Goal: Transaction & Acquisition: Subscribe to service/newsletter

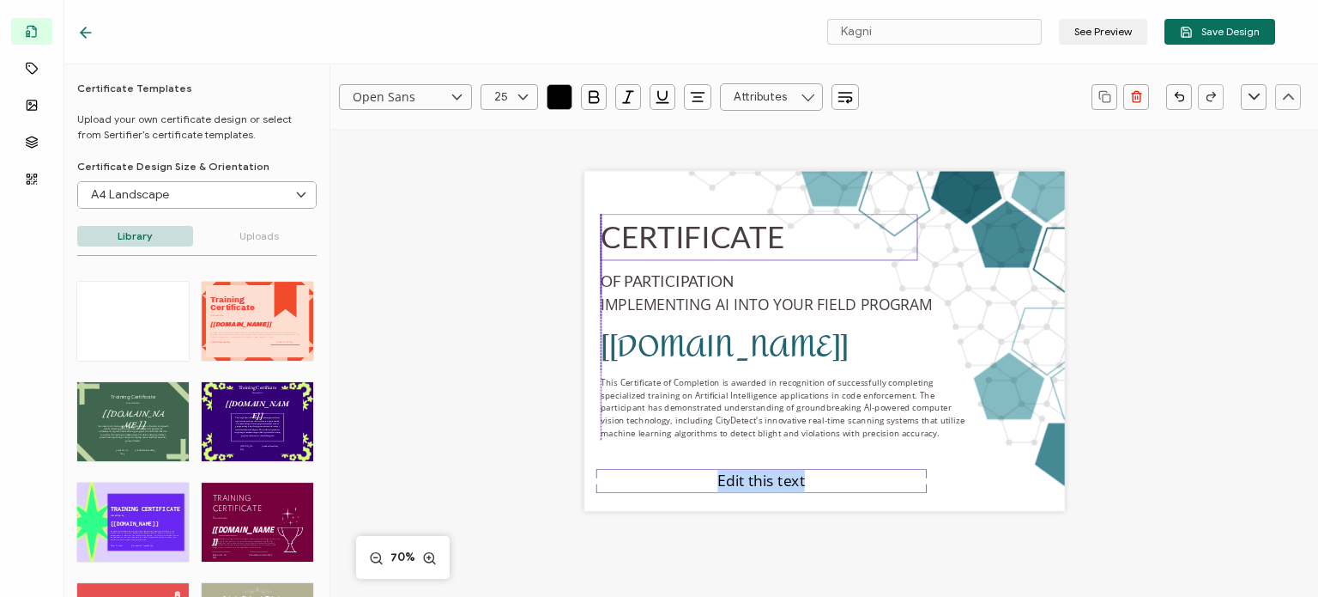
drag, startPoint x: 677, startPoint y: 260, endPoint x: 676, endPoint y: 240, distance: 19.8
click at [676, 240] on pre "CERTIFICATE" at bounding box center [693, 237] width 184 height 36
drag, startPoint x: 665, startPoint y: 281, endPoint x: 663, endPoint y: 266, distance: 14.7
click at [663, 266] on pre "OF PARTICIPATION" at bounding box center [667, 266] width 133 height 18
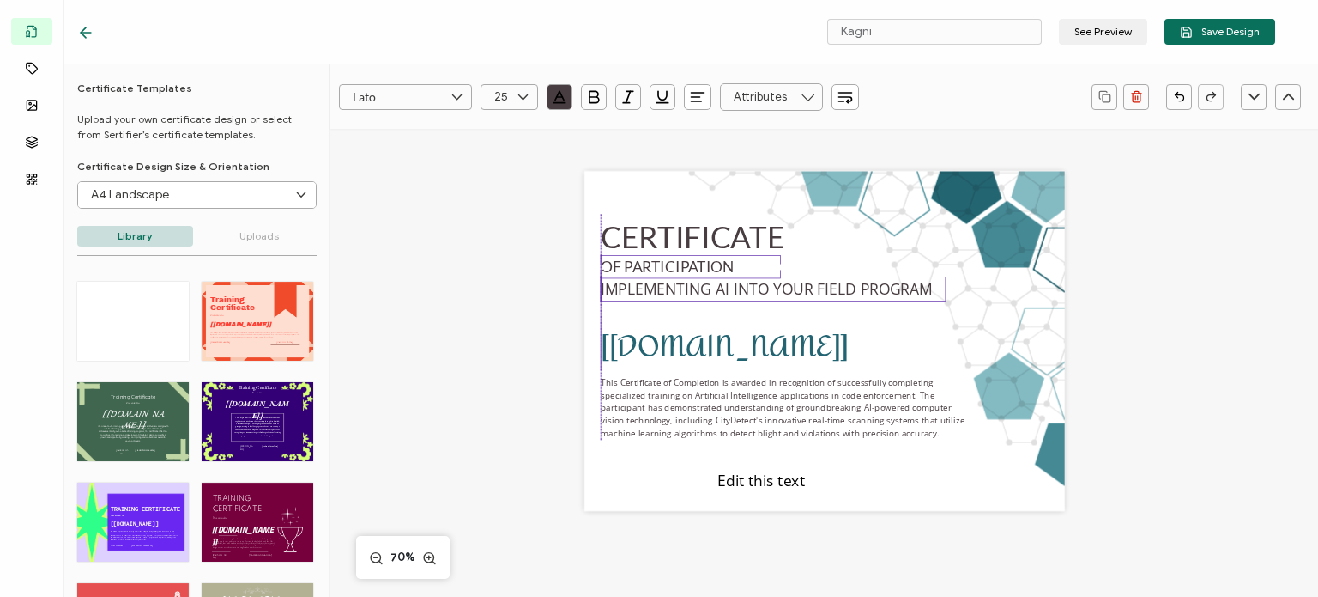
drag, startPoint x: 656, startPoint y: 306, endPoint x: 655, endPoint y: 292, distance: 14.6
click at [933, 292] on span "IMPLEMENTING AI INTO YOUR FIELD PROGRAM" at bounding box center [933, 288] width 0 height 19
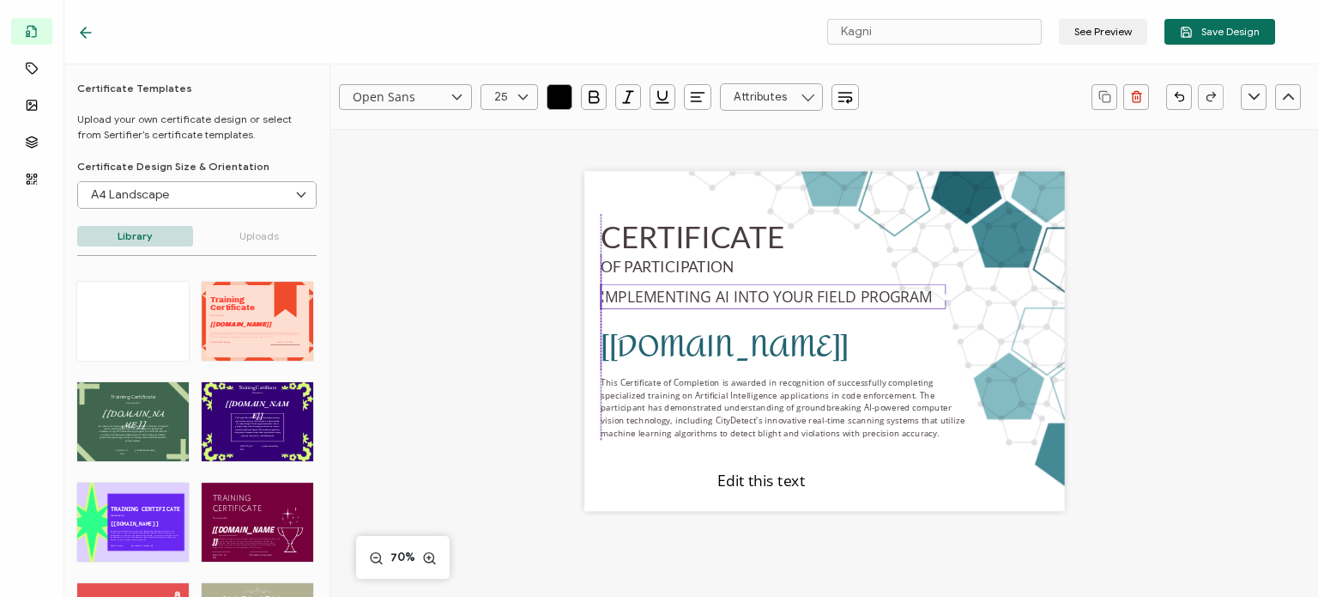
click at [933, 299] on span "IMPLEMENTING AI INTO YOUR FIELD PROGRAM" at bounding box center [933, 296] width 0 height 19
click at [524, 100] on icon at bounding box center [522, 97] width 21 height 26
click at [508, 161] on span "19" at bounding box center [504, 156] width 10 height 13
click at [933, 297] on span "IMPLEMENTING AI INTO YOUR FIELD PROGRAM" at bounding box center [933, 296] width 0 height 19
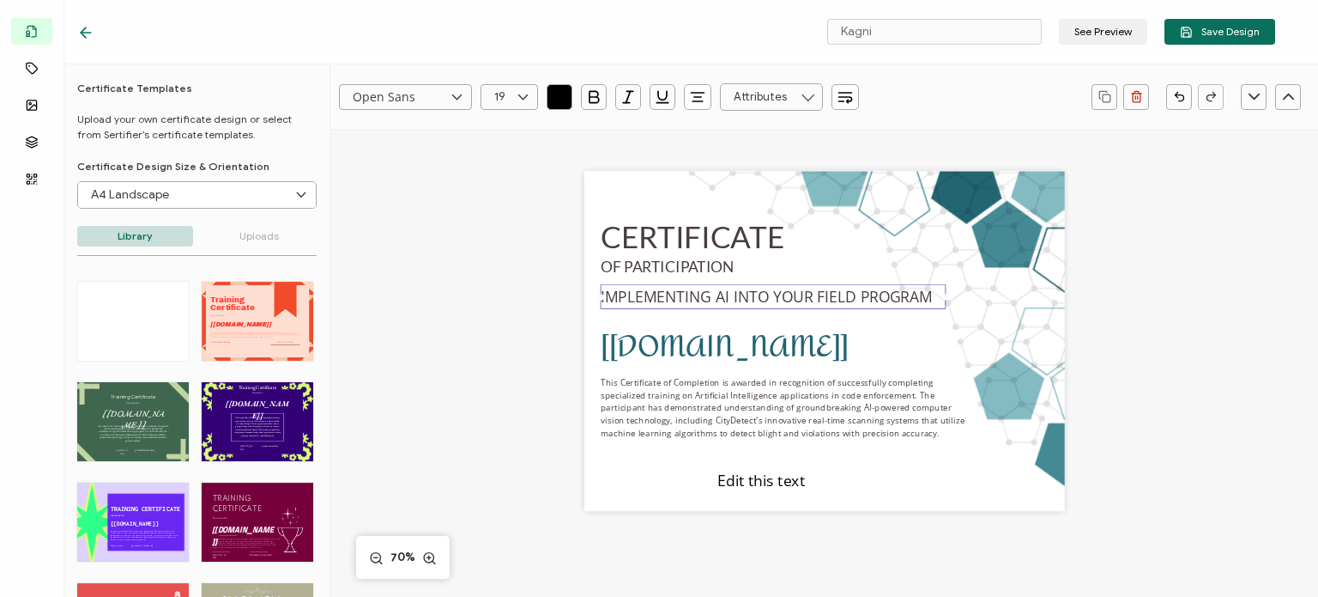
type input "25"
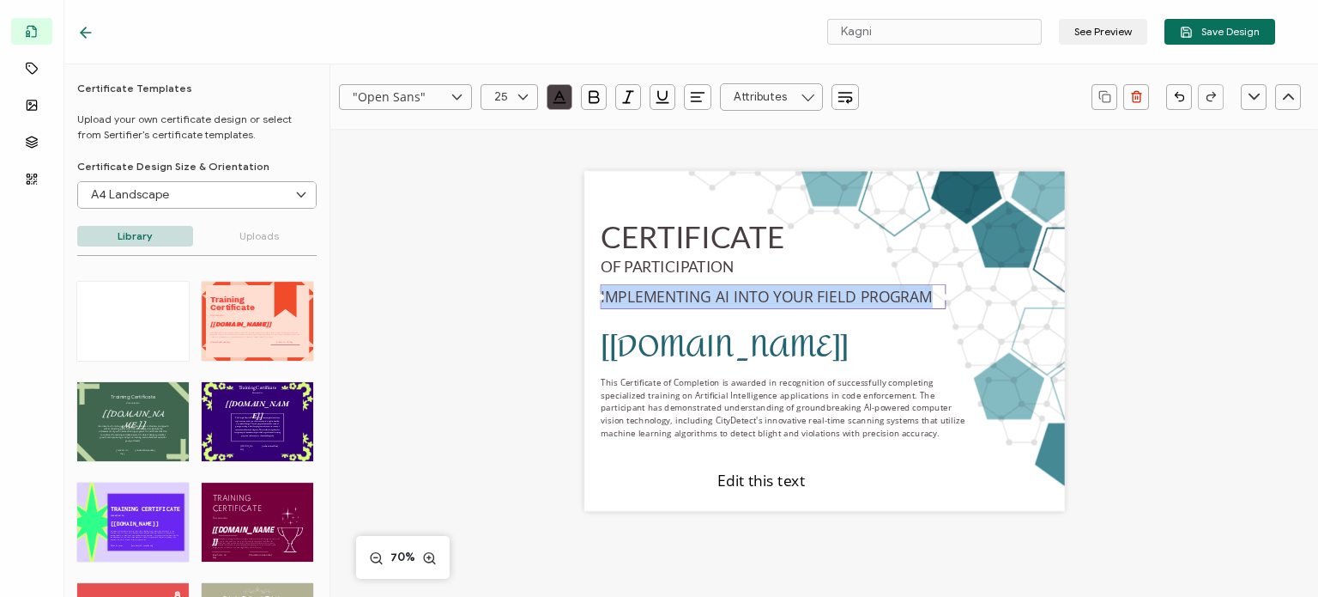
click at [933, 297] on span "IMPLEMENTING AI INTO YOUR FIELD PROGRAM" at bounding box center [933, 296] width 0 height 19
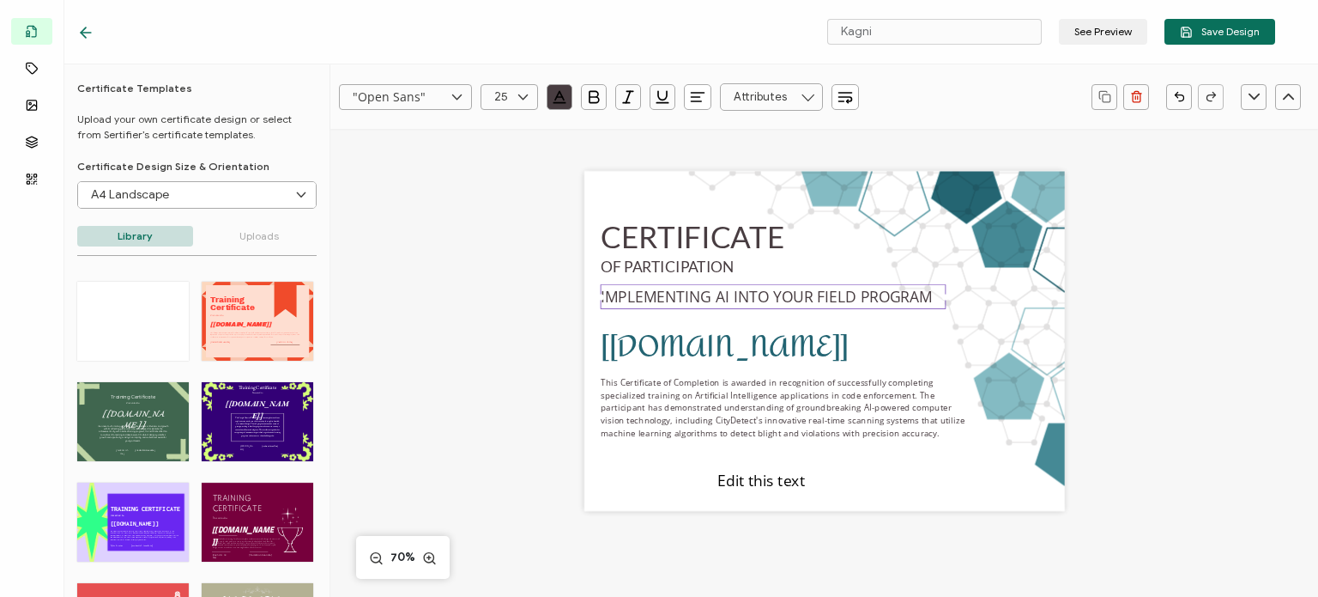
click at [933, 297] on span "IMPLEMENTING AI INTO YOUR FIELD PROGRAM" at bounding box center [933, 296] width 0 height 19
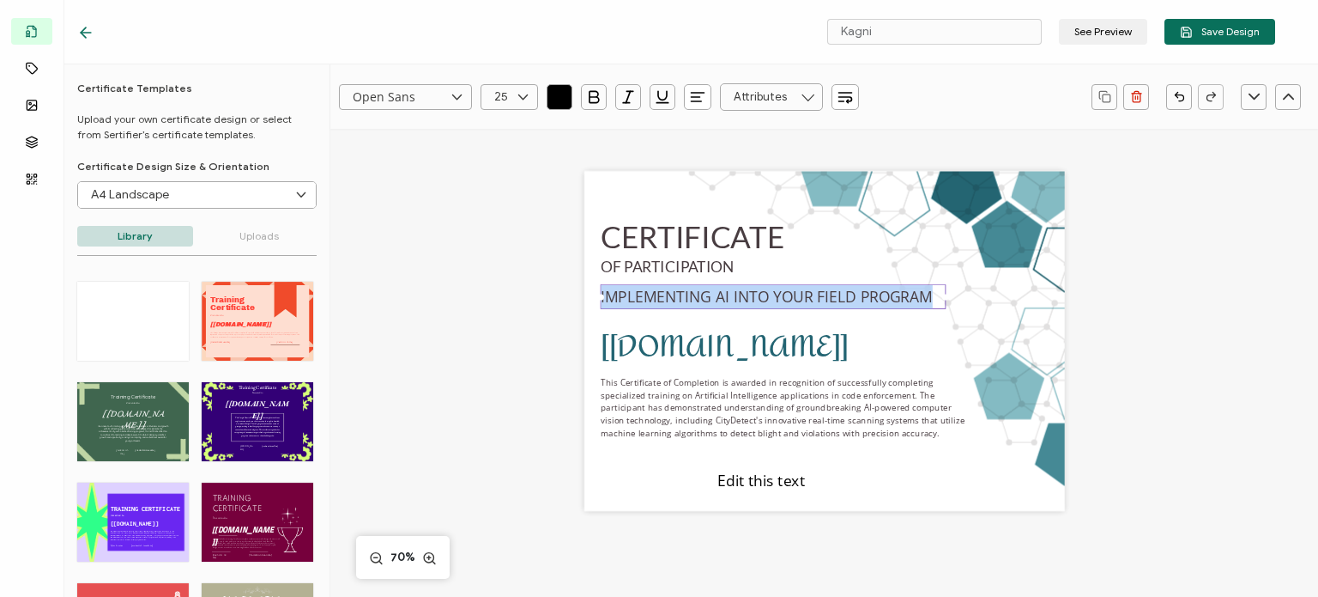
type input ""Open Sans""
click at [523, 92] on icon at bounding box center [522, 97] width 21 height 26
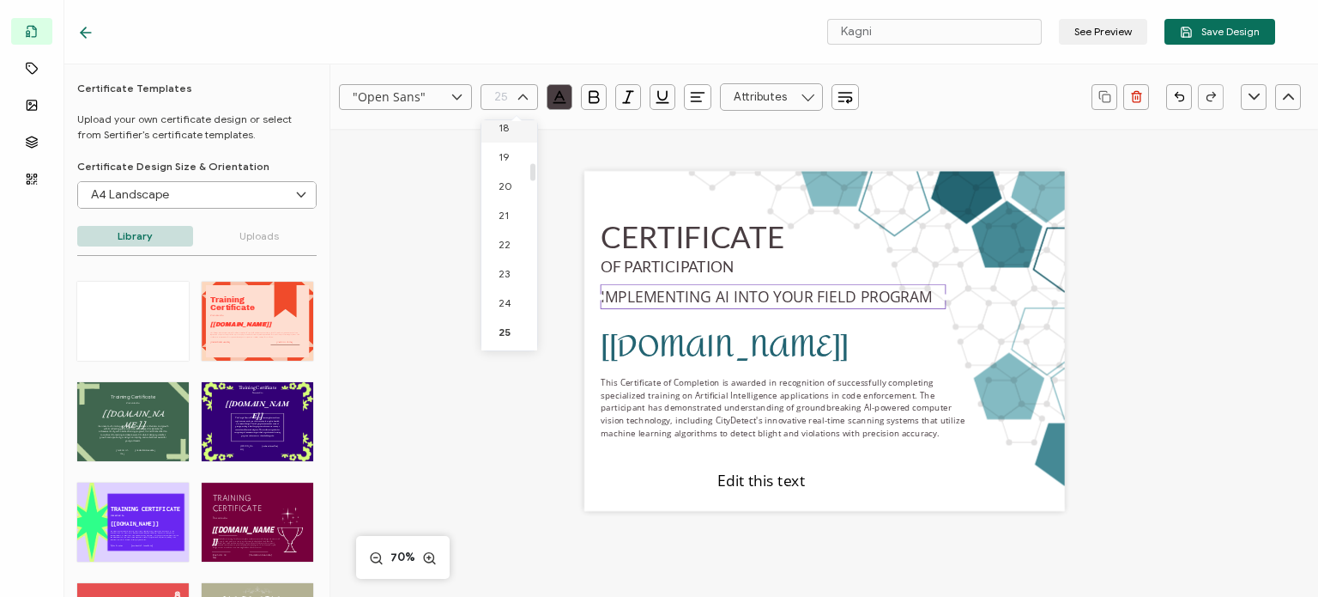
click at [507, 131] on span "18" at bounding box center [504, 127] width 10 height 13
type input "18"
click at [447, 251] on div ""Open Sans" Alright Sans [PERSON_NAME] Archivo Black Arial Arimo Blinker Caveat…" at bounding box center [824, 462] width 988 height 666
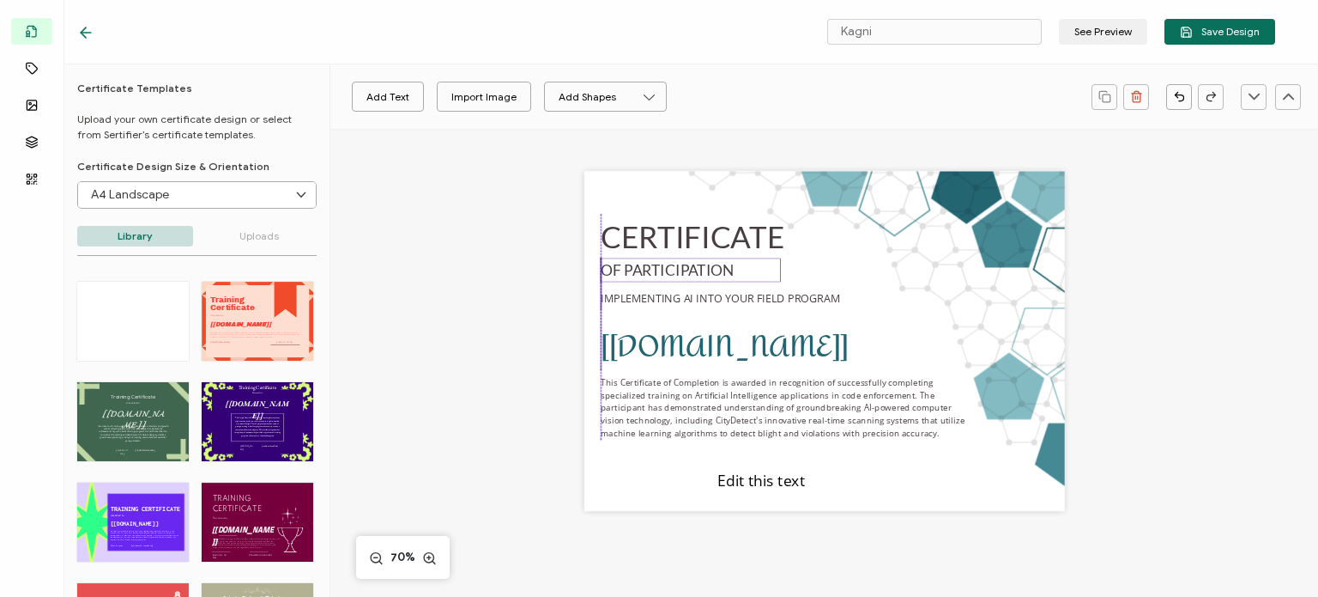
click at [621, 270] on pre "OF PARTICIPATION" at bounding box center [667, 270] width 133 height 18
click at [479, 291] on div "CERTIFICATE [[DOMAIN_NAME]] This Certificate of Completion is awarded in recogn…" at bounding box center [825, 362] width 692 height 466
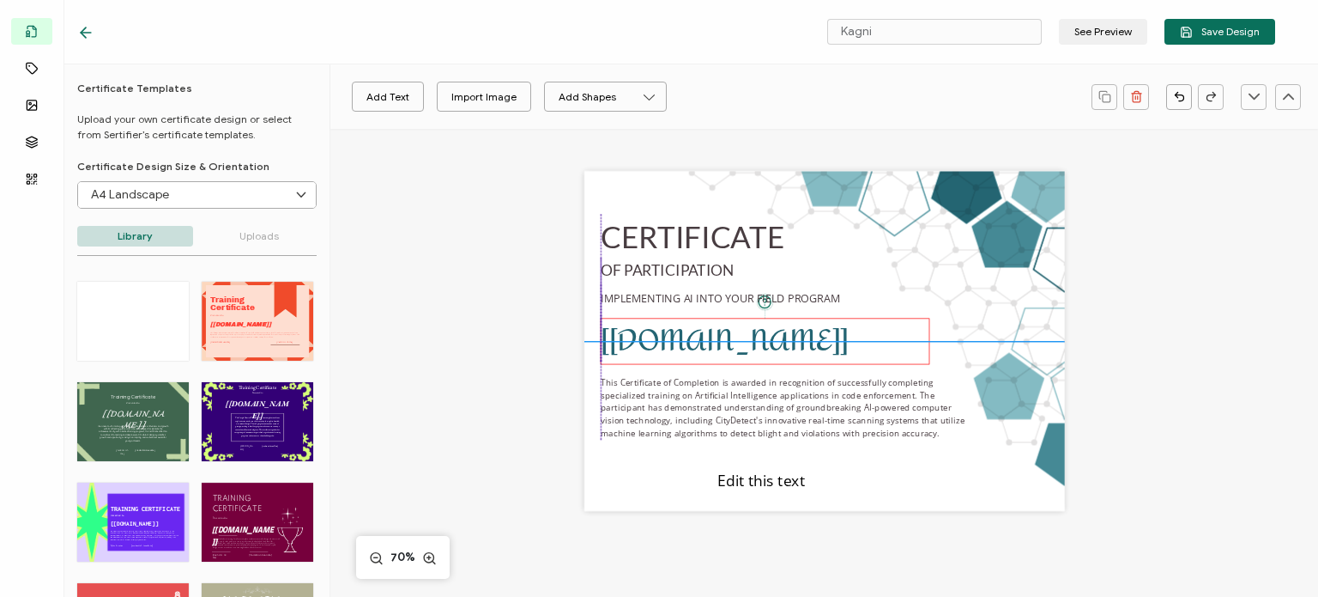
click at [641, 348] on pre "[[DOMAIN_NAME]]" at bounding box center [725, 341] width 248 height 59
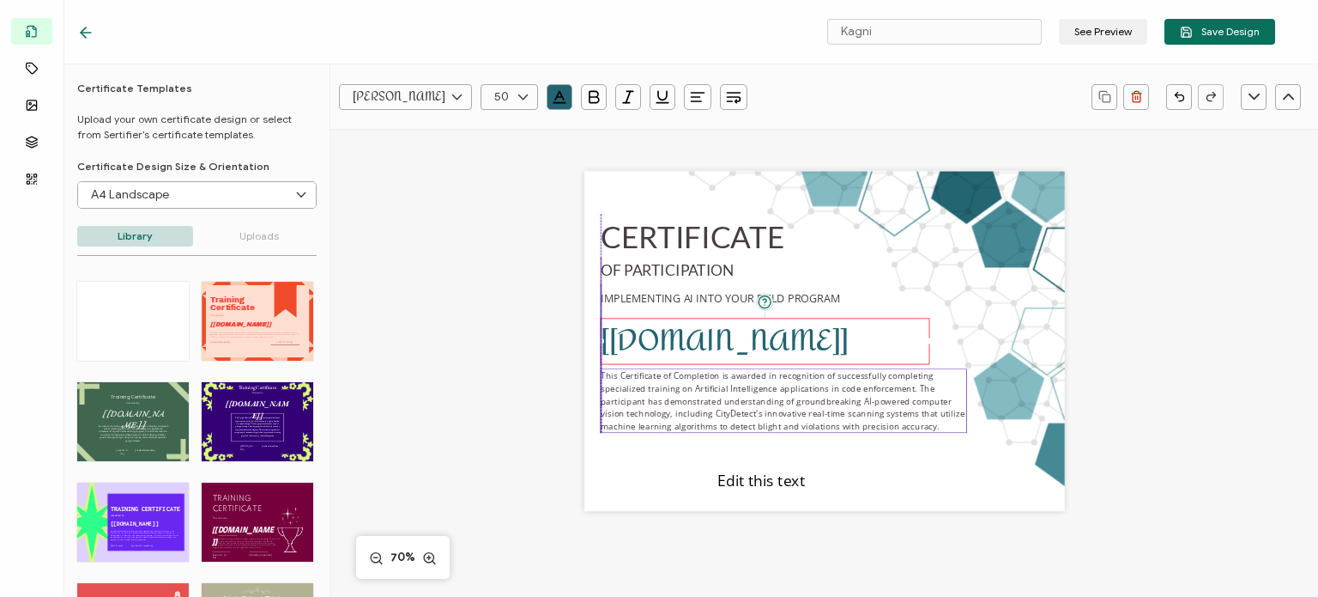
click at [645, 397] on pre "This Certificate of Completion is awarded in recognition of successfully comple…" at bounding box center [784, 400] width 366 height 62
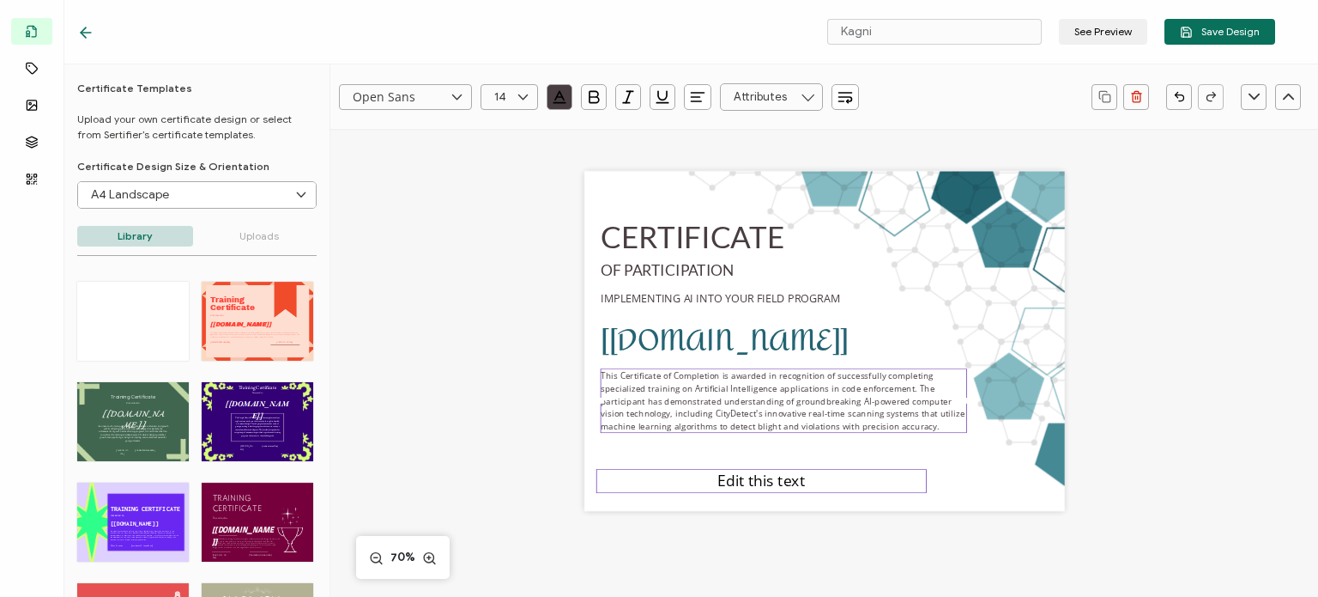
click at [732, 480] on span "Edit this text" at bounding box center [762, 480] width 88 height 21
click at [728, 471] on span "Edit this text" at bounding box center [762, 480] width 88 height 21
click at [728, 481] on span "Edit this text" at bounding box center [762, 480] width 88 height 21
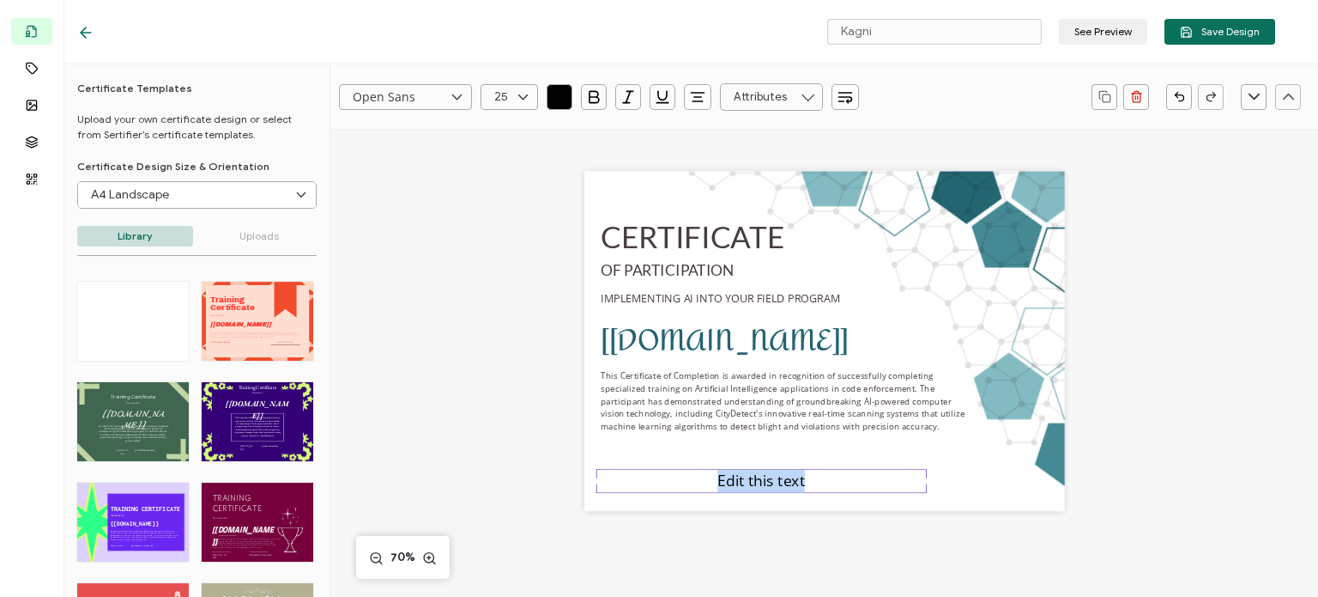
type input ""Open Sans""
paste pre
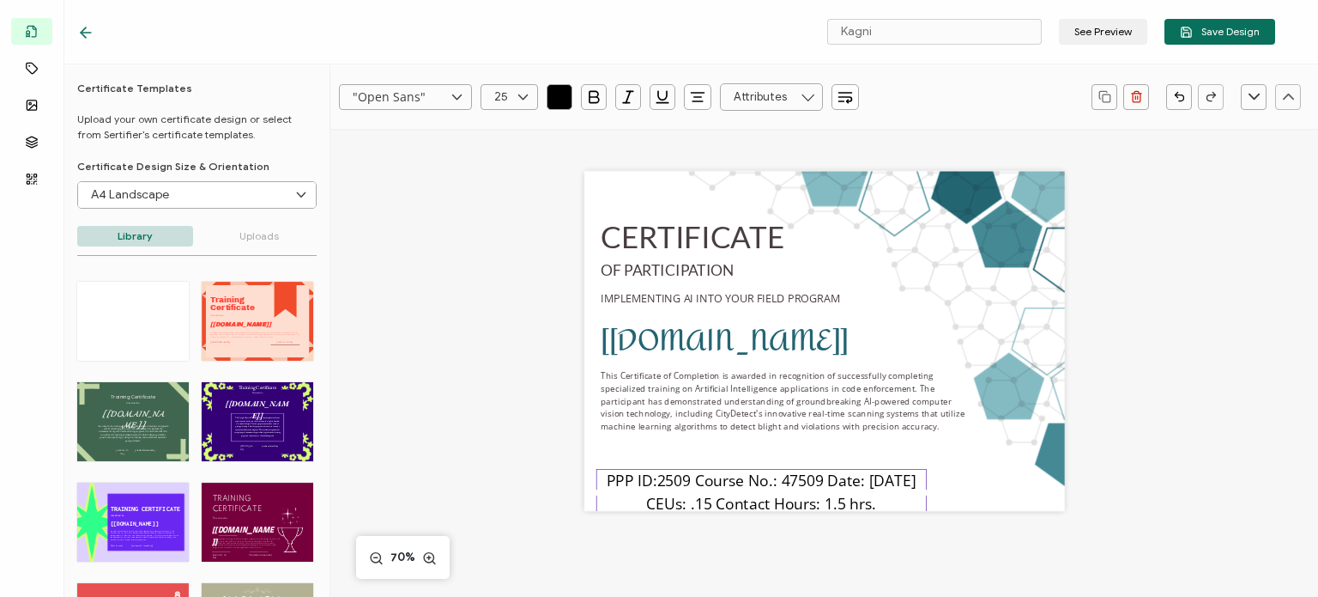
type input "Open Sans"
drag, startPoint x: 922, startPoint y: 493, endPoint x: 1014, endPoint y: 493, distance: 92.7
click at [1014, 493] on div "CERTIFICATE [[DOMAIN_NAME]] This Certificate of Completion is awarded in recogn…" at bounding box center [824, 341] width 481 height 340
click at [510, 94] on div "25" at bounding box center [510, 97] width 58 height 26
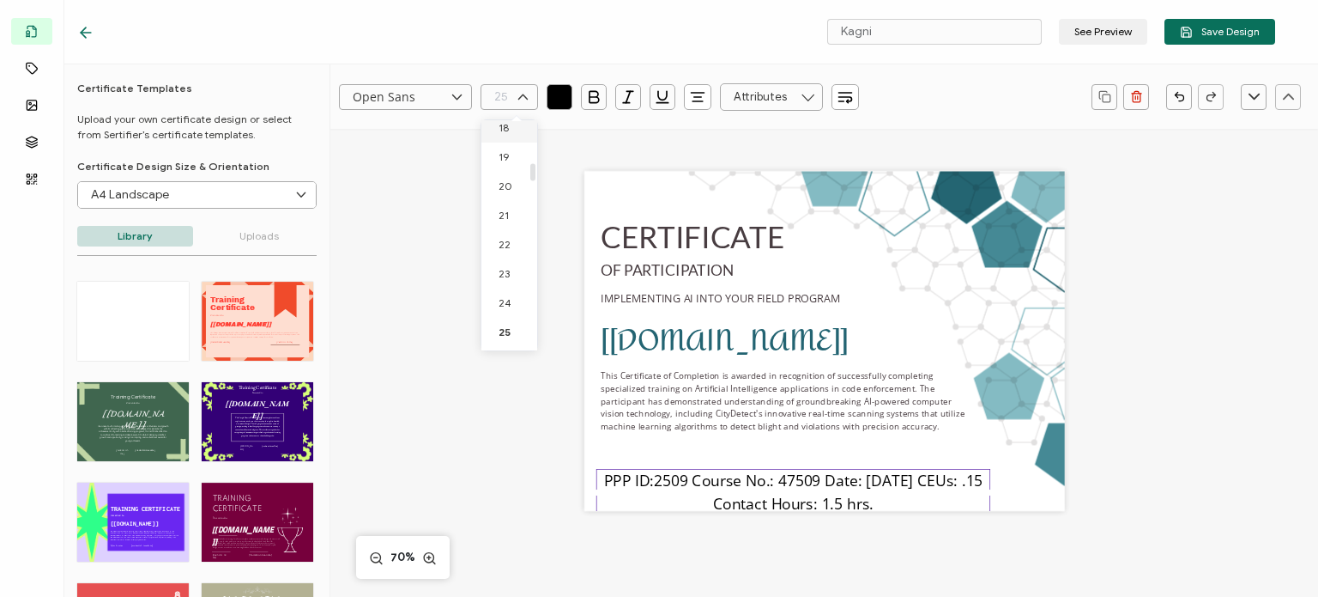
click at [508, 129] on li "18" at bounding box center [511, 127] width 61 height 29
type input "18"
click at [530, 100] on icon at bounding box center [522, 97] width 21 height 26
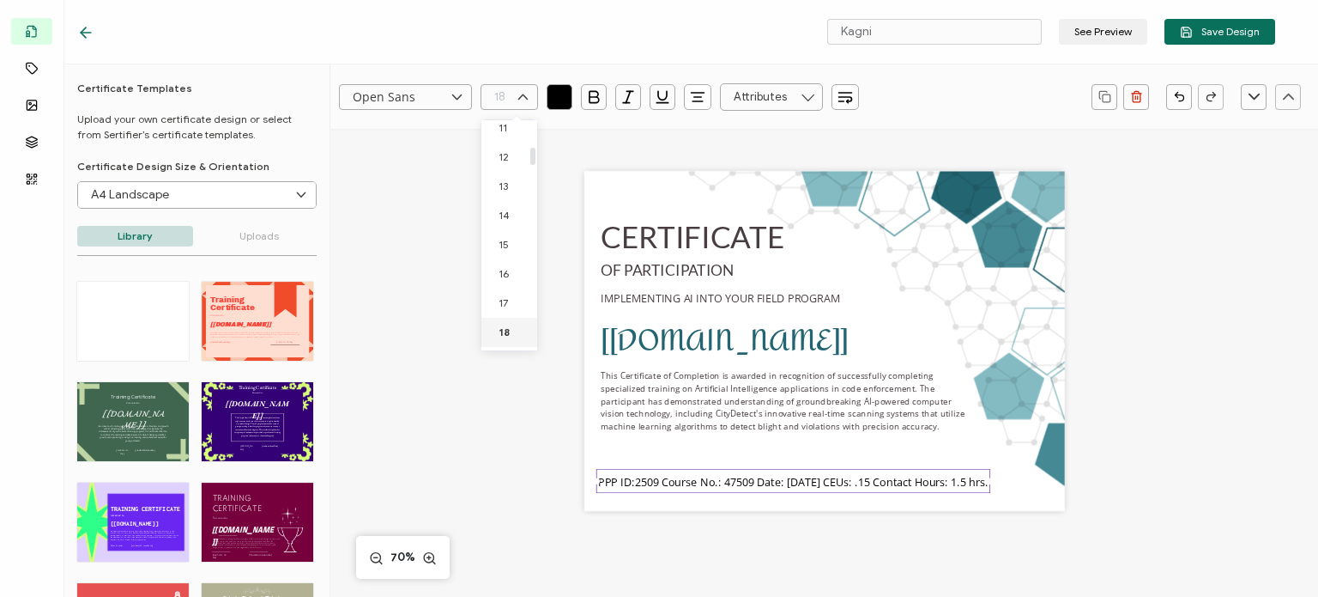
click at [503, 160] on span "12" at bounding box center [504, 156] width 10 height 13
type input "12"
click at [522, 96] on icon at bounding box center [522, 97] width 21 height 26
click at [504, 272] on span "13" at bounding box center [503, 275] width 9 height 13
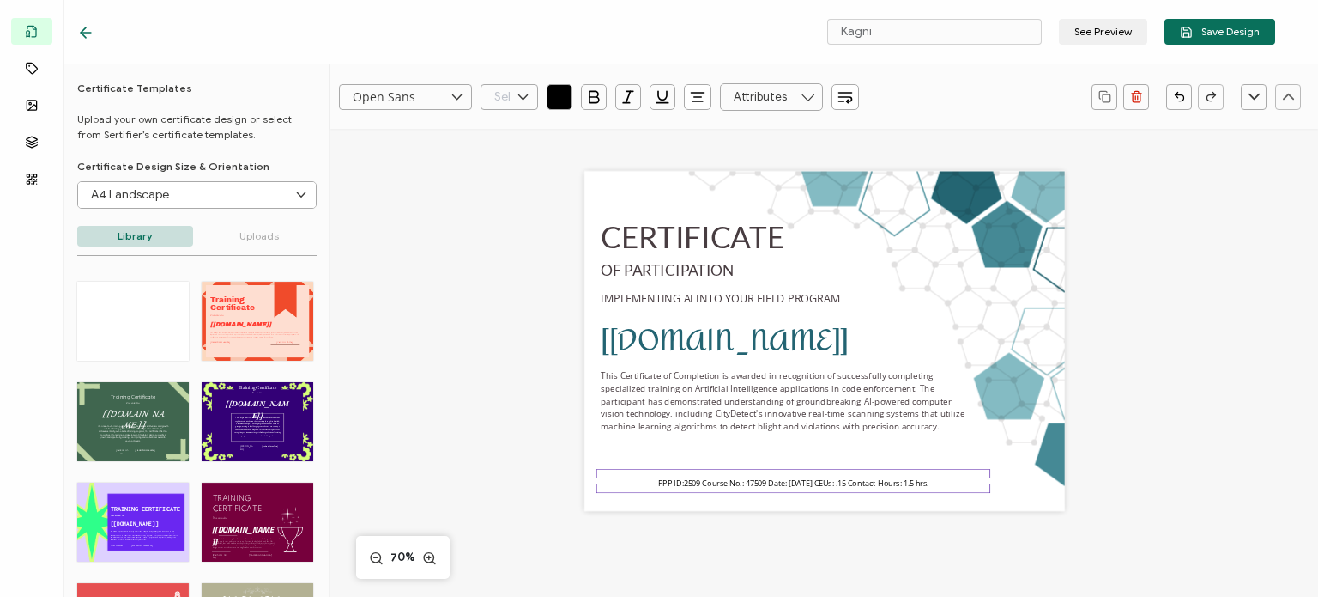
type input "13"
click at [517, 458] on div "CERTIFICATE [[DOMAIN_NAME]] This Certificate of Completion is awarded in recogn…" at bounding box center [825, 362] width 692 height 466
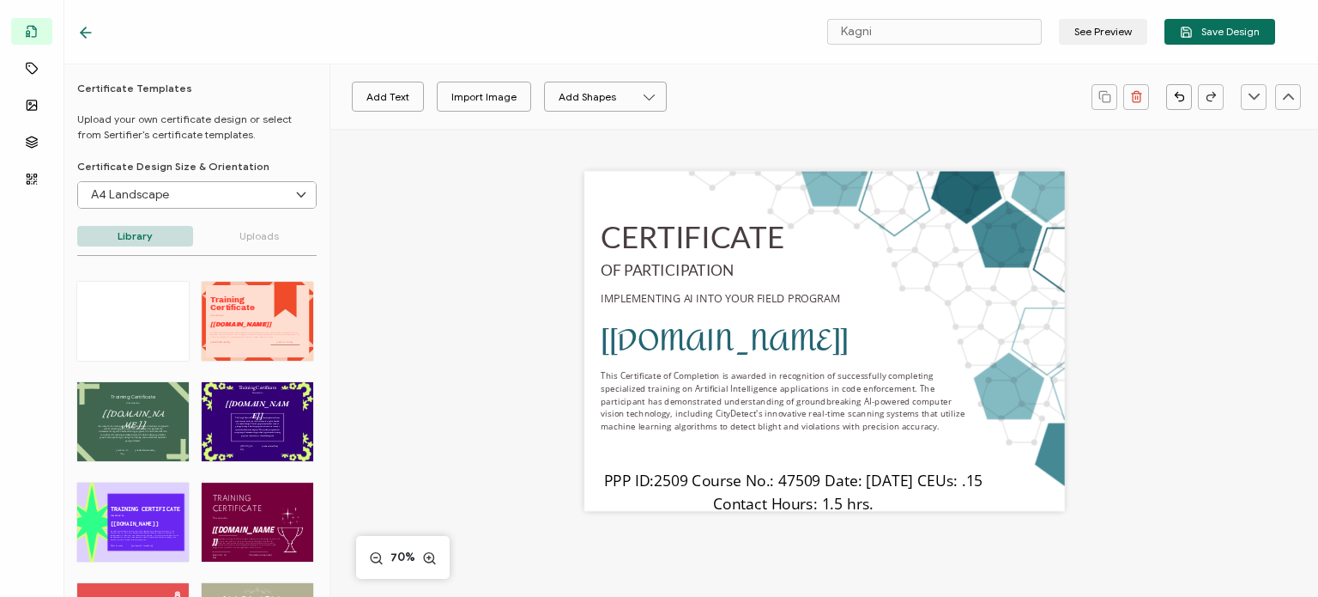
click at [696, 478] on pre "PPP ID:2509 Course No.: 47509 Date: [DATE] CEUs: .15 Contact Hours: 1.5 hrs." at bounding box center [796, 491] width 384 height 43
click at [521, 92] on icon at bounding box center [522, 97] width 21 height 26
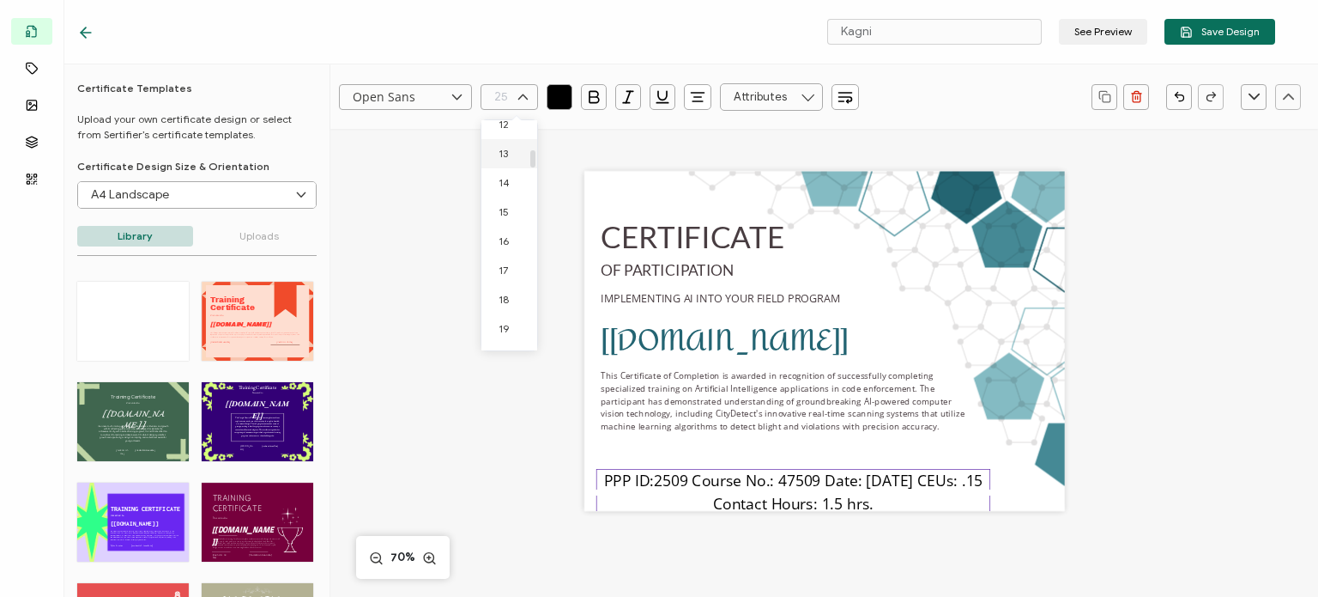
click at [499, 157] on span "13" at bounding box center [503, 153] width 9 height 13
type input "13"
click at [491, 310] on div "CERTIFICATE [[DOMAIN_NAME]] This Certificate of Completion is awarded in recogn…" at bounding box center [825, 362] width 692 height 466
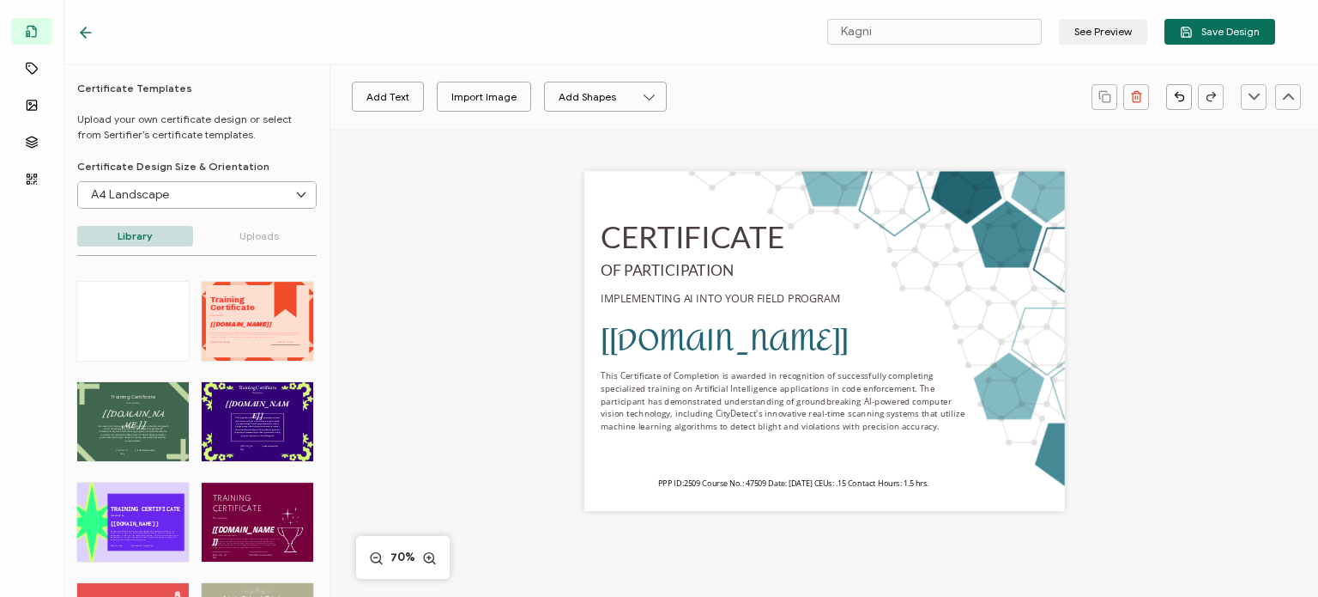
drag, startPoint x: 735, startPoint y: 485, endPoint x: 760, endPoint y: 500, distance: 30.0
click at [760, 500] on div "CERTIFICATE [[DOMAIN_NAME]] This Certificate of Completion is awarded in recogn…" at bounding box center [824, 341] width 481 height 340
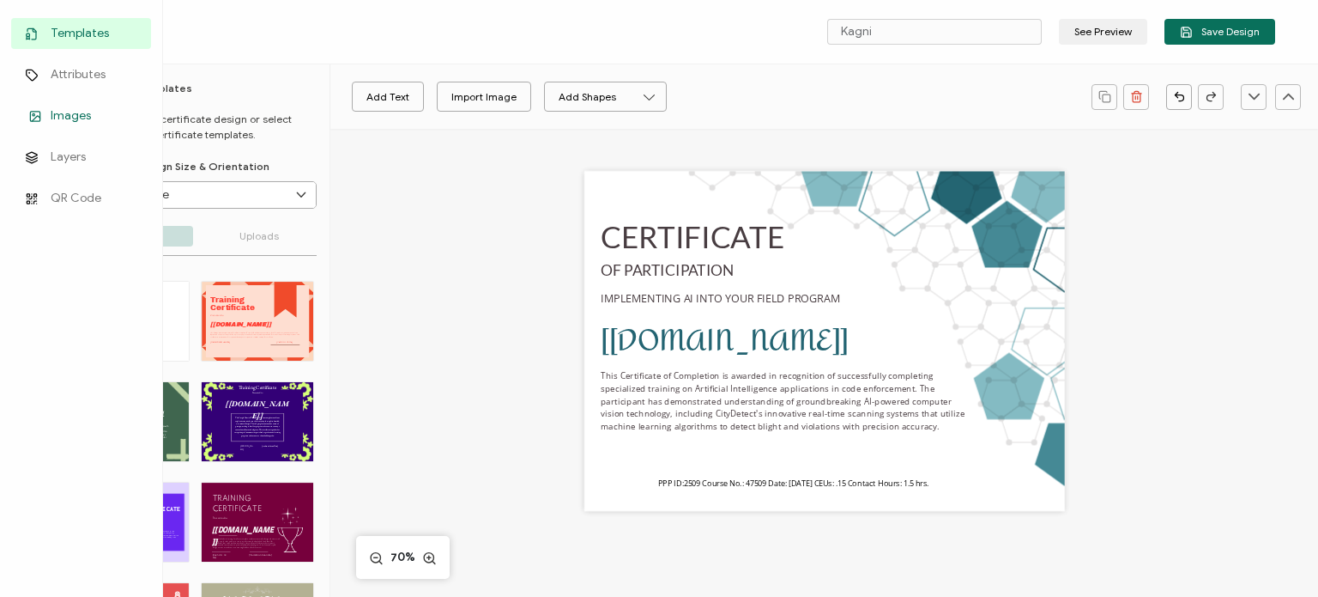
click at [51, 112] on span "Images" at bounding box center [71, 115] width 40 height 17
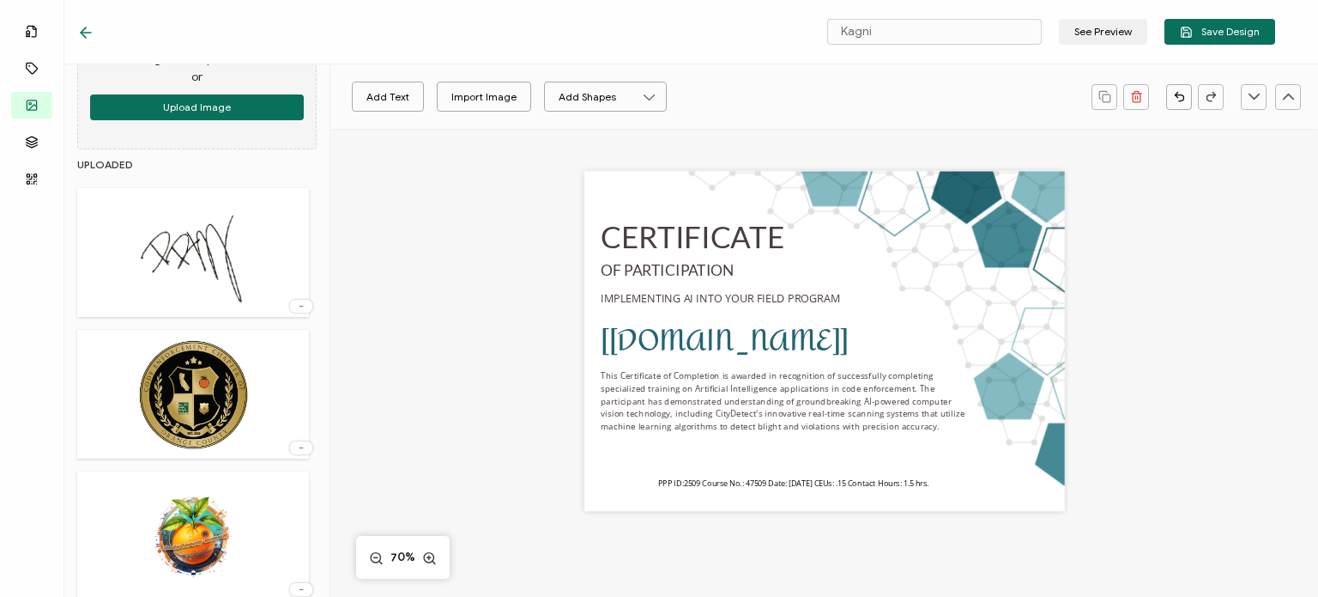
scroll to position [172, 0]
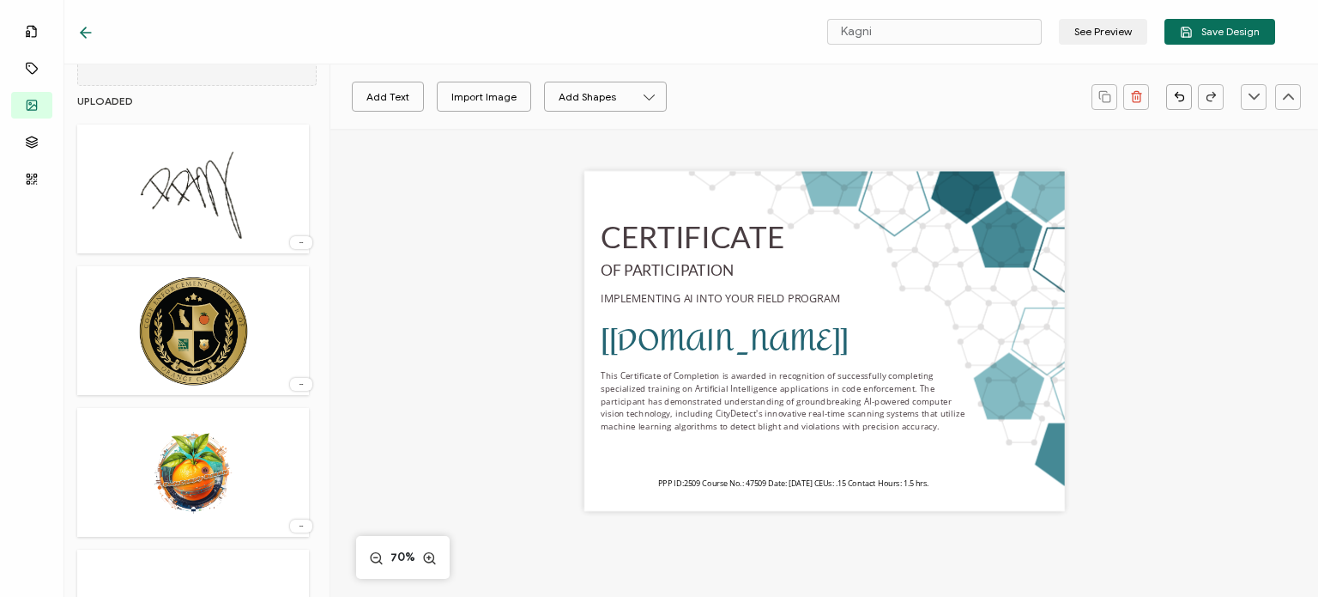
click at [233, 434] on img at bounding box center [193, 472] width 124 height 112
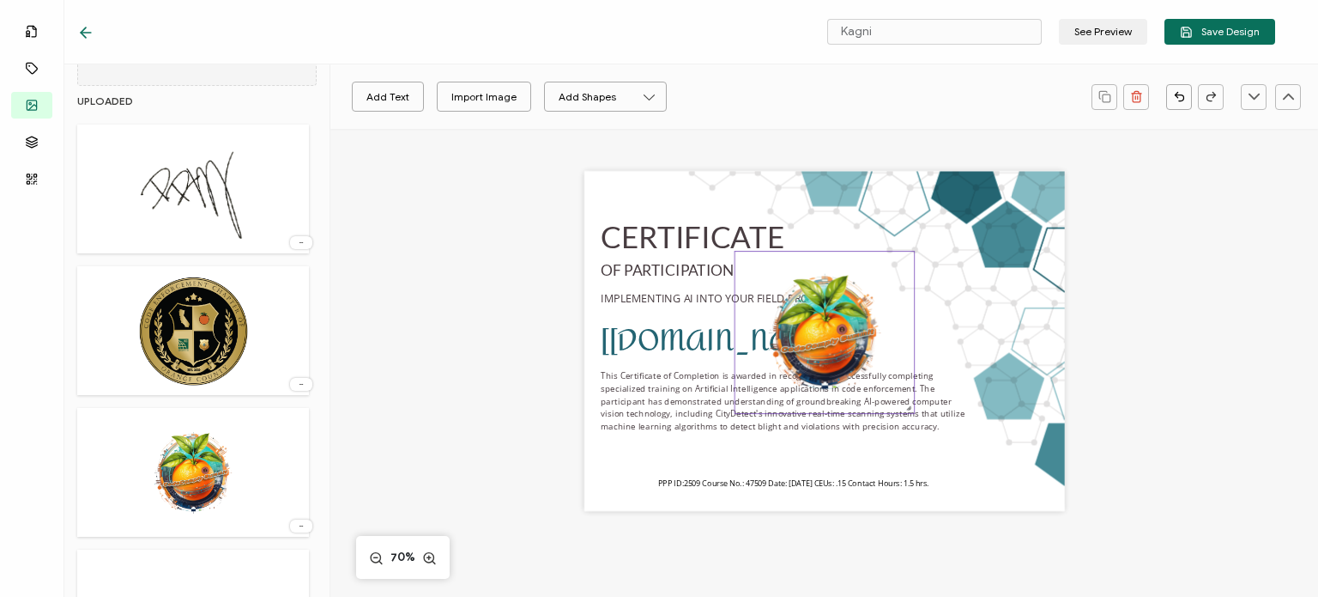
click at [840, 307] on img at bounding box center [824, 331] width 179 height 161
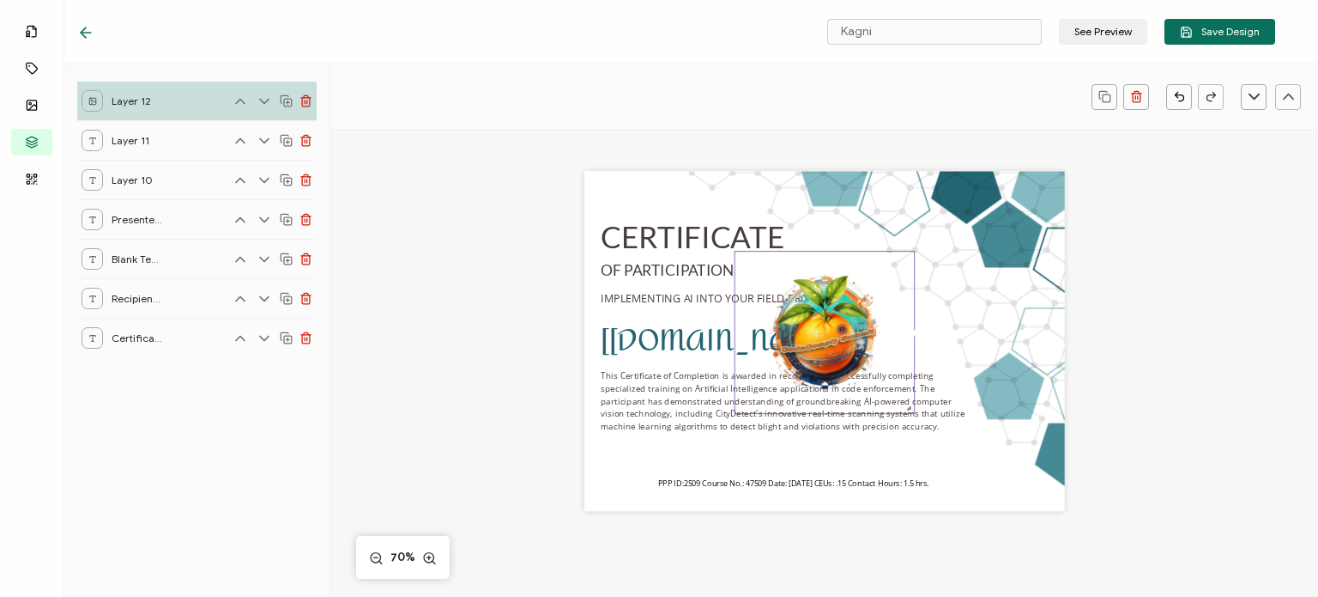
scroll to position [0, 0]
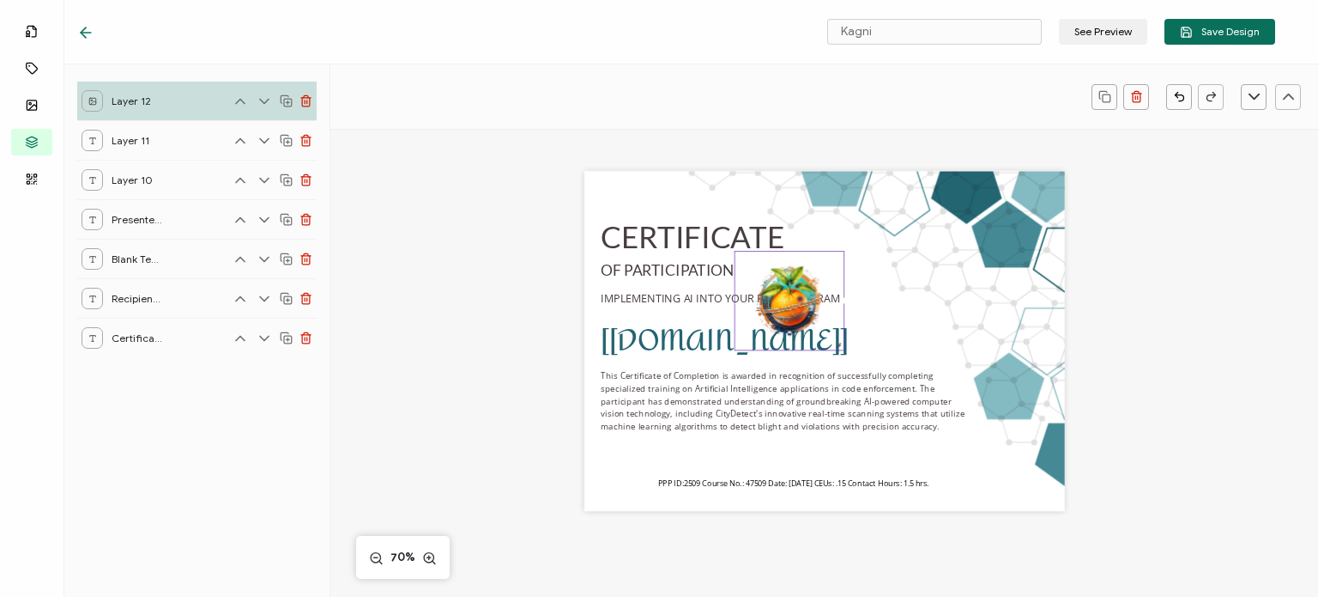
drag, startPoint x: 906, startPoint y: 408, endPoint x: 808, endPoint y: 291, distance: 152.9
click at [808, 291] on div at bounding box center [790, 301] width 110 height 100
drag, startPoint x: 772, startPoint y: 294, endPoint x: 879, endPoint y: 288, distance: 106.6
click at [879, 288] on img at bounding box center [894, 296] width 109 height 98
click at [988, 437] on div "CERTIFICATE [[DOMAIN_NAME]] This Certificate of Completion is awarded in recogn…" at bounding box center [824, 341] width 481 height 340
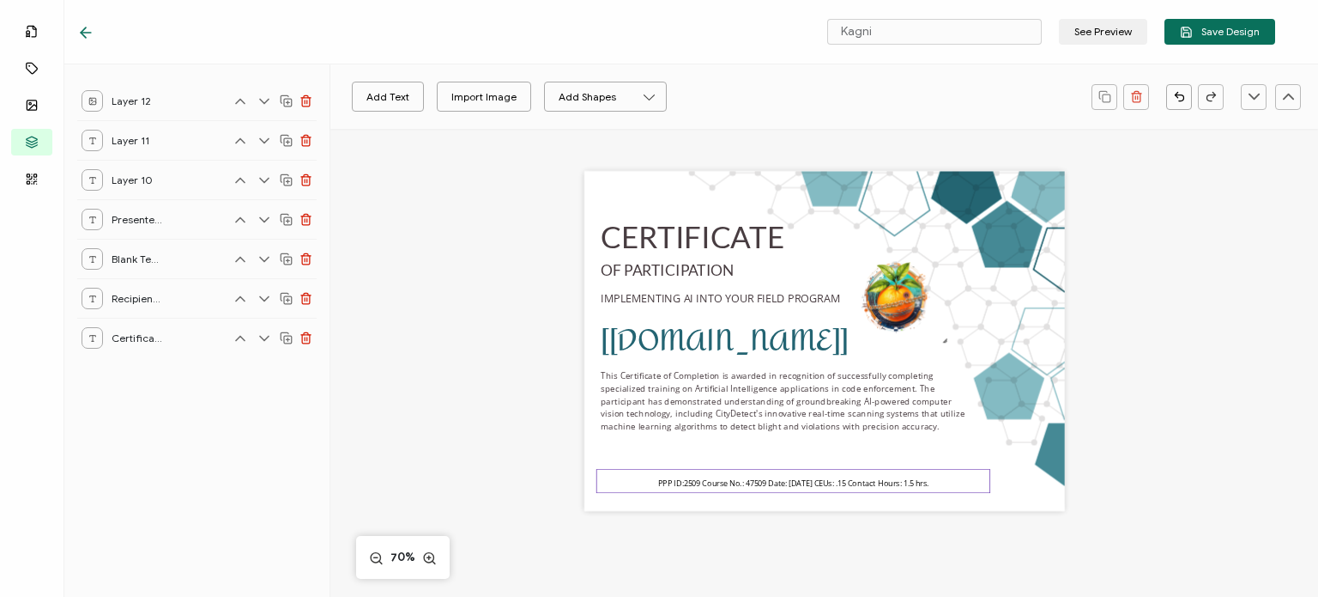
click at [733, 477] on pre "PPP ID:2509 Course No.: 47509 Date: [DATE] CEUs: .15 Contact Hours: 1.5 hrs." at bounding box center [793, 480] width 271 height 21
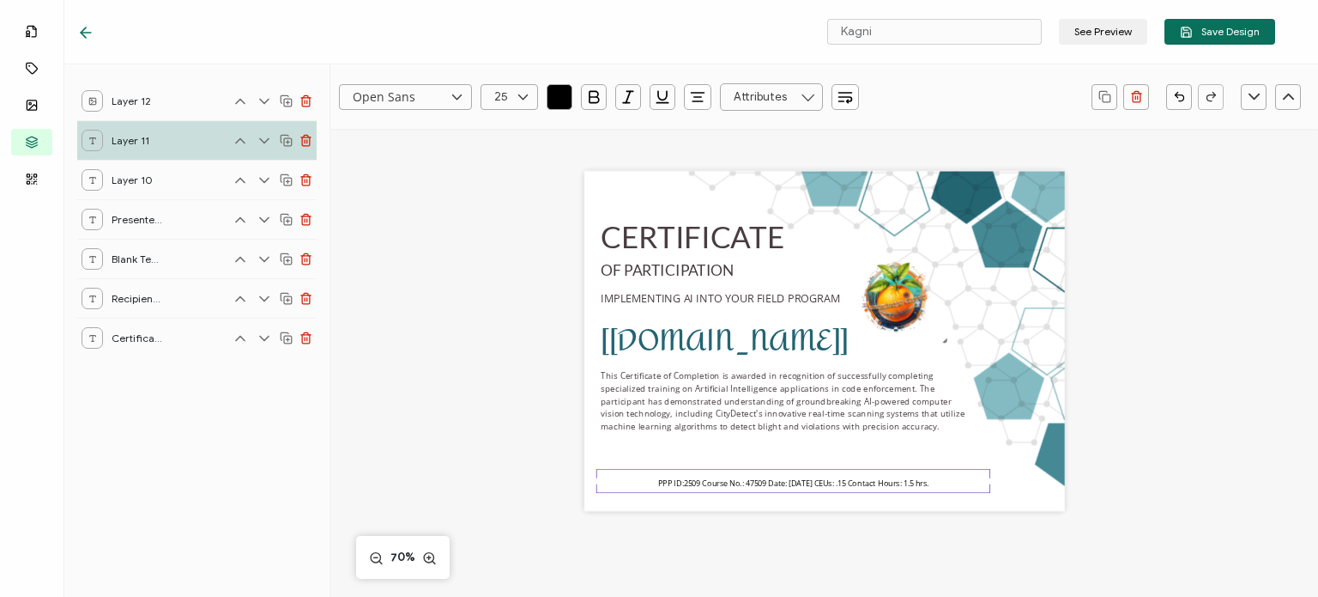
click at [737, 483] on span "PPP ID:2509 Course No.: 47509 Date: [DATE] CEUs: .15 Contact Hours: 1.5 hrs." at bounding box center [793, 483] width 271 height 11
type input "25"
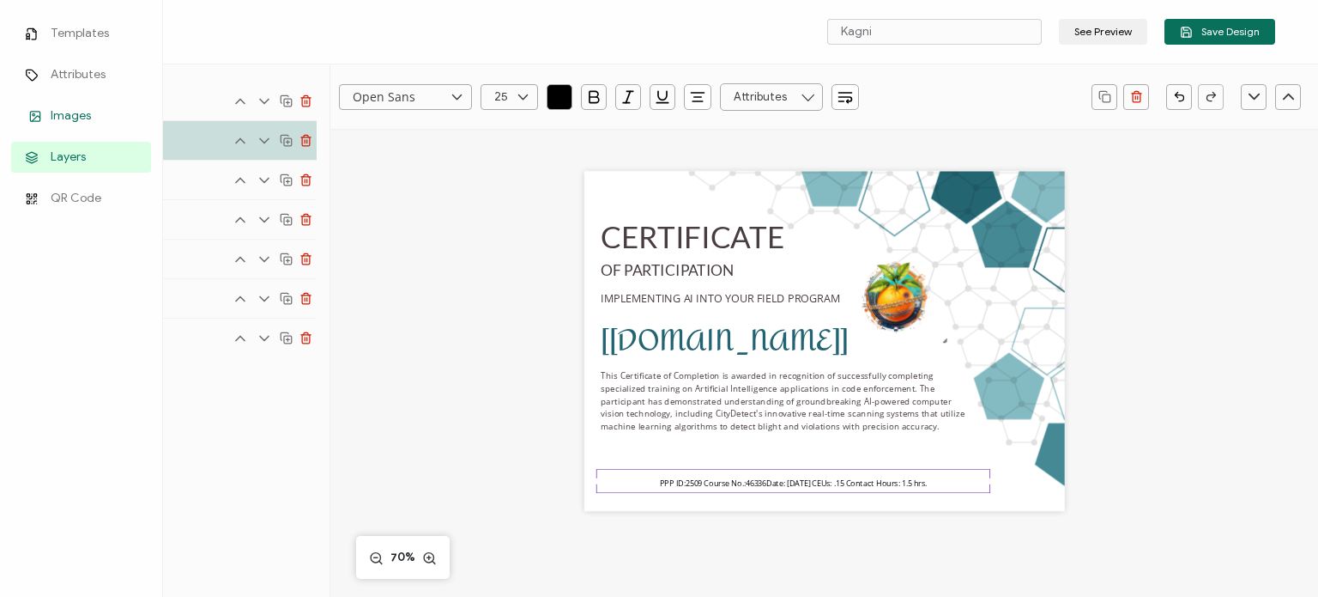
click at [64, 118] on span "Images" at bounding box center [71, 115] width 40 height 17
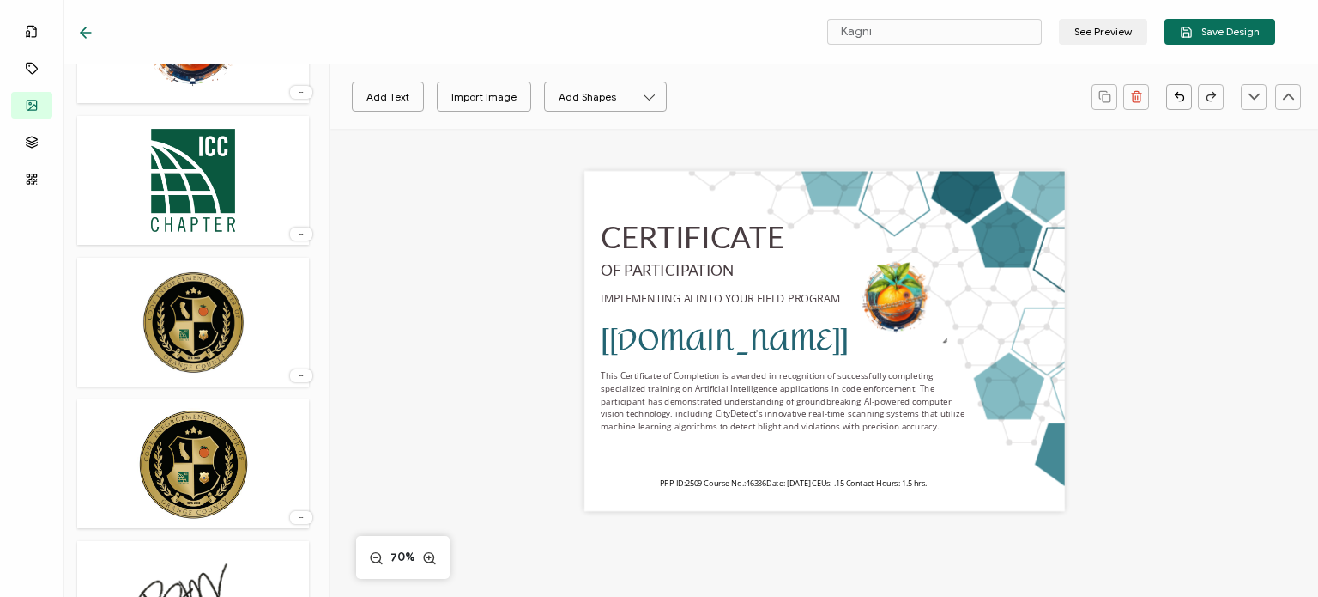
scroll to position [1712, 0]
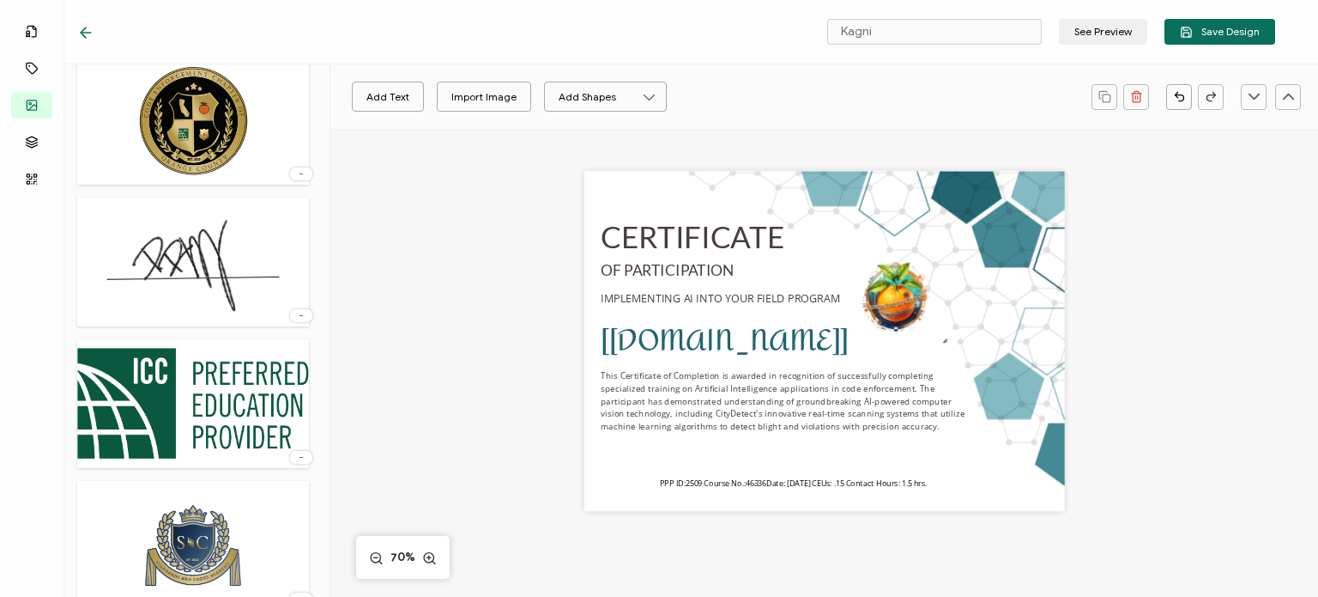
click at [180, 269] on img at bounding box center [193, 262] width 179 height 112
drag, startPoint x: 812, startPoint y: 304, endPoint x: 936, endPoint y: 445, distance: 187.3
click at [936, 445] on img at bounding box center [947, 448] width 179 height 112
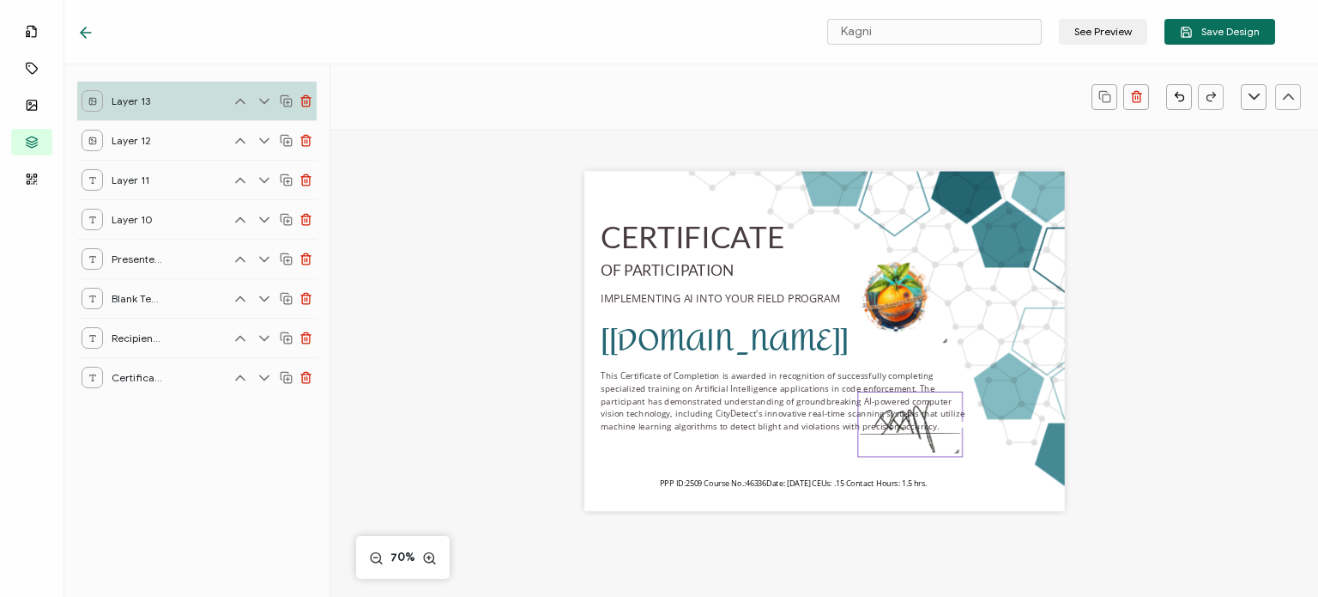
drag, startPoint x: 1030, startPoint y: 500, endPoint x: 924, endPoint y: 438, distance: 123.1
click at [924, 438] on div at bounding box center [909, 423] width 105 height 65
click at [727, 459] on div "CERTIFICATE [[DOMAIN_NAME]] This Certificate of Completion is awarded in recogn…" at bounding box center [824, 341] width 481 height 340
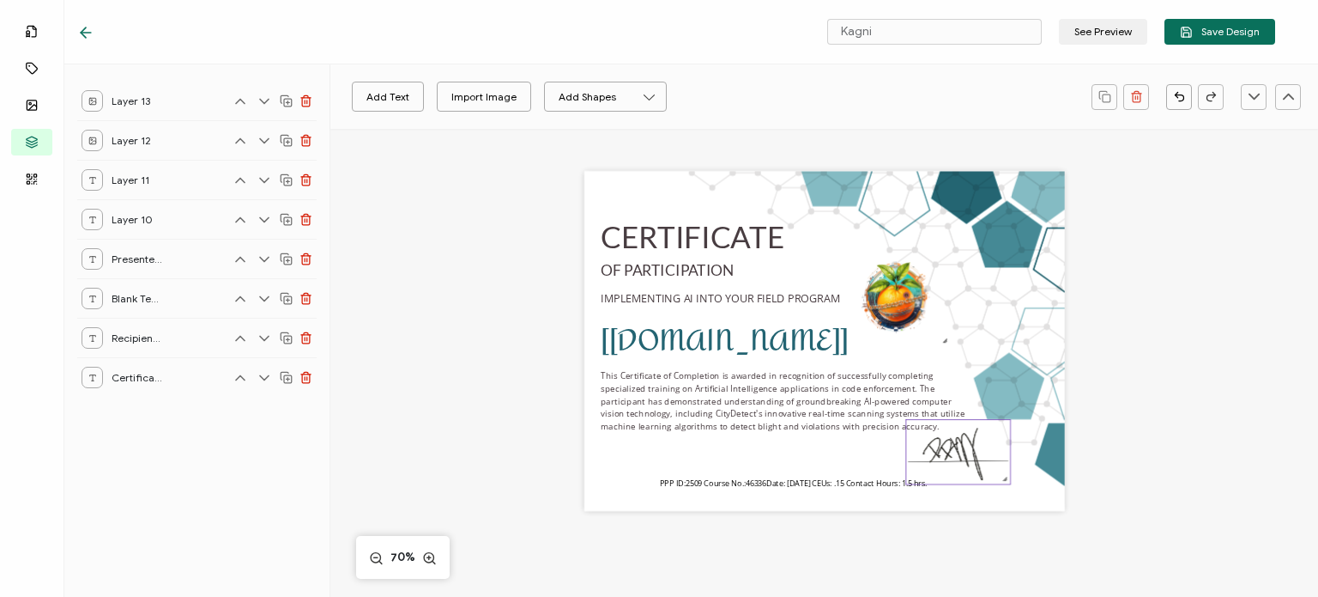
drag, startPoint x: 900, startPoint y: 435, endPoint x: 934, endPoint y: 473, distance: 50.5
click at [948, 464] on img at bounding box center [958, 452] width 104 height 64
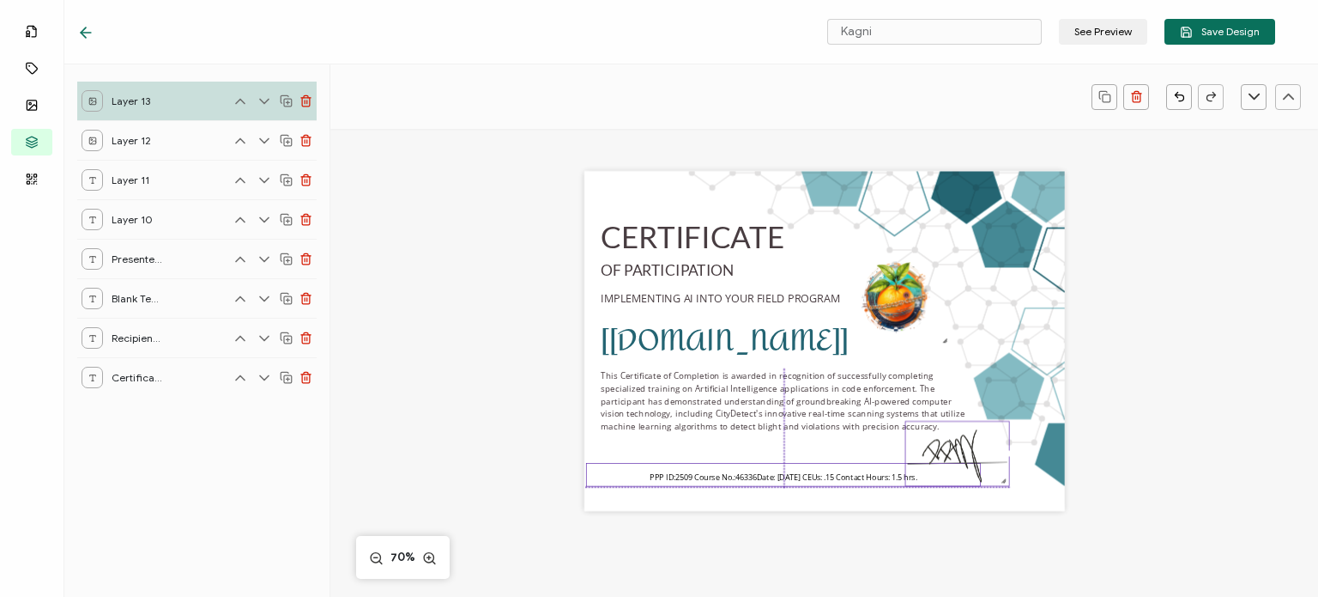
drag, startPoint x: 769, startPoint y: 481, endPoint x: 759, endPoint y: 476, distance: 11.5
click at [759, 476] on span "PPP ID:2509 Course No.: 46336 Date: [DATE] CEUs: .15 Contact Hours: 1.5 hrs." at bounding box center [784, 476] width 268 height 11
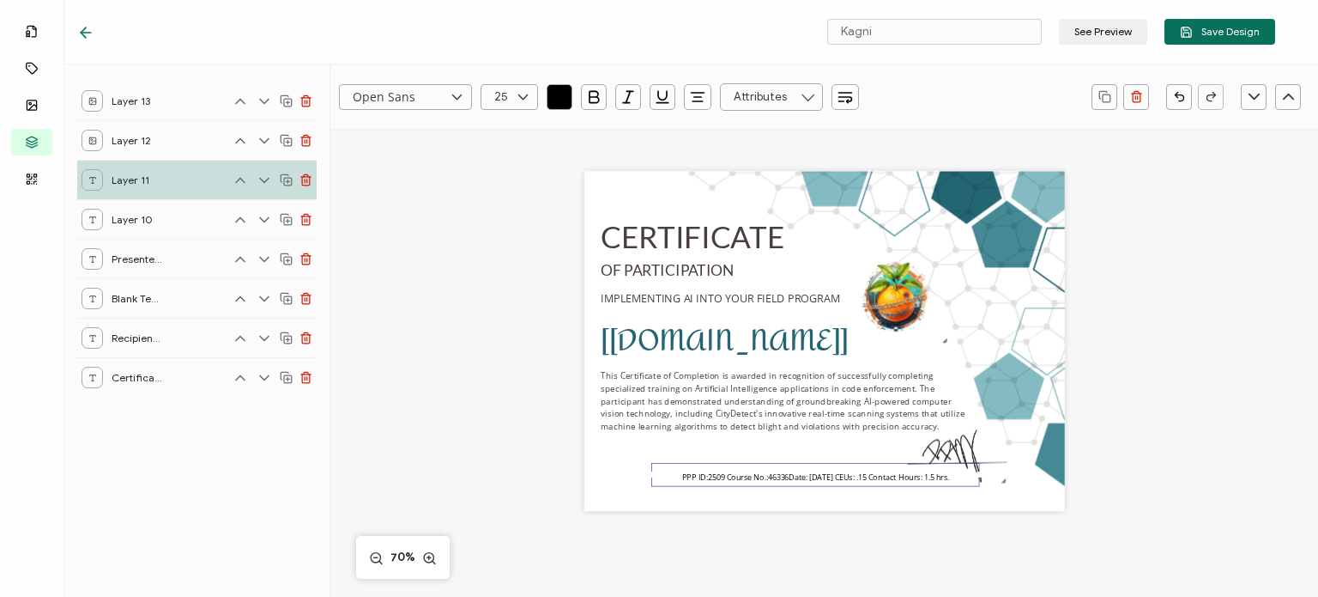
drag, startPoint x: 580, startPoint y: 475, endPoint x: 674, endPoint y: 473, distance: 93.6
click at [674, 473] on div "PPP ID:2509 Course No.: 46336 Date: [DATE] CEUs: .15 Contact Hours: 1.5 hrs." at bounding box center [815, 475] width 328 height 24
drag, startPoint x: 744, startPoint y: 532, endPoint x: 740, endPoint y: 519, distance: 13.6
click at [744, 530] on div "CERTIFICATE [[DOMAIN_NAME]] This Certificate of Completion is awarded in recogn…" at bounding box center [825, 362] width 692 height 466
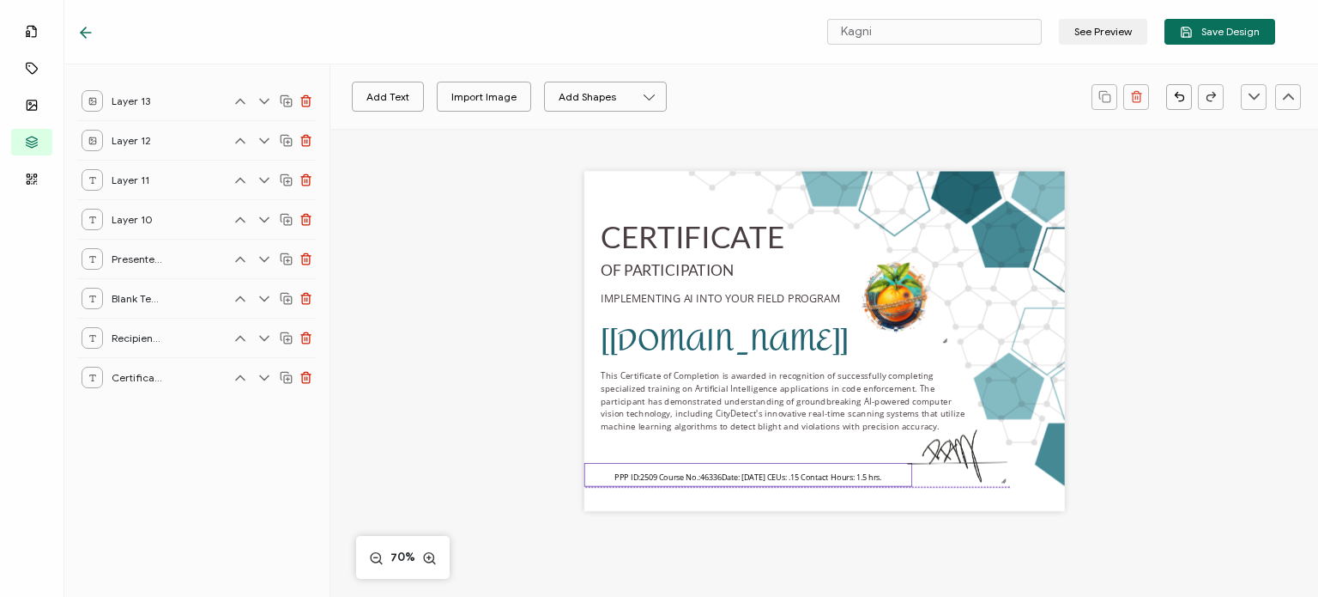
drag, startPoint x: 739, startPoint y: 481, endPoint x: 661, endPoint y: 481, distance: 78.1
click at [661, 481] on span "PPP ID:2509 Course No.: 46336 Date: [DATE] CEUs: .15 Contact Hours: 1.5 hrs." at bounding box center [749, 476] width 268 height 11
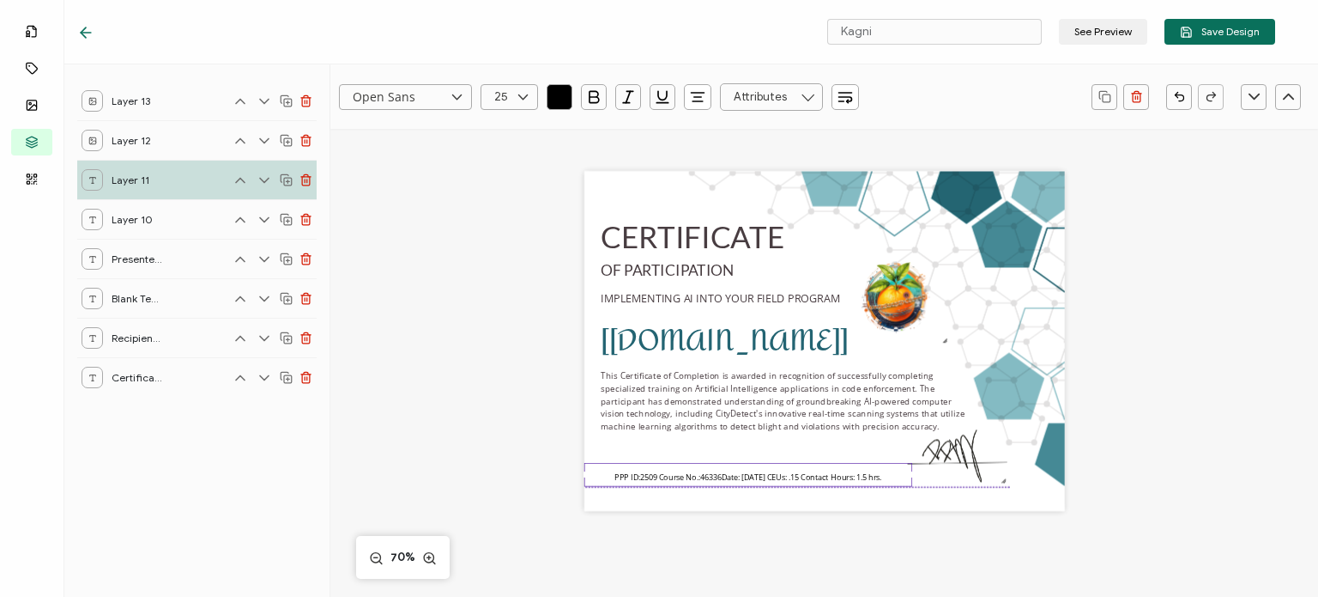
drag, startPoint x: 906, startPoint y: 478, endPoint x: 893, endPoint y: 476, distance: 13.8
click at [893, 476] on div "PPP ID:2509 Course No.: 46336 Date: [DATE] CEUs: .15 Contact Hours: 1.5 hrs." at bounding box center [748, 475] width 328 height 24
drag, startPoint x: 908, startPoint y: 475, endPoint x: 893, endPoint y: 476, distance: 14.6
click at [893, 476] on div "PPP ID:2509 Course No.: 46336 Date: [DATE] CEUs: .15 Contact Hours: 1.5 hrs." at bounding box center [742, 475] width 317 height 24
click at [766, 544] on div "CERTIFICATE [[DOMAIN_NAME]] This Certificate of Completion is awarded in recogn…" at bounding box center [825, 362] width 692 height 466
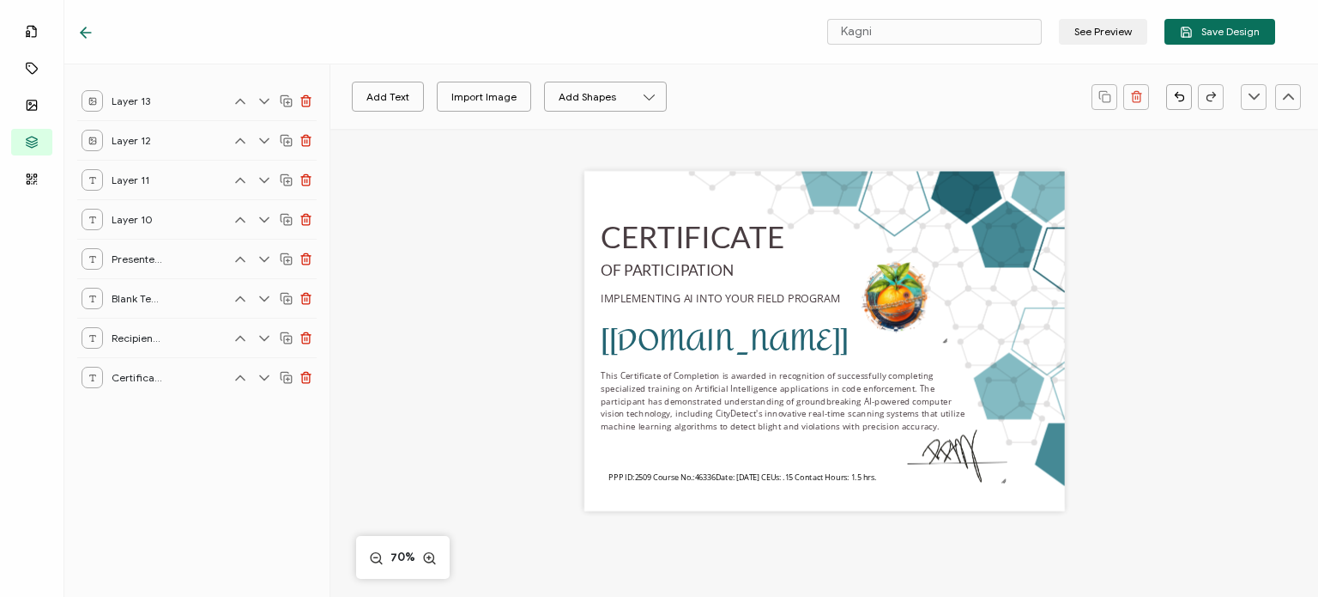
click at [1143, 540] on div "CERTIFICATE [[DOMAIN_NAME]] This Certificate of Completion is awarded in recogn…" at bounding box center [825, 362] width 692 height 466
click at [810, 545] on div "CERTIFICATE [[DOMAIN_NAME]] This Certificate of Completion is awarded in recogn…" at bounding box center [825, 362] width 692 height 466
drag, startPoint x: 689, startPoint y: 476, endPoint x: 679, endPoint y: 500, distance: 26.1
click at [679, 500] on span "PPP ID:2509 Course No.: 46336 Date: [DATE] CEUs: .15 Contact Hours: 1.5 hrs." at bounding box center [743, 500] width 268 height 11
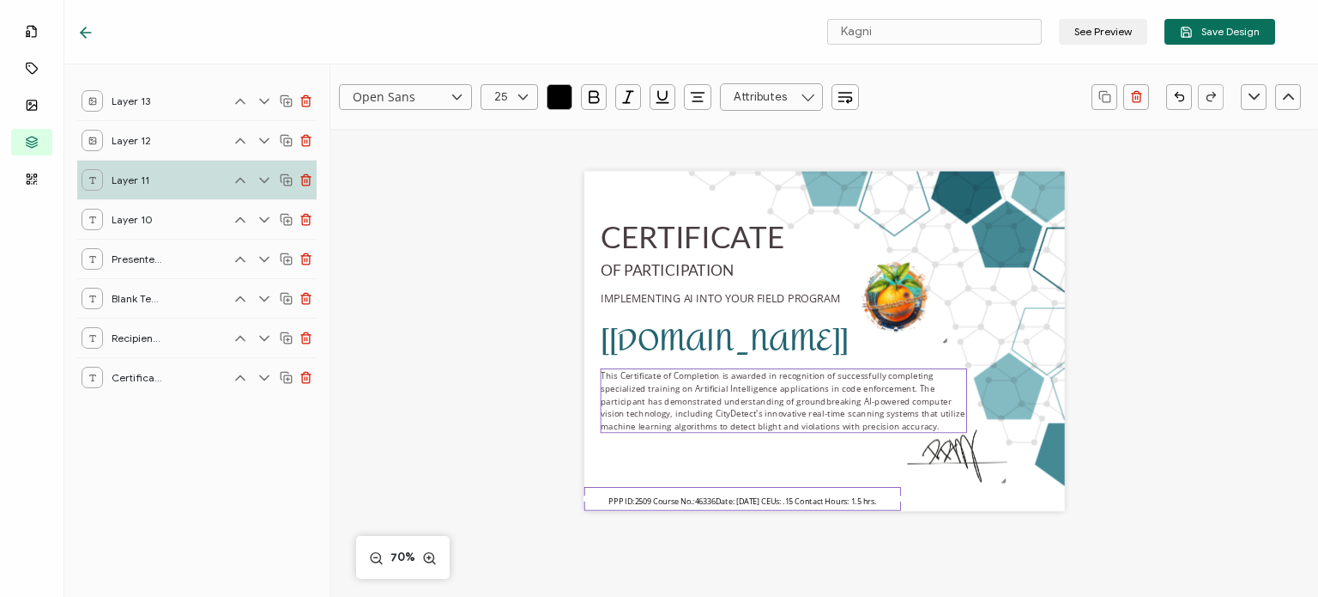
click at [865, 405] on pre "This Certificate of Completion is awarded in recognition of successfully comple…" at bounding box center [784, 400] width 366 height 62
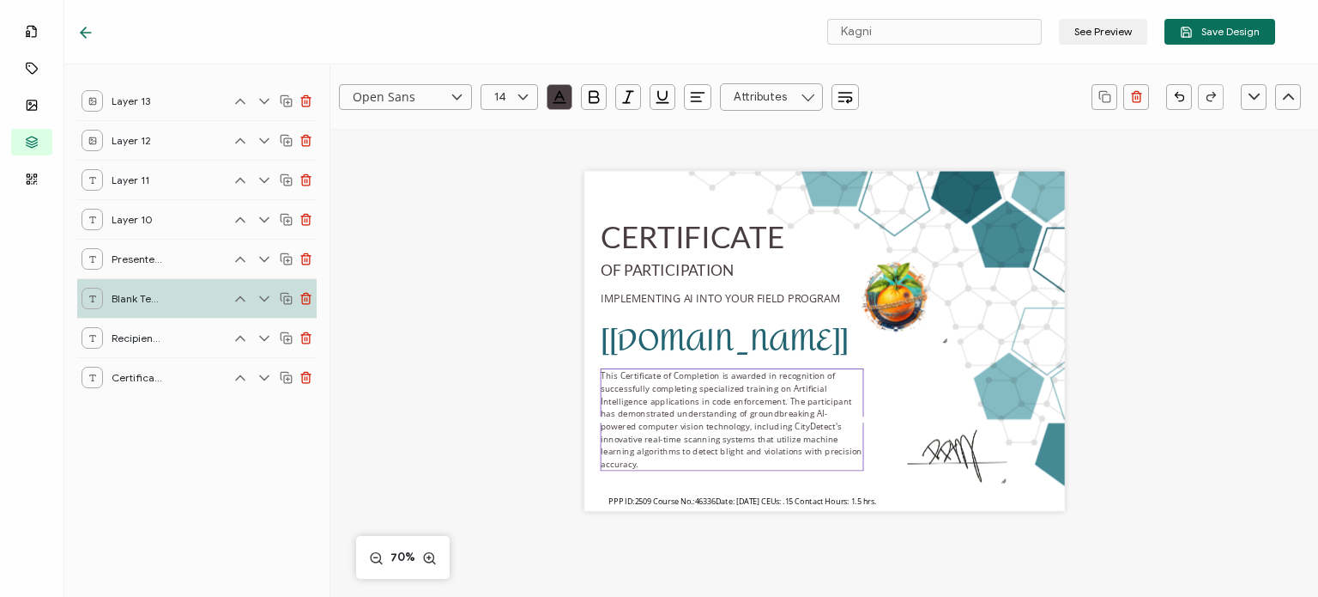
drag, startPoint x: 963, startPoint y: 398, endPoint x: 817, endPoint y: 416, distance: 147.0
click at [817, 416] on div "This Certificate of Completion is awarded in recognition of successfully comple…" at bounding box center [731, 419] width 263 height 102
drag, startPoint x: 937, startPoint y: 448, endPoint x: 927, endPoint y: 420, distance: 30.1
click at [927, 420] on img at bounding box center [947, 424] width 104 height 64
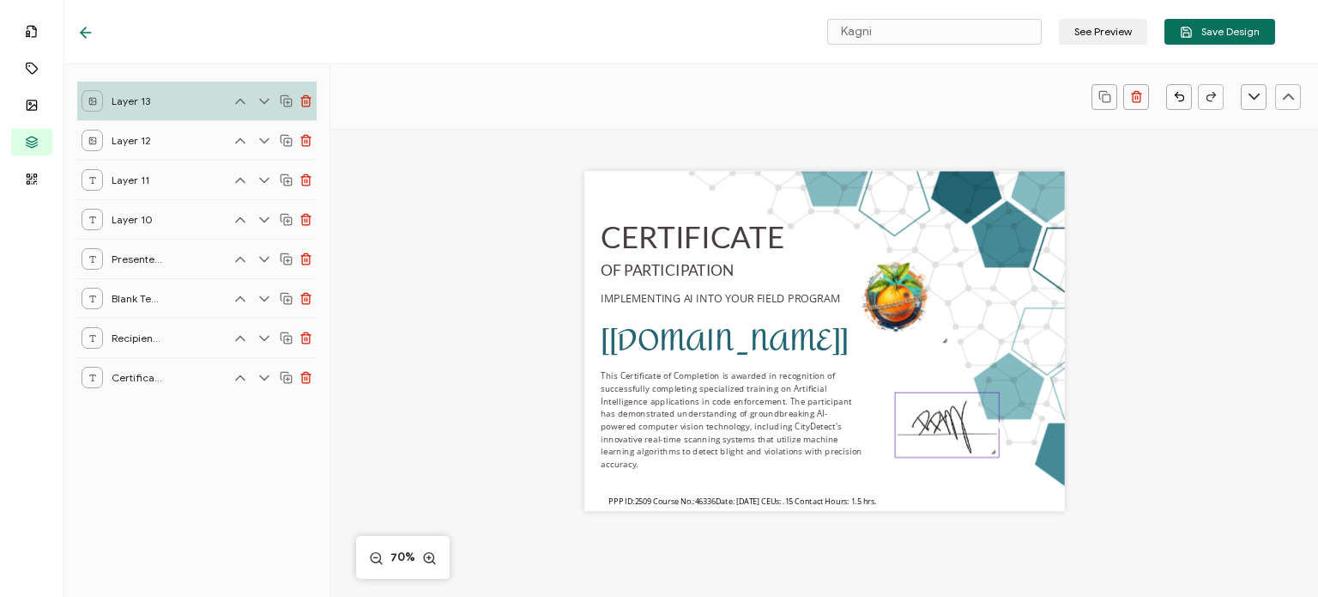
click at [936, 566] on div "CERTIFICATE [[DOMAIN_NAME]] This Certificate of Completion is awarded in recogn…" at bounding box center [825, 362] width 692 height 466
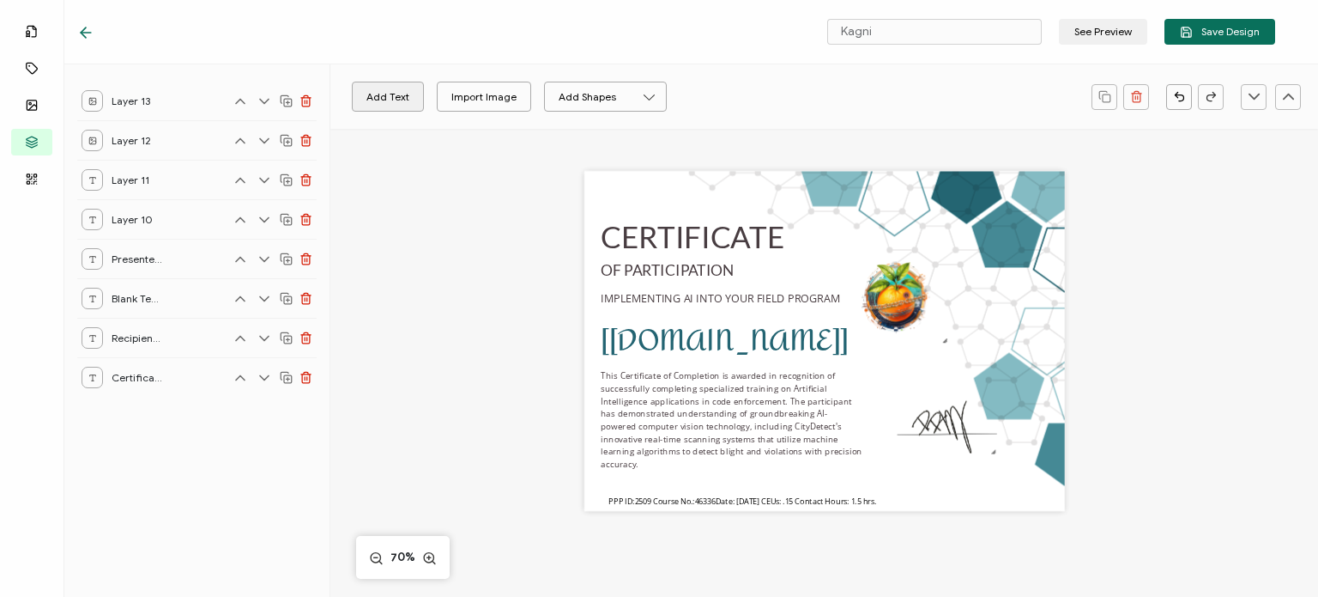
click at [382, 96] on button "Add Text" at bounding box center [388, 97] width 72 height 30
drag, startPoint x: 845, startPoint y: 344, endPoint x: 965, endPoint y: 459, distance: 166.3
click at [965, 459] on pre "Edit this text" at bounding box center [948, 455] width 88 height 21
click at [938, 451] on pre "Edit this text" at bounding box center [948, 455] width 88 height 21
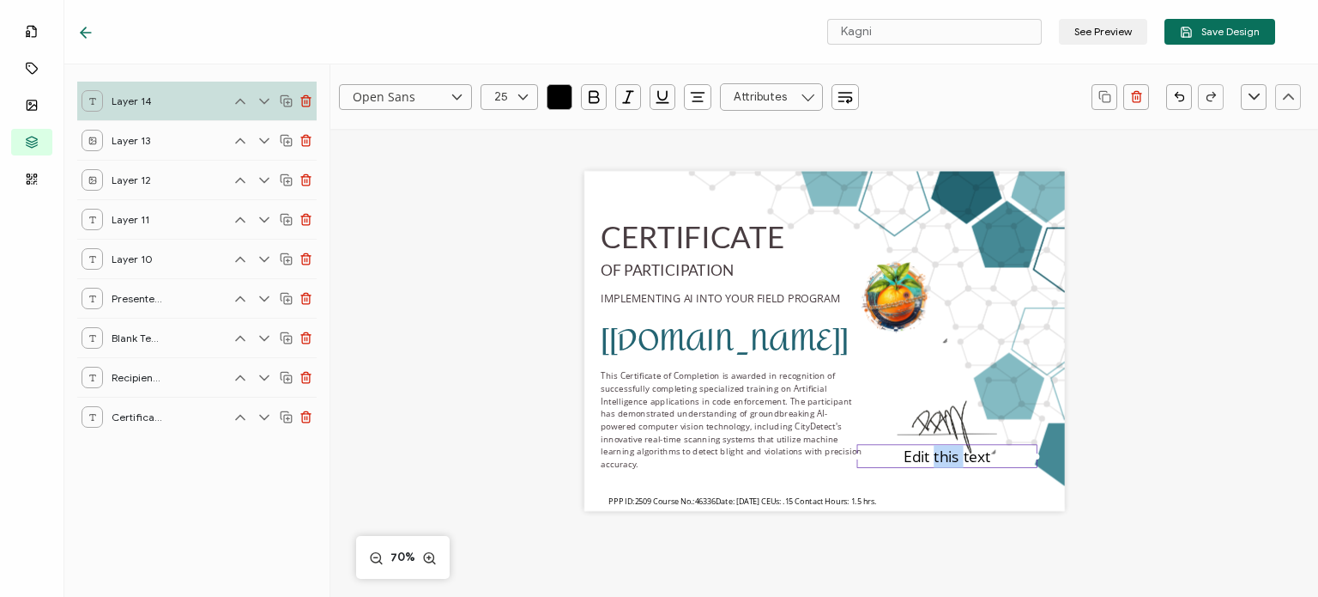
click at [938, 451] on pre "Edit this text" at bounding box center [948, 455] width 88 height 21
click at [918, 459] on pre "Edit this text" at bounding box center [948, 455] width 88 height 21
drag, startPoint x: 899, startPoint y: 456, endPoint x: 1019, endPoint y: 458, distance: 120.2
click at [1019, 458] on div "Edit this text" at bounding box center [947, 456] width 180 height 24
click at [1019, 458] on div "[PERSON_NAME]," at bounding box center [947, 456] width 180 height 24
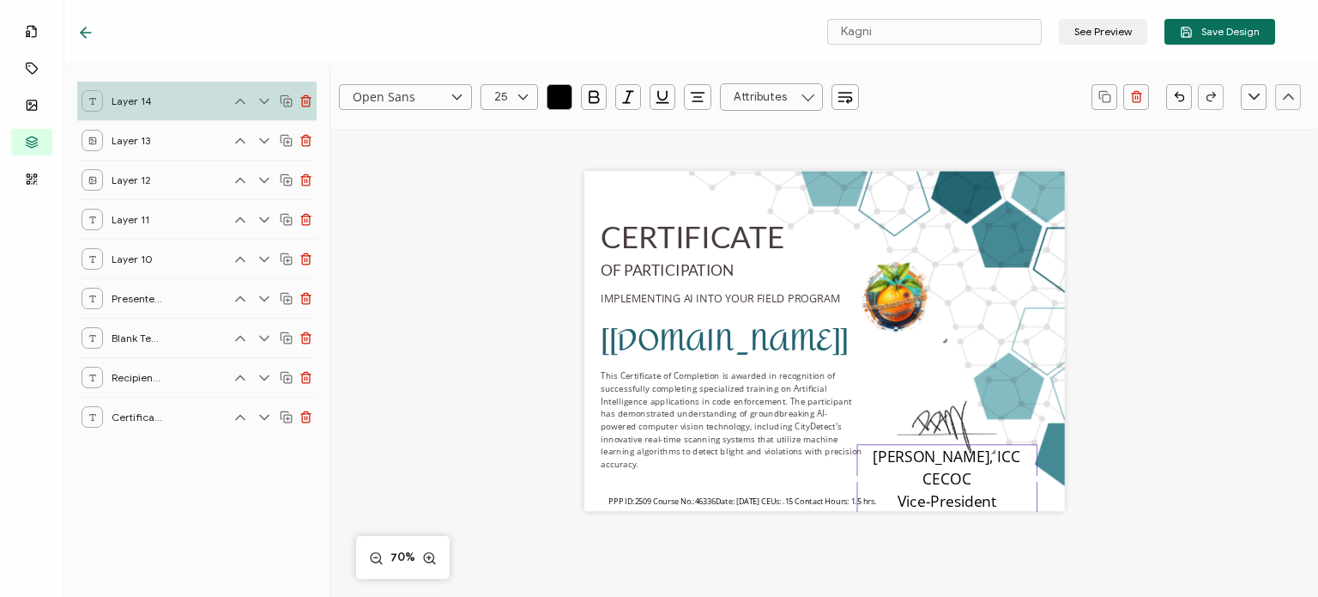
click at [456, 93] on icon at bounding box center [456, 97] width 21 height 26
click at [650, 391] on pre "This Certificate of Completion is awarded in recognition of successfully comple…" at bounding box center [732, 419] width 263 height 100
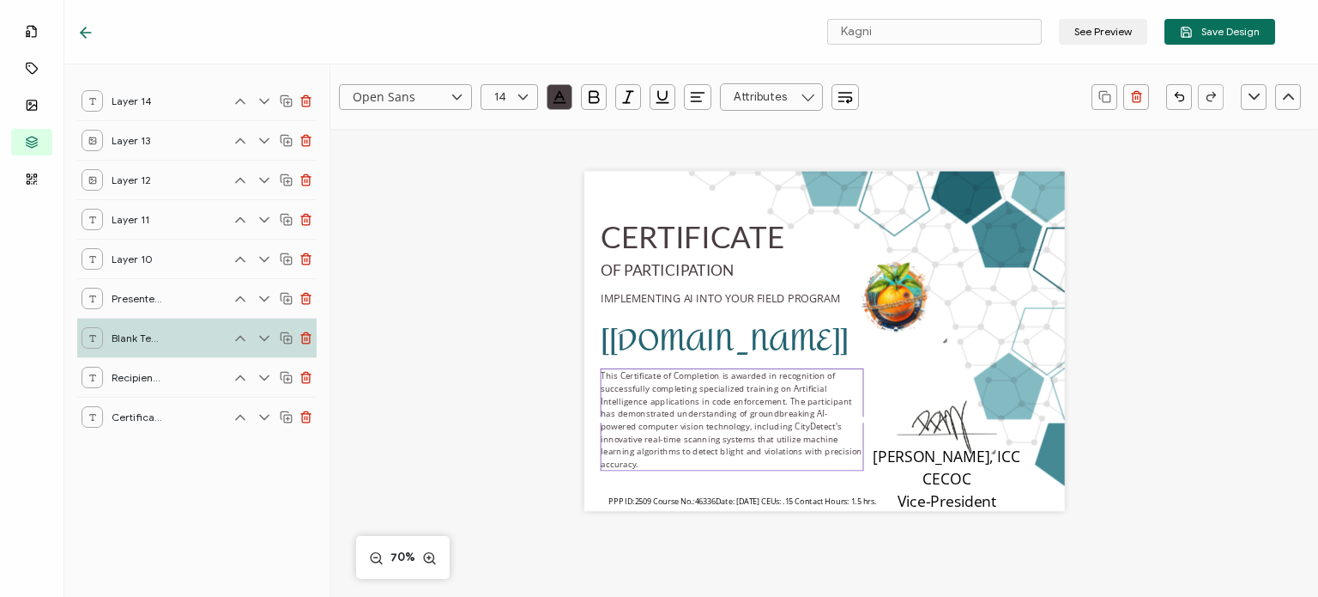
click at [677, 392] on pre "This Certificate of Completion is awarded in recognition of successfully comple…" at bounding box center [732, 419] width 263 height 100
click at [686, 385] on pre "This Certificate of Completion is awarded in recognition of successfully comple…" at bounding box center [732, 419] width 263 height 100
drag, startPoint x: 686, startPoint y: 385, endPoint x: 667, endPoint y: 385, distance: 18.9
click at [686, 385] on pre "This Certificate of Completion is awarded in recognition of successfully comple…" at bounding box center [732, 419] width 263 height 100
click at [667, 385] on pre "This Certificate of Completion is awarded in recognition of successfully comple…" at bounding box center [732, 419] width 263 height 100
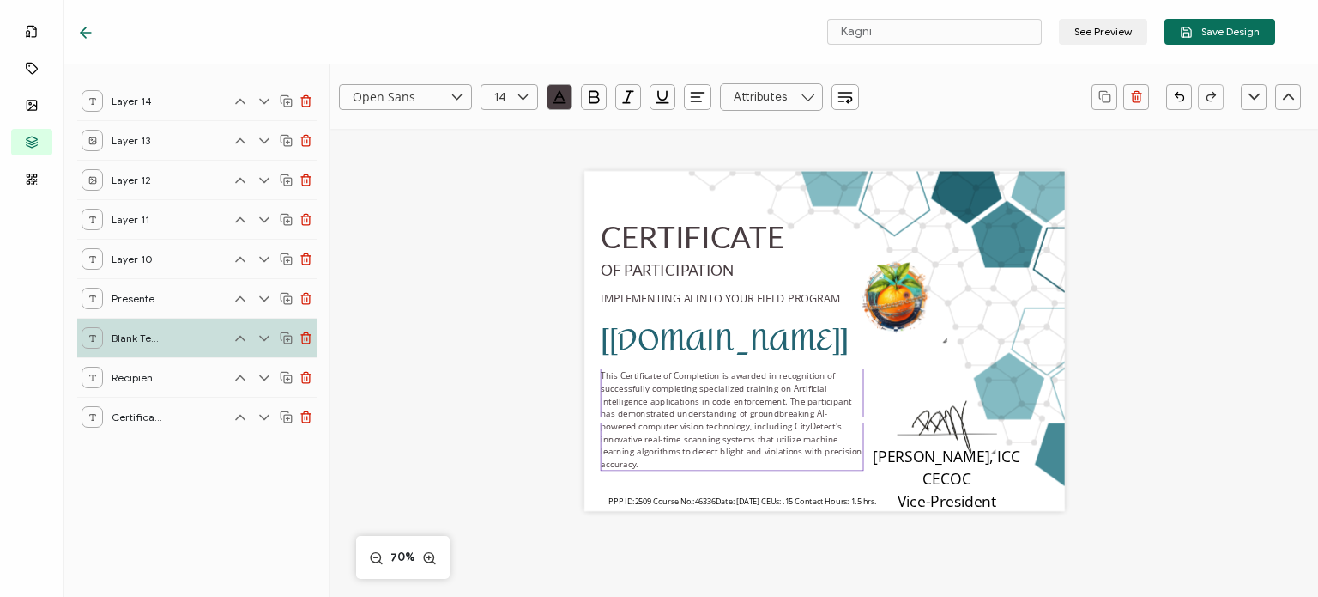
click at [666, 386] on pre "This Certificate of Completion is awarded in recognition of successfully comple…" at bounding box center [732, 419] width 263 height 100
click at [745, 385] on pre "This Certificate of Completion is awarded in recognition of successfully comple…" at bounding box center [732, 419] width 263 height 100
drag, startPoint x: 700, startPoint y: 287, endPoint x: 700, endPoint y: 304, distance: 17.2
click at [700, 288] on pre "IMPLEMENTING AI INTO YOUR FIELD PROGRAM" at bounding box center [720, 297] width 239 height 21
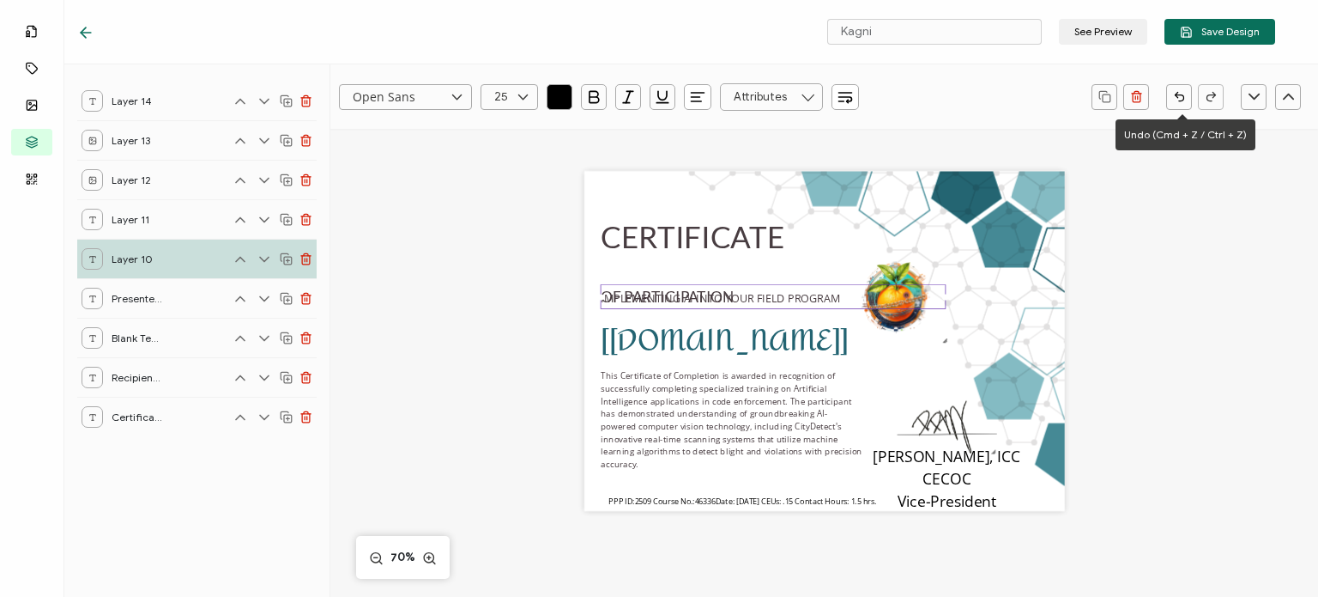
click at [1184, 96] on icon "button" at bounding box center [1179, 98] width 9 height 6
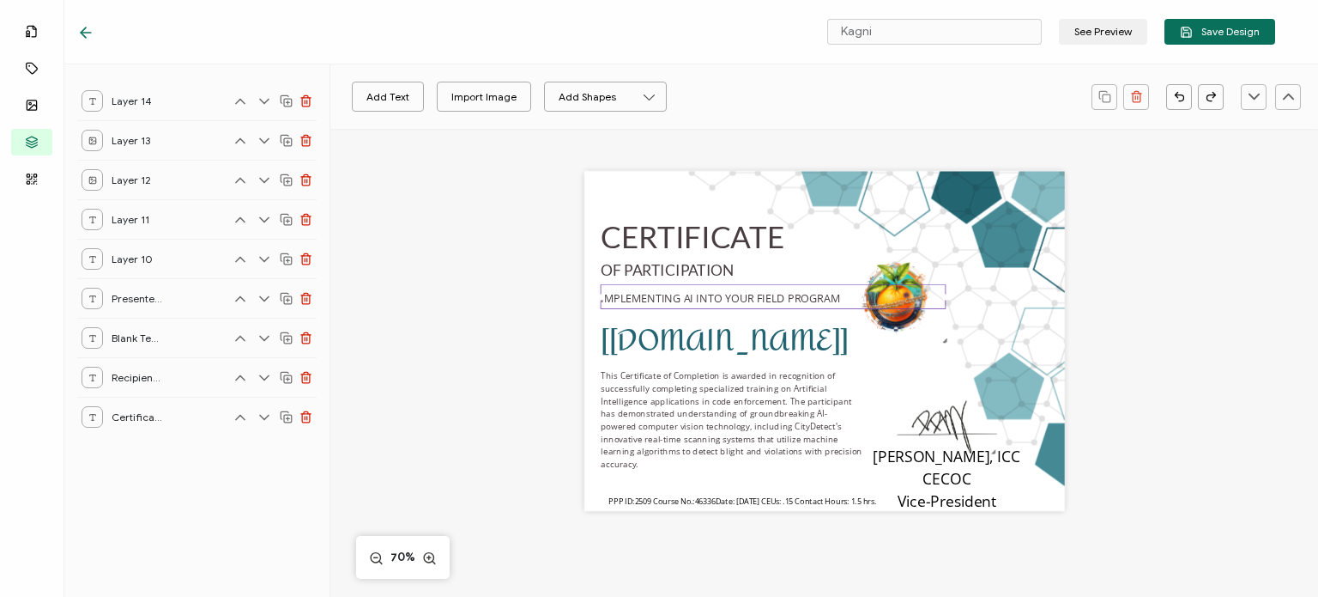
click at [397, 266] on div "Add Text Import Image Add Shapes Rectangle Ellipse CERTIFICATE [[DOMAIN_NAME]] …" at bounding box center [824, 462] width 988 height 666
click at [934, 457] on pre "[PERSON_NAME], ICC CECOC Vice-President" at bounding box center [949, 477] width 152 height 65
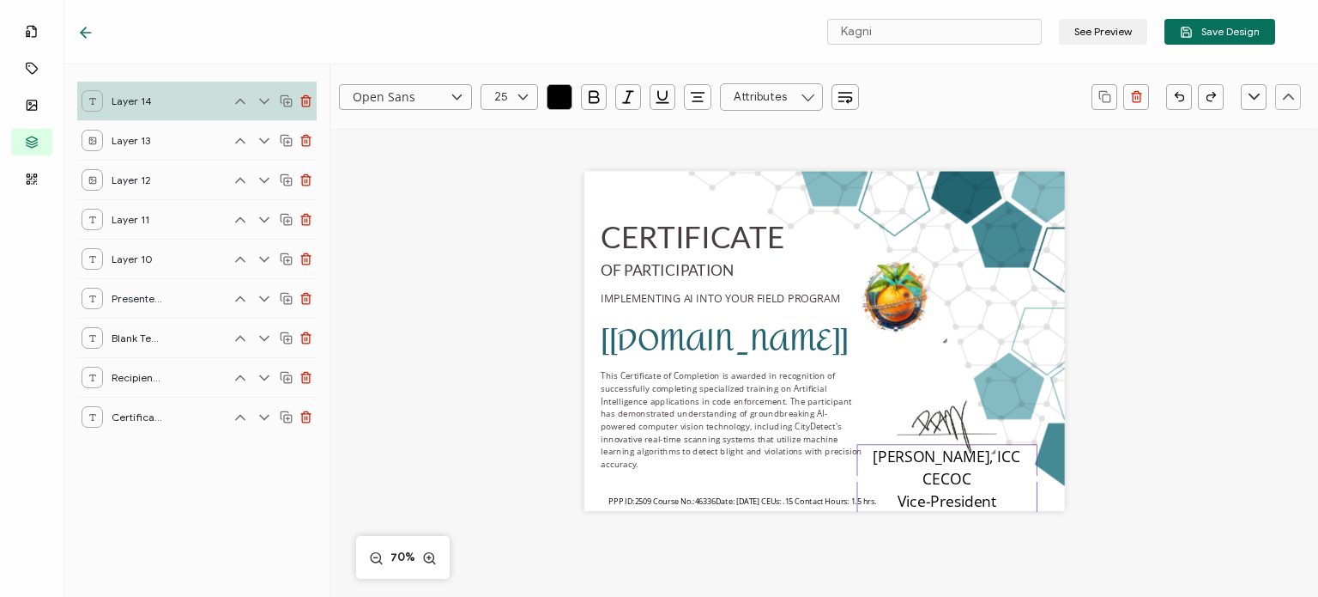
click at [455, 94] on icon at bounding box center [456, 97] width 21 height 26
click at [386, 157] on li "Lato" at bounding box center [421, 153] width 162 height 29
type input "Lato"
click at [518, 100] on icon at bounding box center [522, 97] width 21 height 26
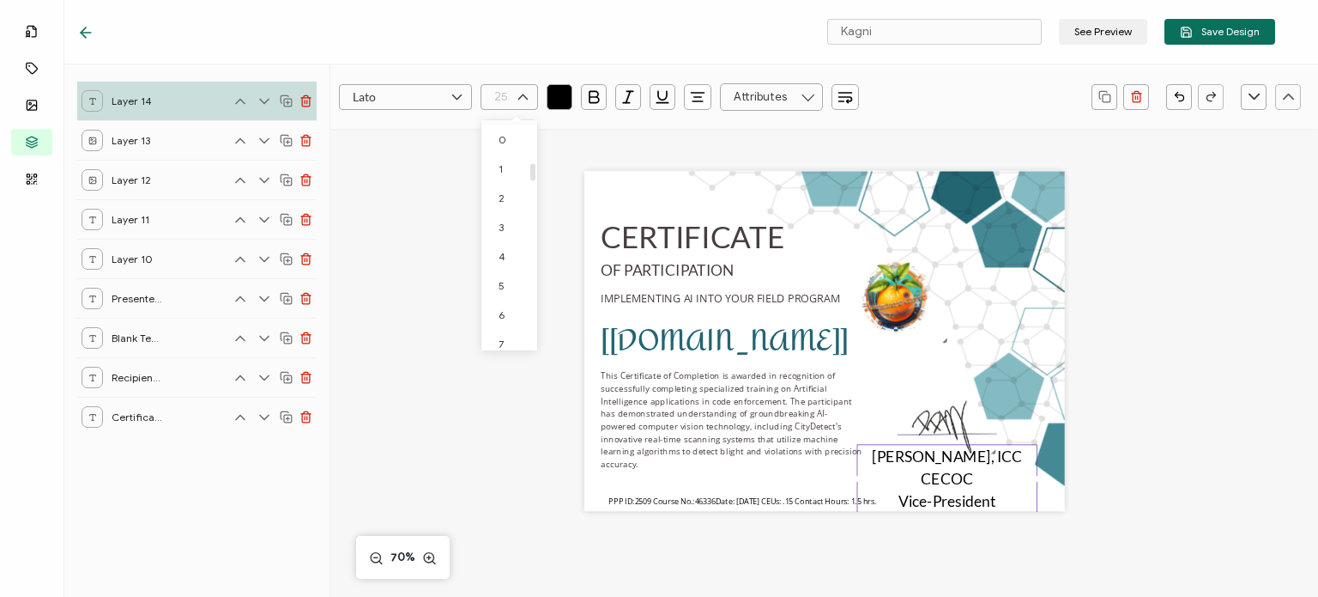
scroll to position [537, 0]
click at [502, 135] on li "18" at bounding box center [511, 127] width 61 height 29
type input "18"
click at [463, 185] on div "Lato 18 RECIPIENT Recipient Name Recipient E-Mail CREDENTIAL Credential ID Issu…" at bounding box center [824, 462] width 988 height 666
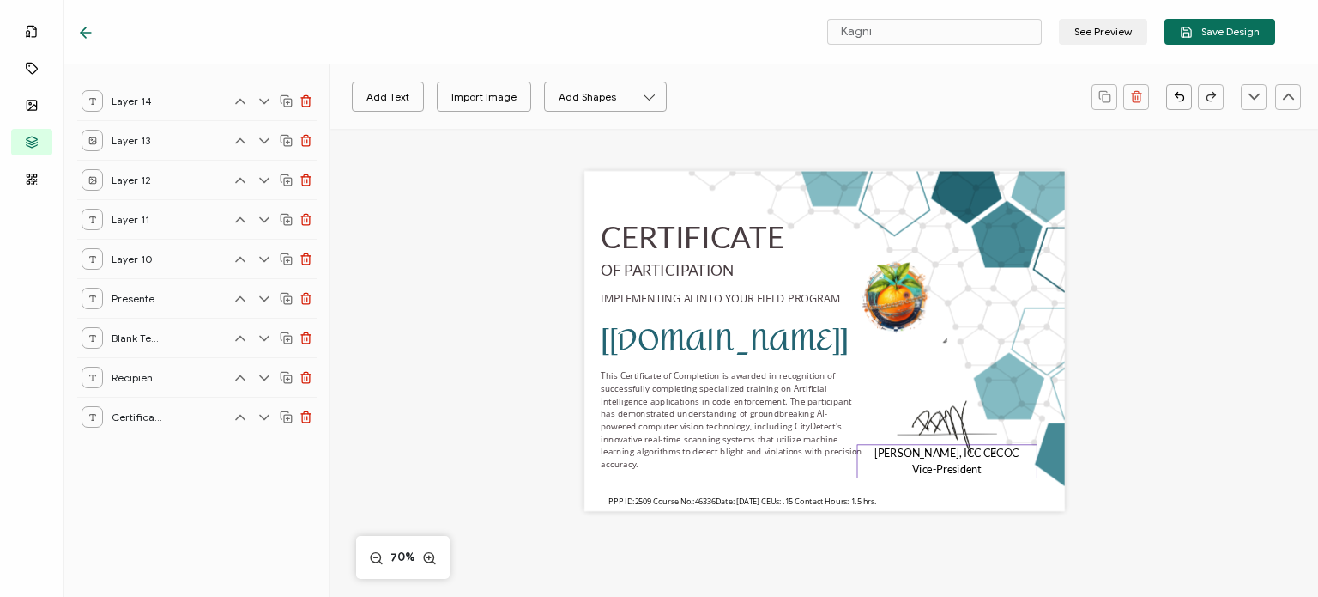
click at [924, 464] on pre "[PERSON_NAME], ICC CECOC Vice-President" at bounding box center [947, 460] width 145 height 29
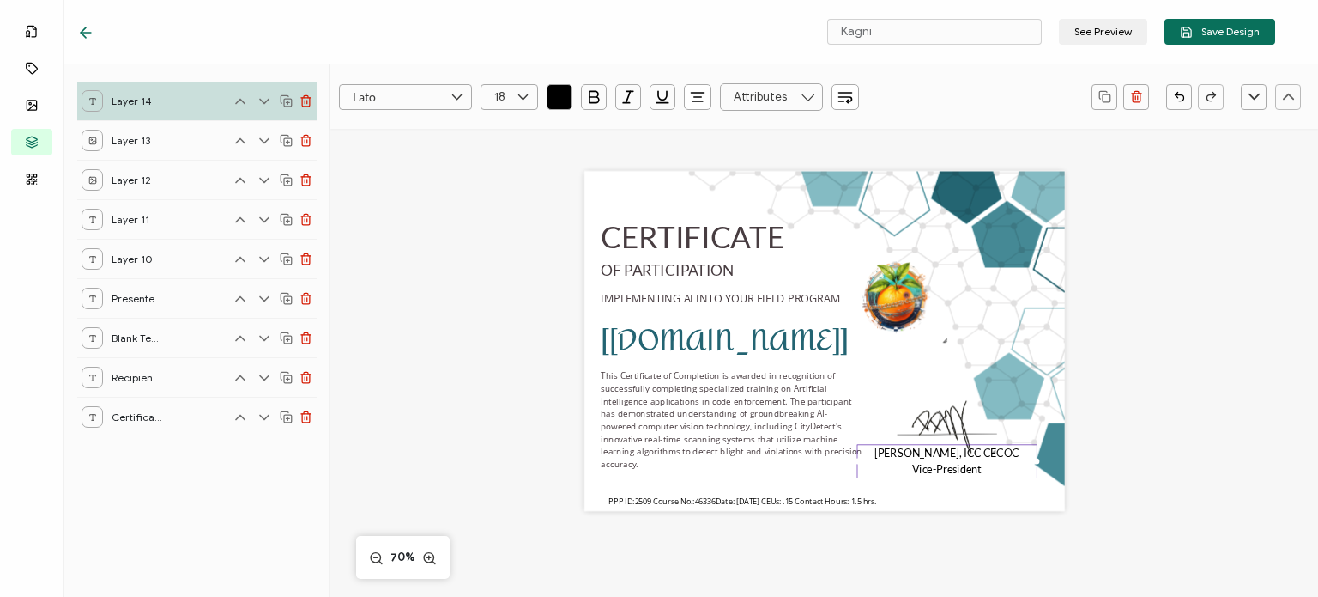
click at [558, 95] on icon "button" at bounding box center [559, 96] width 17 height 17
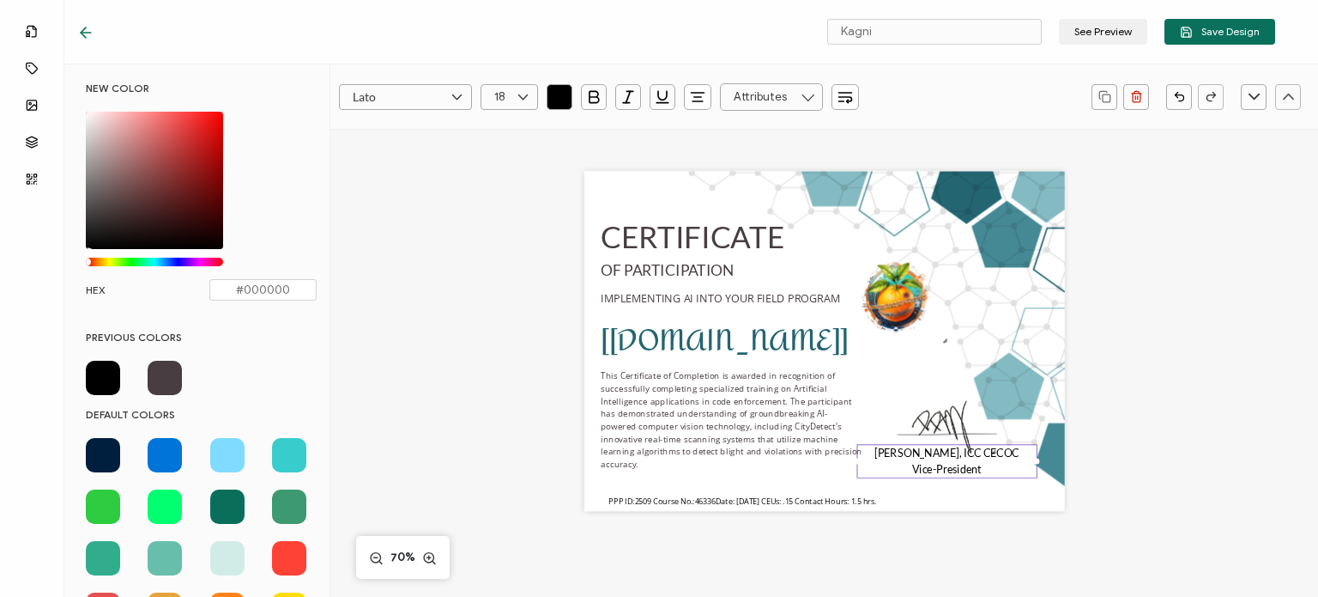
click at [160, 375] on span at bounding box center [165, 377] width 34 height 34
type input "#483d41"
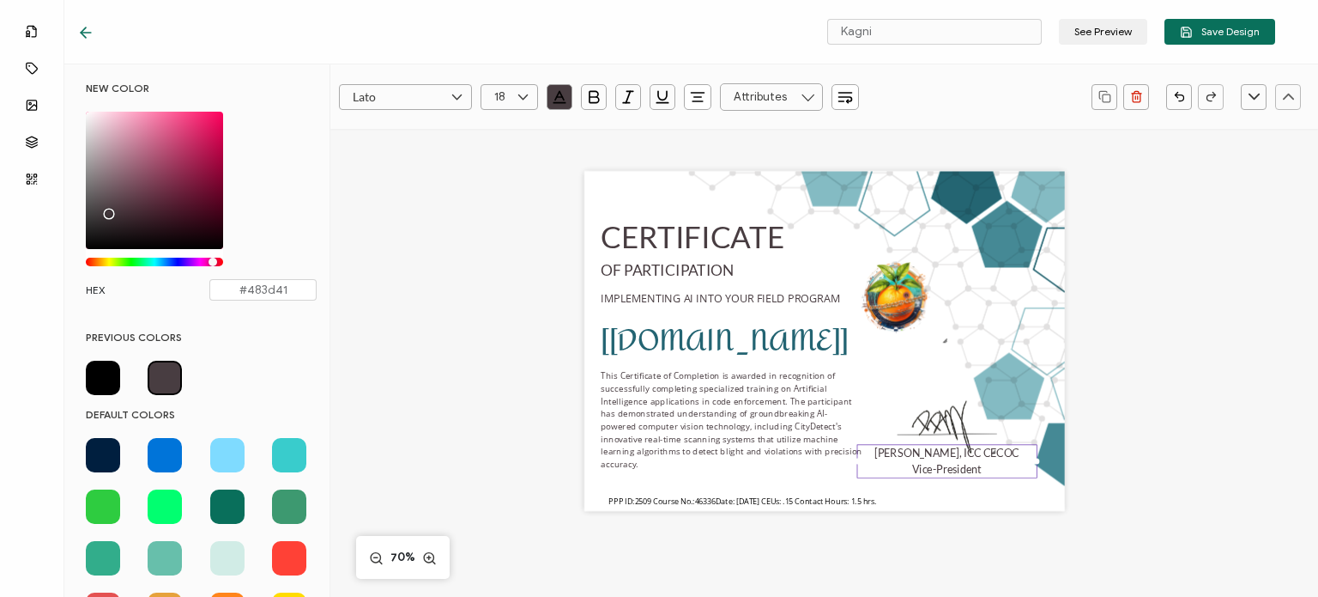
click at [936, 469] on pre "[PERSON_NAME], ICC CECOC Vice-President" at bounding box center [947, 460] width 145 height 29
click at [979, 470] on div "[PERSON_NAME], ICC CECOC Vice-President" at bounding box center [947, 460] width 180 height 33
click at [965, 469] on pre "[PERSON_NAME], ICC CECOC Vice-President" at bounding box center [947, 460] width 145 height 29
click at [881, 442] on div "CERTIFICATE [[DOMAIN_NAME]] This Certificate of Completion is awarded in recogn…" at bounding box center [824, 341] width 481 height 340
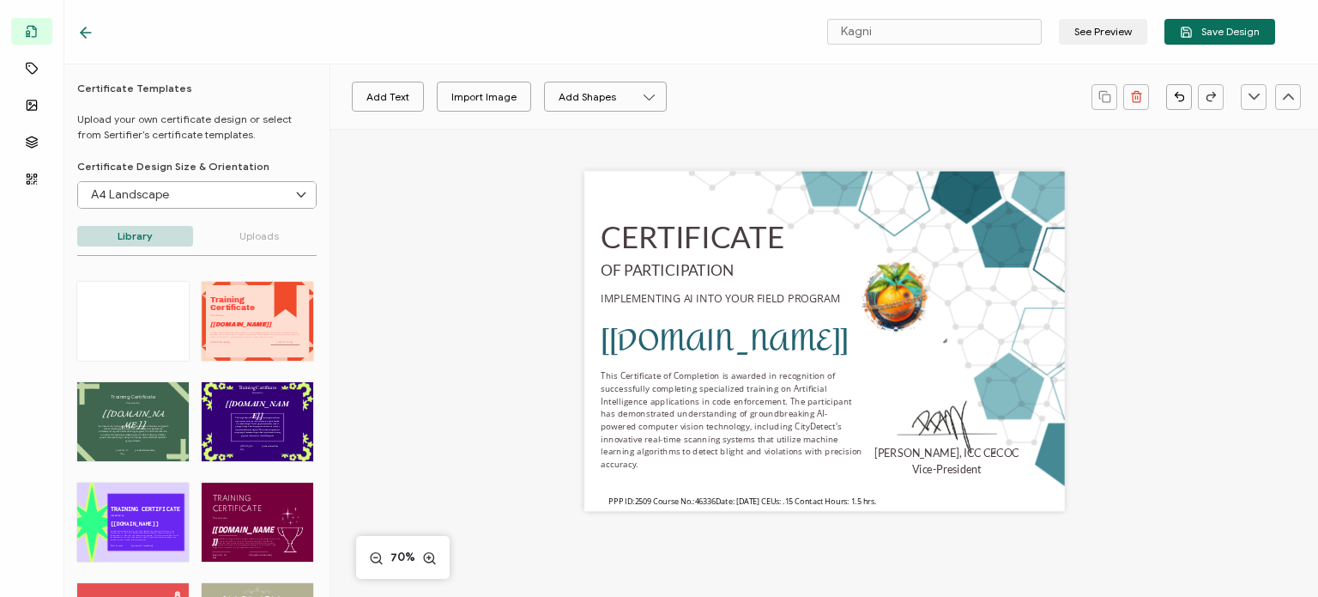
click at [985, 543] on div "CERTIFICATE [[DOMAIN_NAME]] This Certificate of Completion is awarded in recogn…" at bounding box center [825, 362] width 692 height 466
drag, startPoint x: 941, startPoint y: 464, endPoint x: 940, endPoint y: 476, distance: 12.0
click at [940, 476] on pre "[PERSON_NAME], ICC CECOC Vice-President" at bounding box center [947, 472] width 145 height 29
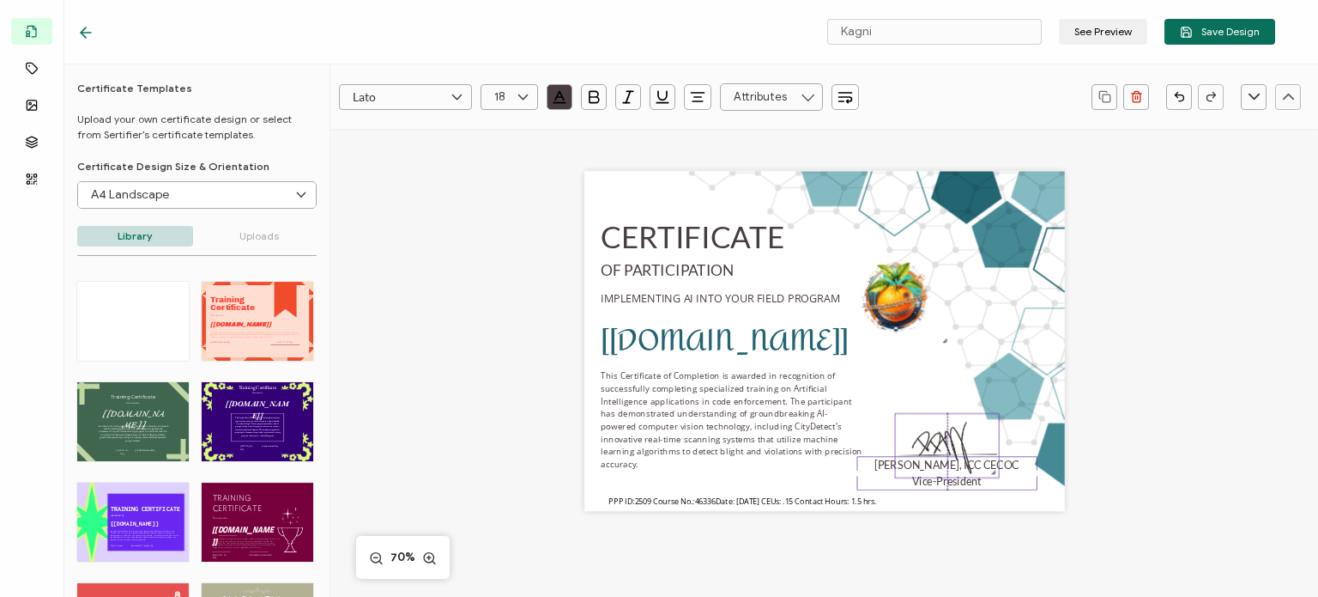
drag, startPoint x: 944, startPoint y: 432, endPoint x: 942, endPoint y: 452, distance: 20.8
click at [942, 452] on img at bounding box center [947, 445] width 104 height 64
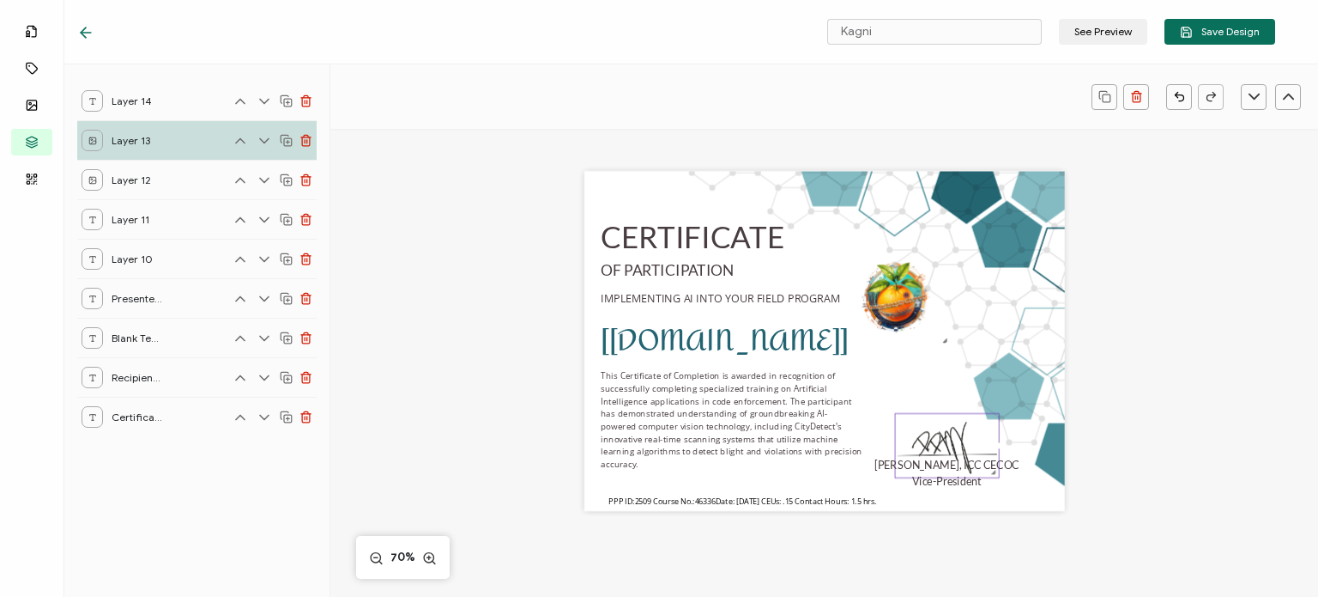
click at [1003, 535] on div "CERTIFICATE [[DOMAIN_NAME]] This Certificate of Completion is awarded in recogn…" at bounding box center [825, 362] width 692 height 466
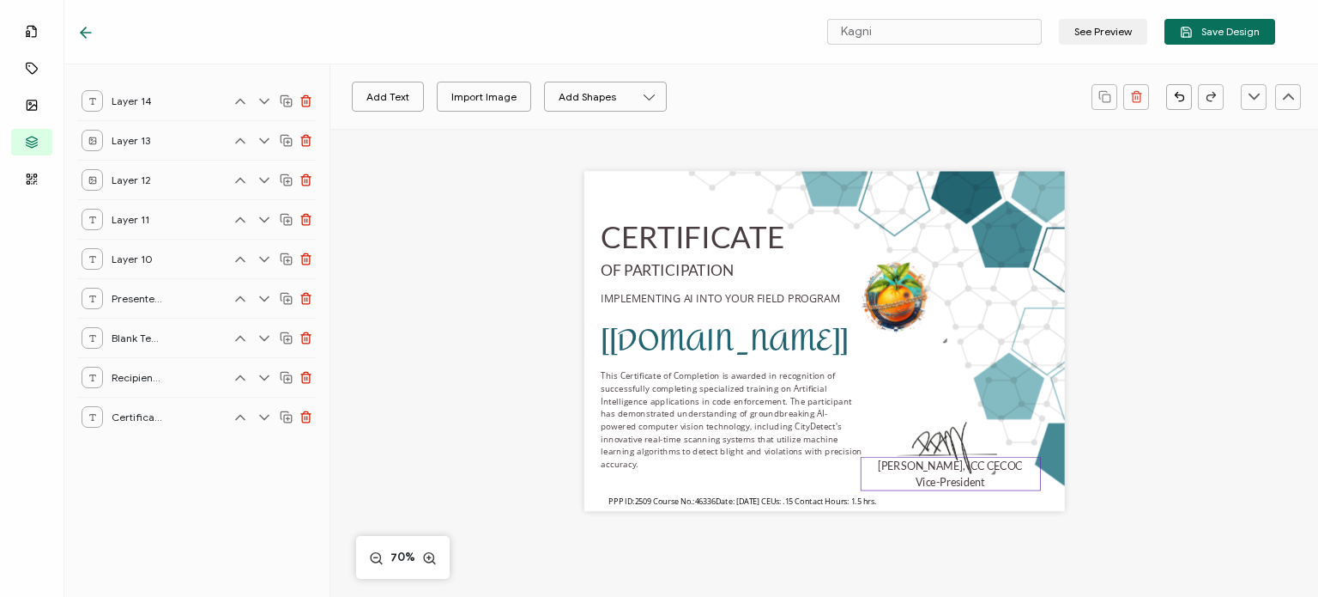
click at [952, 483] on pre "[PERSON_NAME], ICC CECOC Vice-President" at bounding box center [950, 473] width 145 height 29
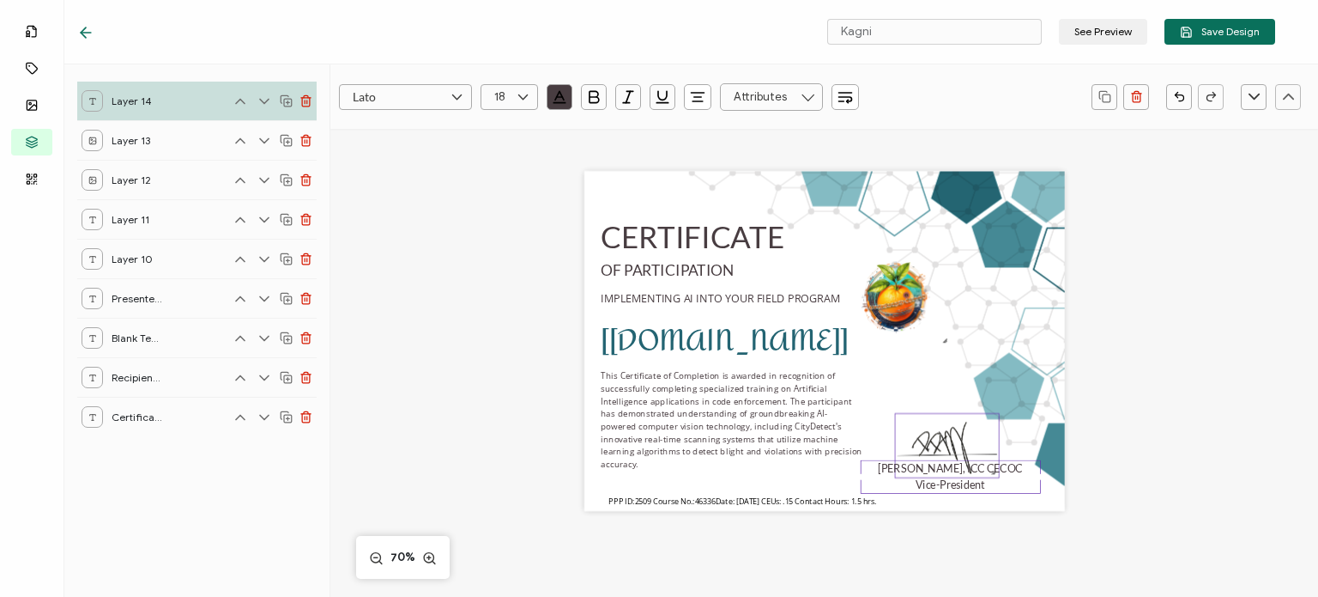
click at [946, 439] on img at bounding box center [947, 445] width 104 height 64
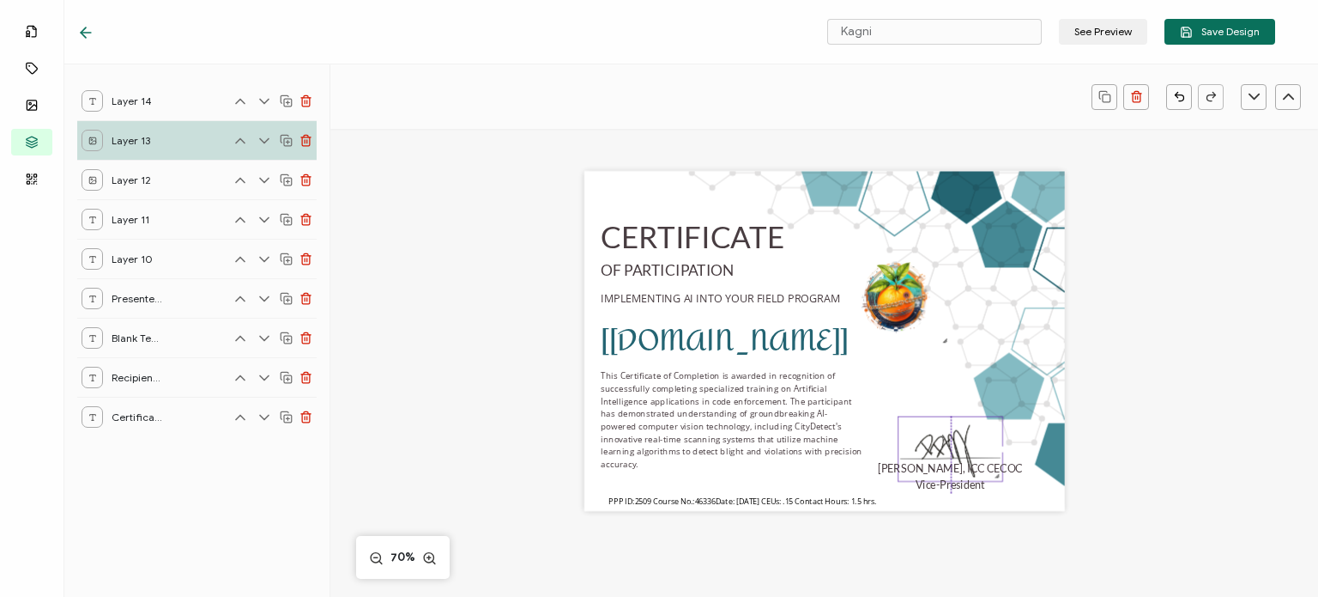
click at [948, 439] on img at bounding box center [951, 448] width 104 height 64
drag, startPoint x: 959, startPoint y: 530, endPoint x: 937, endPoint y: 531, distance: 21.5
click at [959, 530] on div "CERTIFICATE [[DOMAIN_NAME]] This Certificate of Completion is awarded in recogn…" at bounding box center [825, 362] width 692 height 466
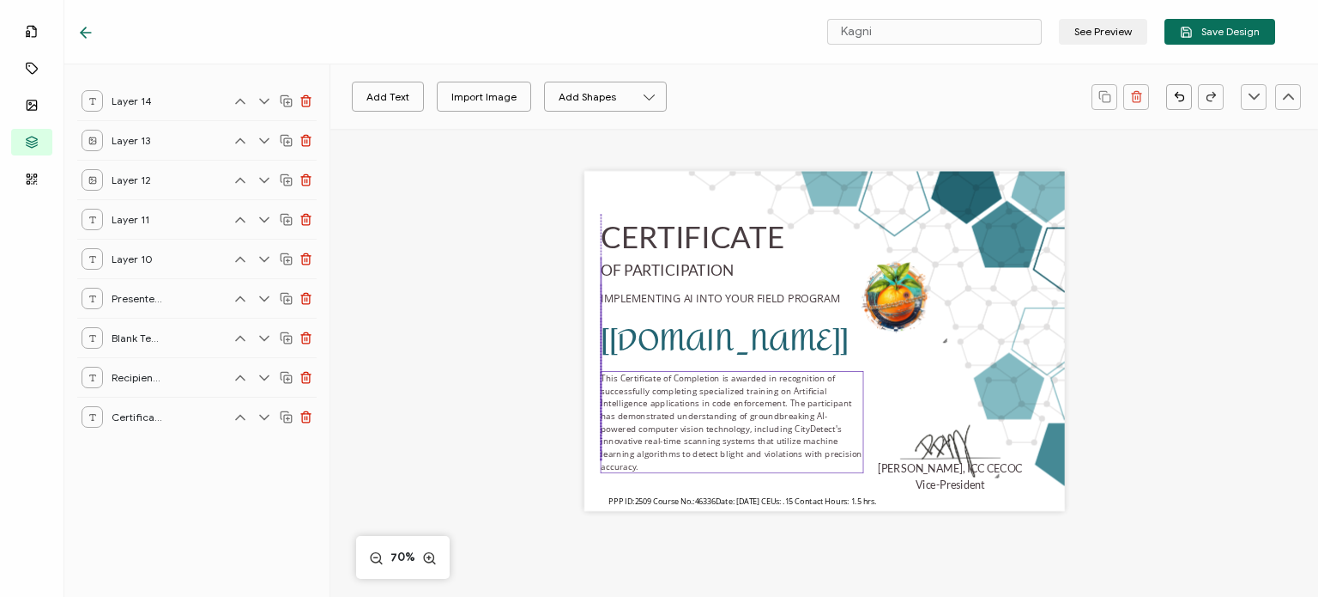
click at [669, 441] on pre "This Certificate of Completion is awarded in recognition of successfully comple…" at bounding box center [732, 422] width 263 height 100
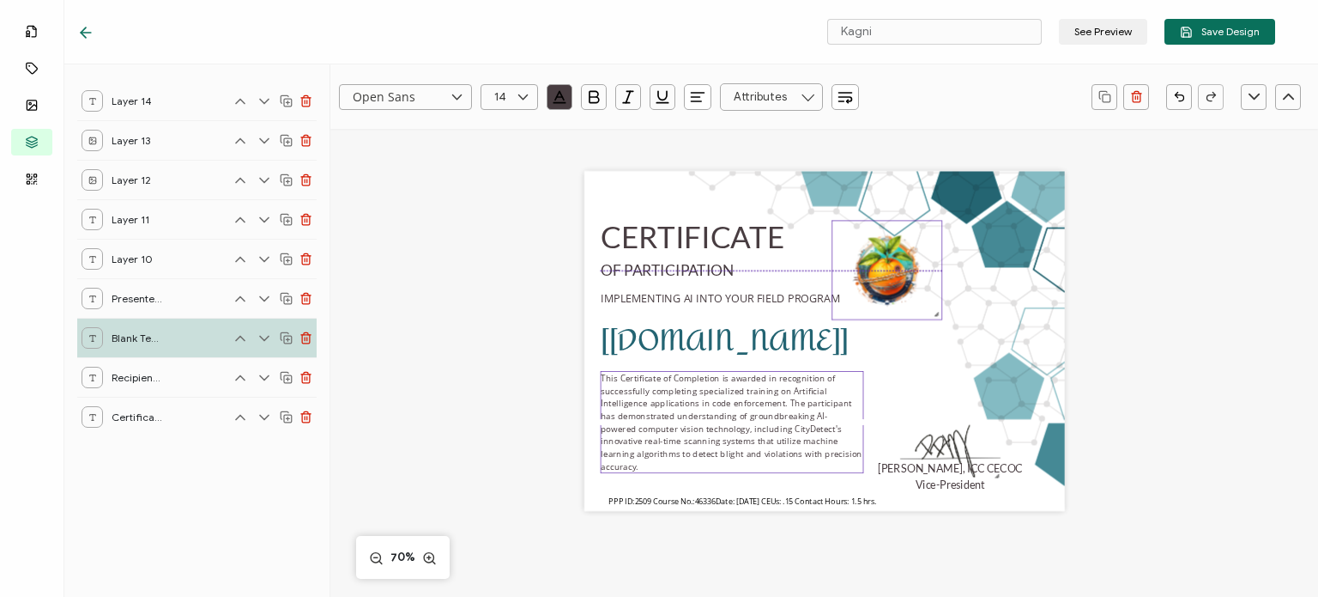
drag, startPoint x: 882, startPoint y: 294, endPoint x: 874, endPoint y: 274, distance: 21.5
click at [874, 274] on img at bounding box center [887, 270] width 109 height 98
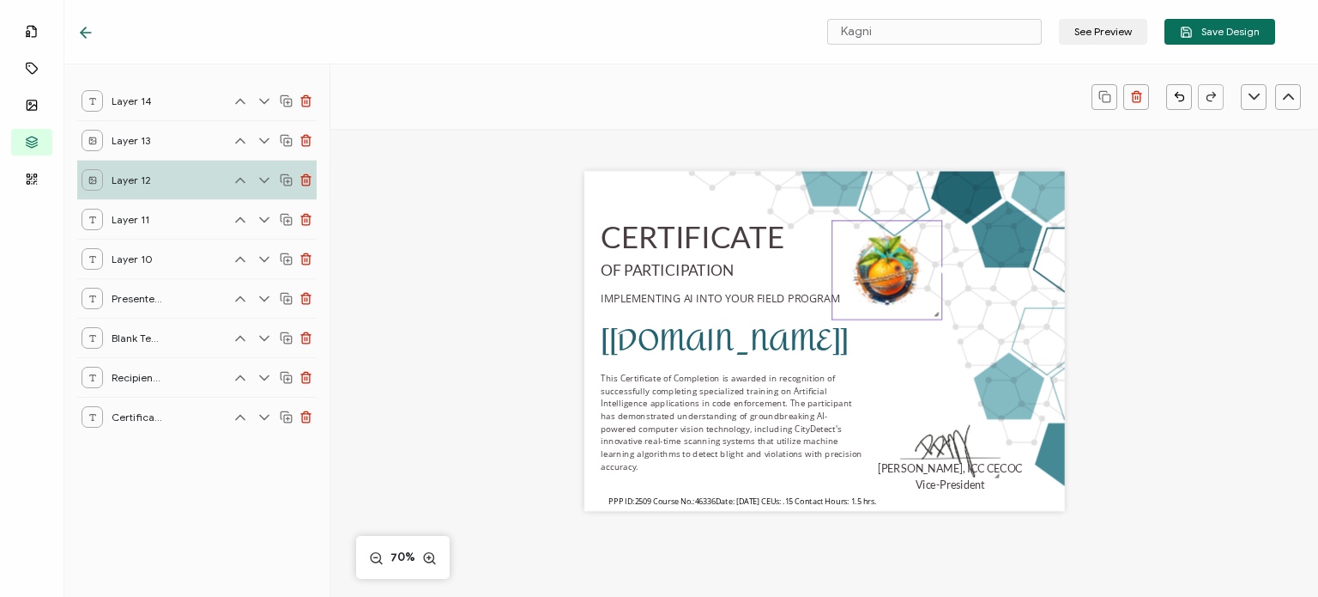
click at [891, 402] on div "CERTIFICATE [[DOMAIN_NAME]] This Certificate of Completion is awarded in recogn…" at bounding box center [824, 341] width 481 height 340
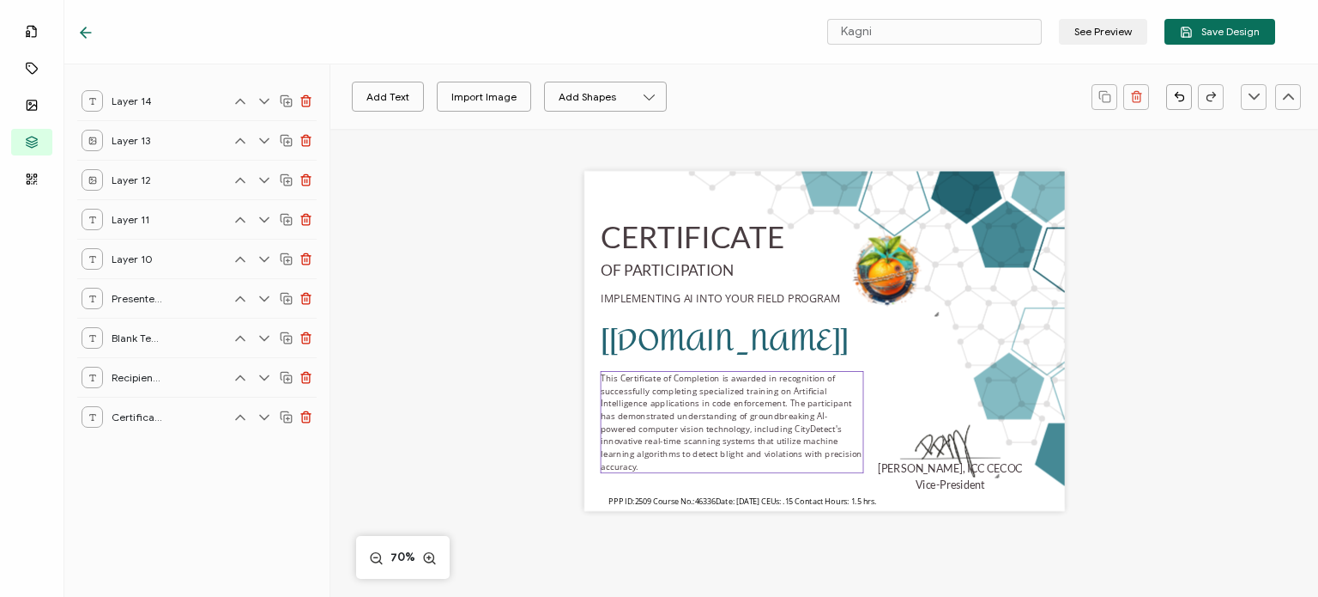
click at [810, 408] on pre "This Certificate of Completion is awarded in recognition of successfully comple…" at bounding box center [732, 422] width 263 height 100
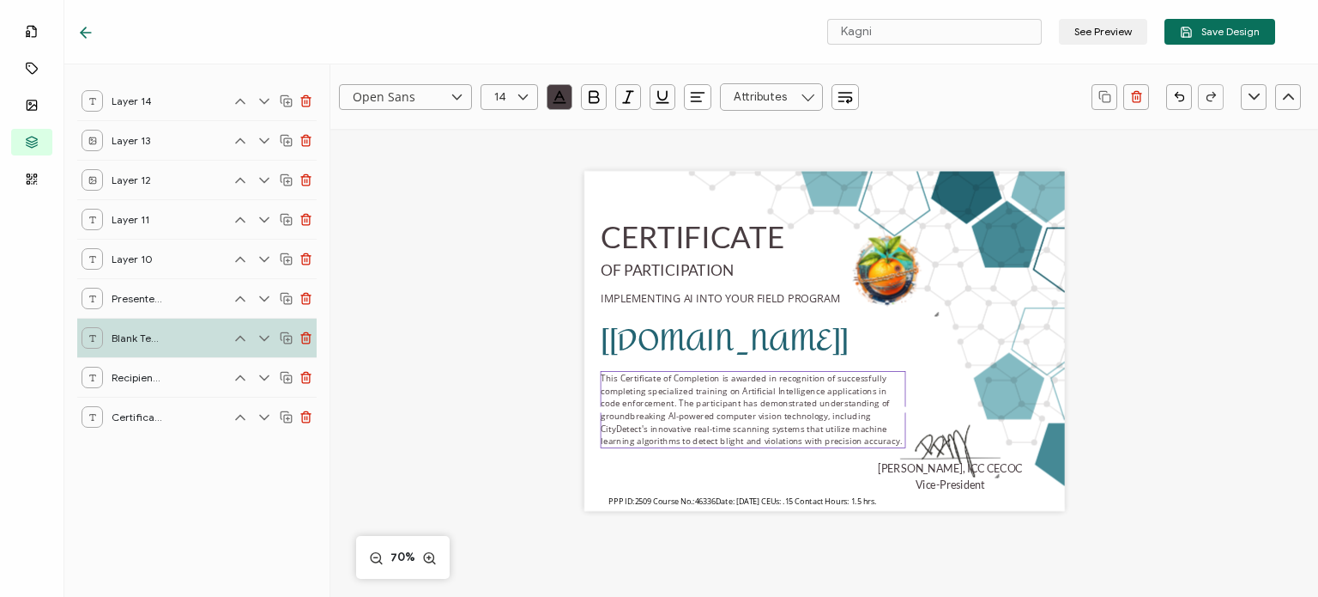
drag, startPoint x: 861, startPoint y: 415, endPoint x: 922, endPoint y: 402, distance: 62.3
click at [922, 402] on div "CERTIFICATE [[DOMAIN_NAME]] This Certificate of Completion is awarded in recogn…" at bounding box center [824, 341] width 481 height 340
click at [772, 417] on pre "This Certificate of Completion is awarded in recognition of successfully comple…" at bounding box center [751, 403] width 301 height 75
drag, startPoint x: 936, startPoint y: 448, endPoint x: 965, endPoint y: 496, distance: 56.2
click at [965, 496] on div "CERTIFICATE [[DOMAIN_NAME]] This Certificate of Completion is awarded in recogn…" at bounding box center [824, 341] width 481 height 340
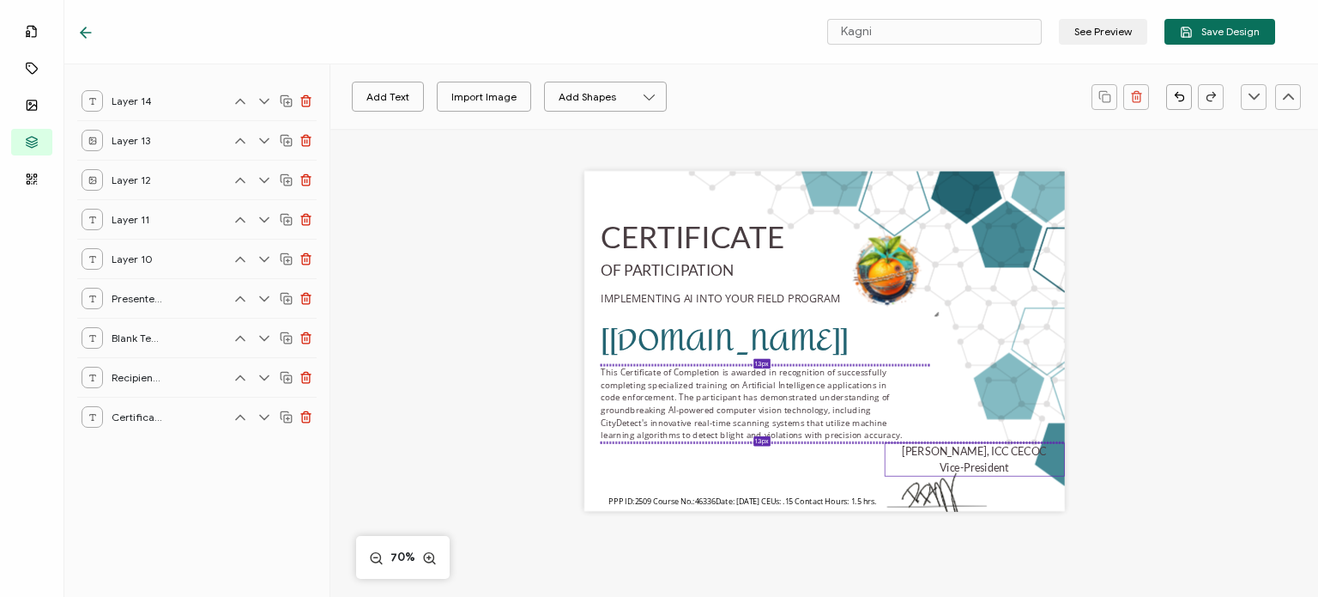
drag, startPoint x: 930, startPoint y: 490, endPoint x: 941, endPoint y: 471, distance: 21.9
click at [941, 471] on div "[PERSON_NAME], ICC CECOC Vice-President" at bounding box center [975, 458] width 180 height 33
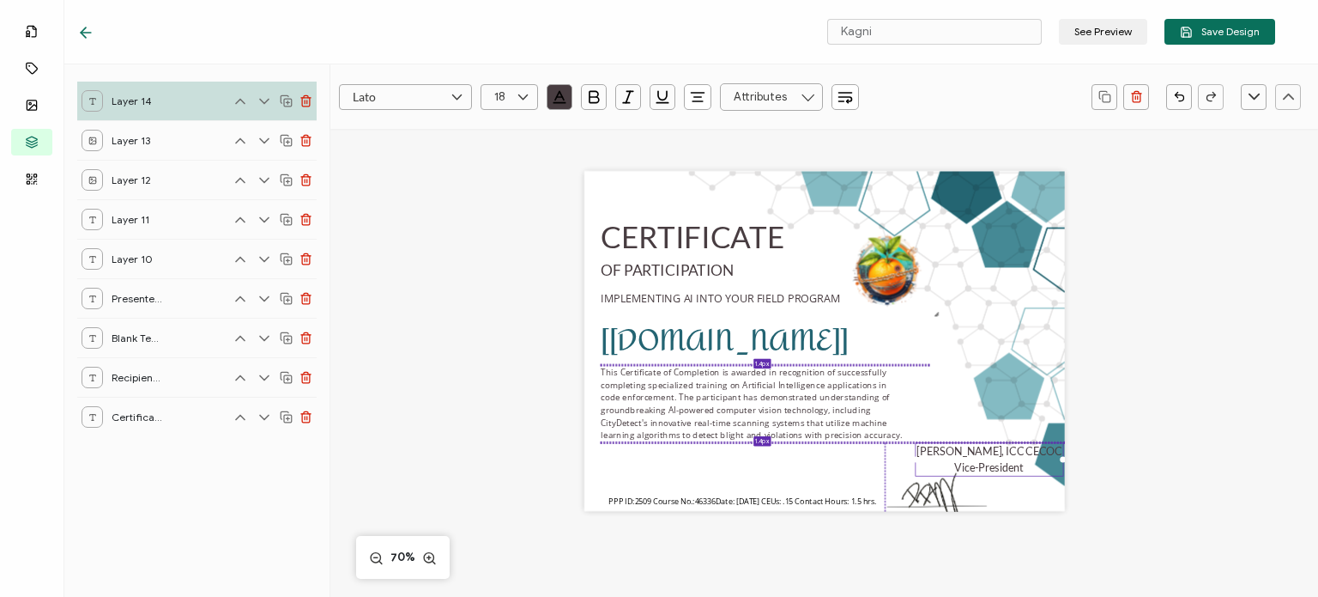
drag, startPoint x: 882, startPoint y: 459, endPoint x: 926, endPoint y: 463, distance: 43.9
click at [926, 463] on div "[PERSON_NAME], ICC CECOC Vice-President" at bounding box center [989, 458] width 148 height 33
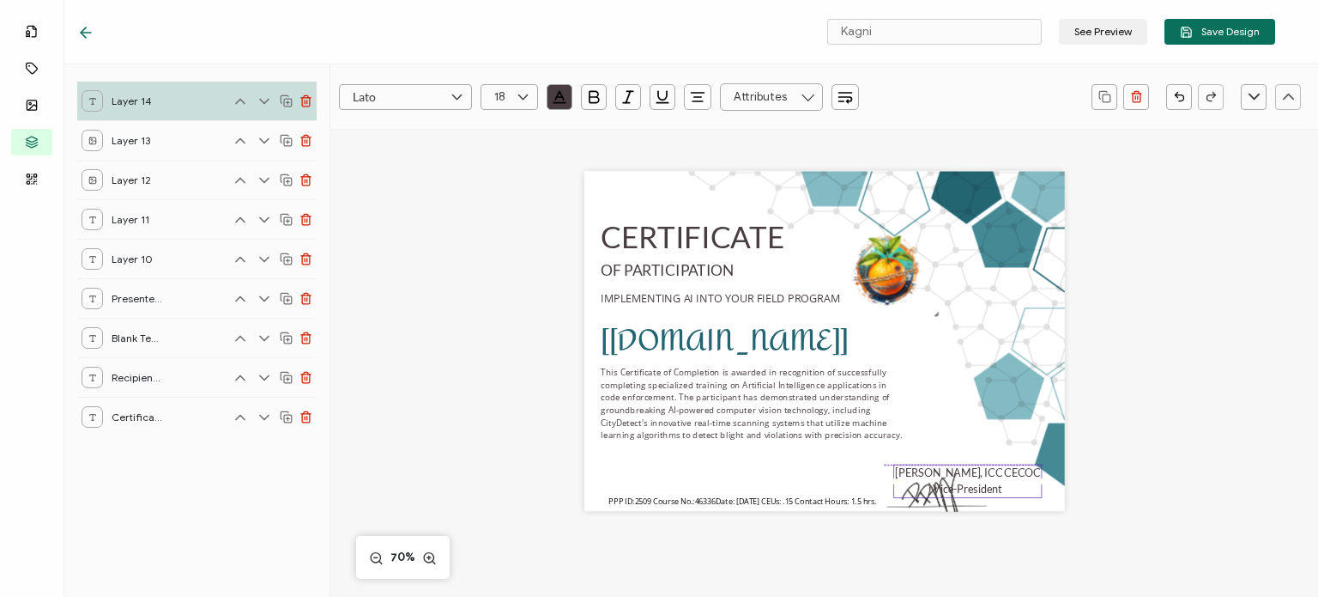
drag, startPoint x: 982, startPoint y: 455, endPoint x: 960, endPoint y: 476, distance: 30.3
click at [960, 476] on pre "[PERSON_NAME], ICC CECOC Vice-President" at bounding box center [967, 480] width 145 height 29
drag, startPoint x: 922, startPoint y: 500, endPoint x: 954, endPoint y: 457, distance: 52.7
click at [954, 457] on img at bounding box center [969, 454] width 104 height 64
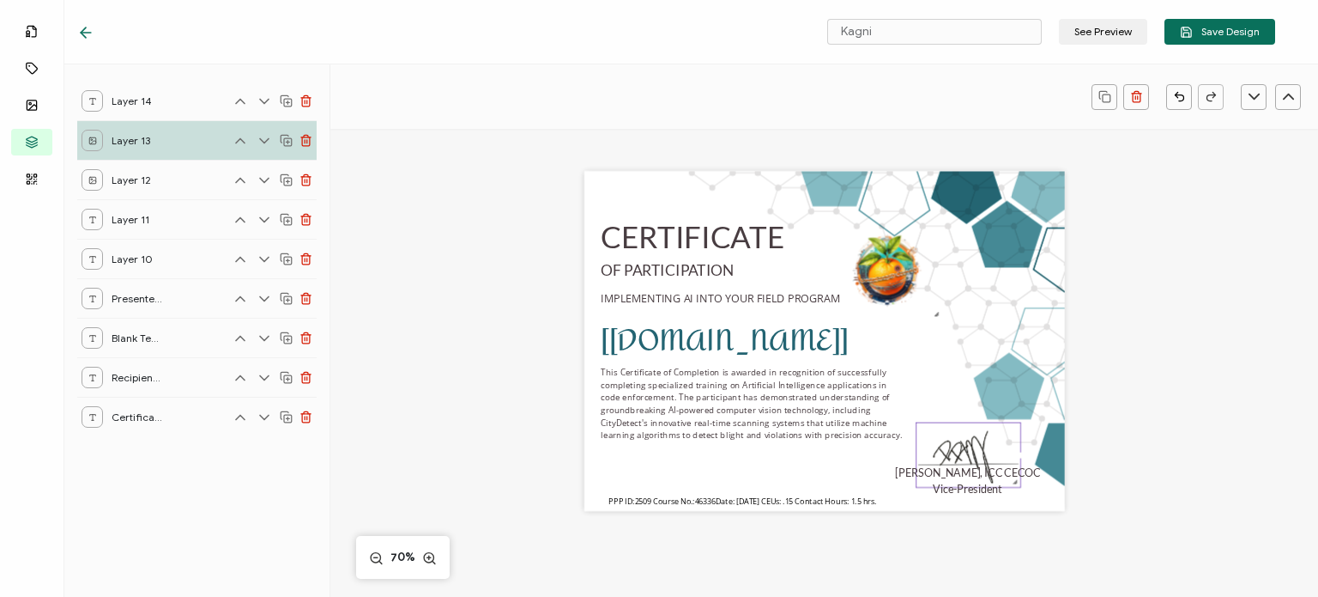
click at [810, 464] on div "CERTIFICATE [[DOMAIN_NAME]] This Certificate of Completion is awarded in recogn…" at bounding box center [824, 341] width 481 height 340
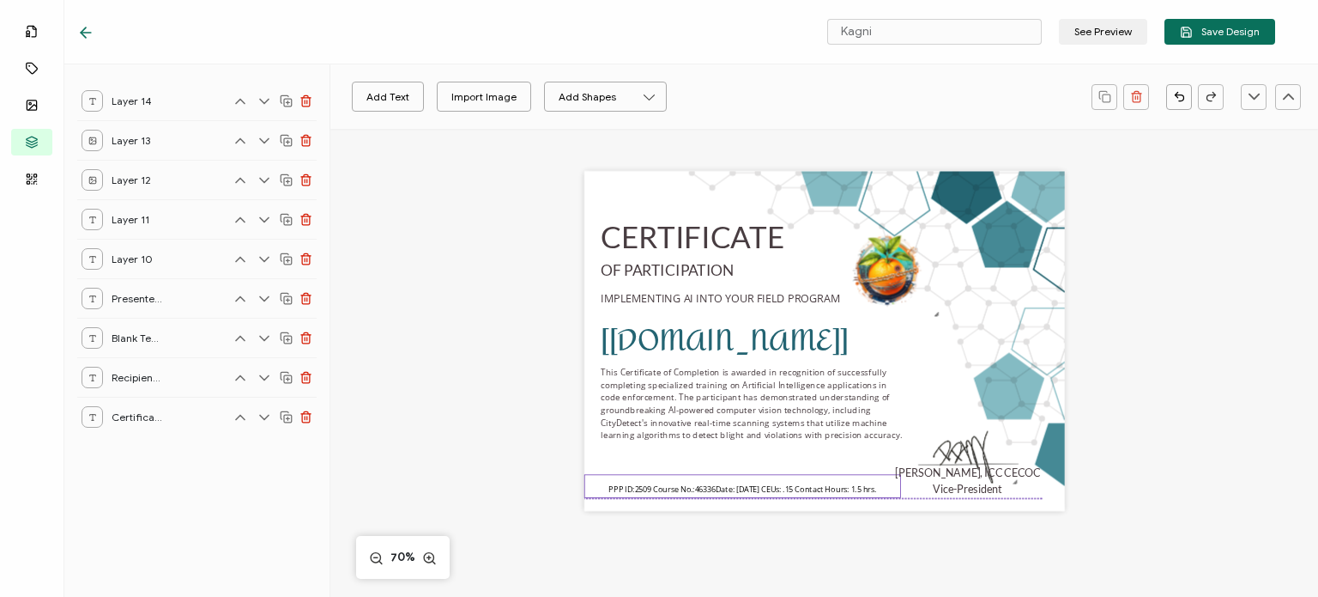
drag, startPoint x: 796, startPoint y: 498, endPoint x: 802, endPoint y: 487, distance: 12.3
click at [796, 487] on span "PPP ID:2509 Course No.: 46336 Date: [DATE] CEUs: .15 Contact Hours: 1.5 hrs." at bounding box center [743, 488] width 268 height 11
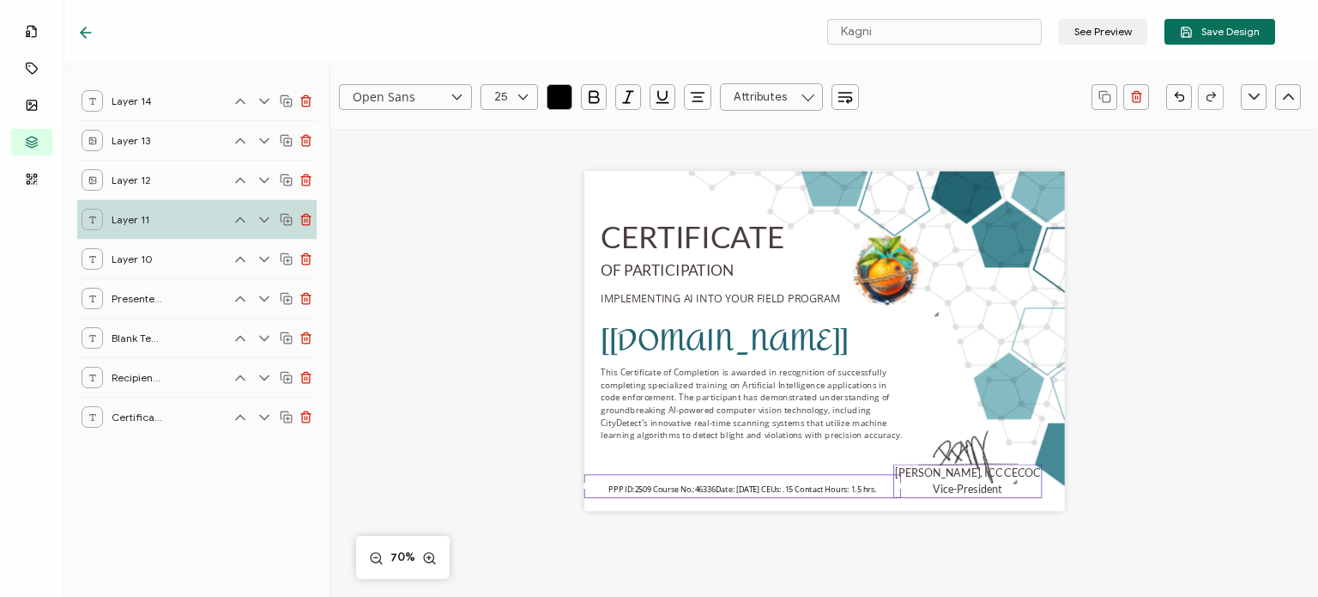
click at [968, 490] on pre "[PERSON_NAME], ICC CECOC Vice-President" at bounding box center [967, 480] width 145 height 29
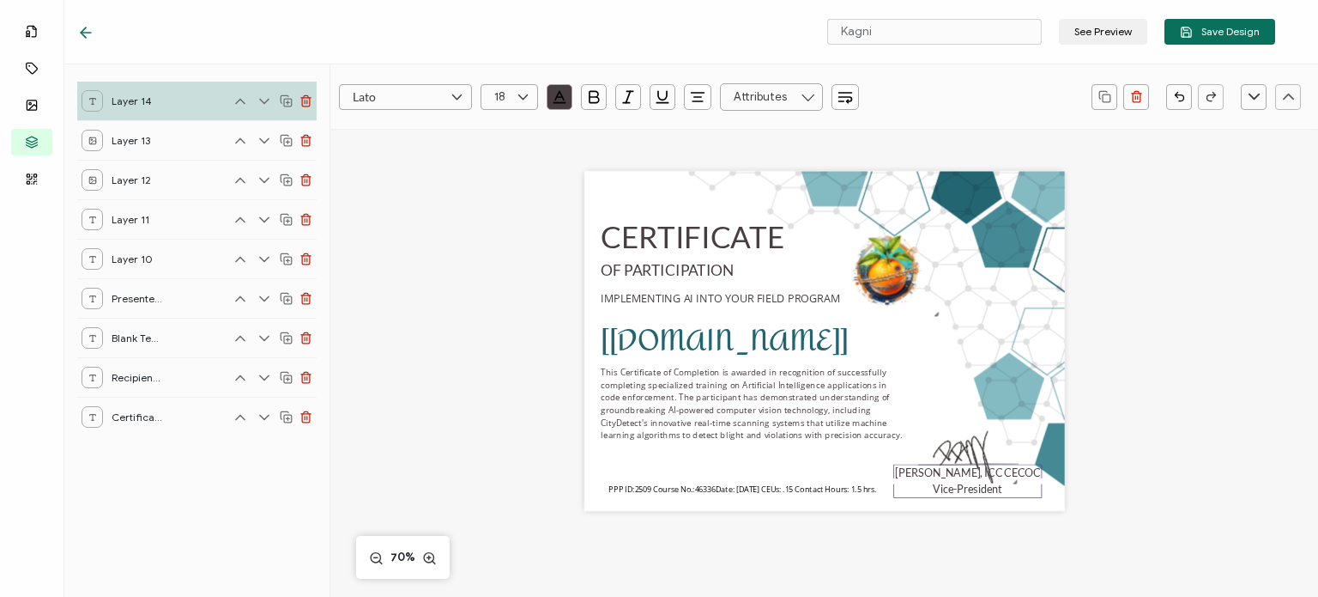
click at [968, 490] on pre "[PERSON_NAME], ICC CECOC Vice-President" at bounding box center [967, 480] width 145 height 29
drag, startPoint x: 907, startPoint y: 473, endPoint x: 1006, endPoint y: 492, distance: 100.5
click at [1006, 492] on div "[PERSON_NAME], ICC CECOC Vice-President" at bounding box center [967, 480] width 148 height 33
click at [522, 92] on icon at bounding box center [522, 97] width 21 height 26
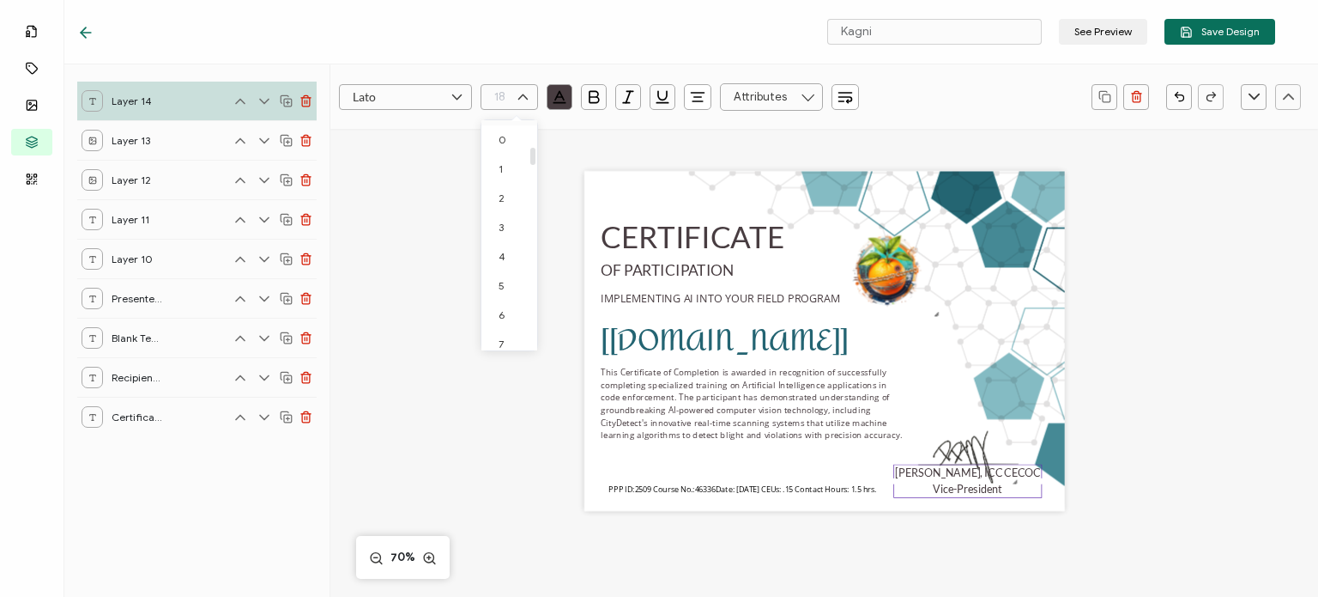
scroll to position [333, 0]
click at [508, 276] on li "16" at bounding box center [511, 273] width 61 height 29
type input "16"
click at [806, 439] on div "This Certificate of Completion is awarded in recognition of successfully comple…" at bounding box center [753, 402] width 306 height 77
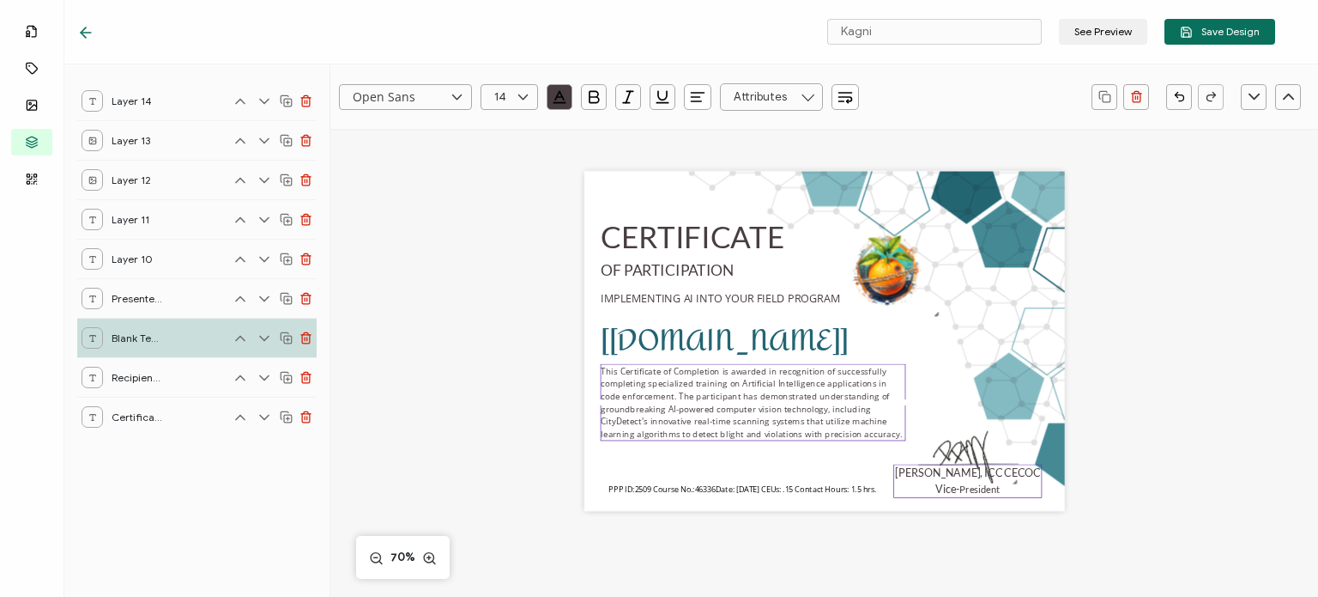
click at [949, 489] on pre "[PERSON_NAME], ICC CECOC Vice- President" at bounding box center [967, 480] width 145 height 29
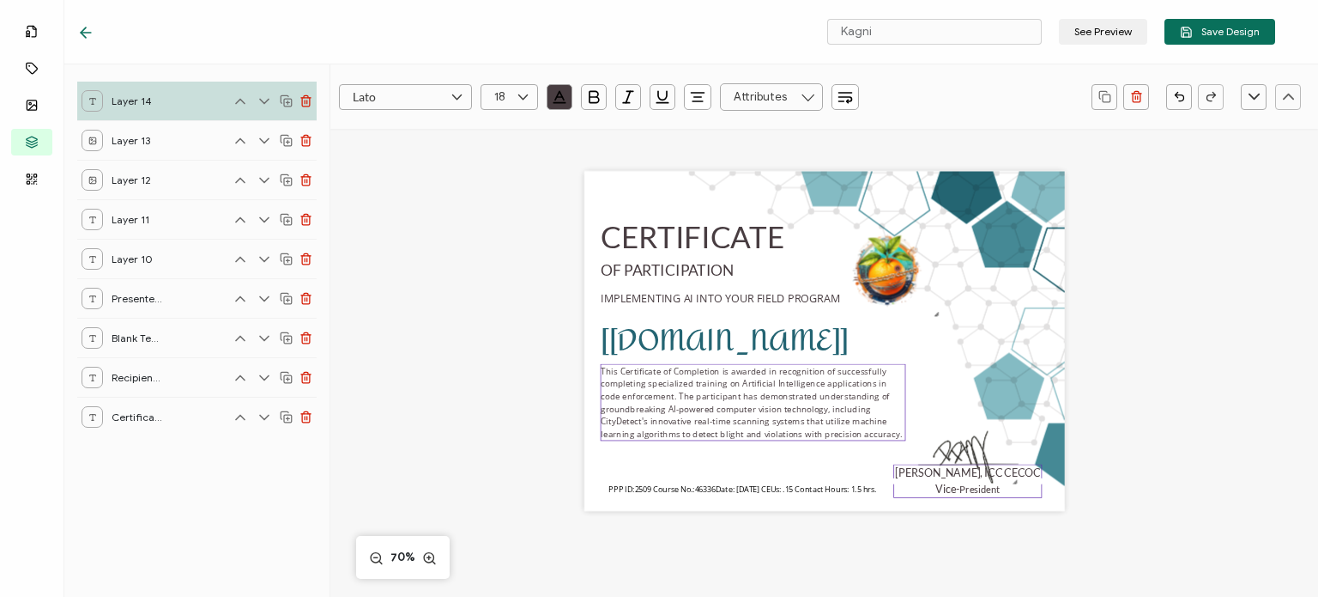
click at [806, 421] on pre "This Certificate of Completion is awarded in recognition of successfully comple…" at bounding box center [751, 402] width 301 height 75
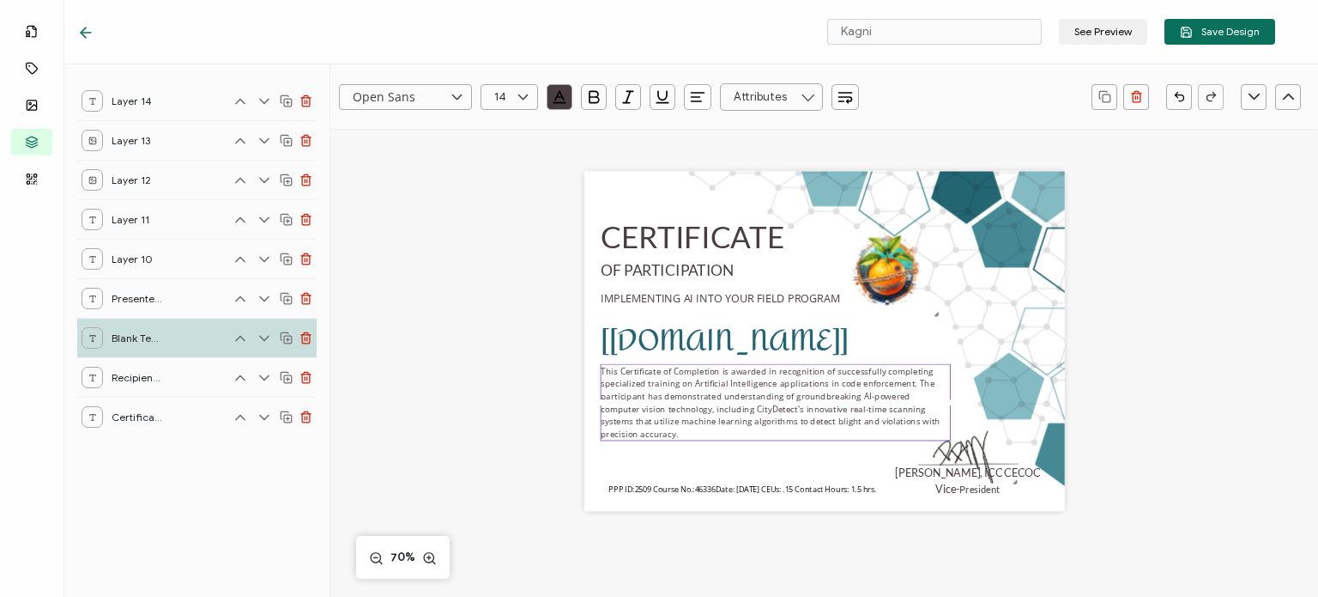
drag, startPoint x: 900, startPoint y: 401, endPoint x: 966, endPoint y: 399, distance: 66.1
click at [966, 399] on div "CERTIFICATE [[DOMAIN_NAME]] This Certificate of Completion is awarded in recogn…" at bounding box center [824, 341] width 481 height 340
drag, startPoint x: 627, startPoint y: 230, endPoint x: 627, endPoint y: 218, distance: 12.0
click at [627, 218] on pre "CERTIFICATE" at bounding box center [693, 225] width 184 height 36
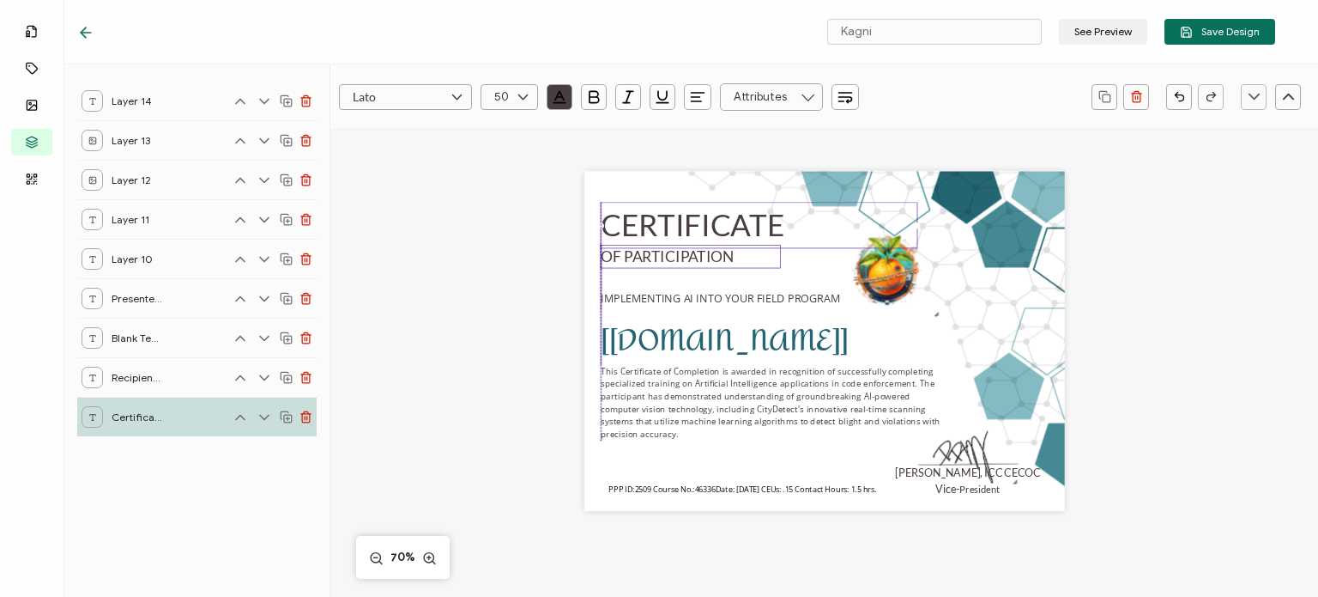
drag, startPoint x: 626, startPoint y: 270, endPoint x: 627, endPoint y: 257, distance: 13.8
click at [627, 257] on pre "OF PARTICIPATION" at bounding box center [667, 256] width 133 height 18
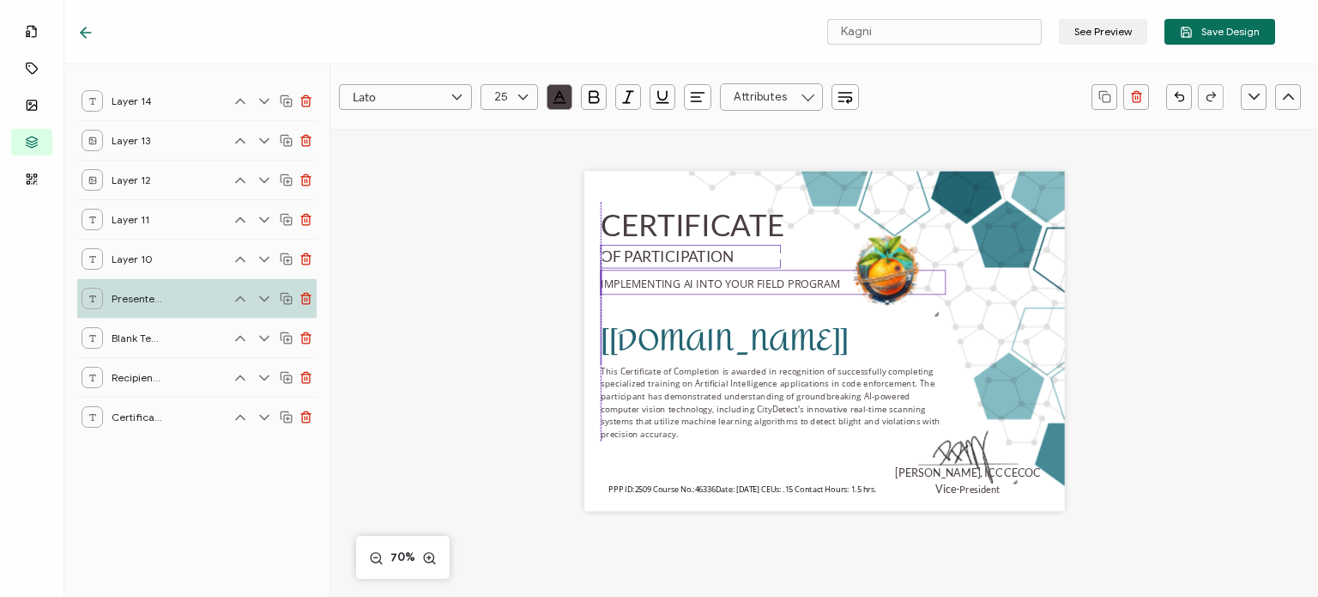
drag, startPoint x: 627, startPoint y: 303, endPoint x: 627, endPoint y: 288, distance: 14.6
click at [840, 288] on span "IMPLEMENTING AI INTO YOUR FIELD PROGRAM" at bounding box center [840, 281] width 0 height 19
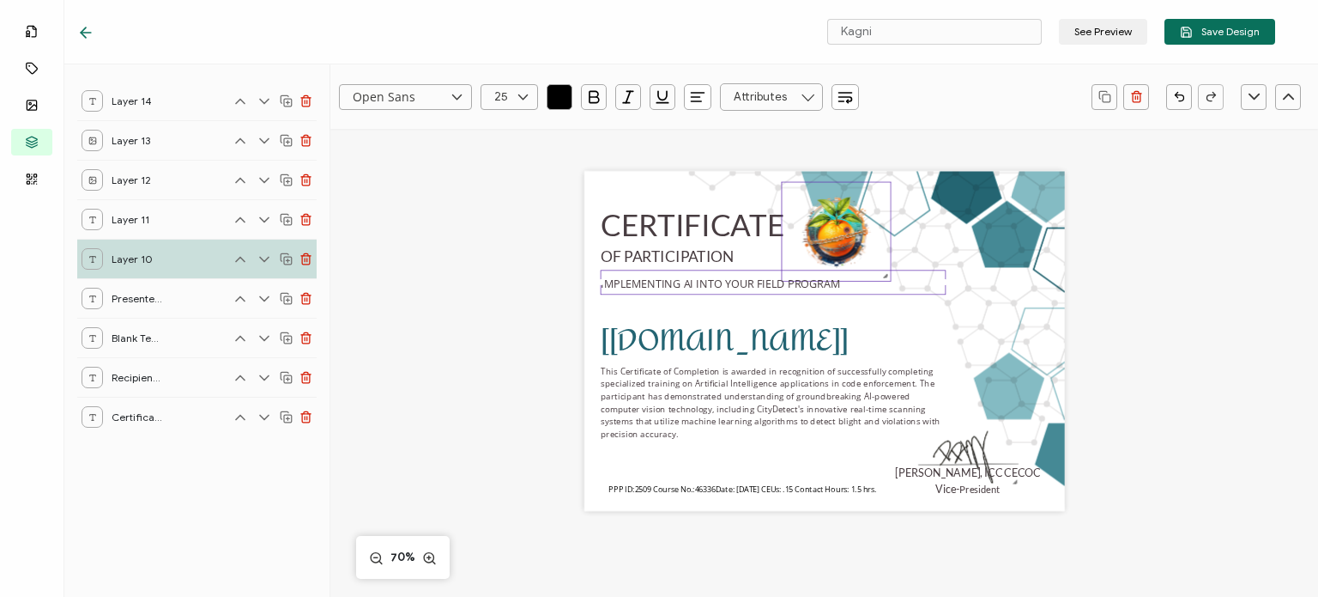
drag, startPoint x: 882, startPoint y: 265, endPoint x: 832, endPoint y: 227, distance: 63.7
click at [832, 227] on img at bounding box center [836, 231] width 109 height 98
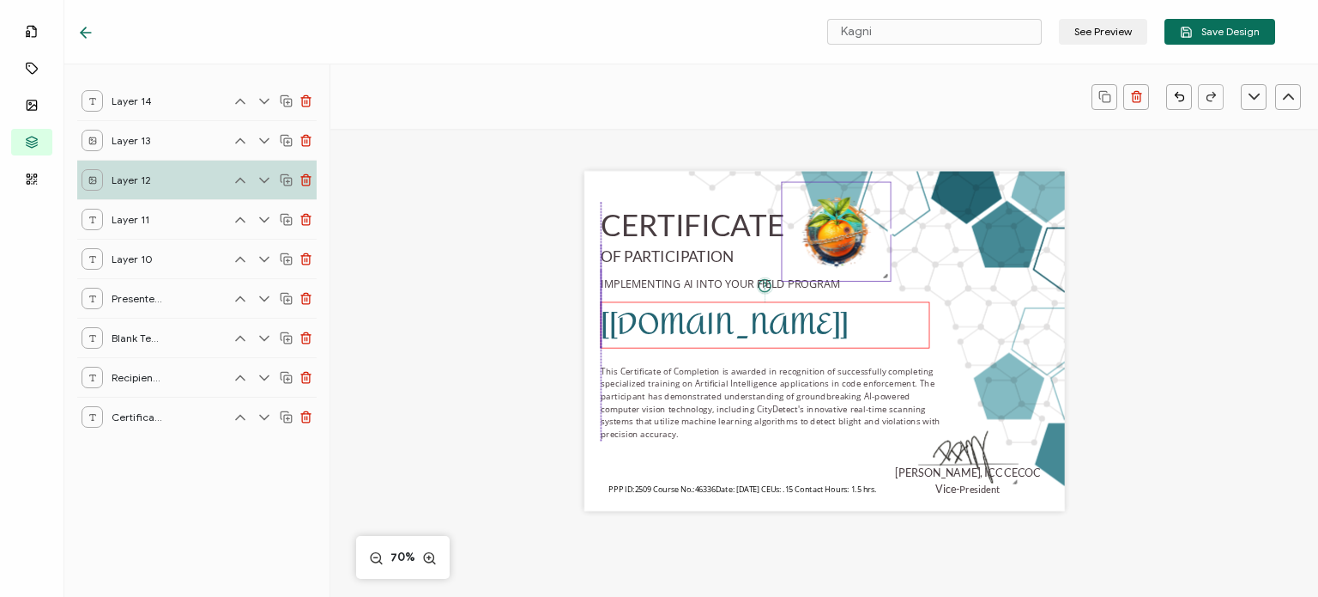
drag, startPoint x: 702, startPoint y: 332, endPoint x: 704, endPoint y: 318, distance: 14.7
click at [704, 318] on pre "[[DOMAIN_NAME]]" at bounding box center [725, 324] width 248 height 59
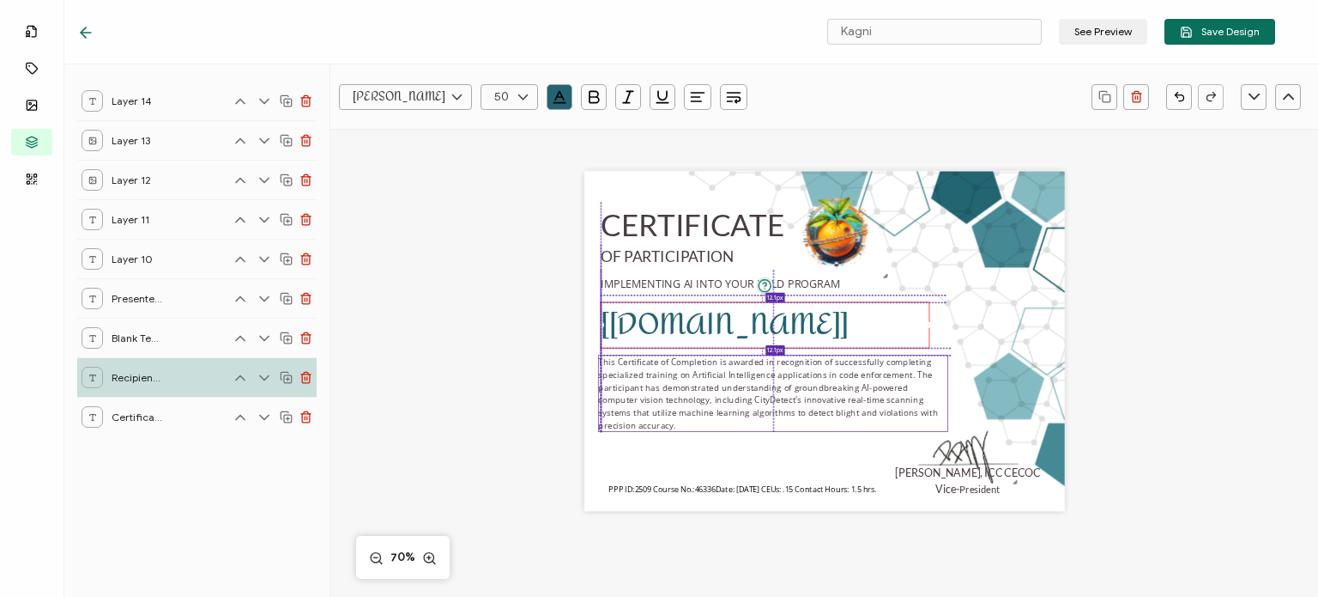
drag, startPoint x: 683, startPoint y: 384, endPoint x: 683, endPoint y: 373, distance: 10.3
click at [683, 373] on pre "This Certificate of Completion is awarded in recognition of successfully comple…" at bounding box center [769, 393] width 342 height 75
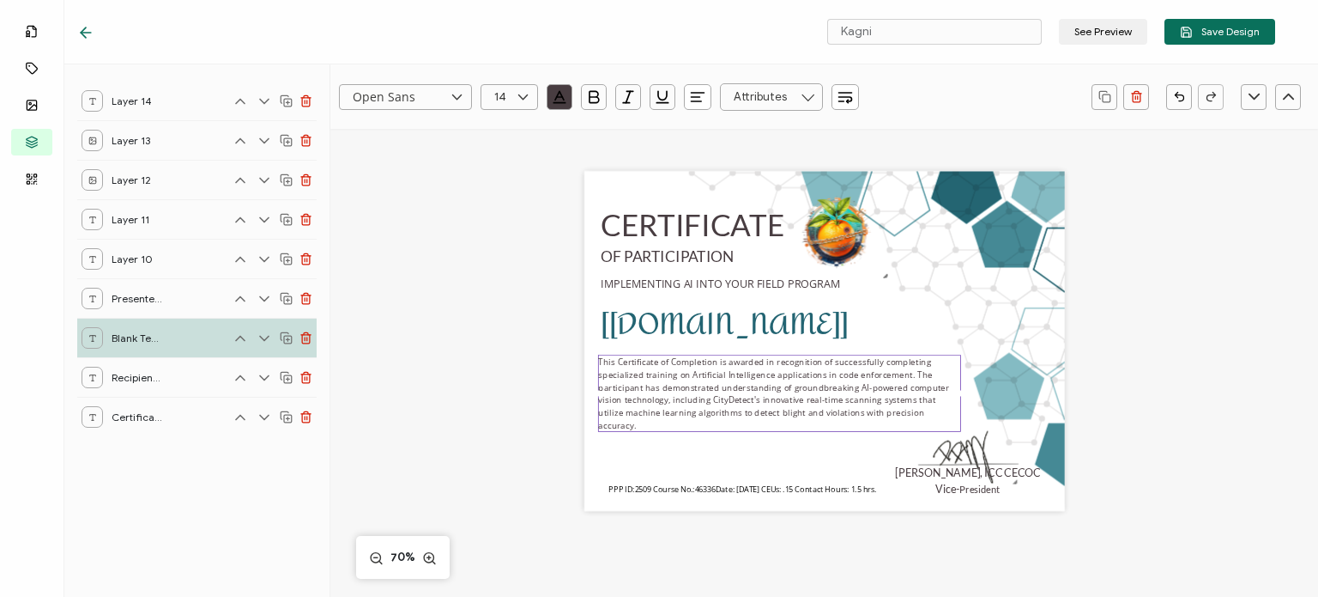
drag, startPoint x: 944, startPoint y: 396, endPoint x: 964, endPoint y: 397, distance: 19.8
click at [964, 397] on div "CERTIFICATE [[DOMAIN_NAME]] This Certificate of Completion is awarded in recogn…" at bounding box center [824, 341] width 481 height 340
click at [803, 404] on pre "This Certificate of Completion is awarded in recognition of successfully comple…" at bounding box center [775, 393] width 354 height 75
click at [702, 447] on div "CERTIFICATE [[DOMAIN_NAME]] This Certificate of Completion is awarded in recogn…" at bounding box center [824, 341] width 481 height 340
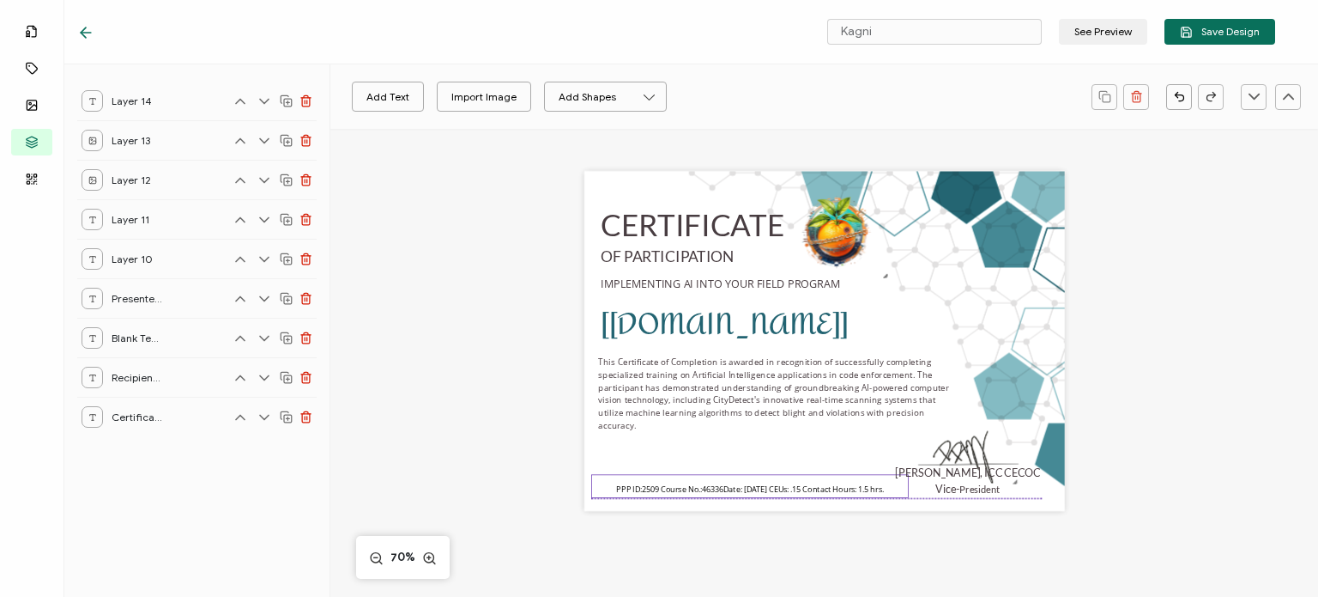
click at [717, 487] on span "PPP ID:2509 Course No.: 46336 Date: [DATE] CEUs: .15 Contact Hours: 1.5 hrs." at bounding box center [750, 488] width 268 height 11
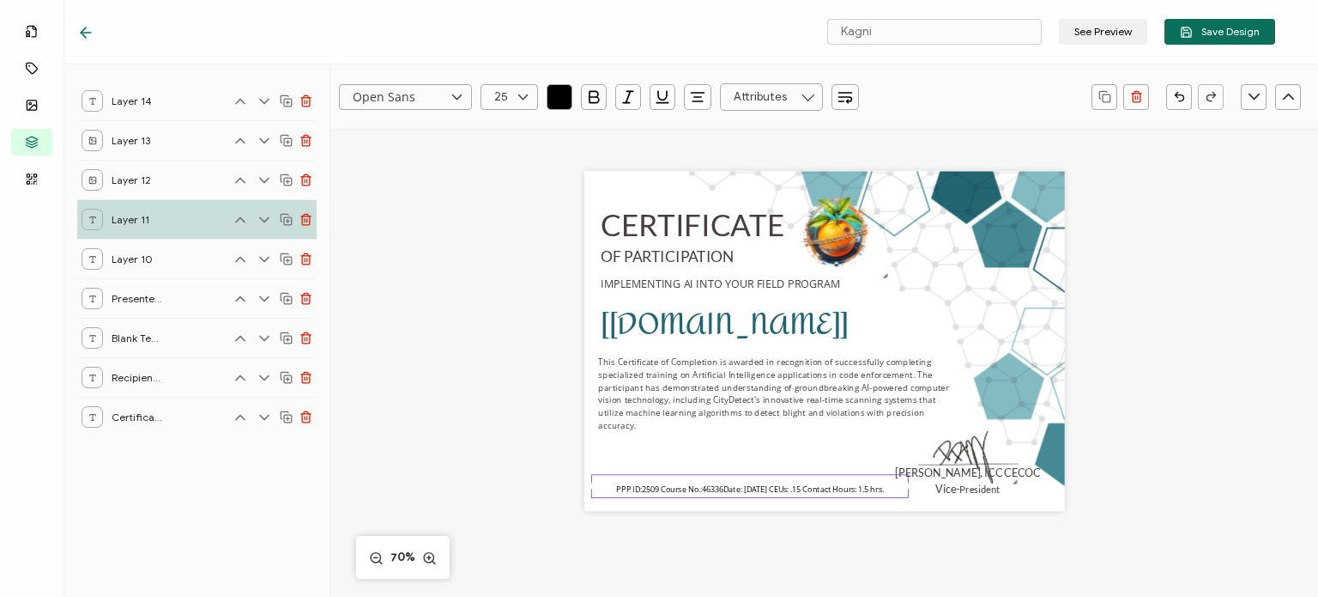
click at [479, 391] on div "CERTIFICATE [[DOMAIN_NAME]] This Certificate of Completion is awarded in recogn…" at bounding box center [825, 362] width 692 height 466
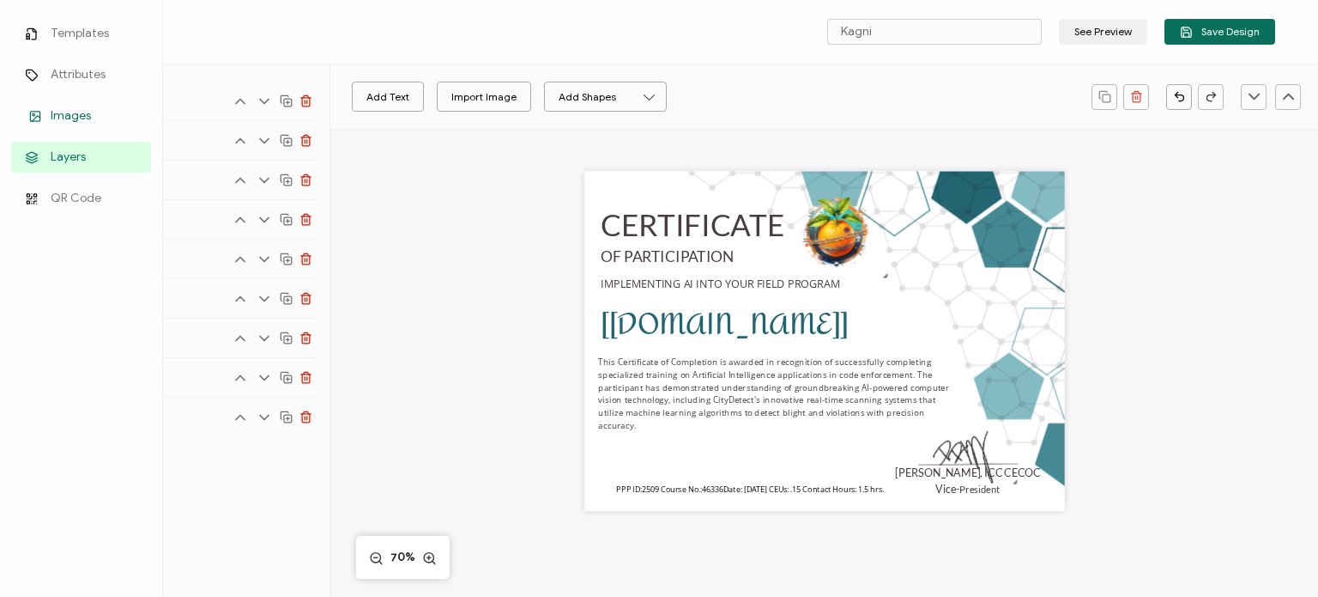
click at [30, 112] on rect at bounding box center [34, 115] width 9 height 9
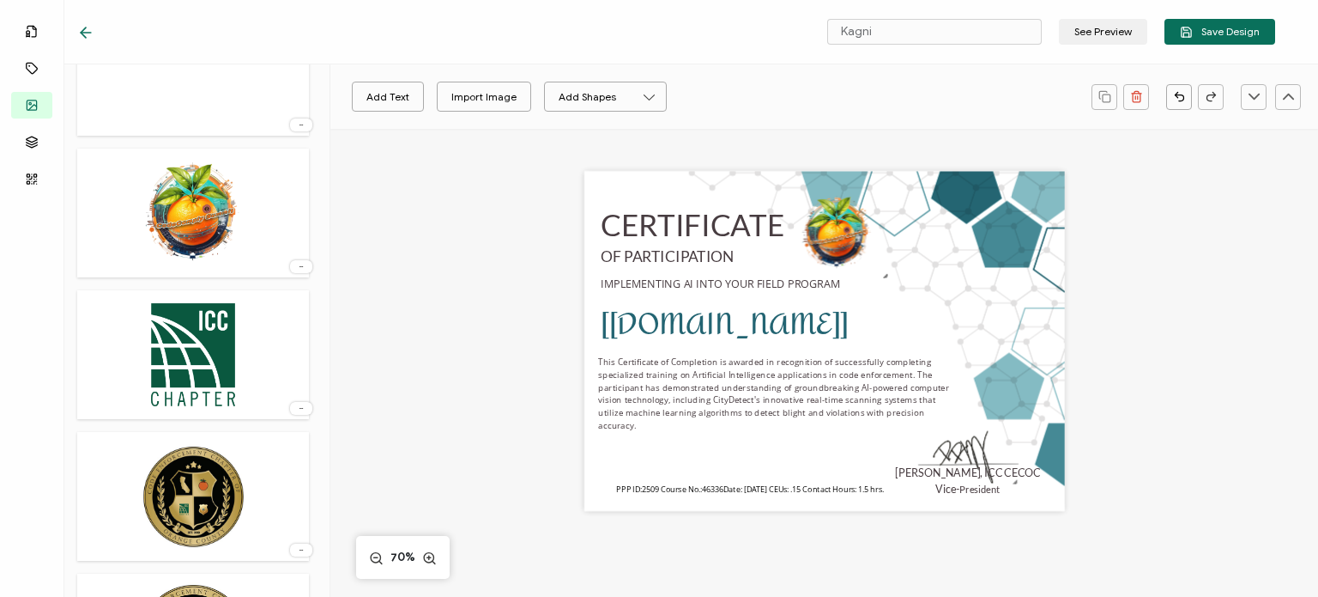
scroll to position [1202, 0]
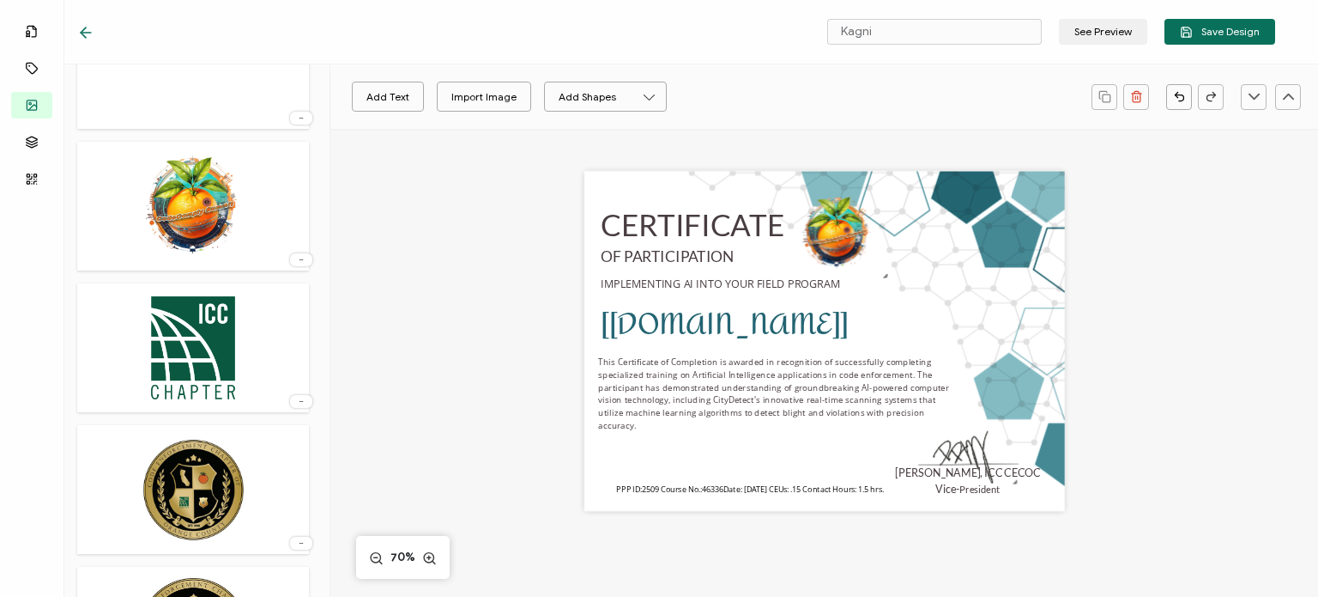
click at [201, 357] on img at bounding box center [194, 348] width 94 height 112
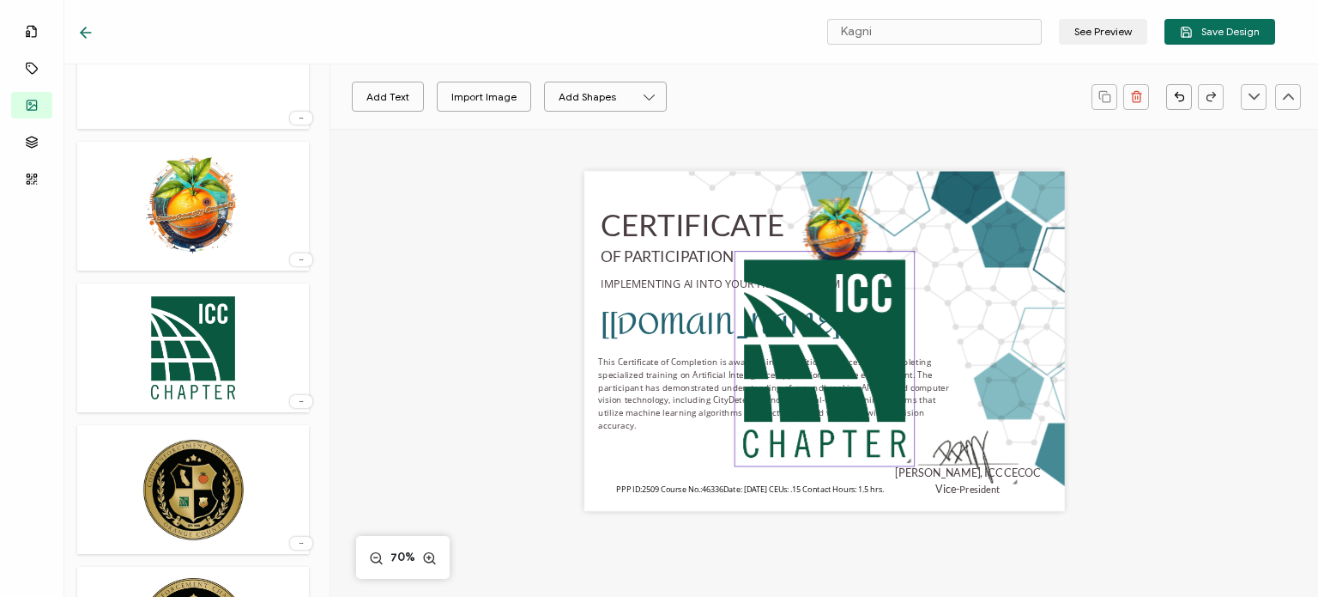
drag, startPoint x: 824, startPoint y: 348, endPoint x: 742, endPoint y: 360, distance: 83.4
click at [742, 360] on img at bounding box center [824, 358] width 179 height 215
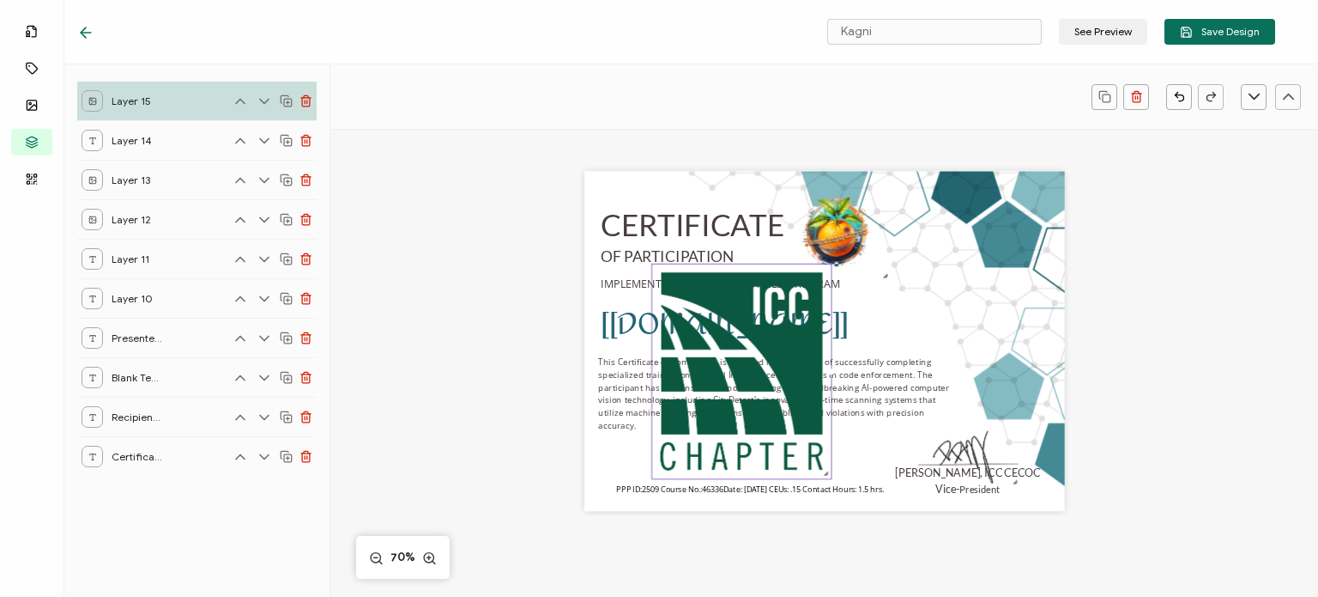
scroll to position [0, 0]
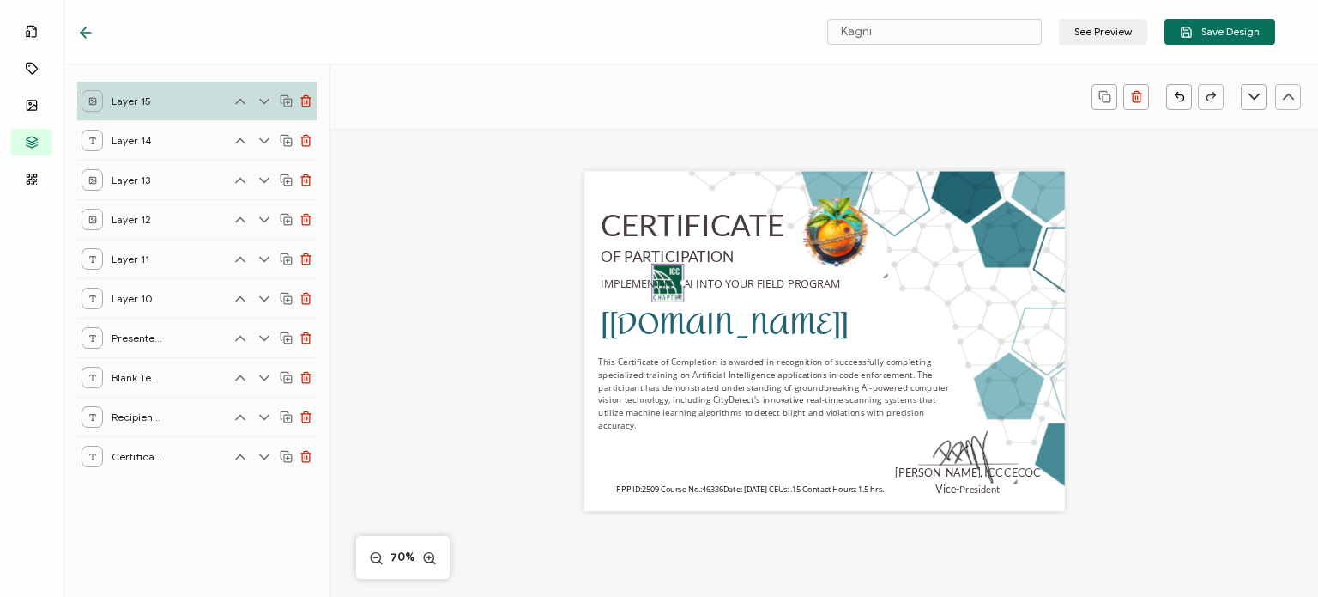
drag, startPoint x: 821, startPoint y: 473, endPoint x: 611, endPoint y: 189, distance: 352.9
click at [611, 189] on div "CERTIFICATE [[DOMAIN_NAME]] This Certificate of Completion is awarded in recogn…" at bounding box center [824, 341] width 481 height 340
drag, startPoint x: 662, startPoint y: 289, endPoint x: 755, endPoint y: 463, distance: 197.8
click at [755, 463] on img at bounding box center [758, 454] width 31 height 37
click at [761, 447] on img at bounding box center [758, 454] width 31 height 37
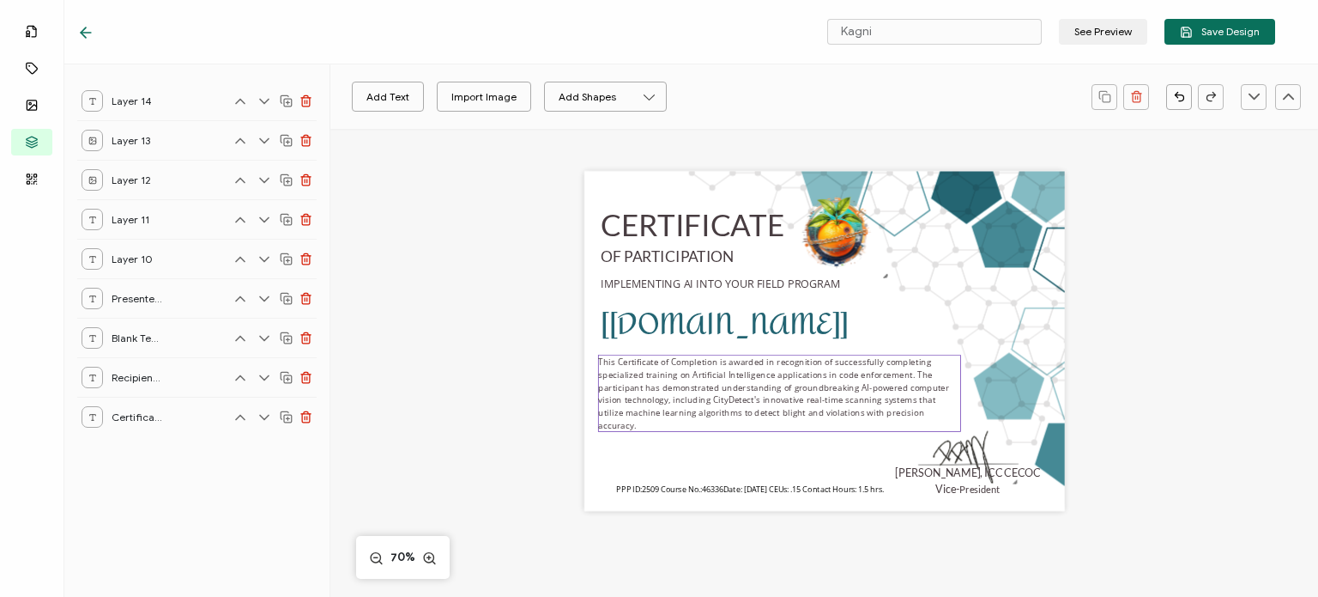
click at [783, 398] on pre "This Certificate of Completion is awarded in recognition of successfully comple…" at bounding box center [775, 393] width 354 height 75
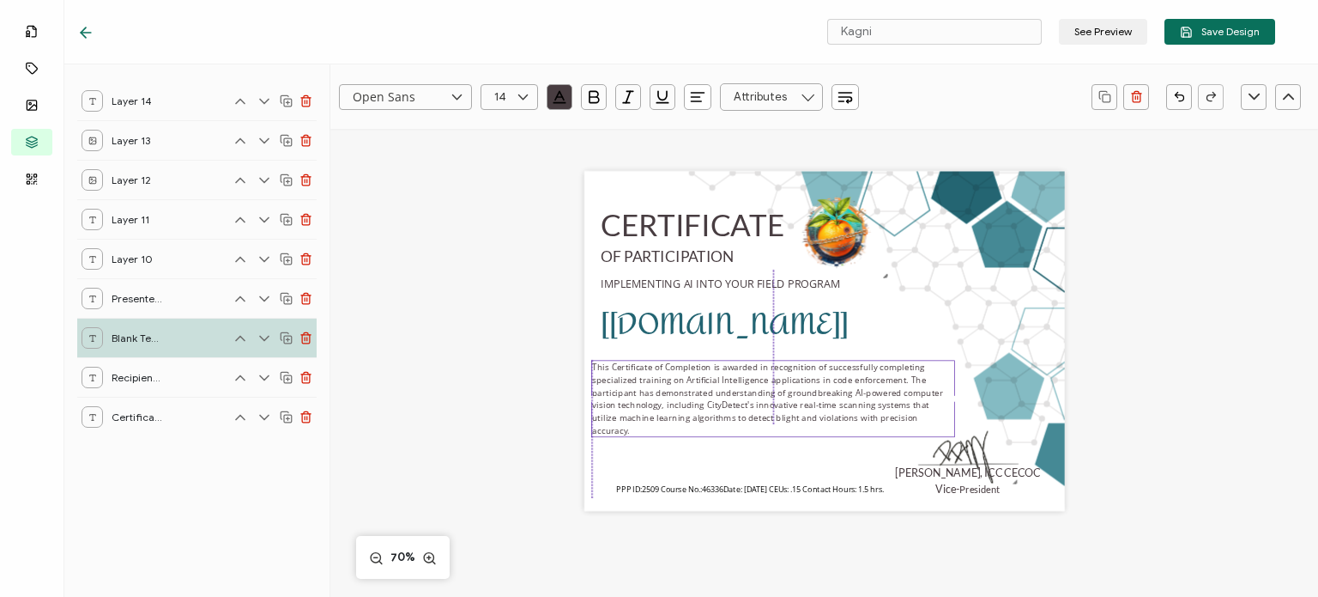
click at [950, 392] on div "This Certificate of Completion is awarded in recognition of successfully comple…" at bounding box center [772, 398] width 363 height 77
drag, startPoint x: 950, startPoint y: 393, endPoint x: 841, endPoint y: 411, distance: 110.5
click at [909, 393] on div "This Certificate of Completion is awarded in recognition of successfully comple…" at bounding box center [758, 398] width 334 height 77
click at [517, 93] on icon at bounding box center [522, 97] width 21 height 26
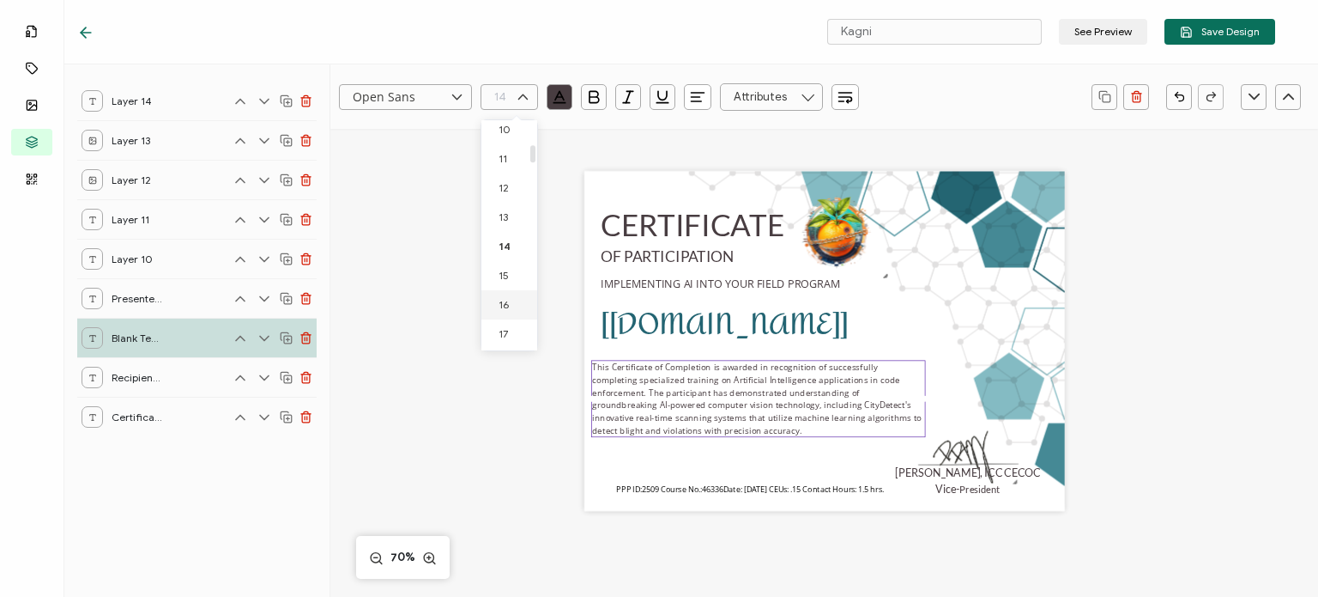
click at [504, 295] on li "16" at bounding box center [511, 304] width 61 height 29
type input "16"
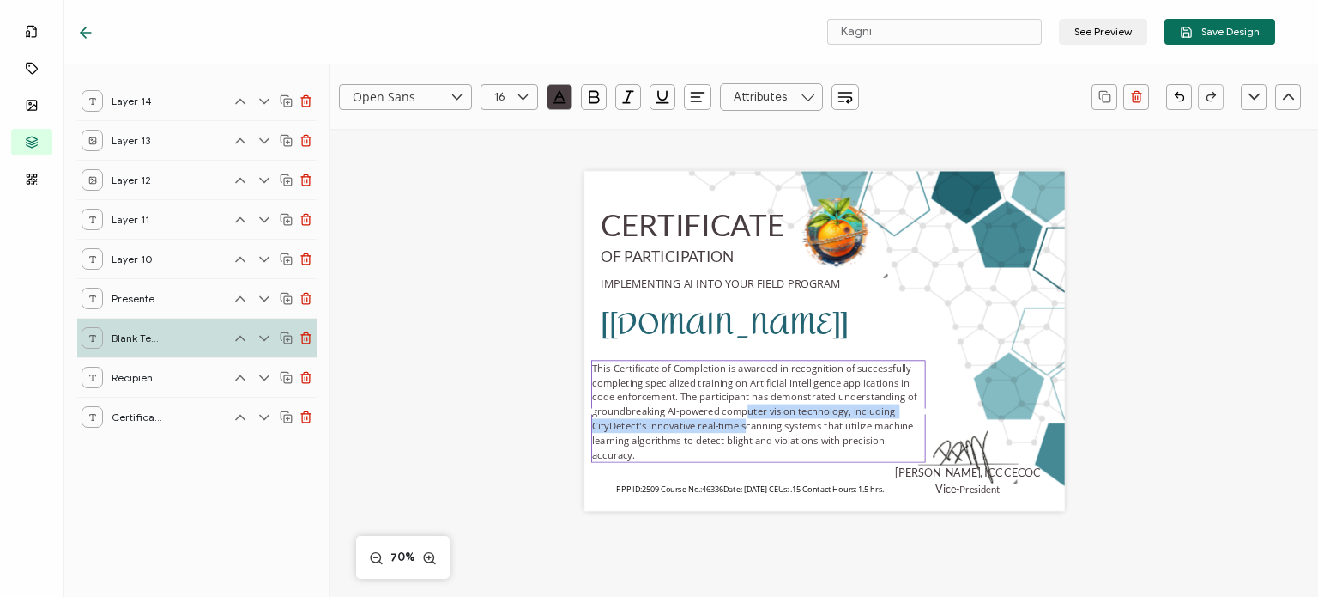
click at [741, 414] on pre "This Certificate of Completion is awarded in recognition of successfully comple…" at bounding box center [755, 411] width 327 height 100
click at [1270, 421] on div "Open Sans Alright Sans [PERSON_NAME] Archivo Black Arial Arimo Blinker Caveat C…" at bounding box center [824, 462] width 988 height 666
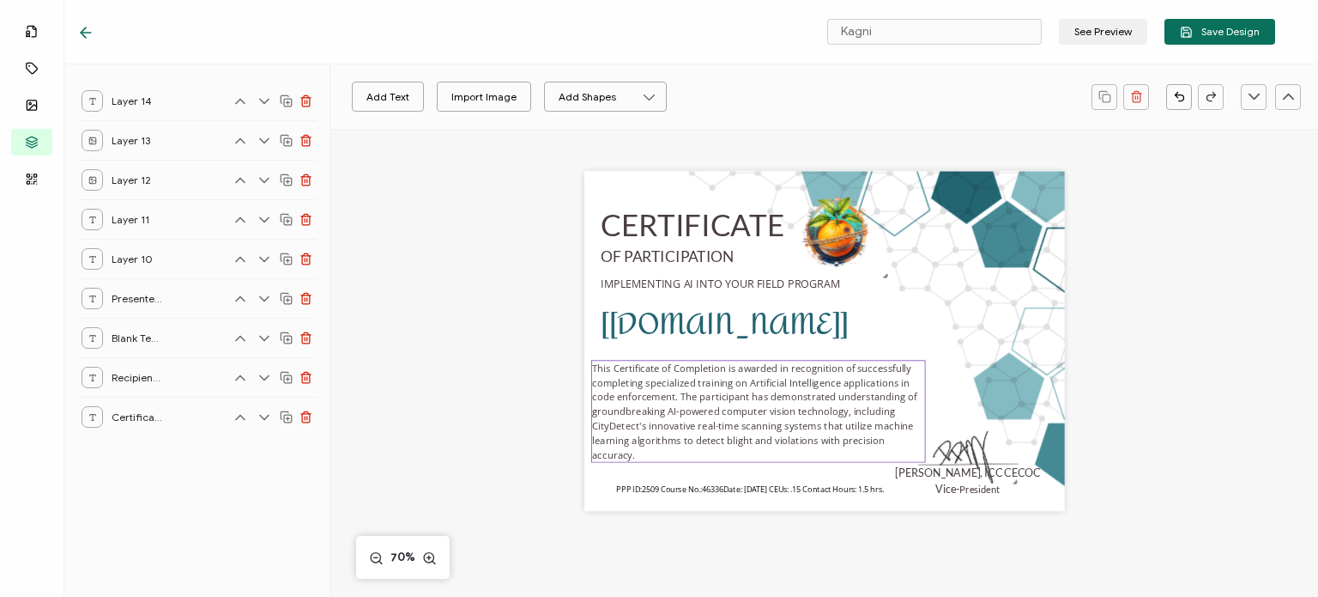
drag, startPoint x: 862, startPoint y: 413, endPoint x: 895, endPoint y: 404, distance: 34.6
click at [862, 413] on pre "This Certificate of Completion is awarded in recognition of successfully comple…" at bounding box center [755, 411] width 327 height 100
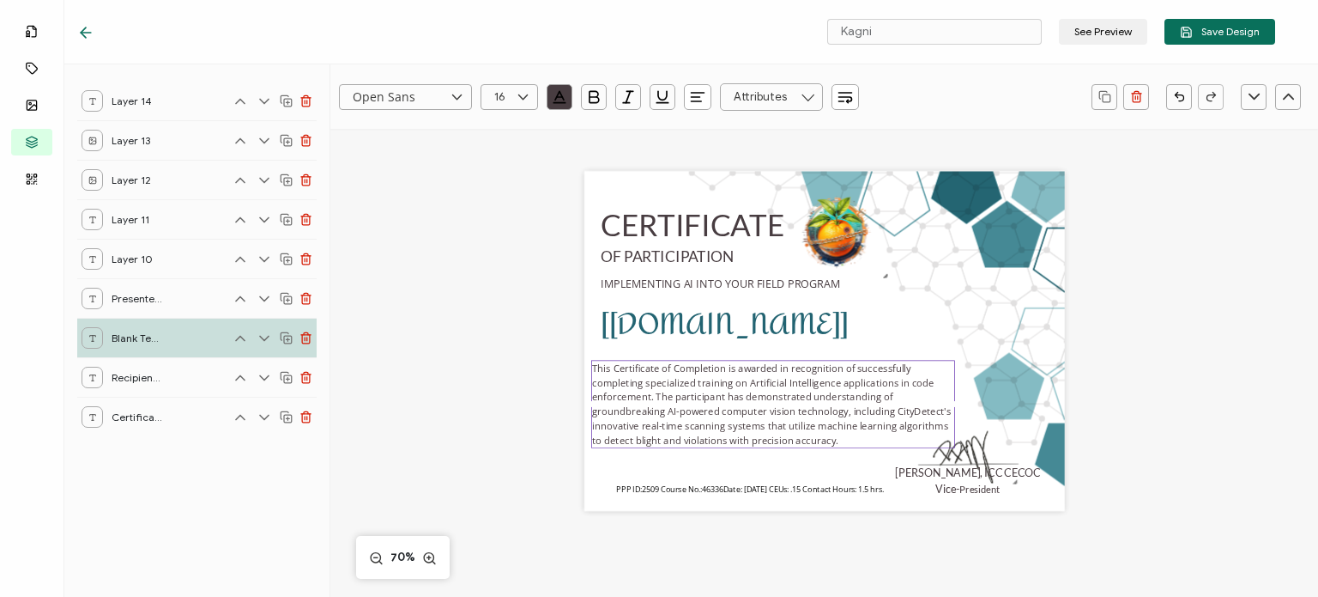
drag, startPoint x: 918, startPoint y: 402, endPoint x: 962, endPoint y: 401, distance: 43.8
click at [962, 401] on div "CERTIFICATE [[DOMAIN_NAME]] This Certificate of Completion is awarded in recogn…" at bounding box center [824, 341] width 481 height 340
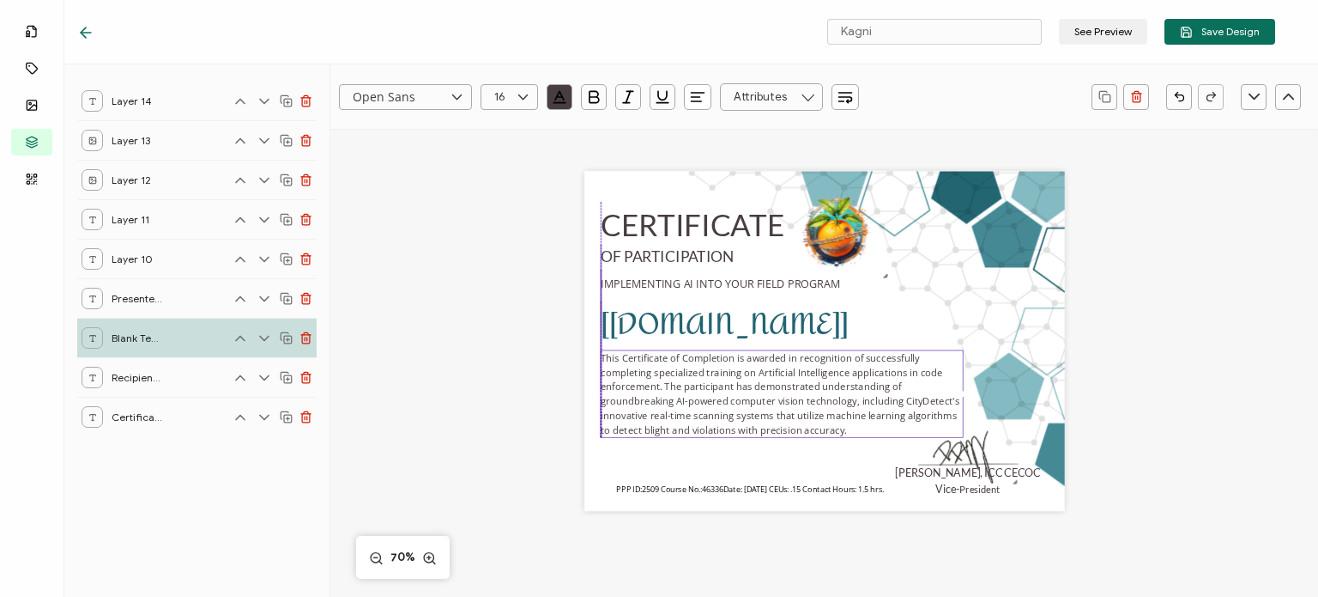
drag, startPoint x: 860, startPoint y: 411, endPoint x: 869, endPoint y: 401, distance: 13.4
click at [869, 401] on pre "This Certificate of Completion is awarded in recognition of successfully comple…" at bounding box center [781, 393] width 361 height 85
click at [1200, 410] on div "Open Sans Alright Sans [PERSON_NAME] Archivo Black Arial Arimo Blinker Caveat C…" at bounding box center [824, 462] width 988 height 666
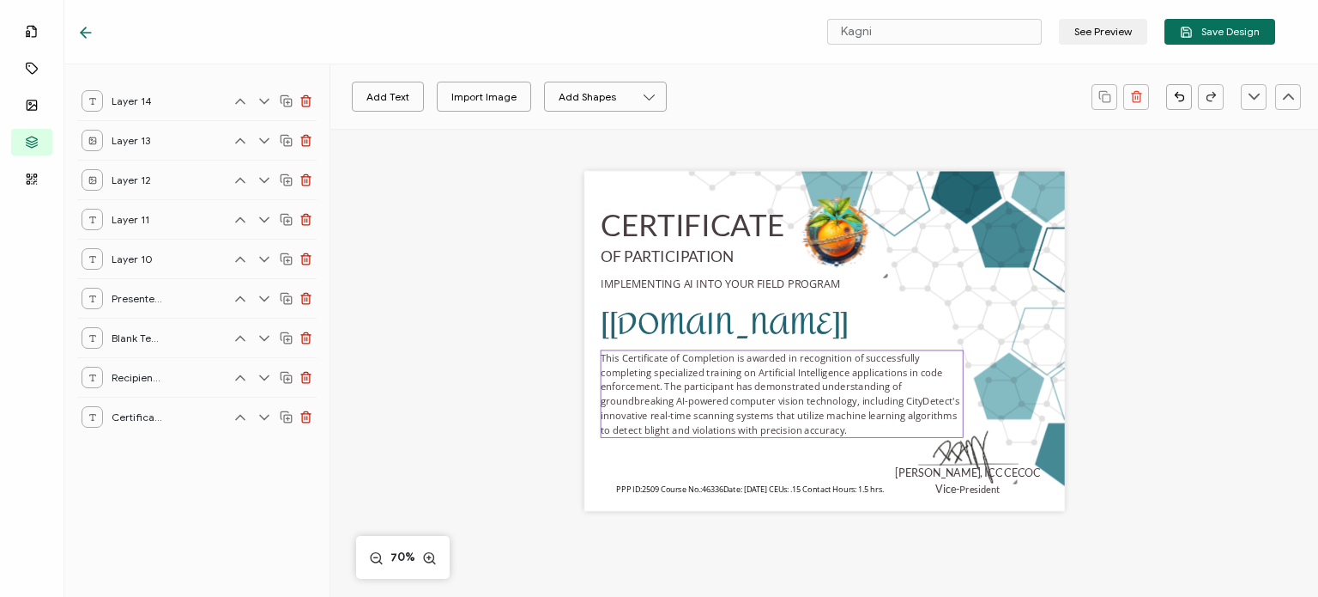
click at [895, 400] on pre "This Certificate of Completion is awarded in recognition of successfully comple…" at bounding box center [781, 393] width 361 height 85
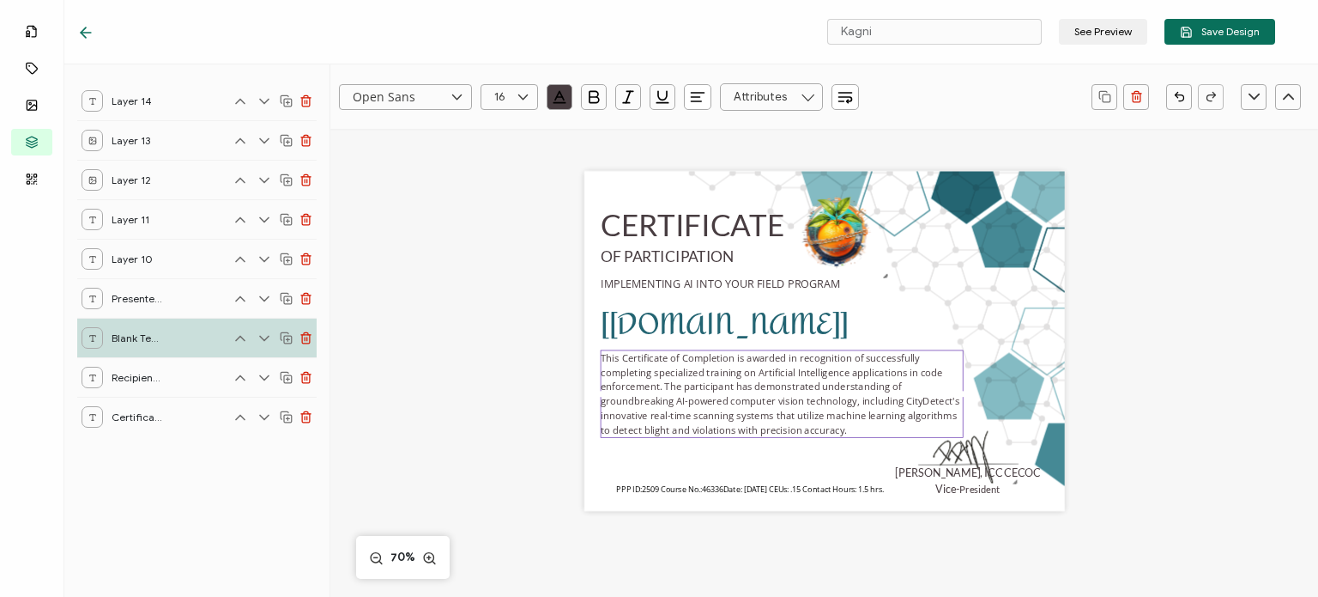
click at [901, 401] on pre "This Certificate of Completion is awarded in recognition of successfully comple…" at bounding box center [781, 393] width 361 height 85
click at [755, 459] on div "CERTIFICATE [[DOMAIN_NAME]] This Certificate of Completion is awarded in recogn…" at bounding box center [824, 341] width 481 height 340
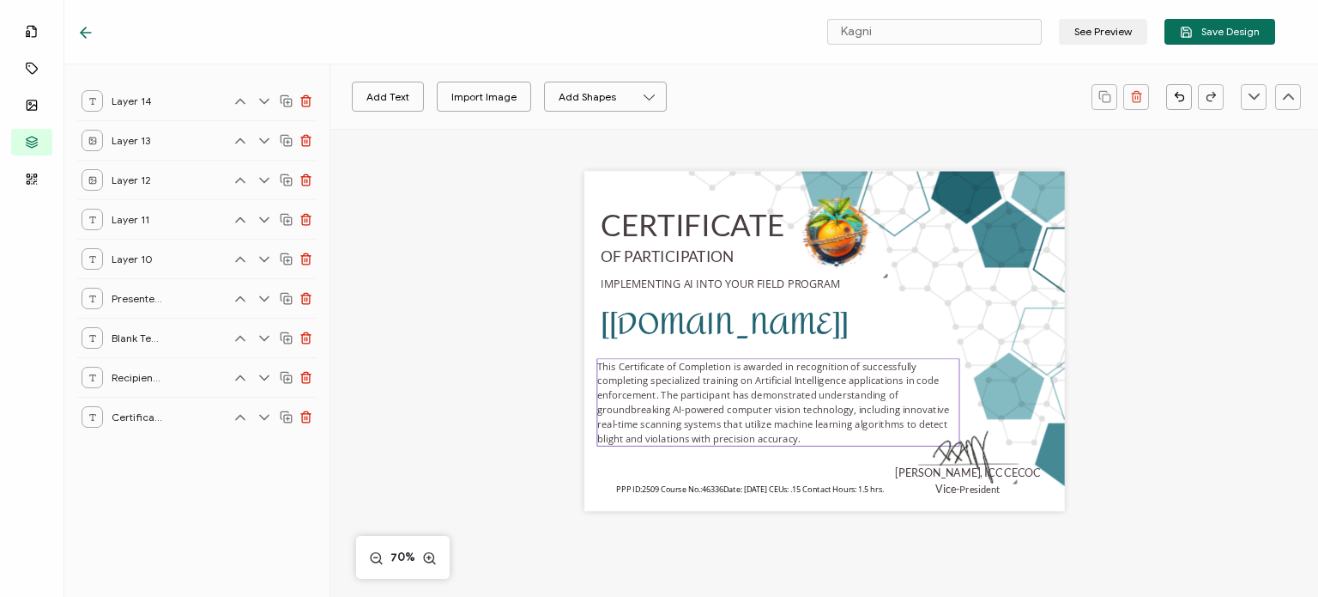
drag, startPoint x: 706, startPoint y: 405, endPoint x: 705, endPoint y: 414, distance: 8.6
click at [705, 414] on pre "This Certificate of Completion is awarded in recognition of successfully comple…" at bounding box center [774, 402] width 354 height 85
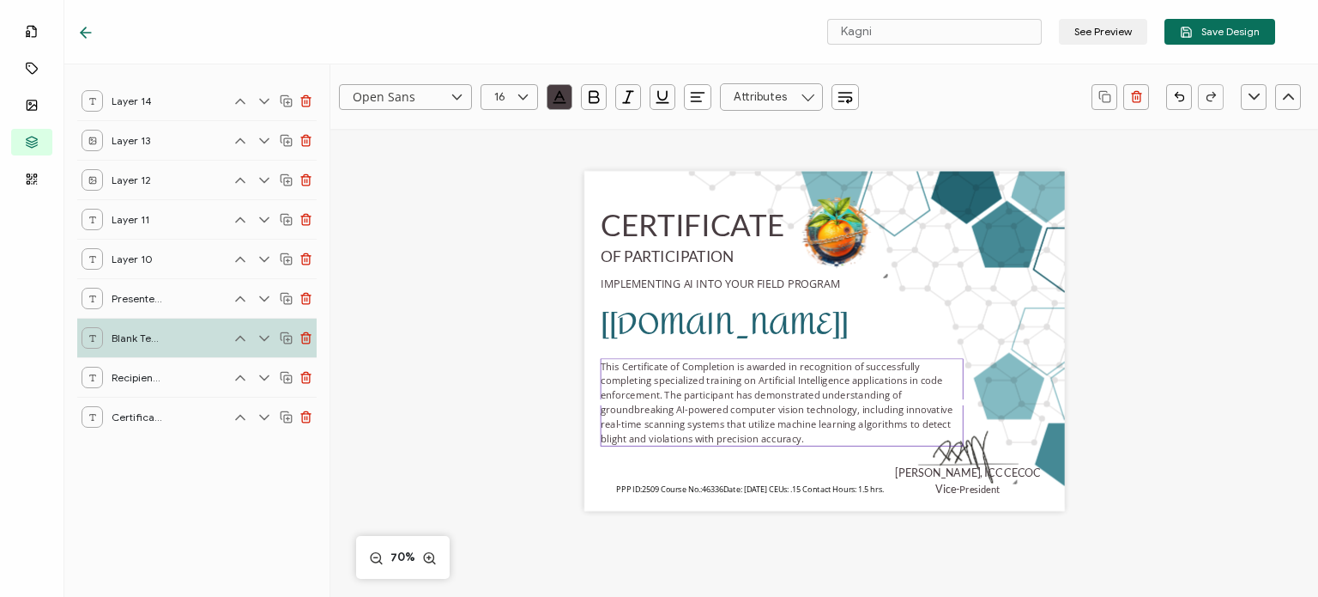
click at [1078, 550] on div "CERTIFICATE [[DOMAIN_NAME]] This Certificate of Completion is awarded in recogn…" at bounding box center [825, 362] width 692 height 466
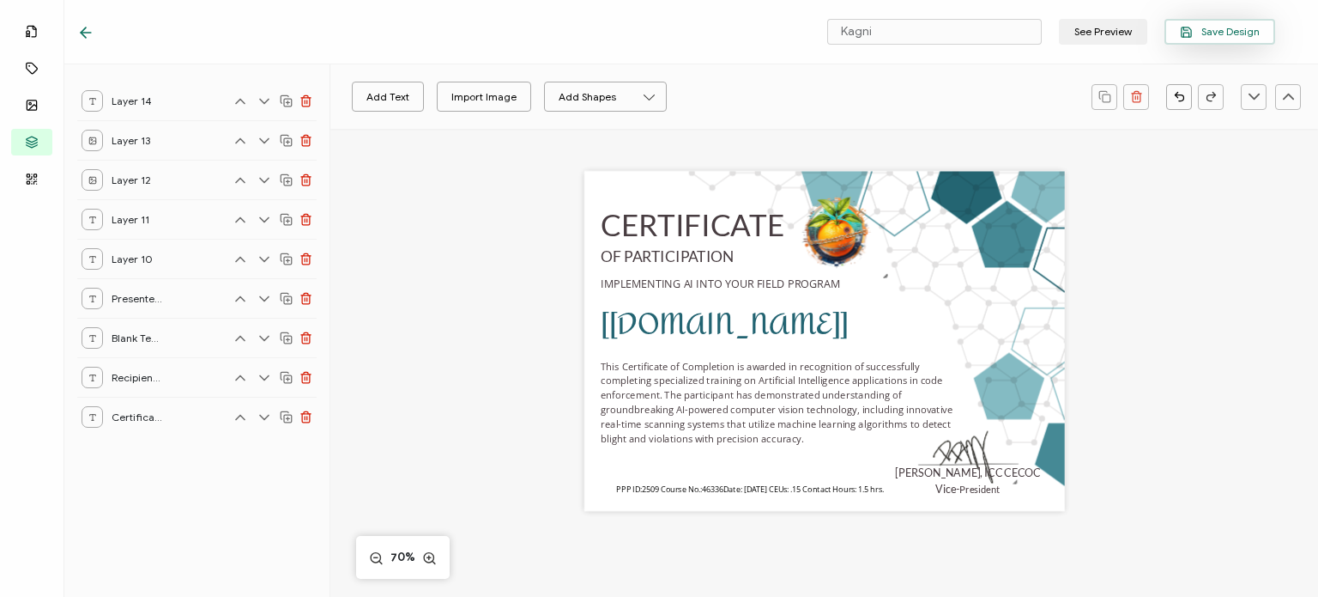
click at [1221, 35] on span "Save Design" at bounding box center [1220, 32] width 80 height 13
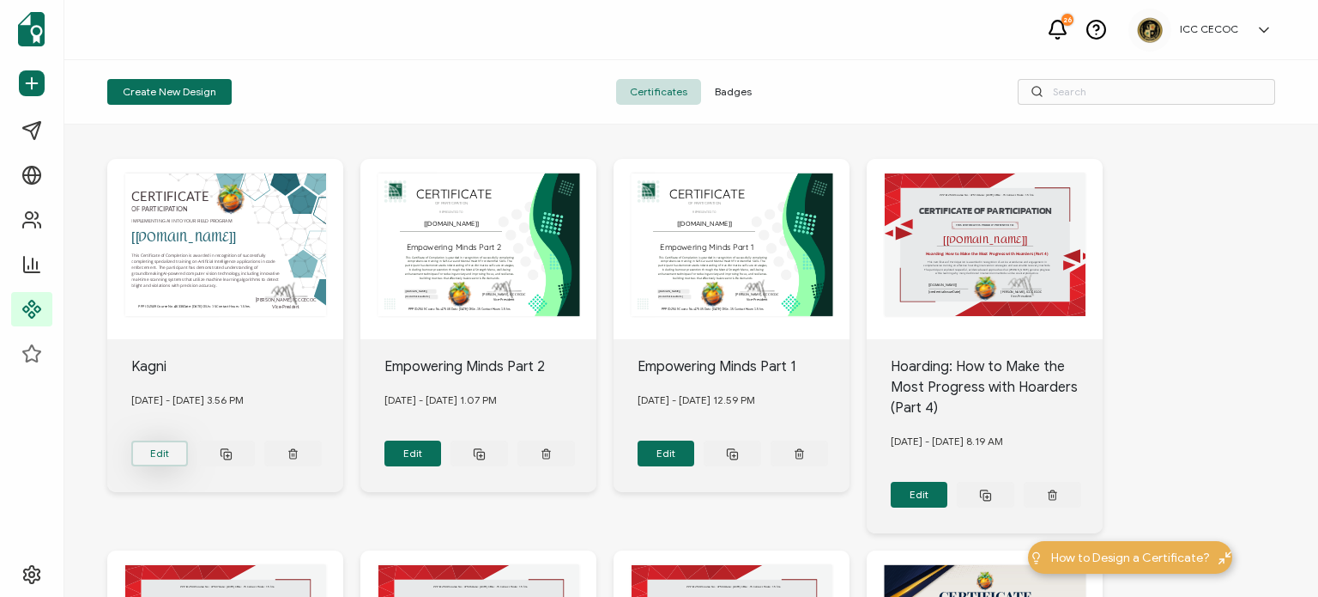
click at [167, 444] on button "Edit" at bounding box center [160, 453] width 58 height 26
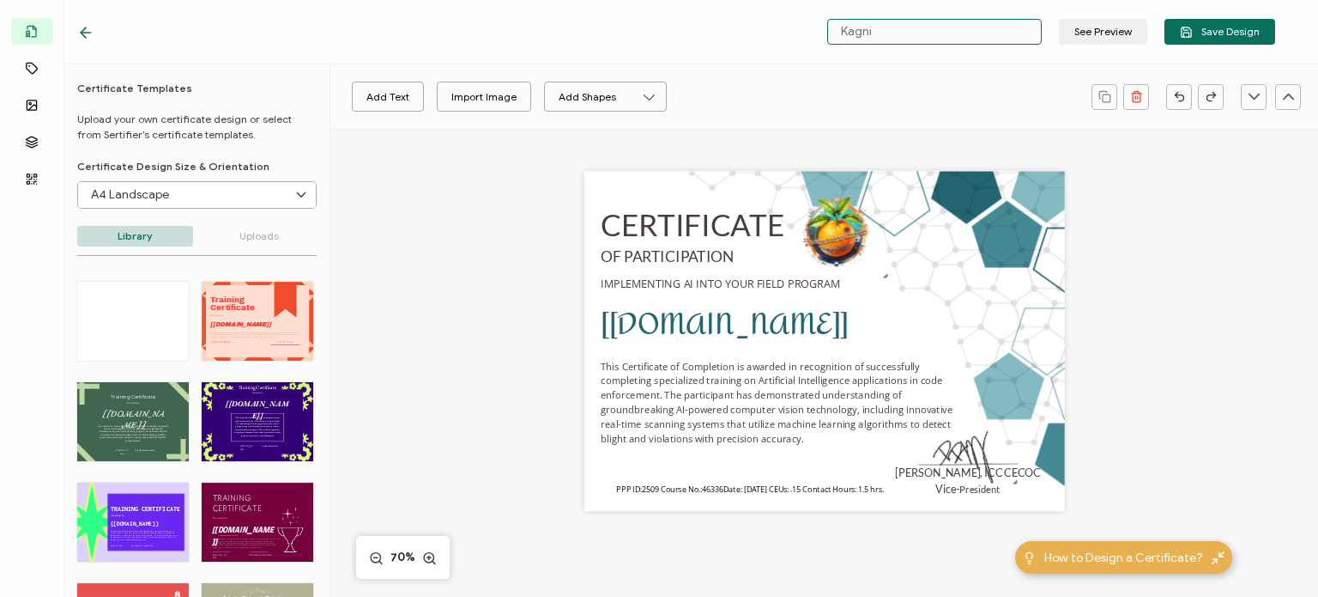
click at [979, 28] on input "Kagni" at bounding box center [934, 32] width 215 height 26
drag, startPoint x: 958, startPoint y: 26, endPoint x: 824, endPoint y: 28, distance: 133.9
click at [824, 28] on div "Kagni See Preview Save Design" at bounding box center [1047, 32] width 457 height 26
paste input "Implementing AI into Your Field Program"
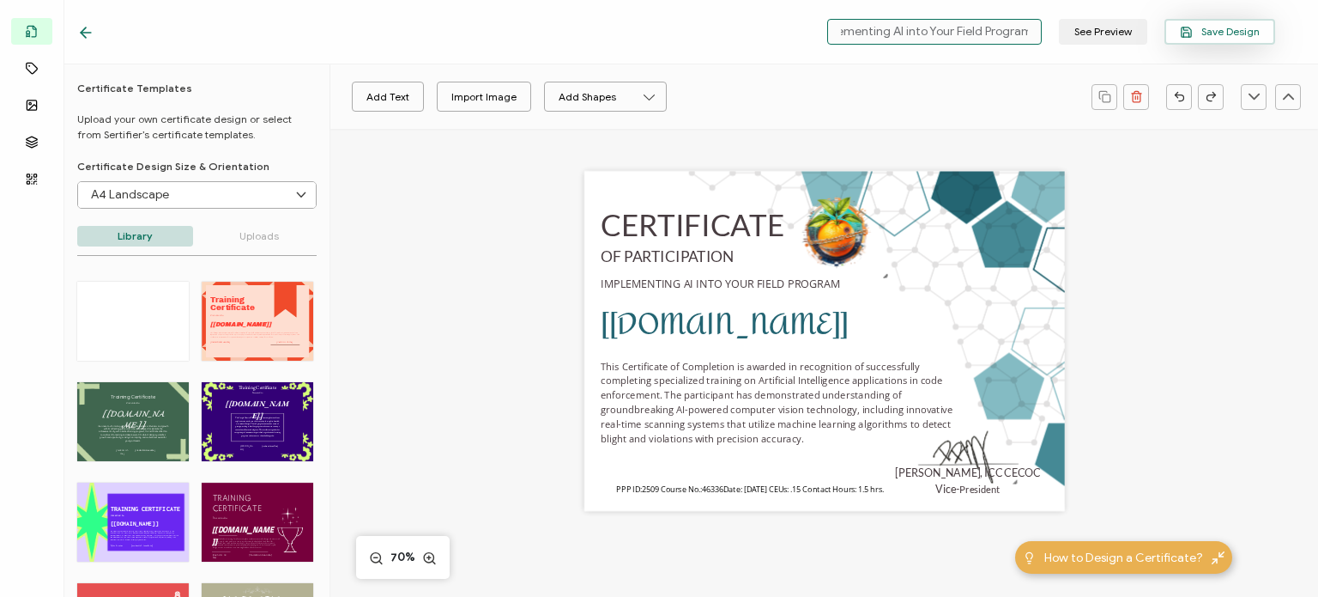
type input "Implementing AI into Your Field Program"
click at [1209, 42] on button "Save Design" at bounding box center [1220, 32] width 111 height 26
click at [80, 25] on icon at bounding box center [85, 32] width 17 height 17
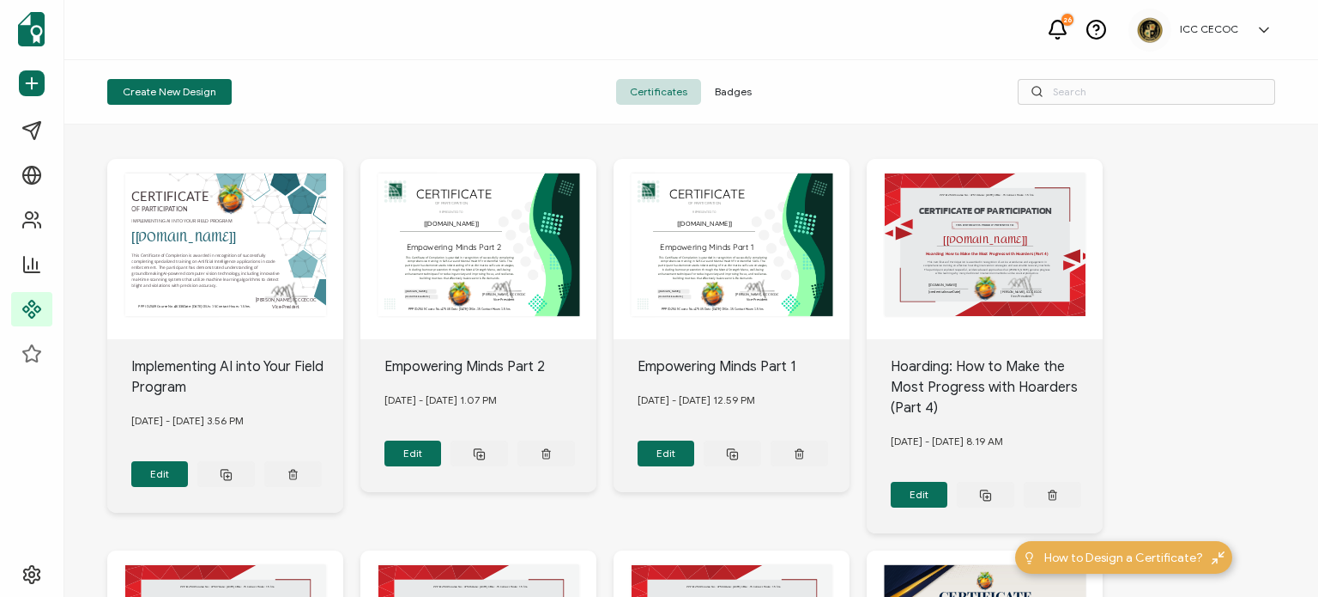
click at [724, 93] on span "Badges" at bounding box center [733, 92] width 64 height 26
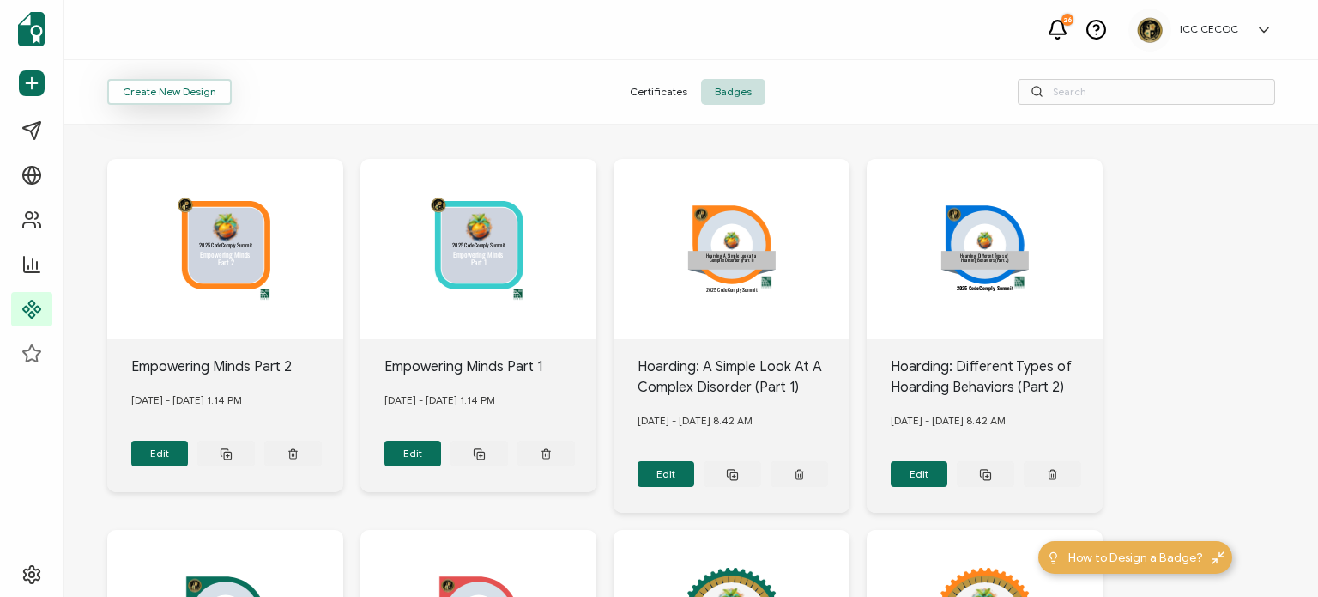
click at [167, 89] on button "Create New Design" at bounding box center [169, 92] width 124 height 26
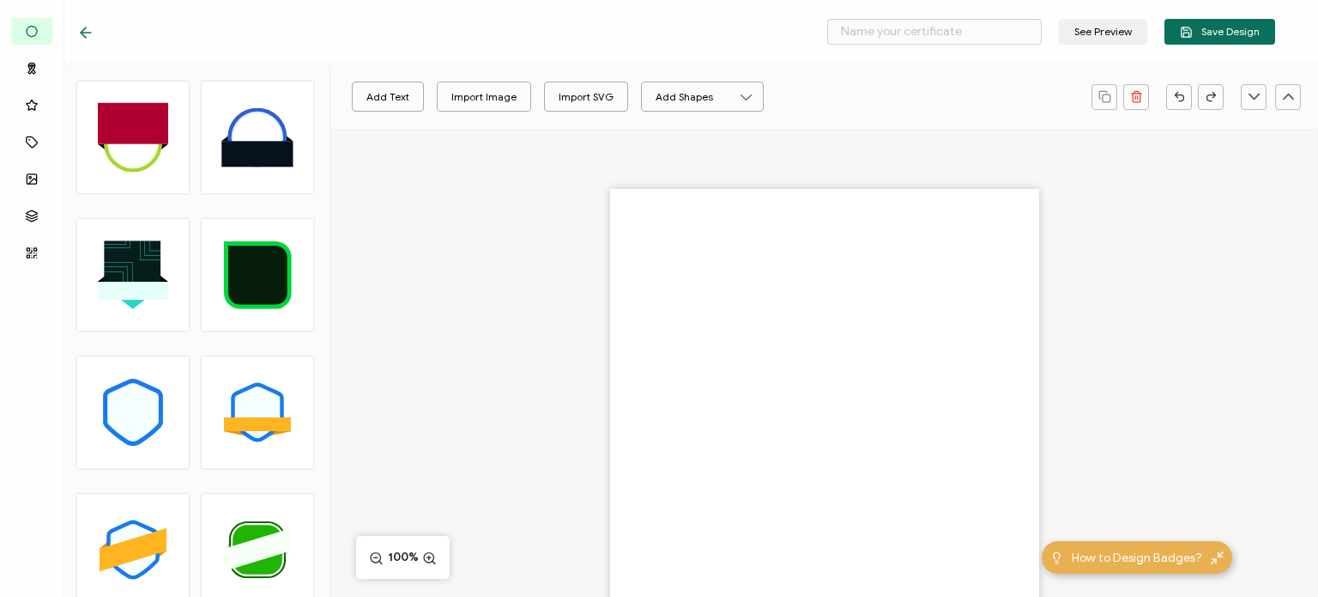
click at [143, 266] on rect at bounding box center [132, 268] width 57 height 57
type input "Cyber"
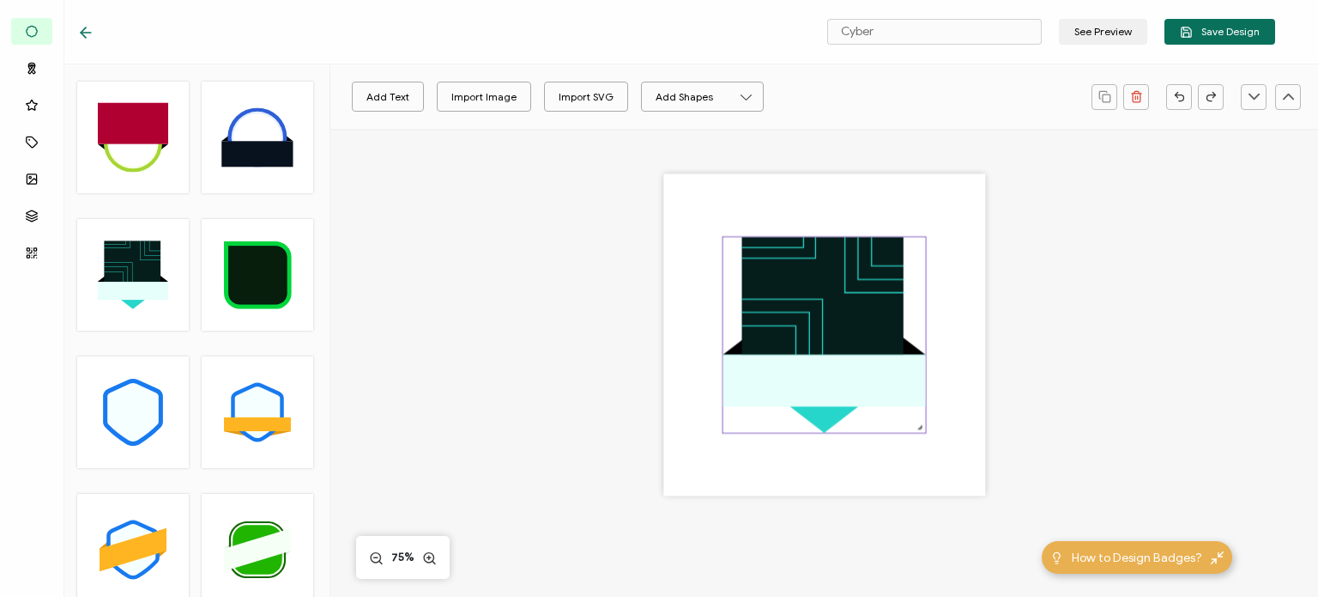
click at [800, 362] on rect at bounding box center [824, 379] width 203 height 51
click at [409, 105] on link at bounding box center [416, 97] width 26 height 26
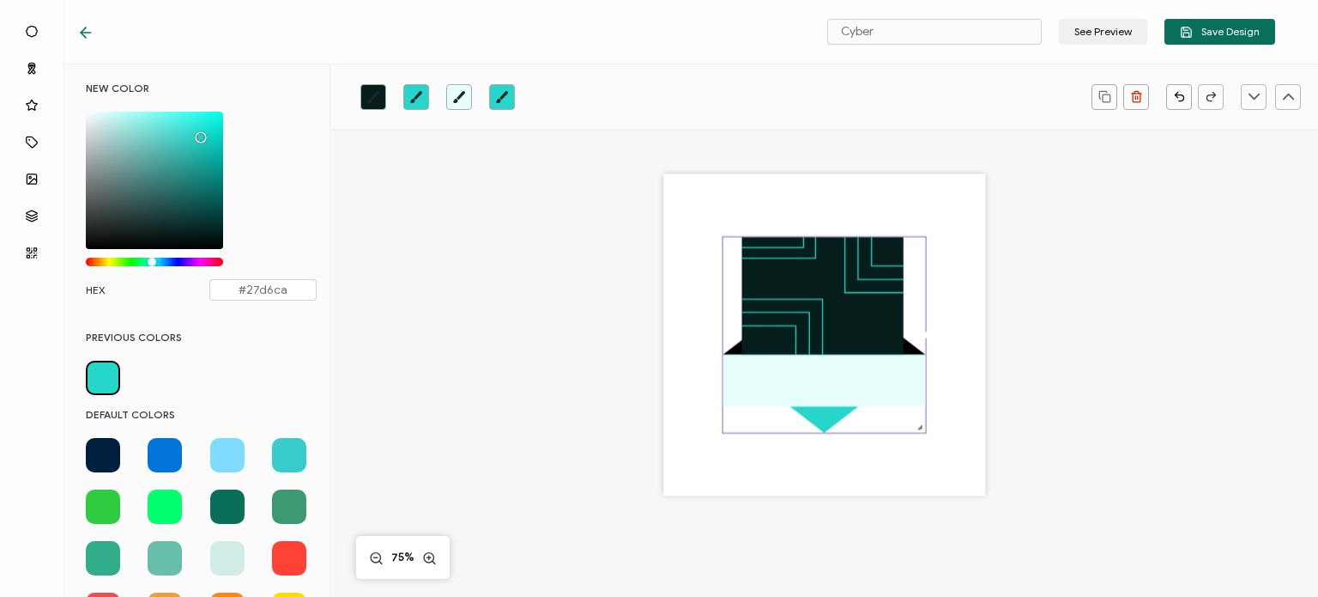
scroll to position [172, 0]
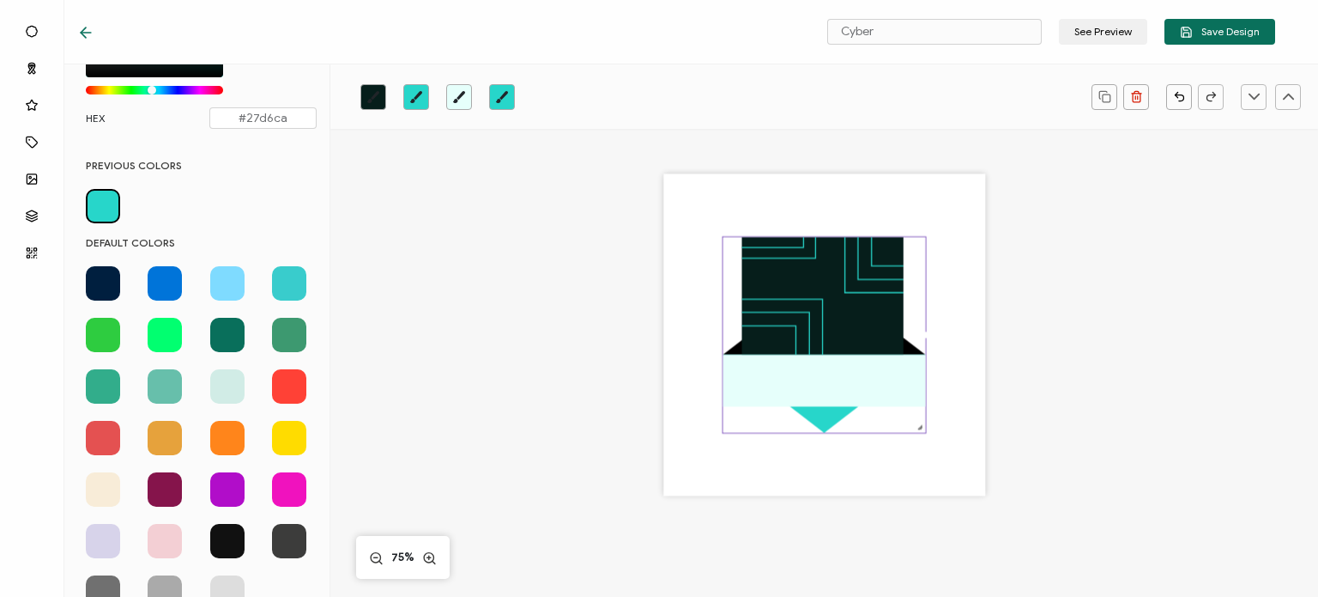
click at [172, 427] on span at bounding box center [165, 438] width 34 height 34
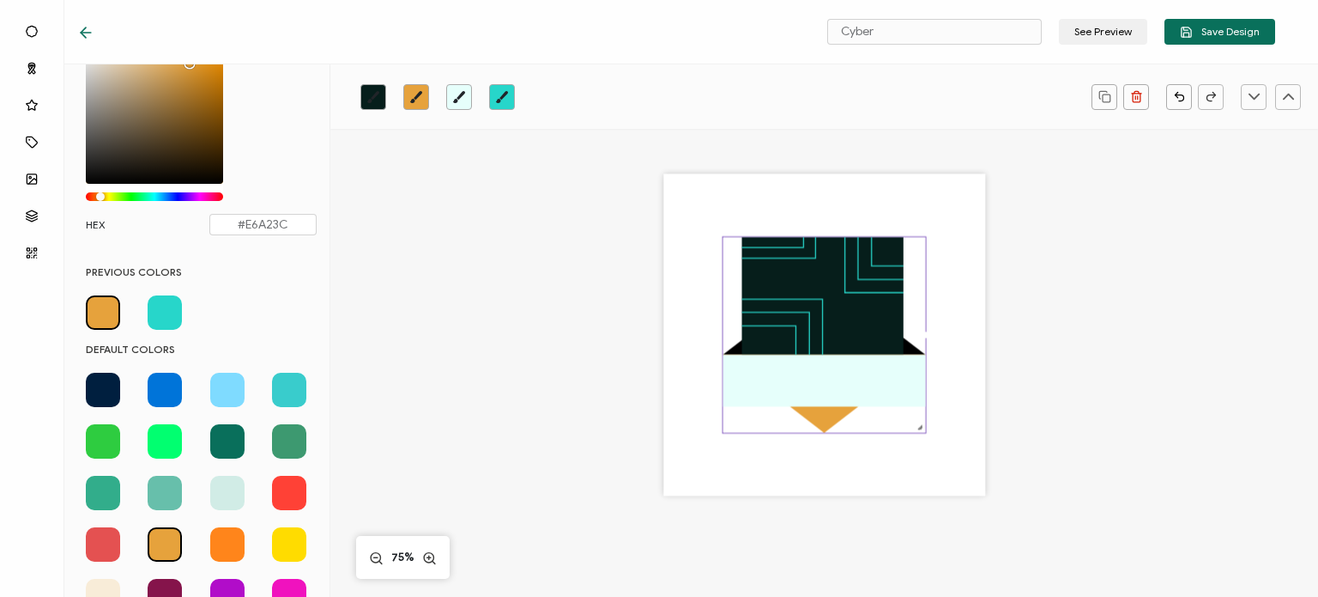
scroll to position [0, 0]
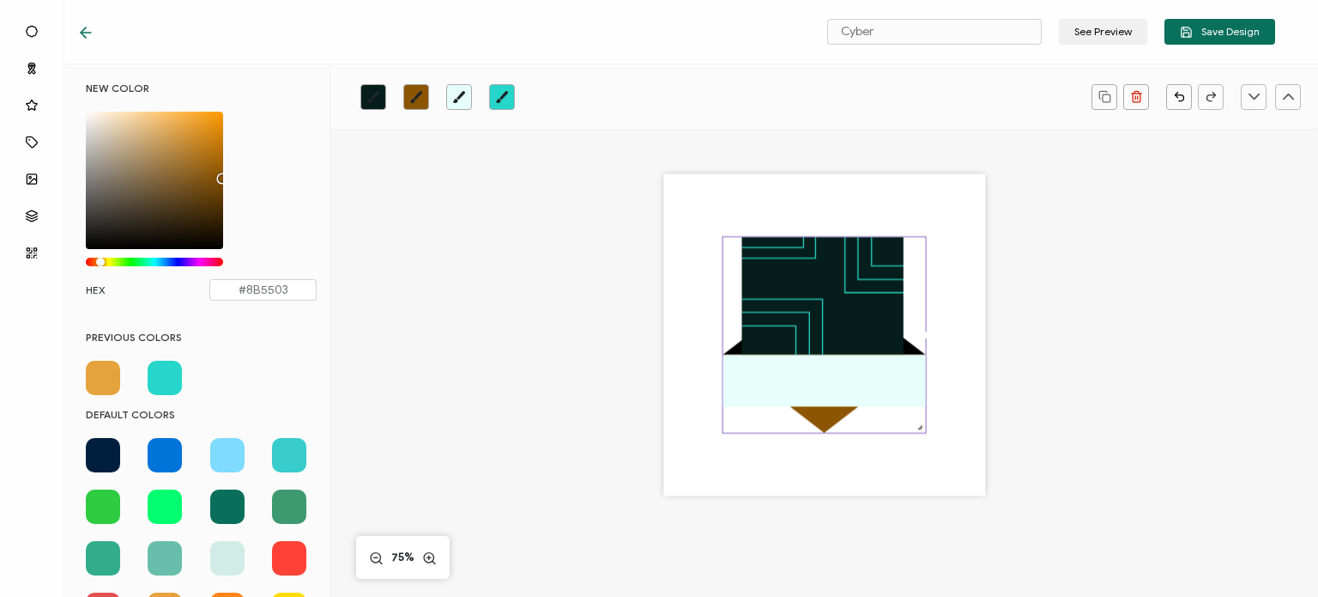
drag, startPoint x: 201, startPoint y: 160, endPoint x: 220, endPoint y: 174, distance: 23.9
click at [220, 174] on div "Chrome color picker" at bounding box center [154, 180] width 137 height 137
click at [461, 95] on icon "brush" at bounding box center [459, 96] width 12 height 12
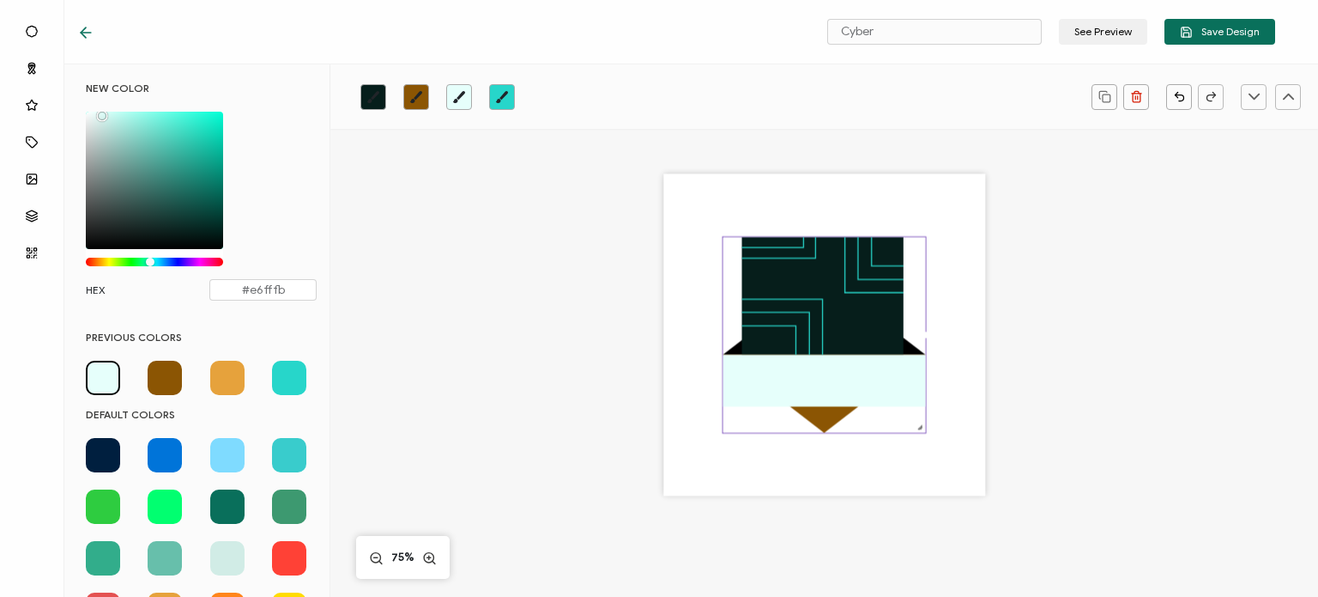
click at [223, 375] on span at bounding box center [227, 377] width 34 height 34
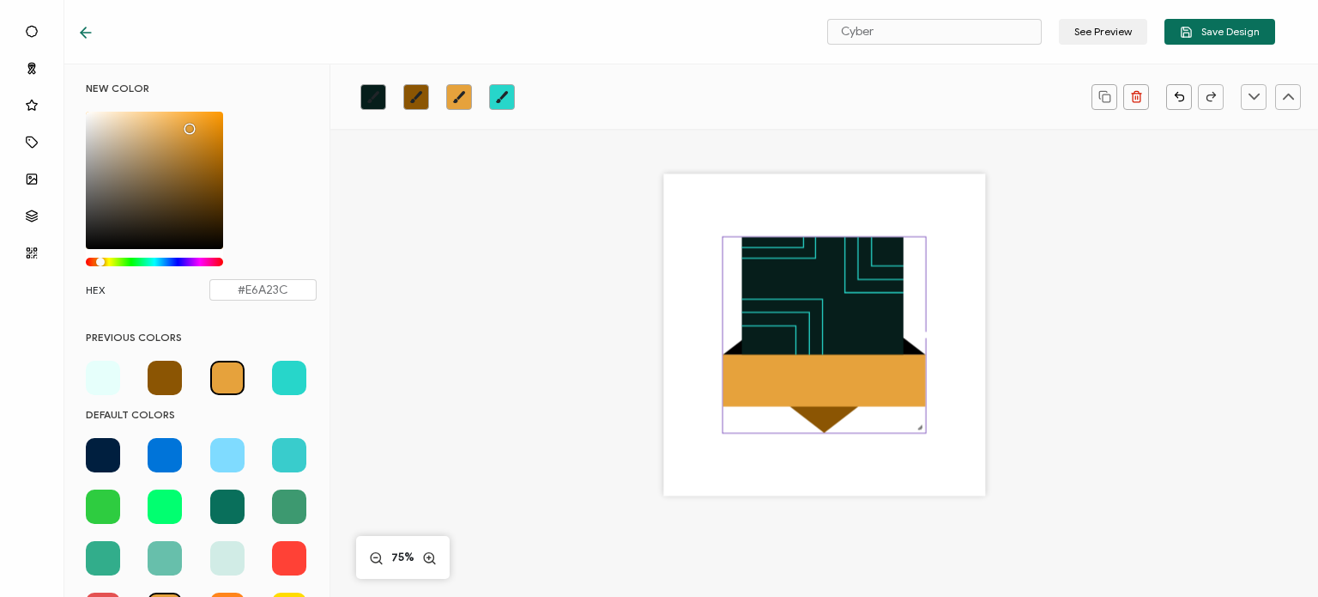
click at [371, 100] on icon "brush" at bounding box center [373, 96] width 12 height 12
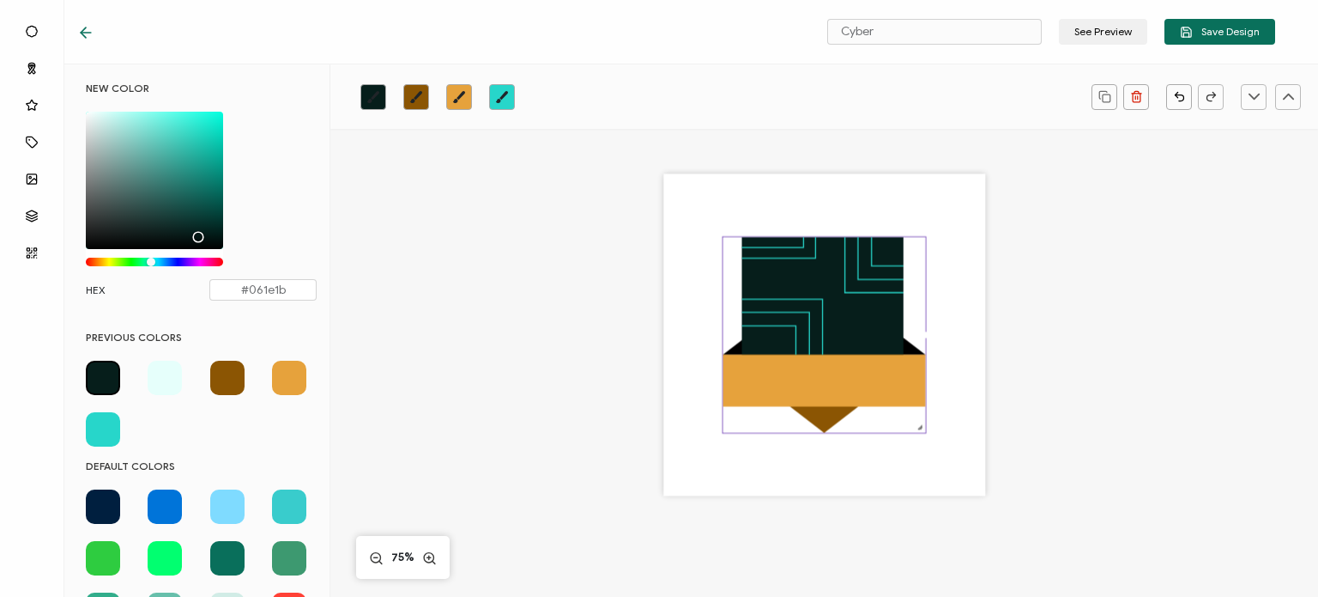
scroll to position [172, 0]
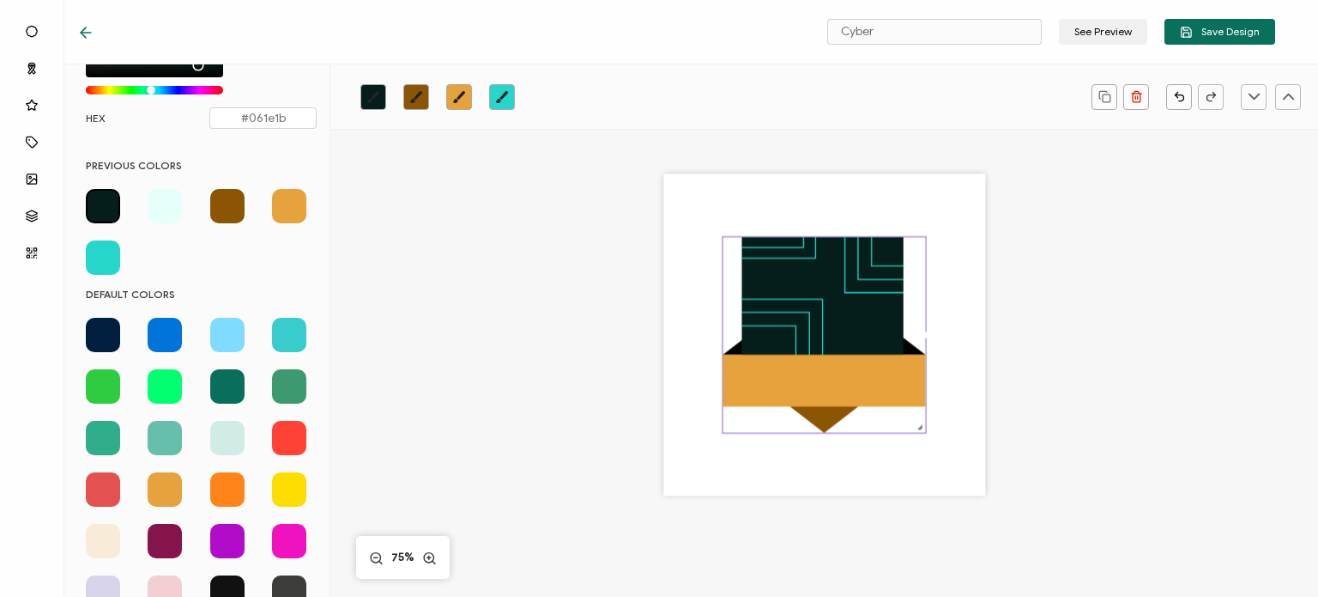
click at [231, 439] on span at bounding box center [227, 438] width 34 height 34
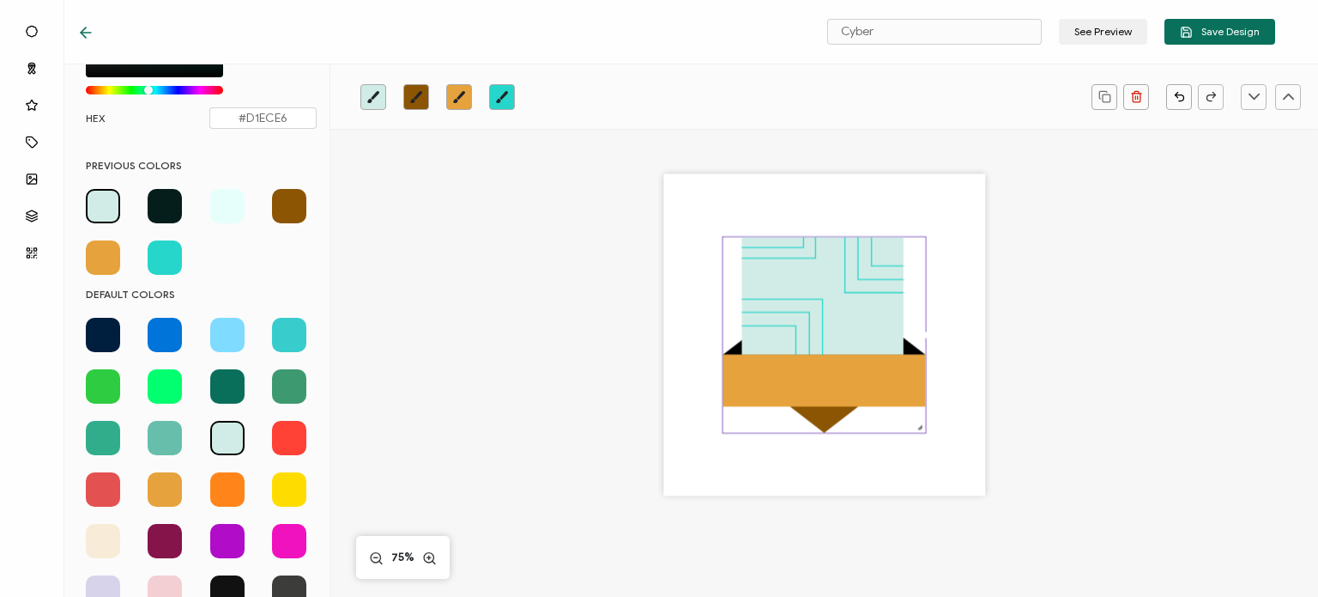
scroll to position [0, 0]
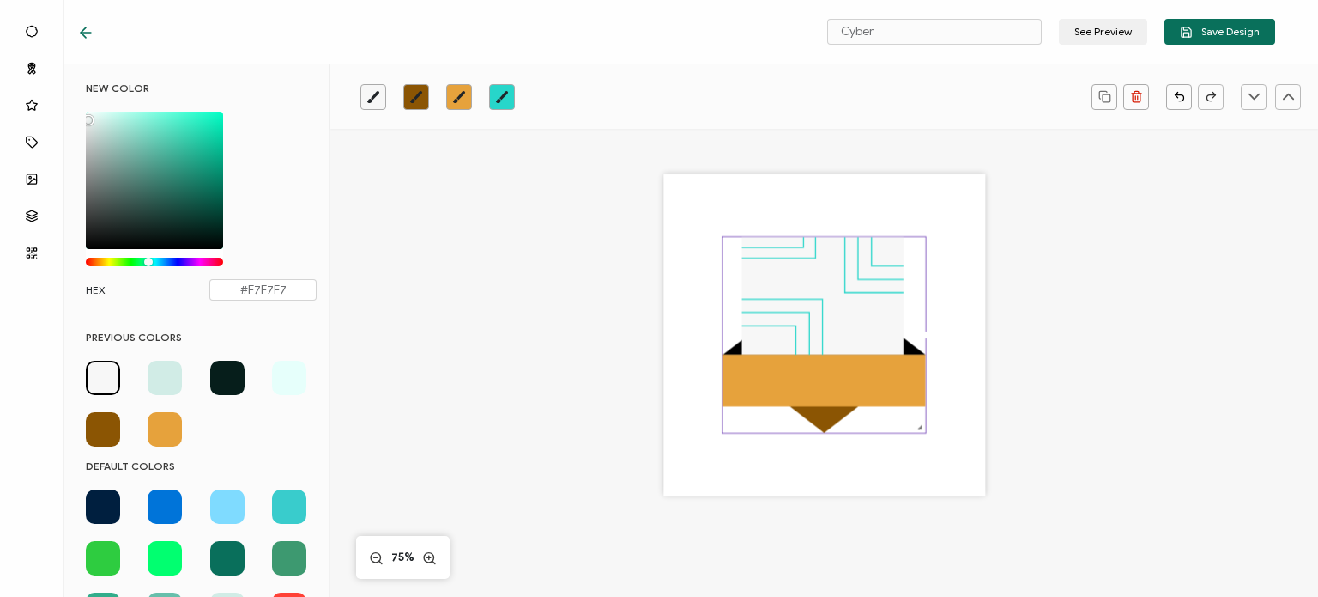
drag, startPoint x: 104, startPoint y: 128, endPoint x: 87, endPoint y: 116, distance: 21.0
click at [87, 116] on div "Chrome color picker" at bounding box center [88, 120] width 9 height 9
type input "#F5F7F7"
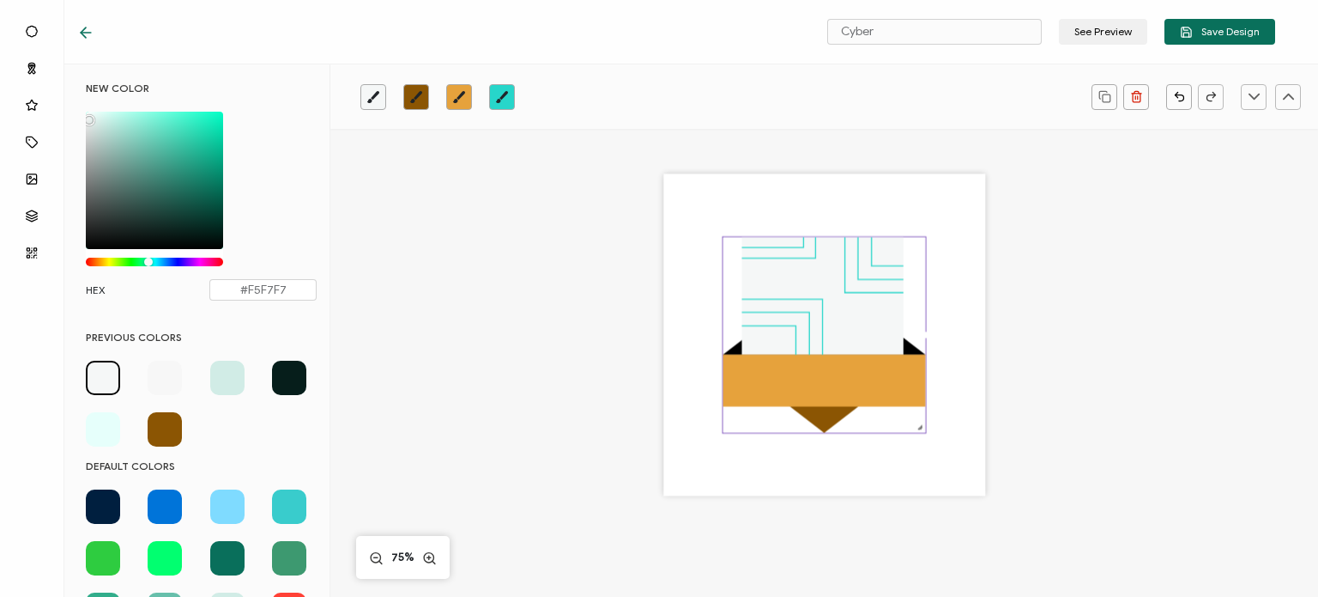
click at [505, 236] on div at bounding box center [824, 357] width 741 height 457
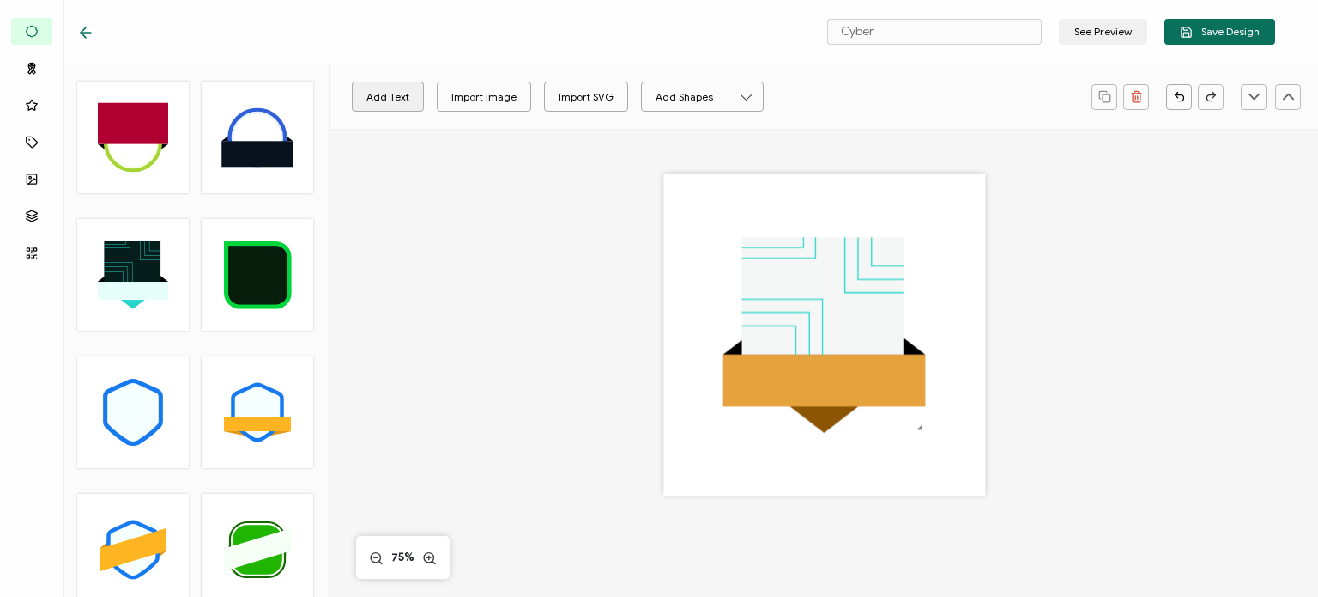
click at [394, 96] on button "Add Text" at bounding box center [388, 97] width 72 height 30
drag, startPoint x: 819, startPoint y: 334, endPoint x: 810, endPoint y: 379, distance: 46.3
click at [810, 379] on pre "Edit this text" at bounding box center [819, 380] width 94 height 22
click at [820, 388] on pre "Edit this text" at bounding box center [819, 380] width 94 height 22
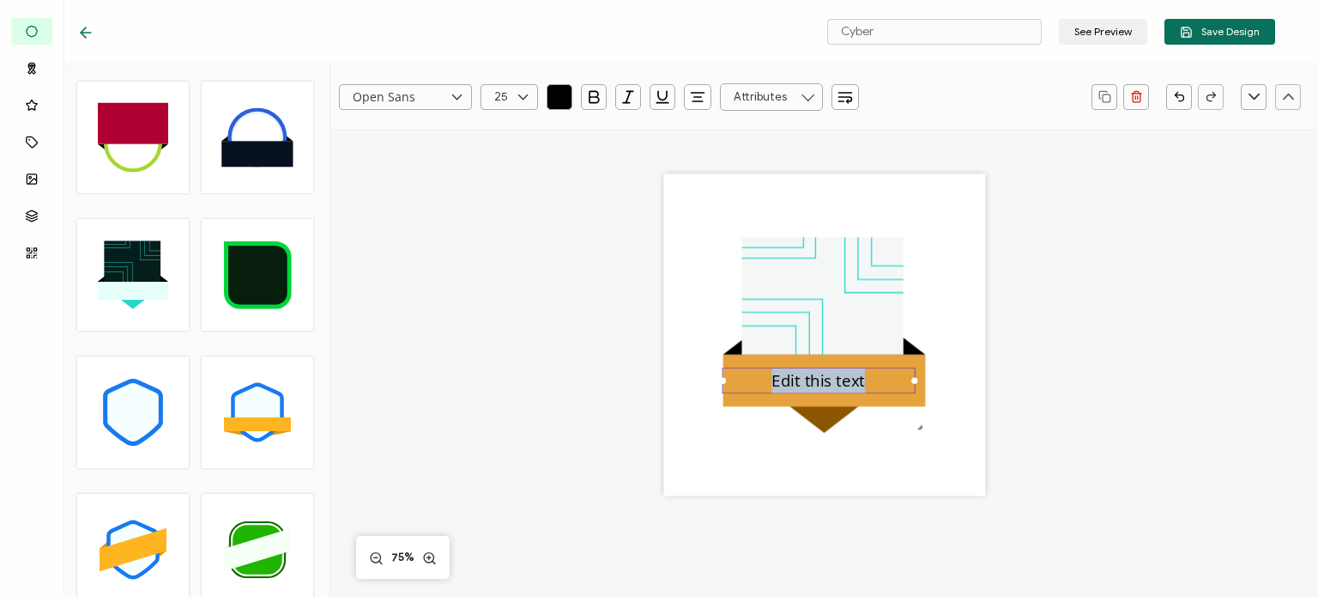
paste pre
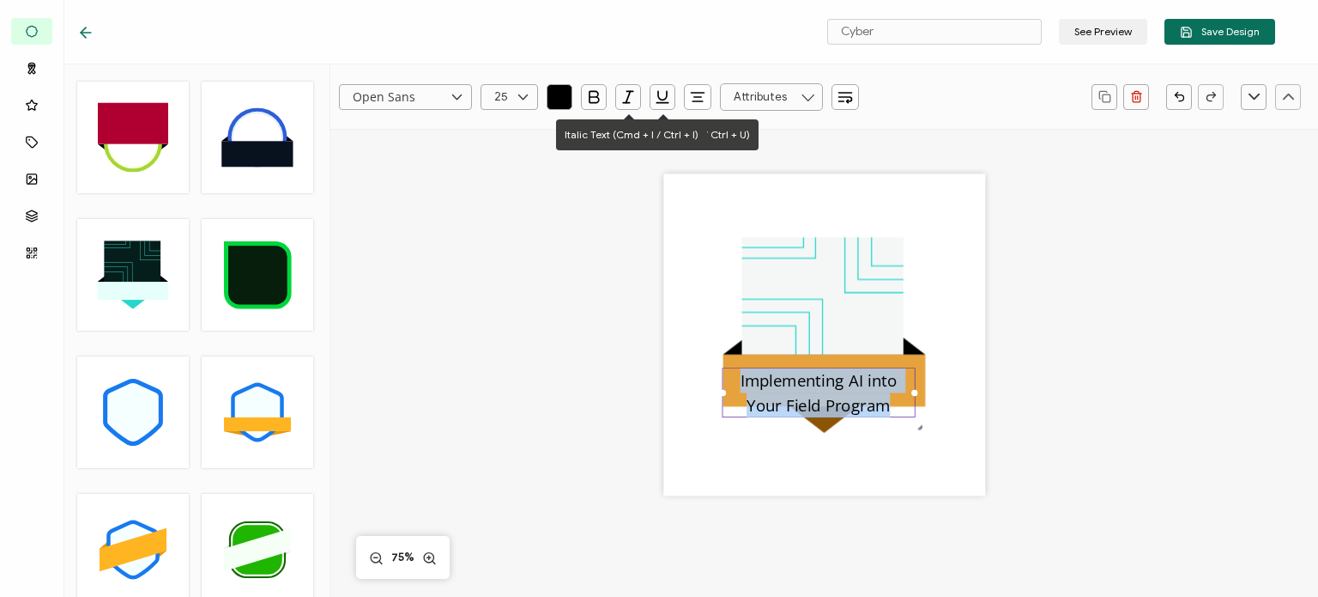
click at [557, 93] on icon "button" at bounding box center [559, 96] width 17 height 17
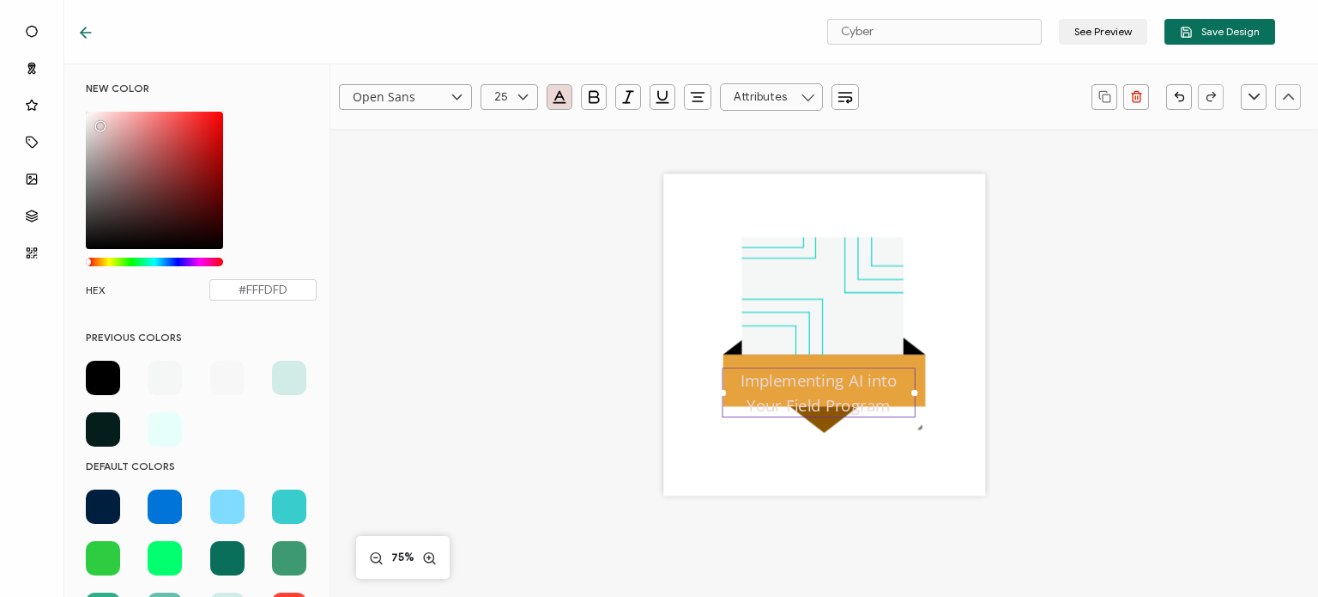
type input "#FFFFFF"
drag, startPoint x: 98, startPoint y: 122, endPoint x: 79, endPoint y: 94, distance: 33.3
click at [79, 94] on div "NEW COLOR #FFFFFF hex 255 r 255 g 255 b 1 a 0 h 0% s 100% l 1 a HEX #FFFFFF" at bounding box center [201, 200] width 257 height 236
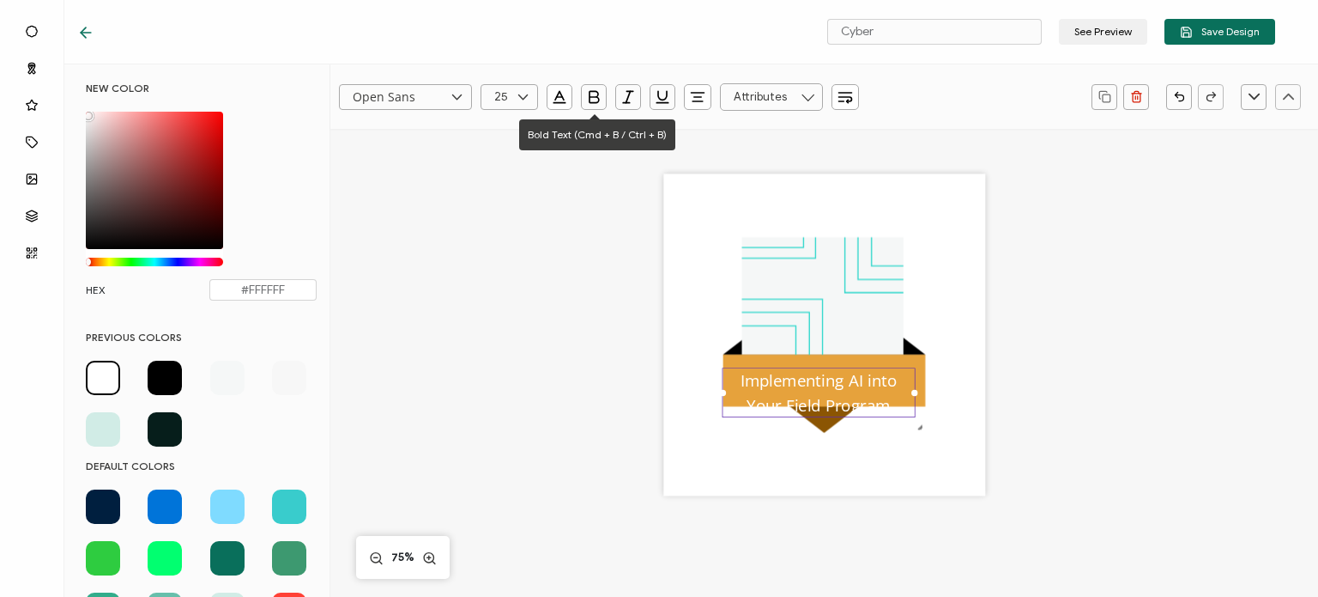
click at [592, 95] on icon "button" at bounding box center [593, 96] width 17 height 17
type input ""Open Sans""
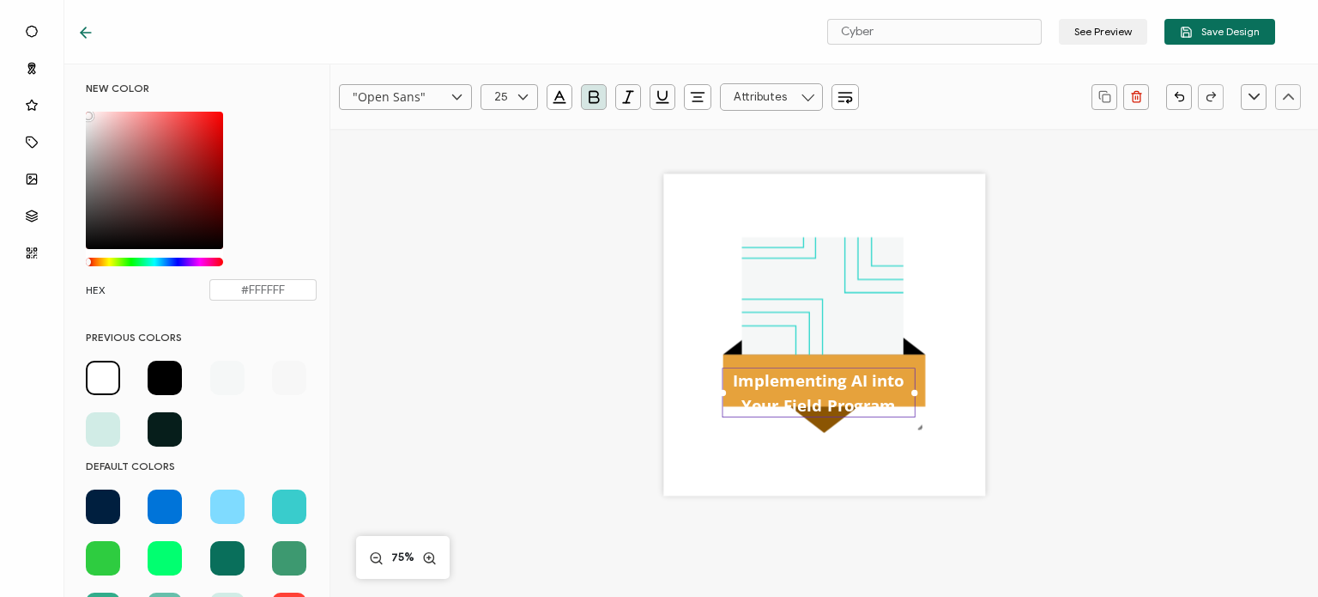
click at [524, 98] on icon at bounding box center [522, 97] width 21 height 26
click at [509, 193] on li "20" at bounding box center [511, 186] width 61 height 29
type input "20"
click at [1135, 423] on div "Implementing AI into Your Field Program" at bounding box center [824, 357] width 741 height 457
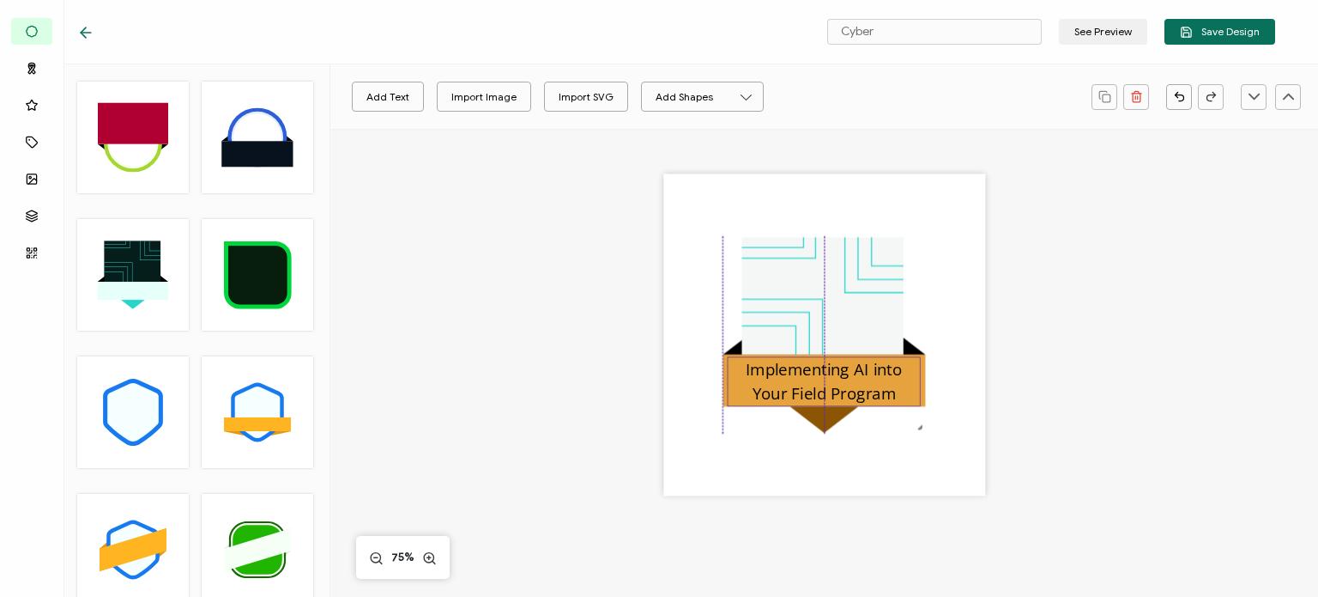
drag, startPoint x: 815, startPoint y: 381, endPoint x: 817, endPoint y: 370, distance: 11.5
click at [817, 370] on pre "Implementing AI into Your Field Program" at bounding box center [826, 381] width 161 height 46
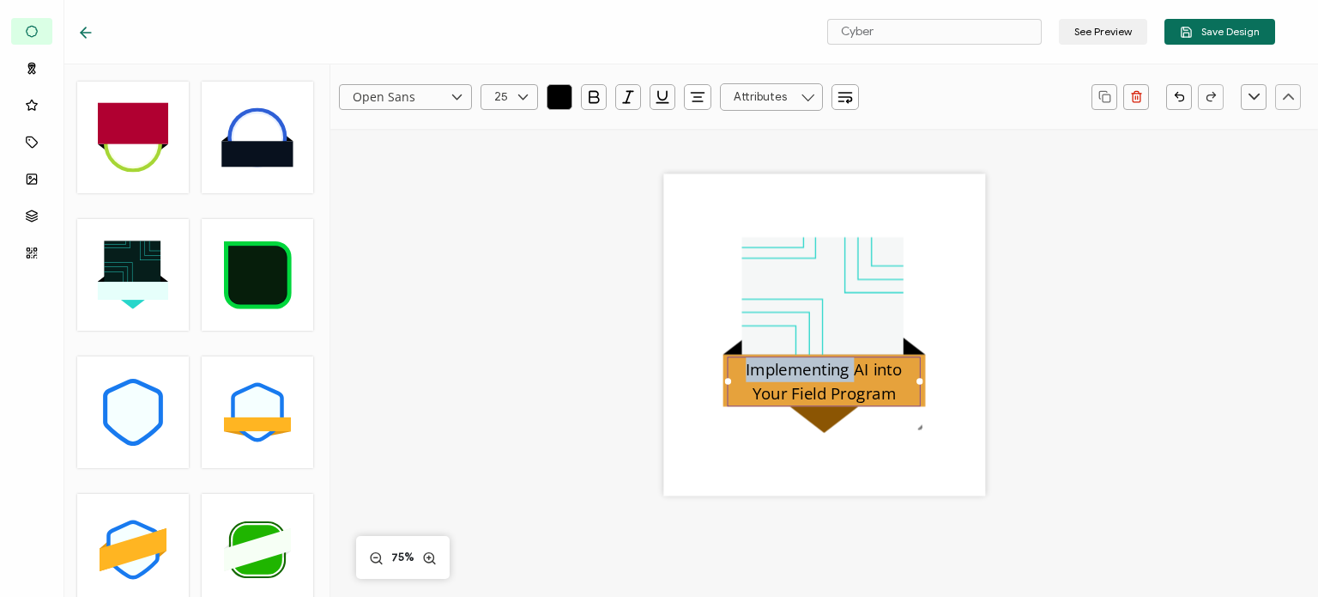
click at [817, 370] on pre "Implementing AI into Your Field Program" at bounding box center [826, 381] width 161 height 46
click at [557, 97] on icon "button" at bounding box center [560, 97] width 6 height 0
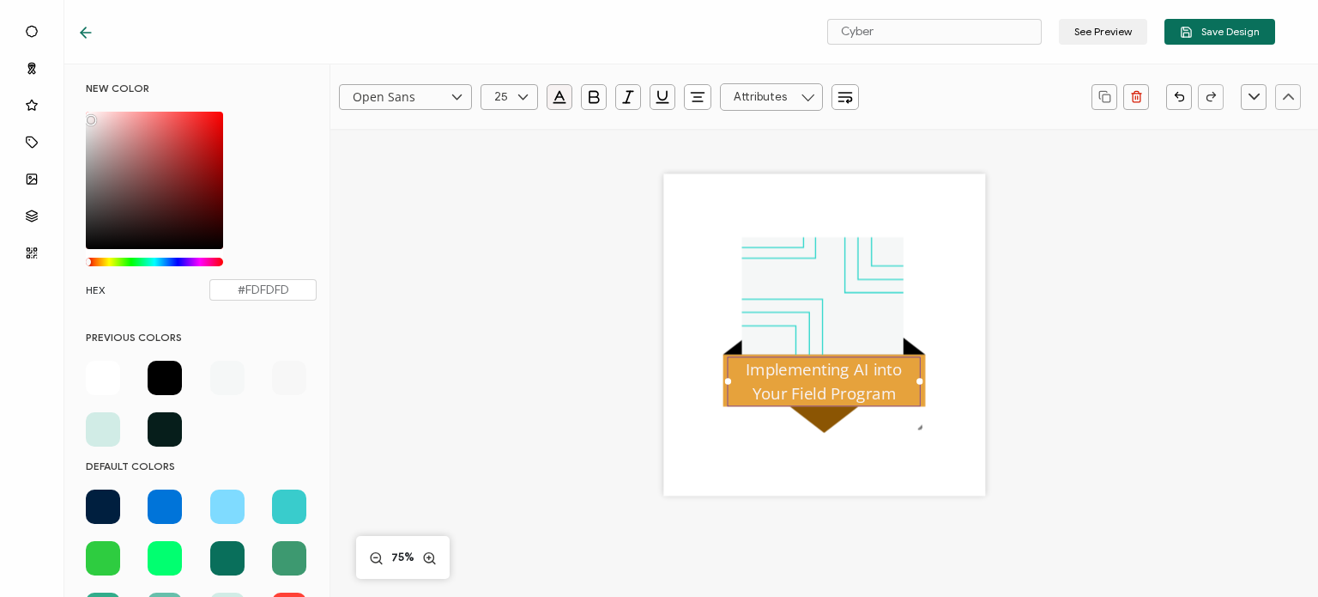
type input "#FFFFFF"
drag, startPoint x: 90, startPoint y: 119, endPoint x: 117, endPoint y: 112, distance: 27.7
click at [84, 109] on div "NEW COLOR #FFFFFF hex 255 r 255 g 255 b 1 a 0 h 0% s 100% l 1 a HEX #FFFFFF" at bounding box center [201, 200] width 257 height 236
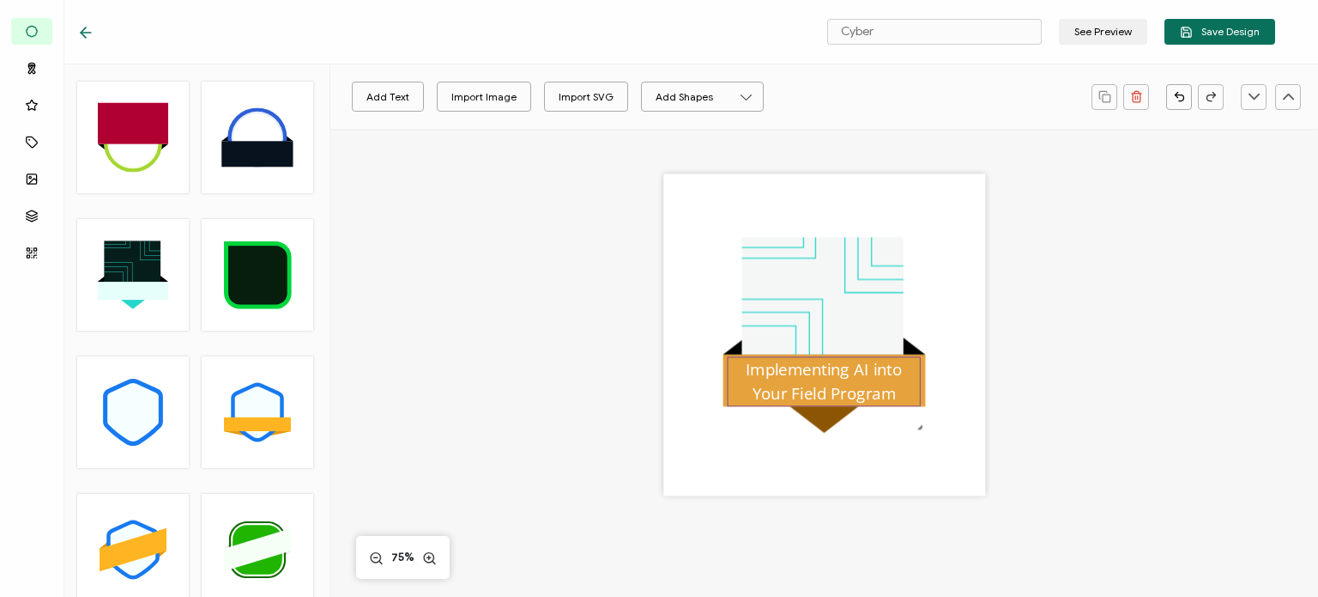
click at [775, 379] on span "Implementing AI into Your Field Program" at bounding box center [826, 381] width 161 height 46
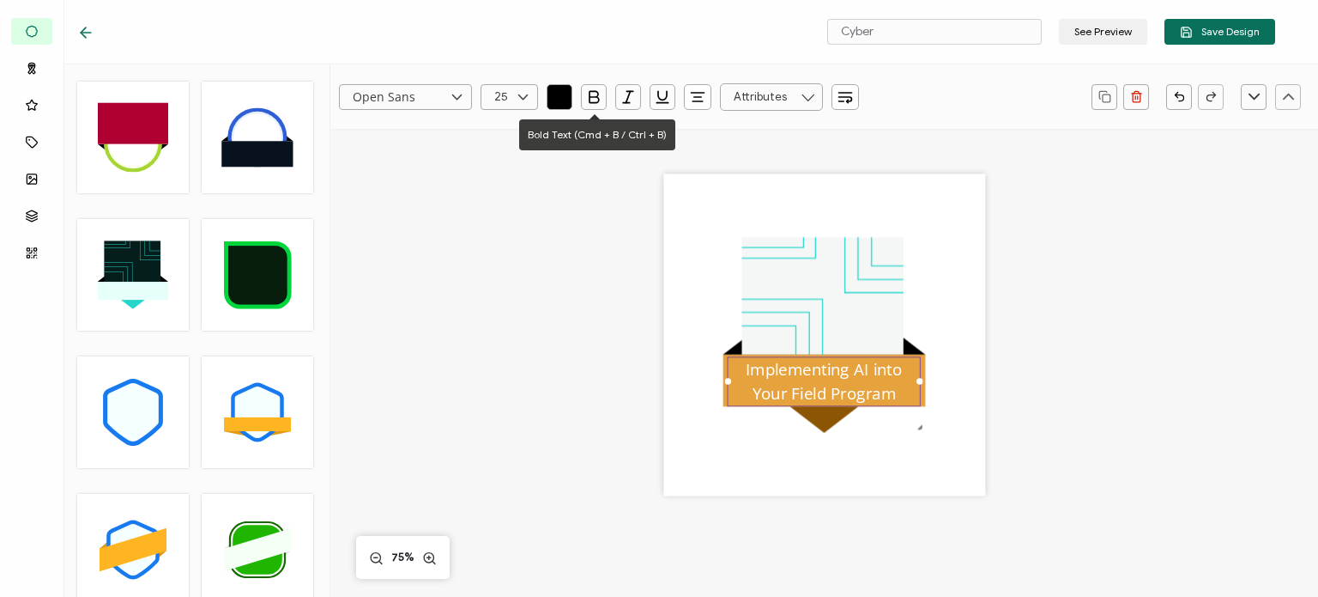
click at [584, 99] on button "button" at bounding box center [594, 97] width 26 height 26
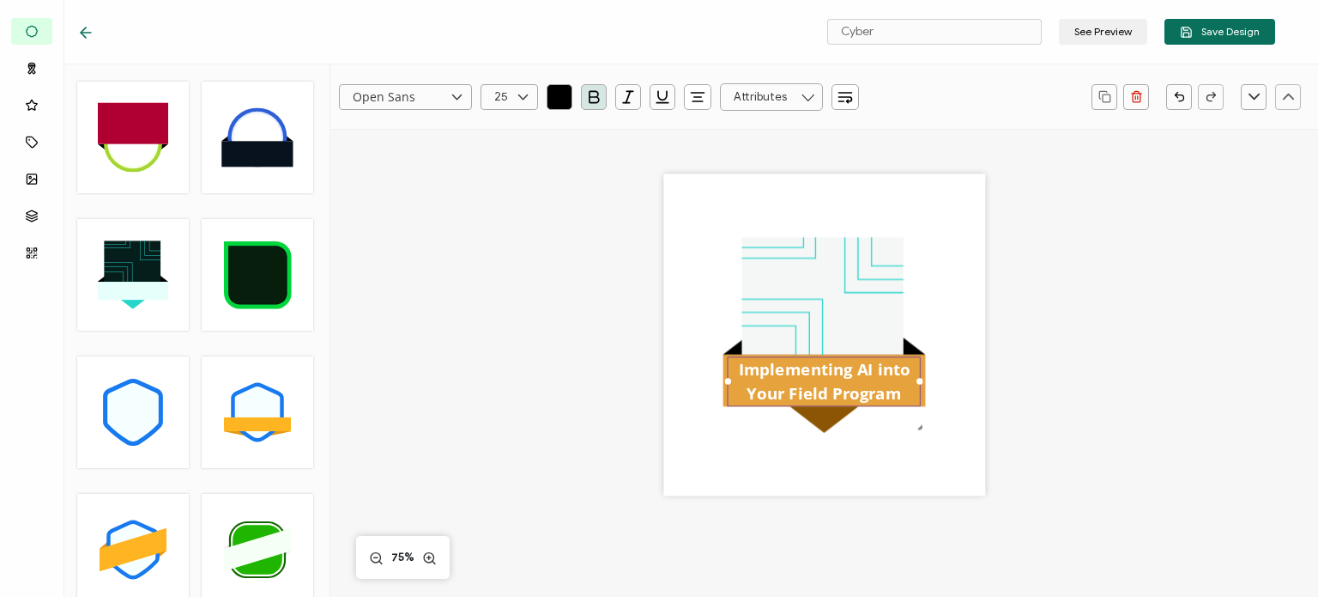
click at [527, 298] on div "Implementing AI into Your Field Program" at bounding box center [824, 357] width 741 height 457
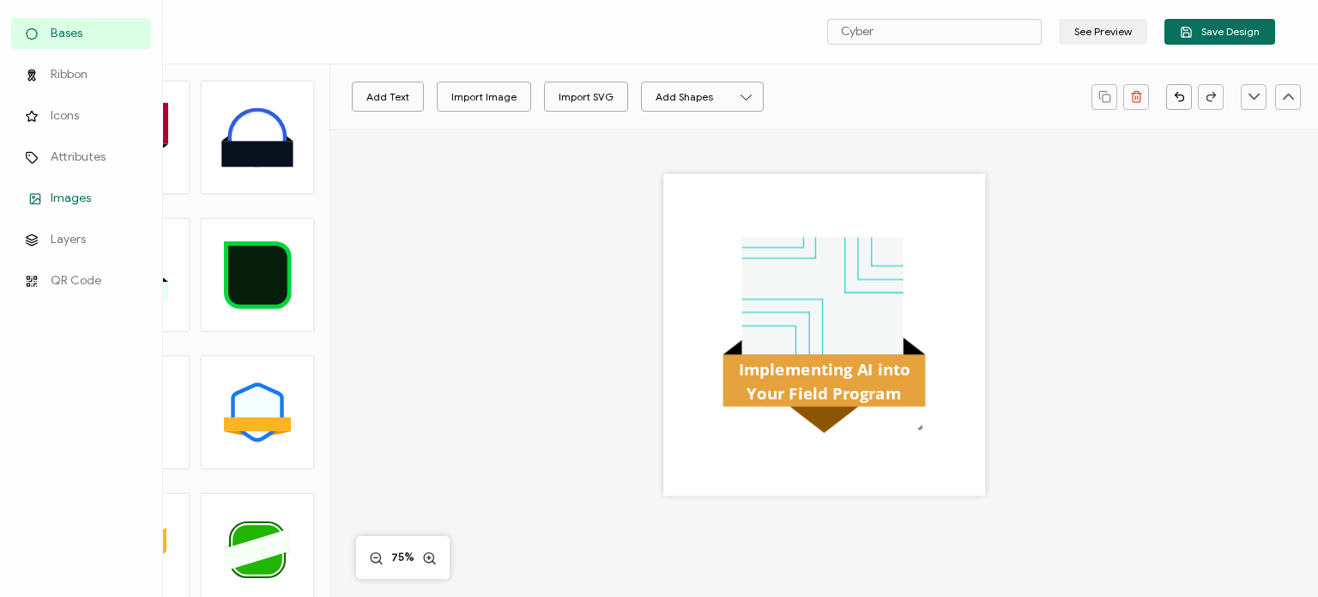
click at [52, 202] on span "Images" at bounding box center [71, 198] width 40 height 17
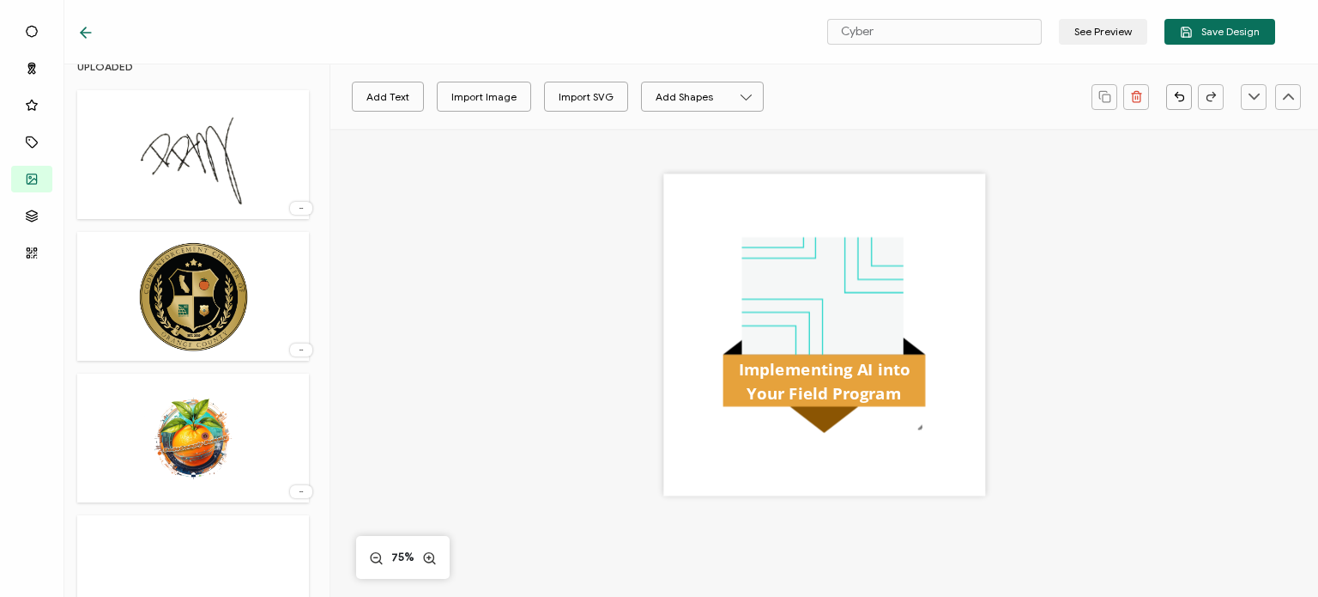
scroll to position [257, 0]
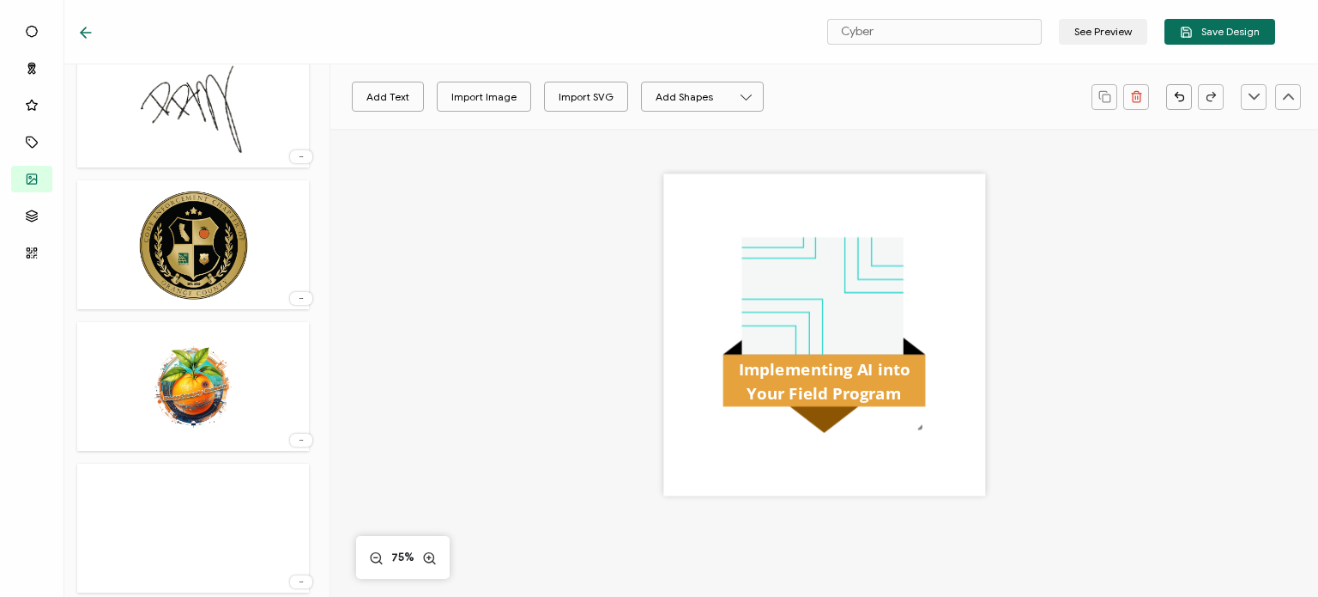
click at [196, 386] on img at bounding box center [193, 386] width 124 height 112
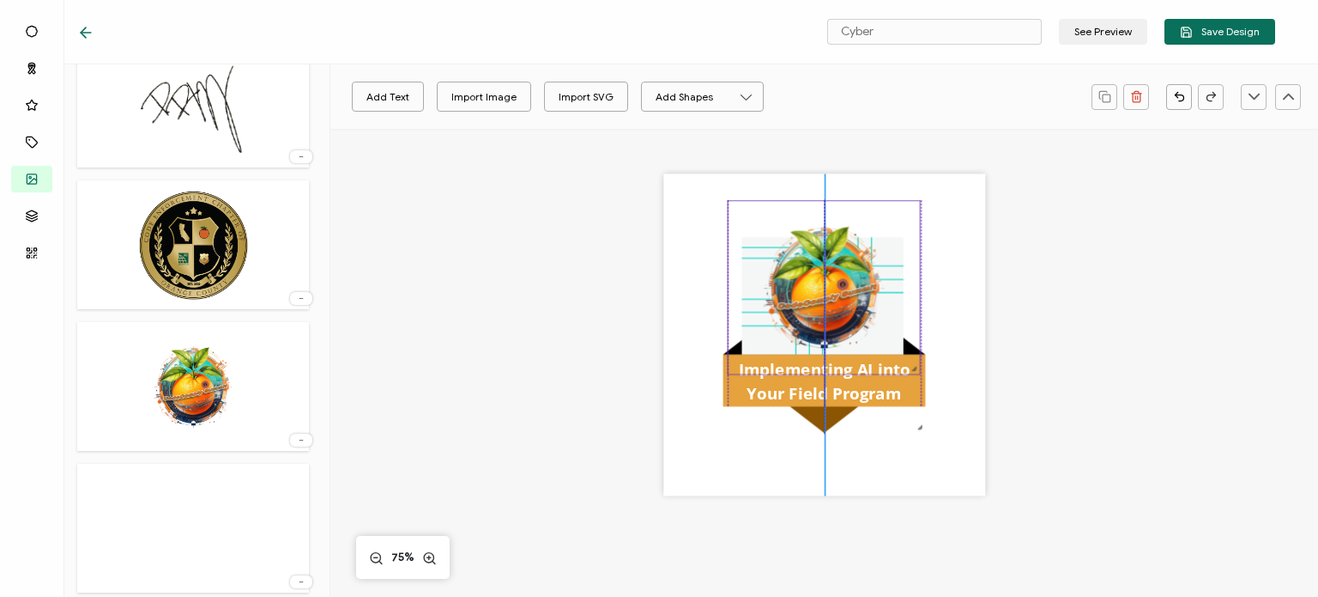
drag, startPoint x: 814, startPoint y: 340, endPoint x: 811, endPoint y: 302, distance: 37.9
click at [811, 302] on img at bounding box center [825, 287] width 192 height 173
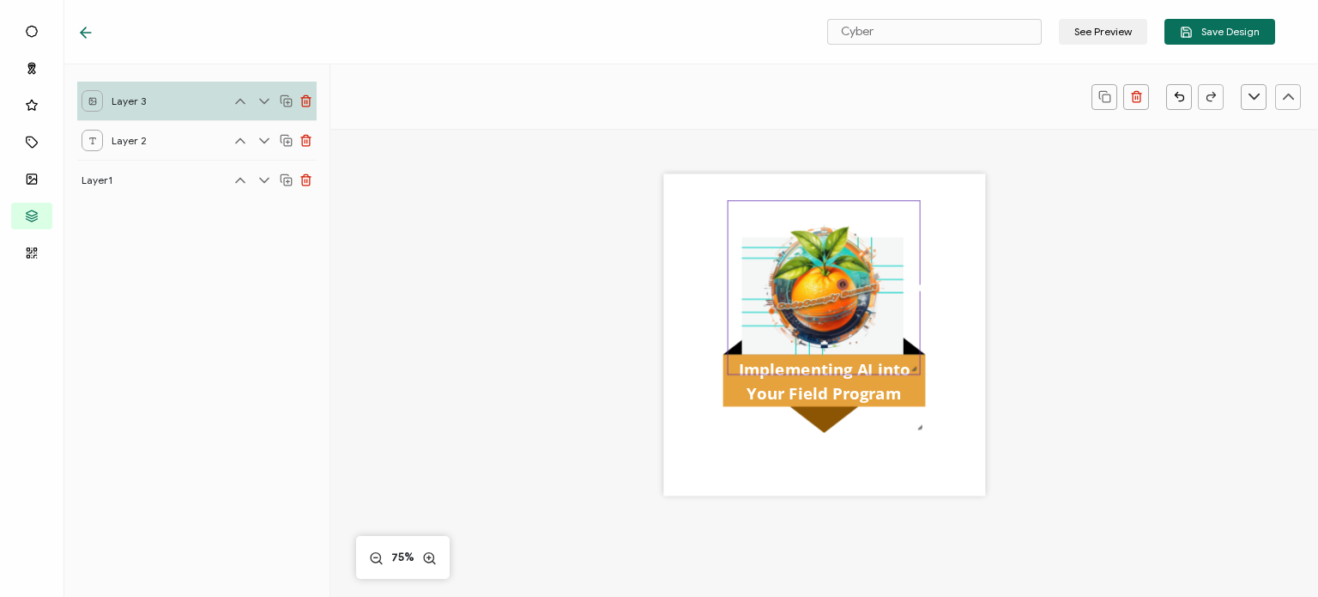
scroll to position [0, 0]
click at [1104, 324] on div "Implementing AI into Your Field Program" at bounding box center [824, 357] width 741 height 457
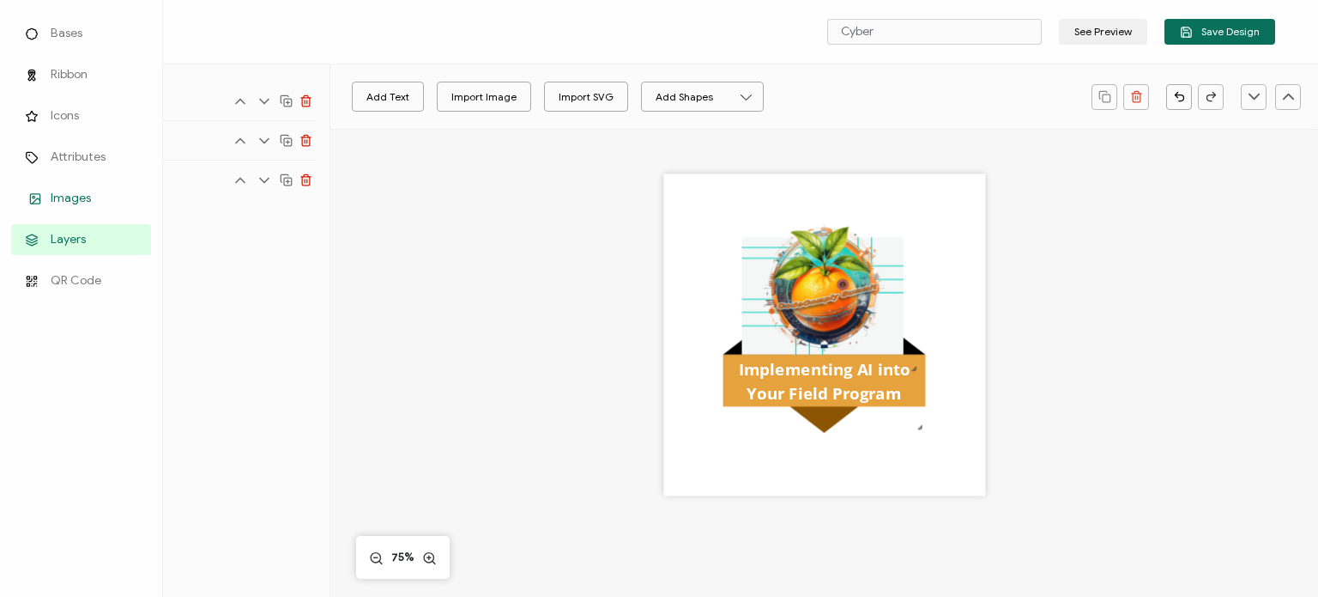
click at [67, 192] on span "Images" at bounding box center [71, 198] width 40 height 17
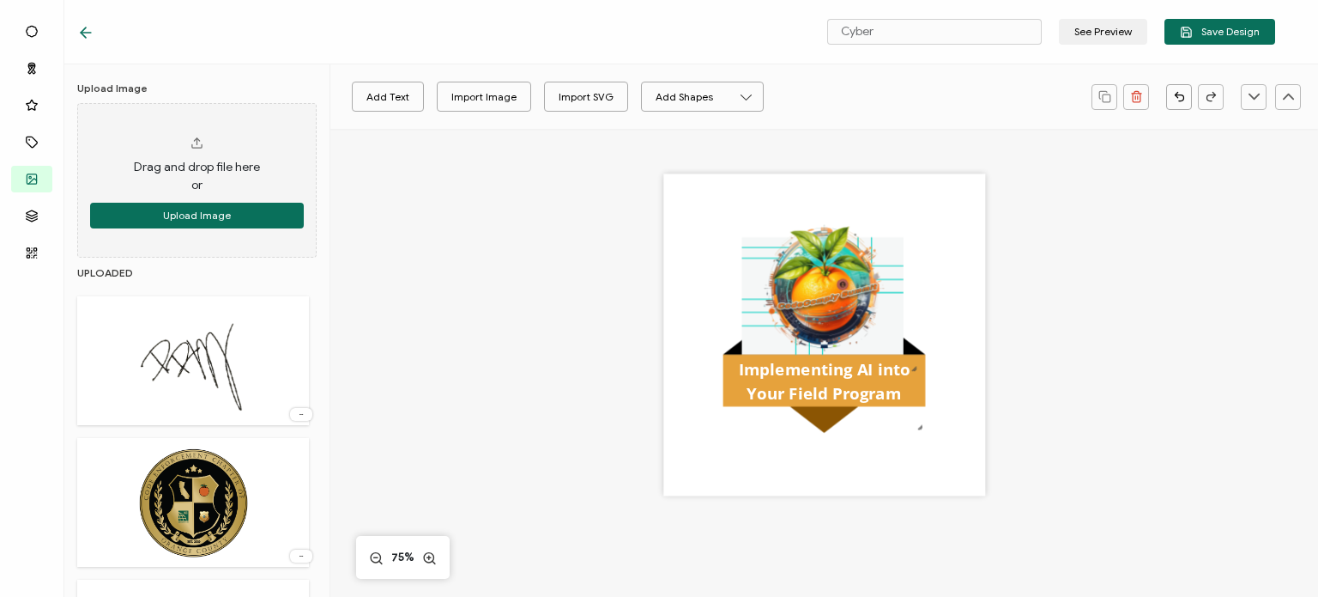
click at [218, 488] on img at bounding box center [193, 502] width 112 height 112
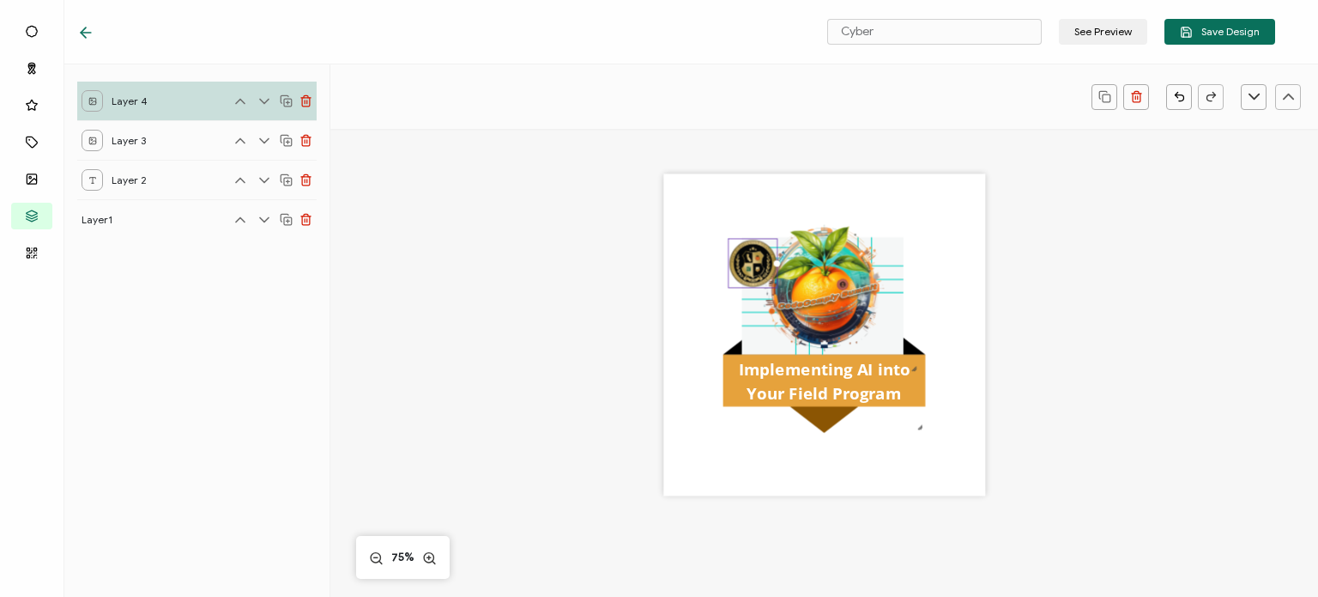
drag, startPoint x: 914, startPoint y: 429, endPoint x: 724, endPoint y: 245, distance: 264.0
click at [728, 245] on div at bounding box center [753, 264] width 50 height 50
drag, startPoint x: 748, startPoint y: 253, endPoint x: 785, endPoint y: 429, distance: 179.8
click at [785, 429] on img at bounding box center [760, 417] width 49 height 49
drag, startPoint x: 807, startPoint y: 457, endPoint x: 784, endPoint y: 438, distance: 29.8
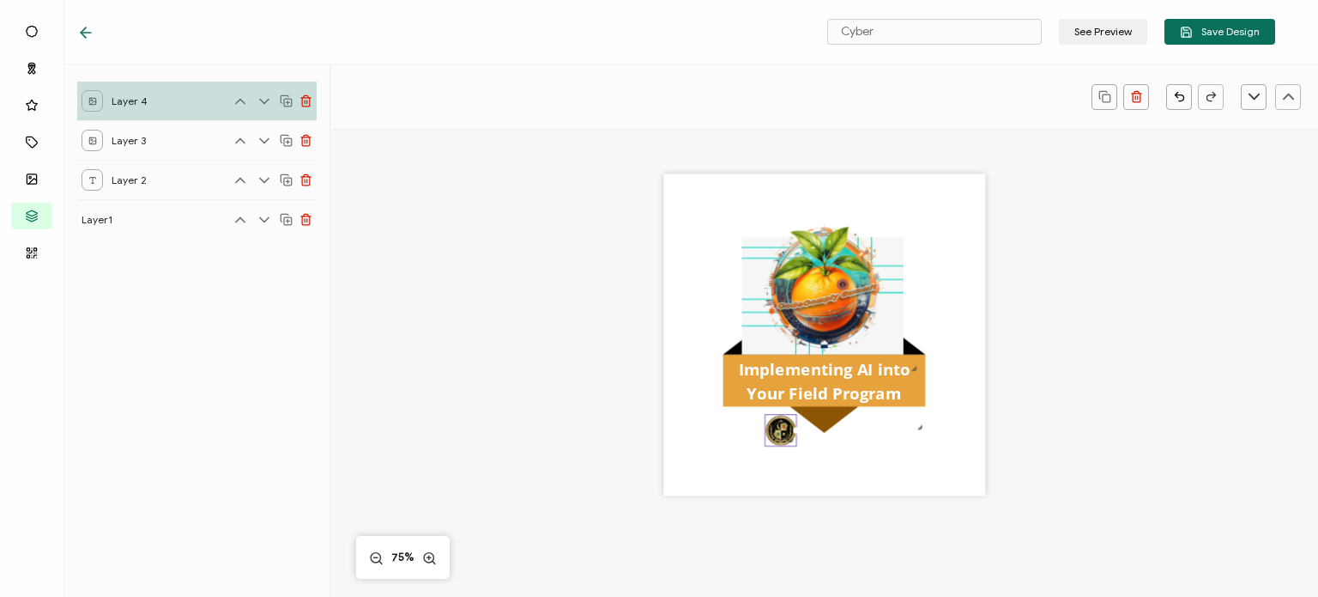
click at [785, 438] on div at bounding box center [790, 439] width 10 height 10
click at [948, 480] on div "Implementing AI into Your Field Program" at bounding box center [824, 335] width 322 height 322
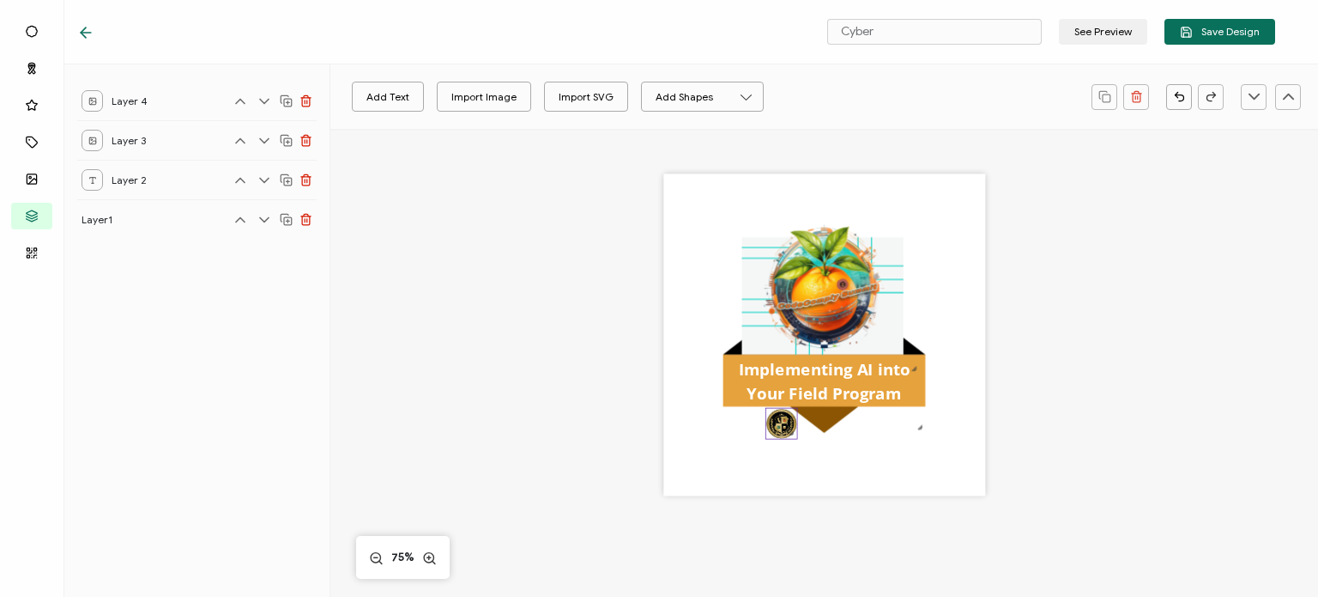
click at [779, 428] on img at bounding box center [781, 423] width 31 height 31
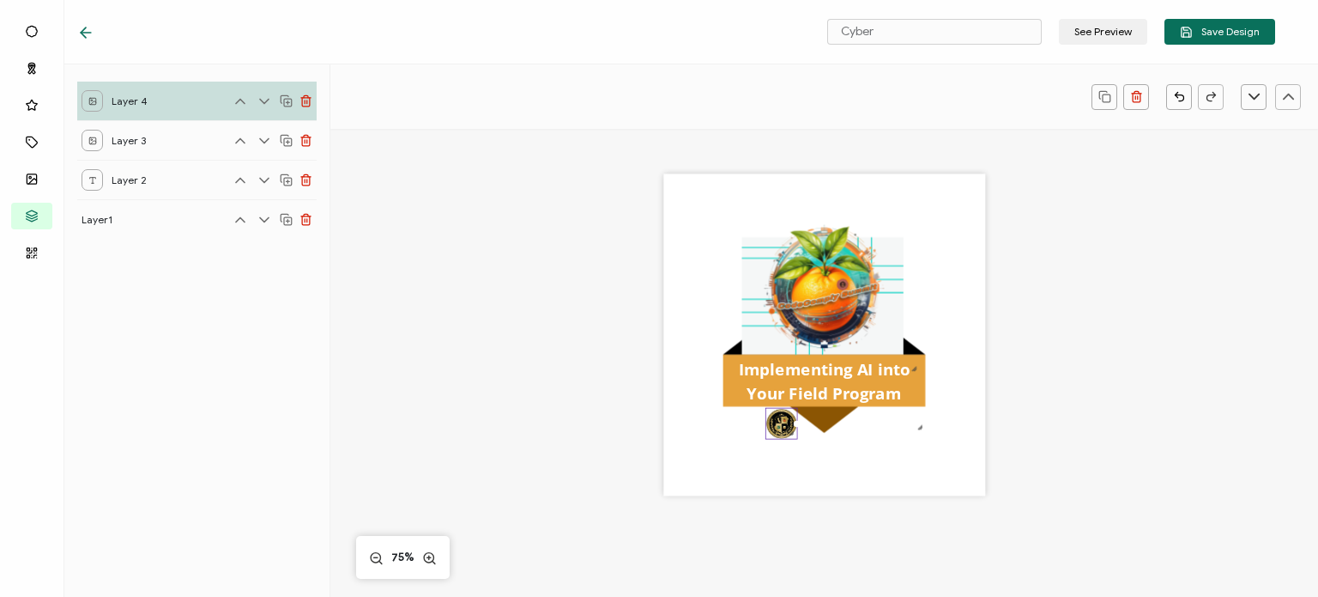
click at [570, 423] on div "Implementing AI into Your Field Program" at bounding box center [824, 357] width 741 height 457
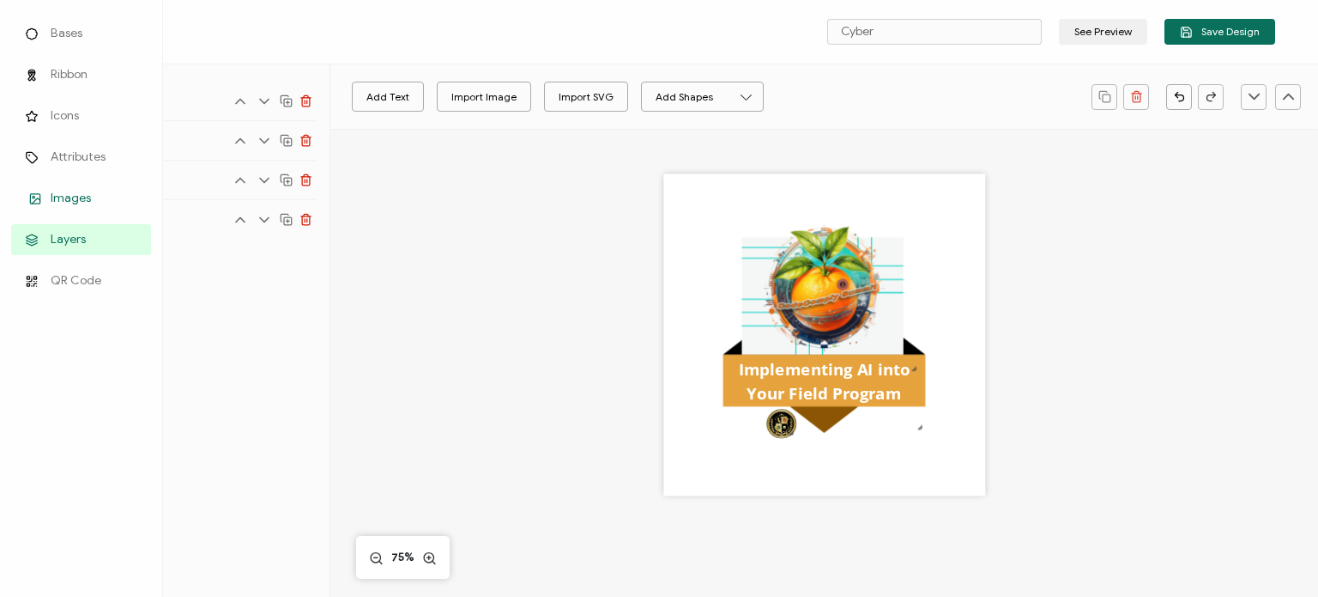
click at [41, 197] on icon at bounding box center [35, 198] width 21 height 13
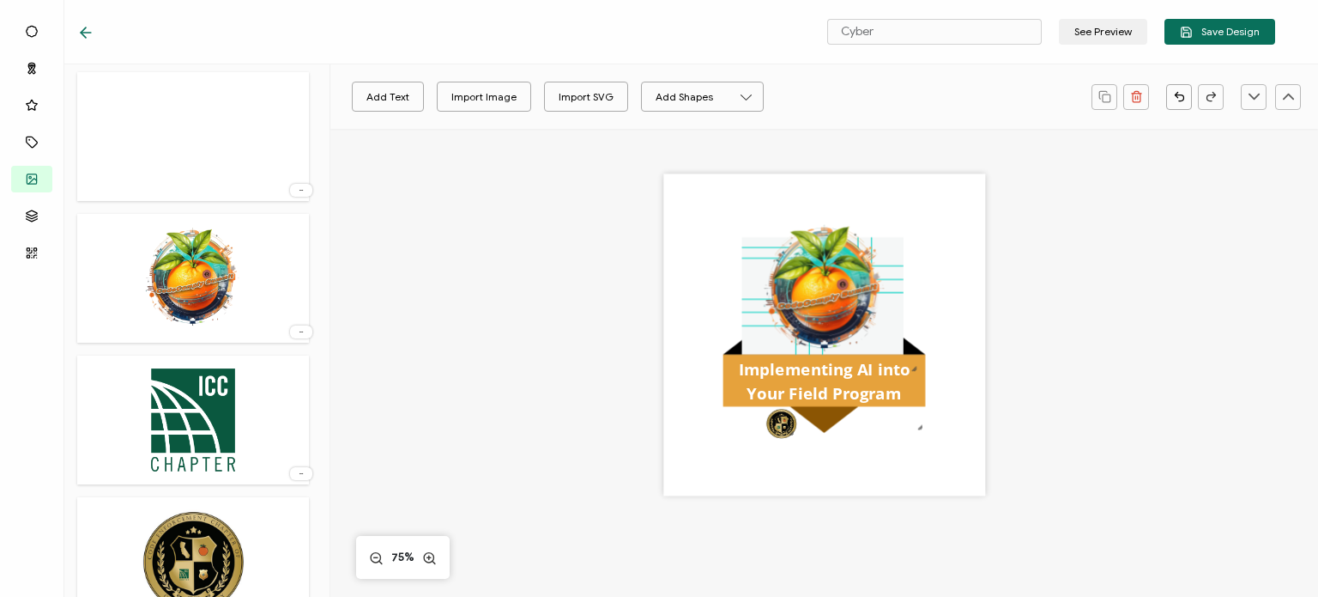
scroll to position [944, 0]
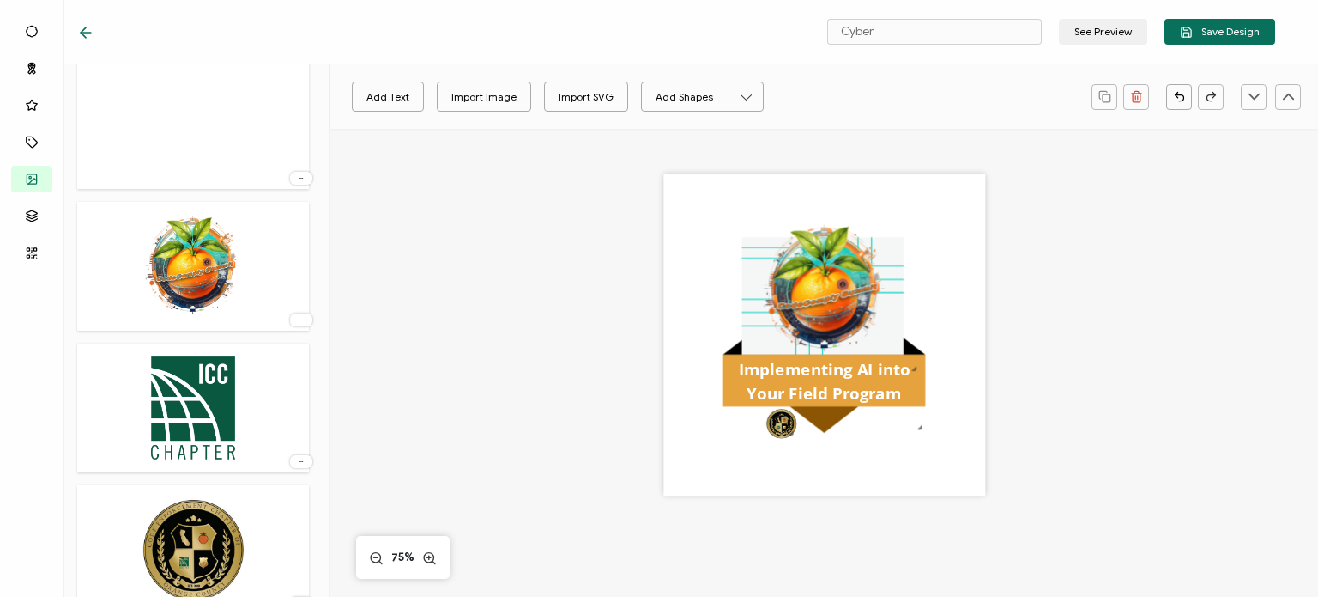
click at [221, 369] on img at bounding box center [194, 408] width 94 height 112
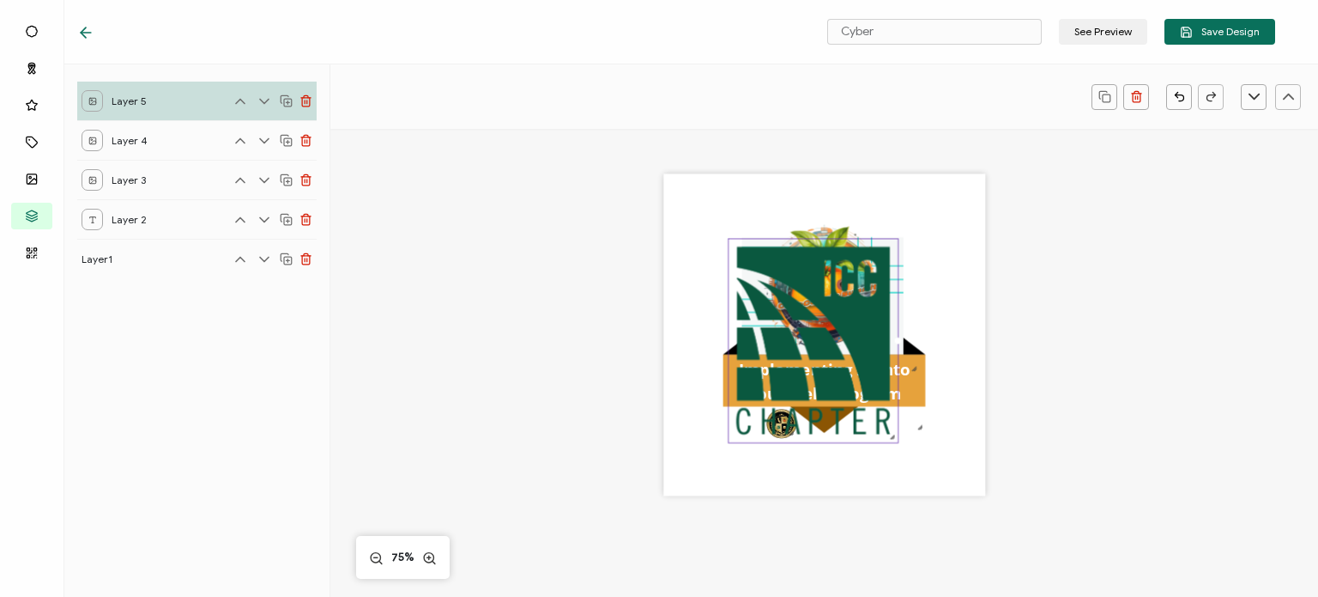
scroll to position [0, 0]
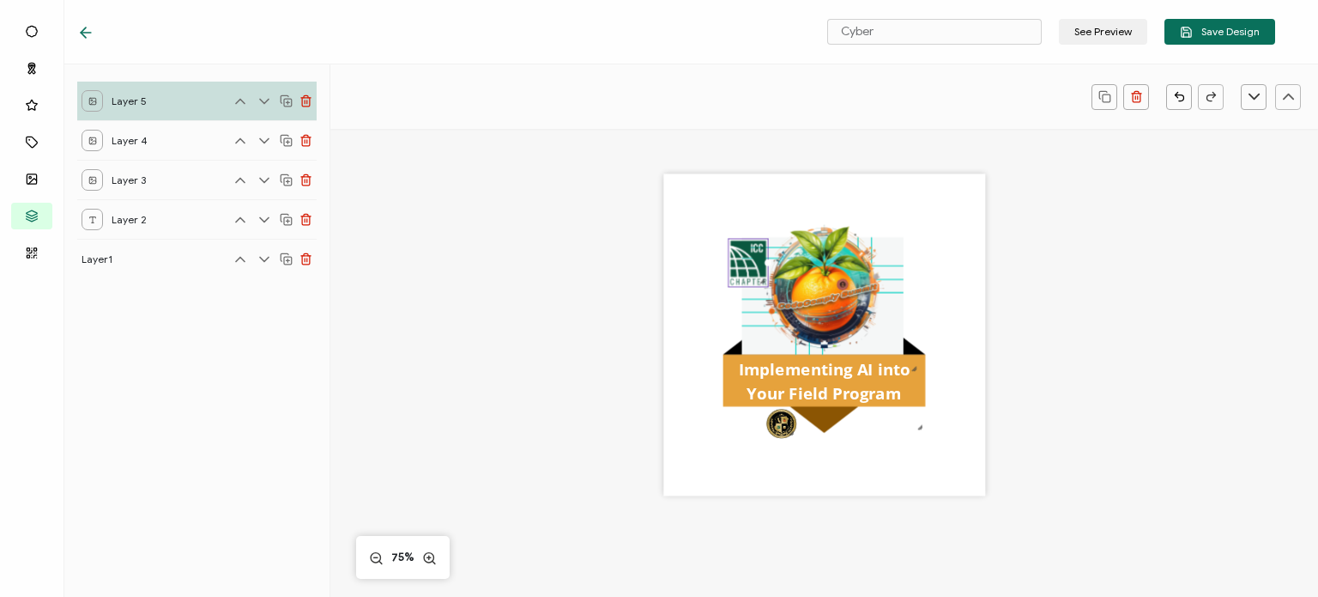
drag, startPoint x: 911, startPoint y: 464, endPoint x: 709, endPoint y: 233, distance: 307.2
click at [709, 233] on div "Implementing AI into Your Field Program" at bounding box center [824, 335] width 322 height 322
drag, startPoint x: 736, startPoint y: 251, endPoint x: 902, endPoint y: 418, distance: 235.5
click at [902, 418] on img at bounding box center [913, 431] width 39 height 47
drag, startPoint x: 929, startPoint y: 452, endPoint x: 905, endPoint y: 425, distance: 36.5
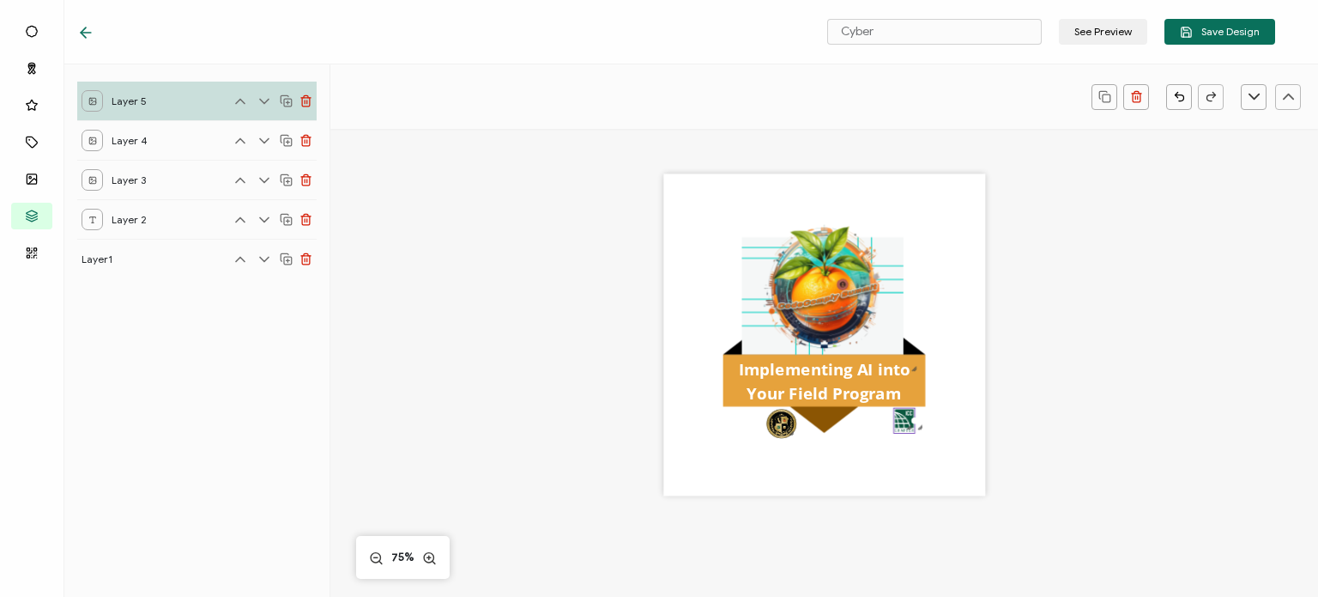
click at [905, 425] on div at bounding box center [909, 426] width 10 height 10
click at [894, 463] on div "Implementing AI into Your Field Program" at bounding box center [824, 335] width 322 height 322
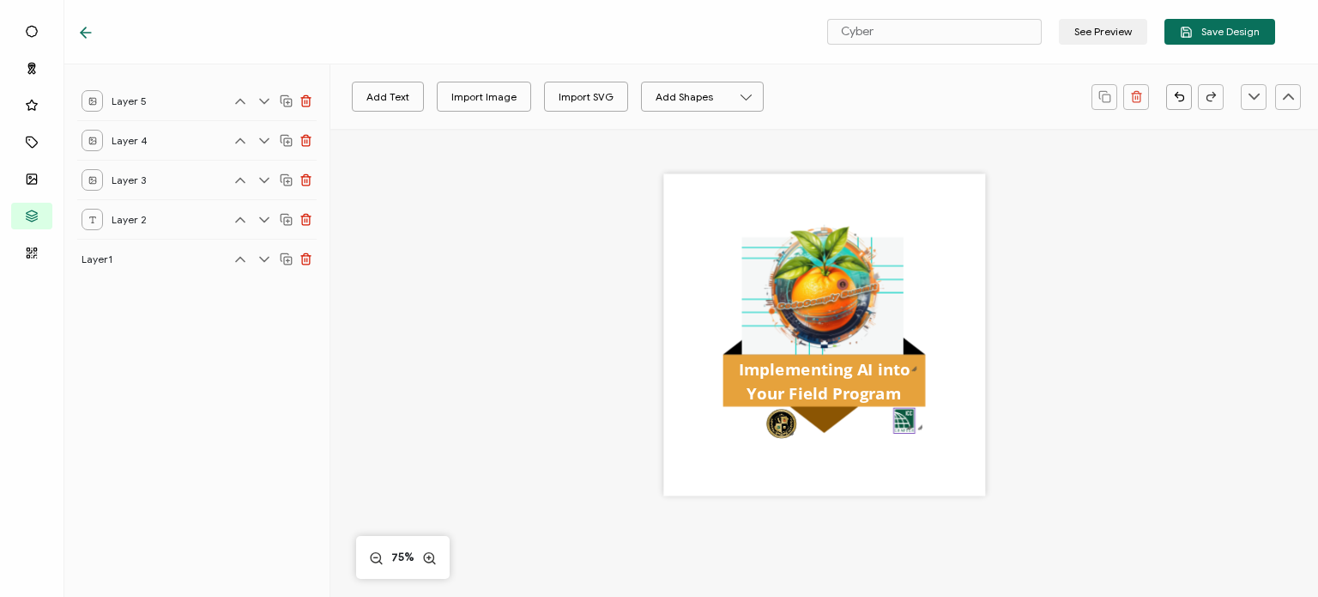
click at [905, 418] on img at bounding box center [904, 420] width 21 height 25
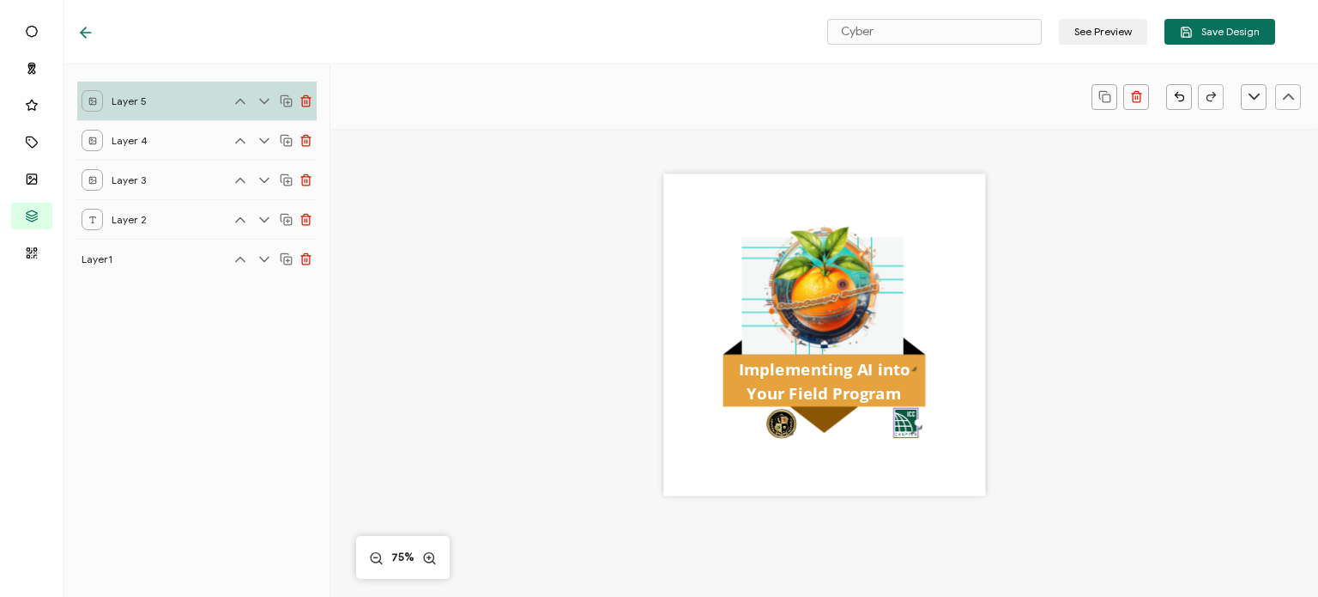
drag, startPoint x: 909, startPoint y: 431, endPoint x: 915, endPoint y: 439, distance: 9.8
click at [915, 439] on div "Implementing AI into Your Field Program" at bounding box center [824, 335] width 322 height 322
drag, startPoint x: 907, startPoint y: 425, endPoint x: 872, endPoint y: 425, distance: 35.2
click at [872, 425] on img at bounding box center [871, 423] width 24 height 29
click at [877, 433] on div at bounding box center [869, 422] width 23 height 28
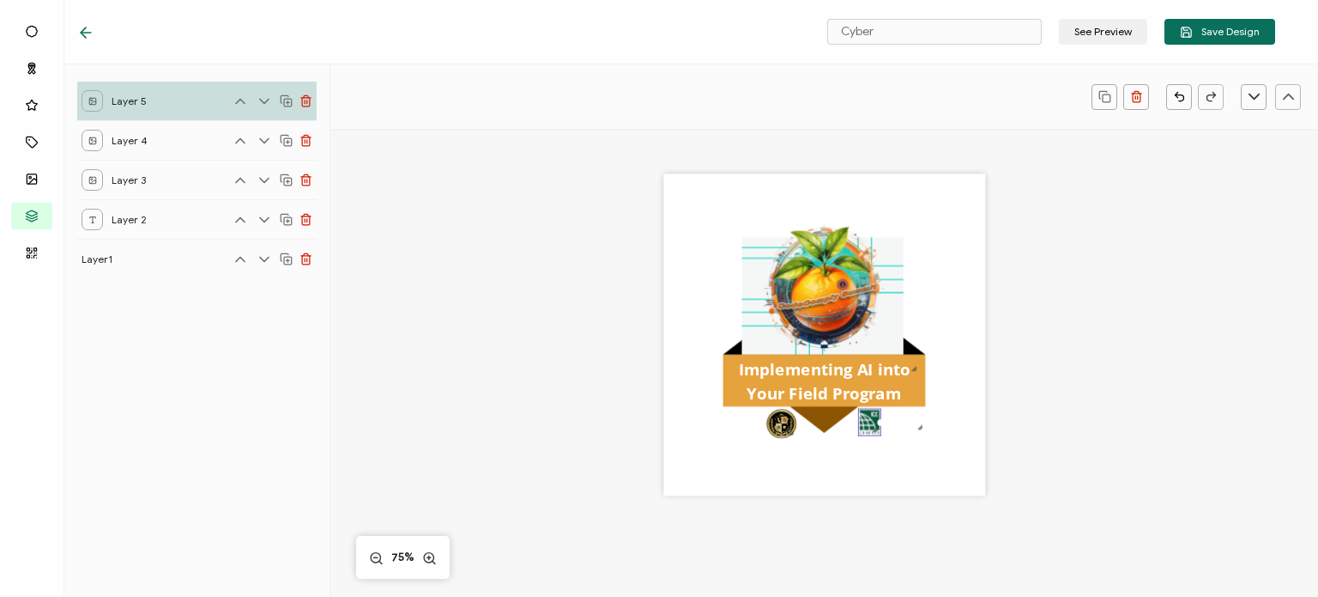
scroll to position [34, 0]
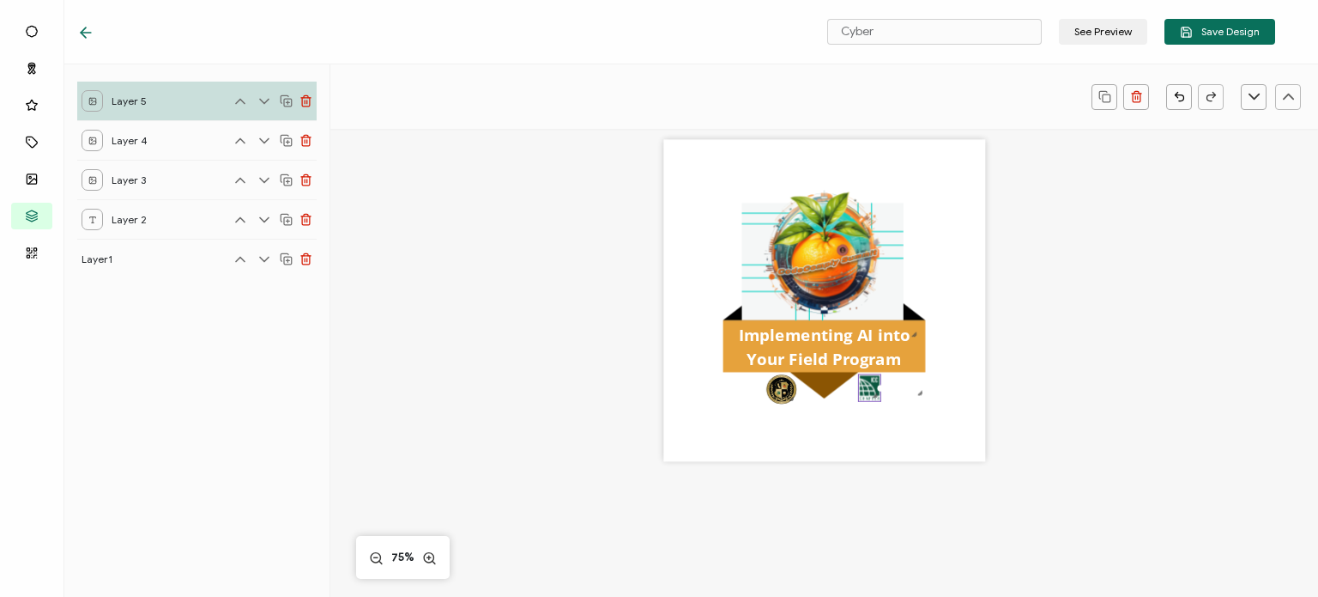
click at [814, 406] on div "Implementing AI into Your Field Program" at bounding box center [824, 301] width 322 height 322
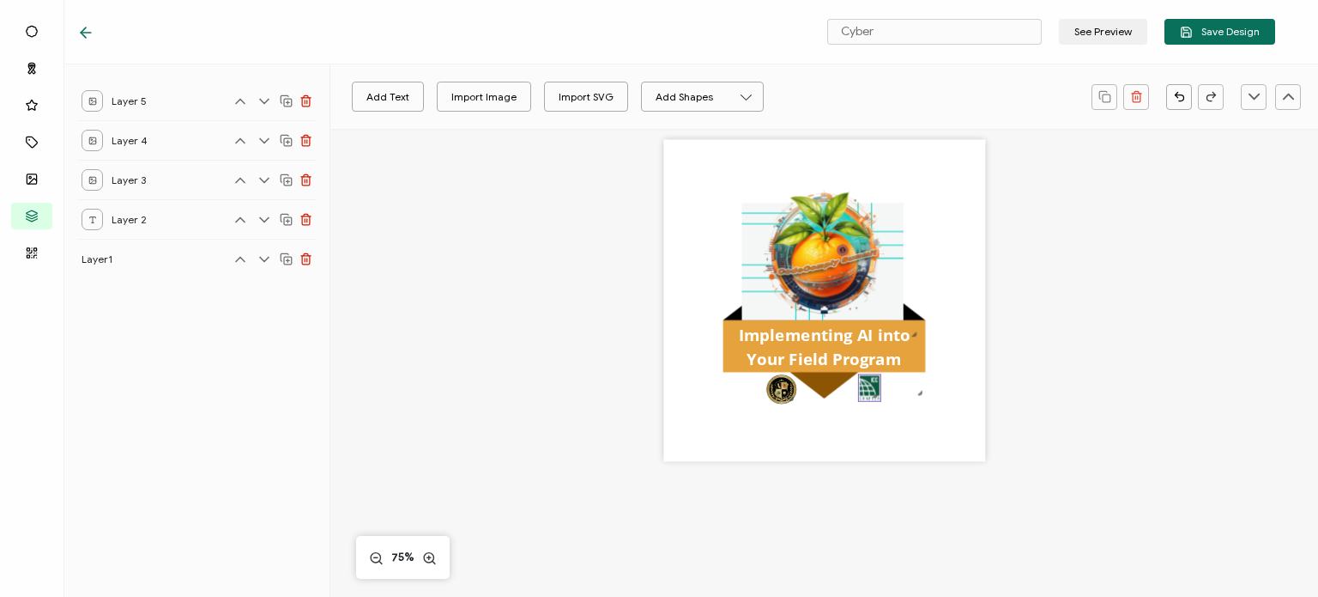
click at [859, 391] on img at bounding box center [869, 387] width 21 height 27
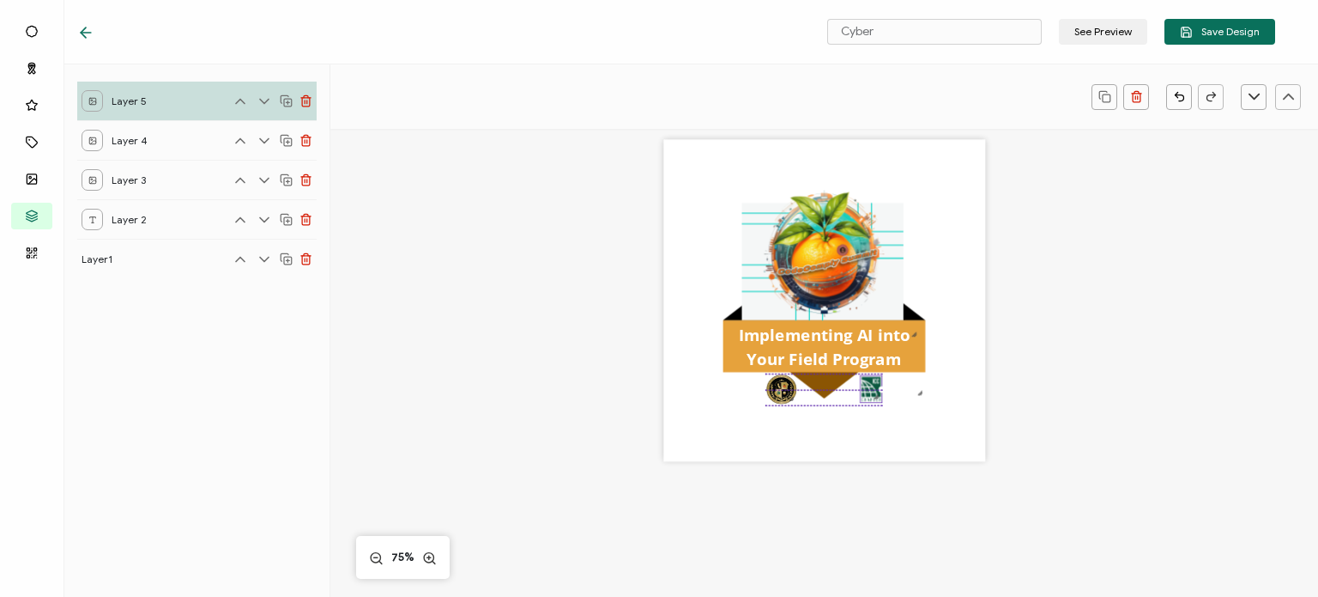
click at [869, 391] on div at bounding box center [871, 389] width 23 height 28
click at [805, 449] on div "Implementing AI into Your Field Program" at bounding box center [824, 301] width 322 height 322
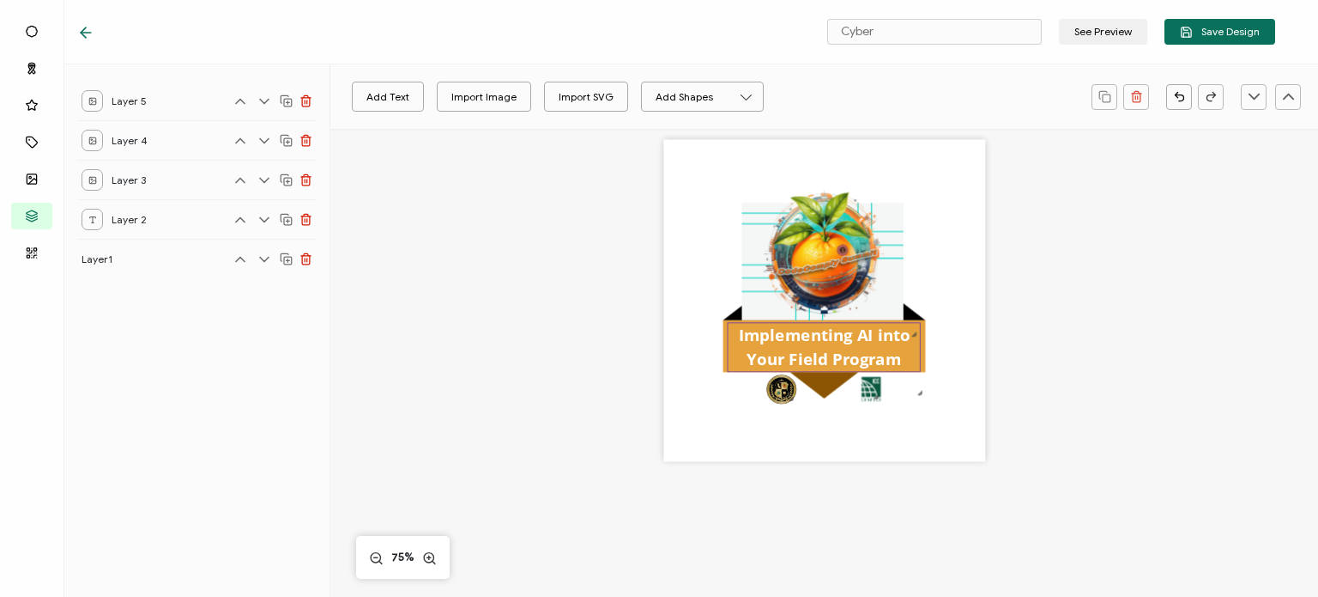
click at [811, 360] on span "Implementing AI into Your Field Program" at bounding box center [827, 347] width 176 height 46
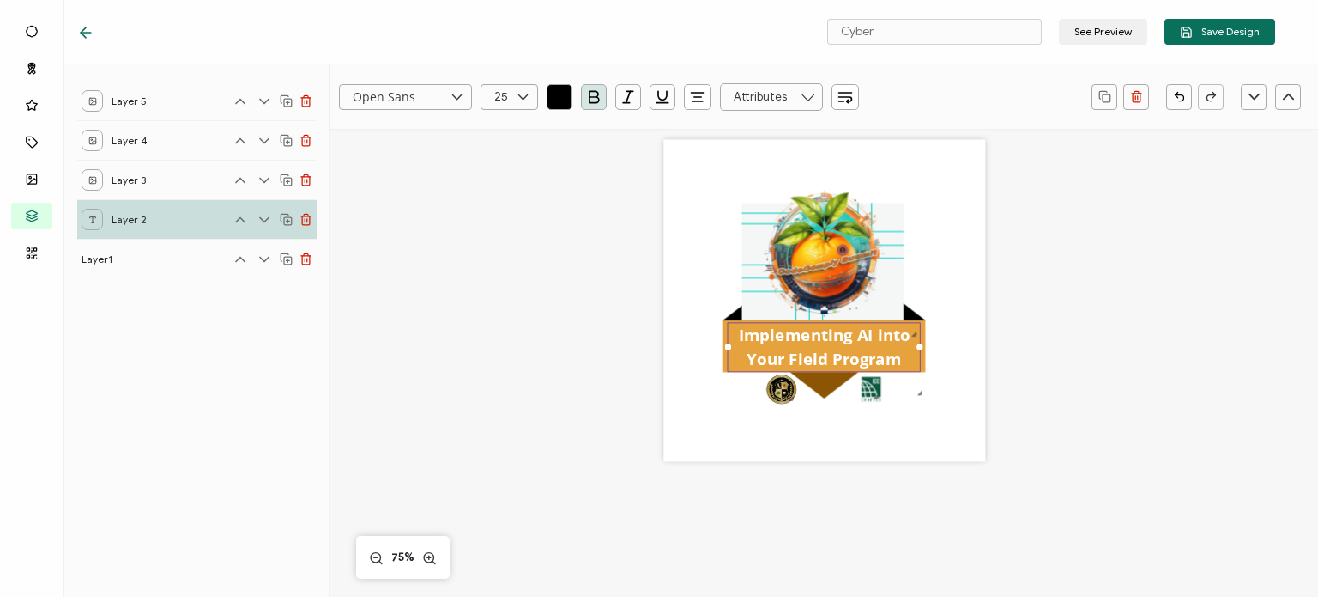
click at [811, 360] on span "Implementing AI into Your Field Program" at bounding box center [827, 347] width 176 height 46
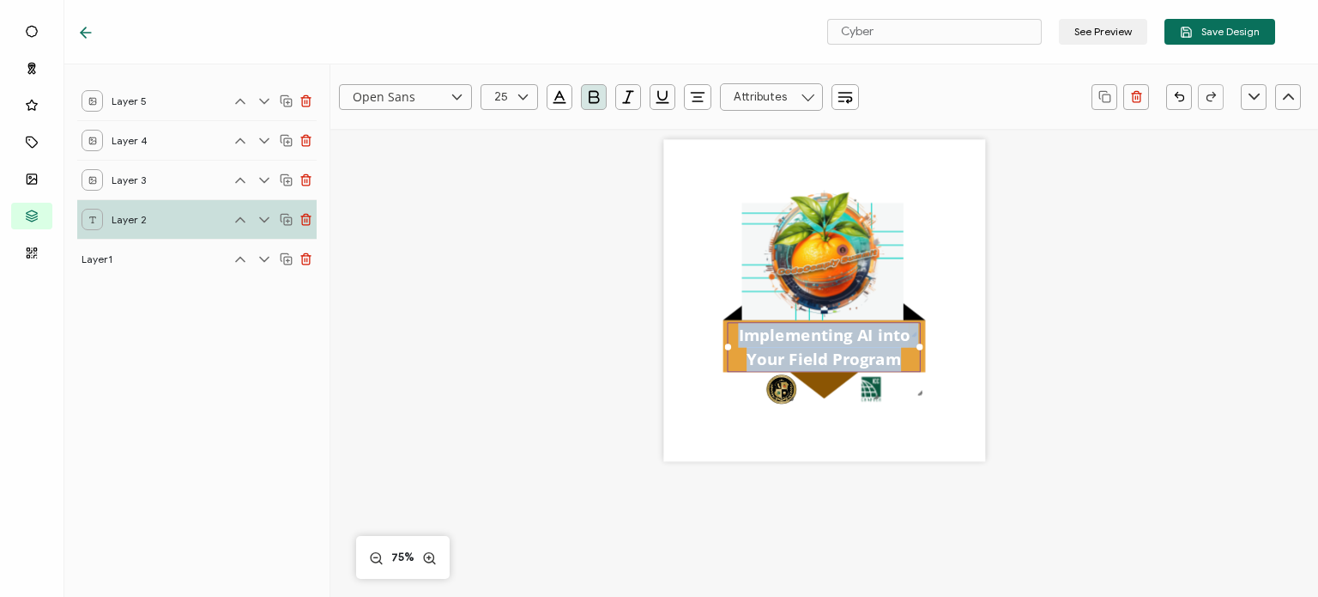
type input ""Open Sans""
copy span "Implementing AI into Your Field Program"
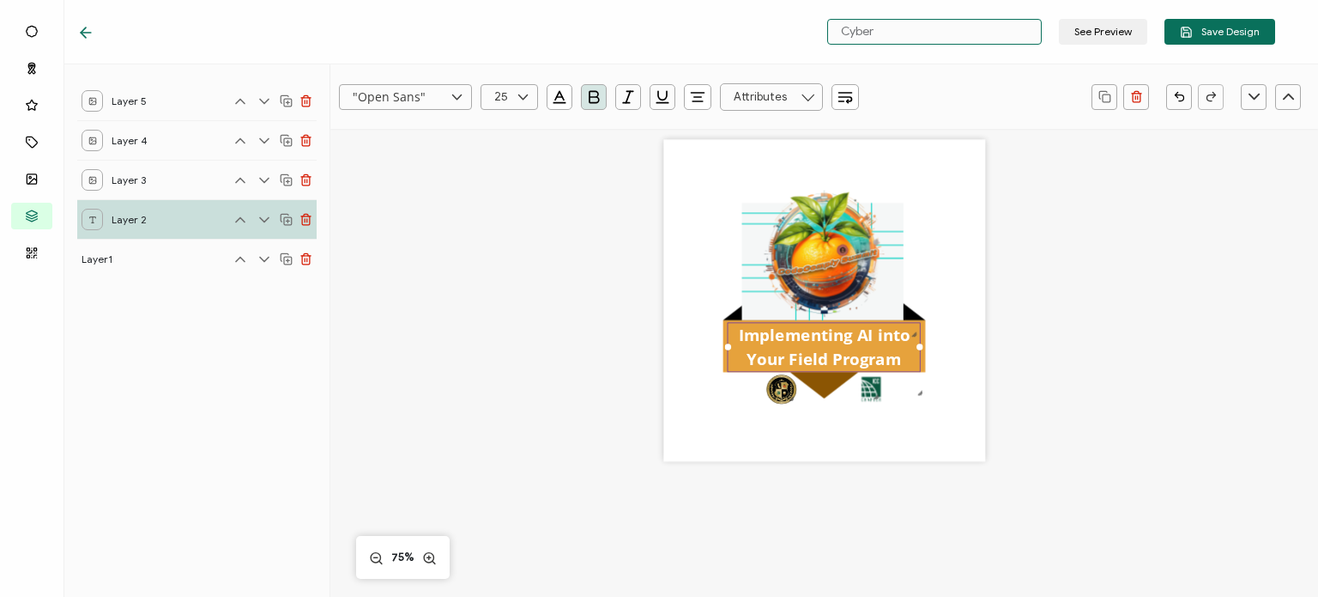
click at [931, 33] on input "Cyber" at bounding box center [934, 32] width 215 height 26
drag, startPoint x: 931, startPoint y: 33, endPoint x: 766, endPoint y: 28, distance: 165.7
click at [766, 28] on div "Cyber See Preview Save Design" at bounding box center [676, 32] width 1284 height 64
paste input "Implementing AI into Your Field Program"
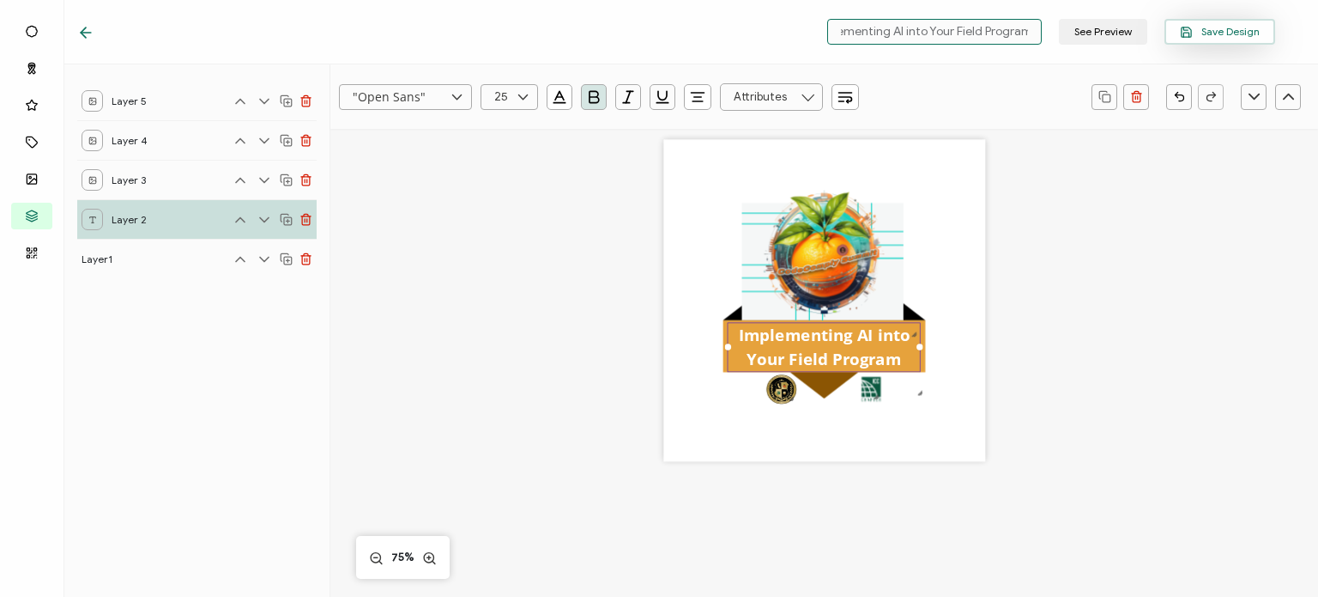
type input "Implementing AI into Your Field Program"
click at [1208, 39] on button "Save Design" at bounding box center [1220, 32] width 111 height 26
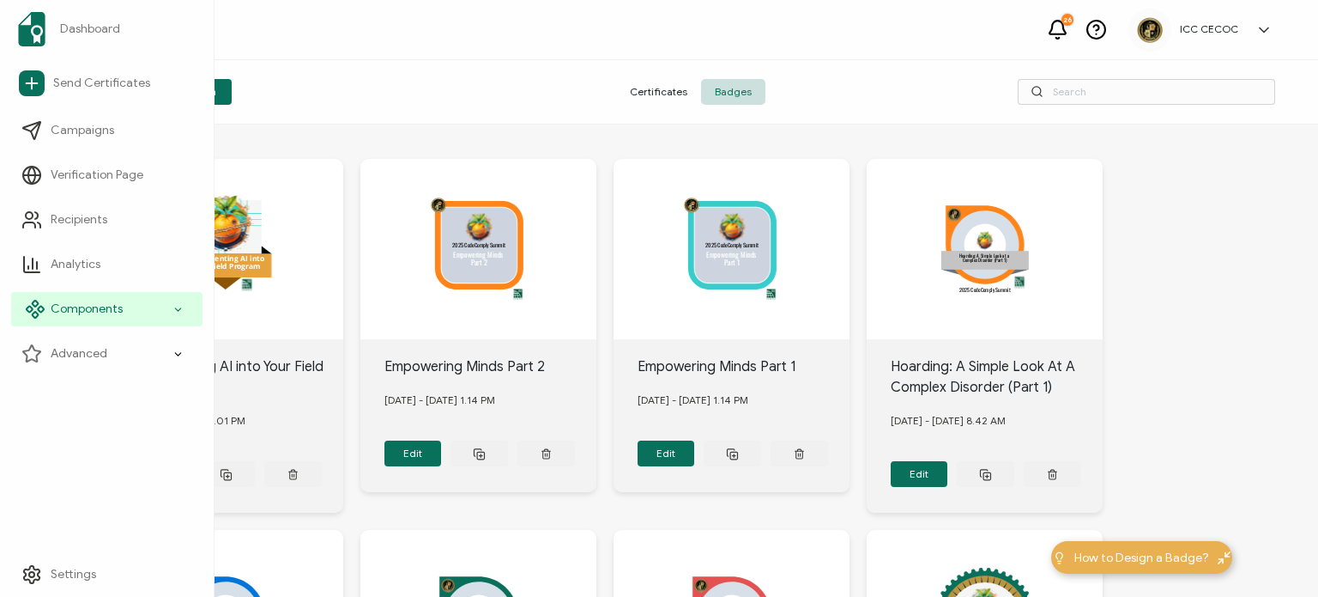
click at [93, 312] on span "Components" at bounding box center [87, 308] width 72 height 17
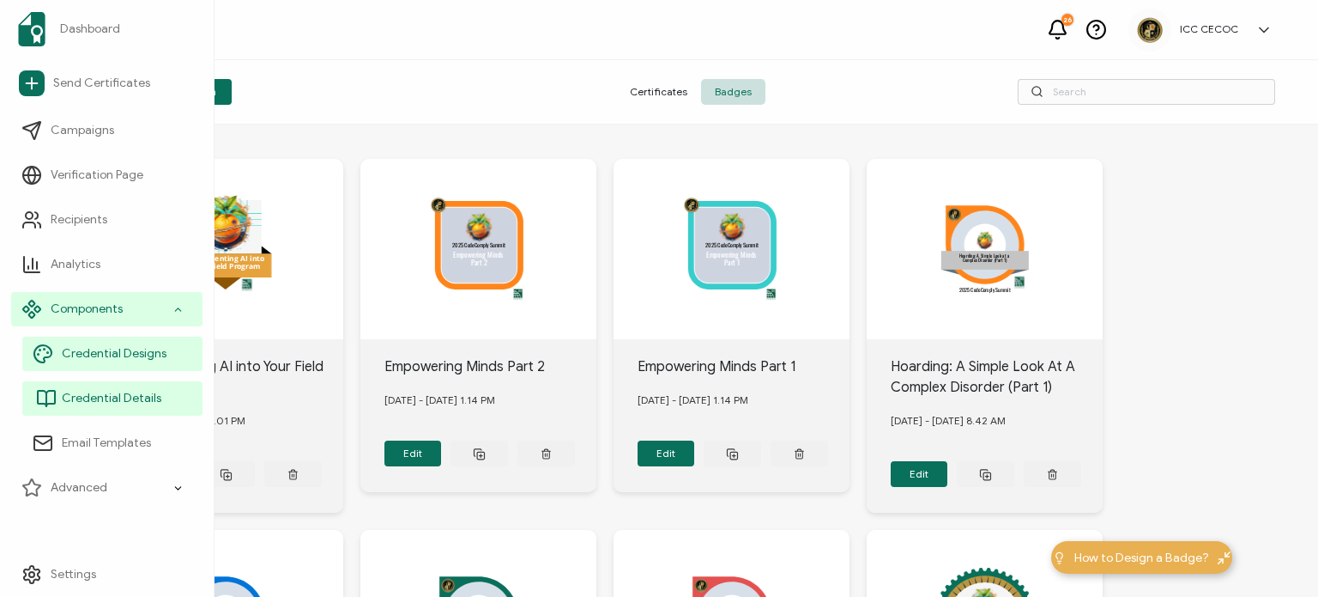
click at [110, 390] on span "Credential Details" at bounding box center [112, 398] width 100 height 17
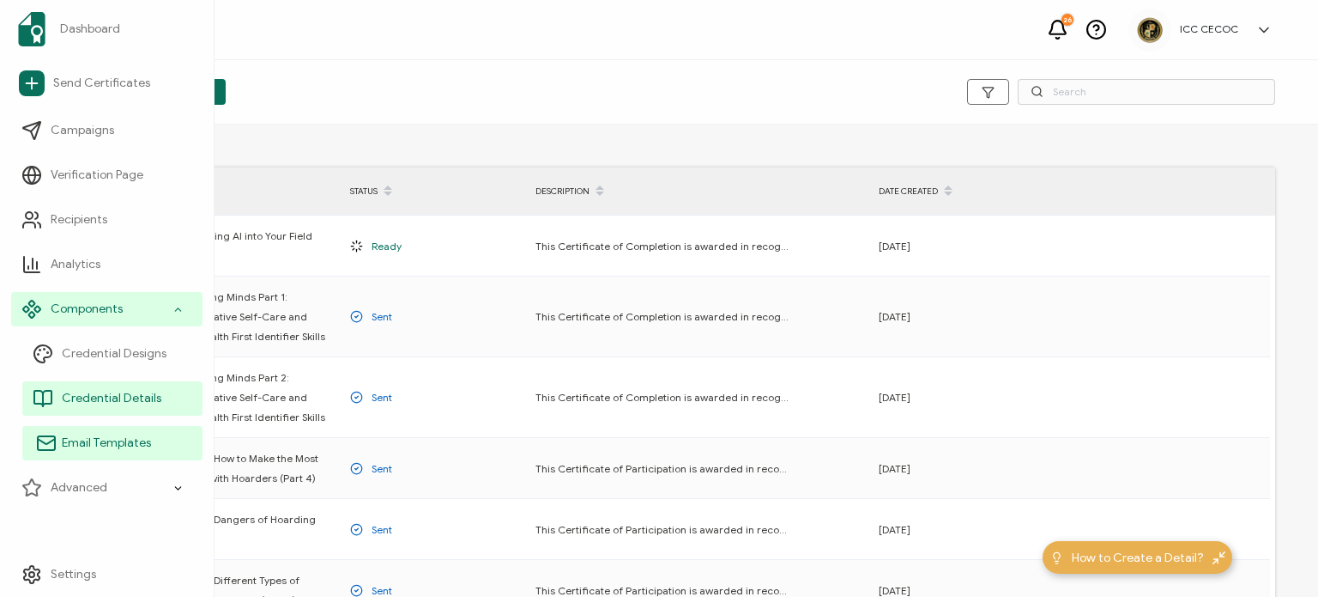
click at [107, 445] on span "Email Templates" at bounding box center [106, 442] width 89 height 17
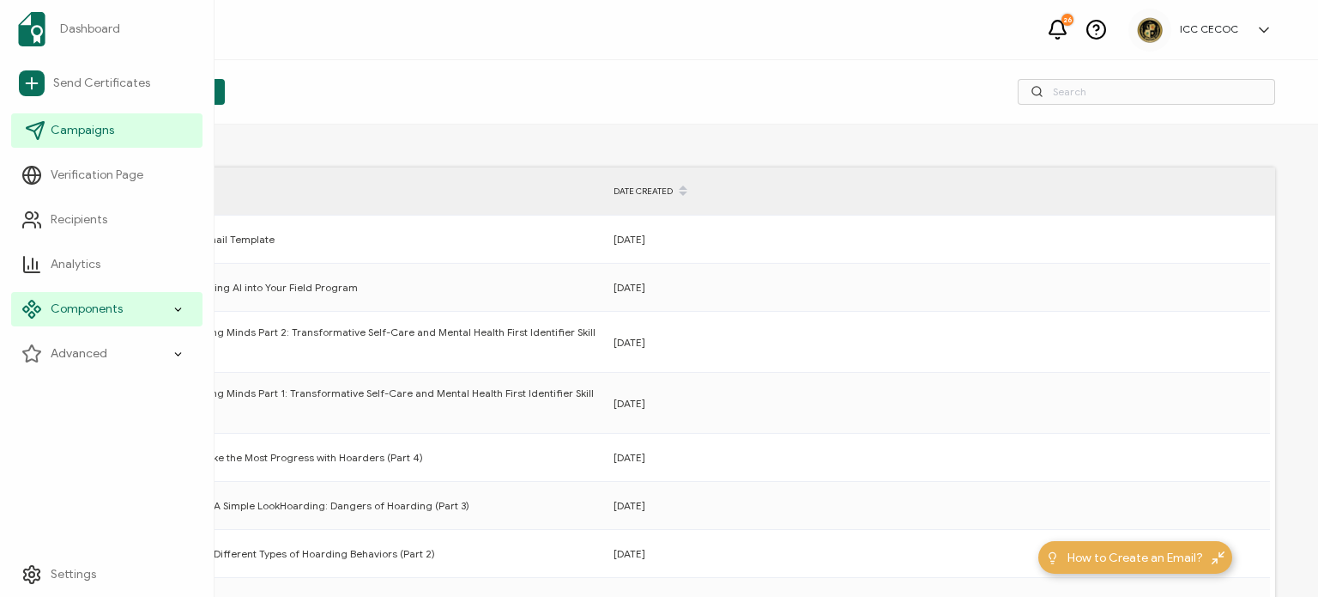
click at [28, 136] on icon at bounding box center [35, 130] width 21 height 21
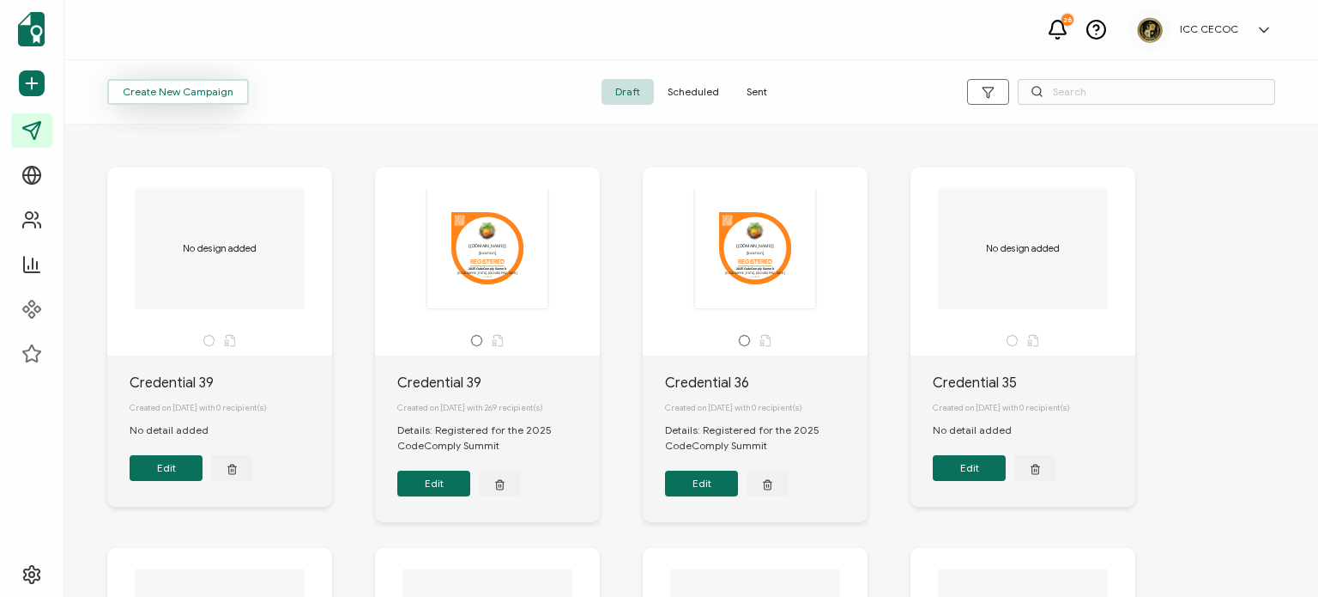
click at [215, 95] on span "Create New Campaign" at bounding box center [178, 92] width 111 height 10
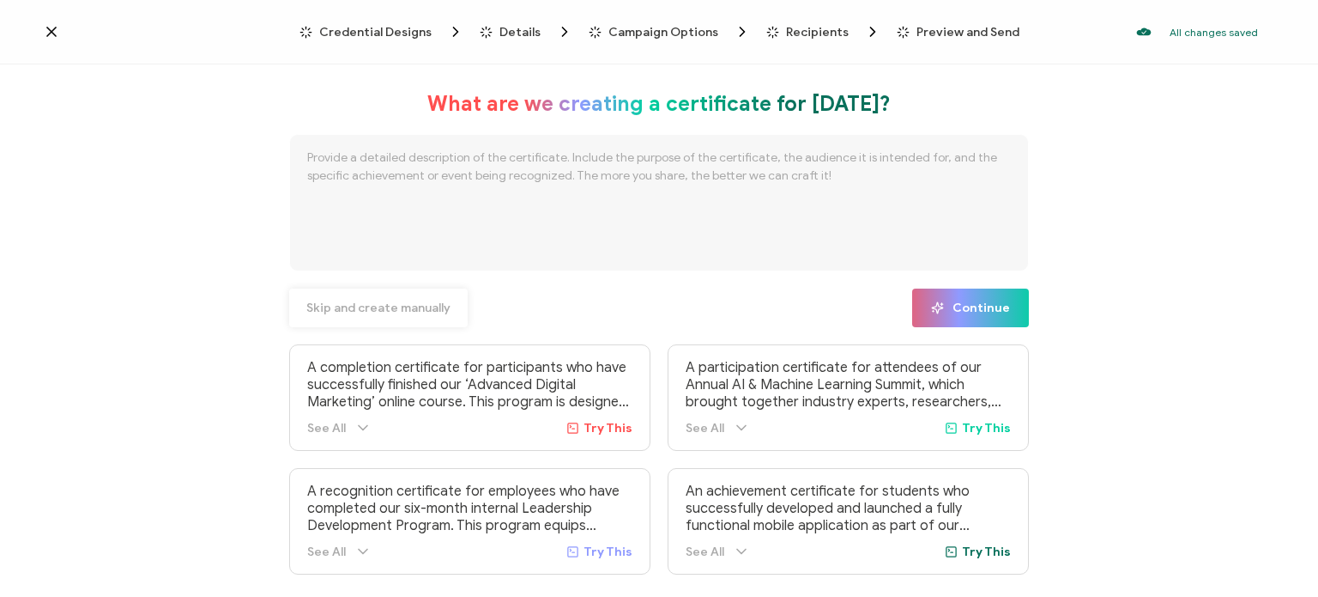
click at [426, 308] on span "Skip and create manually" at bounding box center [378, 308] width 144 height 12
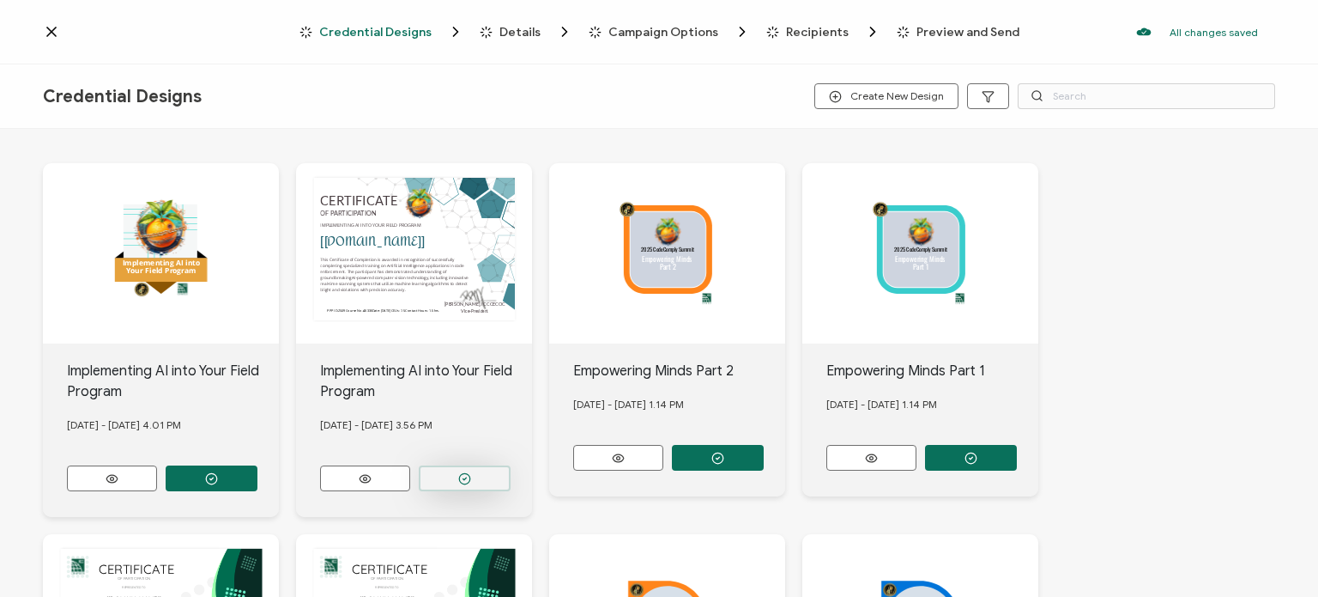
click at [257, 483] on button "button" at bounding box center [212, 478] width 92 height 26
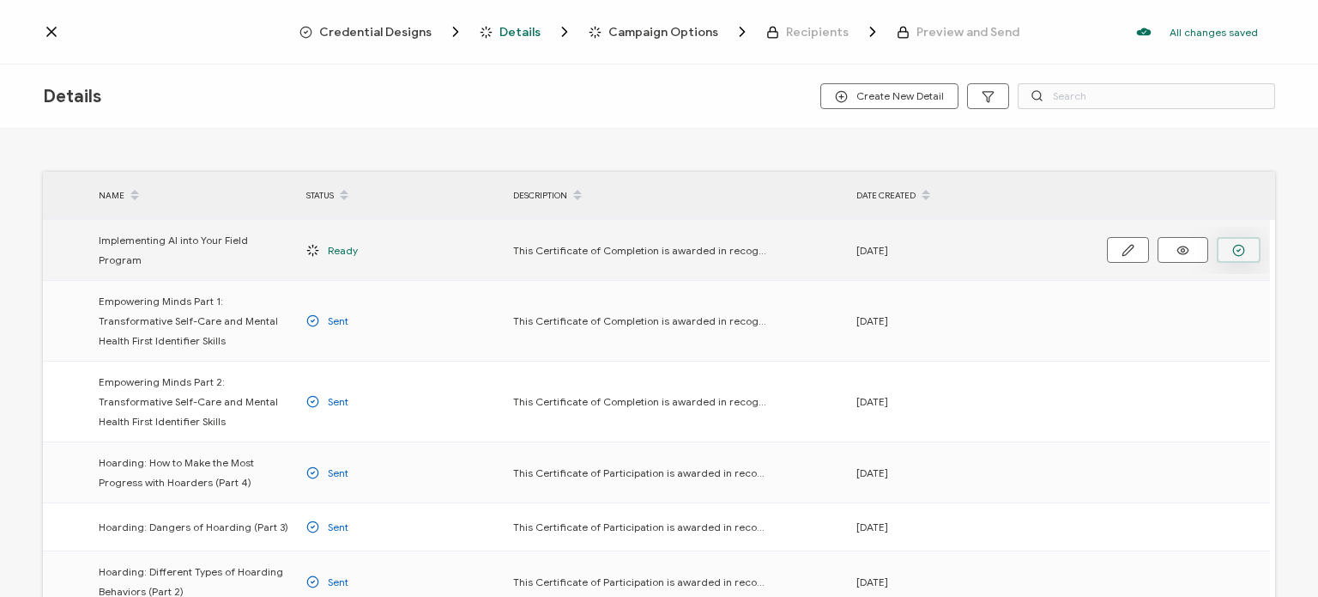
click at [1236, 245] on circle "button" at bounding box center [1238, 250] width 11 height 11
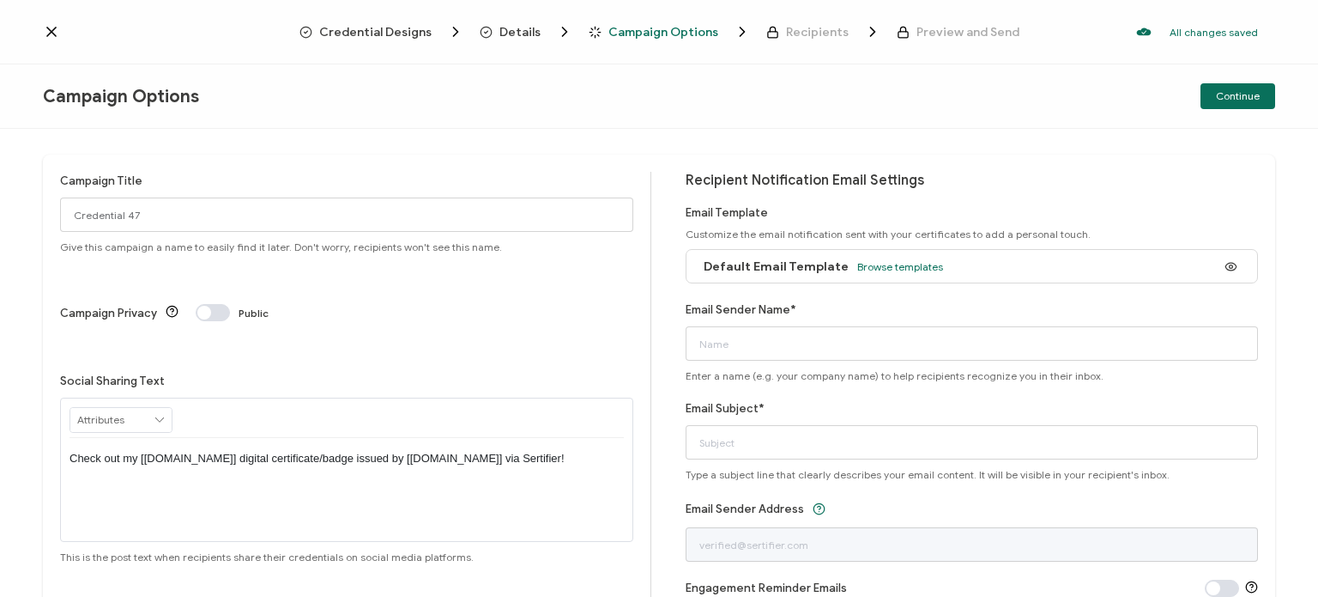
click at [385, 35] on span "Credential Designs" at bounding box center [375, 32] width 112 height 13
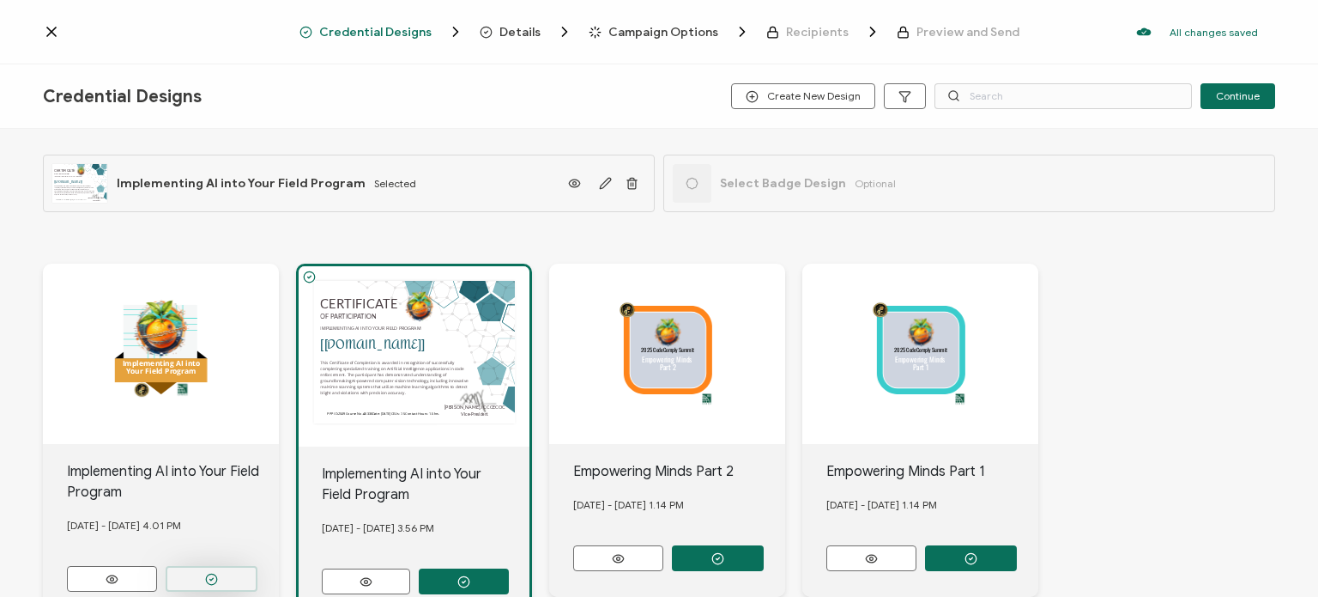
click at [214, 576] on icon "button" at bounding box center [211, 578] width 13 height 13
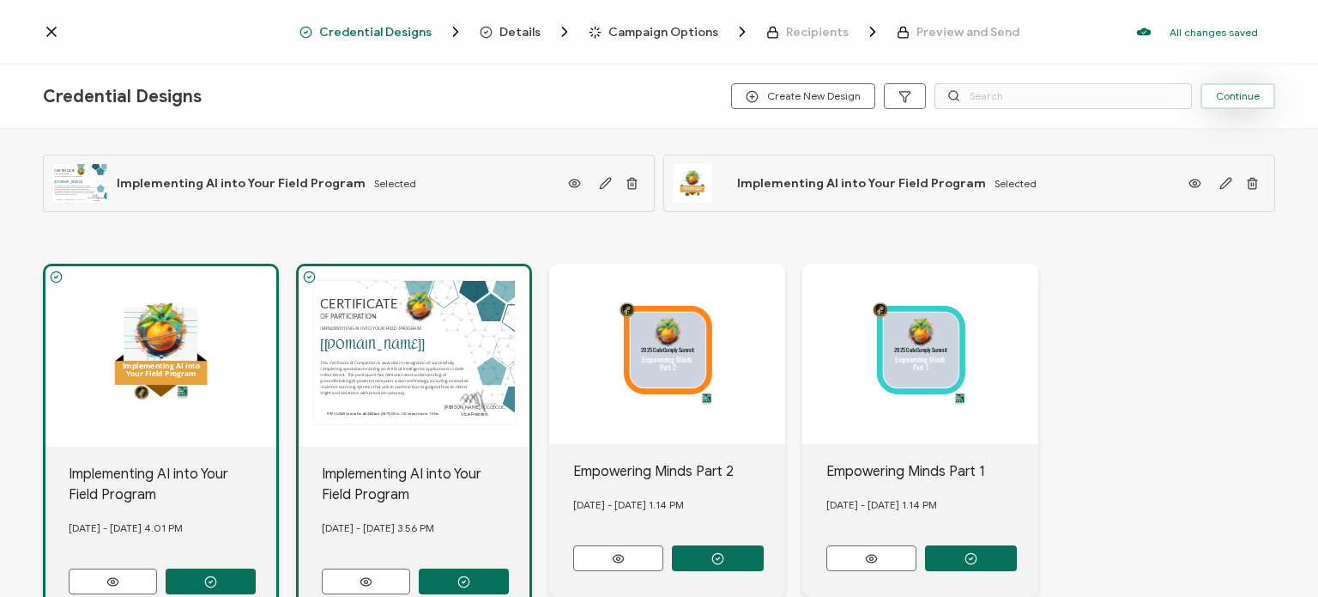
click at [1255, 102] on button "Continue" at bounding box center [1238, 96] width 75 height 26
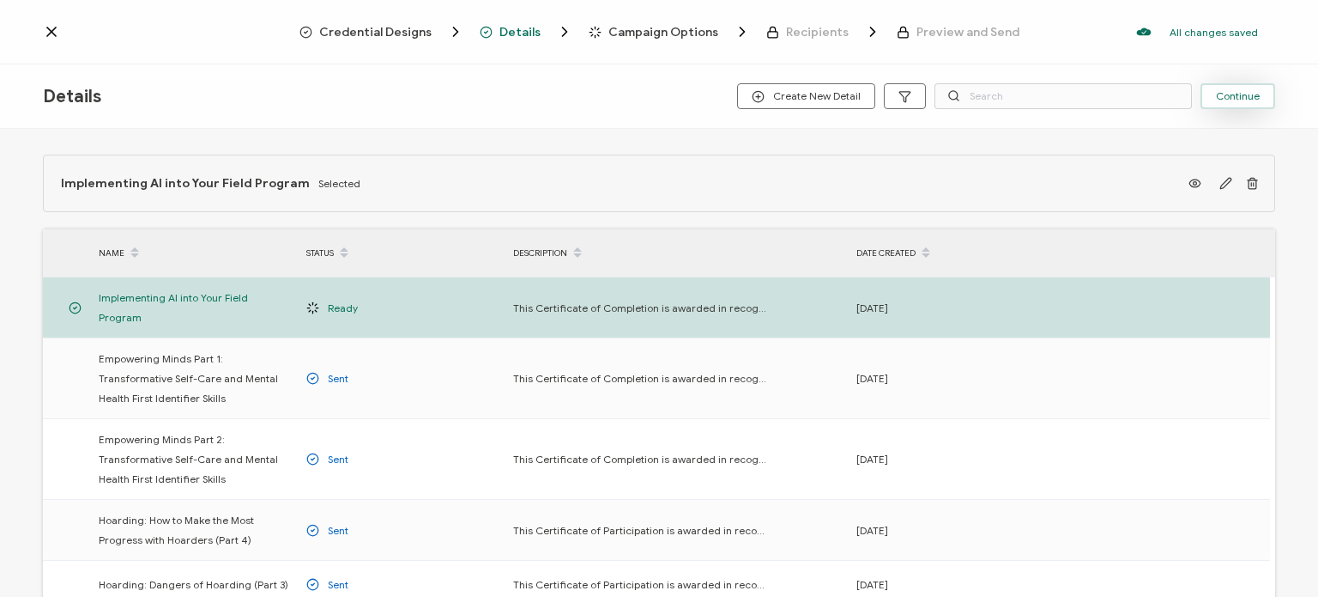
click at [1231, 102] on button "Continue" at bounding box center [1238, 96] width 75 height 26
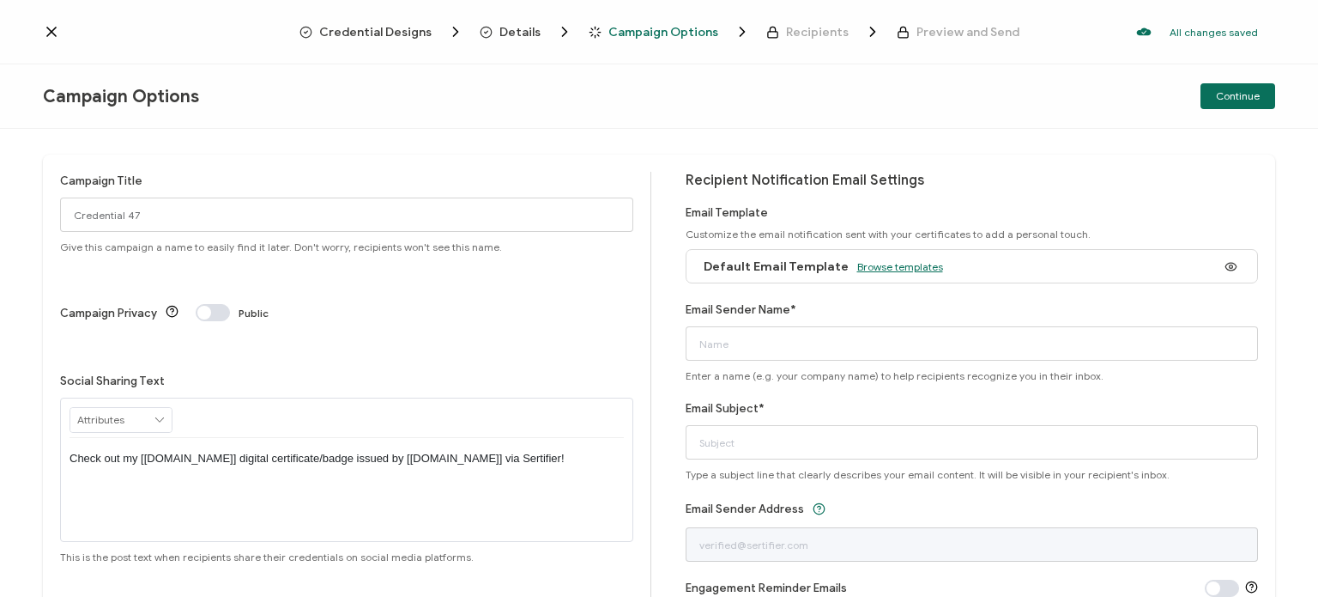
click at [908, 266] on span "Browse templates" at bounding box center [900, 266] width 86 height 13
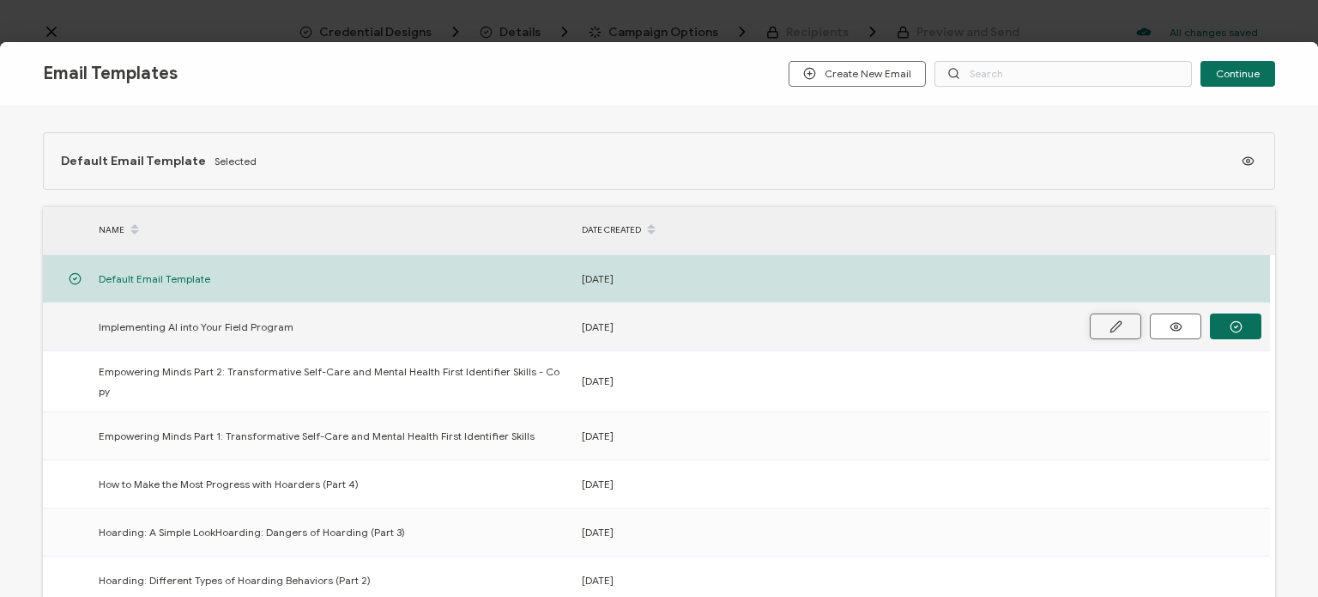
click at [1110, 327] on icon at bounding box center [1116, 326] width 13 height 13
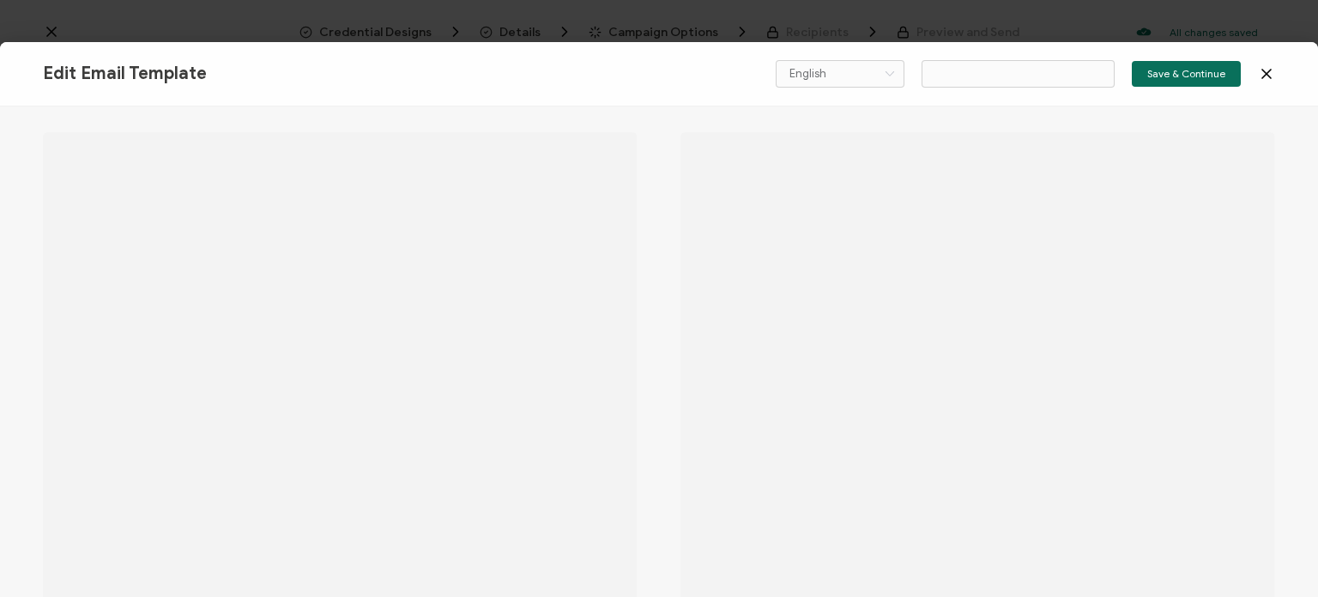
type input "Implementing AI into Your Field Program"
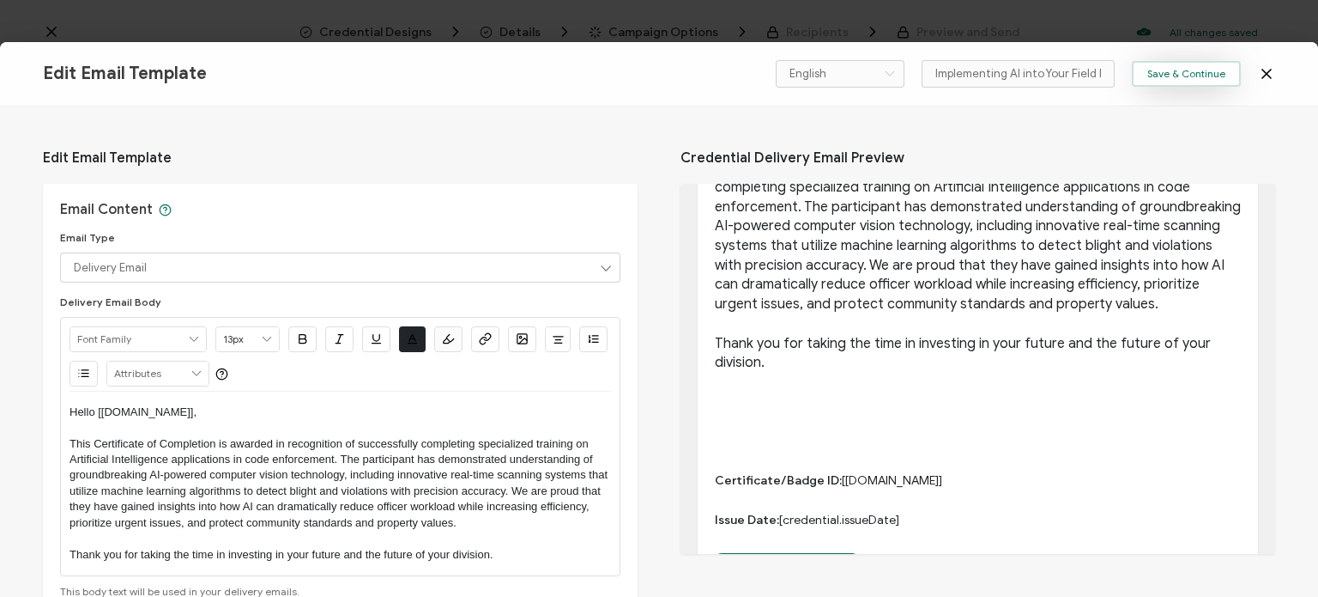
click at [1160, 77] on span "Save & Continue" at bounding box center [1187, 74] width 78 height 10
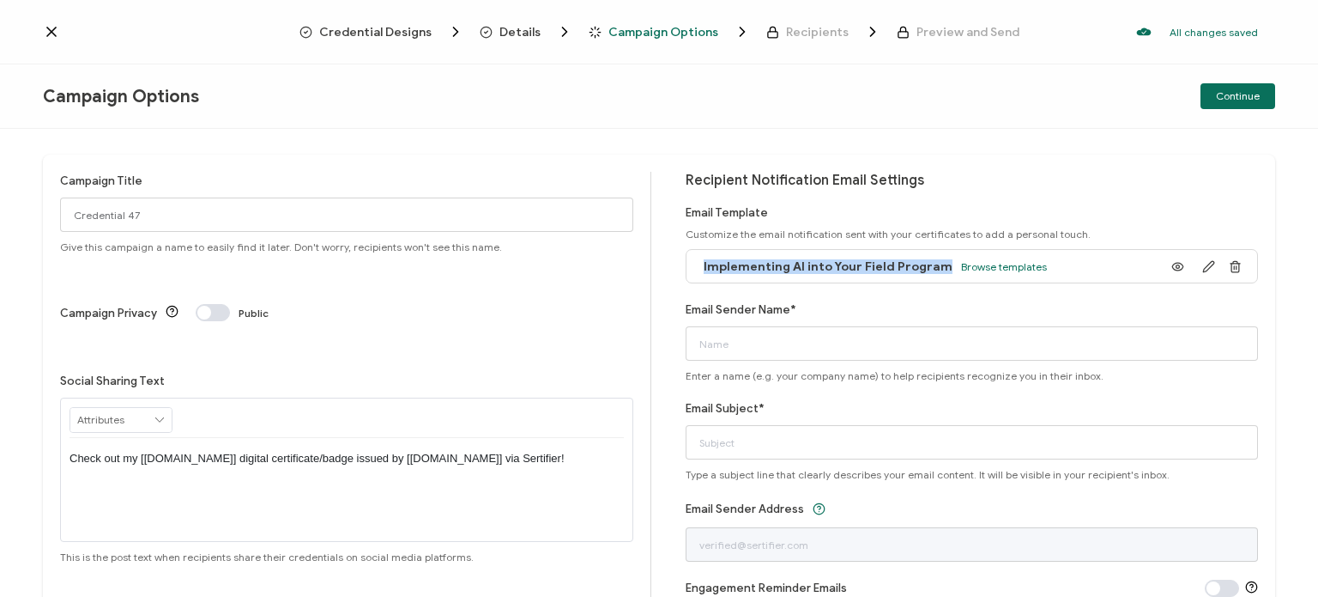
drag, startPoint x: 931, startPoint y: 267, endPoint x: 696, endPoint y: 263, distance: 235.2
click at [696, 263] on div "Implementing AI into Your Field Program Browse templates" at bounding box center [871, 266] width 352 height 39
copy span "Implementing AI into Your Field Program"
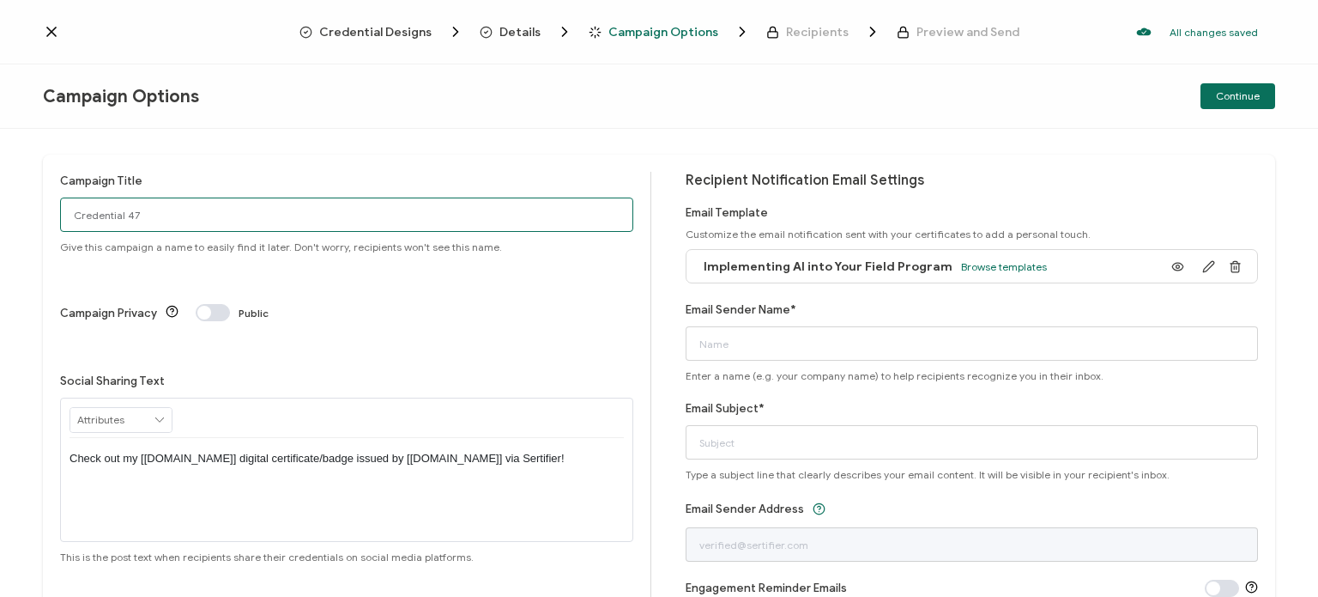
drag, startPoint x: 147, startPoint y: 213, endPoint x: 16, endPoint y: 215, distance: 130.5
click at [16, 215] on div "Campaign Title Credential 47 Give this campaign a name to easily find it later.…" at bounding box center [659, 363] width 1318 height 468
paste input "Implementing AI into Your Field Program"
type input "Implementing AI into Your Field Program"
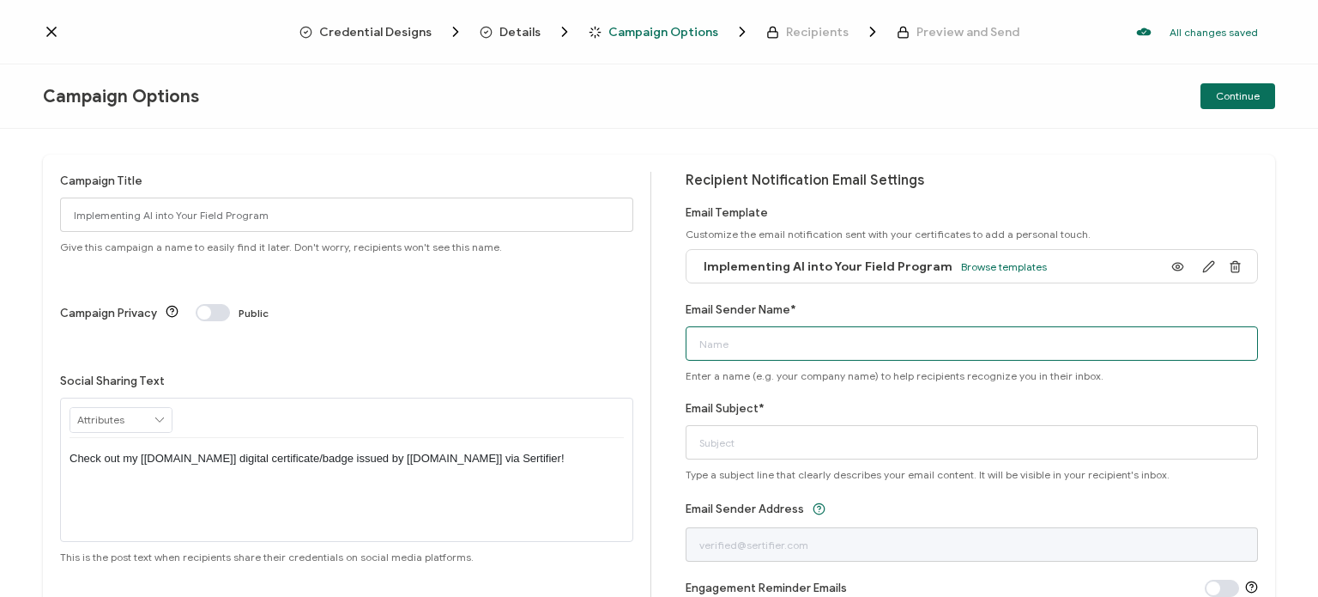
click at [726, 342] on input "Email Sender Name*" at bounding box center [972, 343] width 573 height 34
type input "ICC CECOC"
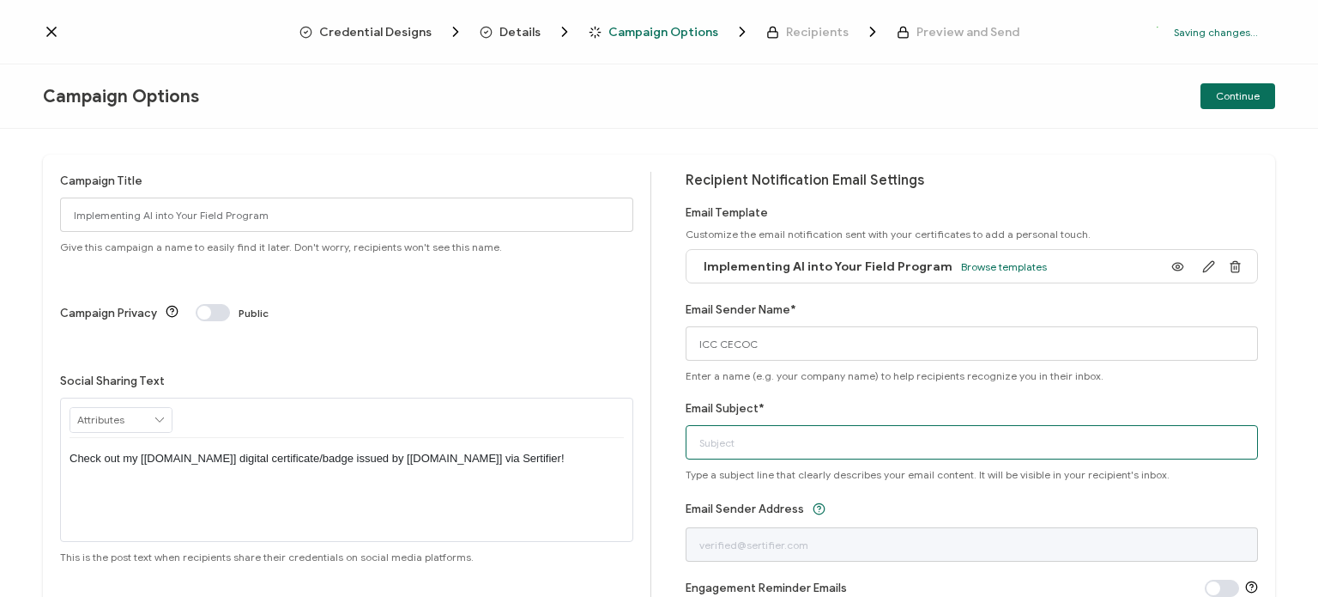
click at [750, 427] on input "Email Subject*" at bounding box center [972, 442] width 573 height 34
type input "c"
paste input "Implementing AI into Your Field Program"
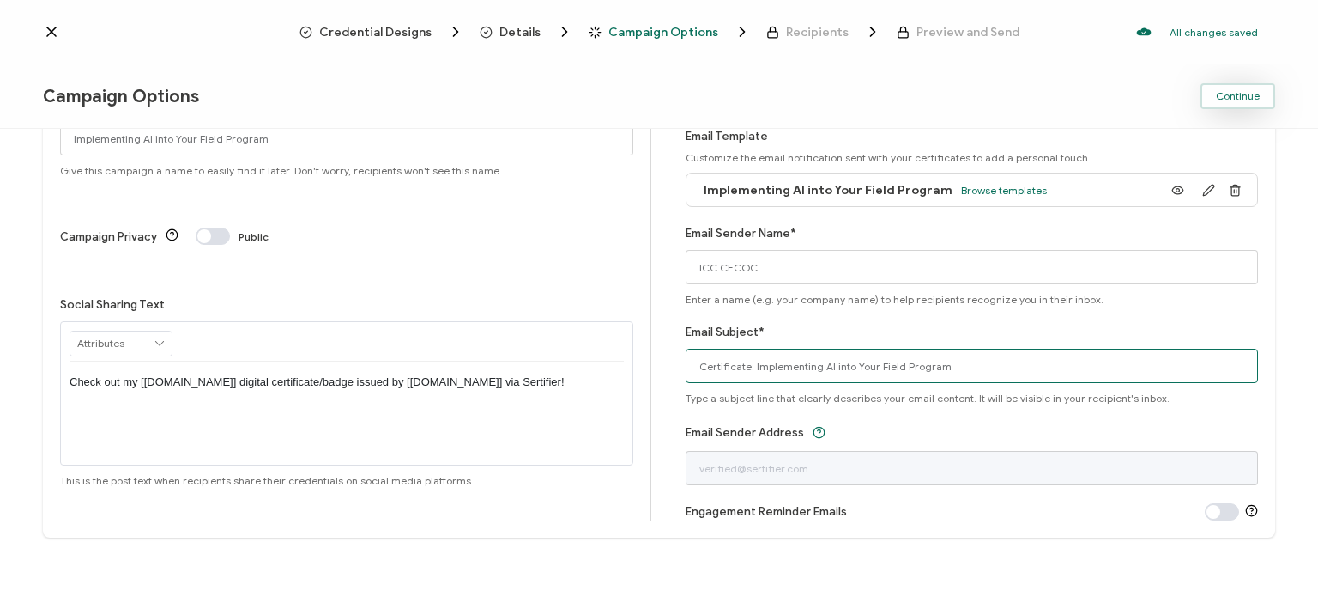
type input "Certificate: Implementing AI into Your Field Program"
click at [1236, 100] on span "Continue" at bounding box center [1238, 96] width 44 height 10
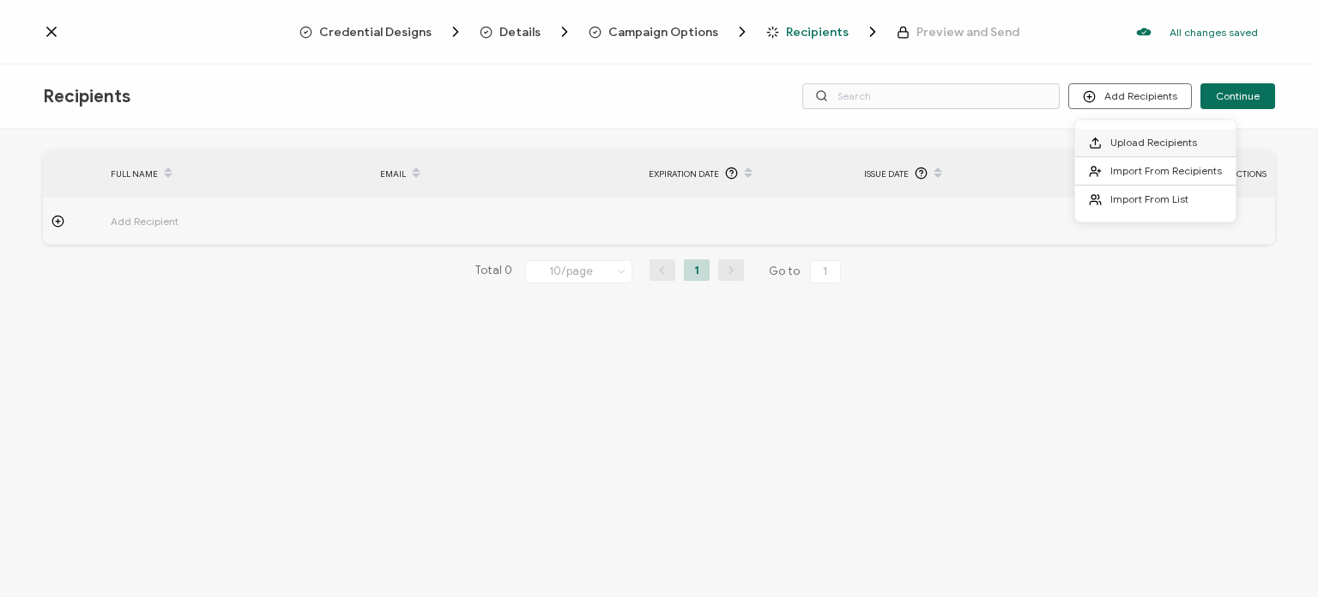
click at [1126, 134] on li "Upload Recipients" at bounding box center [1155, 143] width 160 height 28
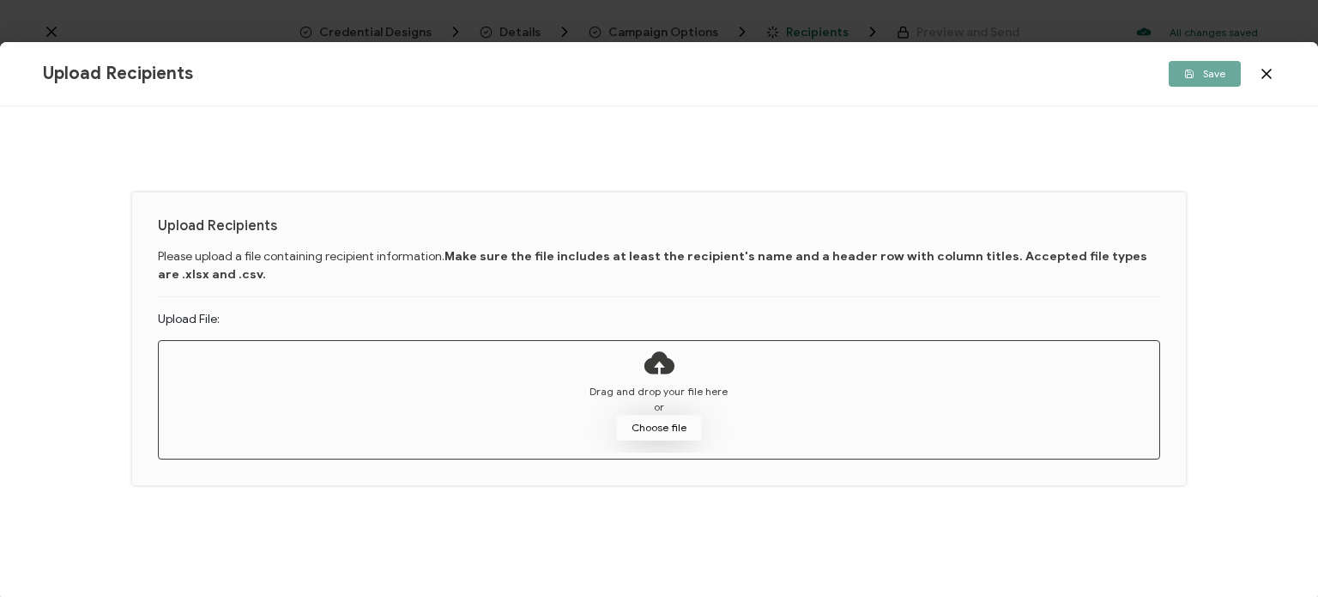
click at [680, 425] on button "Choose file" at bounding box center [659, 428] width 86 height 26
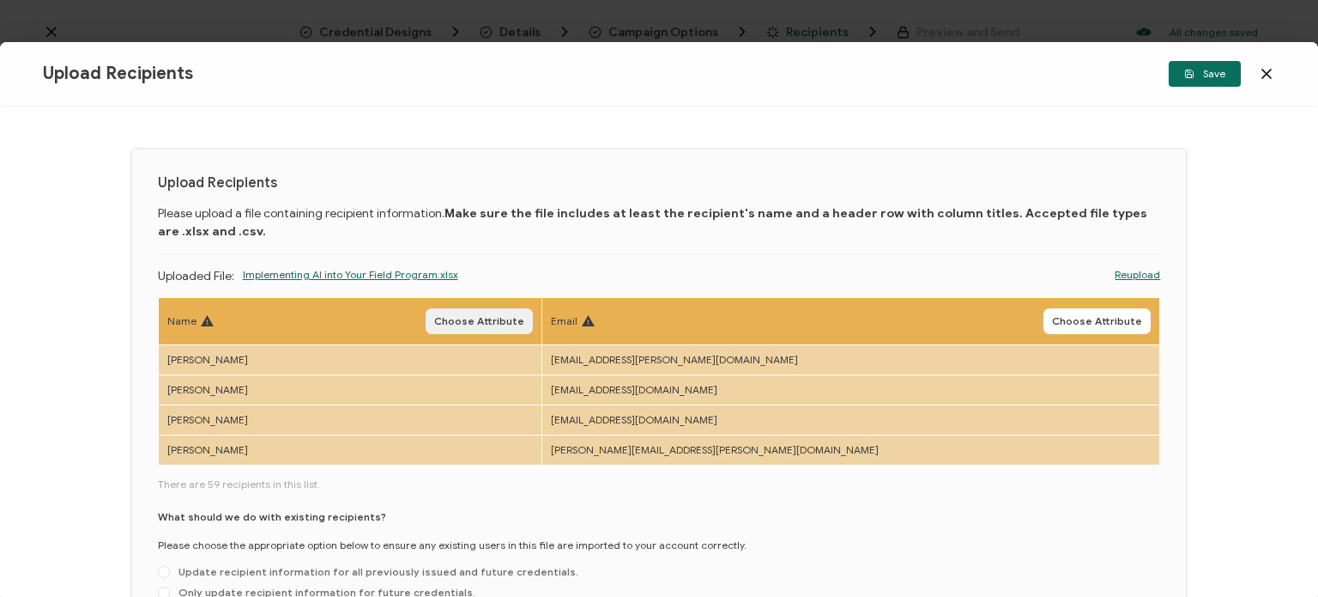
click at [524, 322] on span "Choose Attribute" at bounding box center [479, 321] width 90 height 10
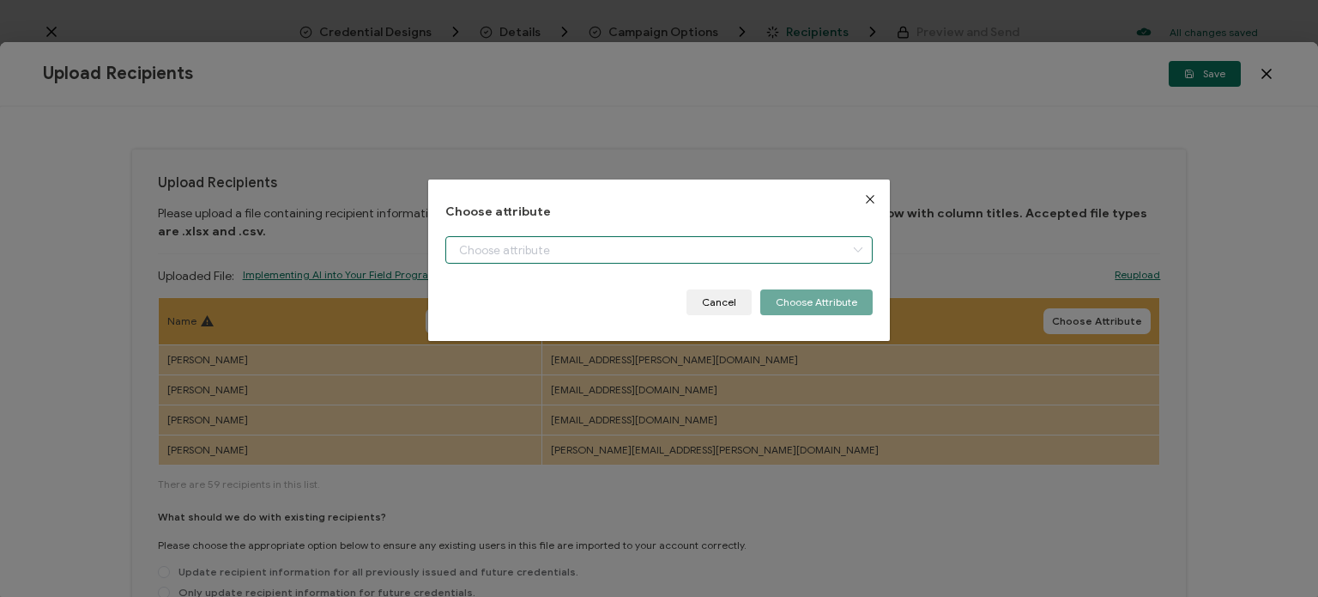
click at [633, 251] on input "dialog" at bounding box center [658, 249] width 427 height 27
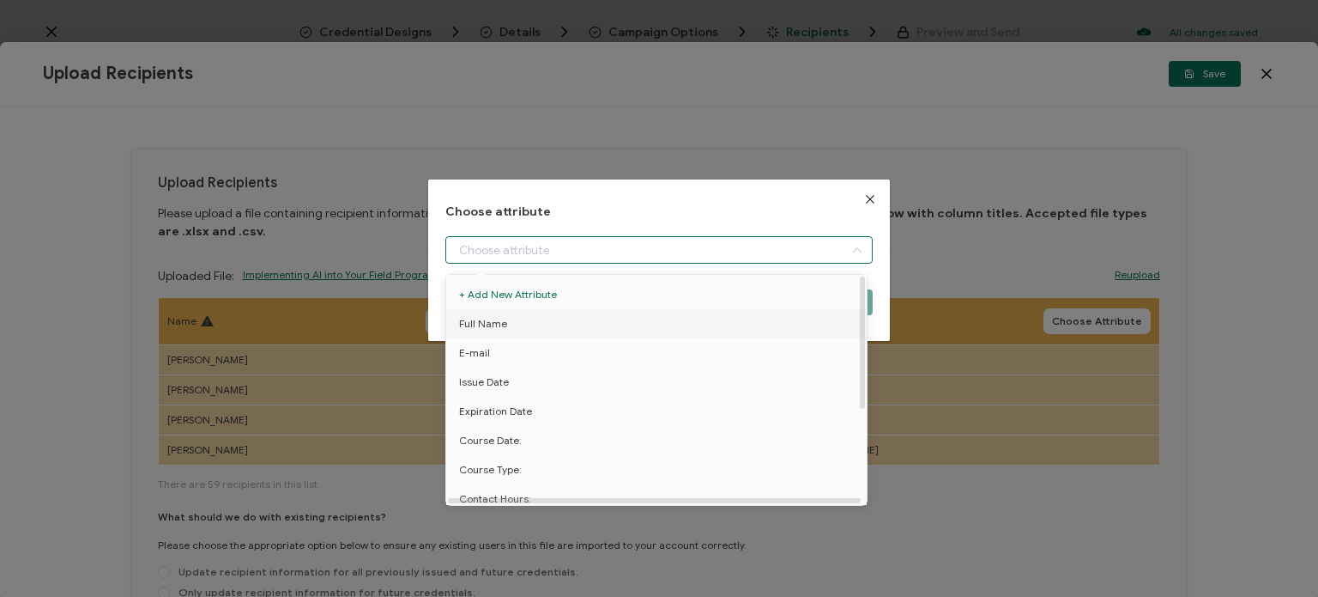
click at [571, 318] on li "Full Name" at bounding box center [659, 323] width 434 height 29
type input "Full Name"
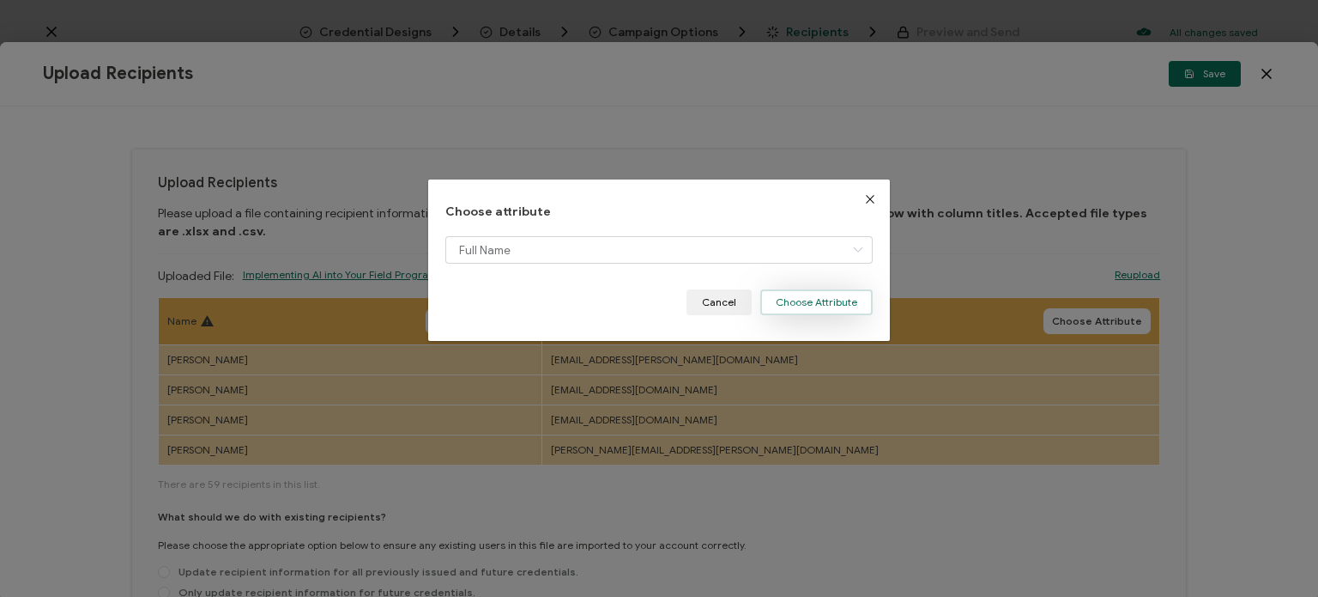
click at [801, 308] on button "Choose Attribute" at bounding box center [816, 302] width 112 height 26
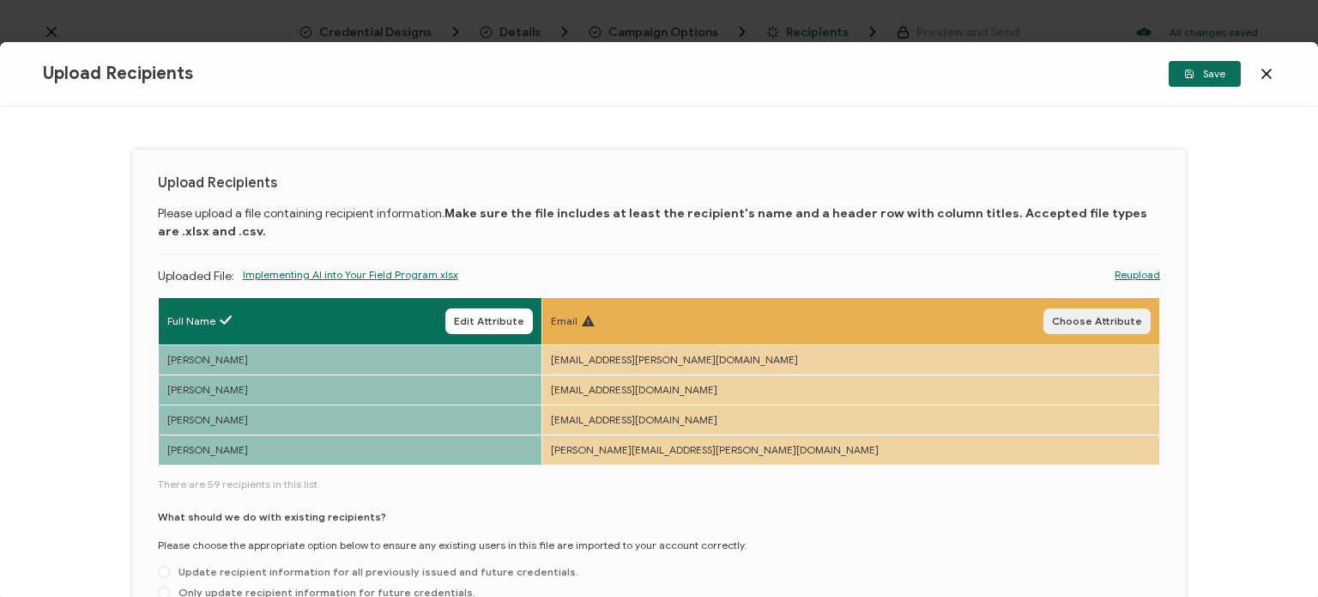
click at [1085, 316] on span "Choose Attribute" at bounding box center [1097, 321] width 90 height 10
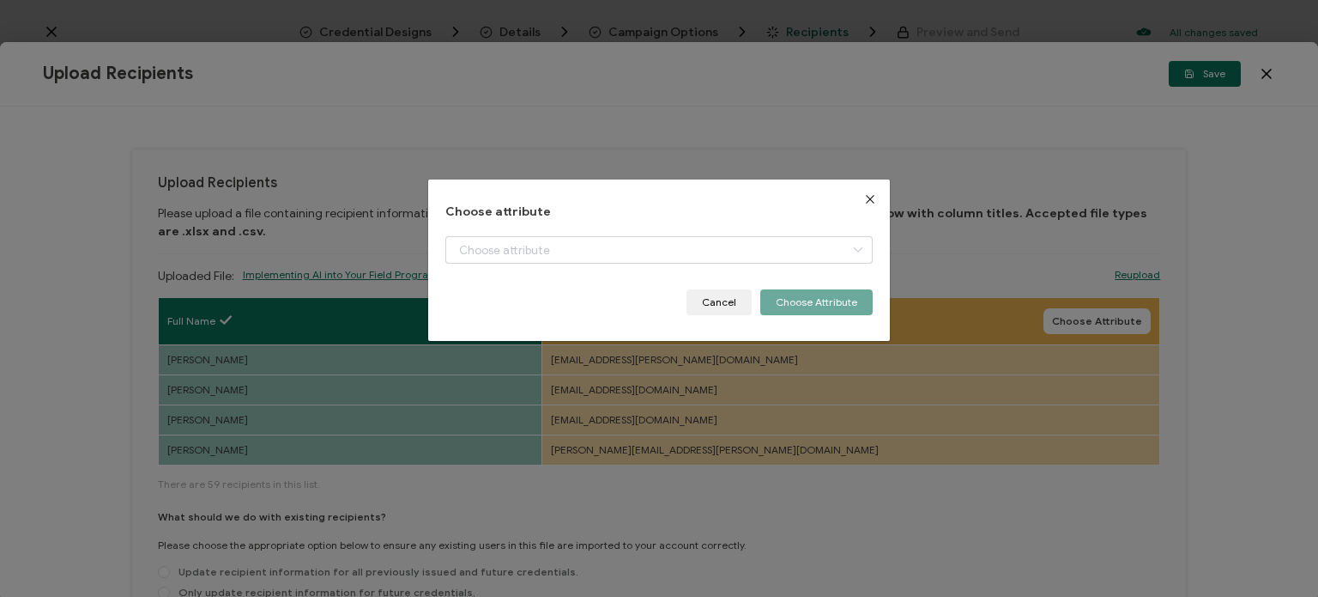
click at [796, 276] on div "dialog" at bounding box center [658, 262] width 427 height 53
click at [774, 253] on input "dialog" at bounding box center [658, 249] width 427 height 27
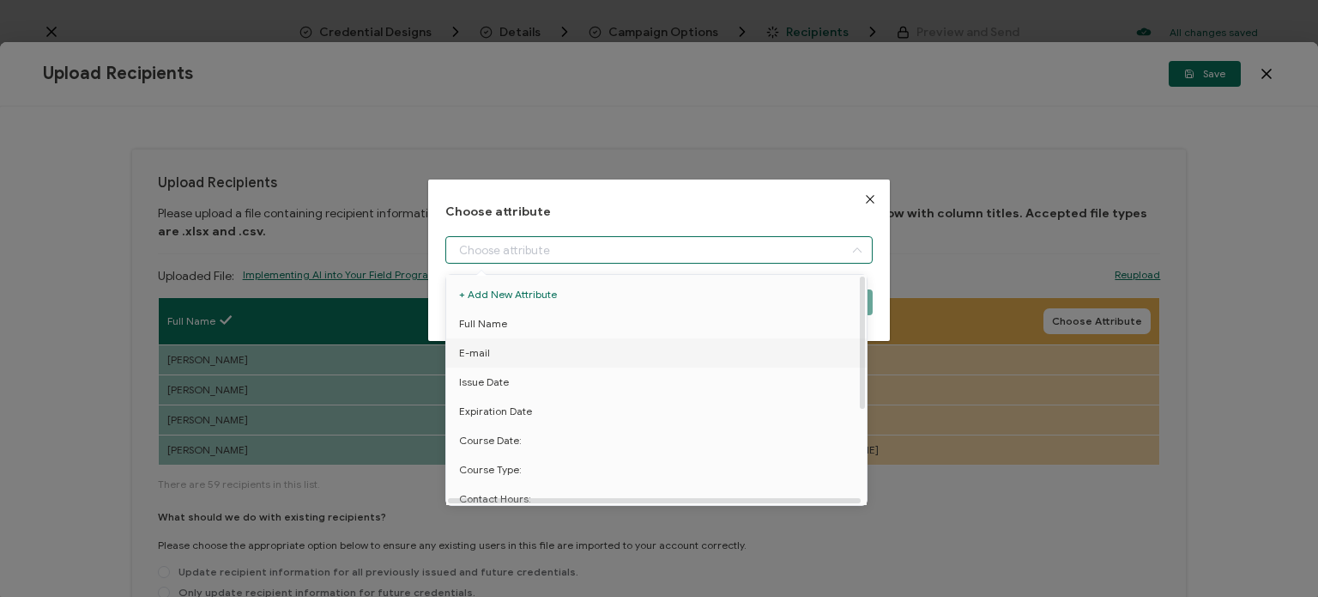
click at [718, 353] on li "E-mail" at bounding box center [659, 352] width 434 height 29
type input "E-mail"
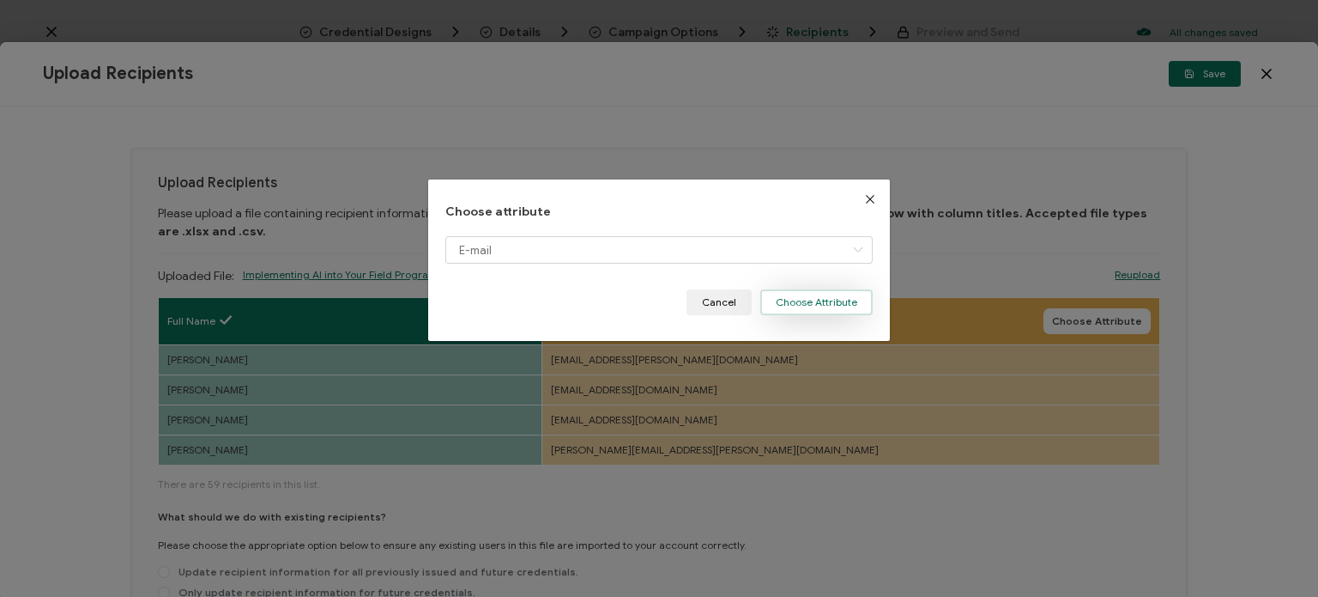
click at [813, 305] on button "Choose Attribute" at bounding box center [816, 302] width 112 height 26
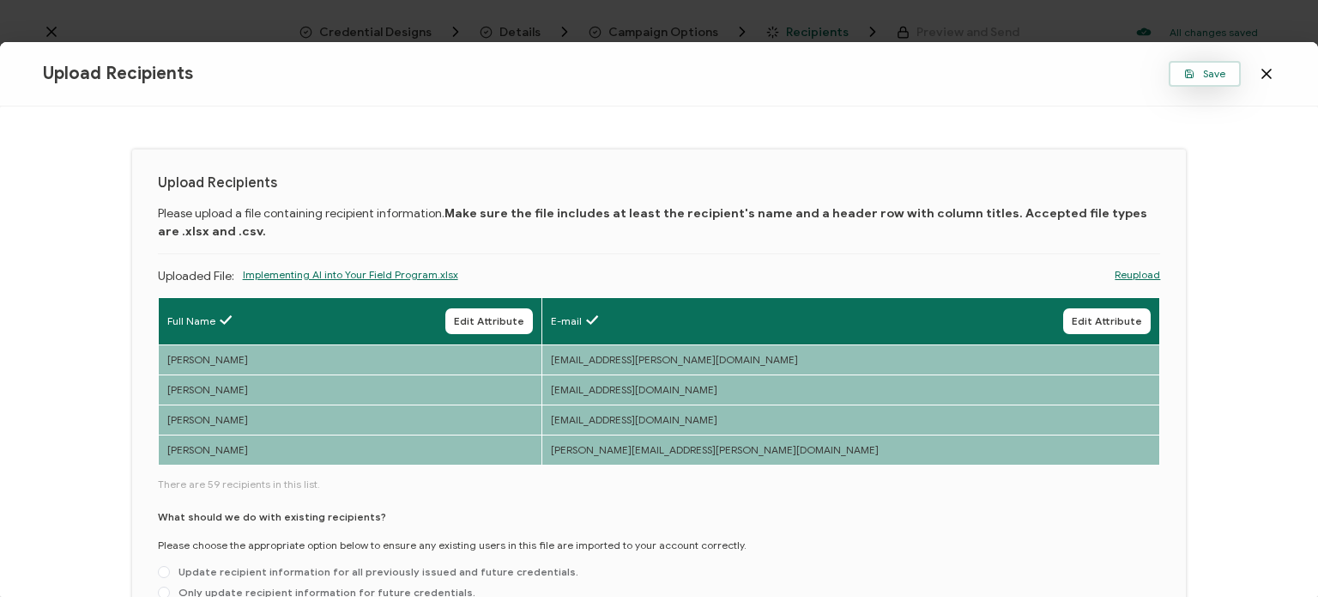
click at [1191, 76] on icon "button" at bounding box center [1189, 75] width 4 height 3
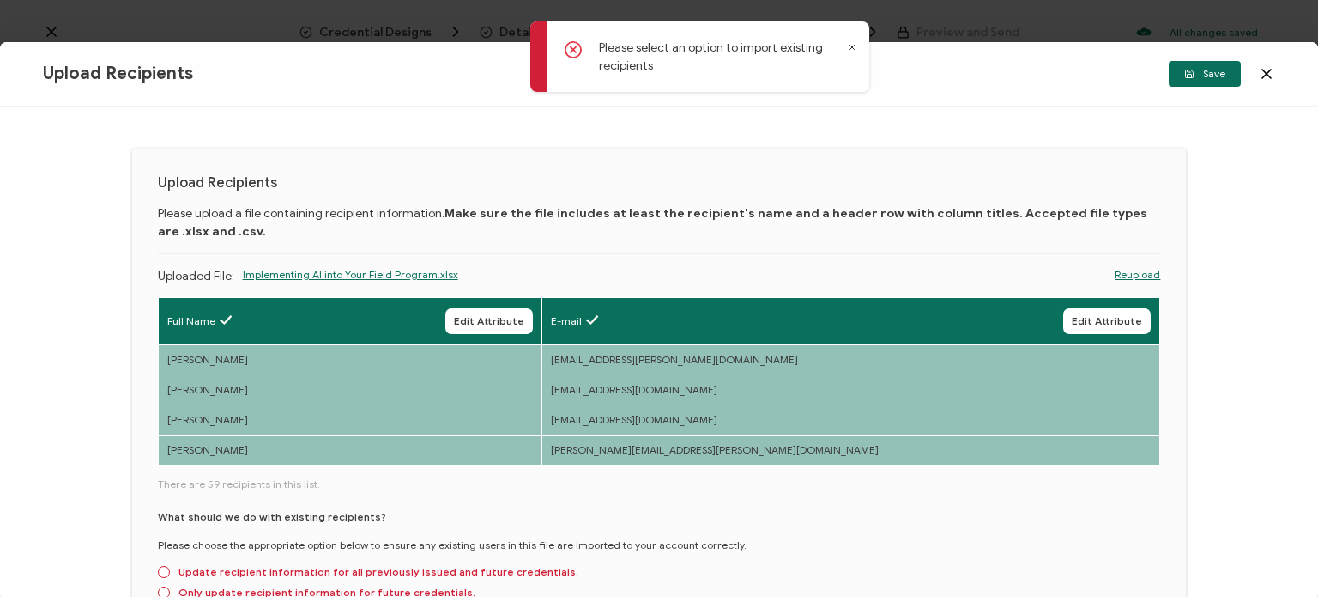
scroll to position [86, 0]
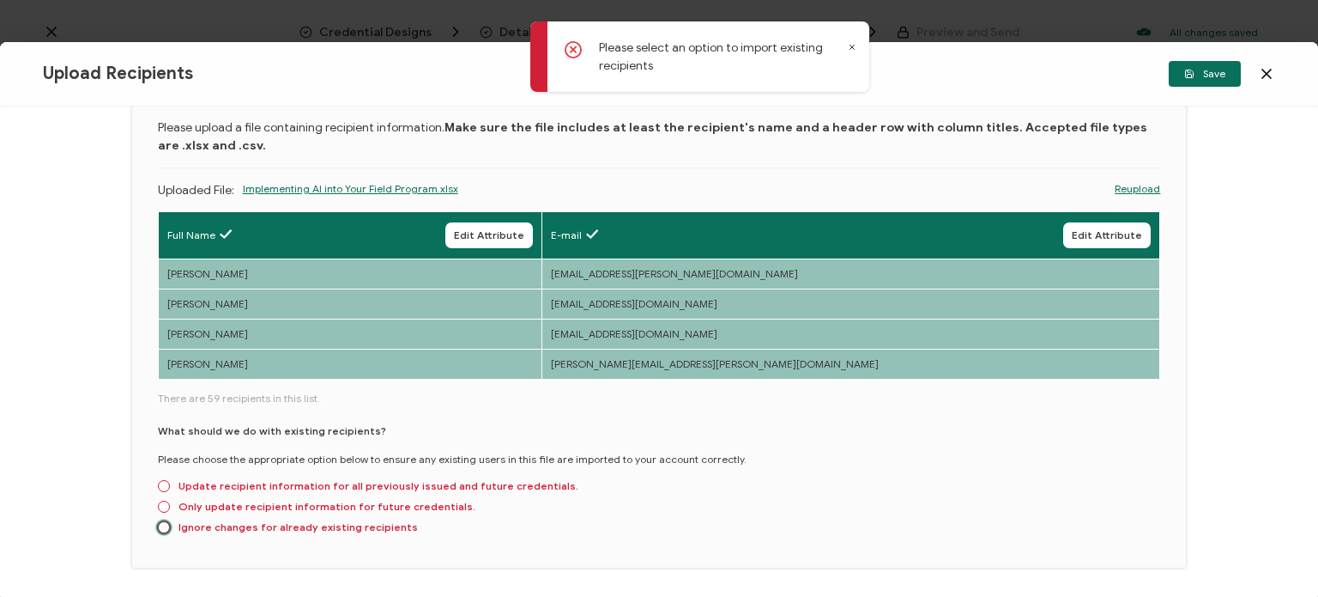
click at [165, 532] on span at bounding box center [164, 528] width 12 height 14
click at [165, 532] on input "Ignore changes for already existing recipients" at bounding box center [164, 528] width 12 height 14
radio input "true"
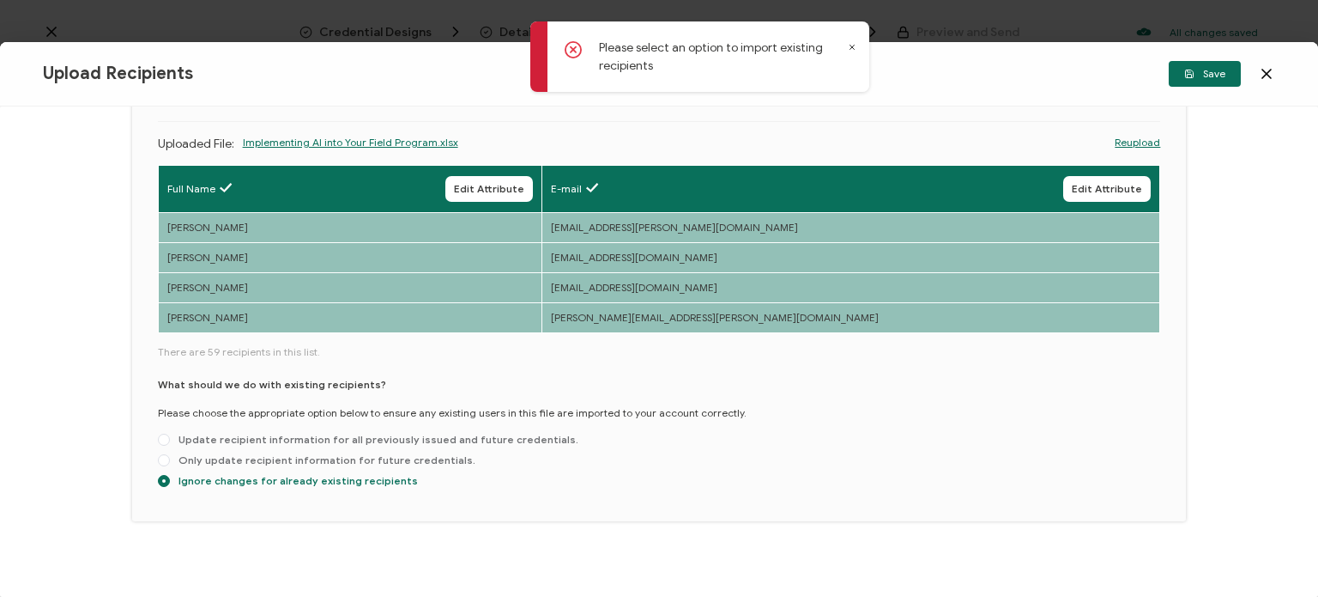
scroll to position [142, 0]
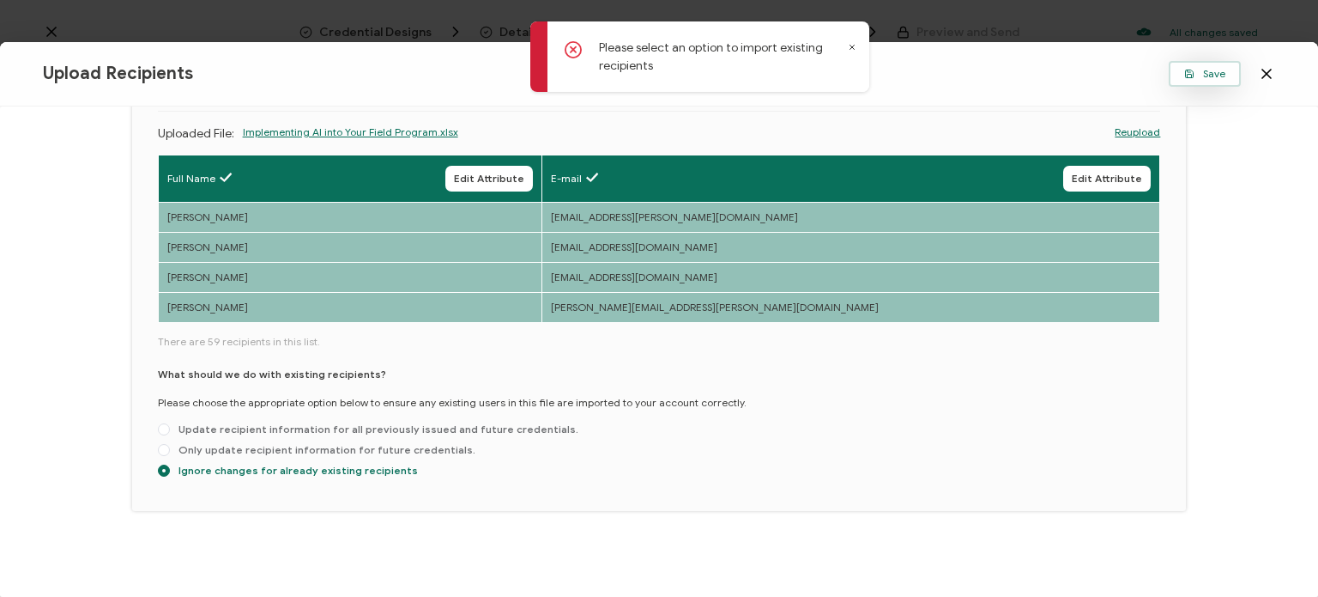
click at [1195, 74] on span "Save" at bounding box center [1204, 74] width 41 height 10
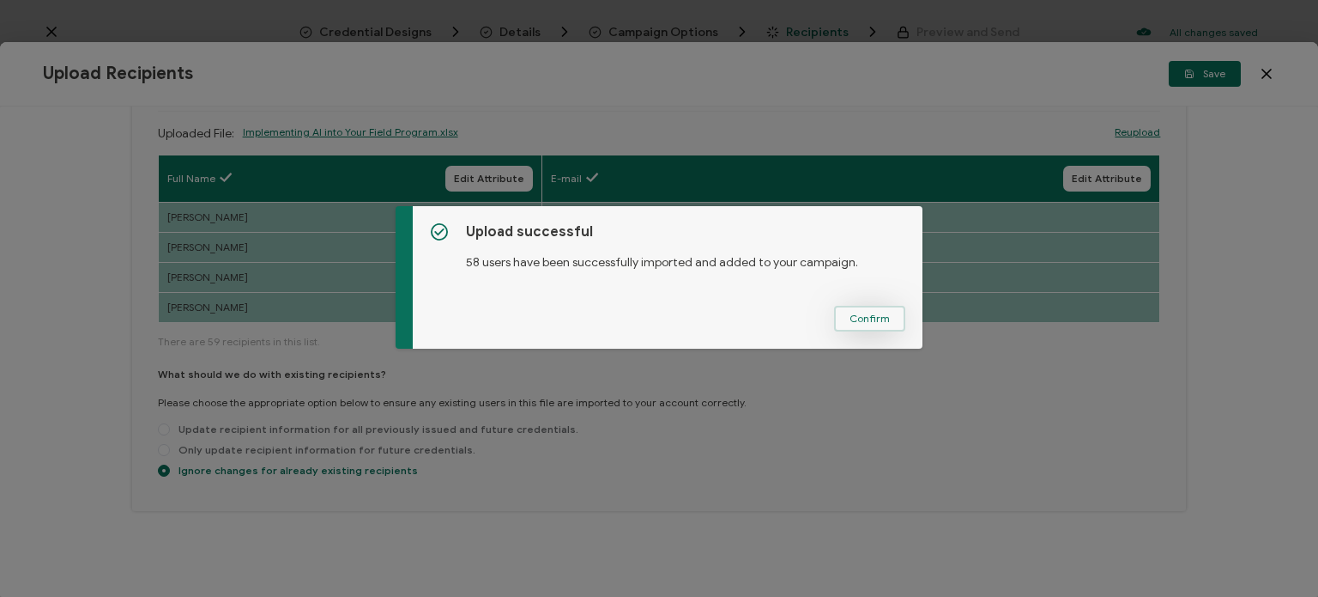
click at [882, 318] on span "Confirm" at bounding box center [870, 318] width 40 height 10
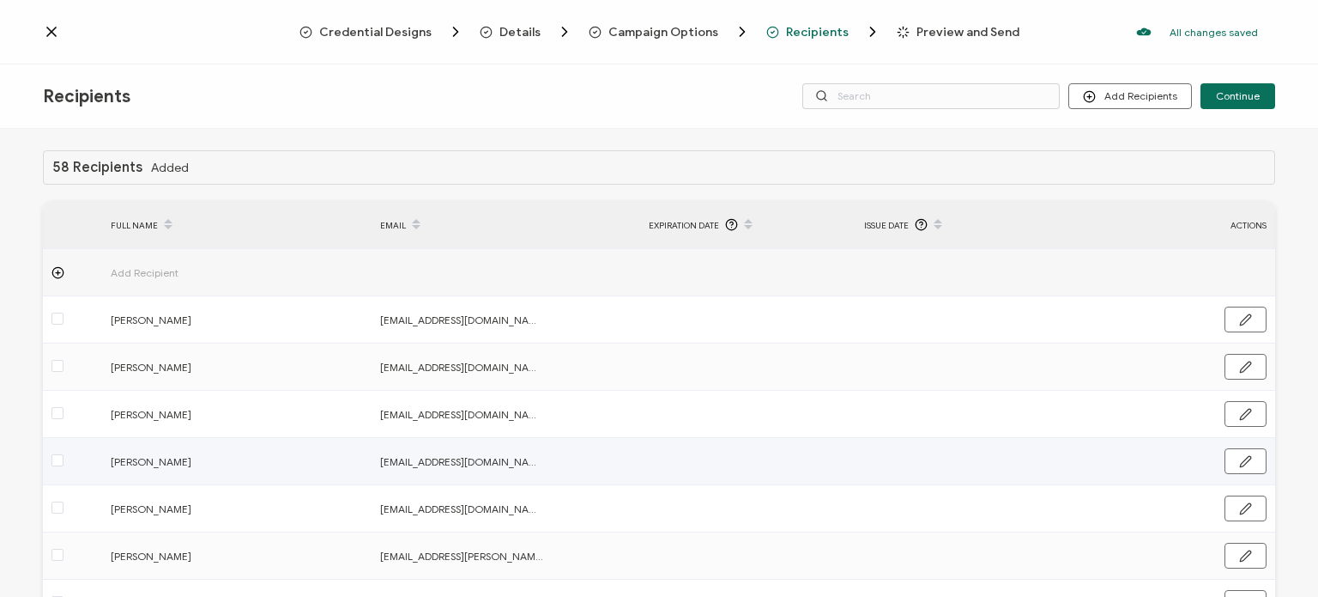
scroll to position [156, 0]
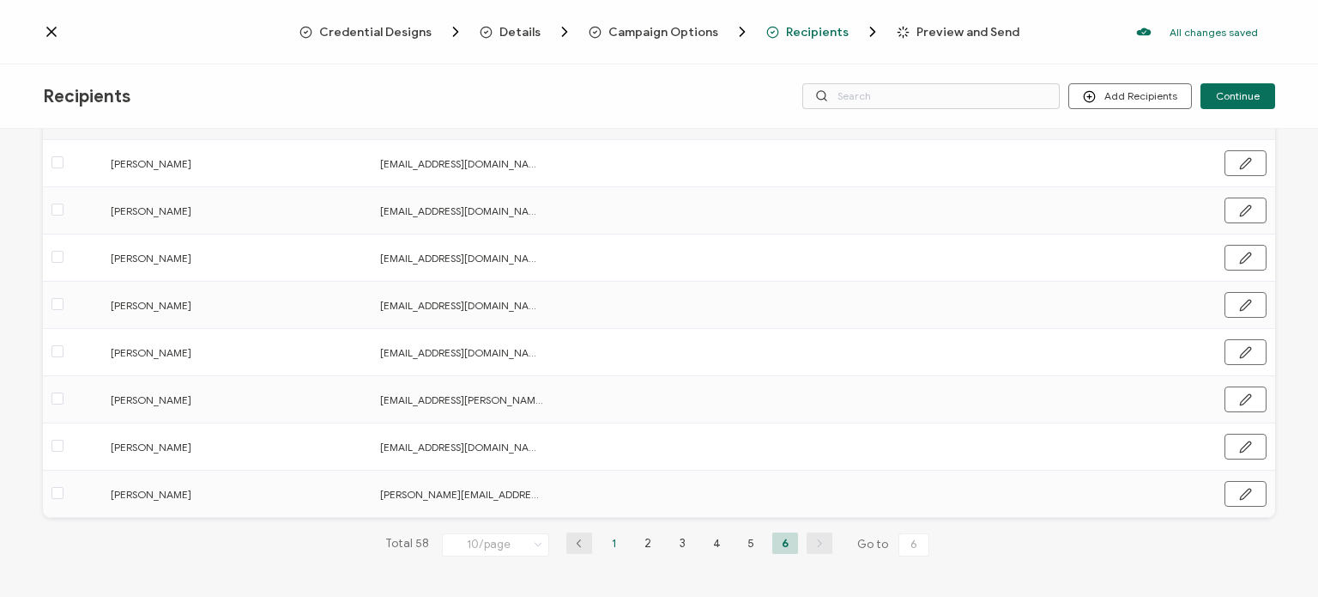
click at [614, 545] on li "1" at bounding box center [614, 542] width 26 height 21
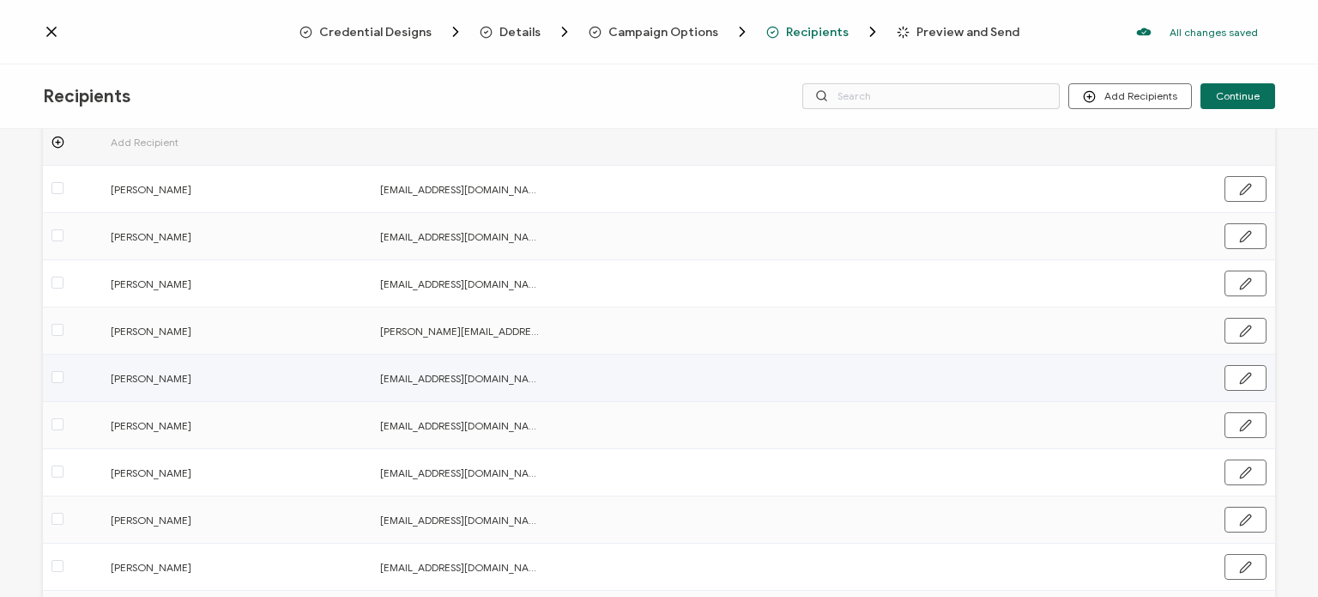
scroll to position [251, 0]
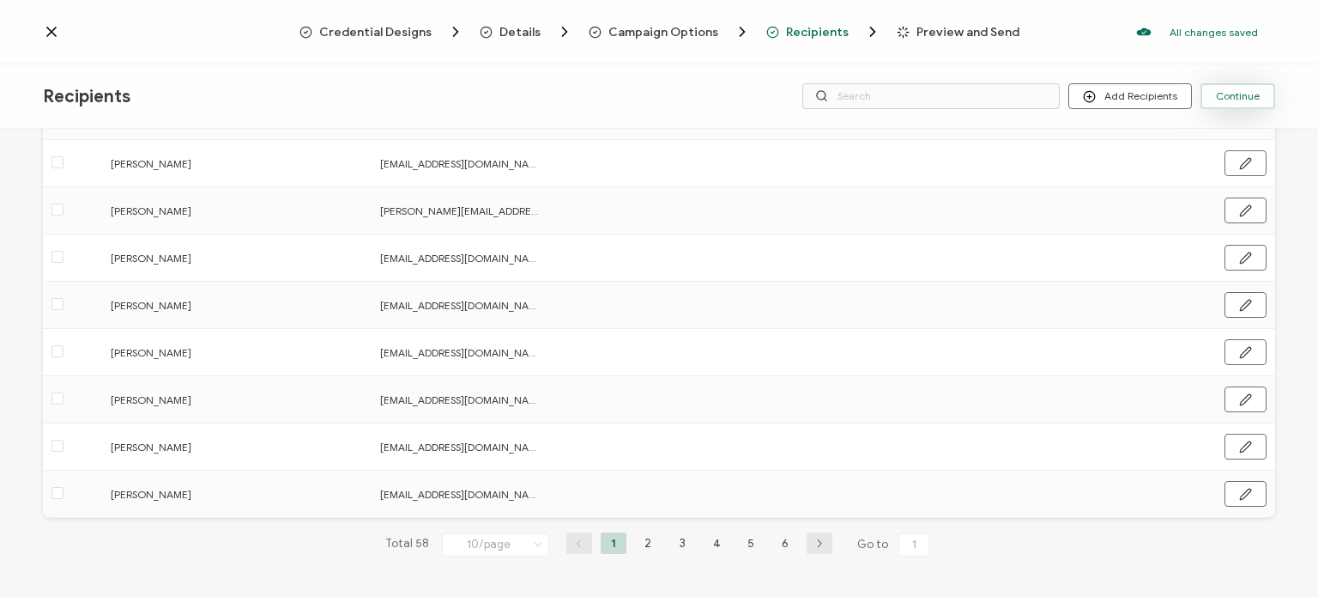
click at [1241, 91] on span "Continue" at bounding box center [1238, 96] width 44 height 10
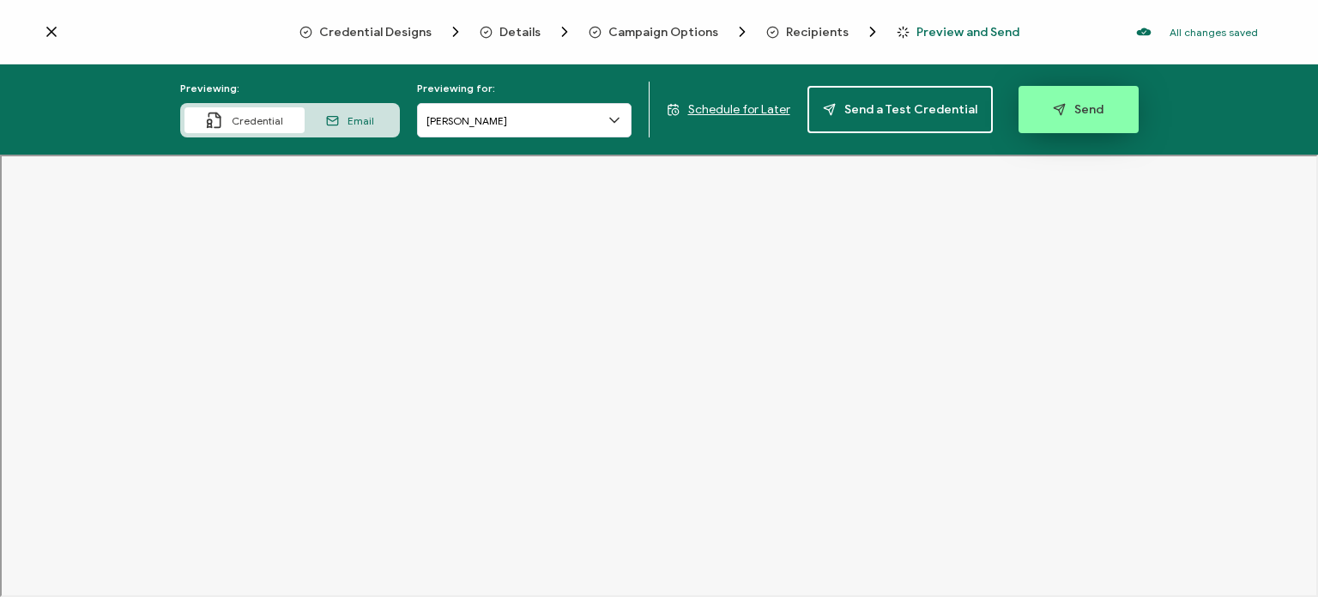
click at [1053, 112] on icon "button" at bounding box center [1059, 109] width 13 height 13
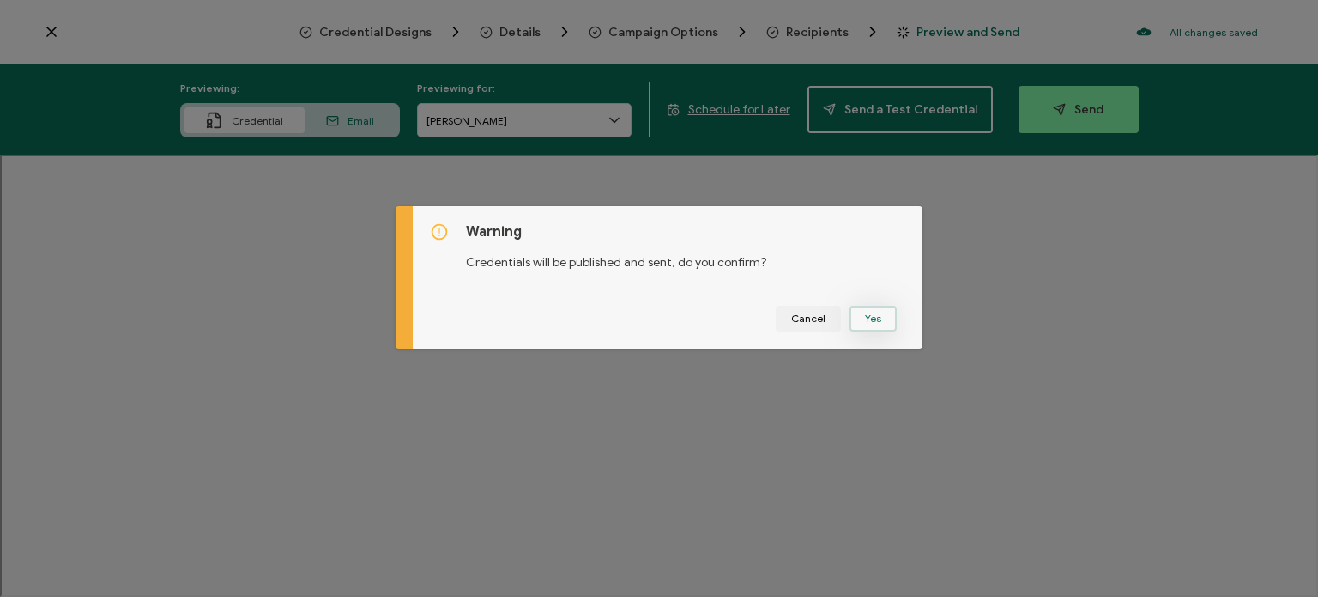
click at [881, 319] on button "Yes" at bounding box center [873, 319] width 47 height 26
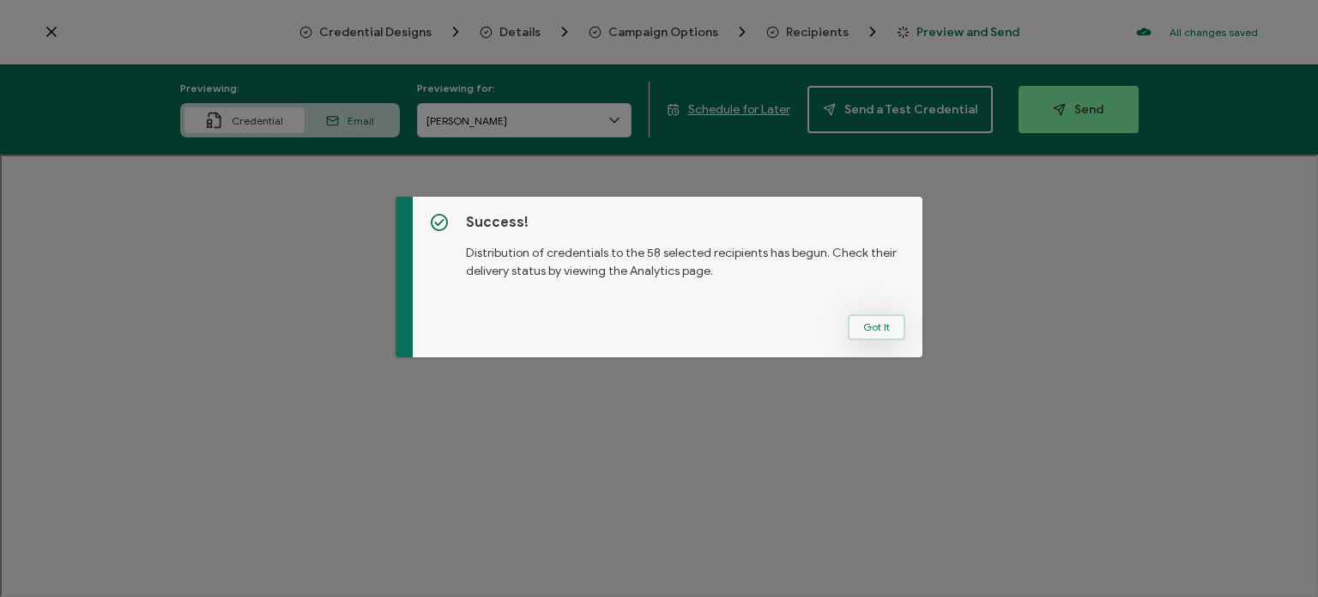
click at [875, 327] on button "Got It" at bounding box center [877, 327] width 58 height 26
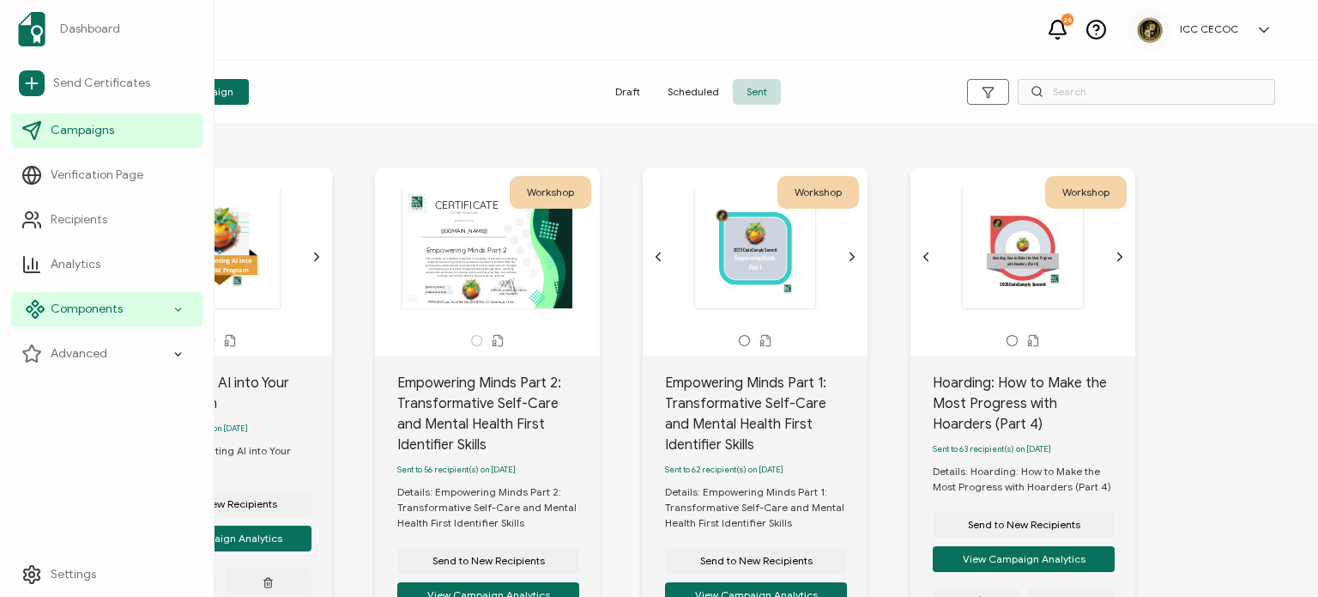
click at [42, 309] on icon at bounding box center [41, 309] width 6 height 6
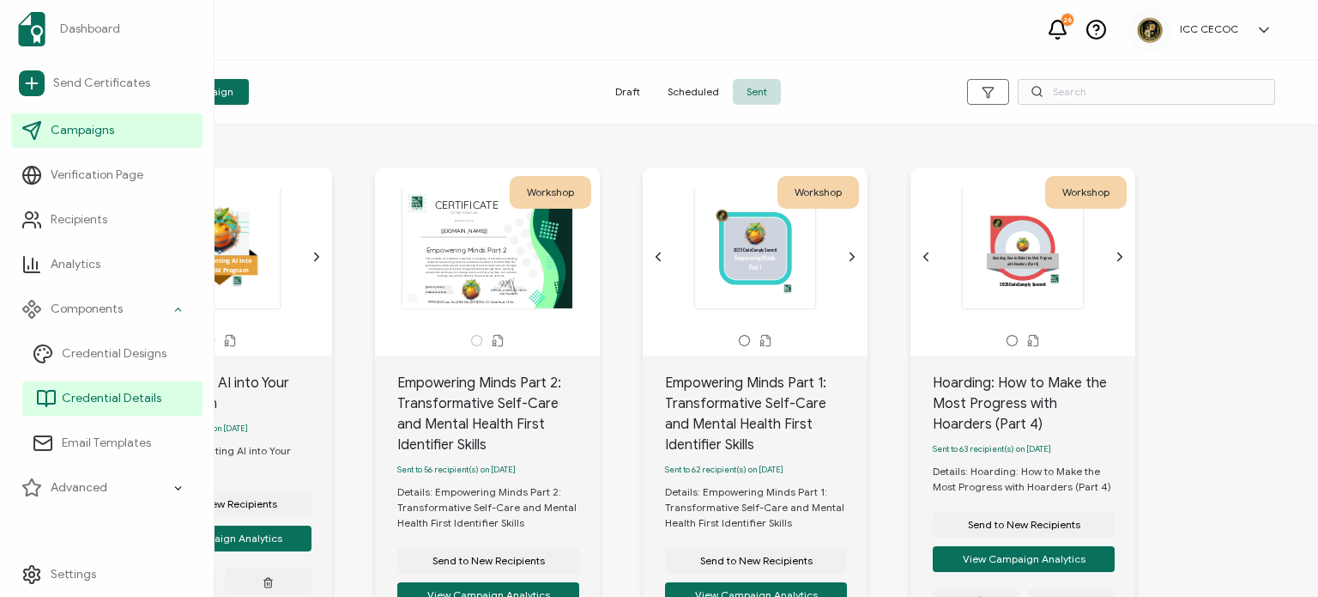
click at [86, 393] on span "Credential Details" at bounding box center [112, 398] width 100 height 17
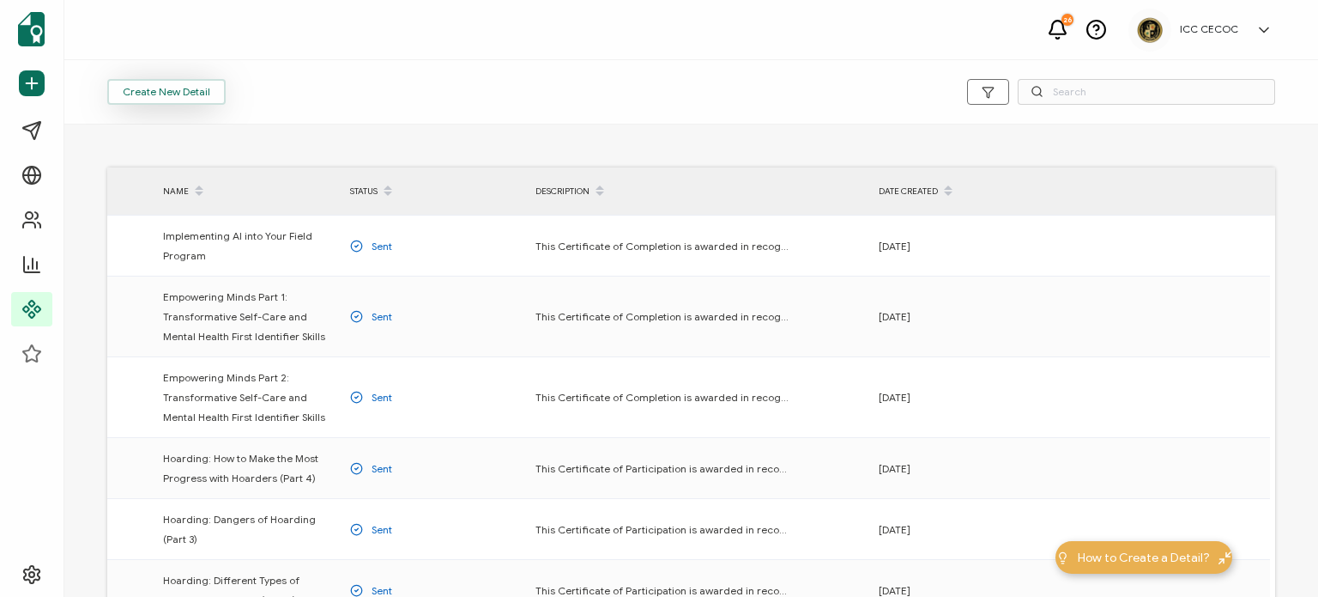
click at [154, 88] on button "Create New Detail" at bounding box center [166, 92] width 118 height 26
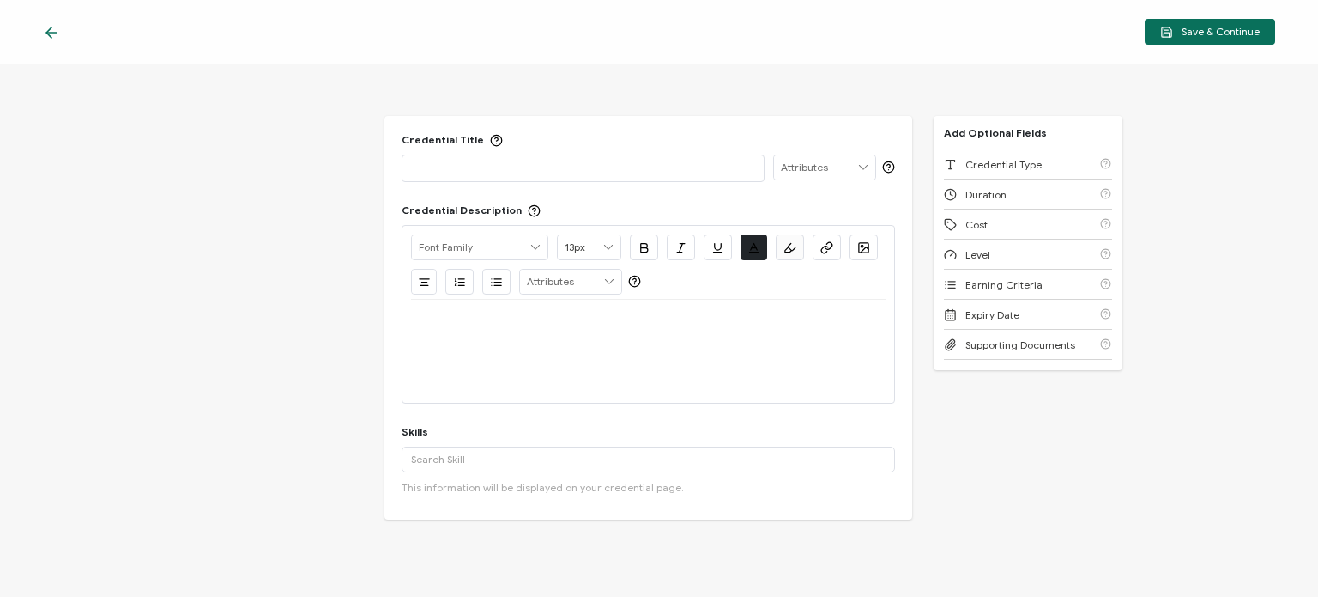
paste div
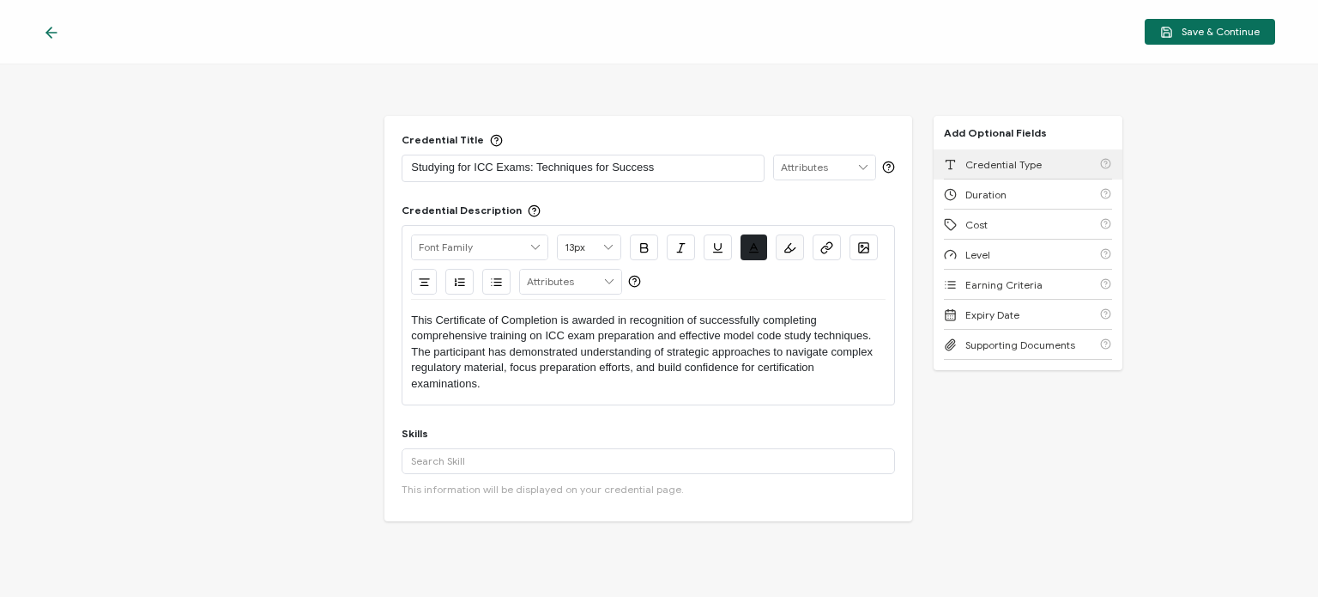
click at [1007, 161] on span "Credential Type" at bounding box center [1004, 164] width 76 height 13
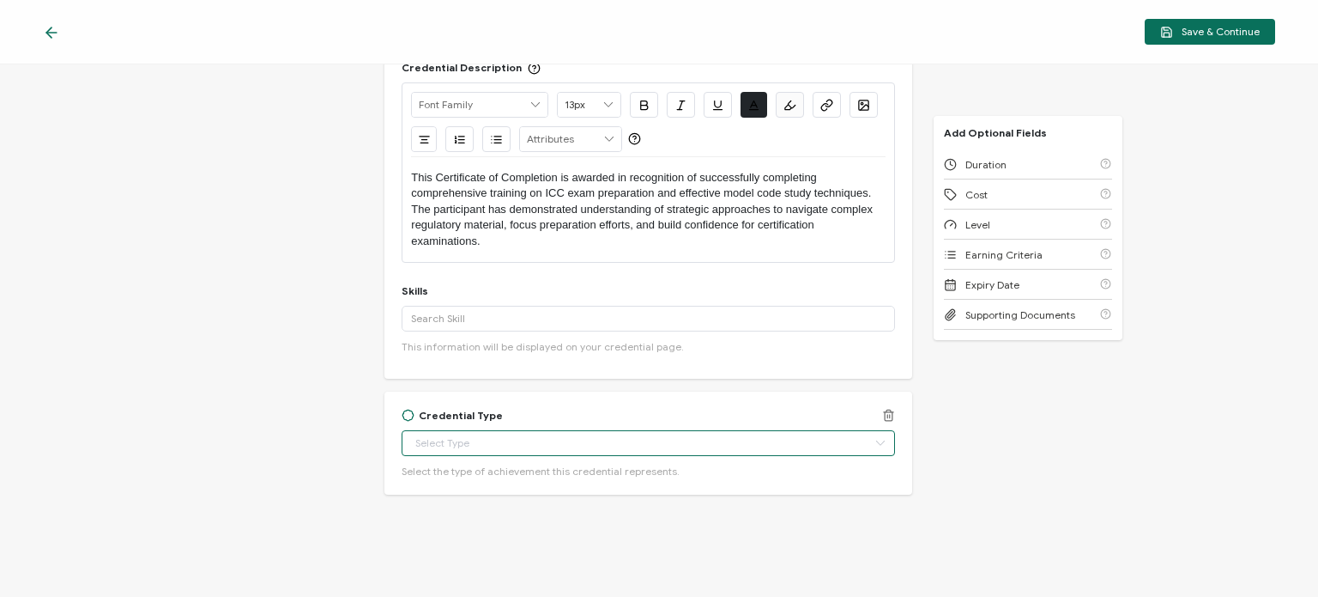
click at [507, 442] on input "text" at bounding box center [648, 443] width 493 height 26
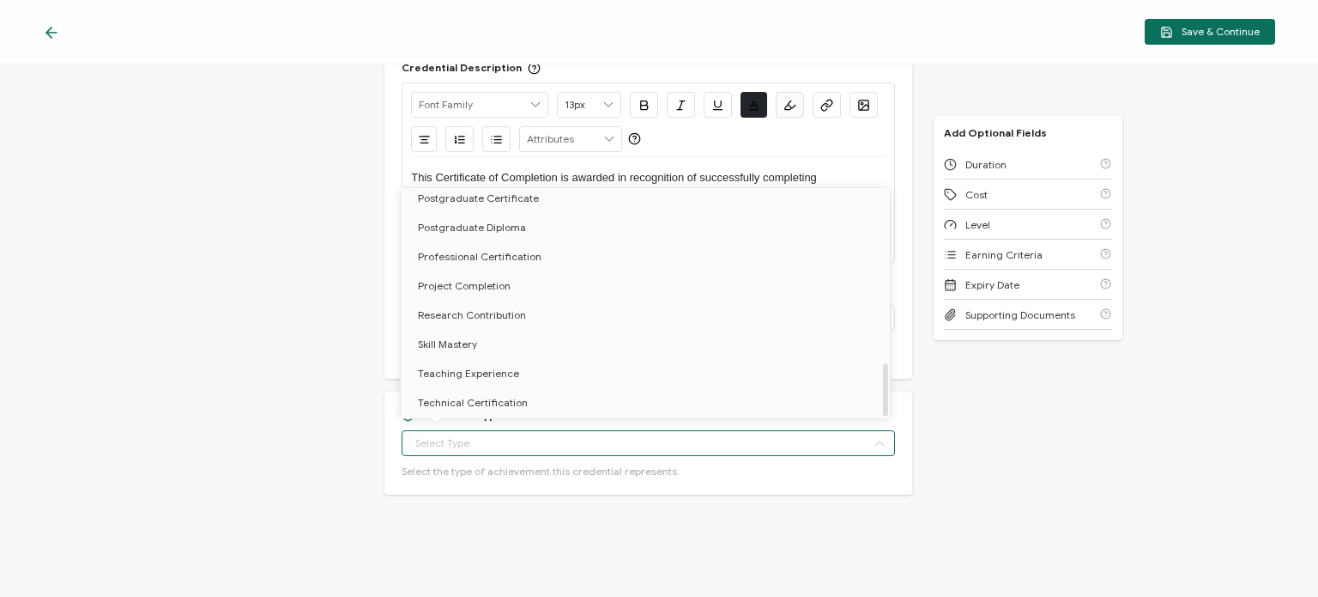
scroll to position [746, 0]
click at [522, 375] on li "Workshop" at bounding box center [648, 374] width 494 height 29
type input "Workshop"
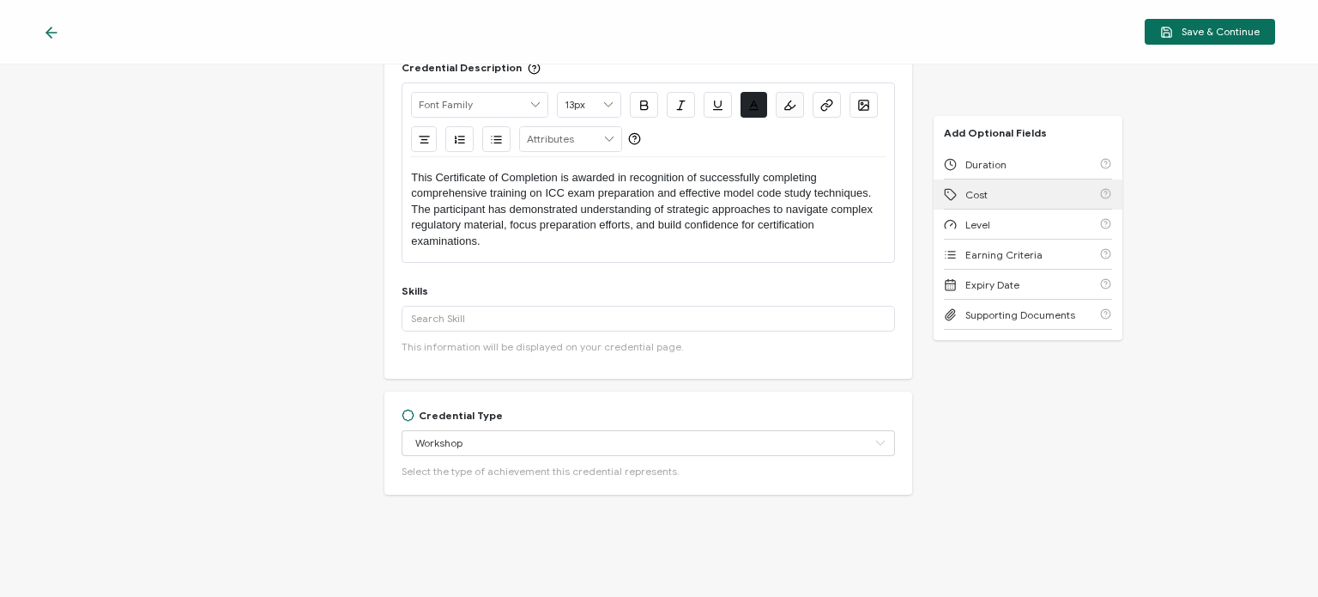
click at [973, 202] on div "Cost" at bounding box center [1028, 194] width 168 height 30
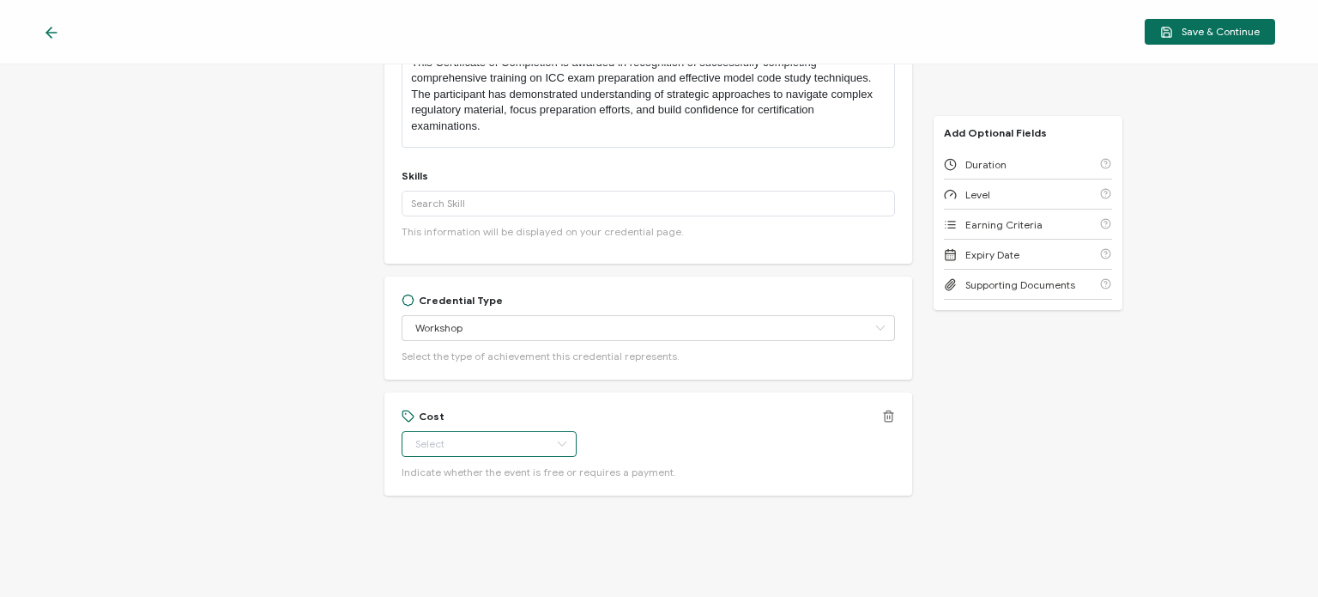
click at [451, 442] on input "text" at bounding box center [489, 444] width 175 height 26
click at [433, 514] on span "Paid" at bounding box center [428, 514] width 21 height 13
type input "Paid"
click at [982, 166] on span "Duration" at bounding box center [986, 164] width 41 height 13
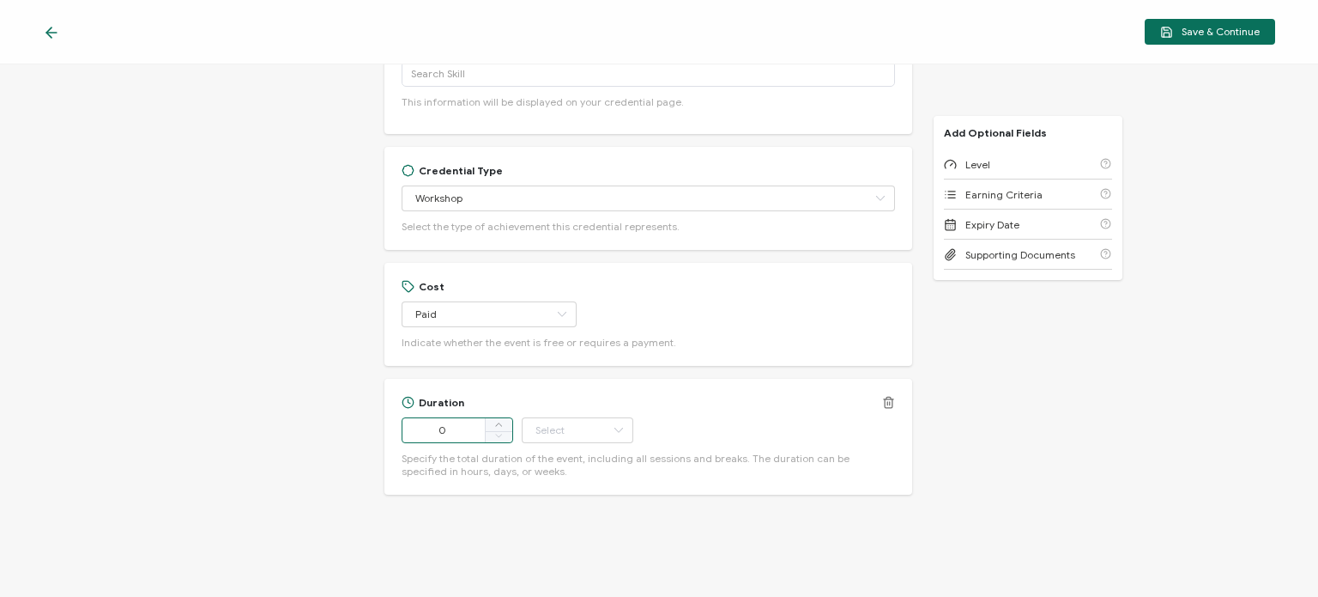
drag, startPoint x: 451, startPoint y: 438, endPoint x: 420, endPoint y: 432, distance: 32.3
click at [421, 433] on input "0" at bounding box center [458, 430] width 112 height 26
type input "90"
click at [583, 432] on input "text" at bounding box center [578, 430] width 112 height 26
click at [568, 387] on span "Minute" at bounding box center [554, 382] width 33 height 13
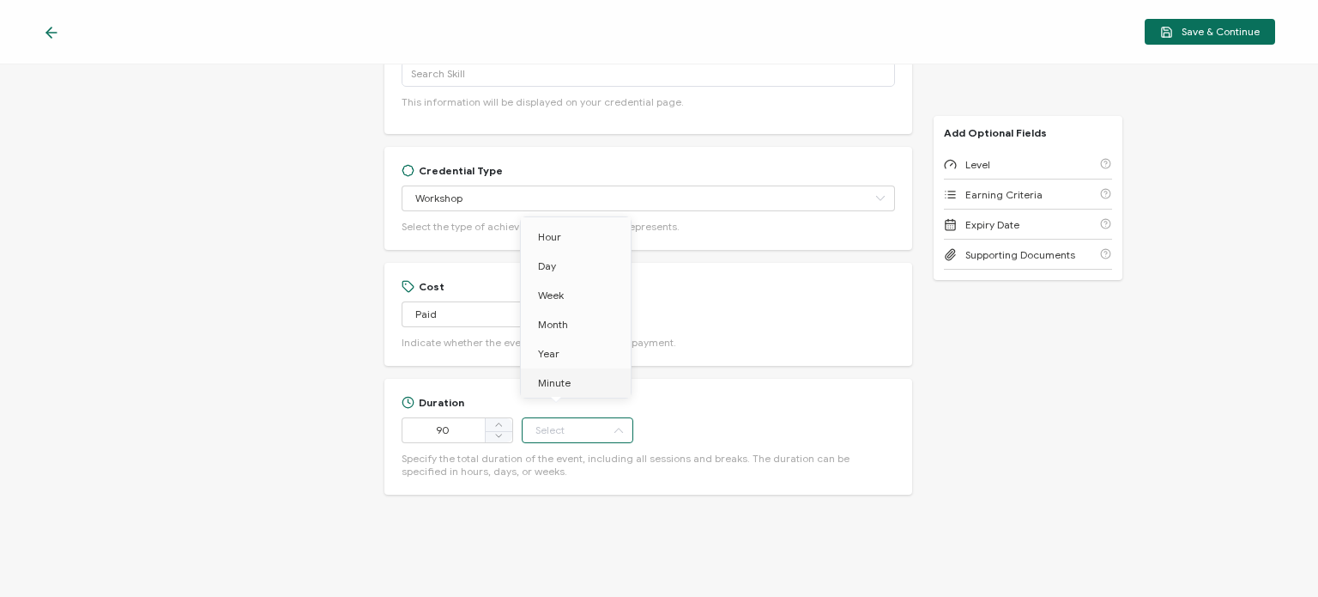
type input "Minute"
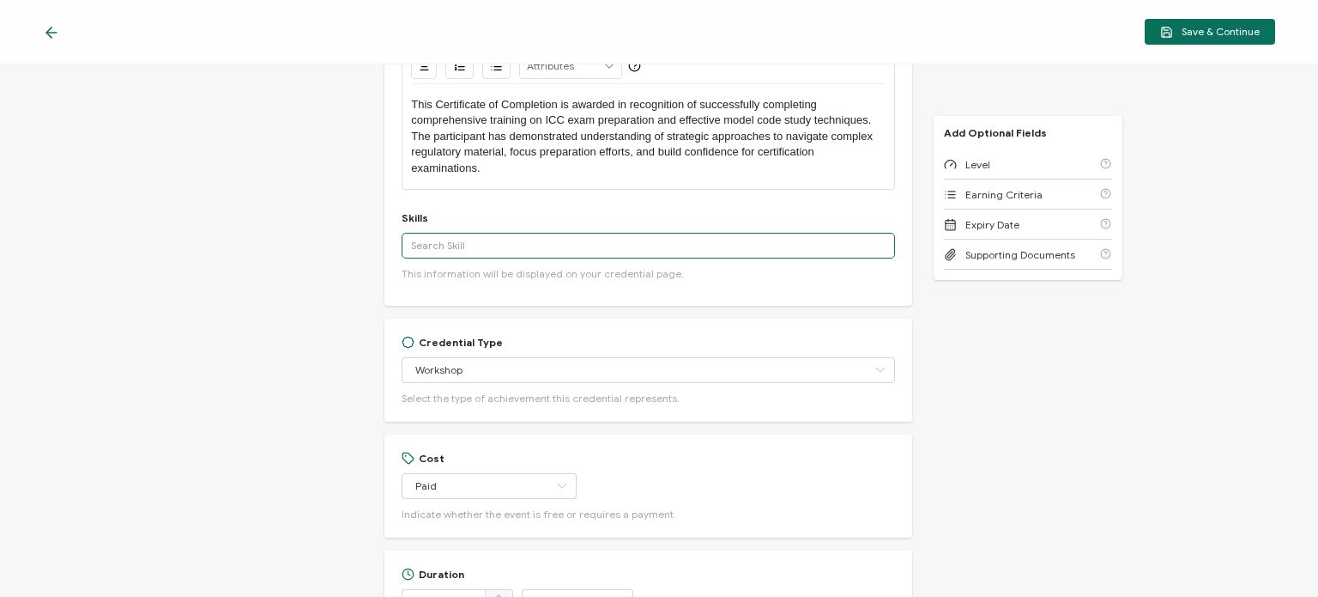
click at [516, 244] on input "text" at bounding box center [648, 246] width 493 height 26
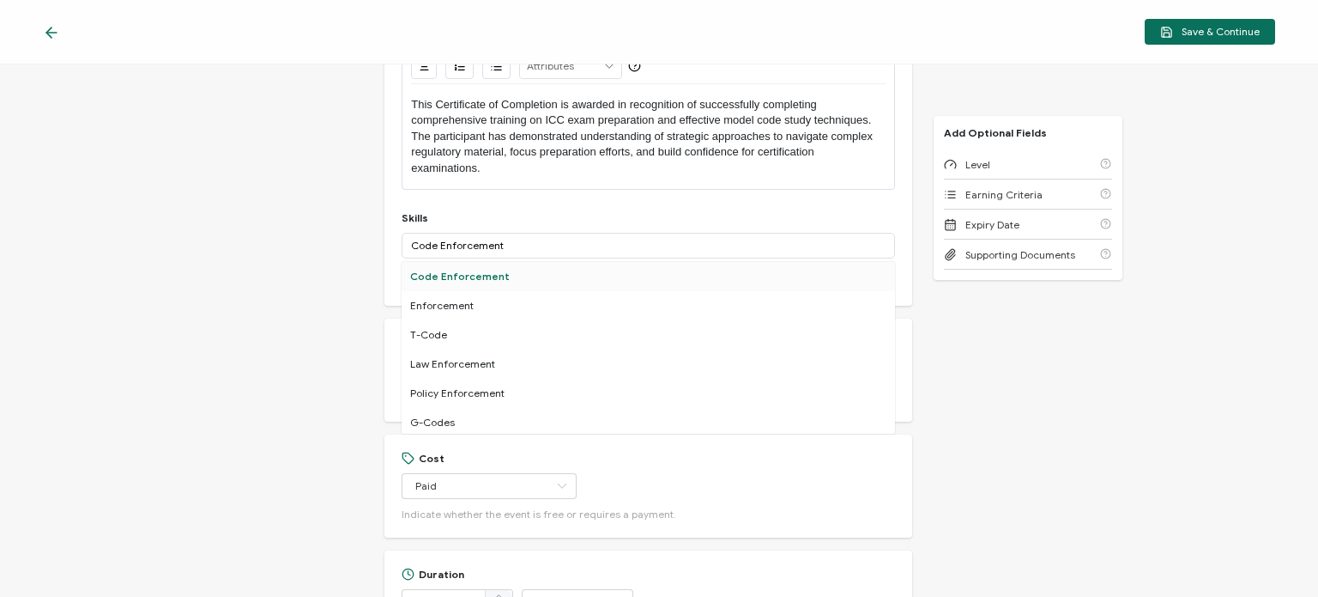
click at [470, 277] on div "Code Enforcement" at bounding box center [648, 276] width 493 height 29
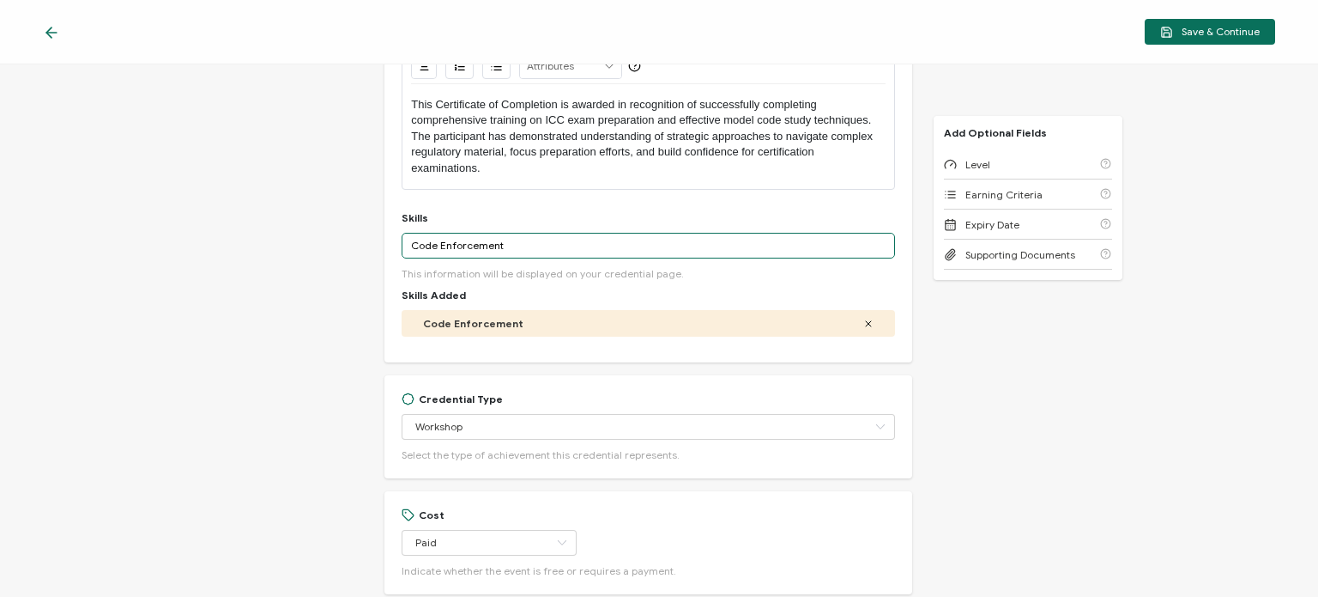
drag, startPoint x: 525, startPoint y: 248, endPoint x: 282, endPoint y: 263, distance: 243.3
click at [282, 263] on div "Credential Title Studying for ICC Exams: Techniques for Success ISSUER Issuer N…" at bounding box center [659, 330] width 1318 height 532
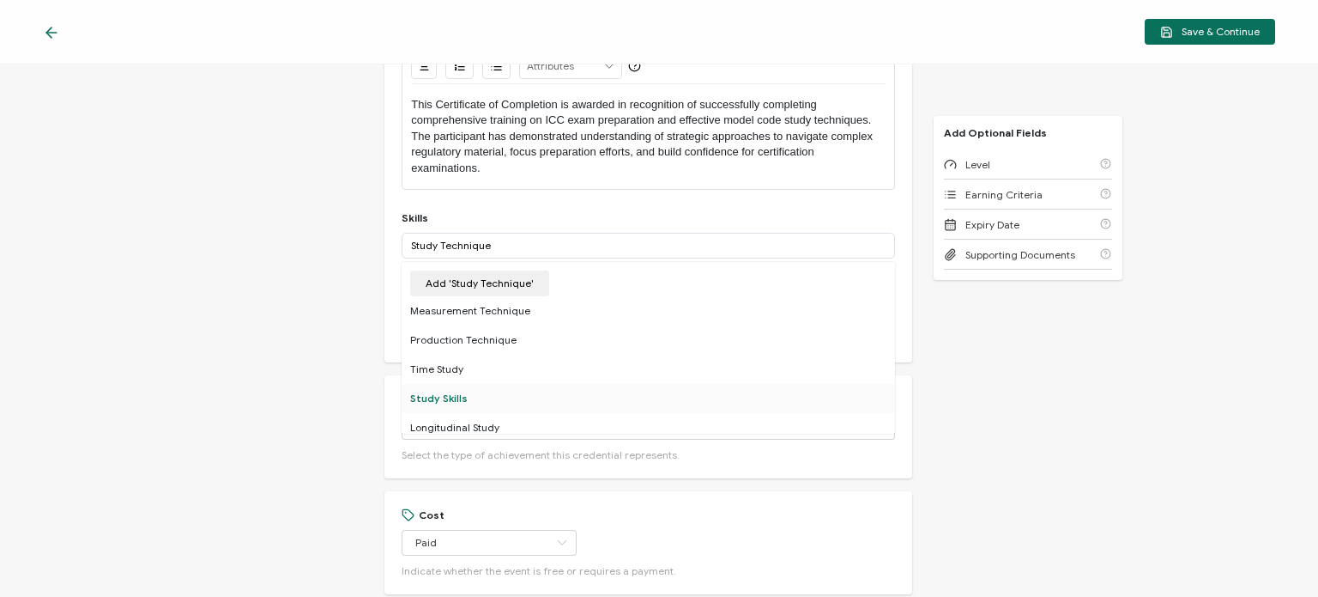
click at [463, 397] on div "Study Skills" at bounding box center [648, 398] width 493 height 29
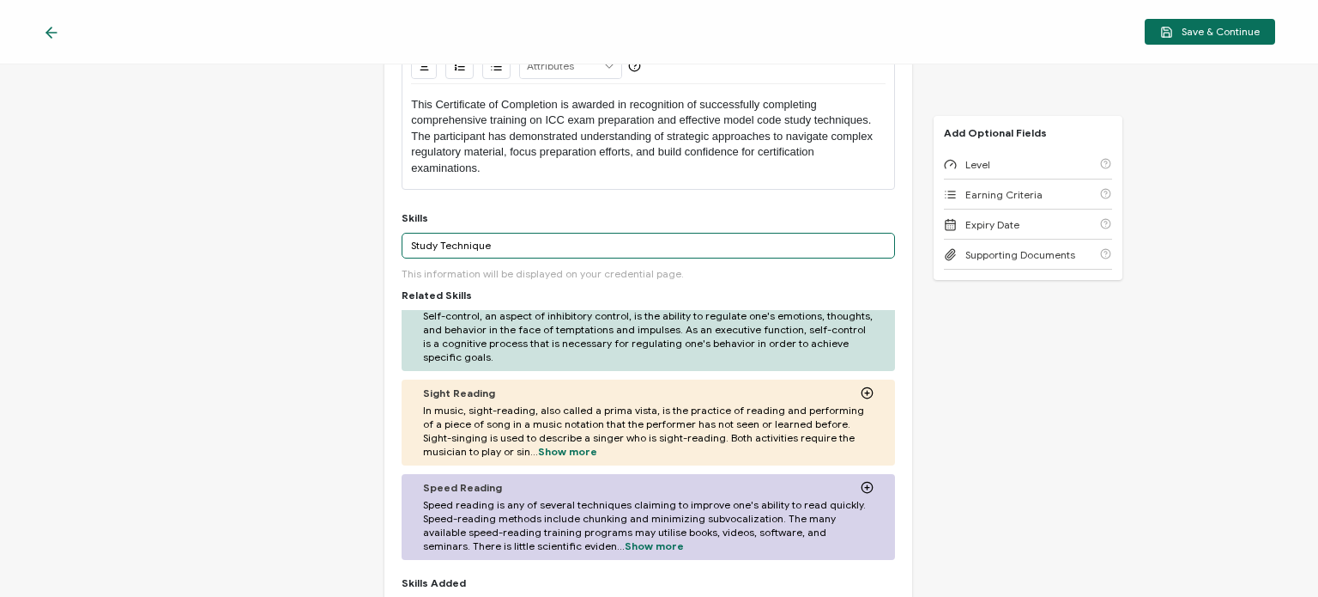
drag, startPoint x: 511, startPoint y: 242, endPoint x: 375, endPoint y: 247, distance: 135.7
click at [375, 247] on div "Credential Title Studying for ICC Exams: Techniques for Success ISSUER Issuer N…" at bounding box center [659, 330] width 1318 height 532
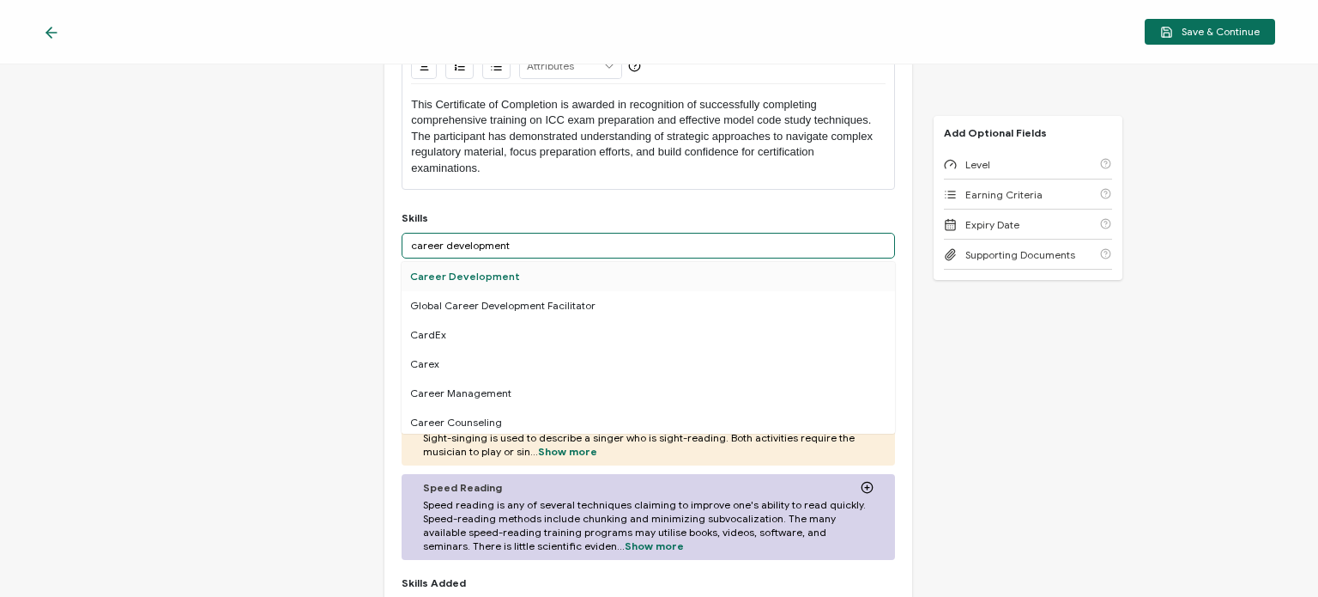
type input "career development"
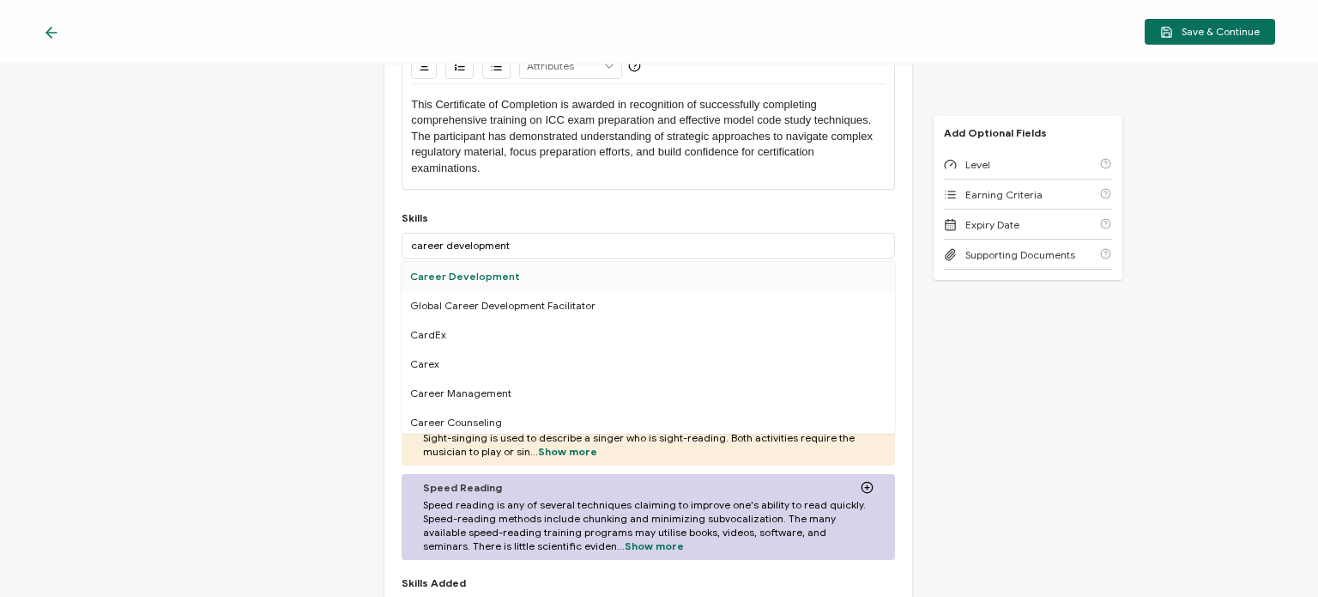
click at [456, 281] on div "Career Development" at bounding box center [648, 276] width 493 height 29
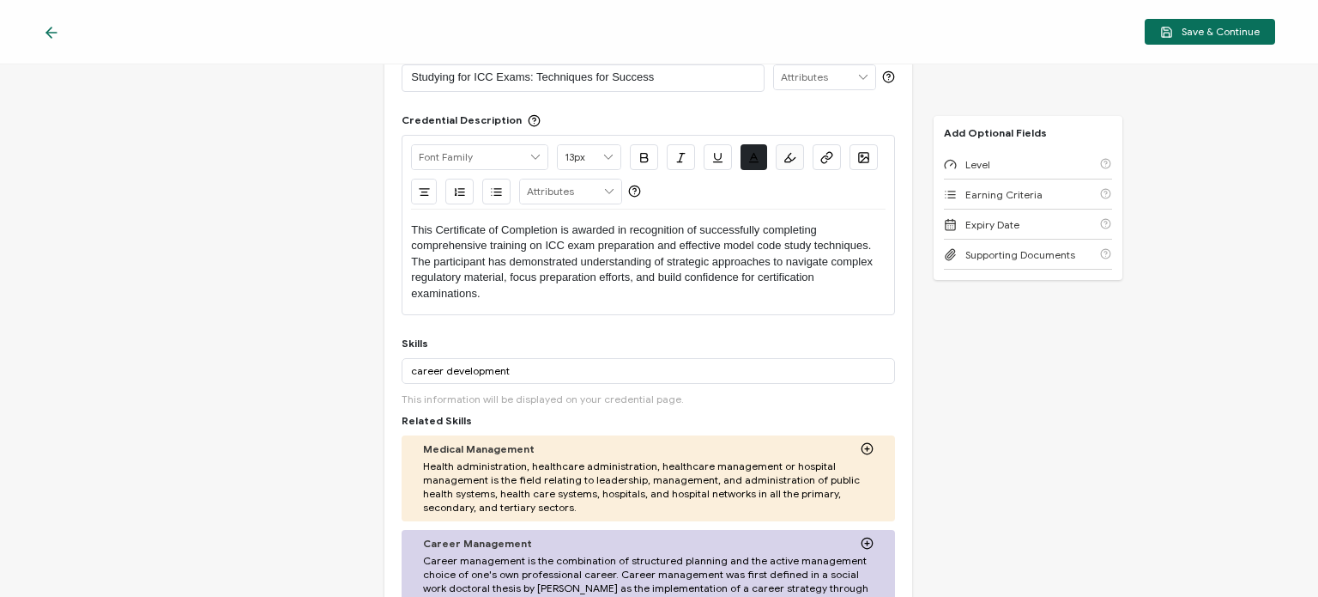
scroll to position [44, 0]
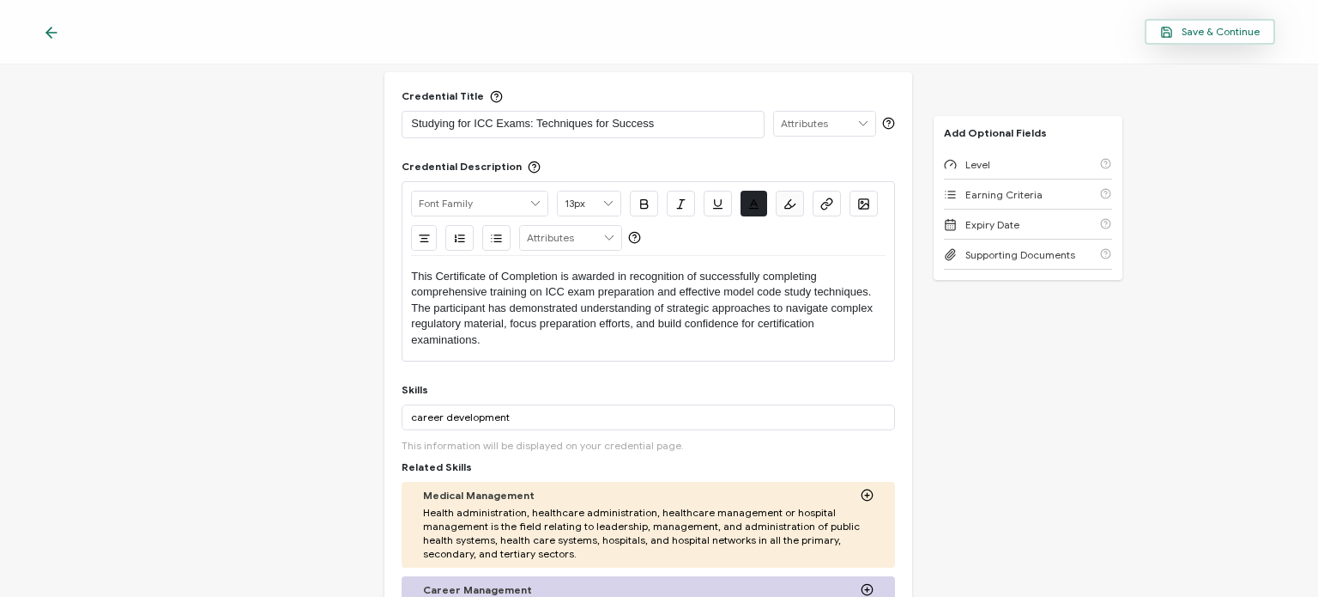
click at [1178, 39] on button "Save & Continue" at bounding box center [1210, 32] width 130 height 26
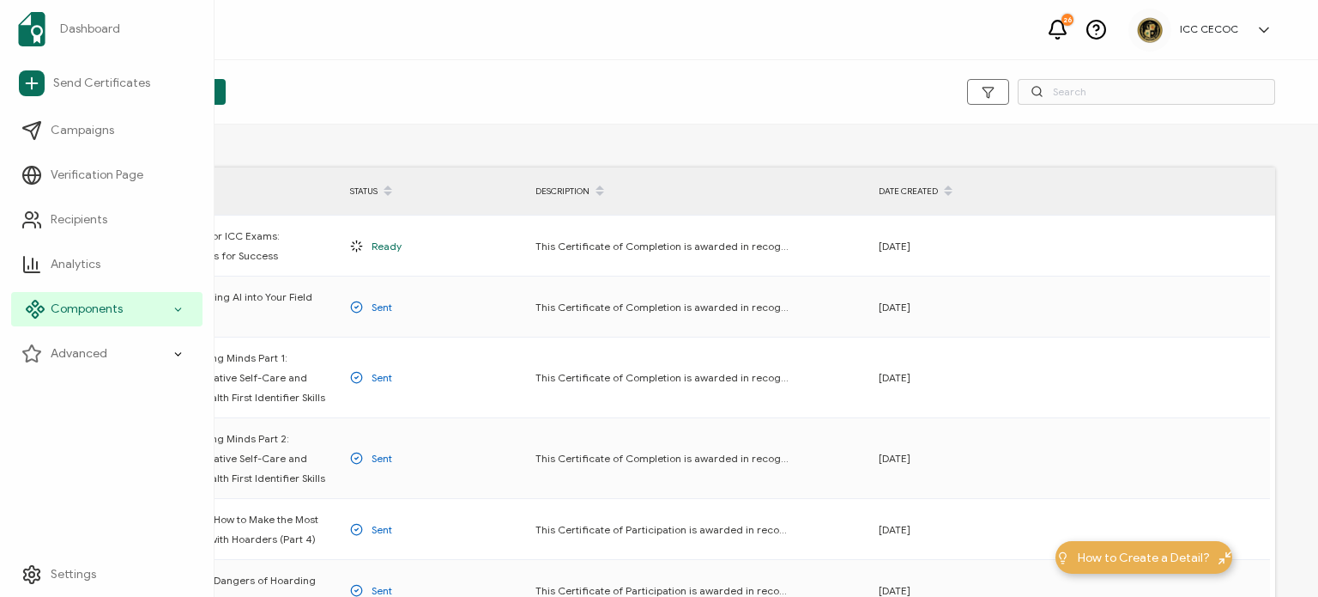
click at [43, 318] on icon at bounding box center [35, 309] width 21 height 21
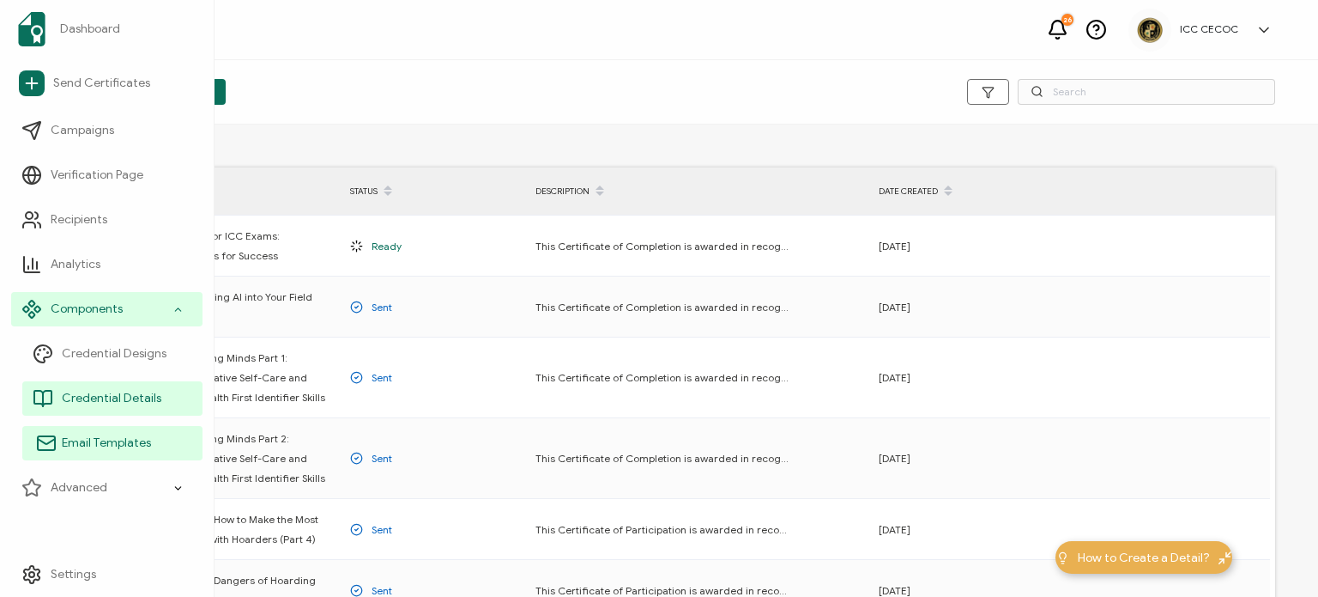
click at [102, 452] on link "Email Templates" at bounding box center [112, 443] width 180 height 34
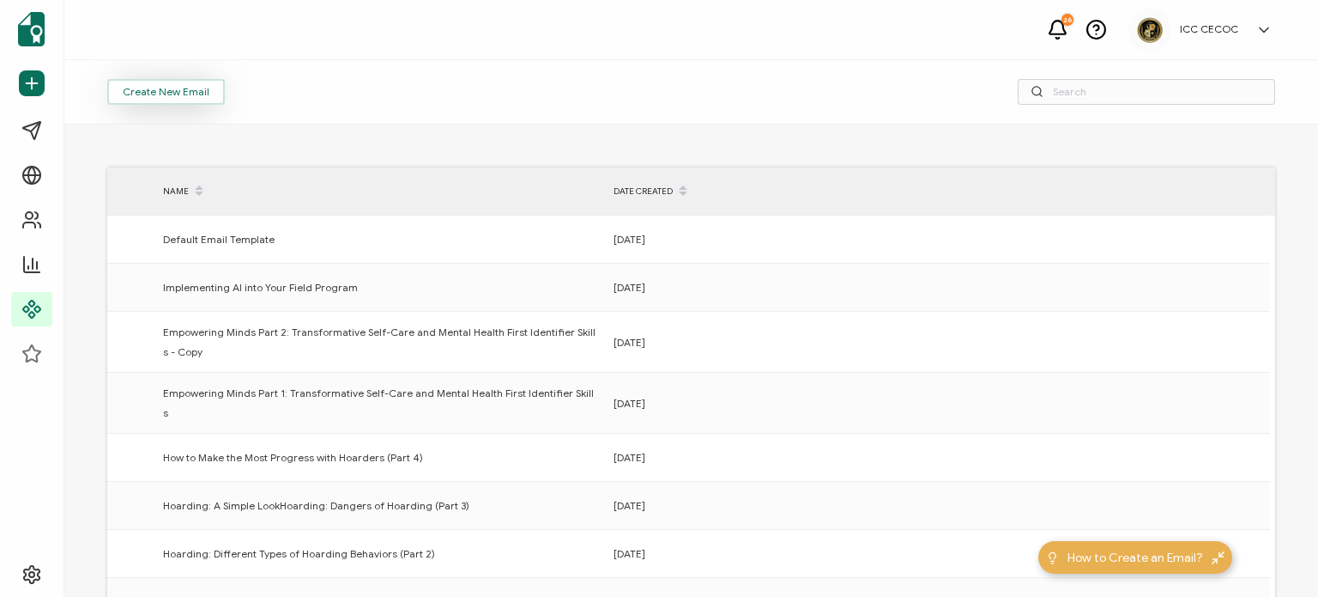
click at [168, 84] on button "Create New Email" at bounding box center [166, 92] width 118 height 26
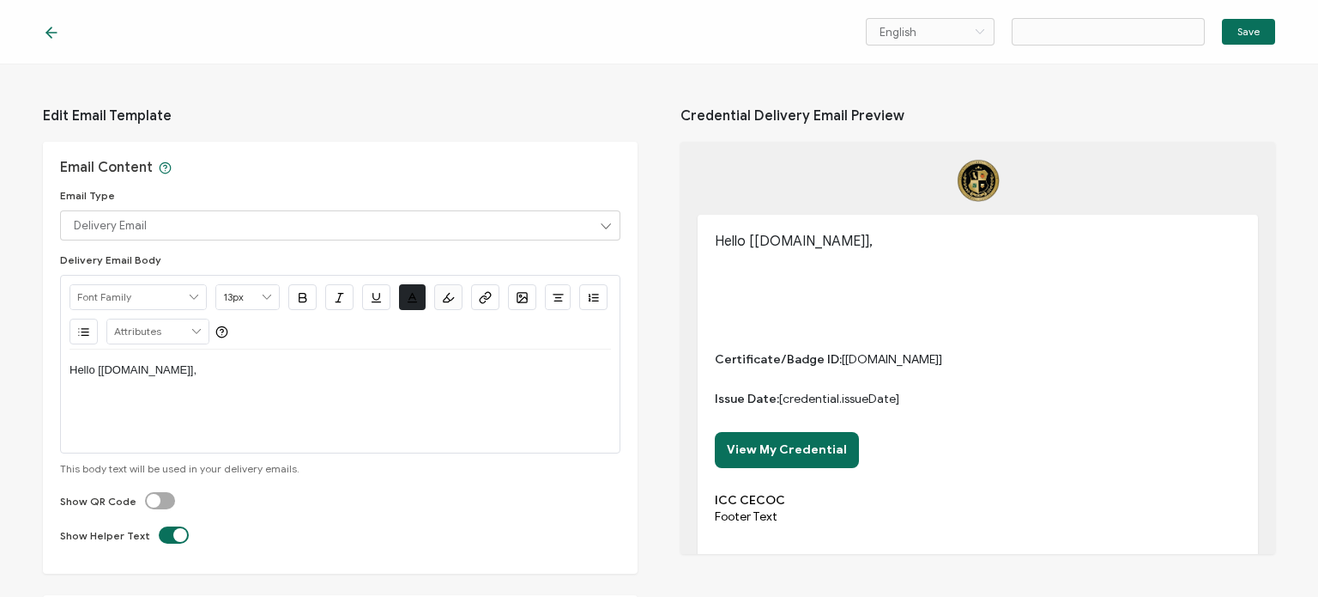
click at [221, 394] on div "Hello [[DOMAIN_NAME]]," at bounding box center [341, 400] width 542 height 103
click at [197, 371] on p "Hello [[DOMAIN_NAME]]," at bounding box center [341, 369] width 542 height 15
type input "Email Template 29"
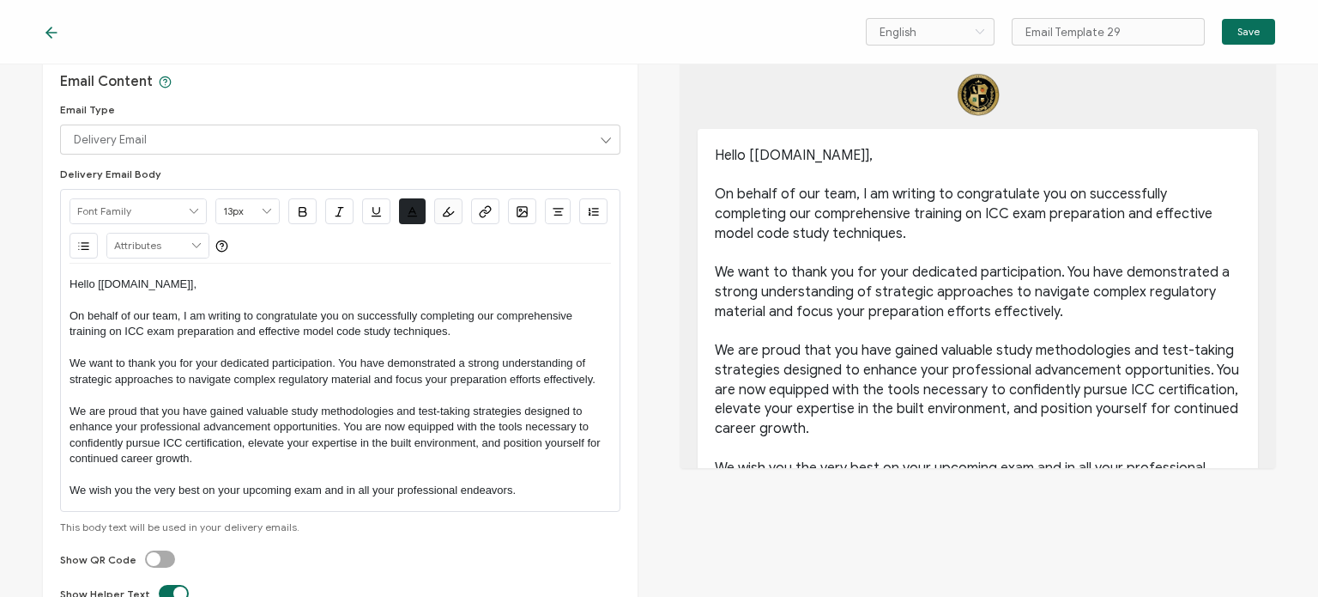
scroll to position [257, 0]
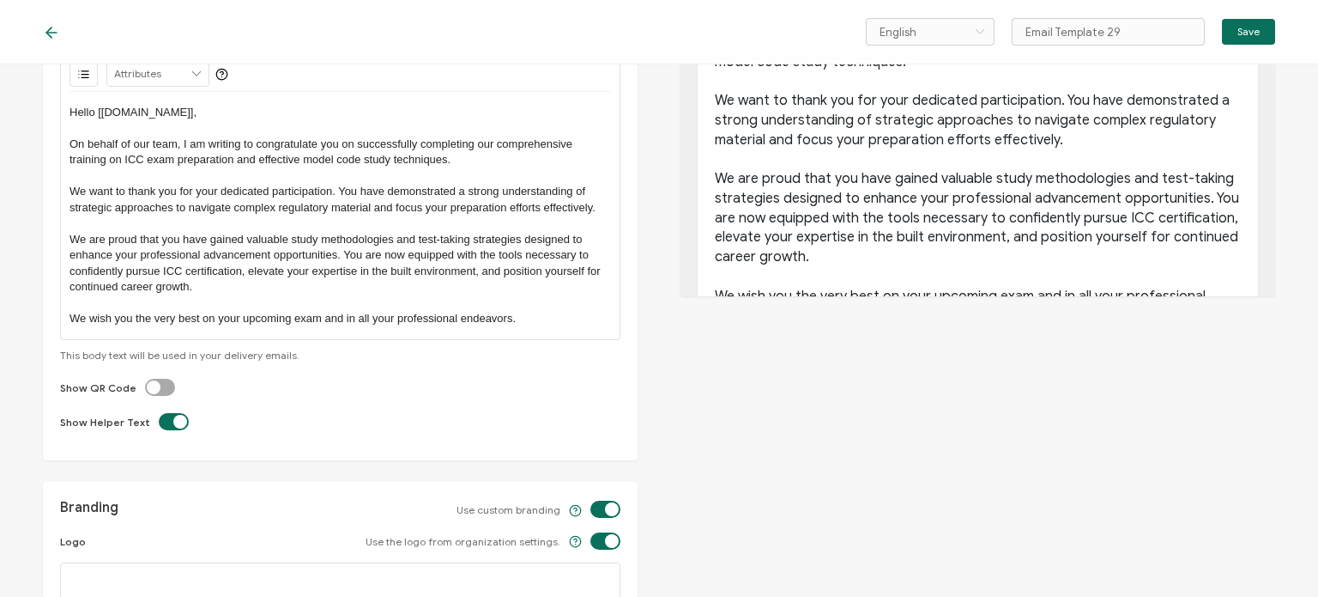
click at [145, 379] on label at bounding box center [145, 379] width 0 height 0
click at [161, 385] on input "checkbox" at bounding box center [163, 387] width 11 height 11
checkbox input "true"
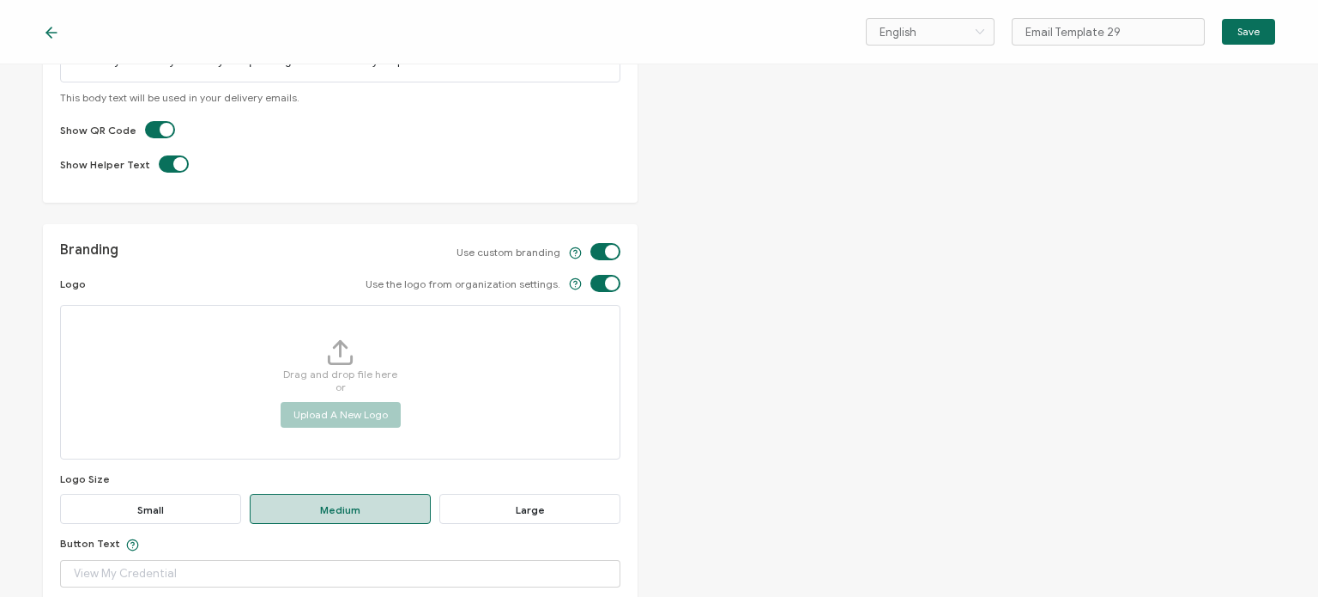
scroll to position [687, 0]
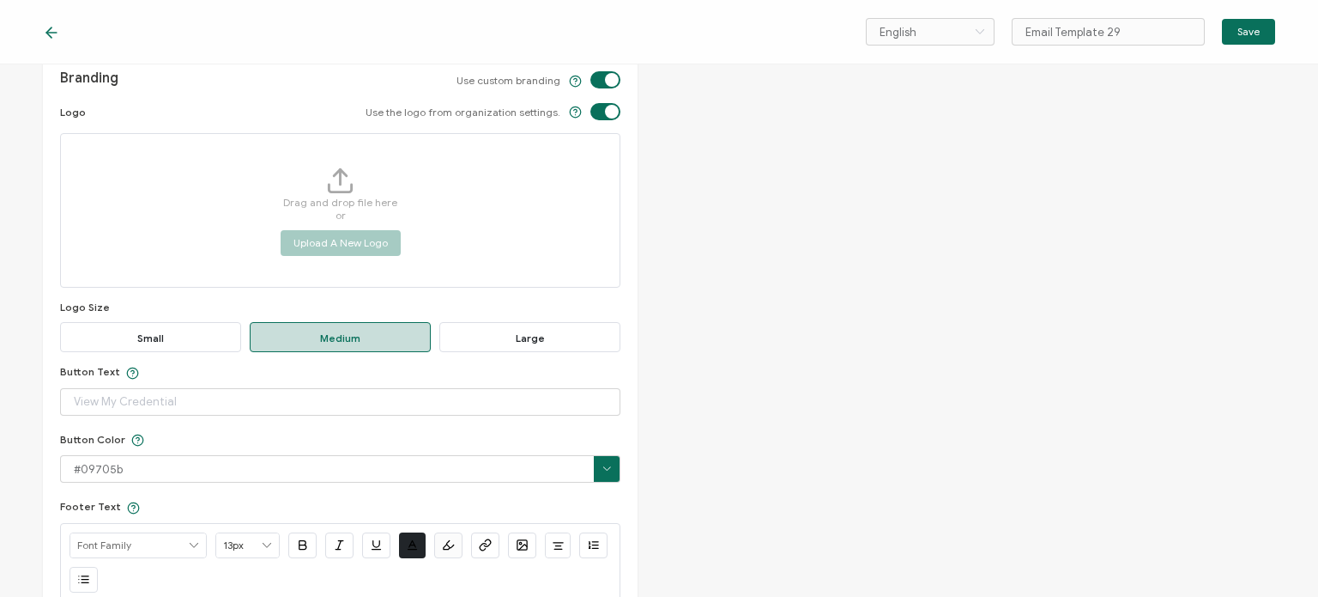
click at [509, 330] on span "Large" at bounding box center [529, 337] width 181 height 30
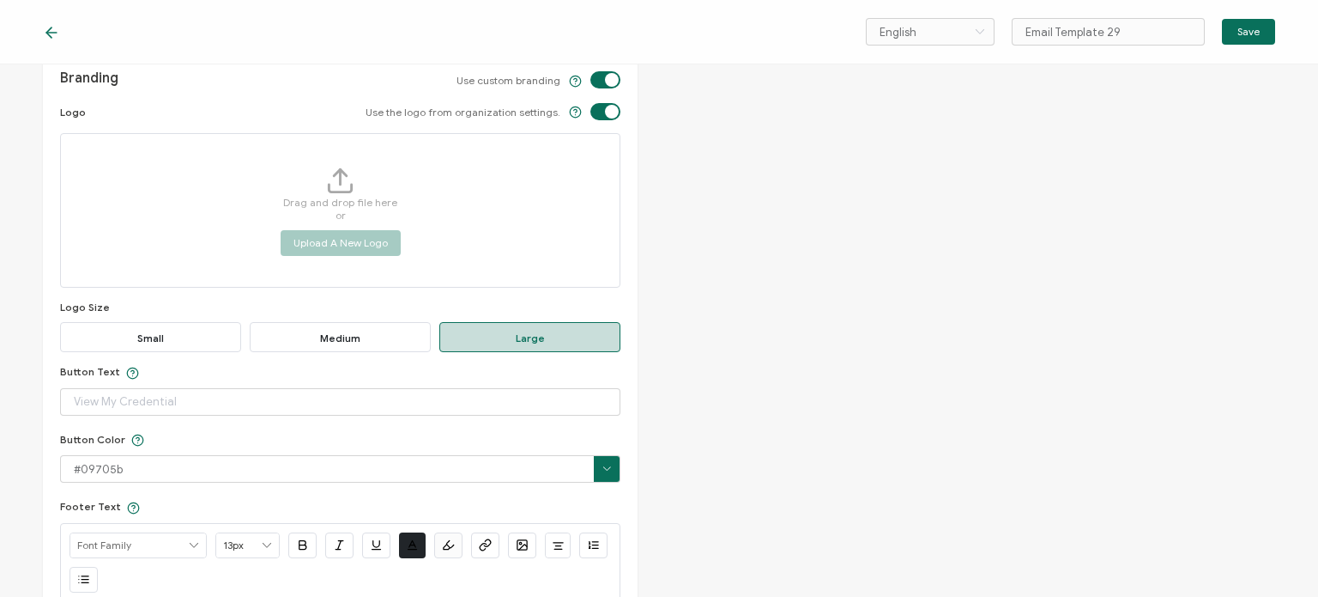
scroll to position [1014, 0]
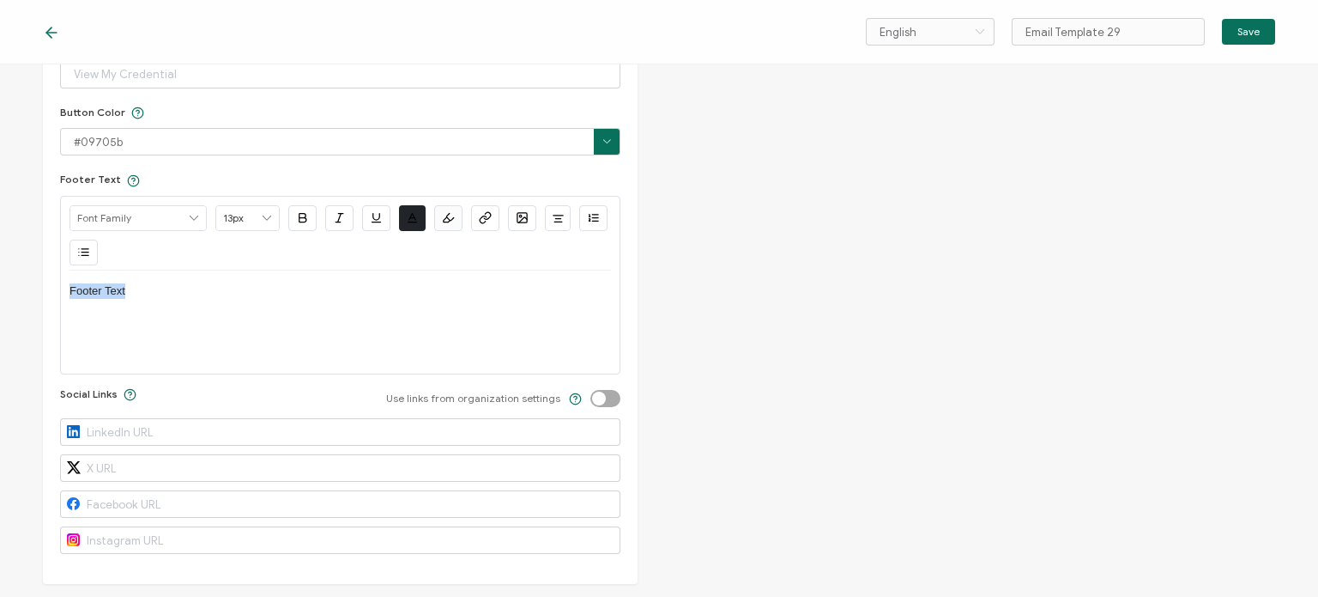
drag, startPoint x: 170, startPoint y: 288, endPoint x: 21, endPoint y: 292, distance: 148.5
click at [21, 292] on div "Edit Email Template Email Content Email Type Delivery Email Delivery Email Expi…" at bounding box center [659, 330] width 1318 height 532
click at [591, 390] on label at bounding box center [591, 390] width 0 height 0
click at [615, 394] on input "checkbox" at bounding box center [608, 398] width 11 height 11
checkbox input "true"
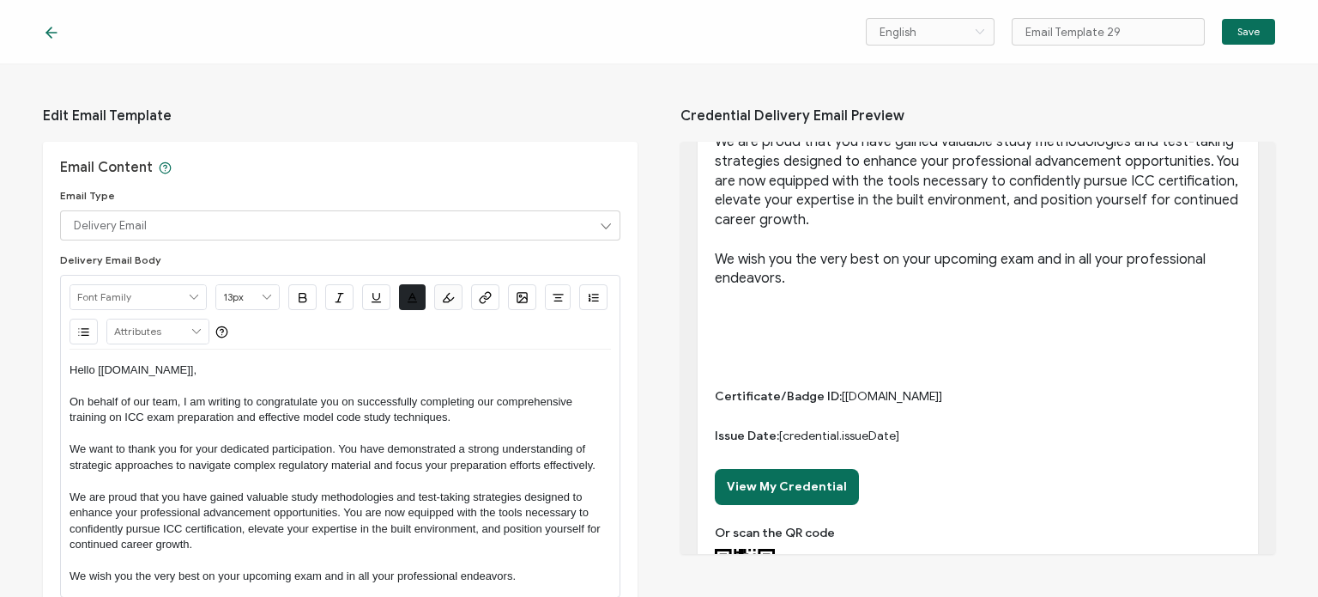
scroll to position [0, 0]
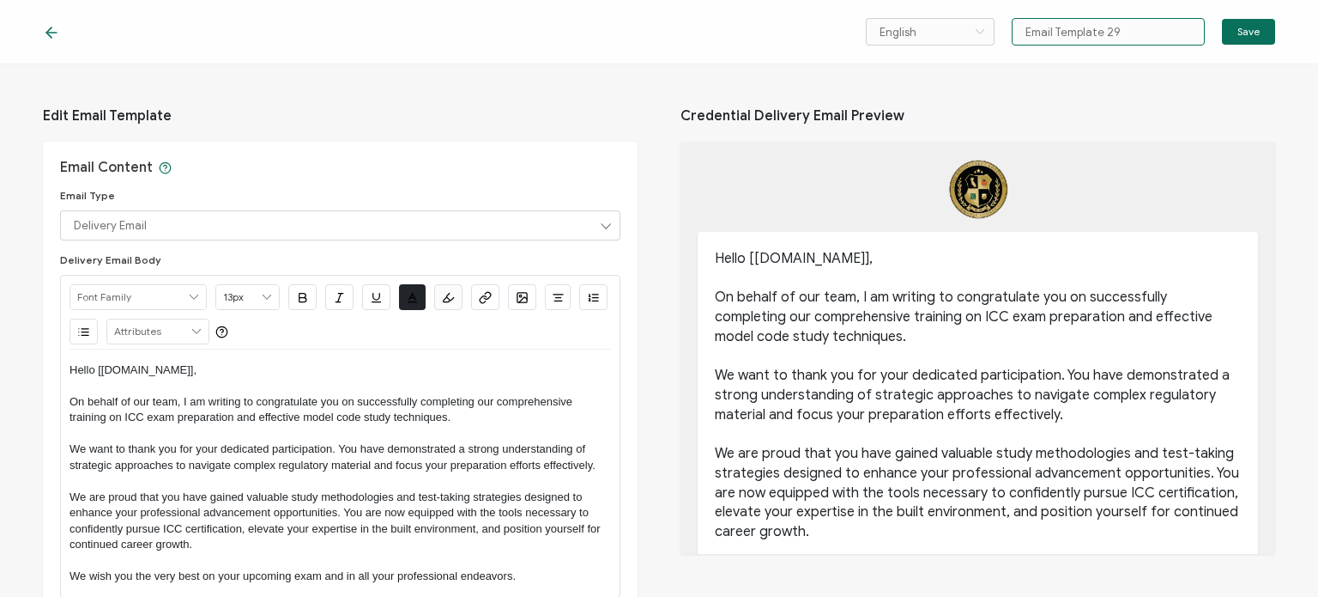
click at [1075, 28] on input "Email Template 29" at bounding box center [1108, 31] width 193 height 27
paste input "Studying for ICC Exams: Techniques for Success"
type input "Email TemStudying for ICC Exams: Techniques for Successplate 29"
click at [1244, 24] on button "Save" at bounding box center [1248, 32] width 53 height 26
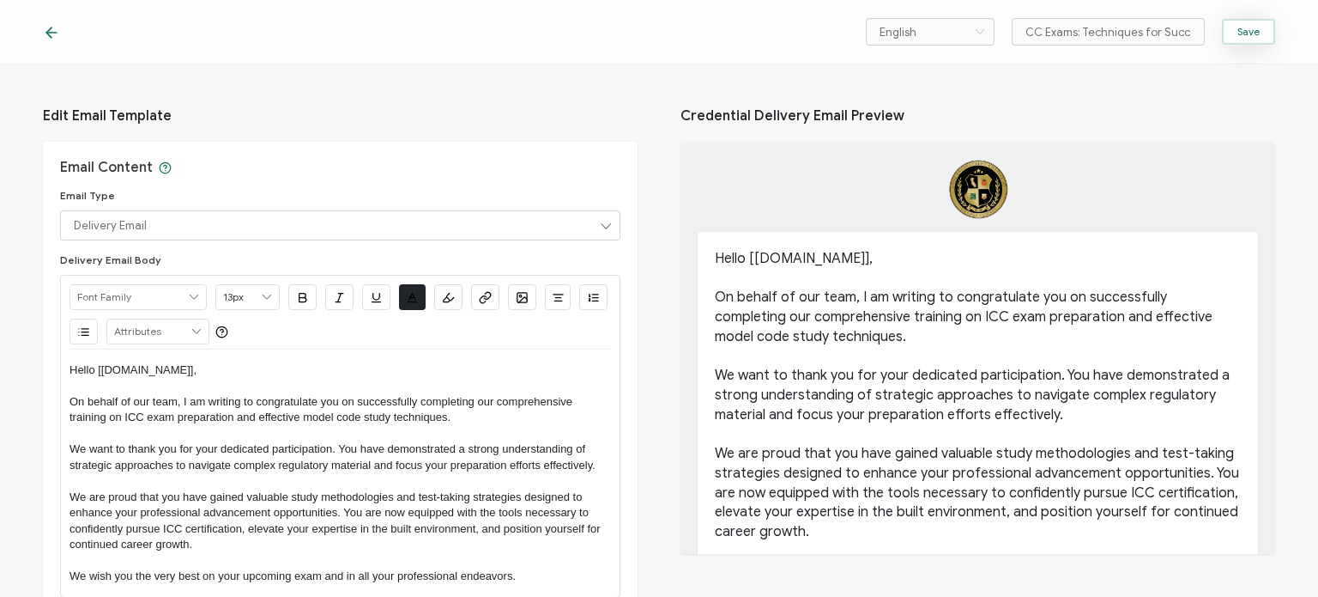
scroll to position [0, 0]
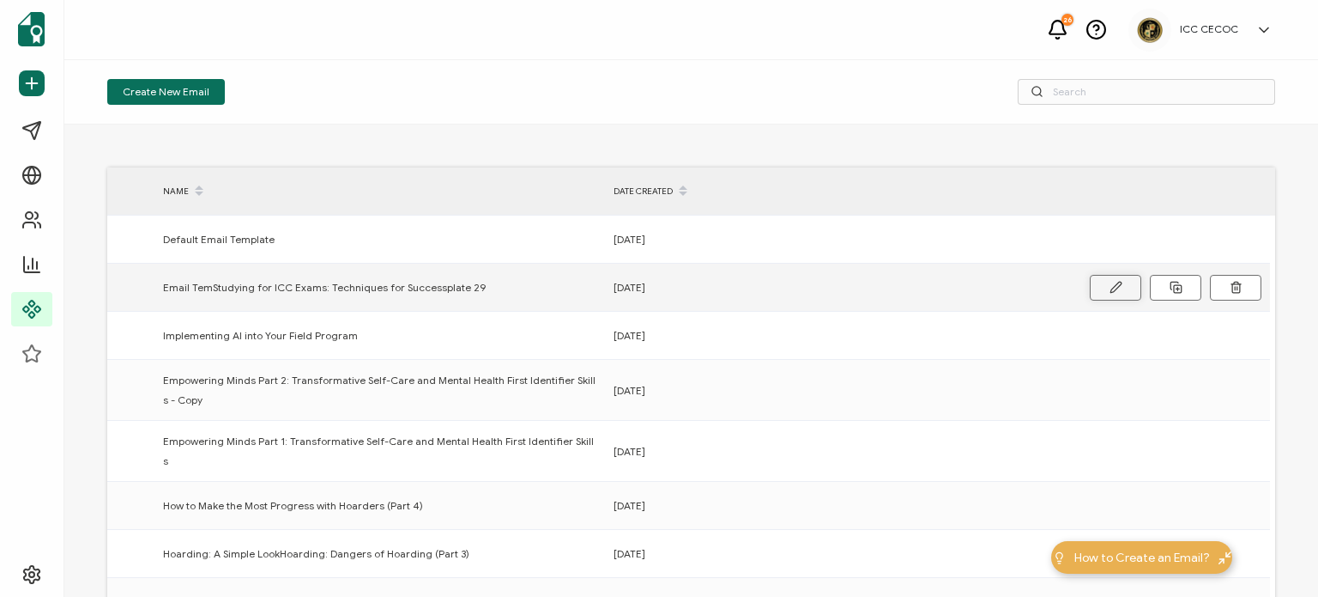
click at [1105, 288] on button at bounding box center [1115, 288] width 51 height 26
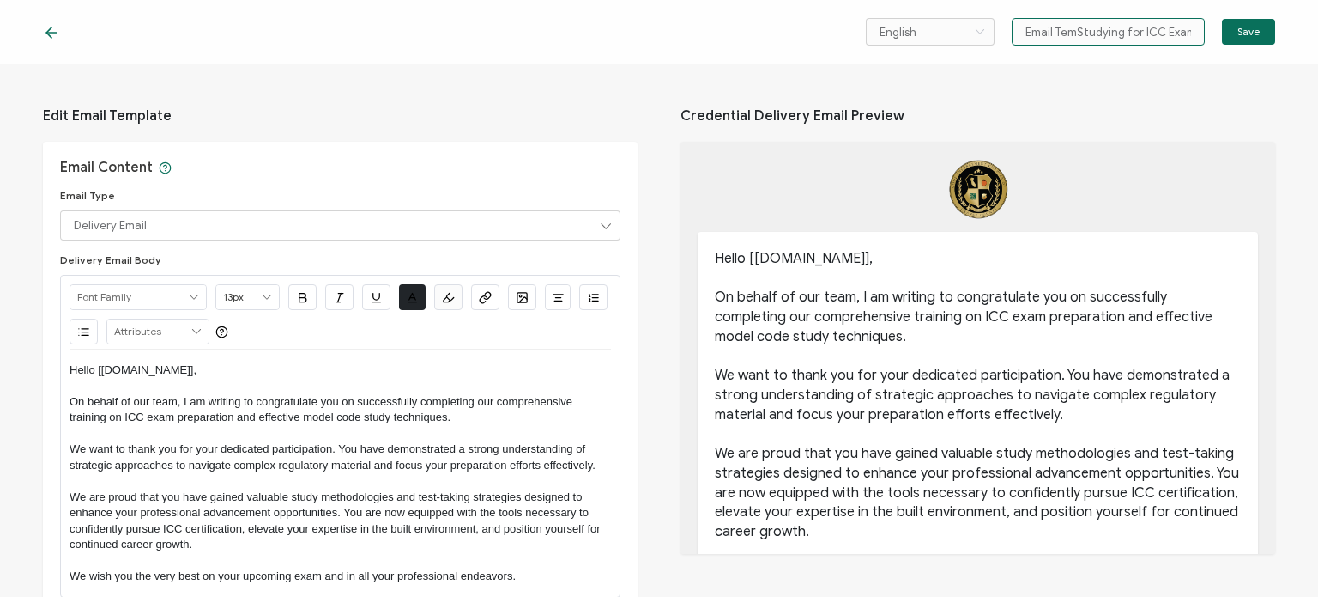
click at [1160, 31] on input "Email TemStudying for ICC Exams: Techniques for Successplate 29" at bounding box center [1108, 31] width 193 height 27
drag, startPoint x: 1165, startPoint y: 32, endPoint x: 1212, endPoint y: 42, distance: 48.3
click at [1212, 42] on div "English Bahasa indonesia Deutsch English Español Français Italiano Magyar Portu…" at bounding box center [1070, 31] width 409 height 27
click at [1156, 39] on input "Email TemStudying for ICC Exams: Techniques for Successplate 29" at bounding box center [1108, 31] width 193 height 27
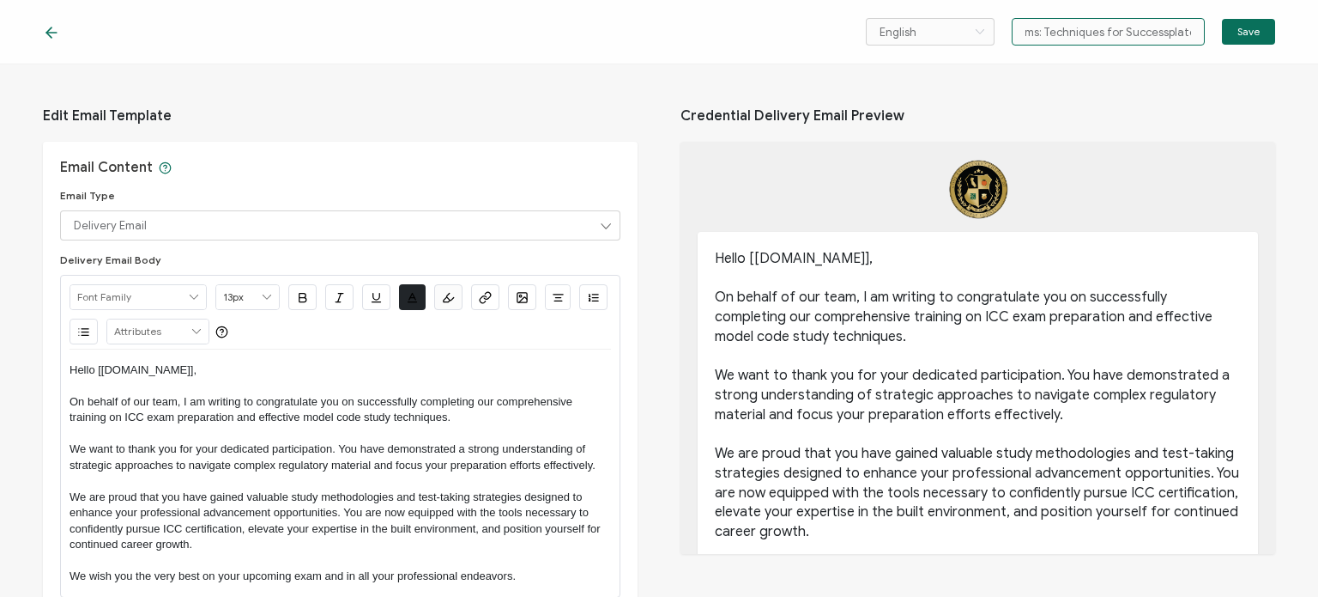
drag, startPoint x: 1153, startPoint y: 32, endPoint x: 1201, endPoint y: 39, distance: 48.7
click at [1201, 39] on input "Email TemStudying for ICC Exams: Techniques for Successplate 29" at bounding box center [1108, 31] width 193 height 27
type input "Email TemStudying for ICC Exams: Techniques for Success"
click at [1239, 27] on span "Save" at bounding box center [1249, 32] width 22 height 10
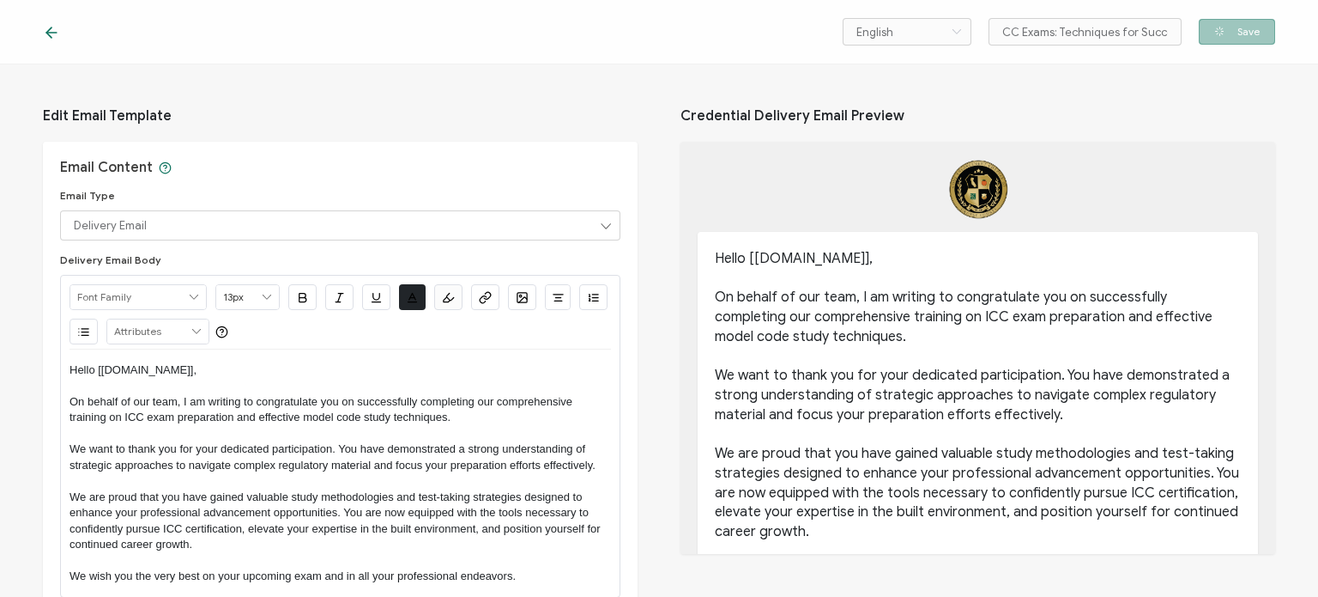
scroll to position [0, 0]
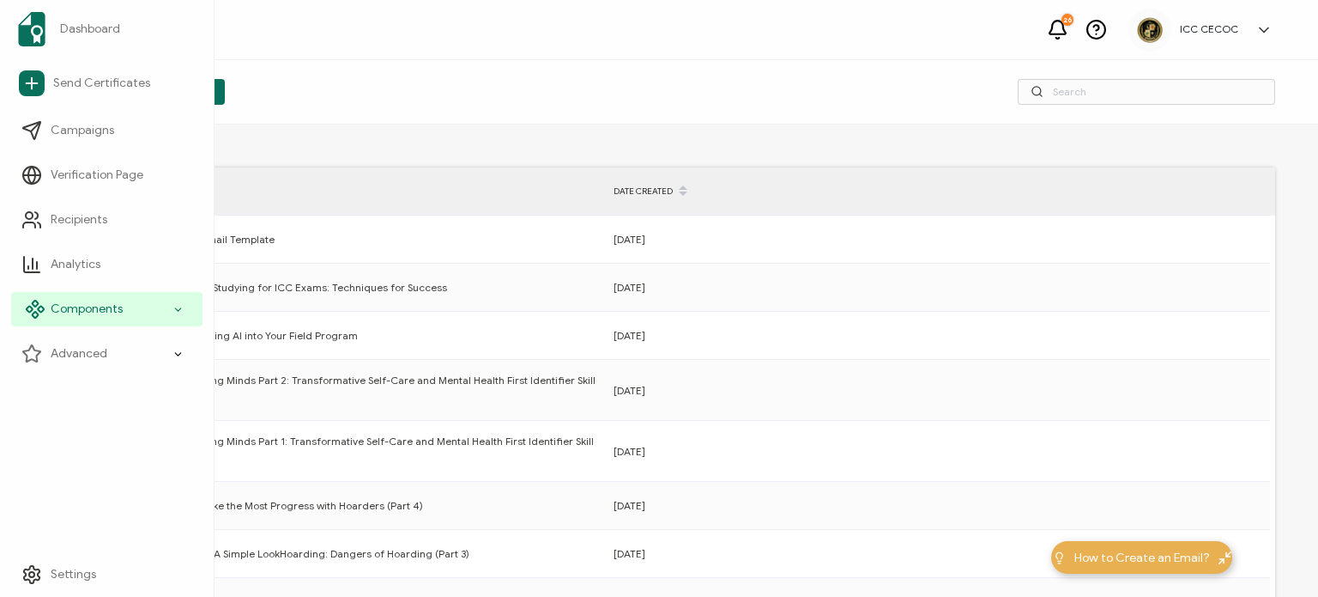
click at [109, 315] on span "Components" at bounding box center [87, 308] width 72 height 17
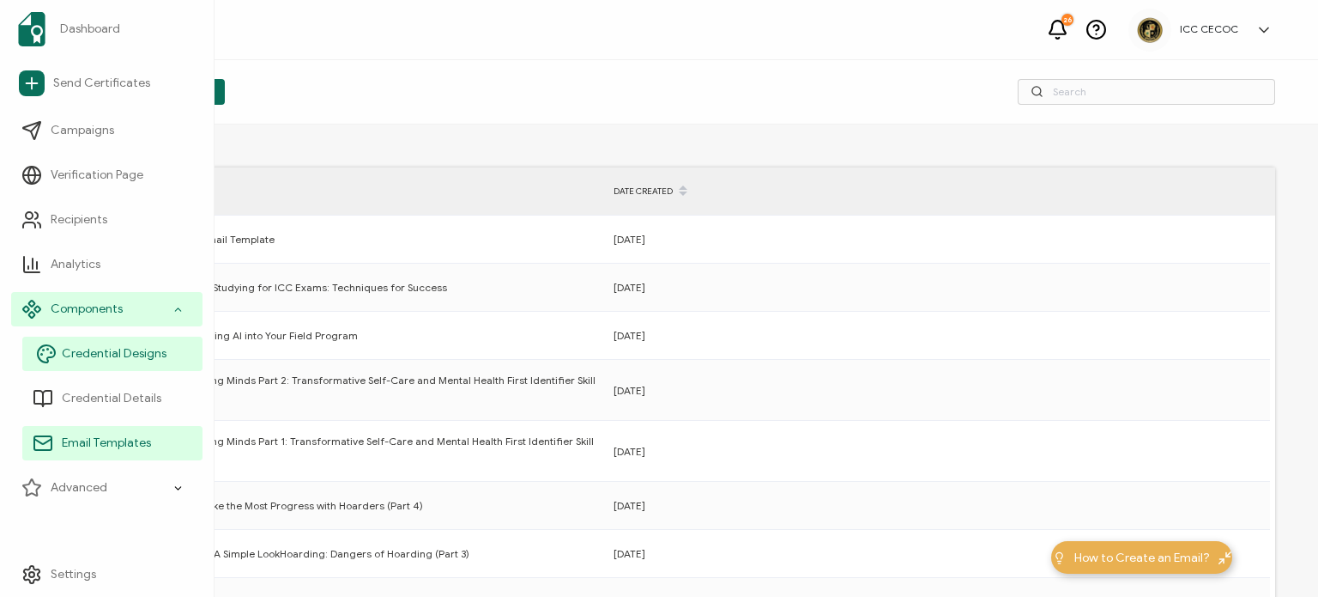
click at [113, 360] on span "Credential Designs" at bounding box center [114, 353] width 105 height 17
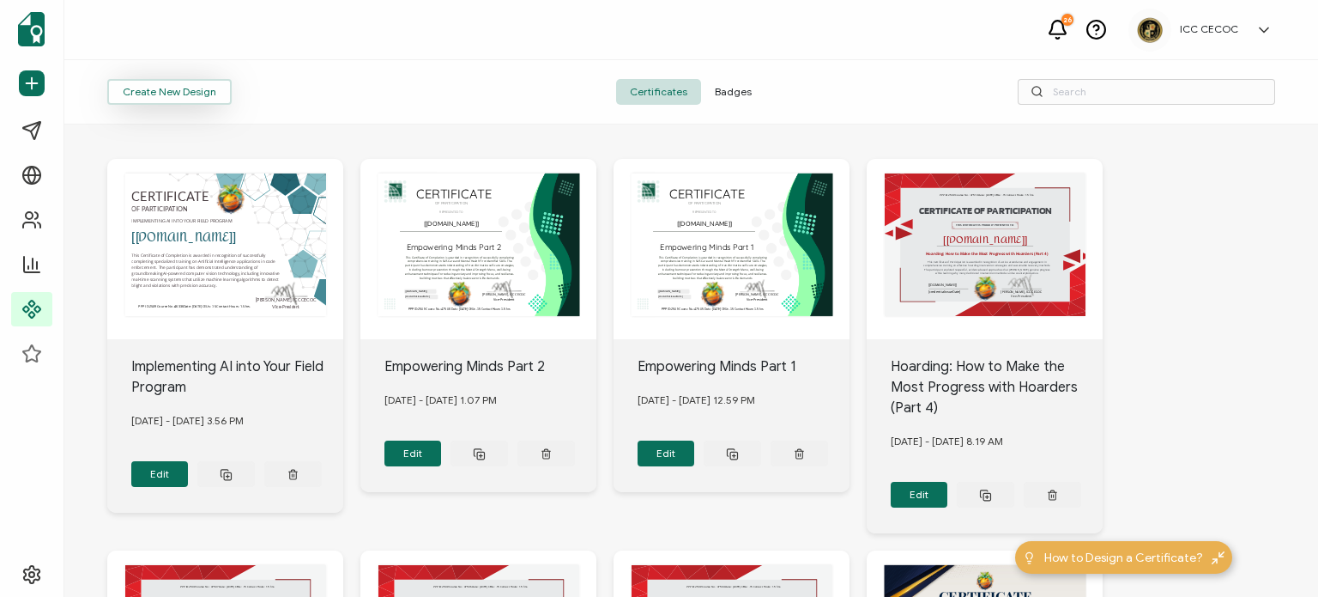
click at [141, 93] on button "Create New Design" at bounding box center [169, 92] width 124 height 26
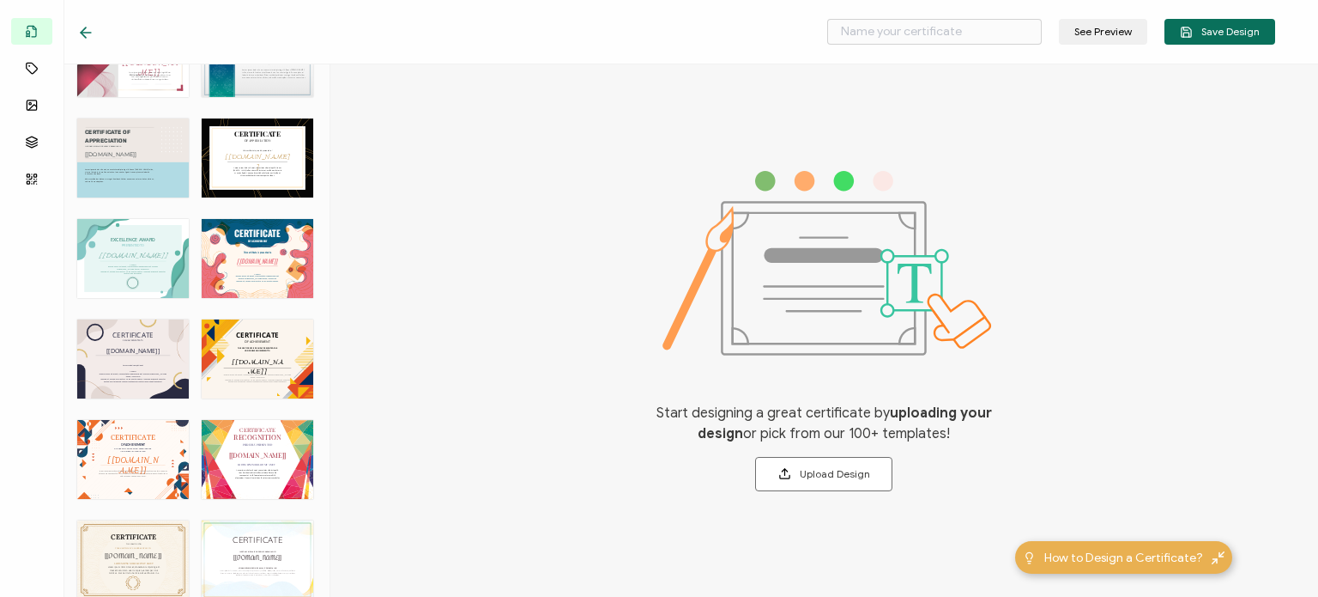
scroll to position [4181, 0]
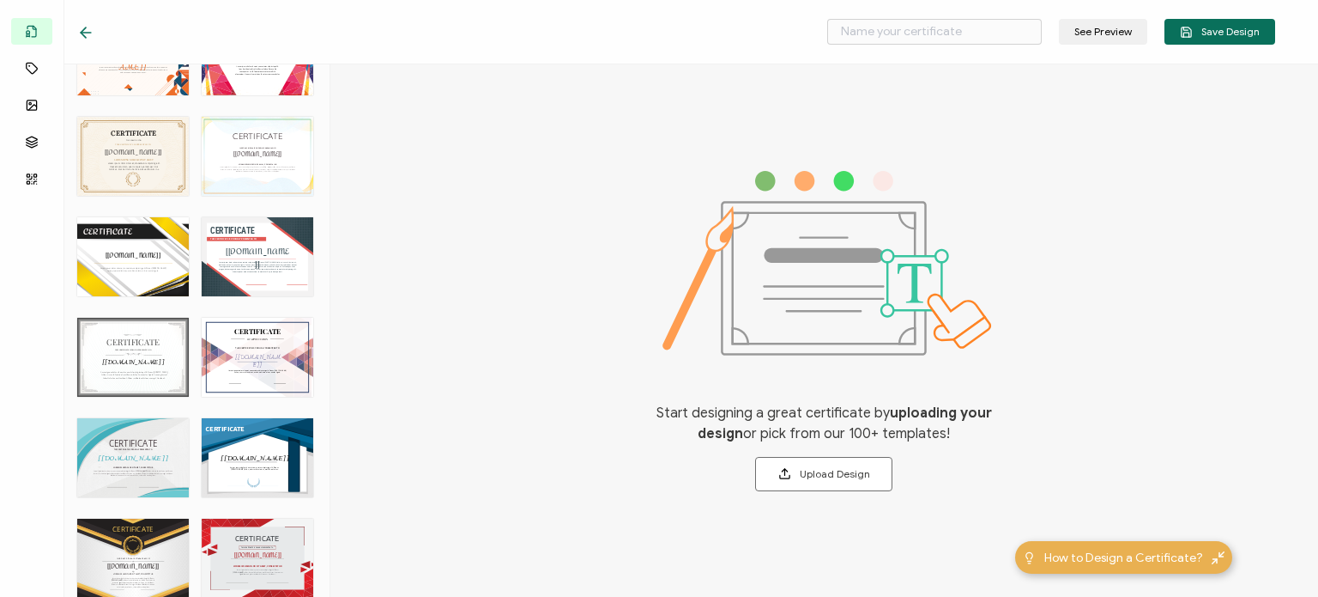
click at [142, 459] on div "CERTIFICATE THIS CERTIFICATE IS PROUDLY PRESENTED TO The recipient’s full name,…" at bounding box center [133, 457] width 112 height 79
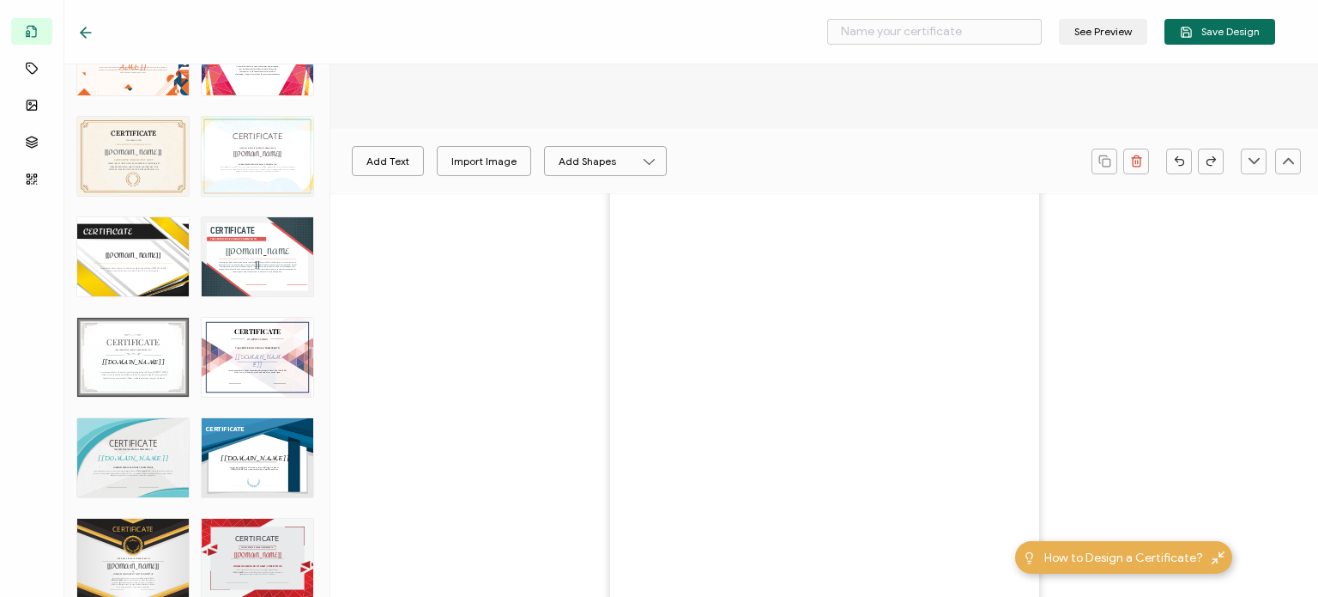
type input "Sycamore"
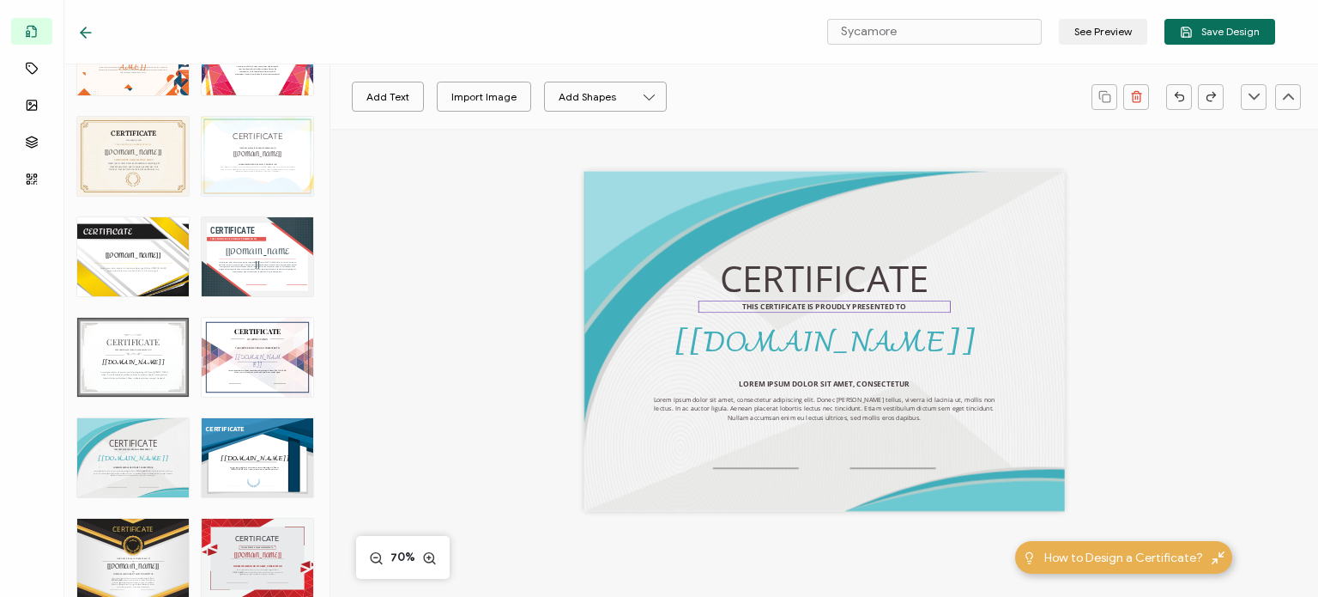
click at [786, 305] on pre "THIS CERTIFICATE IS PROUDLY PRESENTED TO" at bounding box center [824, 306] width 164 height 10
click at [762, 406] on pre "Lorem ipsum dolor sit amet, consectetur adipiscing elit. Donec [PERSON_NAME] te…" at bounding box center [825, 408] width 343 height 27
click at [758, 408] on pre "Lorem ipsum dolor sit amet, consectetur adipiscing elit. Donec [PERSON_NAME] te…" at bounding box center [825, 408] width 343 height 27
click at [756, 408] on pre "Lorem ipsum dolor sit amet, consectetur adipiscing elit. Donec [PERSON_NAME] te…" at bounding box center [825, 408] width 343 height 27
click at [754, 408] on pre "Lorem ipsum dolor sit amet, consectetur adipiscing elit. Donec [PERSON_NAME] te…" at bounding box center [825, 408] width 343 height 27
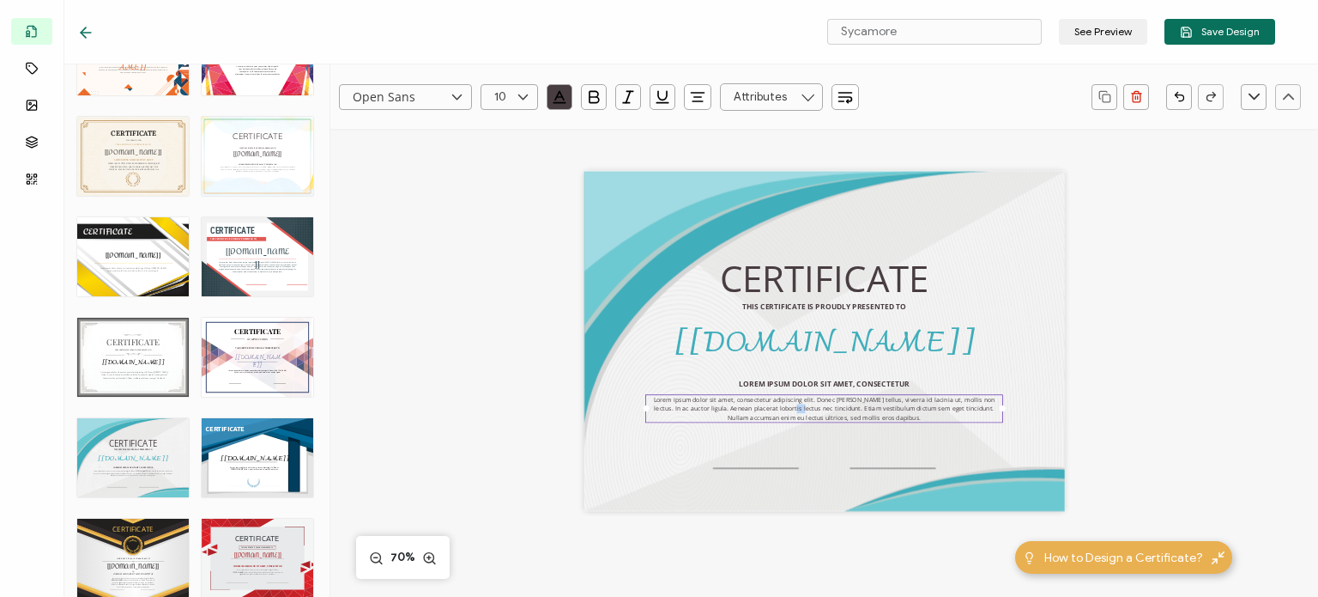
click at [754, 408] on pre "Lorem ipsum dolor sit amet, consectetur adipiscing elit. Donec [PERSON_NAME] te…" at bounding box center [825, 408] width 343 height 27
click at [865, 417] on pre "Lorem ipsum dolor sit amet, consectetur adipiscing elit. Donec [PERSON_NAME] te…" at bounding box center [825, 408] width 343 height 27
click at [899, 415] on div "Lorem ipsum dolor sit amet, consectetur adipiscing elit. Donec [PERSON_NAME] te…" at bounding box center [824, 408] width 358 height 28
click at [882, 415] on div "Lorem ipsum dolor sit amet, consectetur adipiscing elit. Donec [PERSON_NAME] te…" at bounding box center [824, 408] width 358 height 28
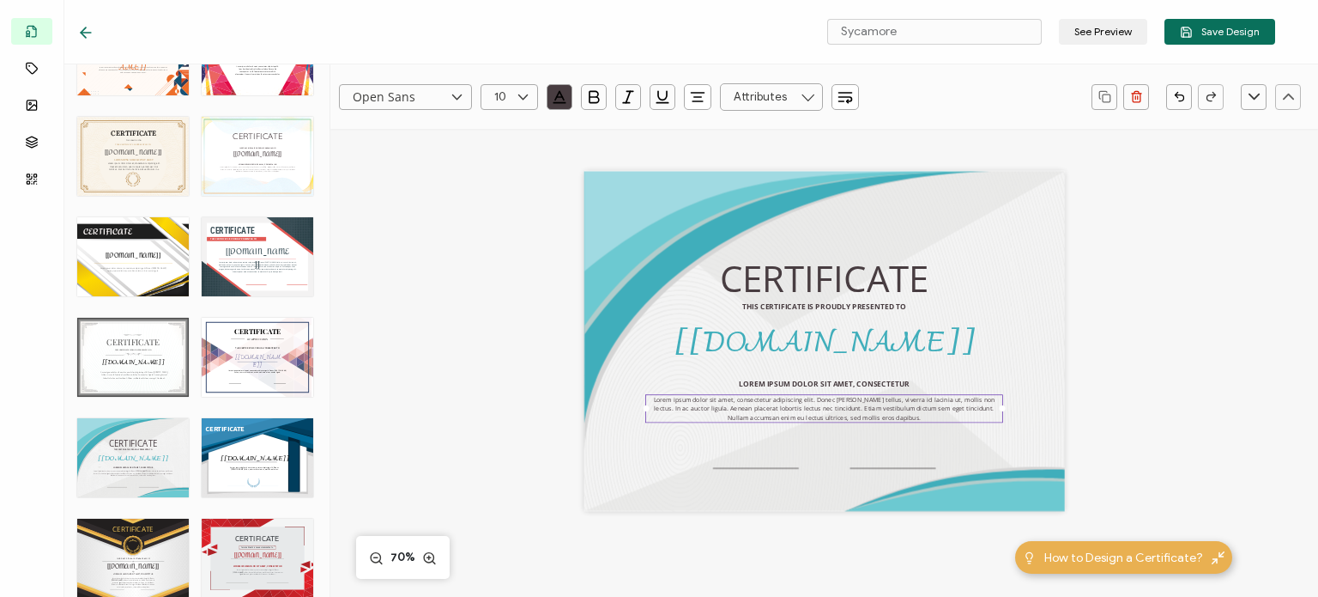
click at [884, 420] on div "Lorem ipsum dolor sit amet, consectetur adipiscing elit. Donec [PERSON_NAME] te…" at bounding box center [824, 408] width 358 height 28
click at [869, 417] on pre "Lorem ipsum dolor sit amet, consectetur adipiscing elit. Donec [PERSON_NAME] te…" at bounding box center [825, 408] width 343 height 27
click at [855, 417] on pre "Lorem ipsum dolor sit amet, consectetur adipiscing elit. Donec [PERSON_NAME] te…" at bounding box center [825, 408] width 343 height 27
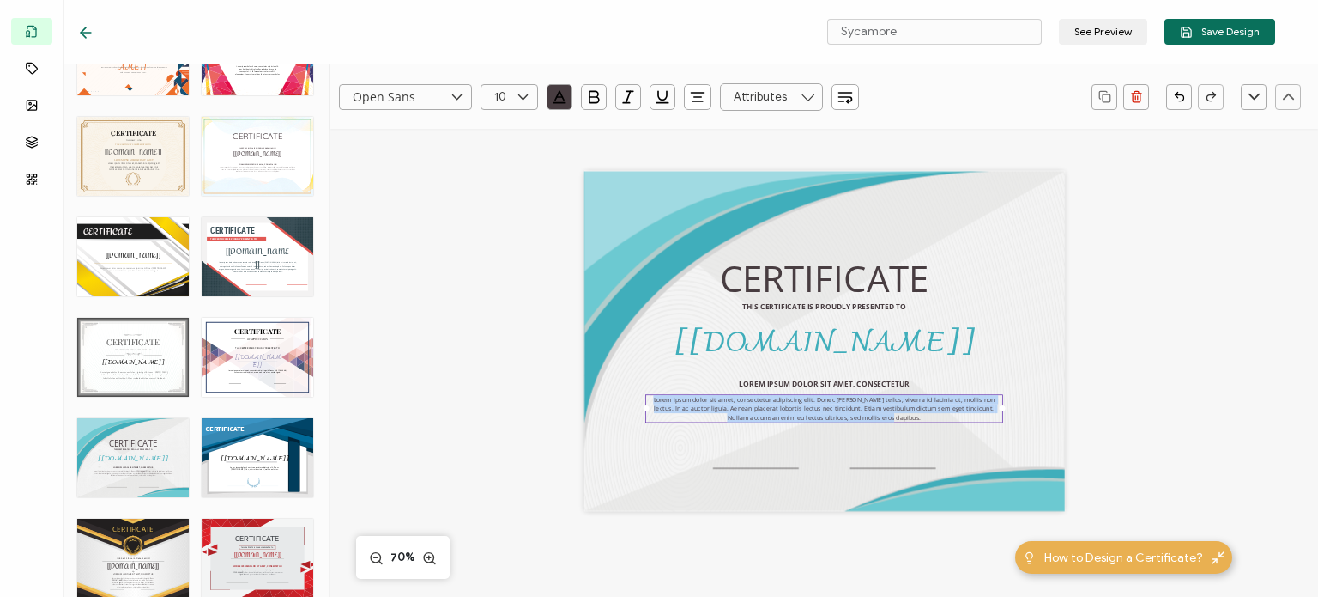
drag, startPoint x: 728, startPoint y: 404, endPoint x: 891, endPoint y: 418, distance: 163.7
click at [891, 418] on div "Lorem ipsum dolor sit amet, consectetur adipiscing elit. Donec [PERSON_NAME] te…" at bounding box center [824, 408] width 358 height 28
paste pre
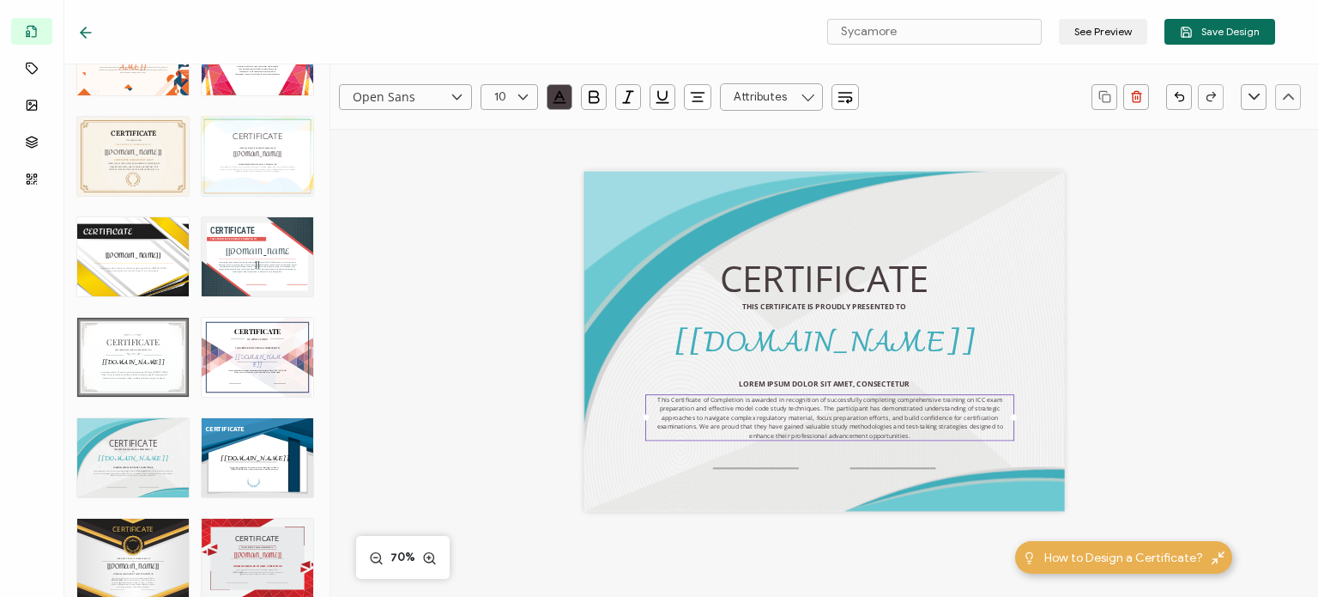
drag, startPoint x: 999, startPoint y: 416, endPoint x: 1017, endPoint y: 420, distance: 18.3
click at [1017, 420] on div "CERTIFICATE THIS CERTIFICATE IS PROUDLY PRESENTED TO The recipient’s full name,…" at bounding box center [824, 341] width 481 height 340
click at [855, 305] on pre "THIS CERTIFICATE IS PROUDLY PRESENTED TO" at bounding box center [824, 306] width 164 height 10
click at [1160, 325] on div "CERTIFICATE THIS CERTIFICATE IS PROUDLY PRESENTED TO The recipient’s full name,…" at bounding box center [825, 362] width 692 height 466
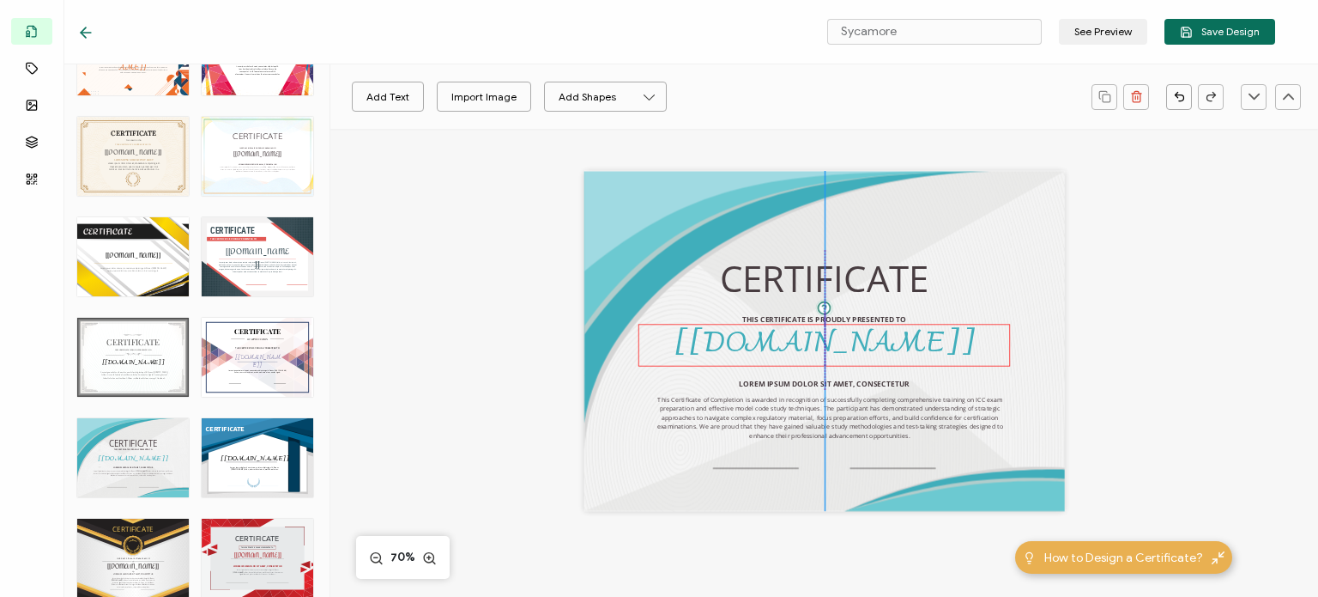
drag, startPoint x: 863, startPoint y: 307, endPoint x: 864, endPoint y: 325, distance: 18.0
click at [864, 325] on div "CERTIFICATE THIS CERTIFICATE IS PROUDLY PRESENTED TO The recipient’s full name,…" at bounding box center [824, 341] width 481 height 340
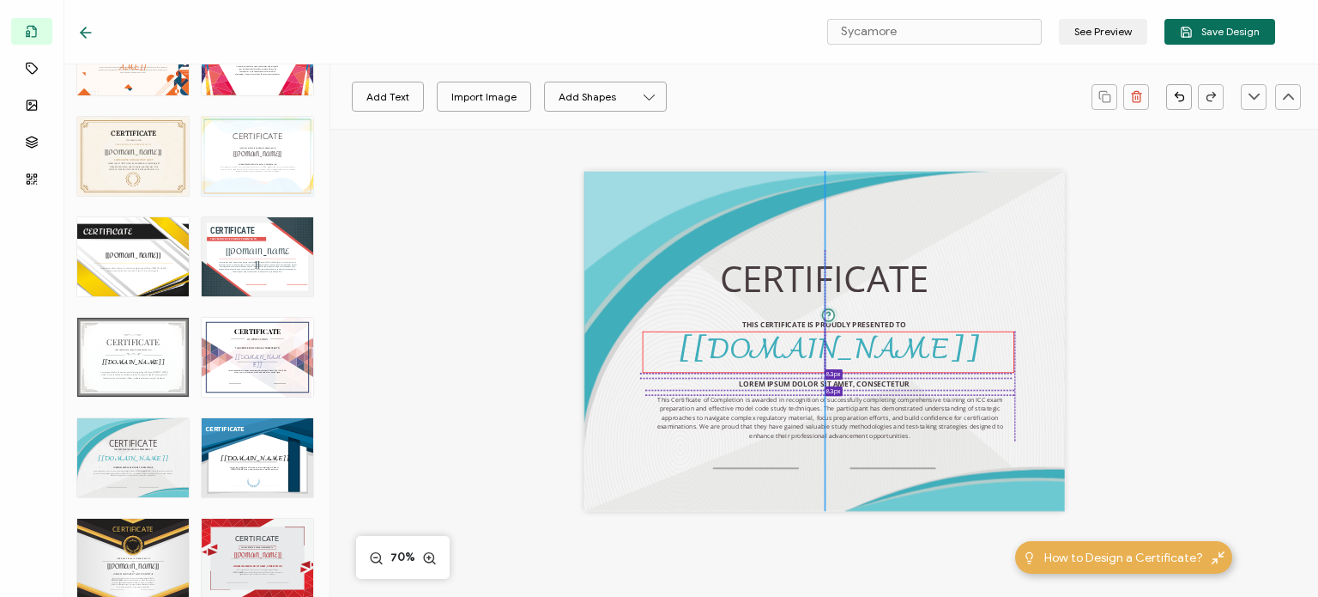
click at [863, 333] on pre "[[DOMAIN_NAME]]" at bounding box center [828, 350] width 301 height 51
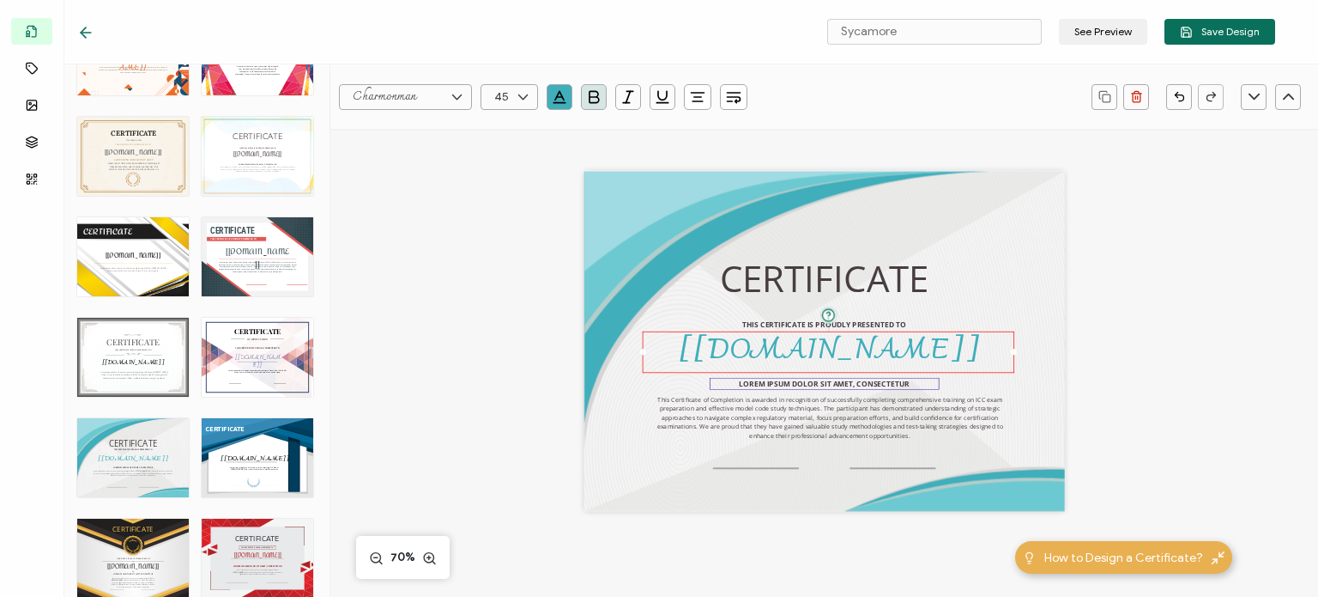
click at [887, 385] on pre "LOREM IPSUM DOLOR SIT AMET, CONSECTETUR" at bounding box center [824, 384] width 170 height 10
drag, startPoint x: 903, startPoint y: 384, endPoint x: 733, endPoint y: 382, distance: 169.9
click at [733, 382] on div "LOREM IPSUM DOLOR SIT AMET, CONSECTETUR" at bounding box center [824, 384] width 229 height 12
paste pre
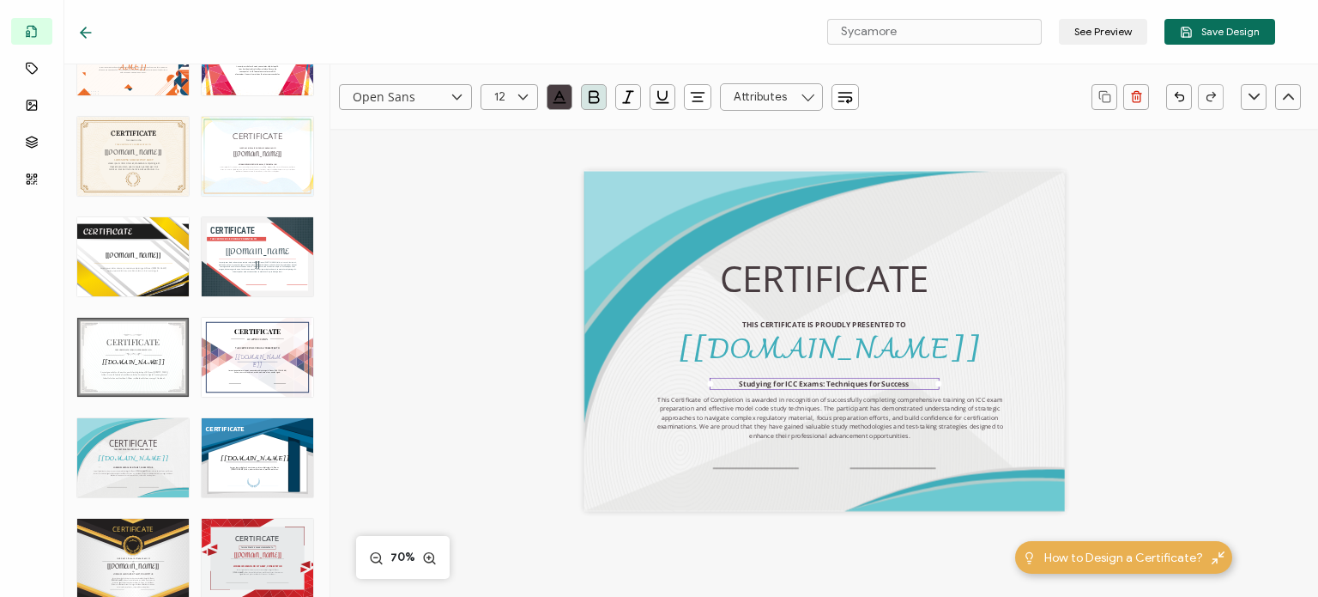
click at [772, 385] on pre "Studying for ICC Exams: Techniques for Success" at bounding box center [824, 384] width 170 height 10
click at [736, 382] on div "Studying for ICC Exams: Techniques for Success" at bounding box center [824, 384] width 229 height 12
drag, startPoint x: 736, startPoint y: 382, endPoint x: 910, endPoint y: 384, distance: 173.4
click at [910, 384] on div "Studying for ICC Exams: Techniques for Success" at bounding box center [824, 384] width 229 height 12
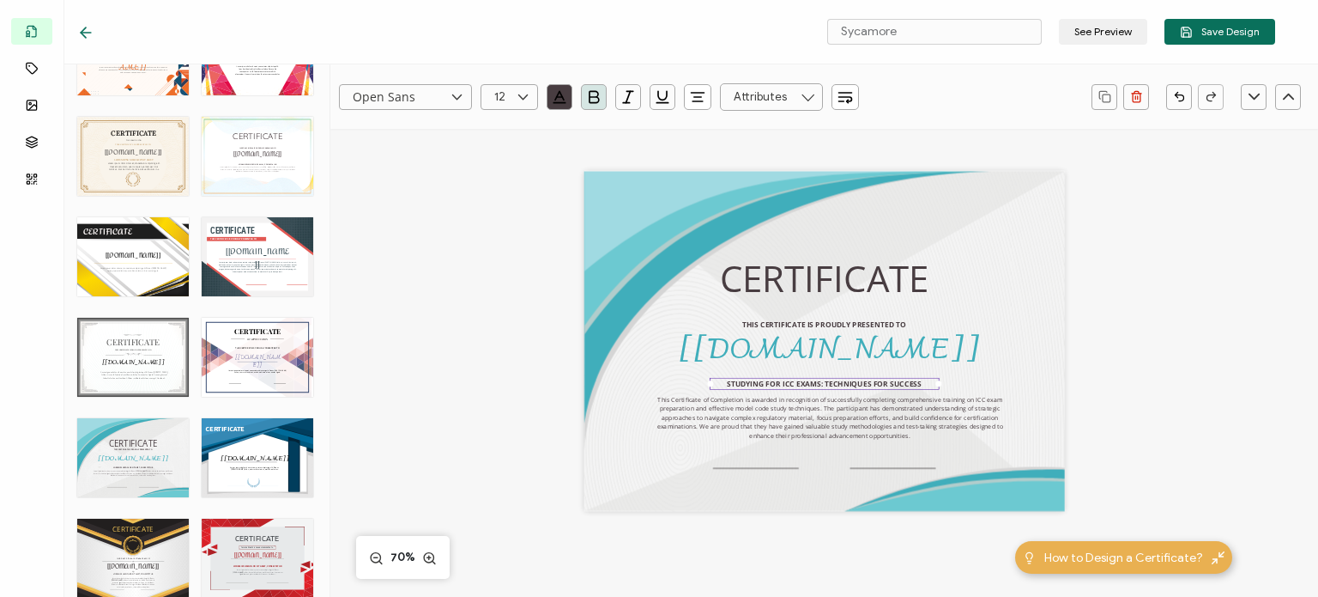
click at [742, 389] on div "STUDYING FOR ICC EXAMS: TECHNIQUES FOR SUCCESS" at bounding box center [824, 384] width 229 height 12
click at [600, 101] on icon "button" at bounding box center [593, 96] width 17 height 17
type input ""Open Sans""
click at [464, 248] on div ""Open Sans" Alright Sans [PERSON_NAME] Archivo Black Arial Arimo Blinker Caveat…" at bounding box center [824, 462] width 988 height 666
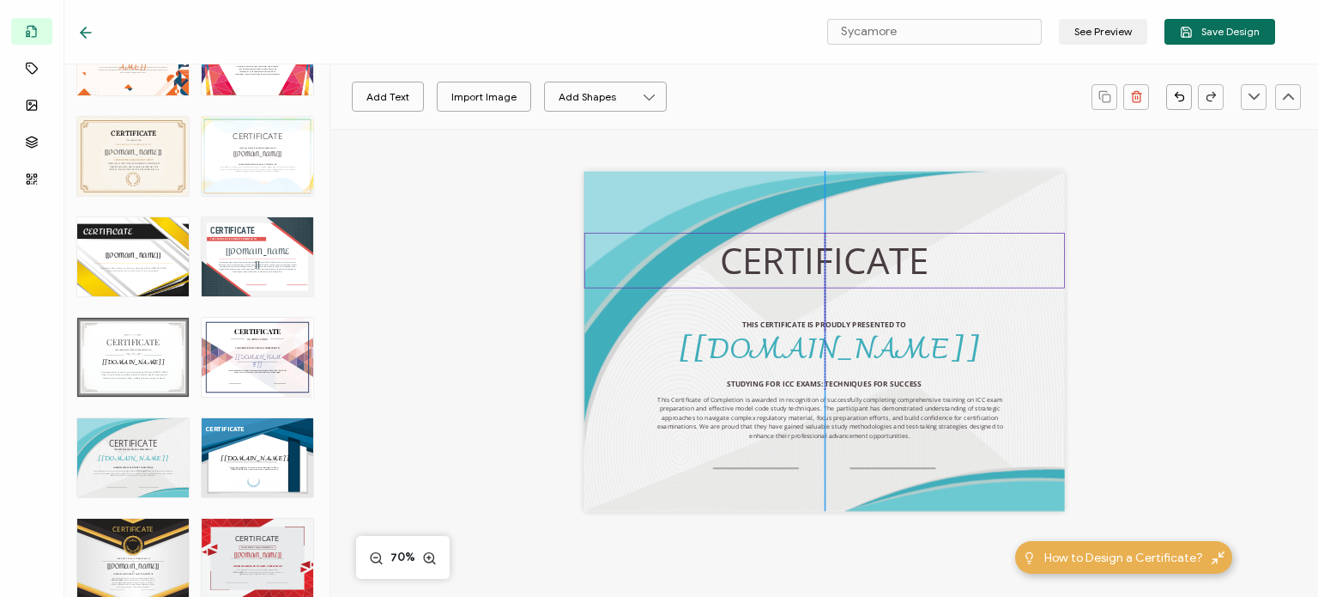
drag, startPoint x: 803, startPoint y: 276, endPoint x: 803, endPoint y: 259, distance: 17.2
click at [803, 259] on pre "CERTIFICATE" at bounding box center [824, 260] width 209 height 49
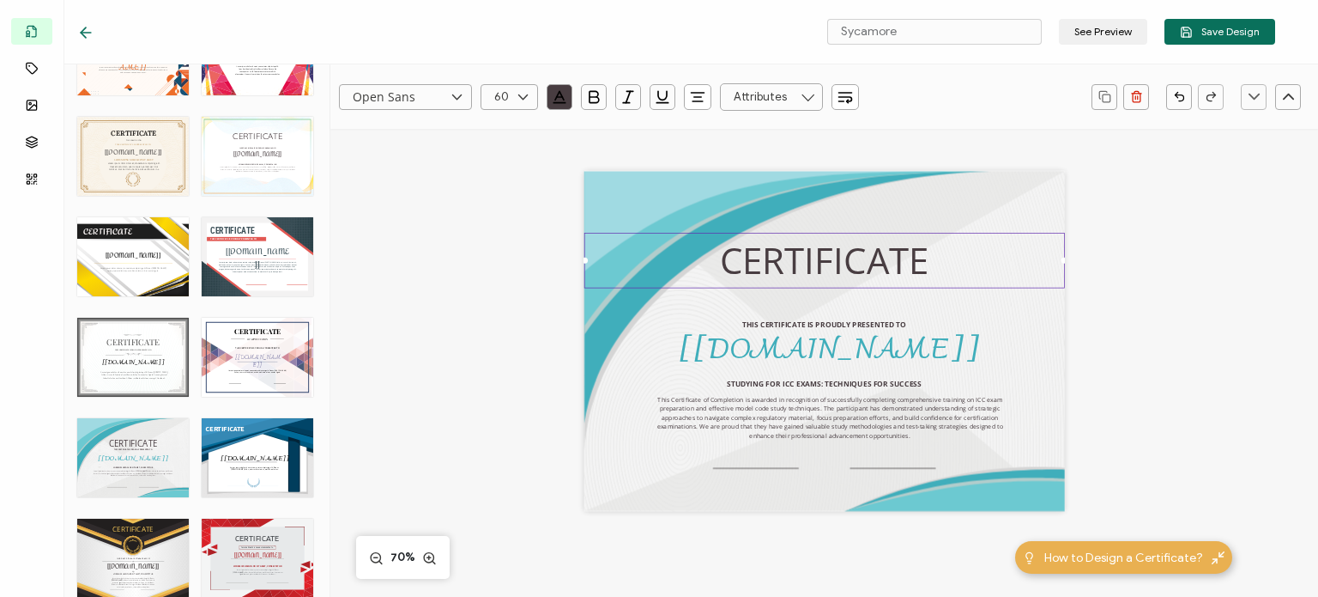
click at [81, 33] on icon at bounding box center [86, 33] width 10 height 0
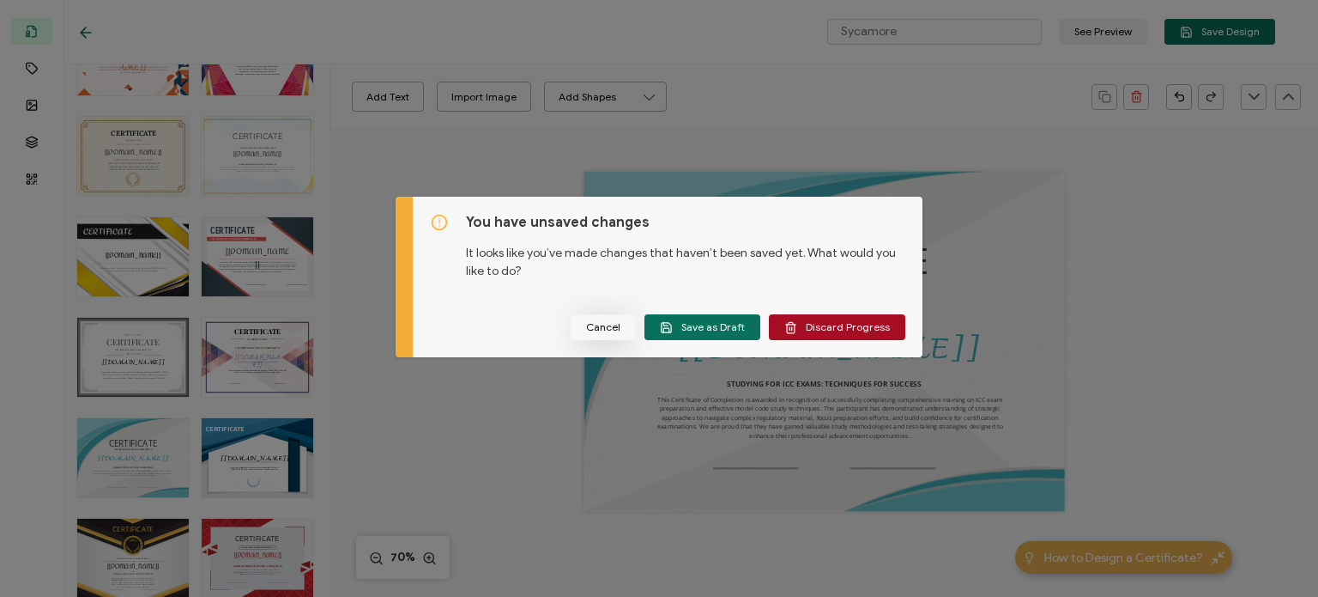
click at [604, 325] on span "Cancel" at bounding box center [603, 327] width 34 height 10
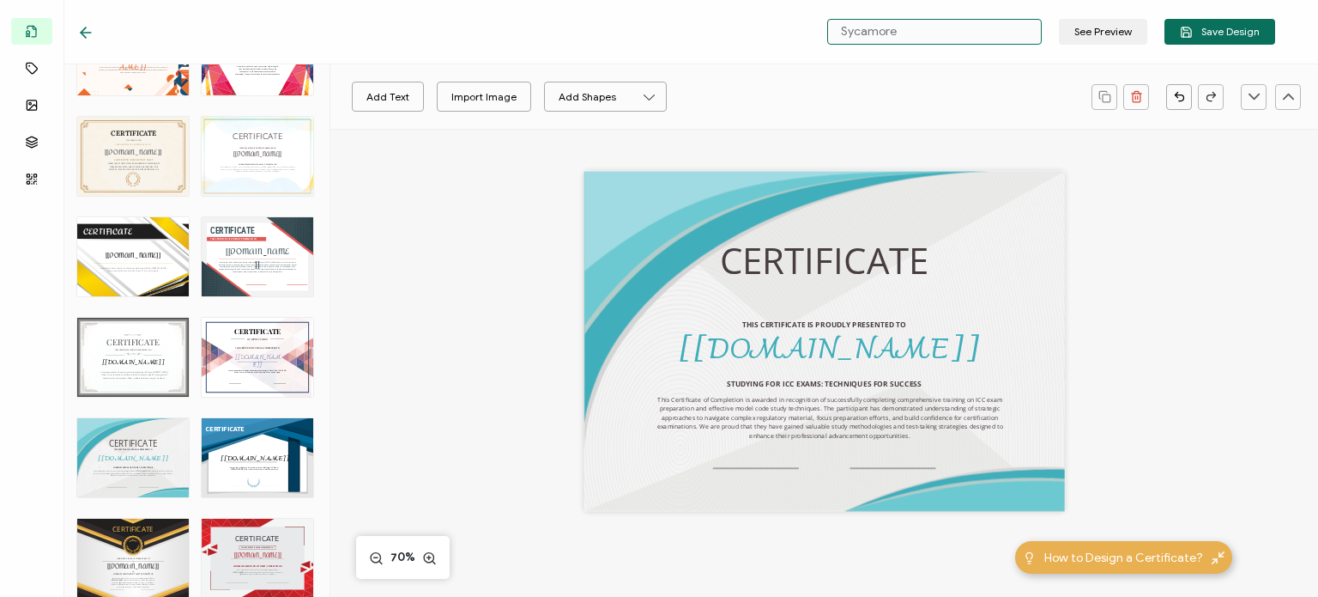
click at [810, 21] on div "Sycamore See Preview Save Design Templates Attributes Images Layers QR Code Cer…" at bounding box center [659, 298] width 1318 height 597
paste input "tudying for ICC Exams: Techniques for Success"
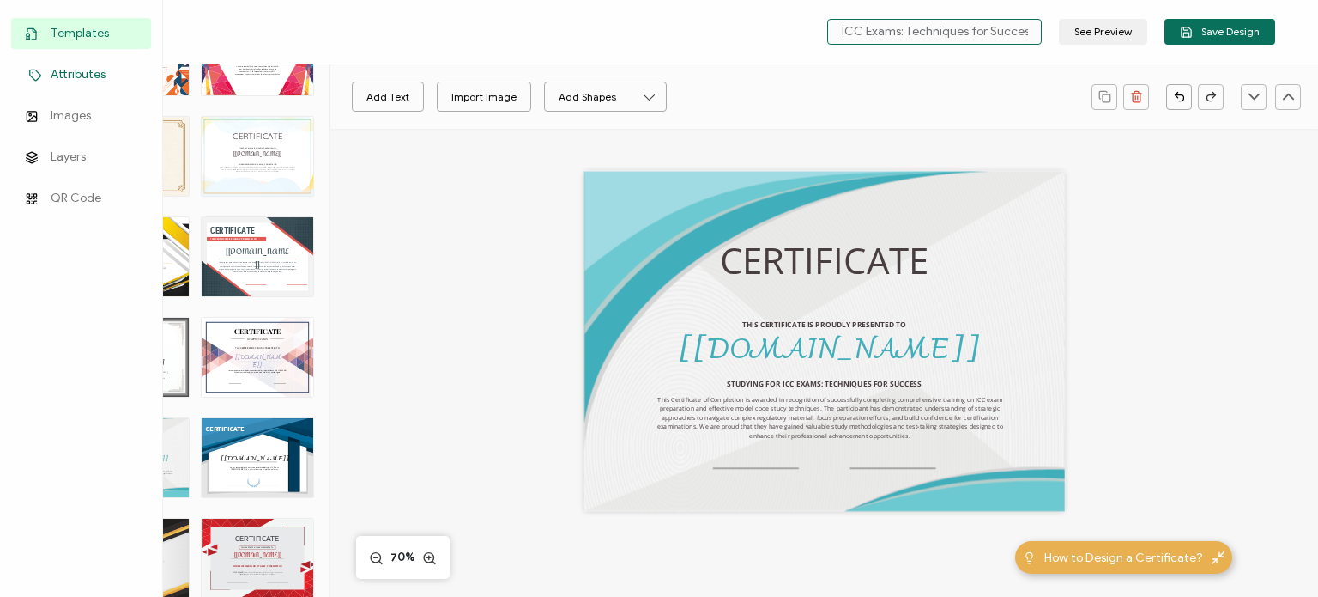
type input "Studying for ICC Exams: Techniques for Success"
click at [35, 66] on link "Attributes" at bounding box center [81, 74] width 140 height 31
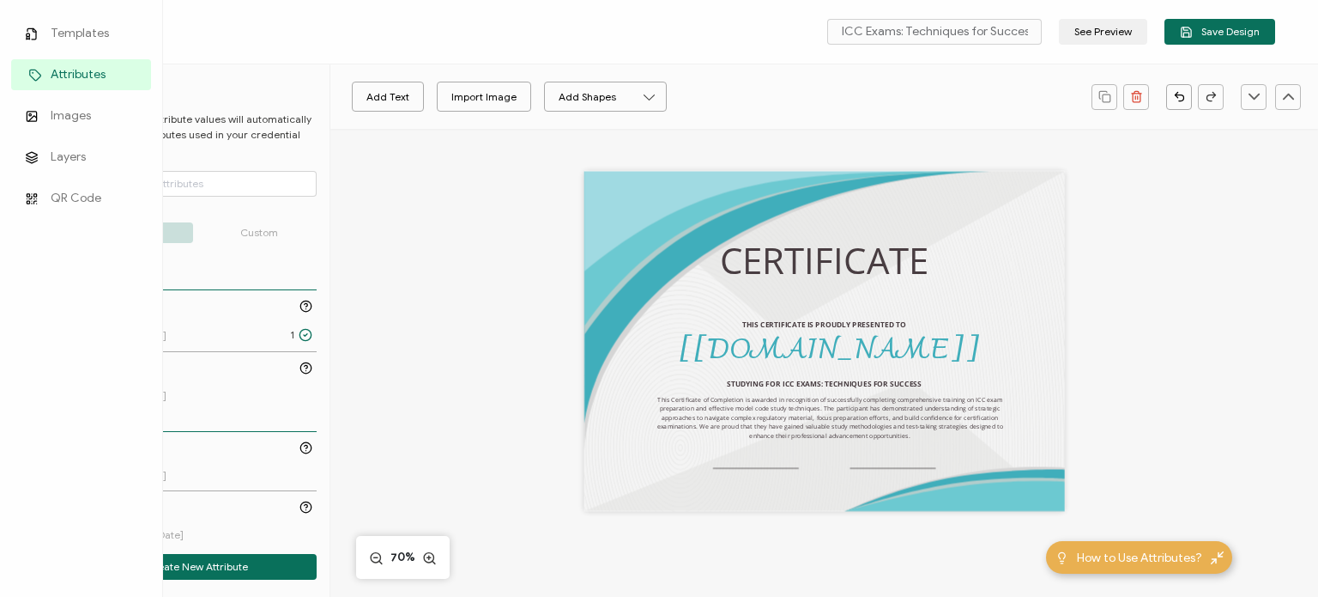
scroll to position [0, 0]
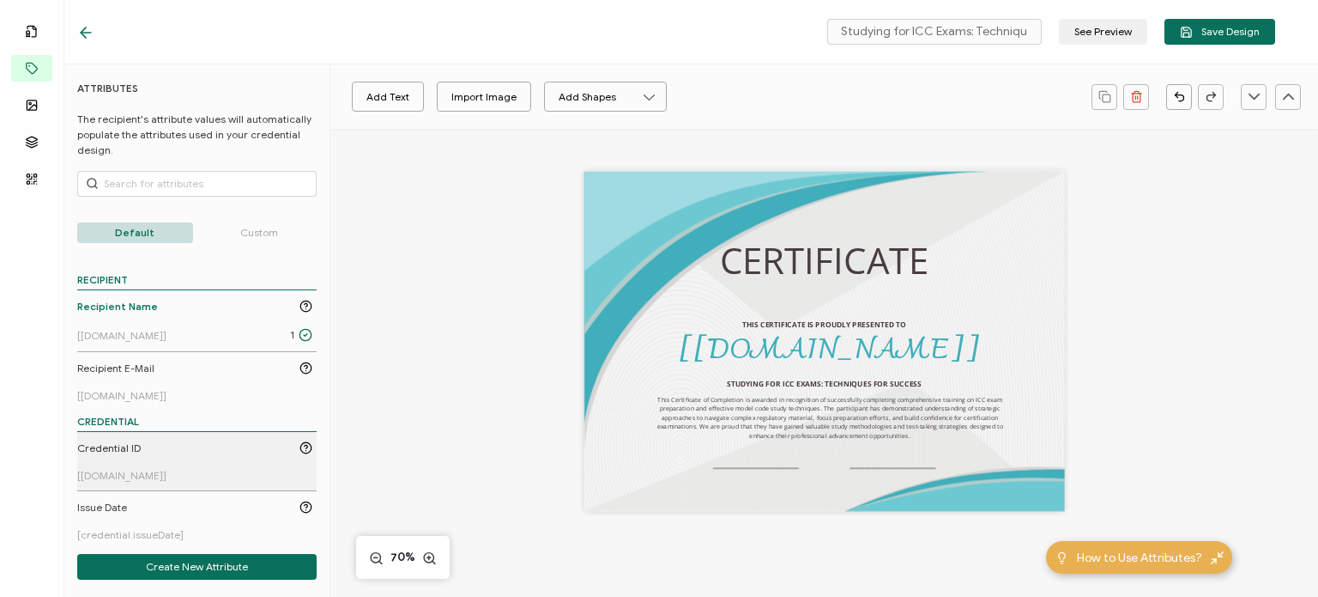
click at [185, 448] on div "Credential ID" at bounding box center [194, 447] width 235 height 15
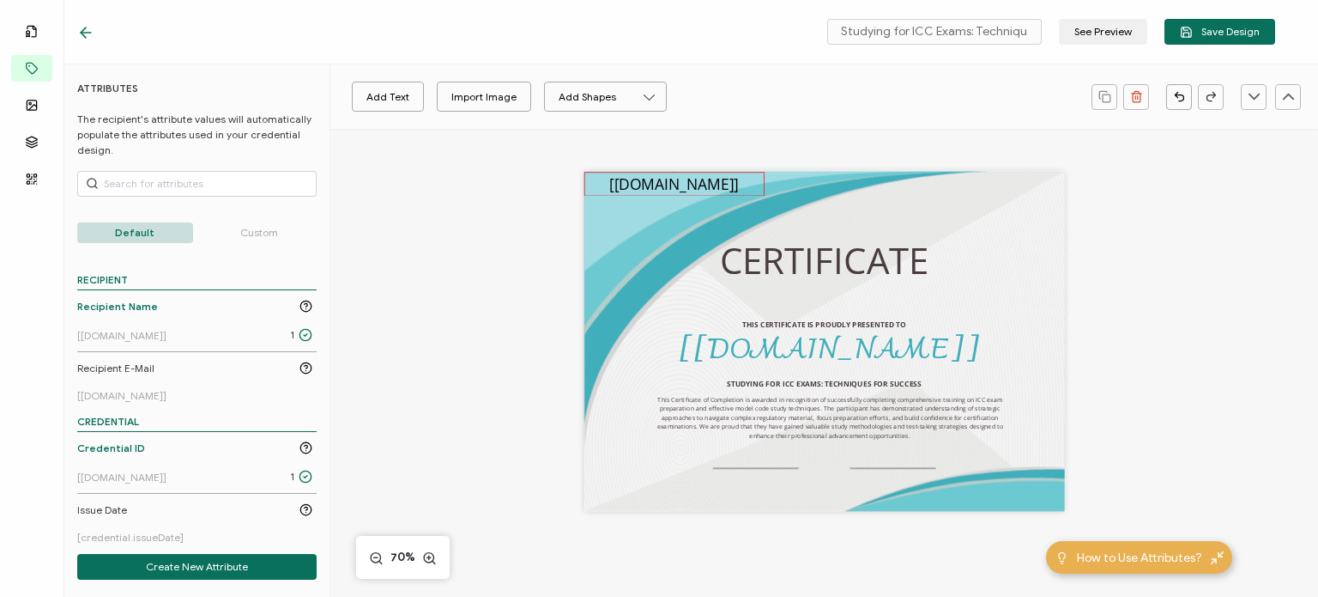
drag, startPoint x: 825, startPoint y: 342, endPoint x: 645, endPoint y: 185, distance: 238.4
click at [645, 185] on pre "[[DOMAIN_NAME]]" at bounding box center [674, 183] width 130 height 21
click at [512, 104] on icon at bounding box center [522, 97] width 21 height 26
click at [498, 130] on li "18" at bounding box center [511, 127] width 61 height 29
type input "18"
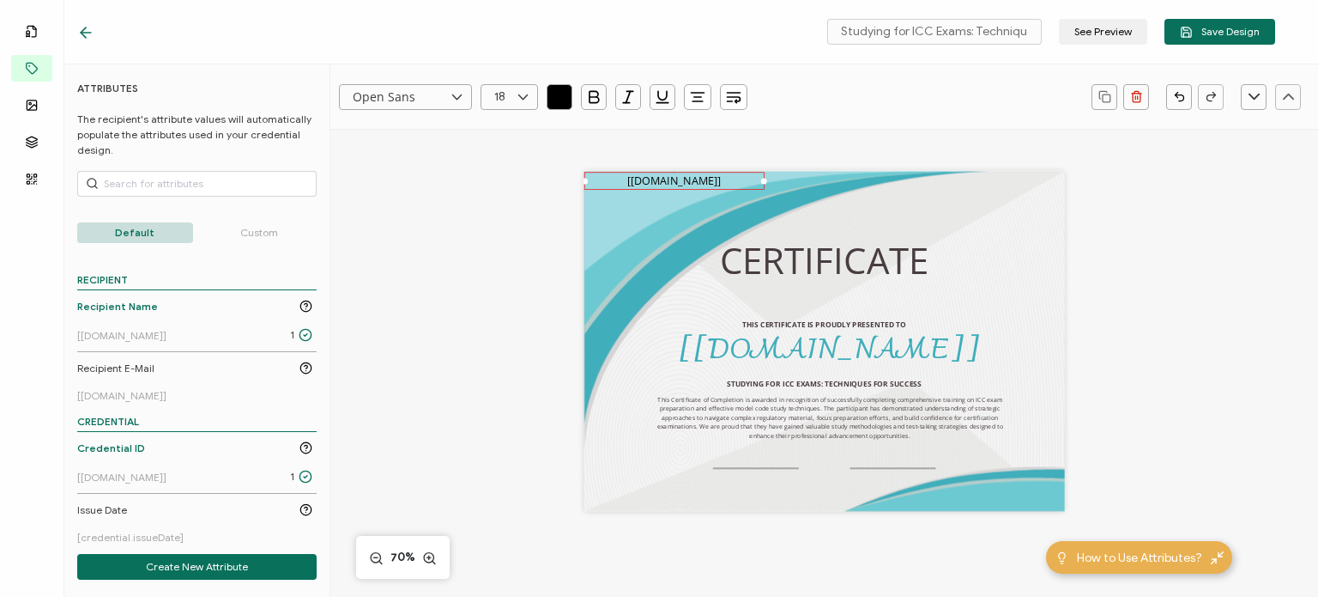
scroll to position [530, 0]
click at [512, 99] on icon at bounding box center [522, 97] width 21 height 26
click at [500, 309] on li "11" at bounding box center [511, 299] width 61 height 29
type input "11"
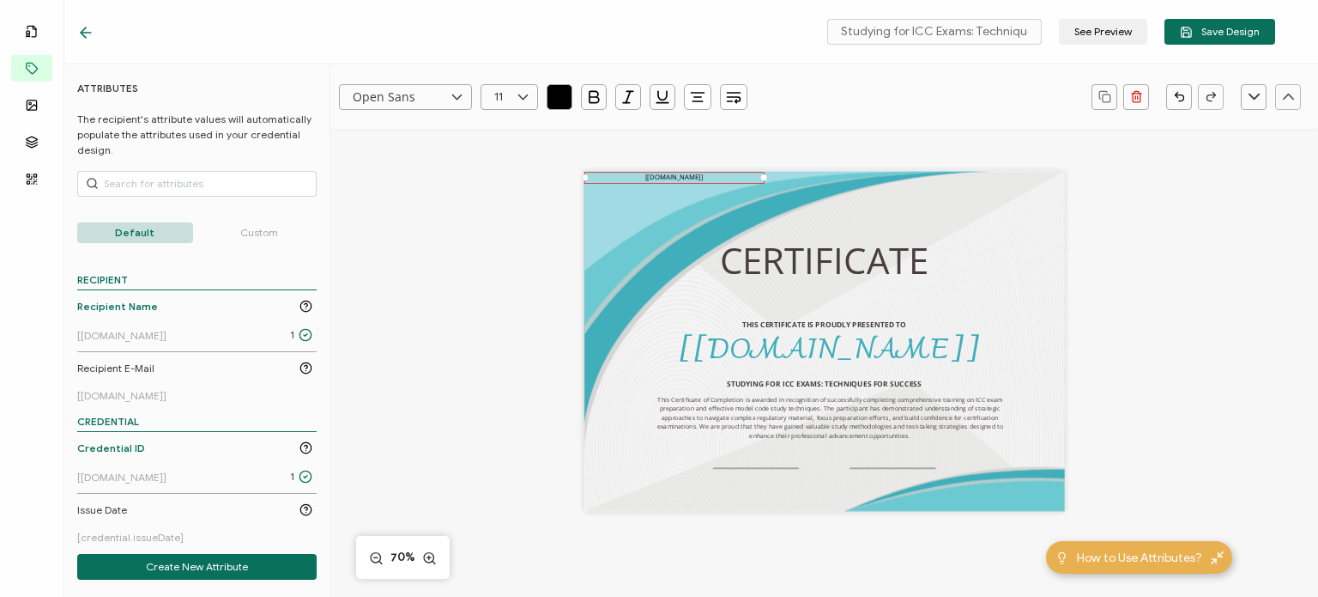
click at [693, 95] on icon "button" at bounding box center [697, 96] width 17 height 17
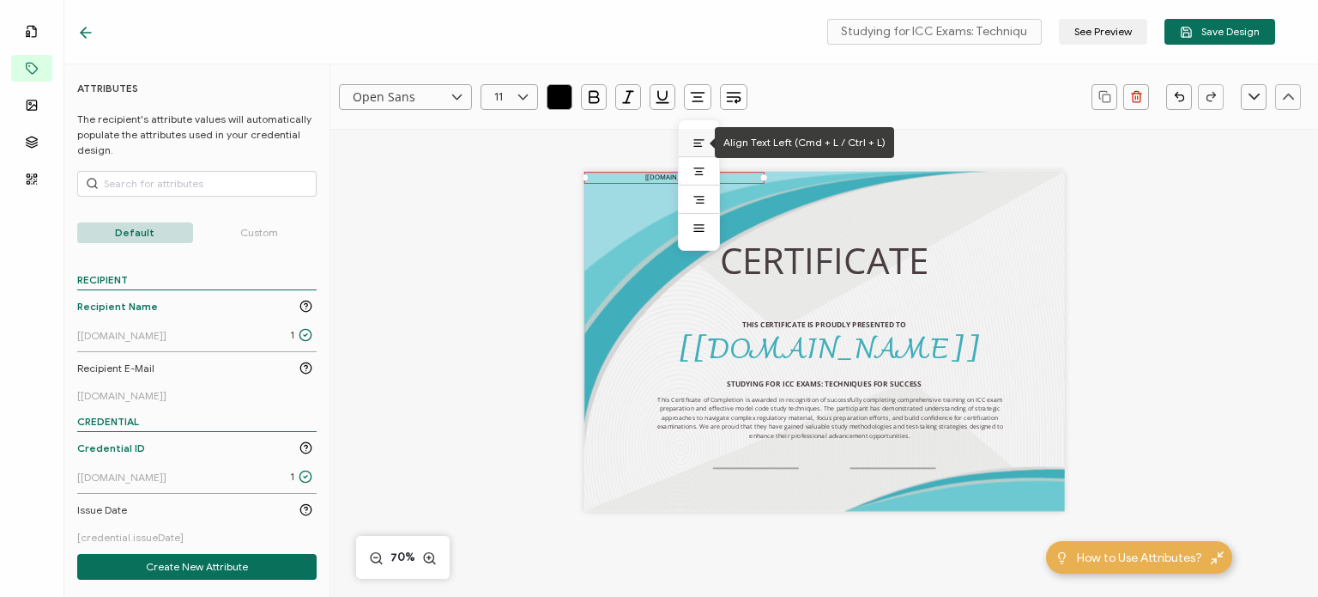
click at [699, 140] on icon at bounding box center [699, 142] width 13 height 13
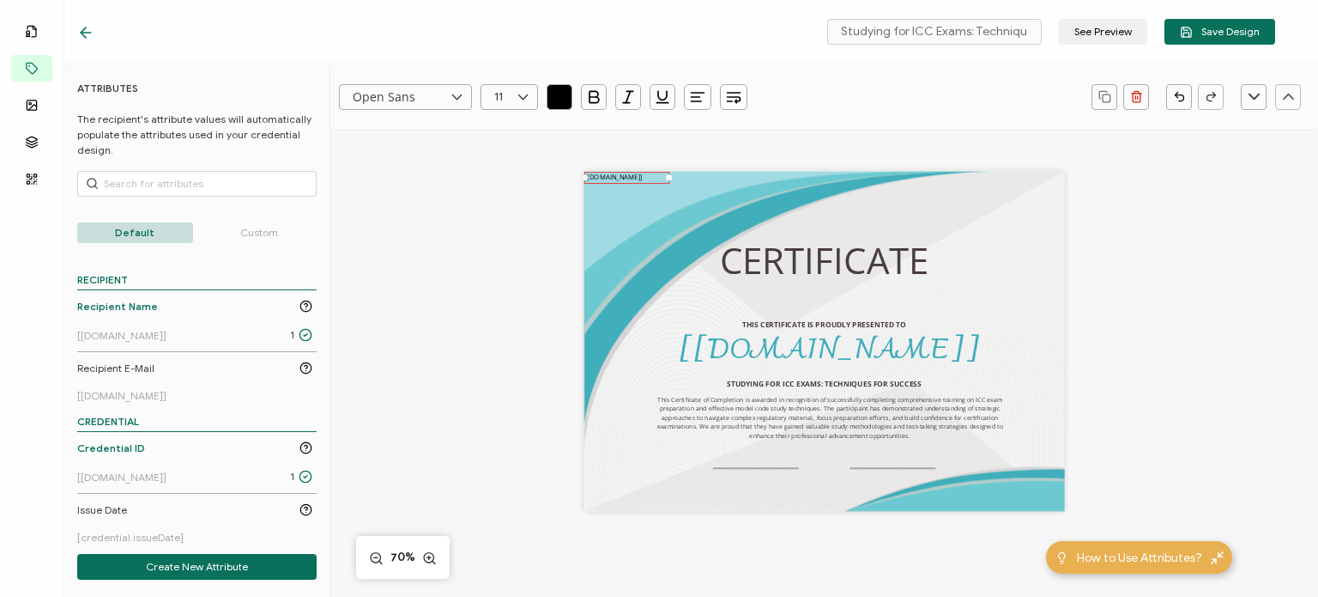
drag, startPoint x: 758, startPoint y: 177, endPoint x: 624, endPoint y: 178, distance: 133.9
click at [624, 178] on div "A unique serial number automatically assigned to each credential by the system.…" at bounding box center [627, 177] width 86 height 11
drag, startPoint x: 615, startPoint y: 178, endPoint x: 645, endPoint y: 179, distance: 30.1
click at [645, 179] on div "A unique serial number automatically assigned to each credential by the system.…" at bounding box center [627, 177] width 86 height 11
click at [504, 210] on div "CERTIFICATE THIS CERTIFICATE IS PROUDLY PRESENTED TO The recipient’s full name,…" at bounding box center [825, 362] width 692 height 466
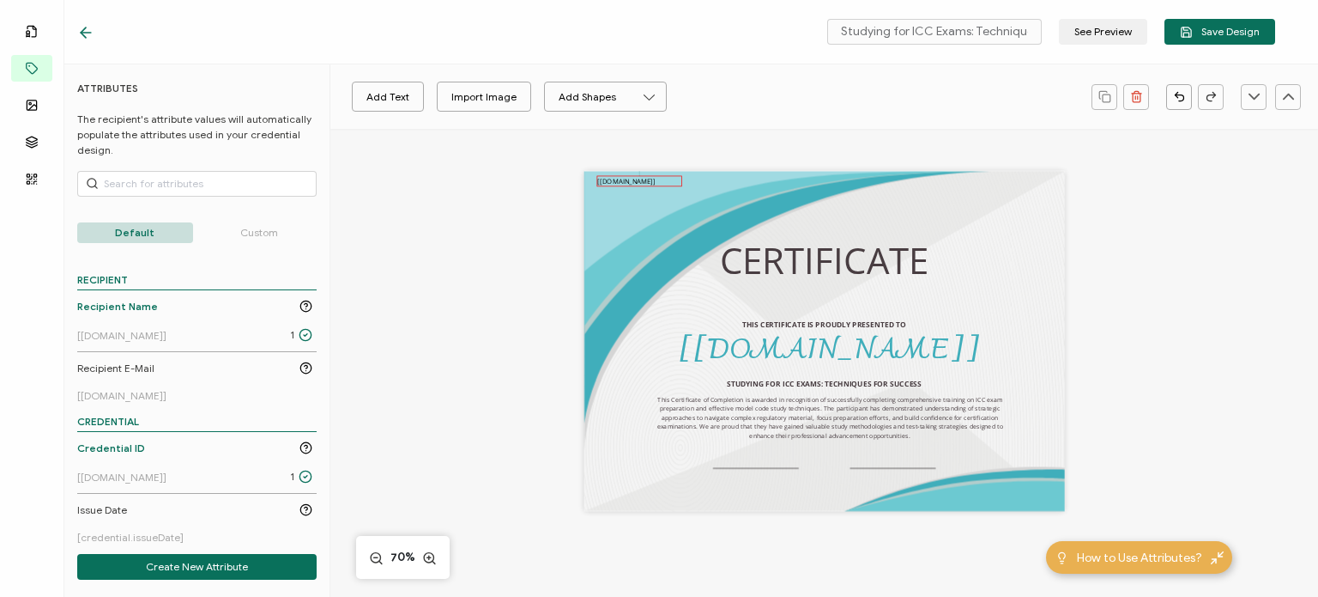
drag, startPoint x: 619, startPoint y: 178, endPoint x: 628, endPoint y: 182, distance: 10.4
click at [628, 182] on pre "[[DOMAIN_NAME]]" at bounding box center [626, 180] width 58 height 9
click at [470, 243] on div "Open Sans Alright Sans [PERSON_NAME] Archivo Black Arial Arimo Blinker Caveat C…" at bounding box center [824, 462] width 988 height 666
click at [131, 515] on div "Issue Date" at bounding box center [194, 509] width 235 height 15
drag, startPoint x: 813, startPoint y: 336, endPoint x: 673, endPoint y: 199, distance: 195.4
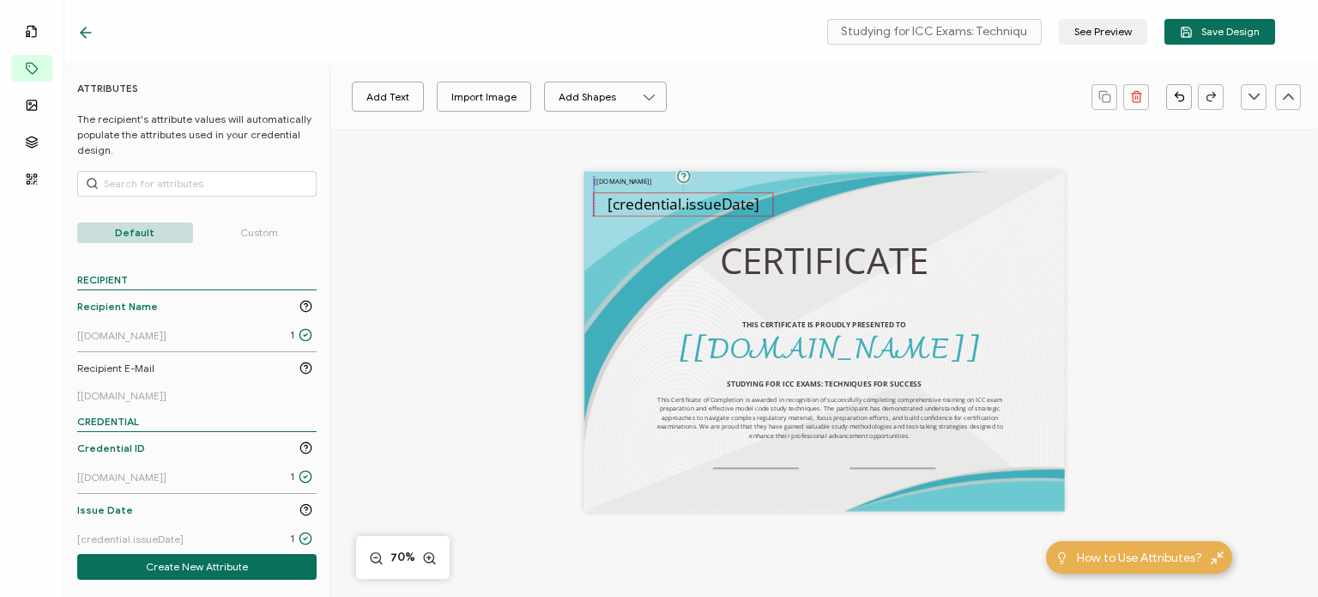
click at [673, 199] on pre "[credential.issueDate]" at bounding box center [683, 204] width 151 height 21
click at [506, 101] on input "25" at bounding box center [510, 97] width 58 height 26
click at [501, 180] on span "11" at bounding box center [503, 180] width 9 height 13
type input "11"
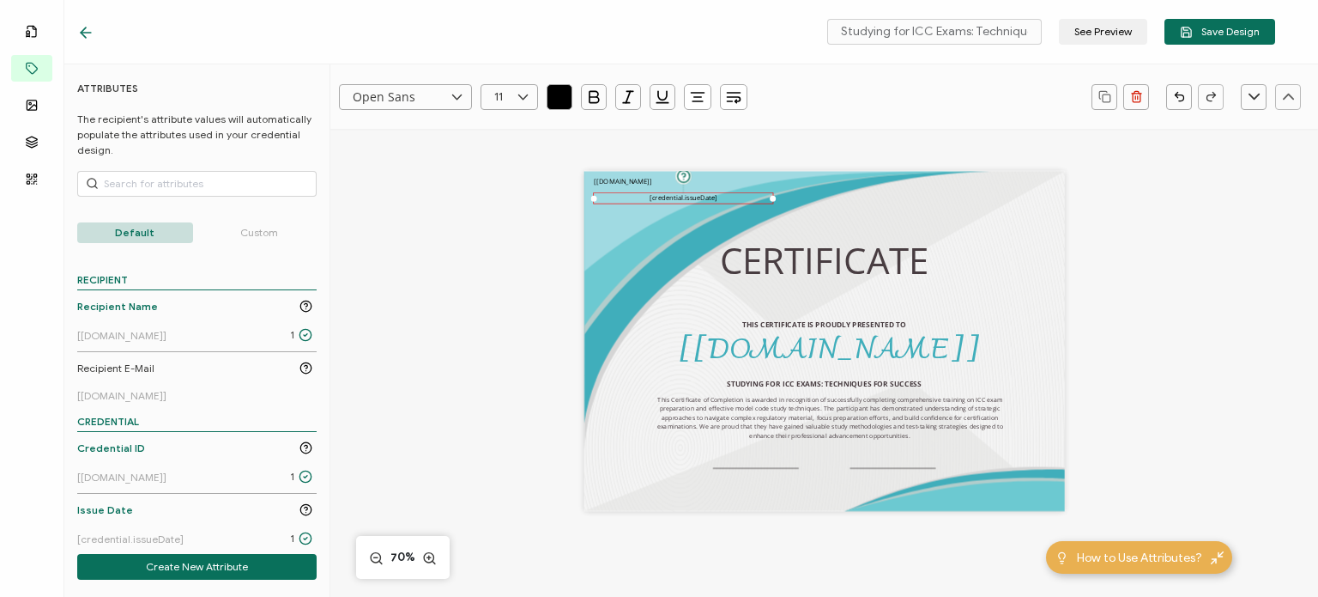
click at [700, 99] on icon "button" at bounding box center [697, 96] width 17 height 17
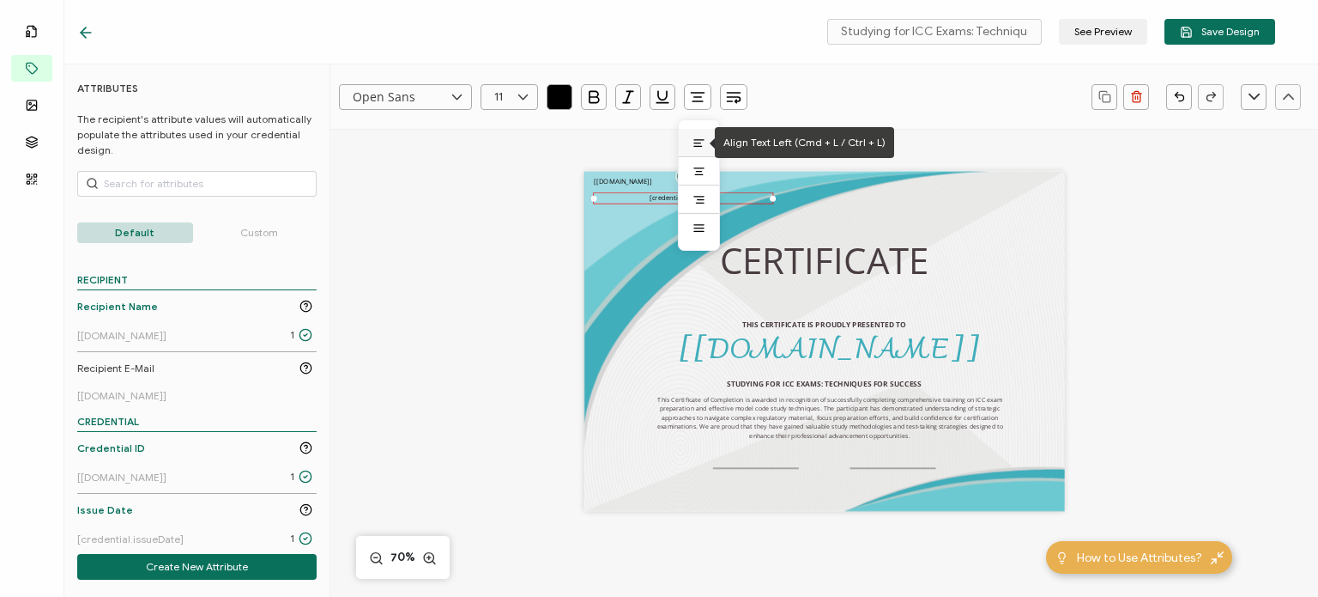
click at [694, 138] on icon at bounding box center [699, 142] width 13 height 13
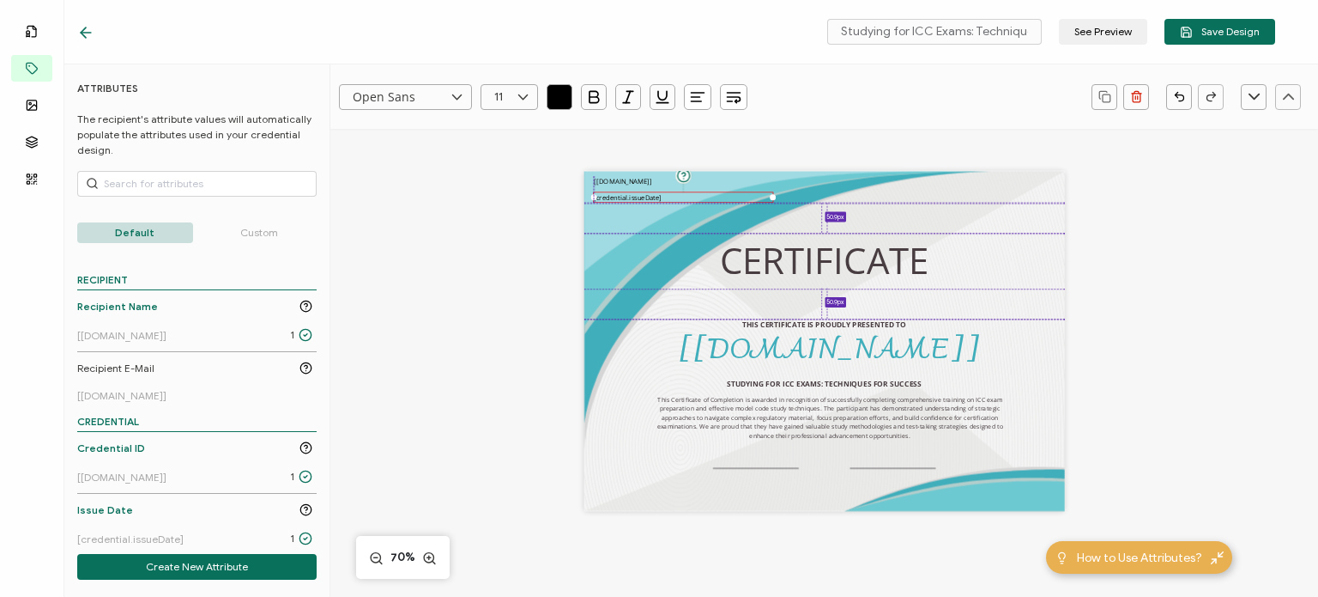
click at [632, 198] on pre "[credential.issueDate]" at bounding box center [628, 196] width 68 height 9
click at [504, 284] on div "CERTIFICATE THIS CERTIFICATE IS PROUDLY PRESENTED TO The recipient’s full name,…" at bounding box center [825, 362] width 692 height 466
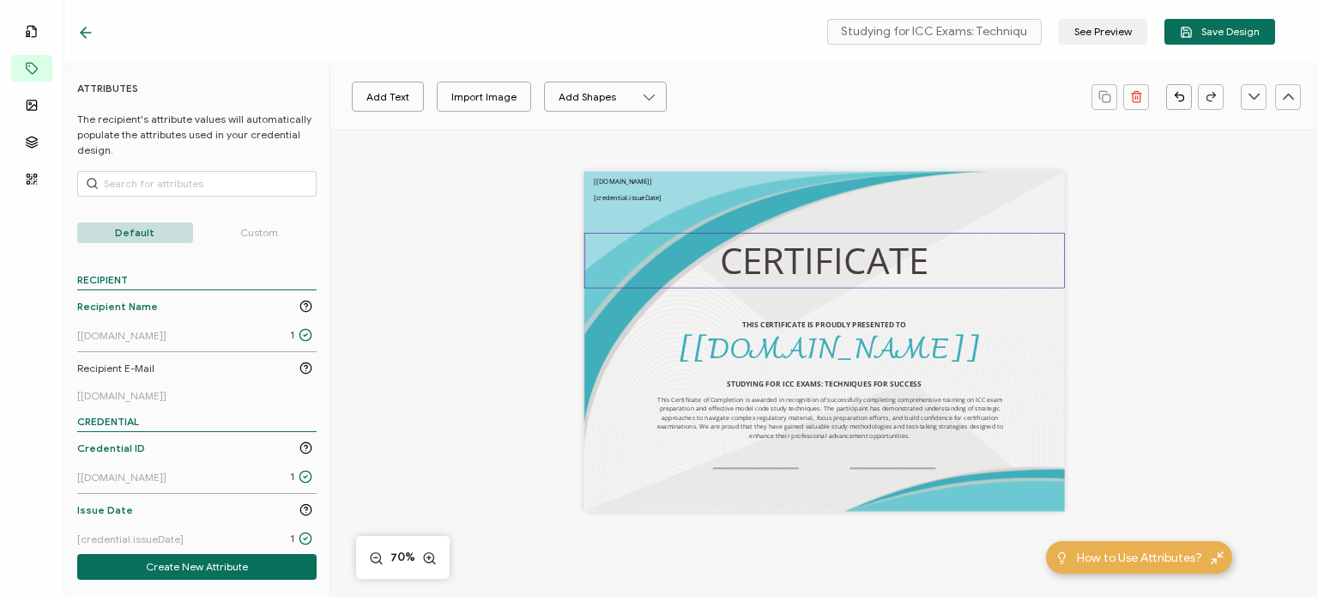
click at [752, 260] on pre "CERTIFICATE" at bounding box center [824, 260] width 209 height 49
click at [82, 34] on icon at bounding box center [83, 32] width 5 height 10
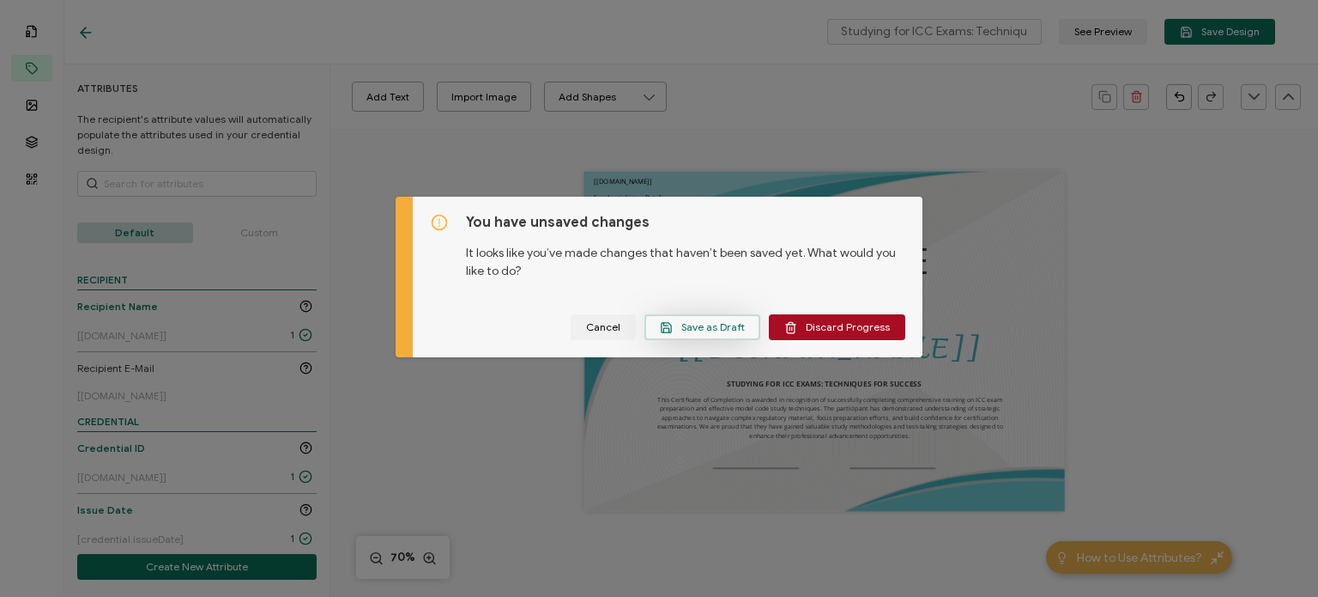
click at [725, 328] on span "Save as Draft" at bounding box center [702, 327] width 85 height 13
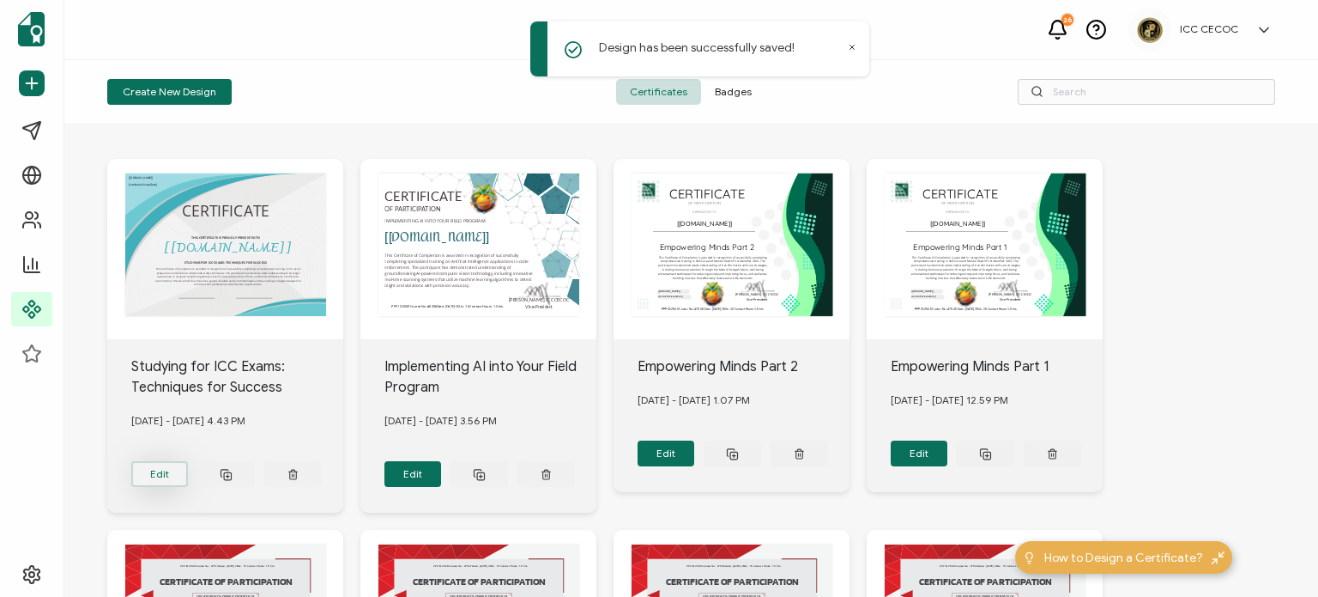
click at [165, 476] on button "Edit" at bounding box center [160, 474] width 58 height 26
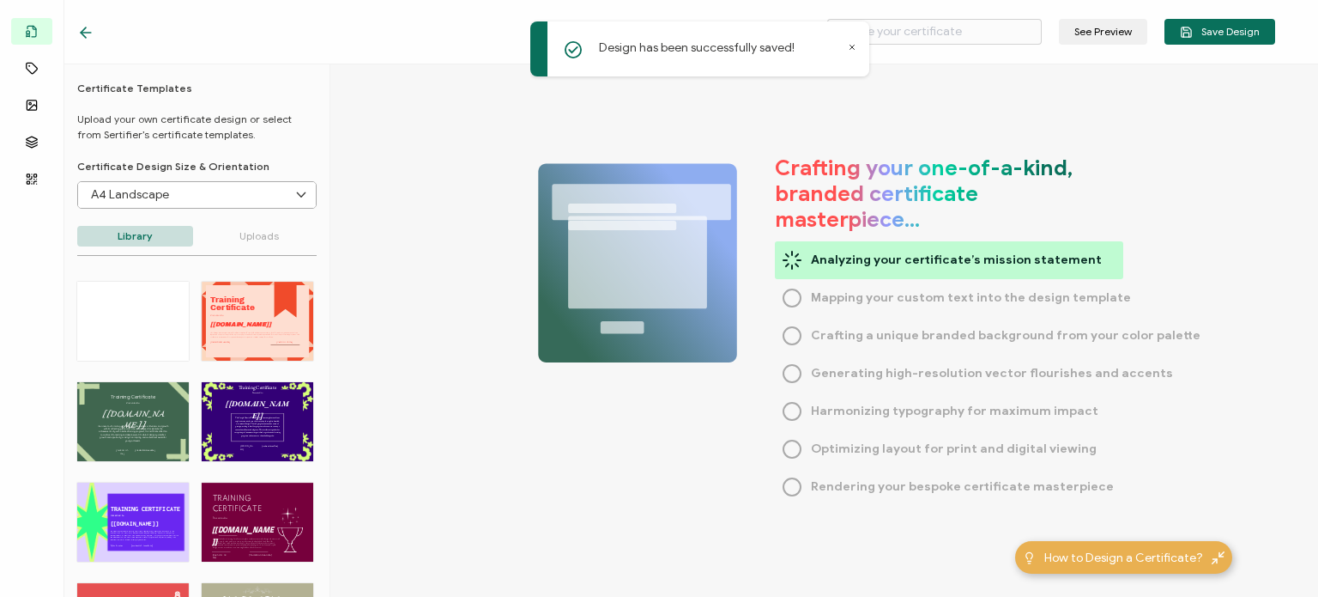
type input "Studying for ICC Exams: Techniques for Success"
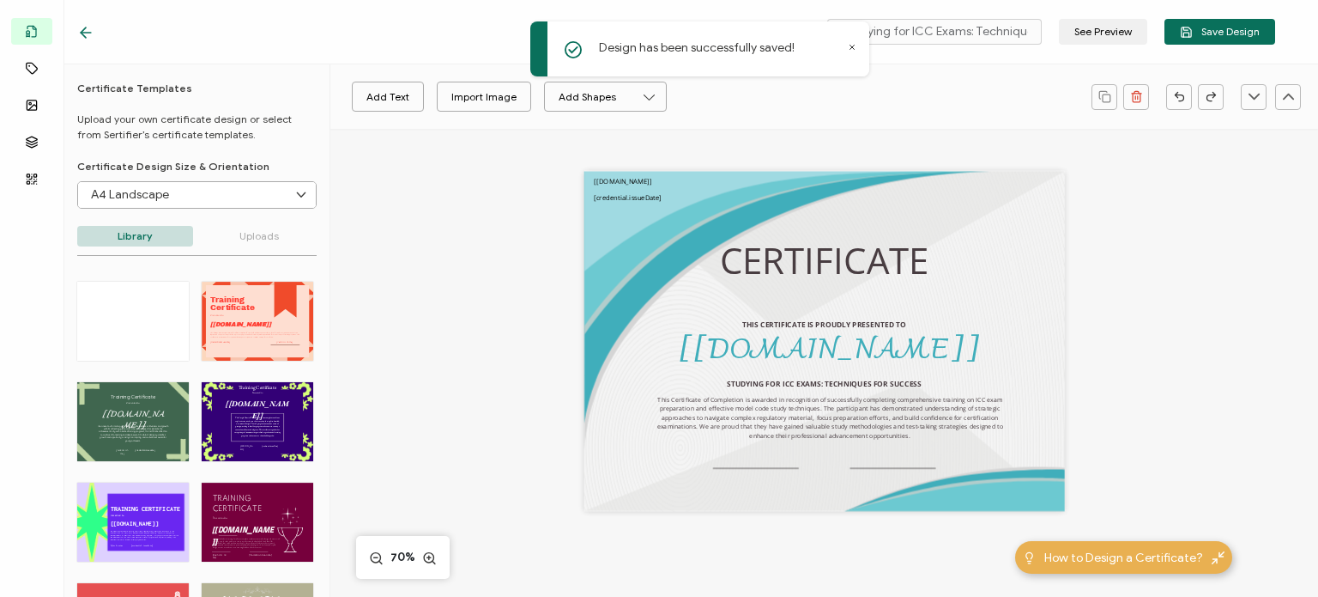
click at [445, 227] on div "Add Text Import Image Add Shapes Rectangle Ellipse CERTIFICATE THIS CERTIFICATE…" at bounding box center [824, 462] width 988 height 666
click at [652, 329] on div "CERTIFICATE THIS CERTIFICATE IS PROUDLY PRESENTED TO The recipient’s full name,…" at bounding box center [824, 341] width 481 height 340
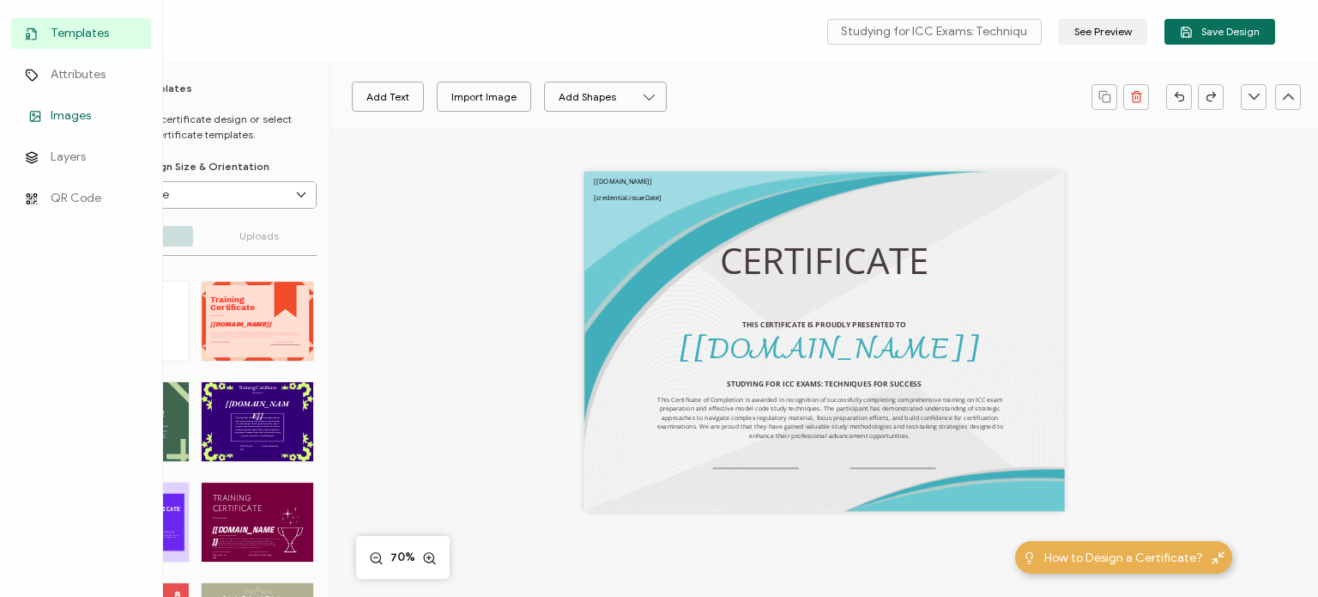
click at [37, 112] on icon at bounding box center [35, 116] width 21 height 13
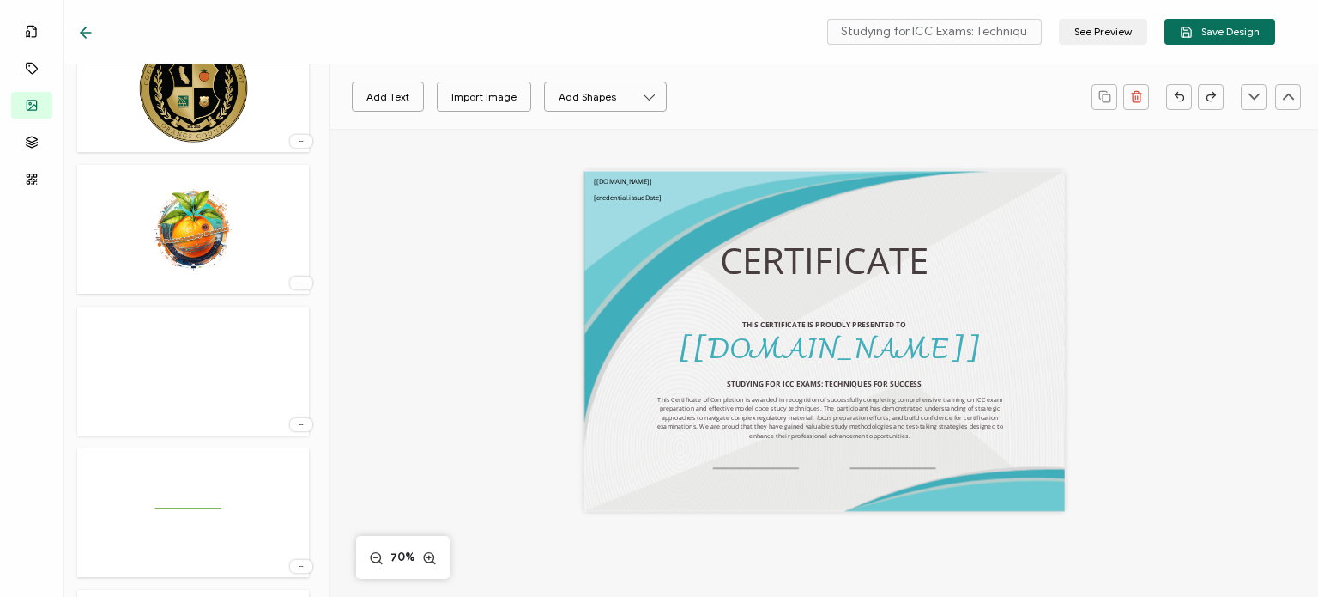
scroll to position [343, 0]
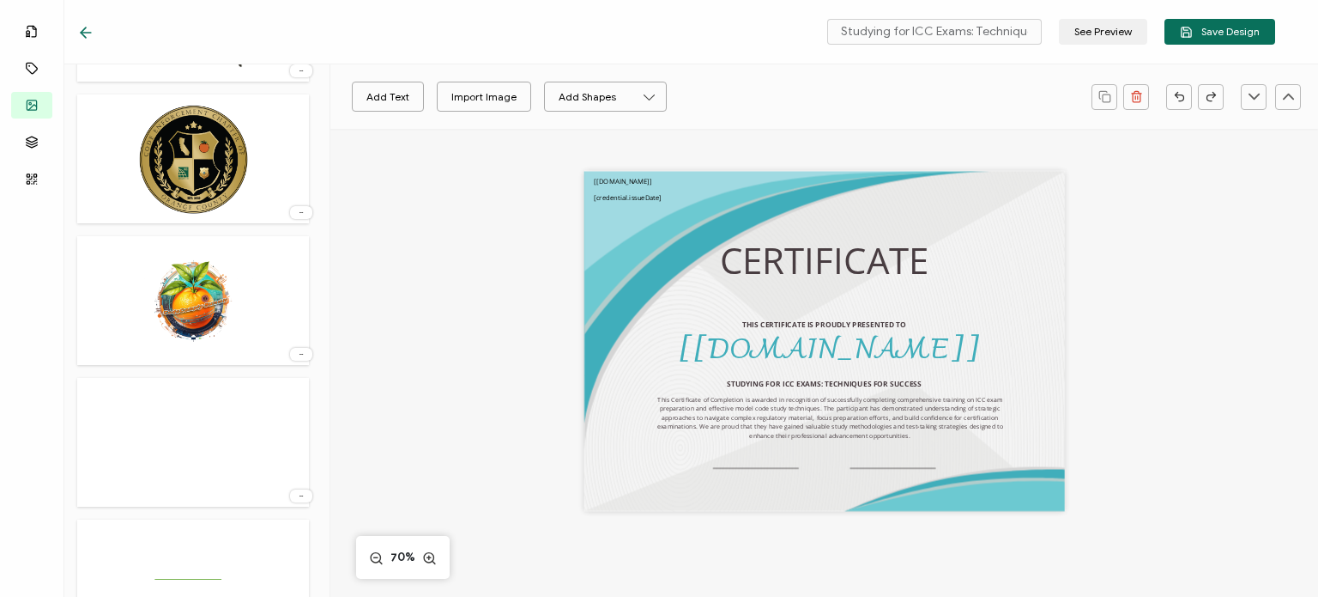
click at [192, 312] on img at bounding box center [193, 301] width 124 height 112
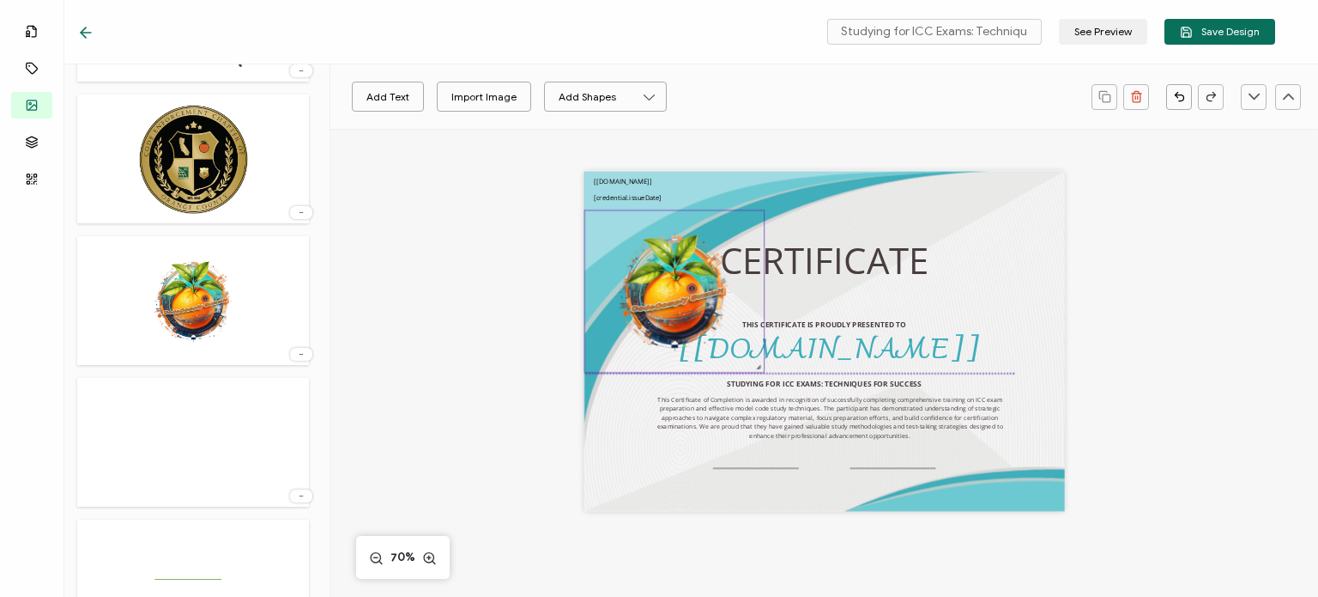
drag, startPoint x: 830, startPoint y: 333, endPoint x: 618, endPoint y: 294, distance: 215.5
click at [618, 294] on img at bounding box center [673, 290] width 179 height 161
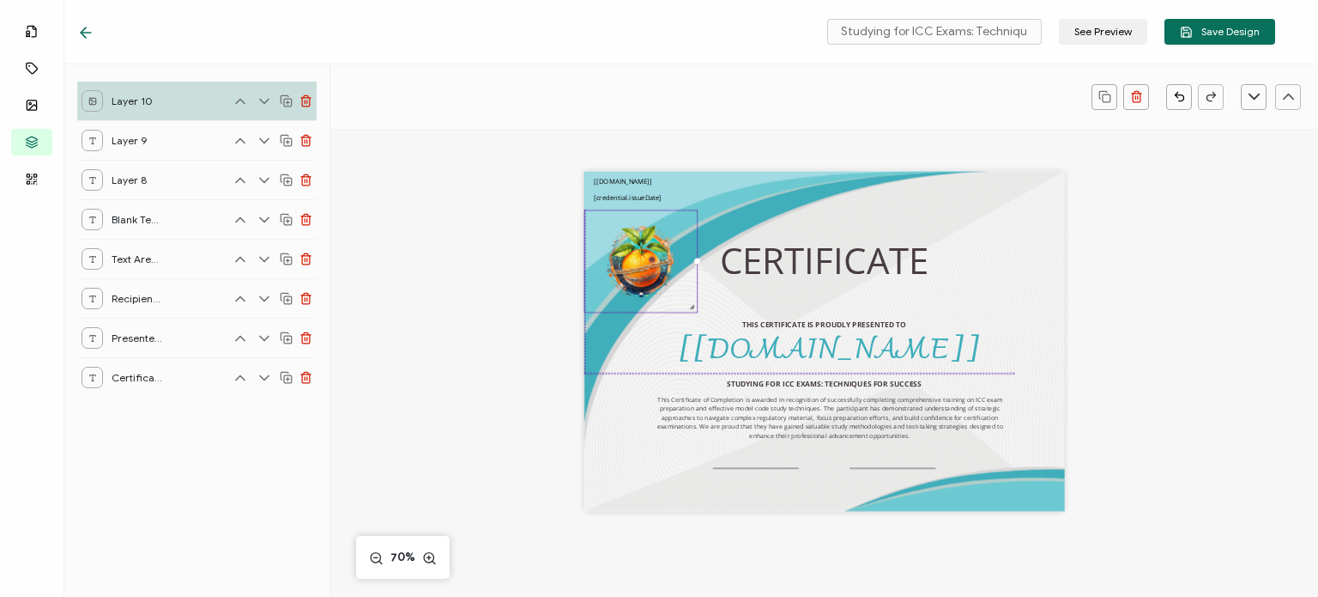
drag, startPoint x: 755, startPoint y: 370, endPoint x: 645, endPoint y: 251, distance: 162.8
click at [659, 281] on div at bounding box center [641, 260] width 114 height 103
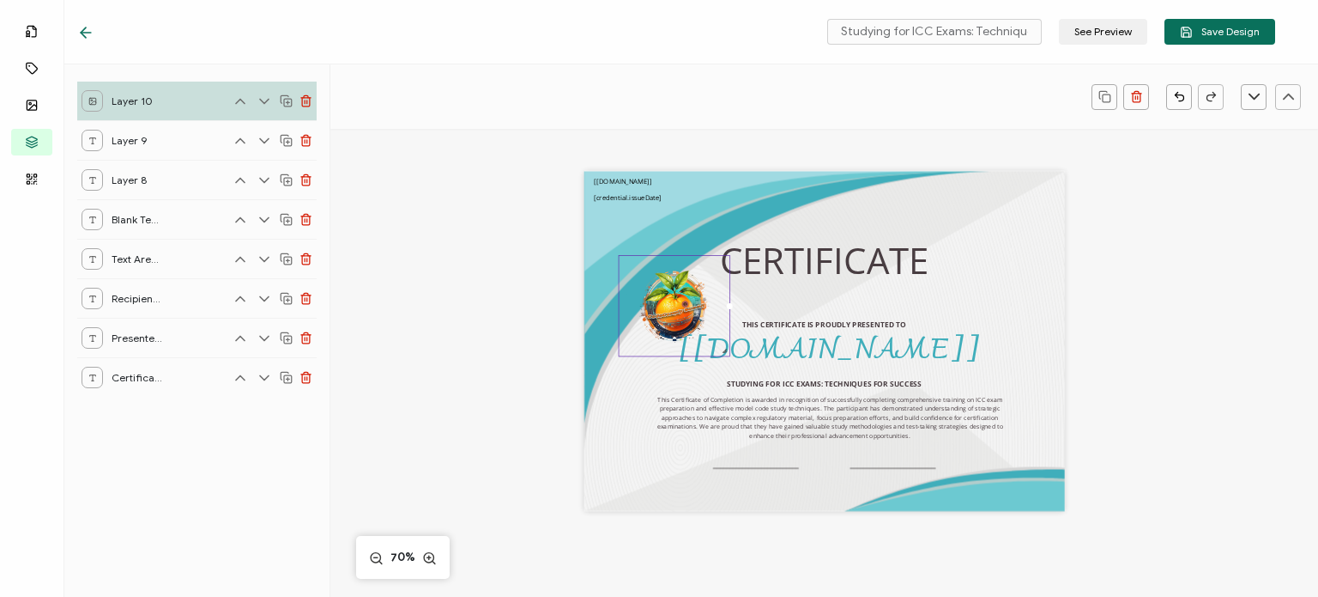
drag, startPoint x: 632, startPoint y: 256, endPoint x: 666, endPoint y: 301, distance: 57.0
click at [666, 301] on img at bounding box center [674, 306] width 111 height 100
click at [759, 262] on pre "CERTIFICATE" at bounding box center [824, 260] width 209 height 49
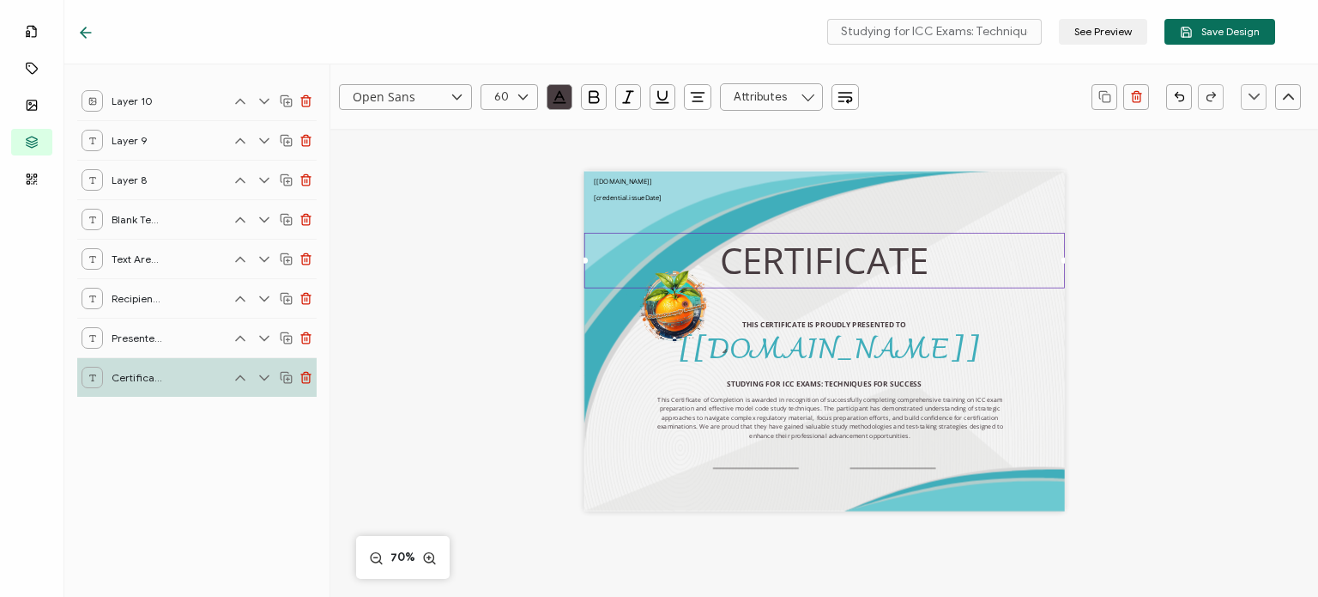
click at [285, 378] on icon at bounding box center [286, 377] width 13 height 13
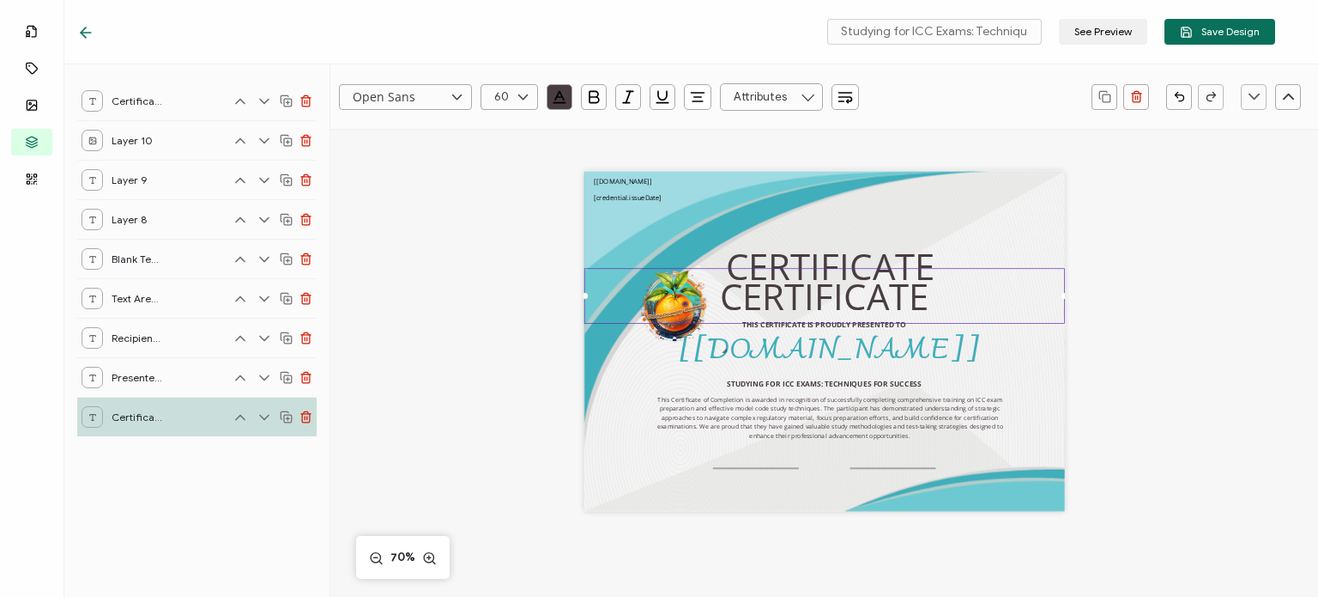
drag, startPoint x: 790, startPoint y: 265, endPoint x: 785, endPoint y: 300, distance: 35.6
click at [785, 300] on pre "CERTIFICATE" at bounding box center [824, 295] width 209 height 49
click at [413, 95] on input "Open Sans" at bounding box center [405, 97] width 133 height 26
click at [507, 95] on input "text" at bounding box center [510, 97] width 58 height 26
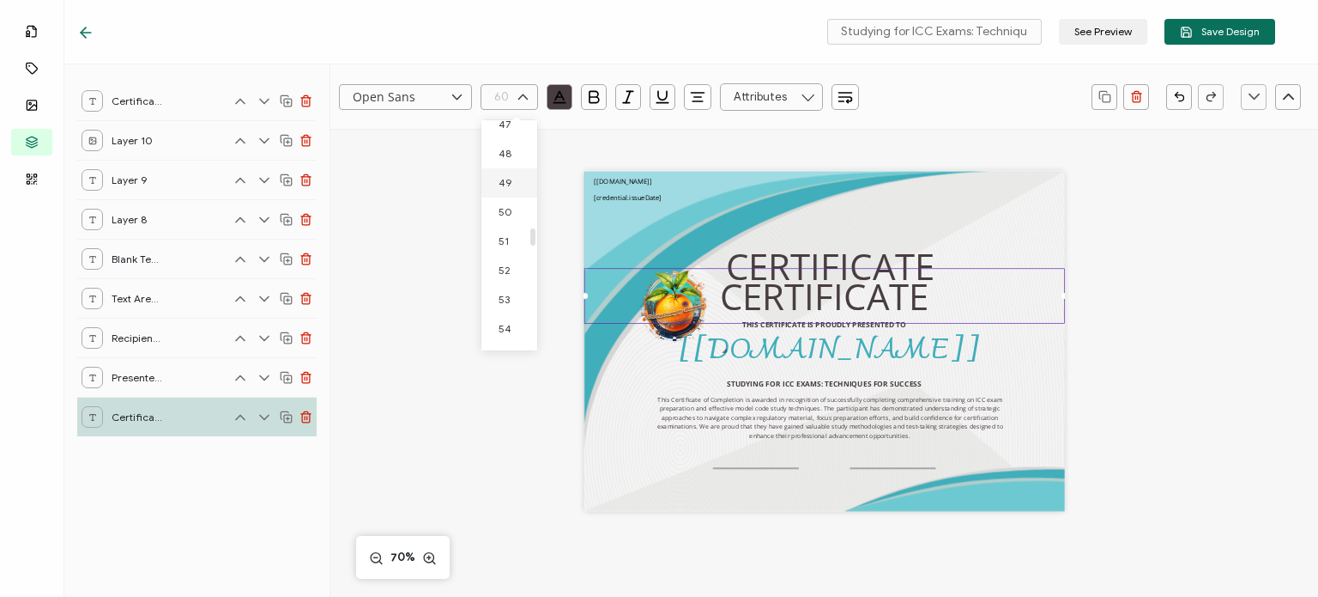
scroll to position [1301, 0]
click at [508, 151] on span "45" at bounding box center [505, 151] width 13 height 13
type input "45"
click at [827, 296] on pre "CERTIFICATE" at bounding box center [824, 288] width 157 height 37
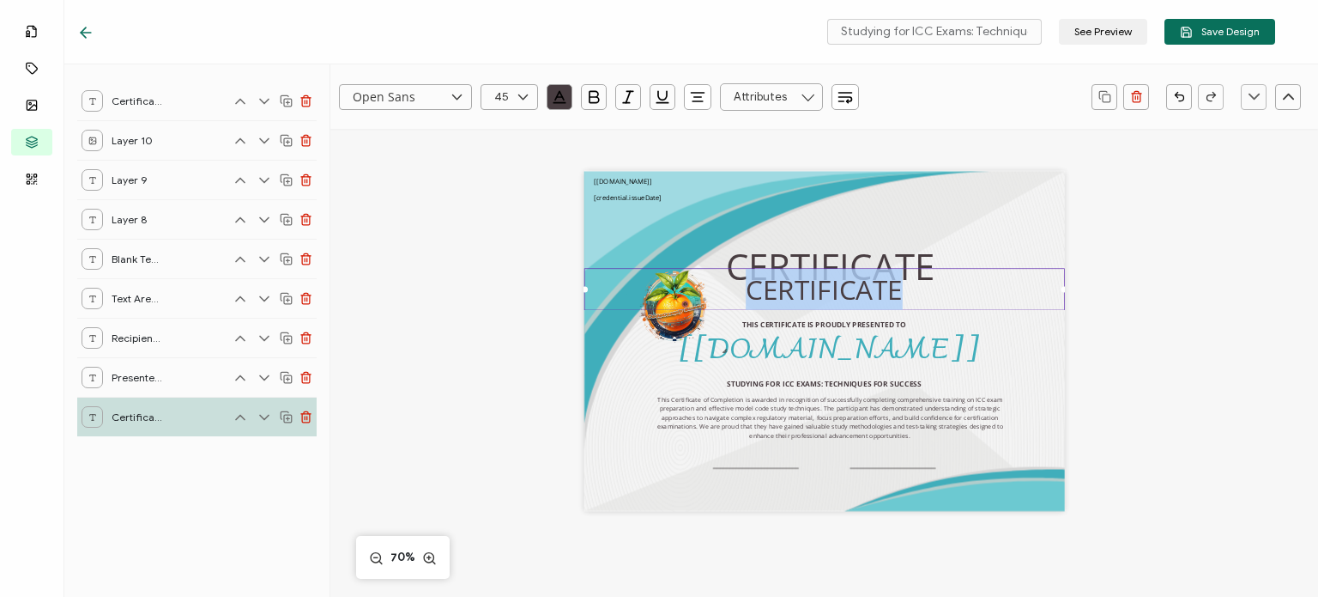
drag, startPoint x: 748, startPoint y: 294, endPoint x: 918, endPoint y: 295, distance: 169.9
click at [918, 295] on div "CERTIFICATE" at bounding box center [824, 289] width 481 height 42
click at [500, 100] on input "text" at bounding box center [510, 97] width 58 height 26
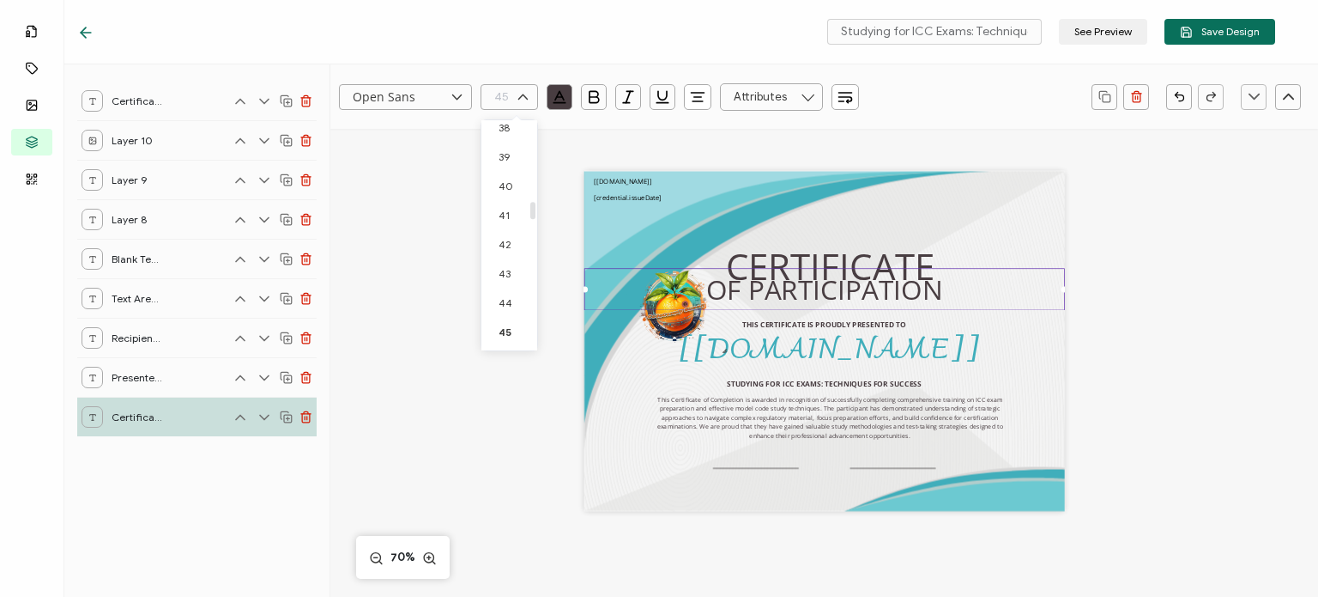
scroll to position [1035, 0]
click at [510, 136] on li "35" at bounding box center [511, 126] width 61 height 29
type input "35"
click at [1257, 308] on div "Open Sans 35 RECIPIENT Recipient Name Recipient E-Mail CREDENTIAL Credential ID…" at bounding box center [824, 462] width 988 height 666
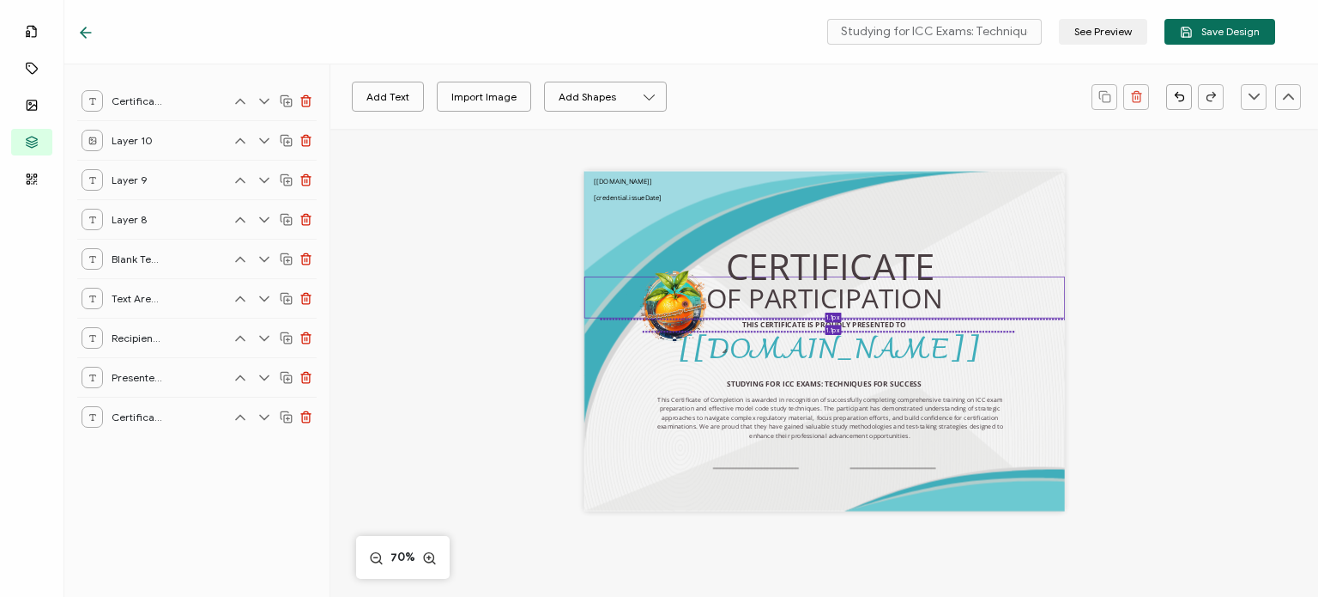
drag, startPoint x: 865, startPoint y: 298, endPoint x: 881, endPoint y: 308, distance: 18.6
click at [881, 308] on pre "OF PARTICIPATION" at bounding box center [824, 297] width 237 height 37
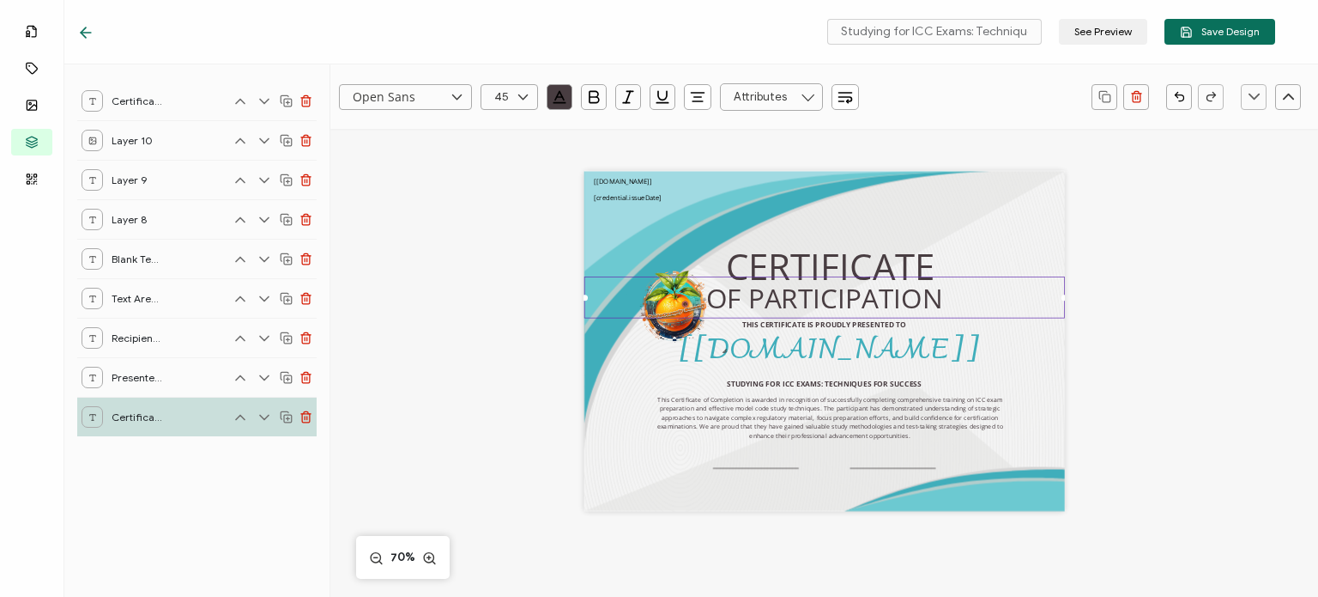
click at [1153, 330] on div "OF PARTICIPATION THIS CERTIFICATE IS PROUDLY PRESENTED TO The recipient’s full …" at bounding box center [825, 362] width 692 height 466
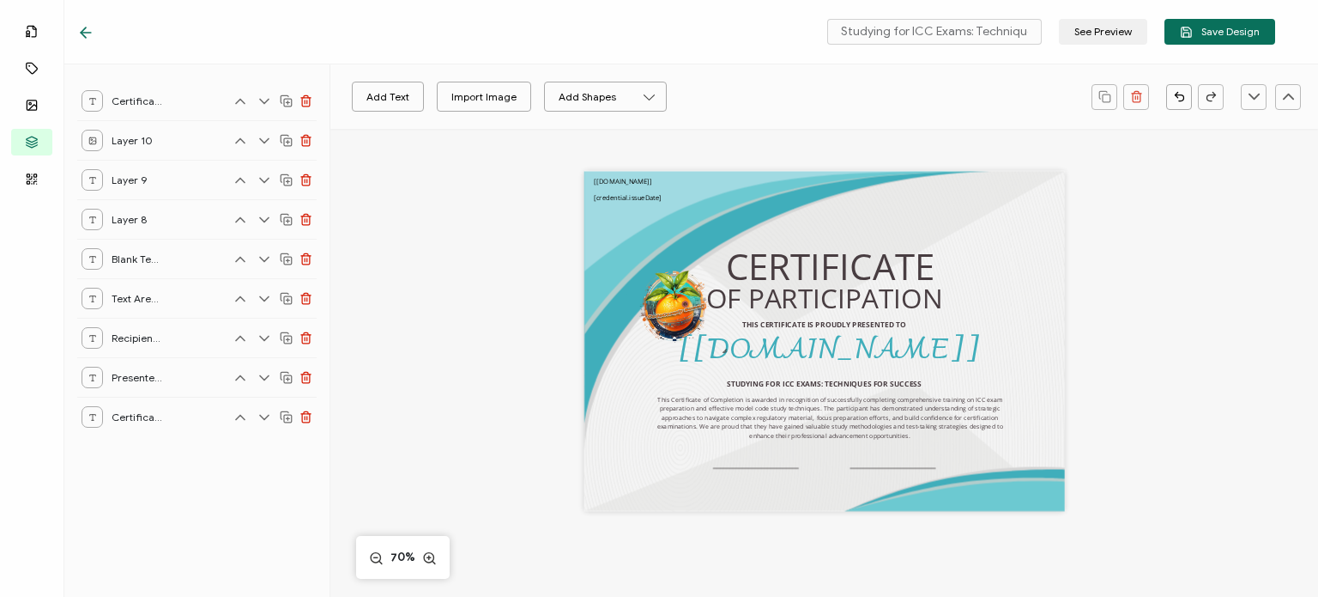
click at [1196, 415] on div "Add Text Import Image Add Shapes Rectangle Ellipse OF PARTICIPATION THIS CERTIF…" at bounding box center [824, 462] width 988 height 666
click at [518, 367] on div "OF PARTICIPATION THIS CERTIFICATE IS PROUDLY PRESENTED TO The recipient’s full …" at bounding box center [825, 362] width 692 height 466
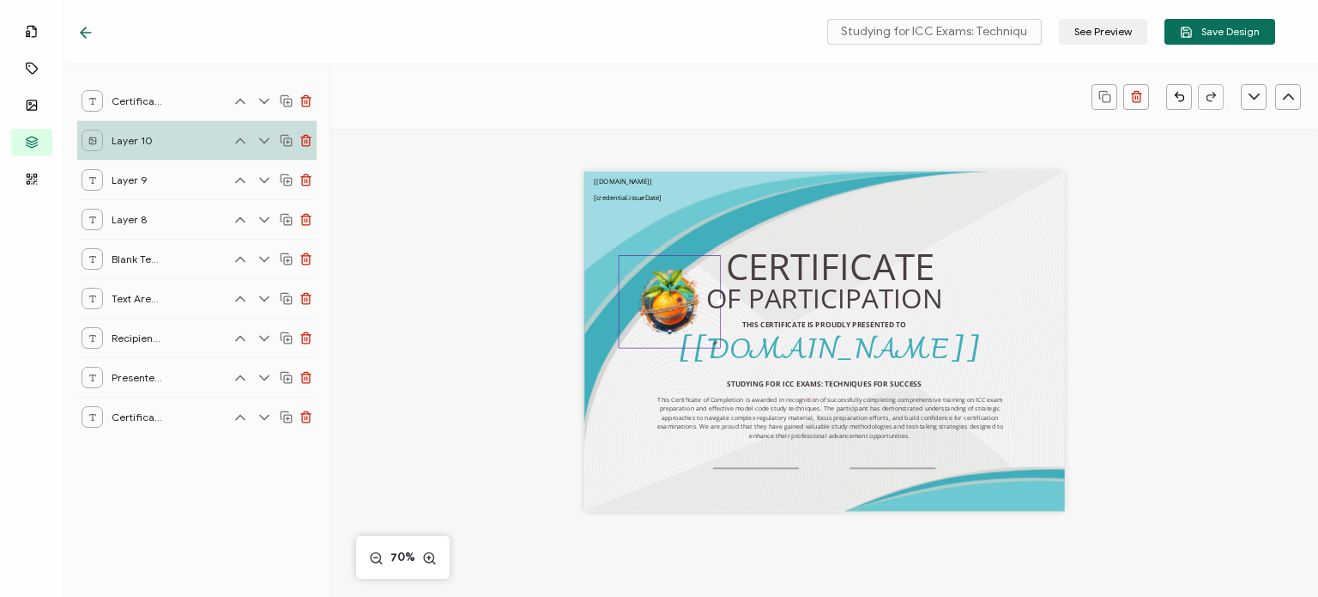
drag, startPoint x: 722, startPoint y: 348, endPoint x: 710, endPoint y: 335, distance: 17.6
click at [710, 335] on div at bounding box center [669, 301] width 103 height 93
drag, startPoint x: 668, startPoint y: 320, endPoint x: 504, endPoint y: 348, distance: 166.4
click at [769, 321] on div "OF PARTICIPATION THIS CERTIFICATE IS PROUDLY PRESENTED TO The recipient’s full …" at bounding box center [824, 341] width 481 height 340
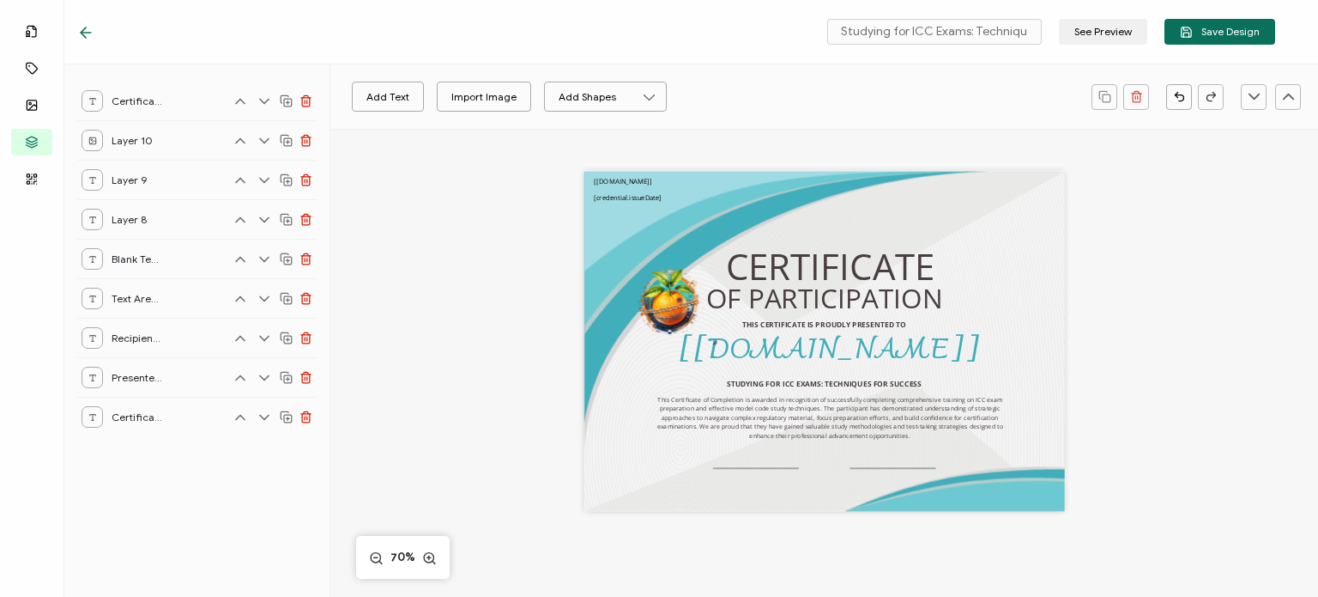
click at [439, 366] on div "Add Text Import Image Add Shapes Rectangle Ellipse OF PARTICIPATION THIS CERTIF…" at bounding box center [824, 462] width 988 height 666
drag, startPoint x: 670, startPoint y: 304, endPoint x: 863, endPoint y: 309, distance: 193.2
click at [863, 309] on div "OF PARTICIPATION THIS CERTIFICATE IS PROUDLY PRESENTED TO The recipient’s full …" at bounding box center [824, 341] width 481 height 340
click at [481, 414] on div "OF PARTICIPATION THIS CERTIFICATE IS PROUDLY PRESENTED TO The recipient’s full …" at bounding box center [825, 362] width 692 height 466
click at [670, 308] on img at bounding box center [669, 301] width 101 height 91
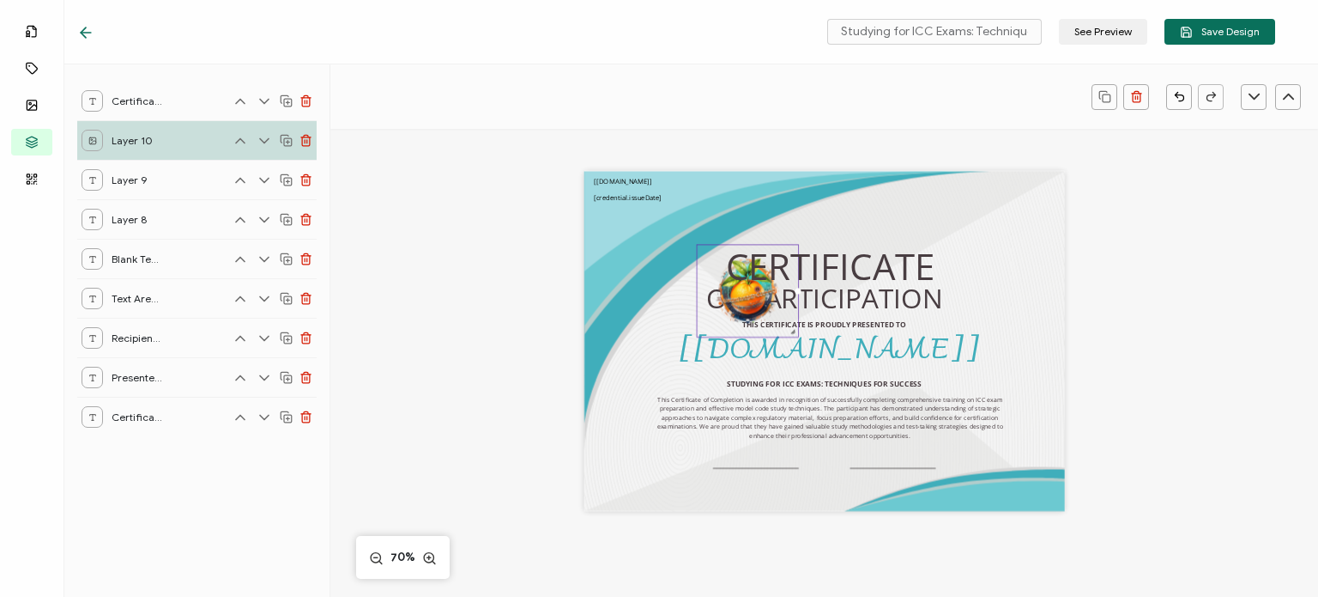
click at [517, 215] on div "OF PARTICIPATION THIS CERTIFICATE IS PROUDLY PRESENTED TO The recipient’s full …" at bounding box center [825, 362] width 692 height 466
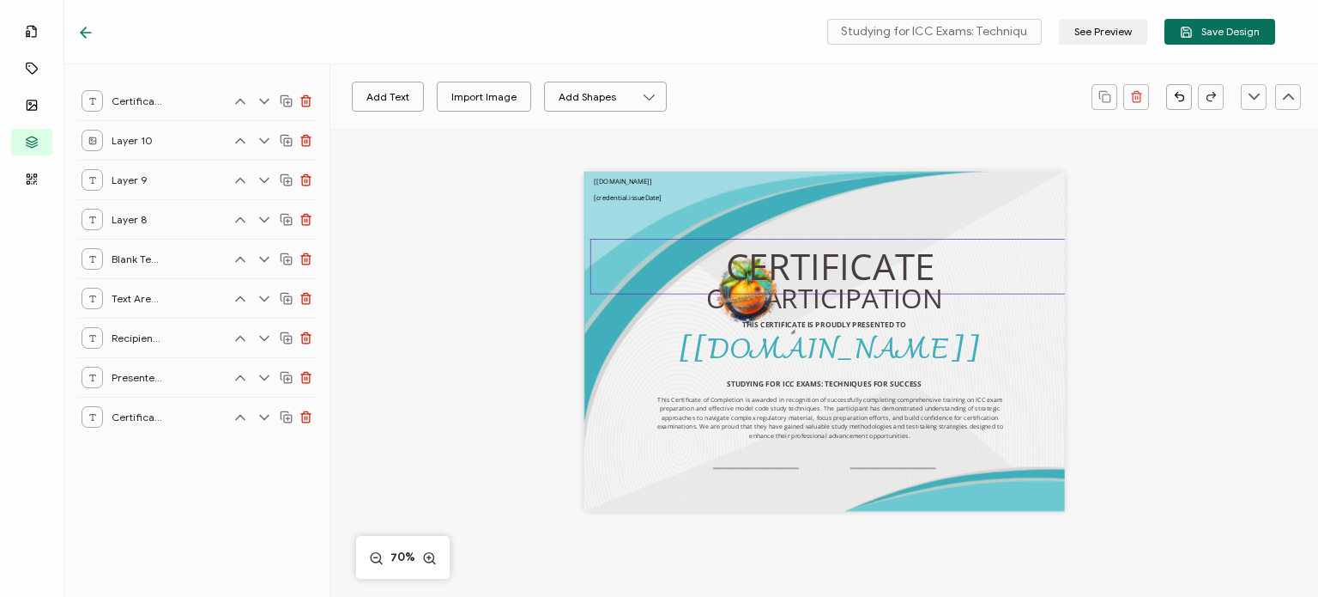
drag, startPoint x: 741, startPoint y: 296, endPoint x: 768, endPoint y: 291, distance: 27.9
click at [868, 294] on div "OF PARTICIPATION THIS CERTIFICATE IS PROUDLY PRESENTED TO The recipient’s full …" at bounding box center [824, 341] width 481 height 340
click at [746, 308] on img at bounding box center [747, 290] width 101 height 91
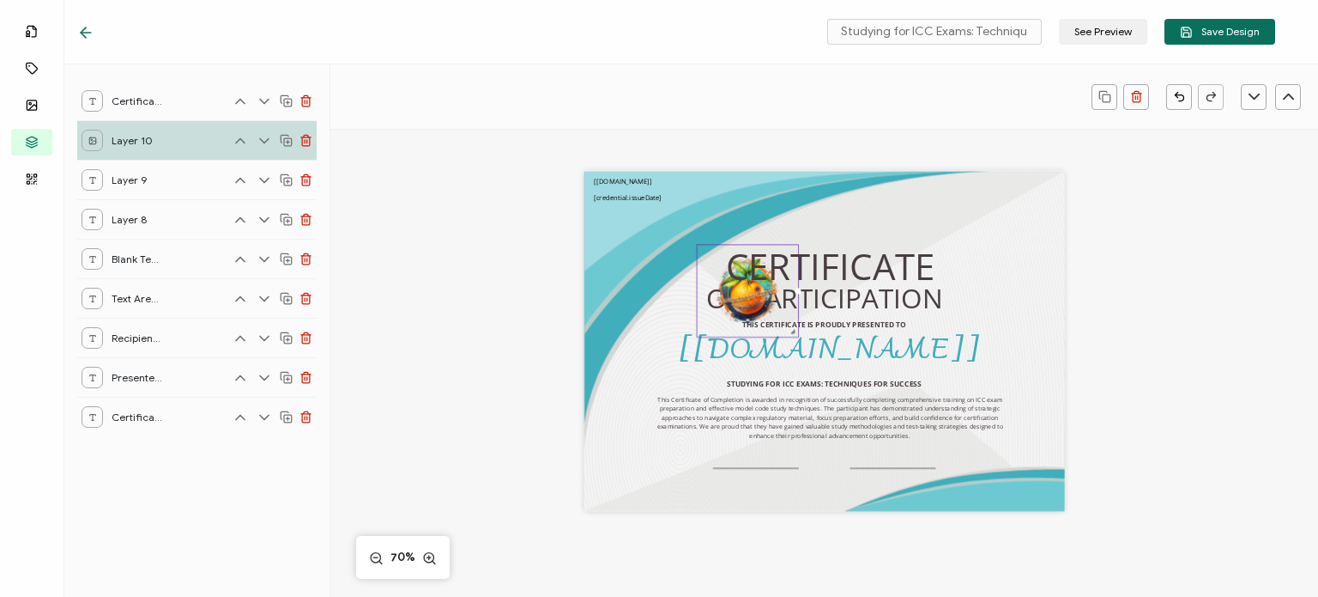
drag, startPoint x: 735, startPoint y: 302, endPoint x: 771, endPoint y: 304, distance: 36.1
click at [771, 304] on img at bounding box center [747, 290] width 101 height 91
click at [643, 348] on div "The recipient’s full name, which will be automatically filled based on the info…" at bounding box center [829, 352] width 372 height 42
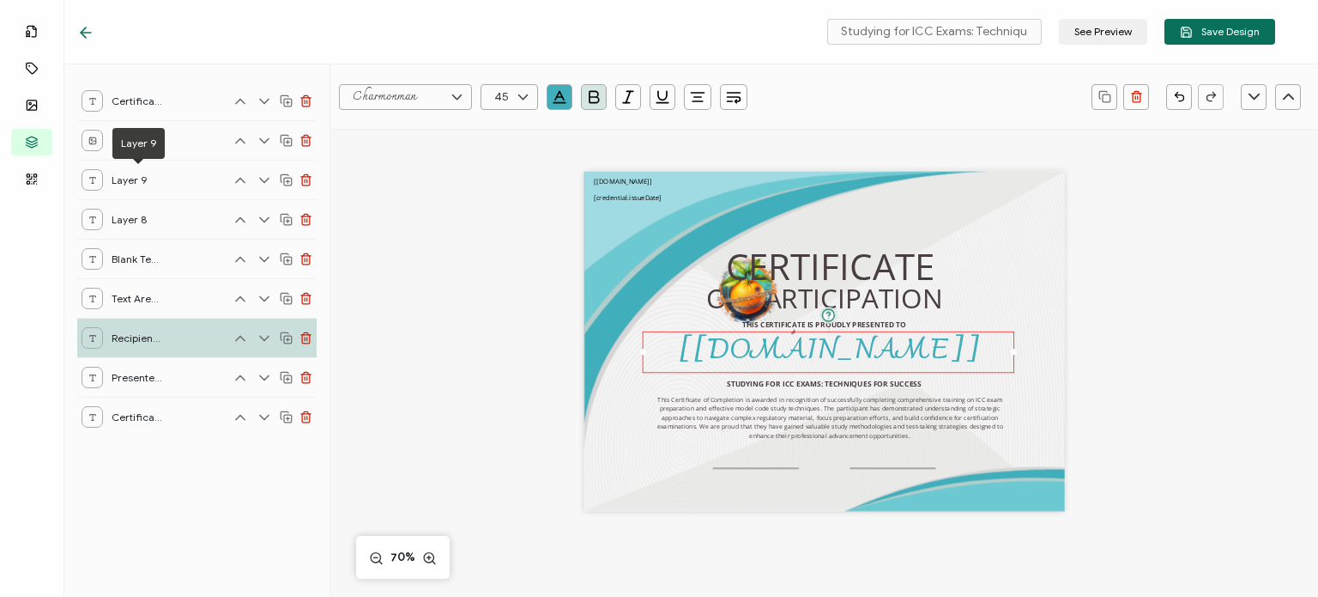
click at [145, 130] on div "Layer 9" at bounding box center [138, 143] width 52 height 31
click at [93, 145] on div at bounding box center [92, 140] width 21 height 21
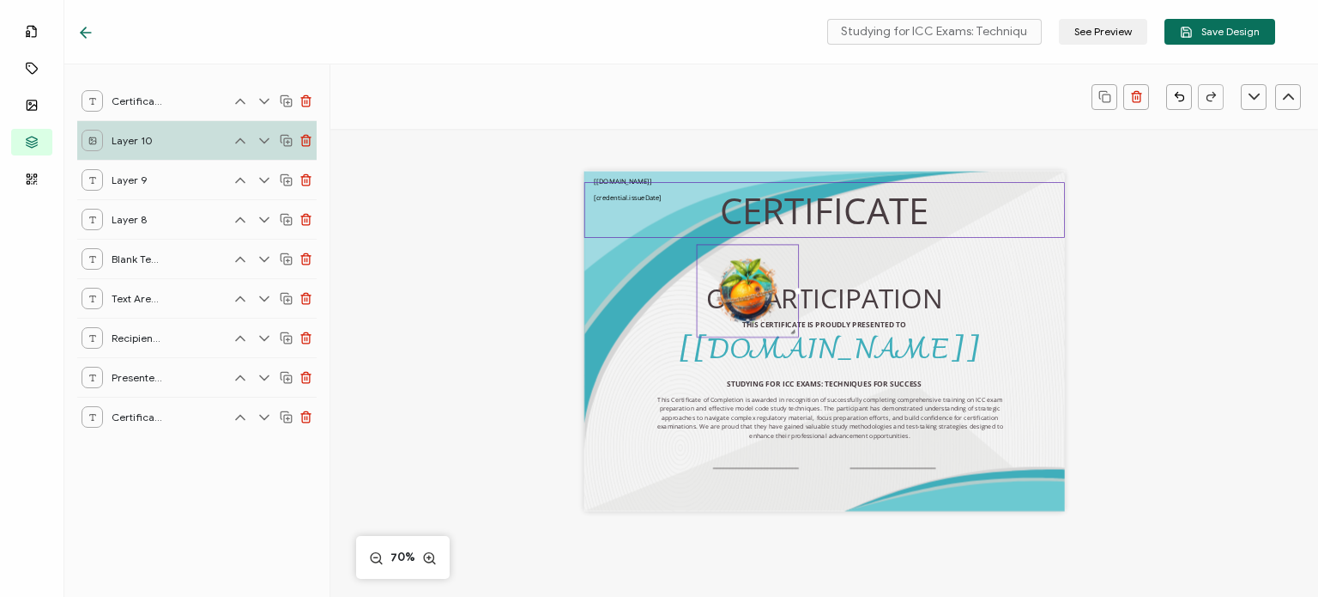
drag, startPoint x: 742, startPoint y: 279, endPoint x: 761, endPoint y: 222, distance: 60.0
click at [761, 222] on pre "CERTIFICATE" at bounding box center [824, 209] width 209 height 49
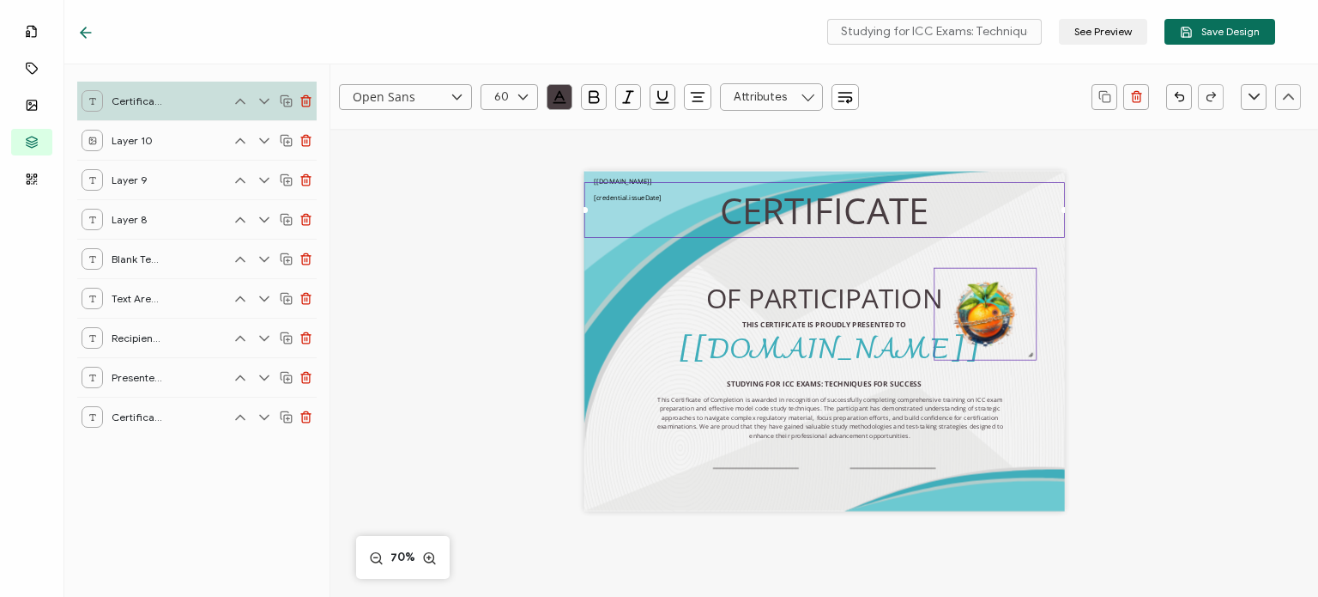
drag, startPoint x: 737, startPoint y: 277, endPoint x: 975, endPoint y: 300, distance: 238.9
click at [975, 300] on img at bounding box center [985, 313] width 101 height 91
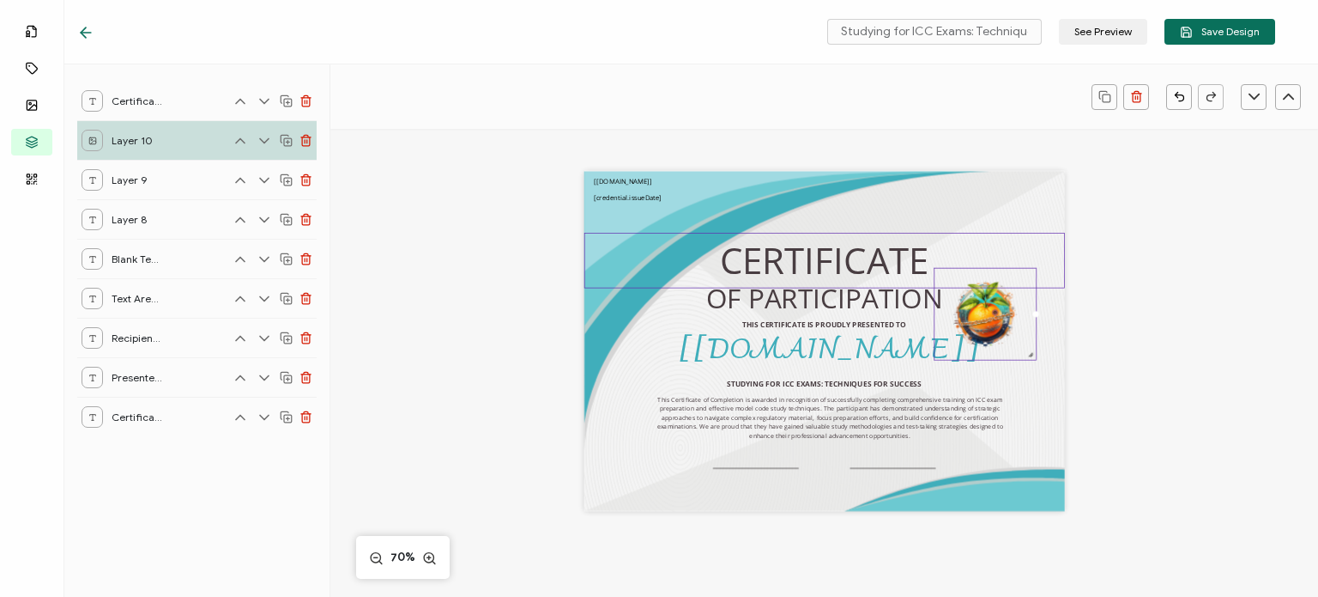
drag, startPoint x: 824, startPoint y: 200, endPoint x: 817, endPoint y: 251, distance: 52.0
click at [817, 251] on pre "CERTIFICATE" at bounding box center [824, 260] width 209 height 49
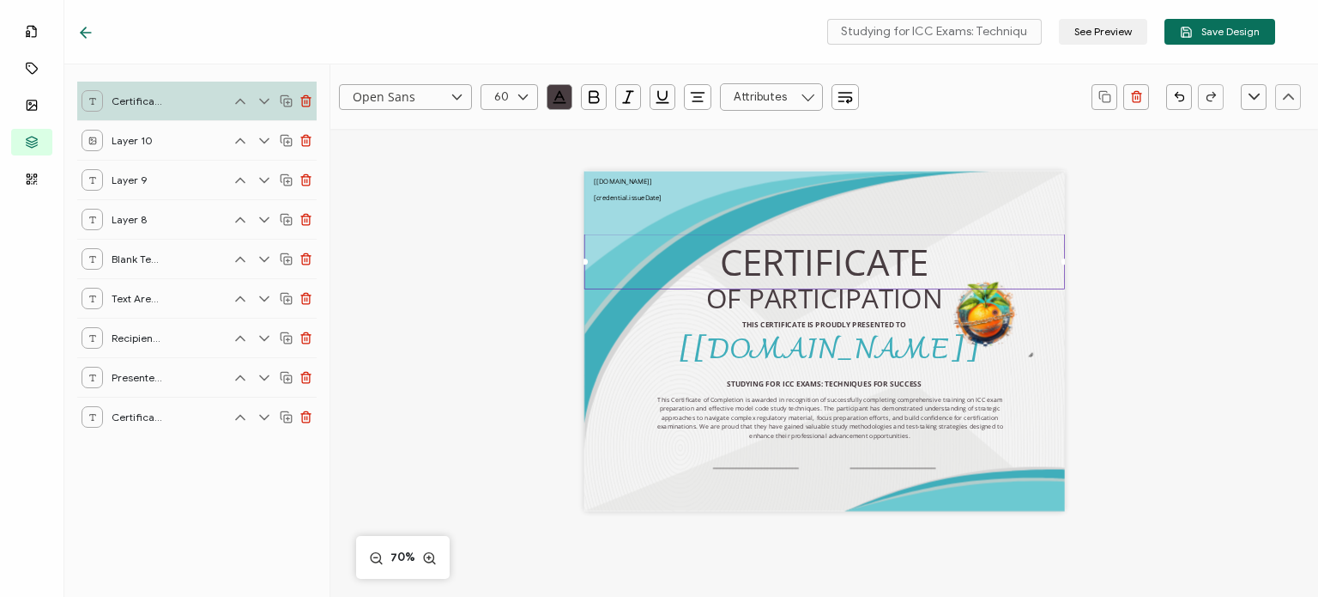
click at [354, 385] on div "Open Sans Alright Sans [PERSON_NAME] Archivo Black Arial Arimo Blinker Caveat C…" at bounding box center [824, 462] width 988 height 666
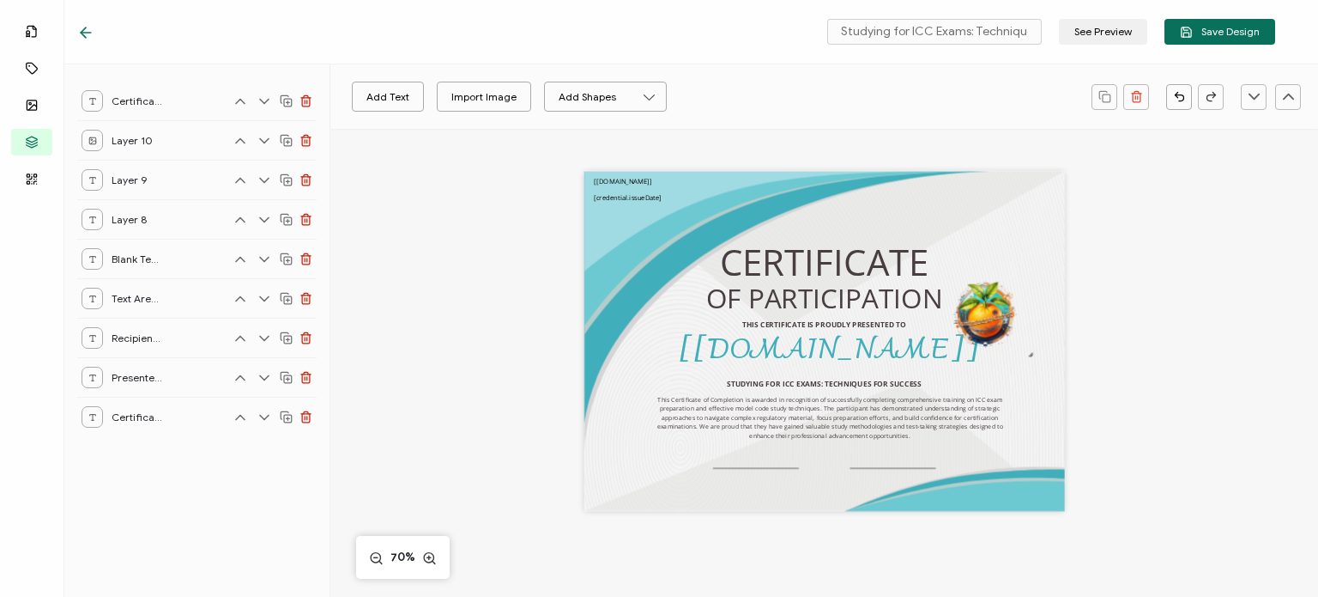
click at [736, 464] on div "OF PARTICIPATION THIS CERTIFICATE IS PROUDLY PRESENTED TO The recipient’s full …" at bounding box center [824, 341] width 481 height 340
click at [740, 469] on div "OF PARTICIPATION THIS CERTIFICATE IS PROUDLY PRESENTED TO The recipient’s full …" at bounding box center [824, 341] width 481 height 340
click at [764, 469] on div "OF PARTICIPATION THIS CERTIFICATE IS PROUDLY PRESENTED TO The recipient’s full …" at bounding box center [824, 341] width 481 height 340
click at [412, 434] on div "Add Text Import Image Add Shapes Rectangle Ellipse OF PARTICIPATION THIS CERTIF…" at bounding box center [824, 462] width 988 height 666
click at [142, 373] on span "Presented To Part" at bounding box center [137, 376] width 51 height 21
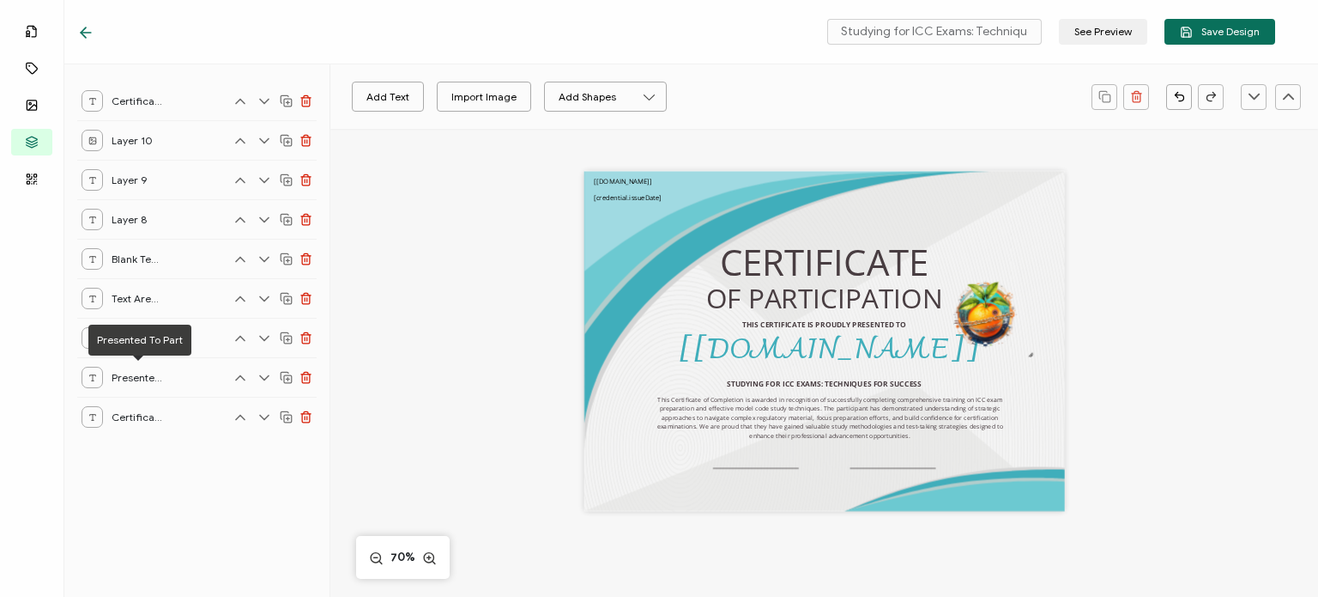
click at [145, 378] on span "Presented To Part" at bounding box center [137, 376] width 51 height 21
click at [91, 373] on icon at bounding box center [92, 377] width 9 height 9
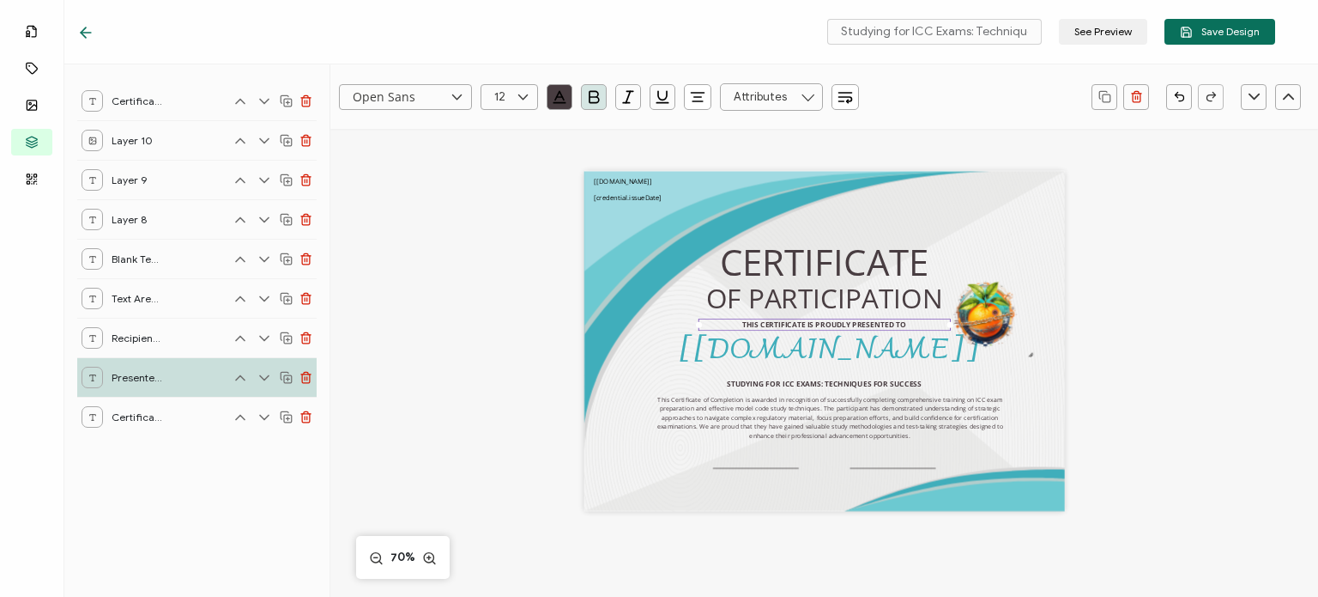
click at [93, 101] on icon at bounding box center [92, 101] width 9 height 9
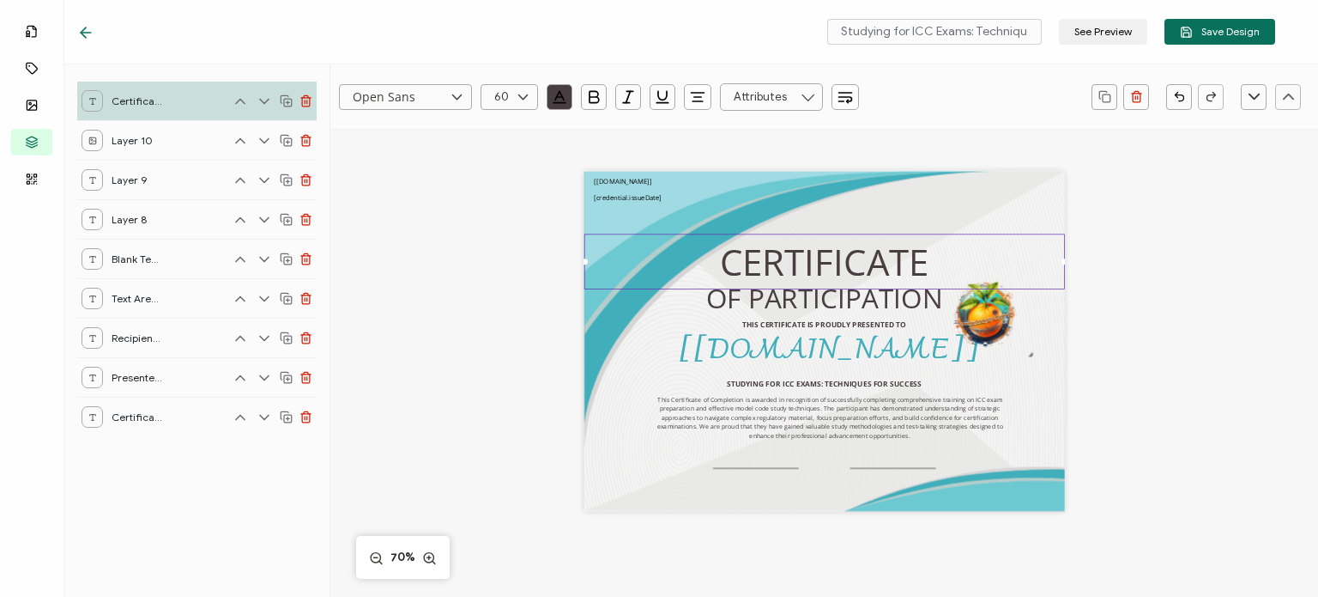
click at [88, 191] on div "Layer 9" at bounding box center [196, 179] width 239 height 39
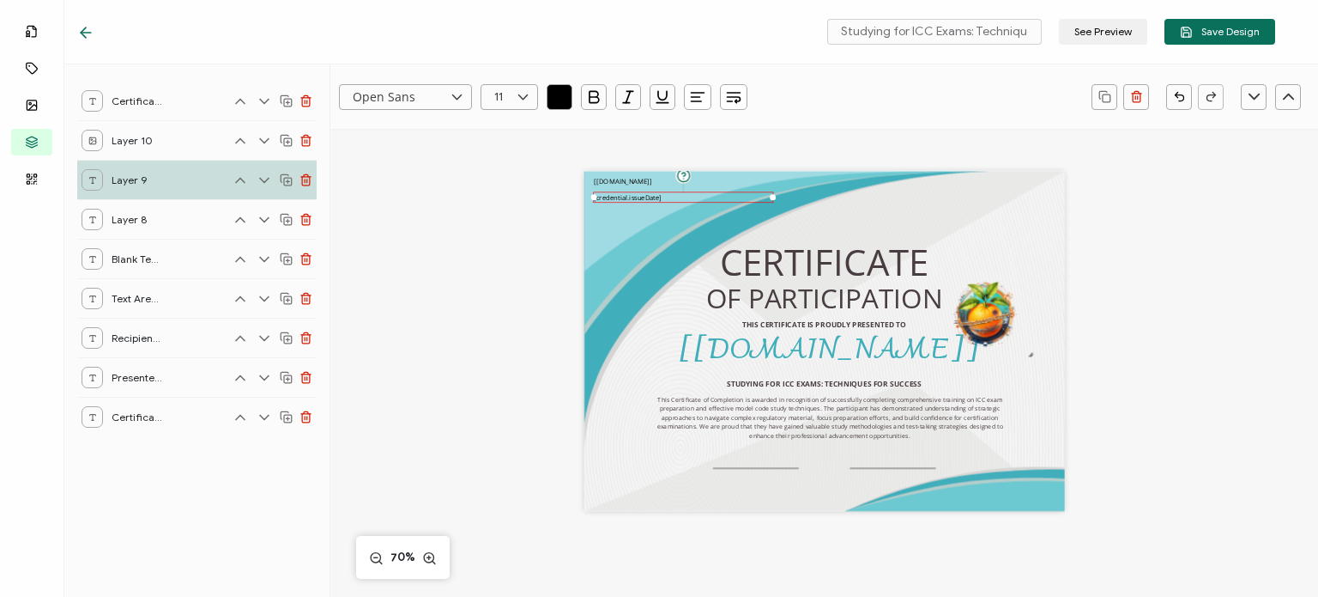
click at [96, 226] on div at bounding box center [92, 219] width 21 height 21
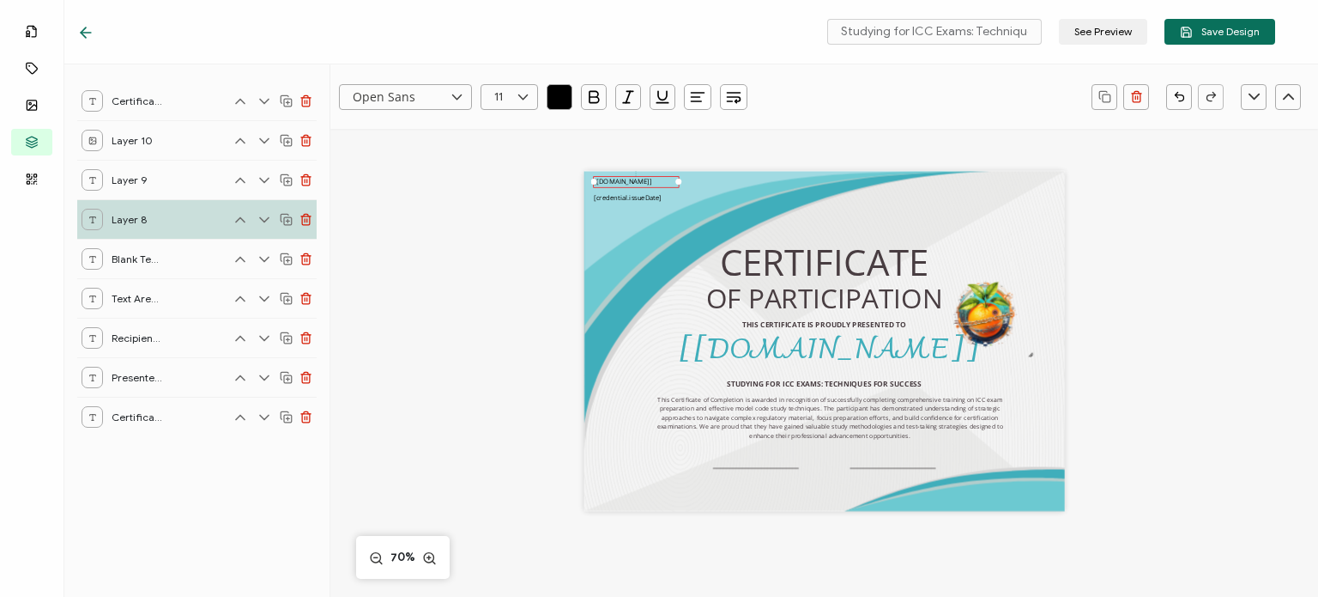
click at [89, 263] on div at bounding box center [92, 258] width 21 height 21
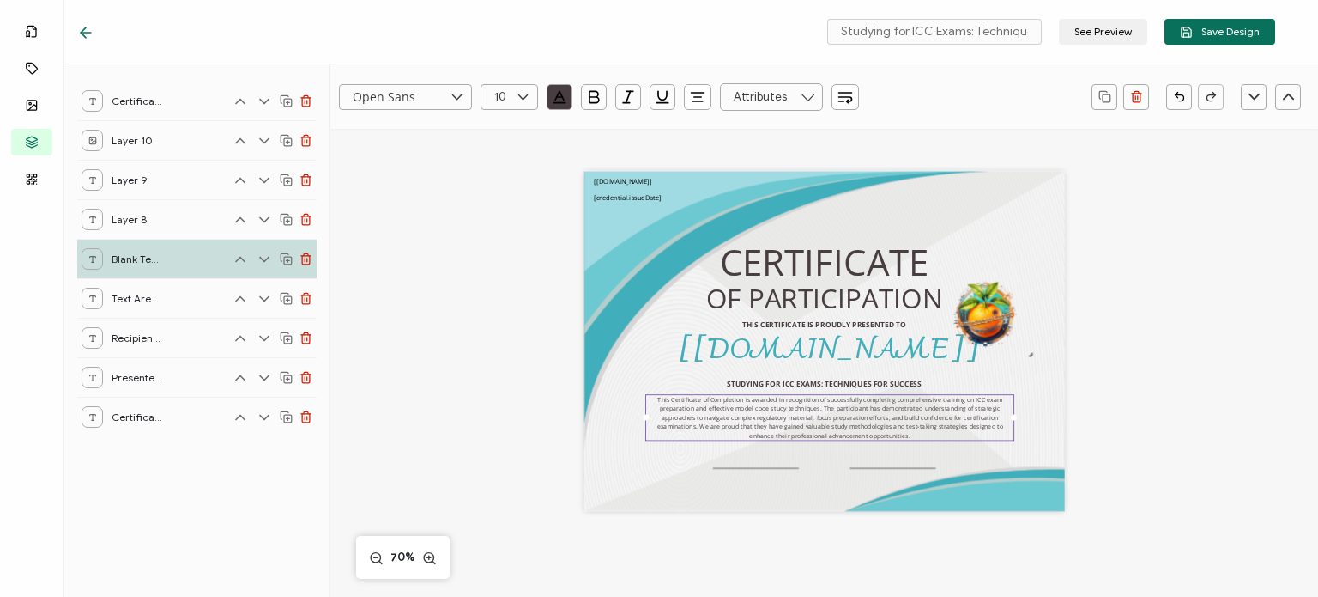
click at [83, 300] on div at bounding box center [92, 298] width 21 height 21
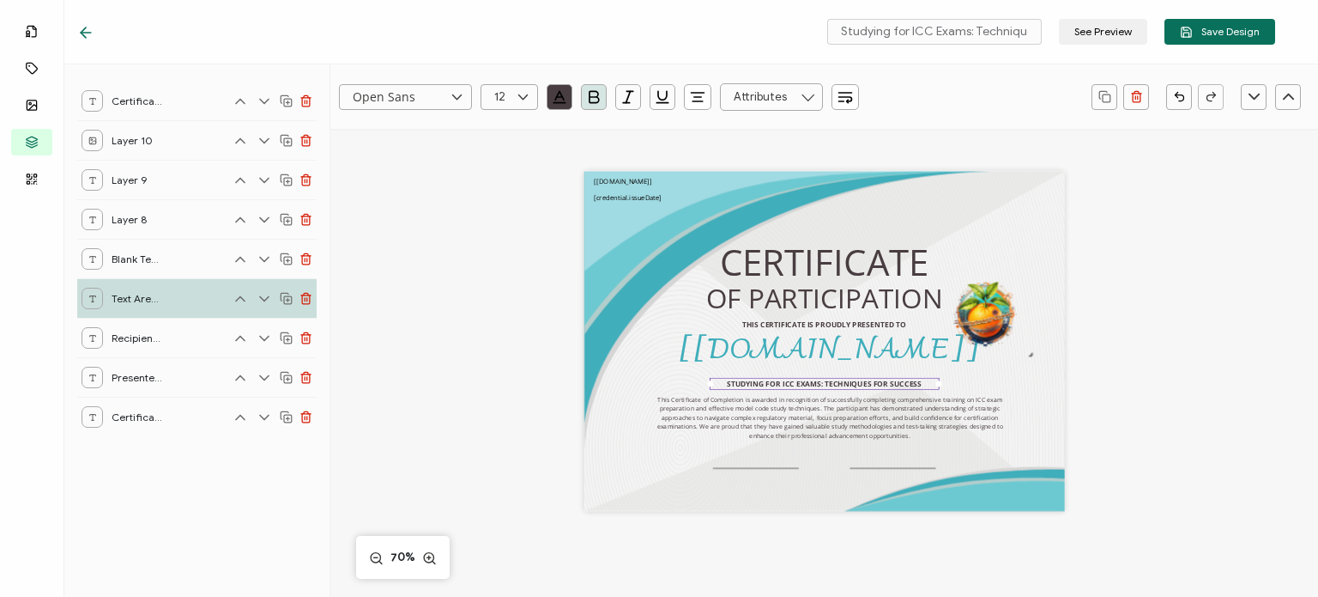
click at [89, 335] on polyline at bounding box center [92, 335] width 6 height 1
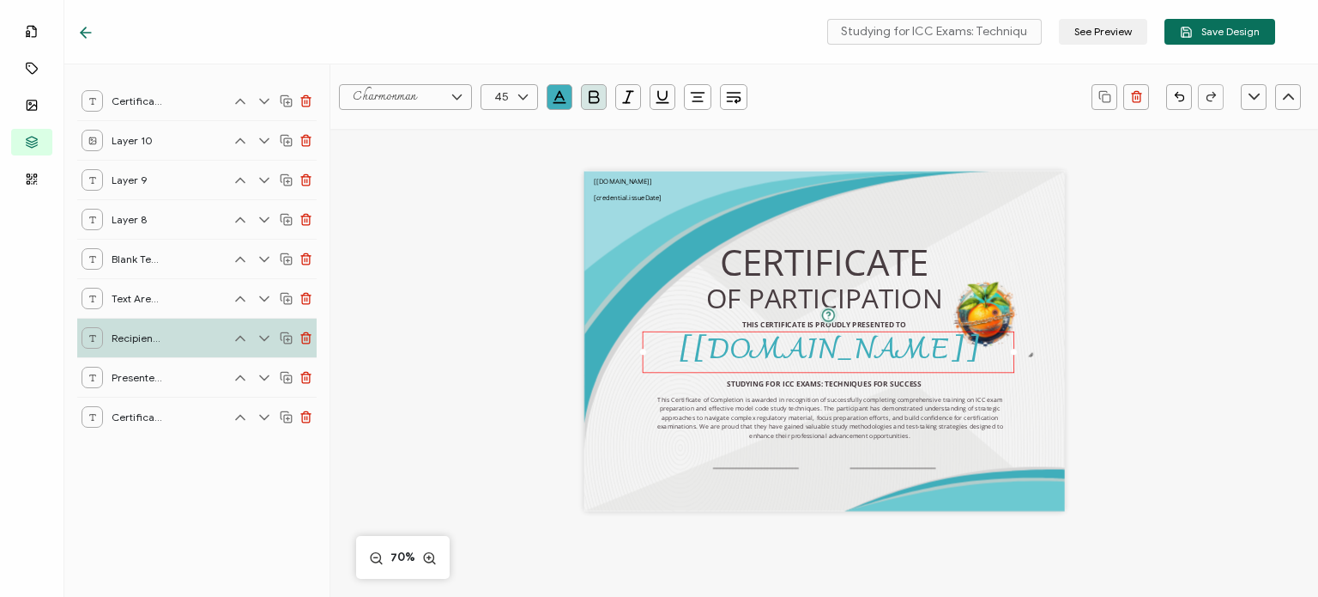
click at [96, 370] on div at bounding box center [92, 376] width 21 height 21
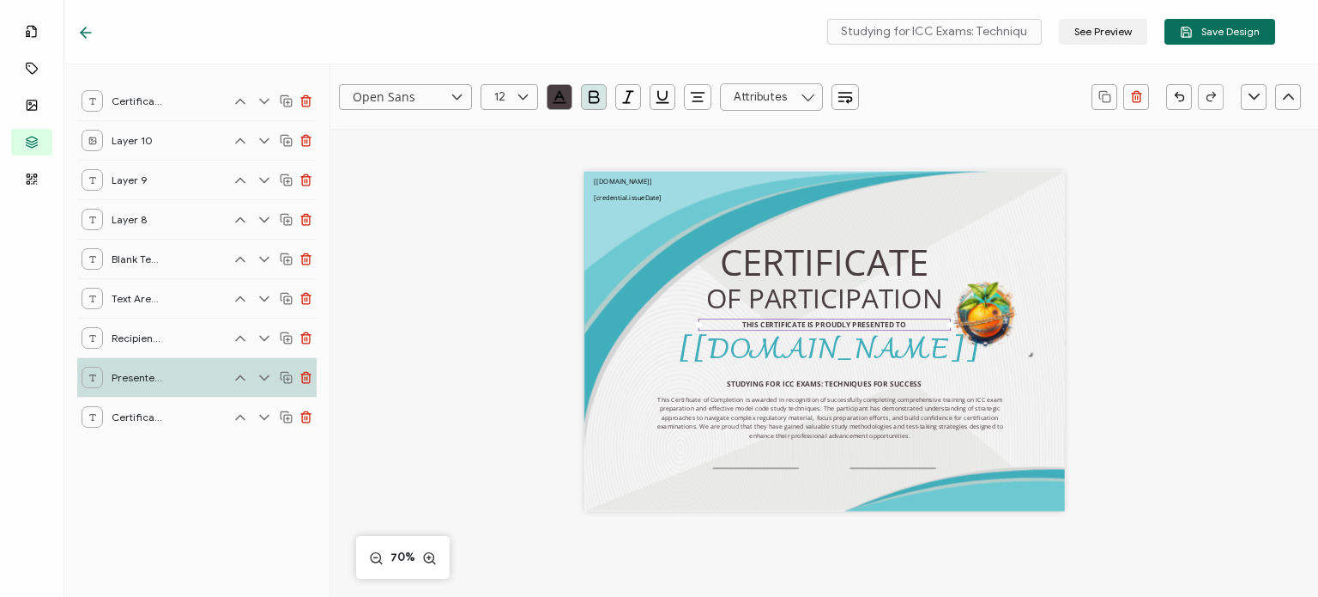
click at [556, 446] on div "OF PARTICIPATION THIS CERTIFICATE IS PROUDLY PRESENTED TO The recipient’s full …" at bounding box center [825, 362] width 692 height 466
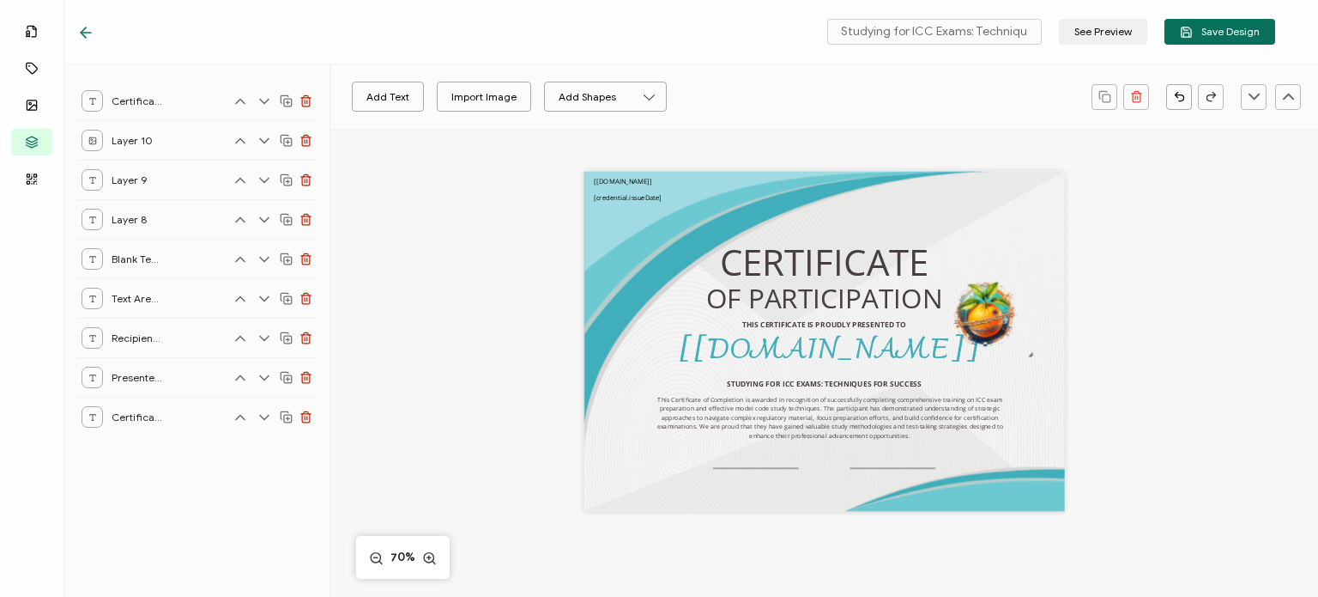
click at [774, 468] on div "OF PARTICIPATION THIS CERTIFICATE IS PROUDLY PRESENTED TO The recipient’s full …" at bounding box center [824, 341] width 481 height 340
click at [766, 463] on div "OF PARTICIPATION THIS CERTIFICATE IS PROUDLY PRESENTED TO The recipient’s full …" at bounding box center [824, 341] width 481 height 340
click at [765, 469] on div "OF PARTICIPATION THIS CERTIFICATE IS PROUDLY PRESENTED TO The recipient’s full …" at bounding box center [824, 341] width 481 height 340
click at [762, 466] on div "OF PARTICIPATION THIS CERTIFICATE IS PROUDLY PRESENTED TO The recipient’s full …" at bounding box center [824, 341] width 481 height 340
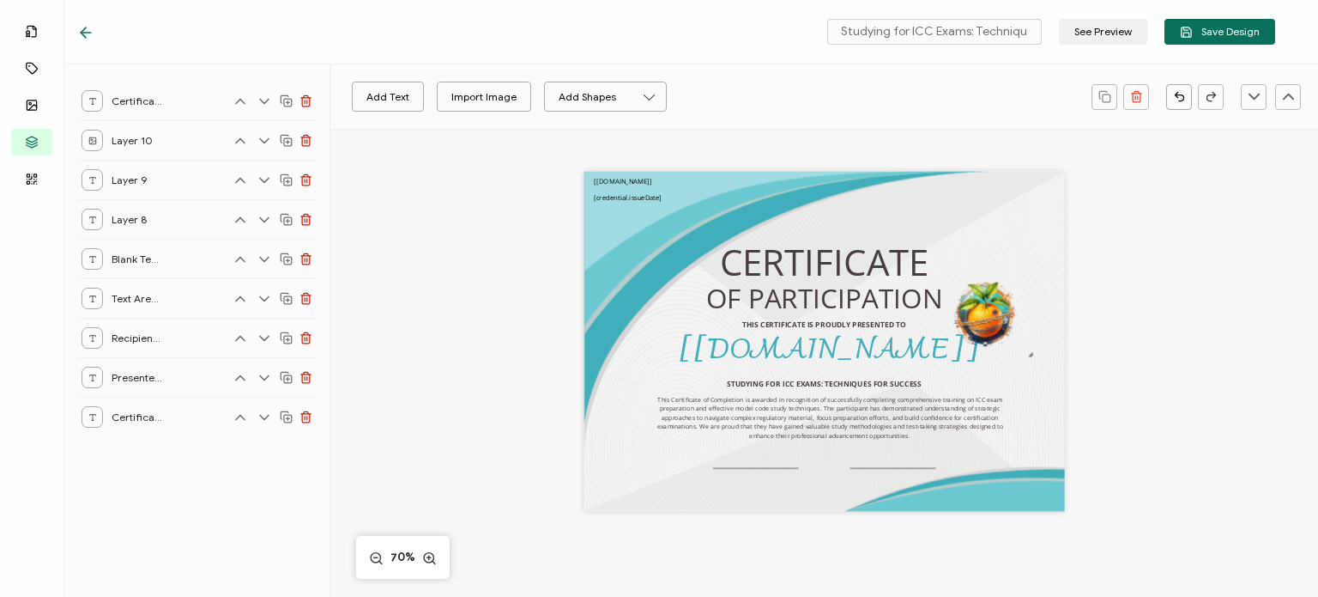
click at [479, 403] on div "OF PARTICIPATION THIS CERTIFICATE IS PROUDLY PRESENTED TO The recipient’s full …" at bounding box center [825, 362] width 692 height 466
click at [372, 104] on button "Add Text" at bounding box center [388, 97] width 72 height 30
drag, startPoint x: 839, startPoint y: 339, endPoint x: 841, endPoint y: 493, distance: 153.6
click at [841, 493] on pre "Edit this text" at bounding box center [825, 494] width 88 height 21
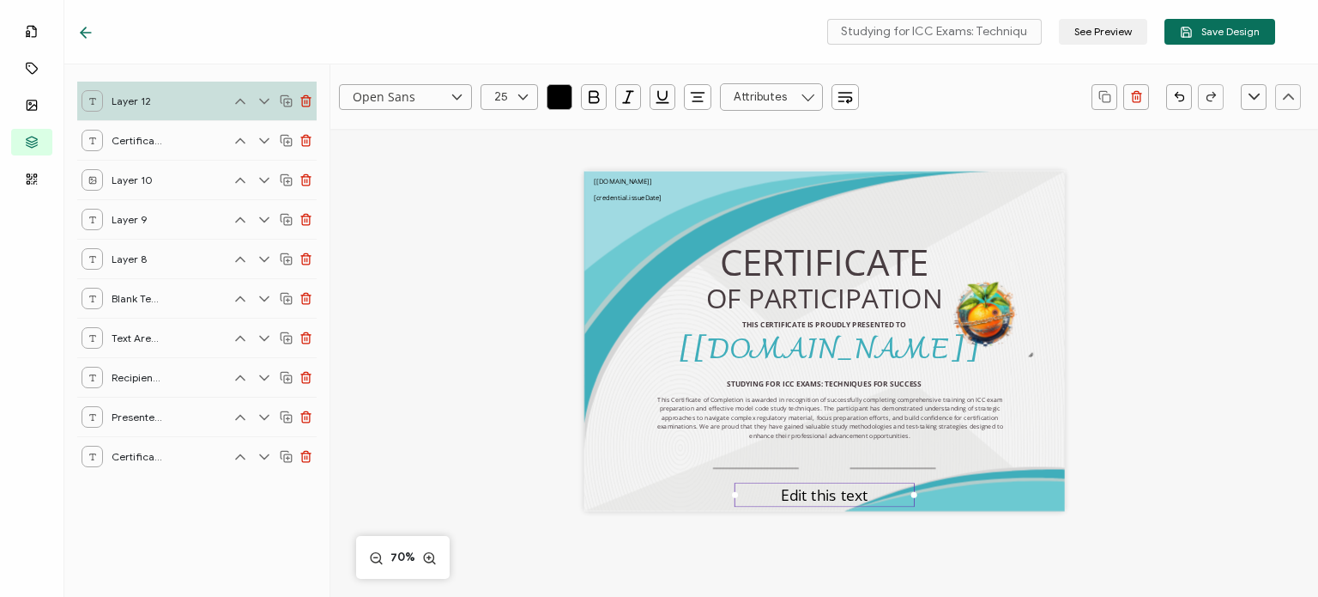
click at [839, 496] on pre "Edit this text" at bounding box center [825, 494] width 88 height 21
drag, startPoint x: 730, startPoint y: 495, endPoint x: 586, endPoint y: 490, distance: 143.4
click at [586, 490] on div "OF PARTICIPATION THIS CERTIFICATE IS PROUDLY PRESENTED TO The recipient’s full …" at bounding box center [824, 341] width 481 height 340
drag, startPoint x: 910, startPoint y: 494, endPoint x: 1064, endPoint y: 494, distance: 154.5
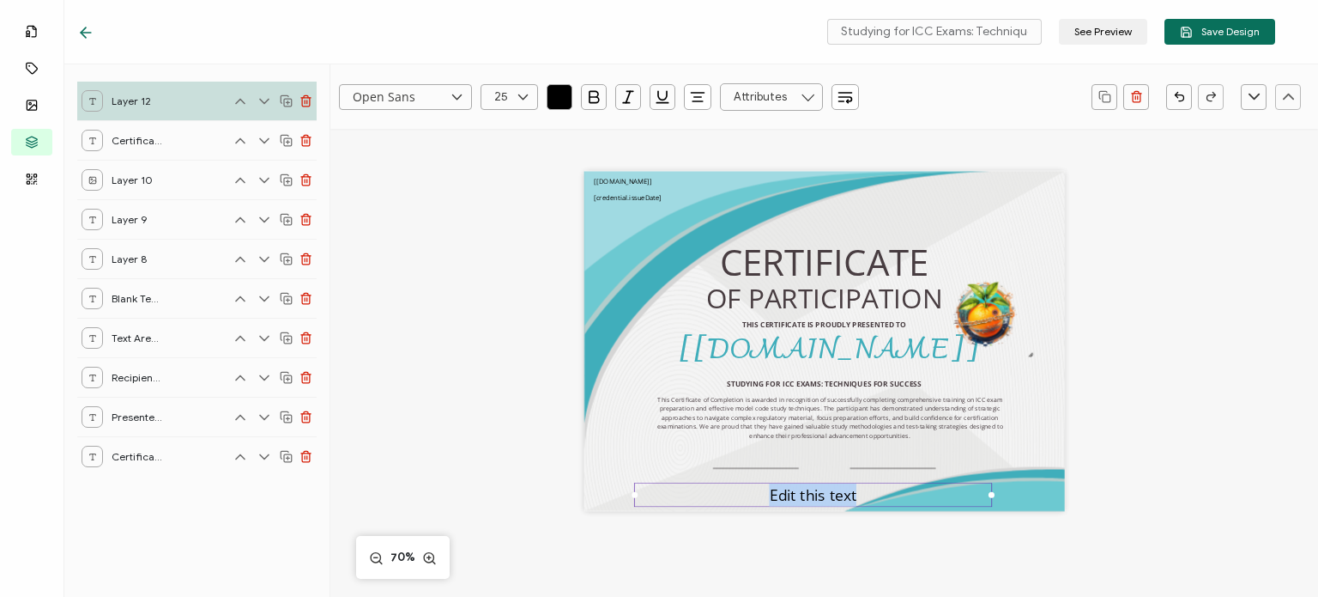
click at [1064, 494] on div "OF PARTICIPATION THIS CERTIFICATE IS PROUDLY PRESENTED TO The recipient’s full …" at bounding box center [825, 362] width 692 height 466
paste pre
click at [494, 93] on input "text" at bounding box center [510, 97] width 58 height 26
click at [498, 133] on li "18" at bounding box center [511, 127] width 61 height 29
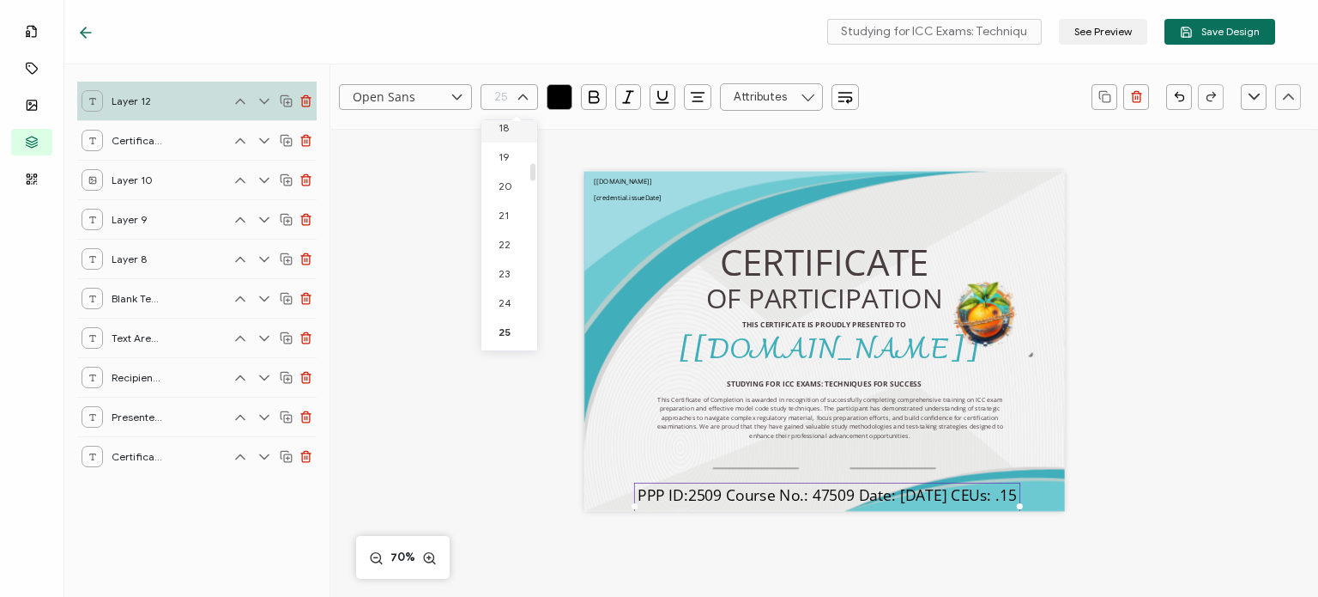
type input "18"
click at [488, 98] on input "18" at bounding box center [510, 97] width 58 height 26
click at [506, 298] on li "11" at bounding box center [511, 299] width 61 height 29
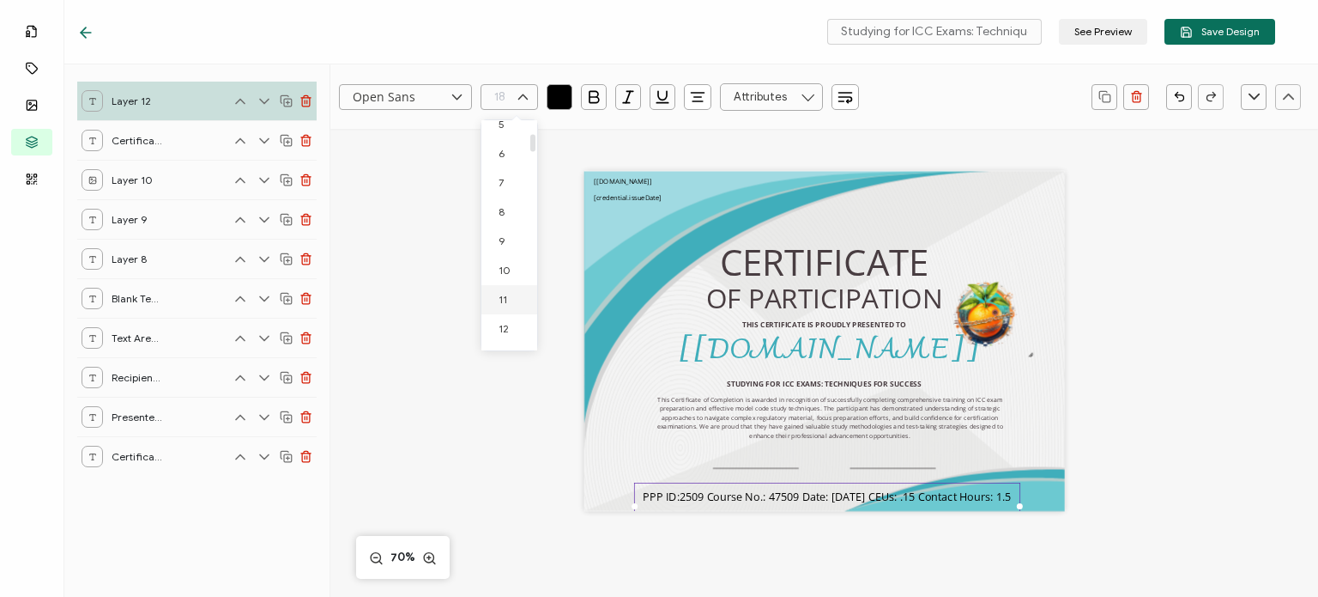
type input "11"
click at [777, 500] on span "PPP ID:2509 Course No.: 47509 Date: [DATE] CEUs: .15 Contact Hours: 1.5 hrs." at bounding box center [826, 497] width 239 height 9
drag, startPoint x: 775, startPoint y: 500, endPoint x: 793, endPoint y: 500, distance: 18.0
click at [793, 500] on span "PPP ID:2509 Course No.: 47509 Date: [DATE] CEUs: .15 Contact Hours: 1.5 hrs." at bounding box center [826, 497] width 239 height 9
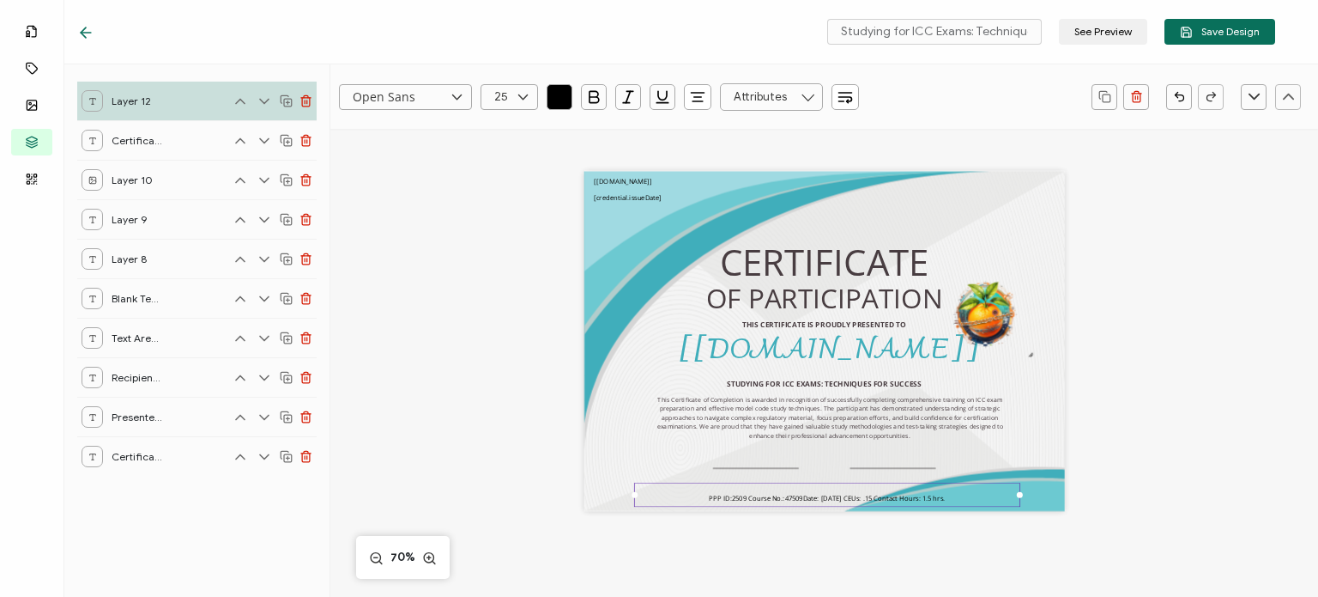
type input "11"
click at [1206, 400] on div "Open Sans Alright Sans [PERSON_NAME] Archivo Black Arial Arimo Blinker Caveat C…" at bounding box center [824, 462] width 988 height 666
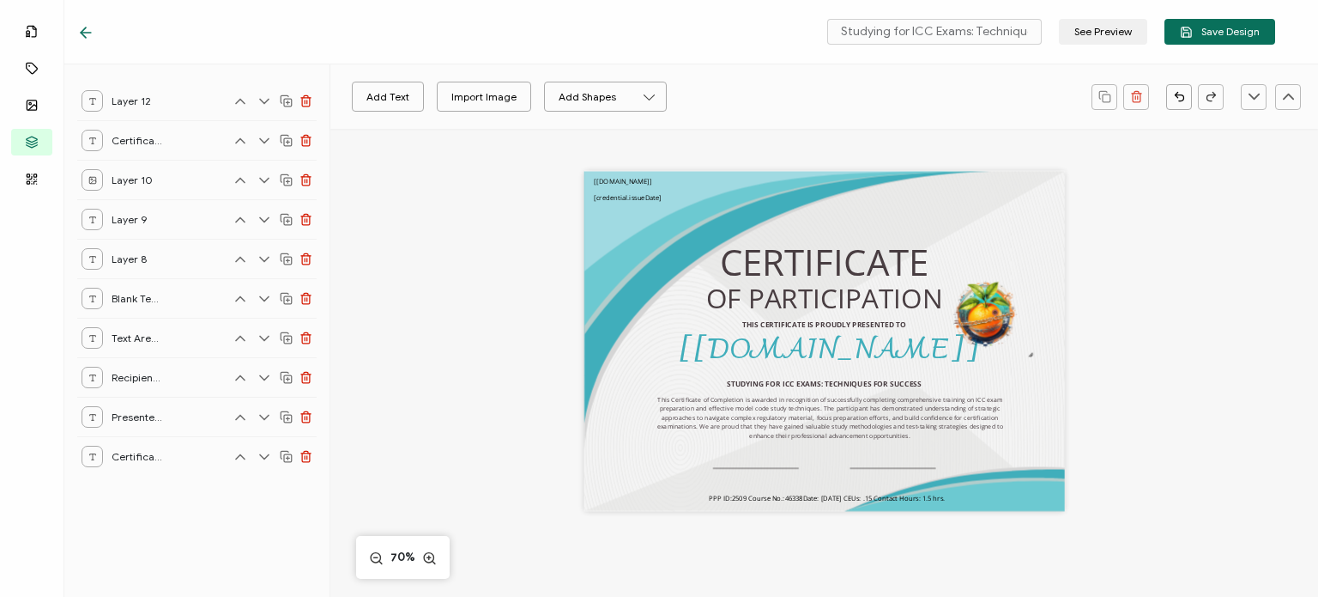
click at [778, 469] on div "OF PARTICIPATION THIS CERTIFICATE IS PROUDLY PRESENTED TO The recipient’s full …" at bounding box center [824, 341] width 481 height 340
click at [769, 468] on div "OF PARTICIPATION THIS CERTIFICATE IS PROUDLY PRESENTED TO The recipient’s full …" at bounding box center [824, 341] width 481 height 340
click at [747, 418] on pre "This Certificate of Completion is awarded in recognition of successfully comple…" at bounding box center [837, 426] width 348 height 45
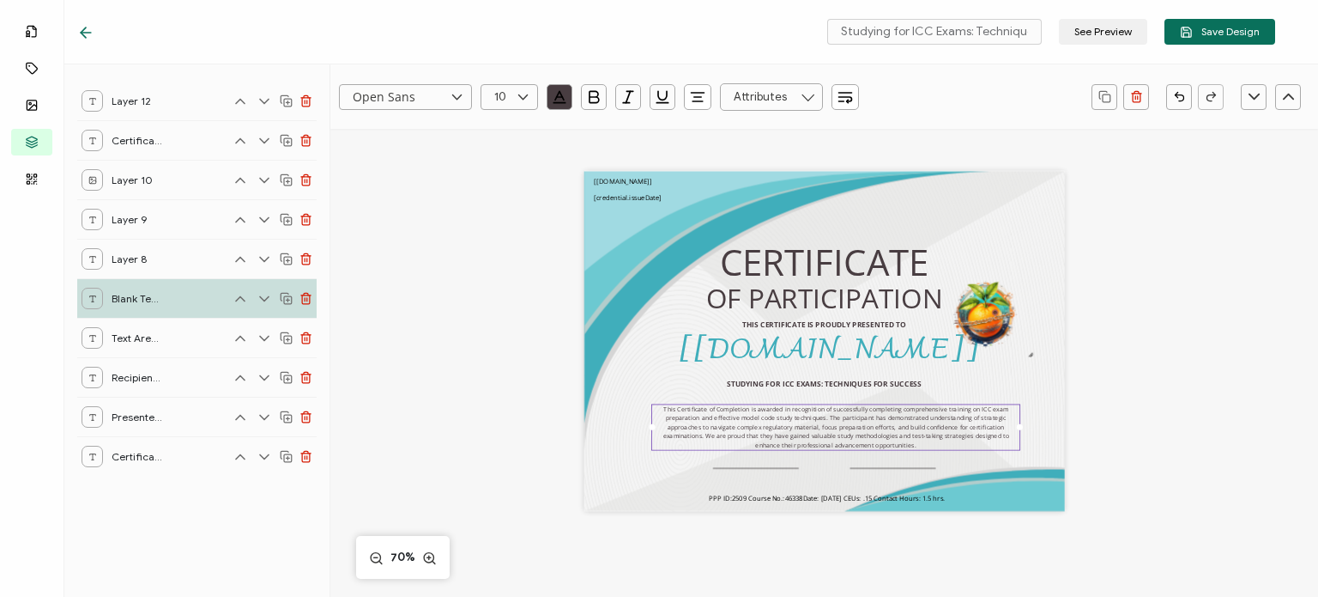
click at [728, 469] on div "OF PARTICIPATION THIS CERTIFICATE IS PROUDLY PRESENTED TO The recipient’s full …" at bounding box center [824, 341] width 481 height 340
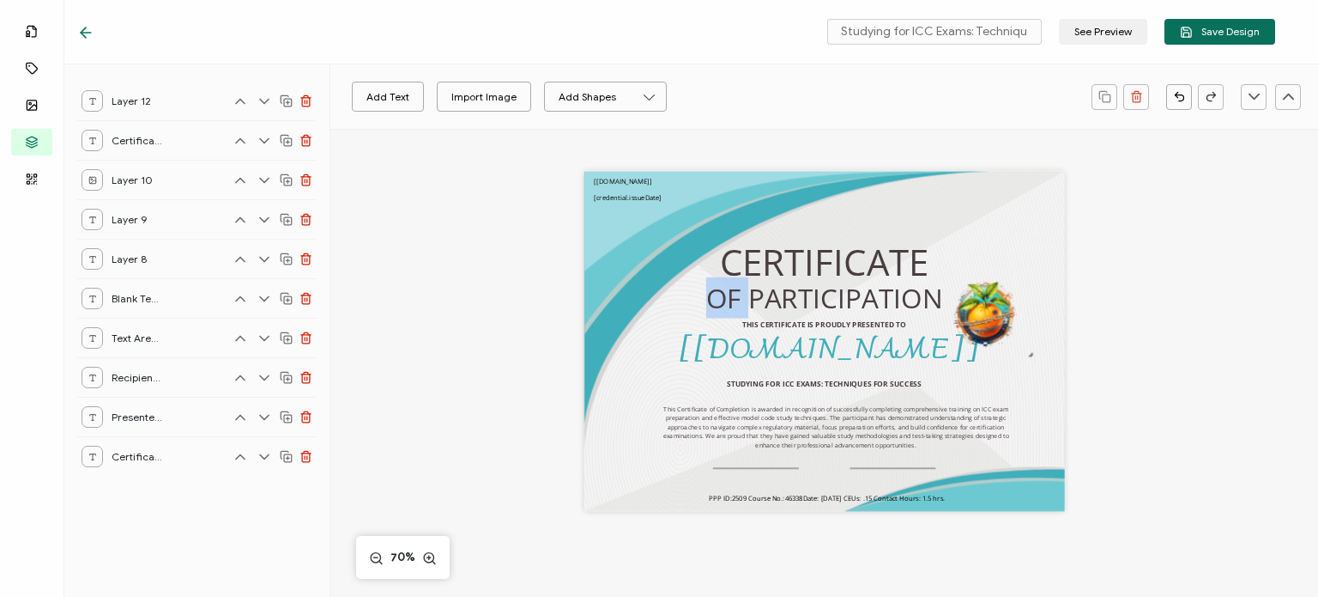
click at [728, 469] on div "OF PARTICIPATION THIS CERTIFICATE IS PROUDLY PRESENTED TO The recipient’s full …" at bounding box center [824, 341] width 481 height 340
click at [475, 448] on div "Add Text Import Image Add Shapes Rectangle Ellipse OF PARTICIPATION THIS CERTIF…" at bounding box center [824, 462] width 988 height 666
drag, startPoint x: 712, startPoint y: 468, endPoint x: 553, endPoint y: 460, distance: 159.8
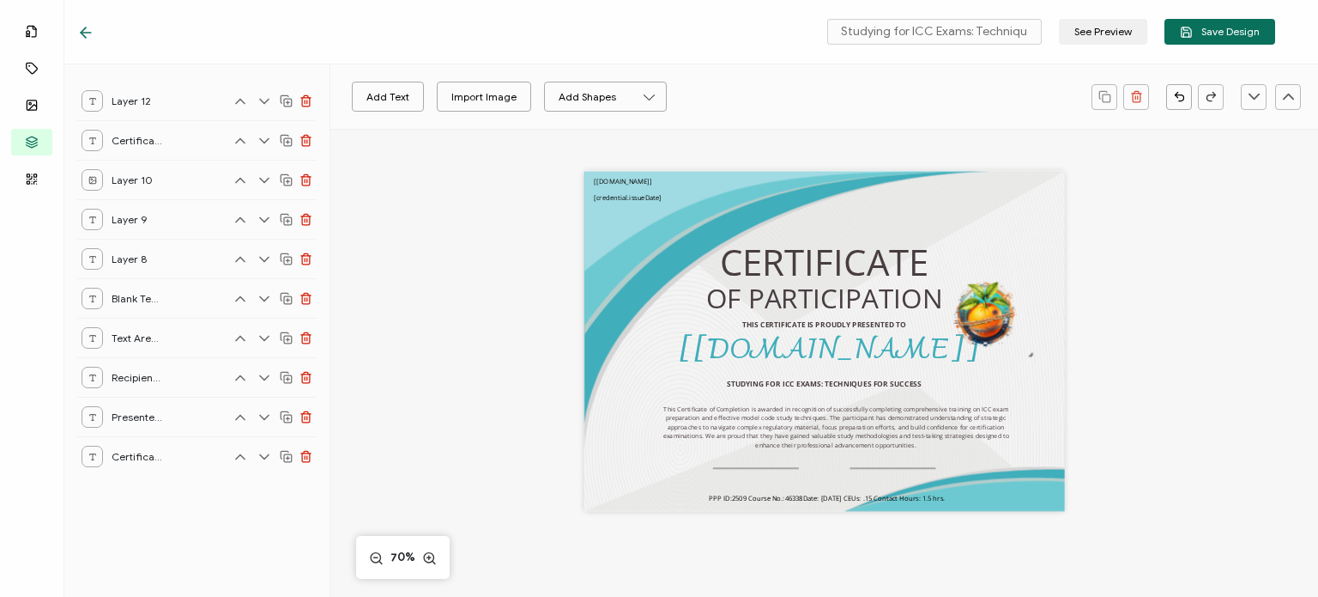
click at [779, 468] on div "OF PARTICIPATION THIS CERTIFICATE IS PROUDLY PRESENTED TO The recipient’s full …" at bounding box center [824, 341] width 481 height 340
drag, startPoint x: 625, startPoint y: 197, endPoint x: 744, endPoint y: 476, distance: 304.2
click at [744, 476] on pre "[credential.issueDate]" at bounding box center [747, 476] width 68 height 9
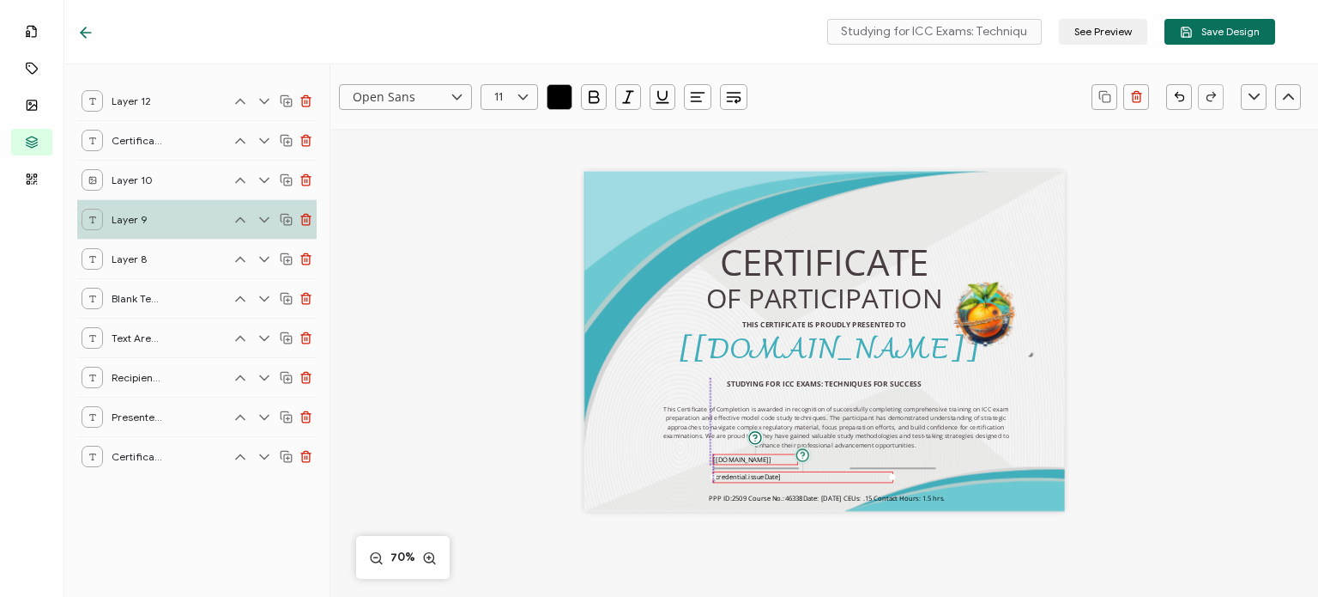
drag, startPoint x: 597, startPoint y: 183, endPoint x: 714, endPoint y: 460, distance: 300.8
click at [714, 460] on pre "[[DOMAIN_NAME]]" at bounding box center [742, 458] width 58 height 9
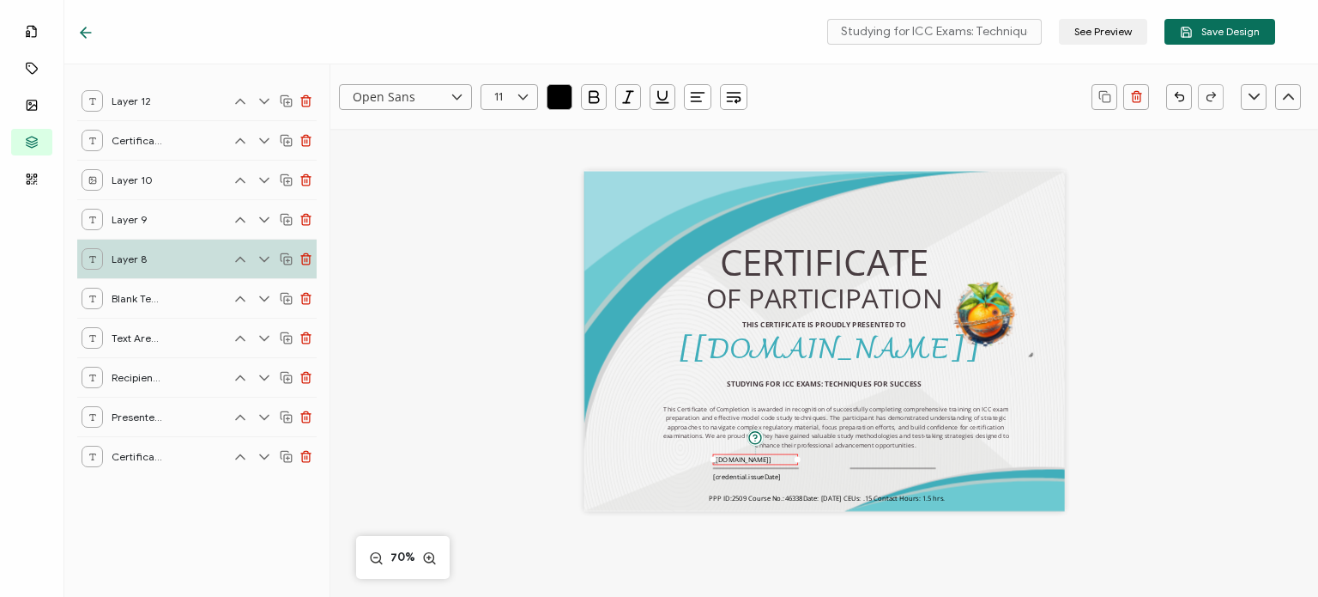
click at [615, 463] on div "OF PARTICIPATION THIS CERTIFICATE IS PROUDLY PRESENTED TO The recipient’s full …" at bounding box center [824, 341] width 481 height 340
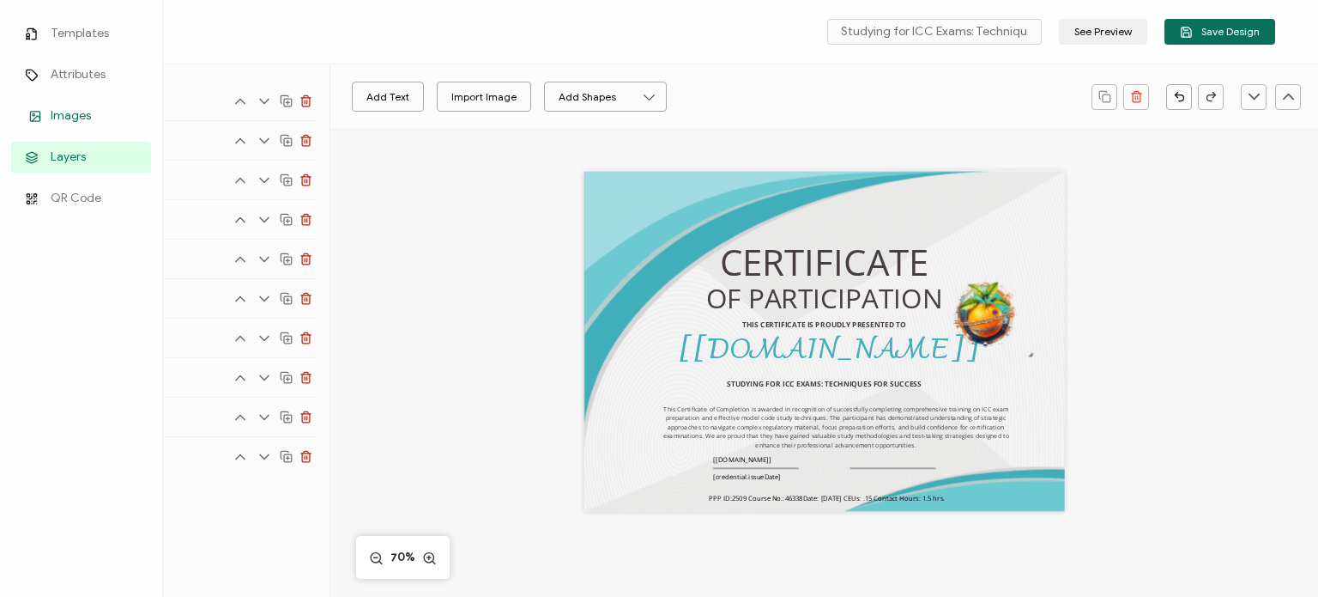
click at [31, 112] on rect at bounding box center [34, 115] width 9 height 9
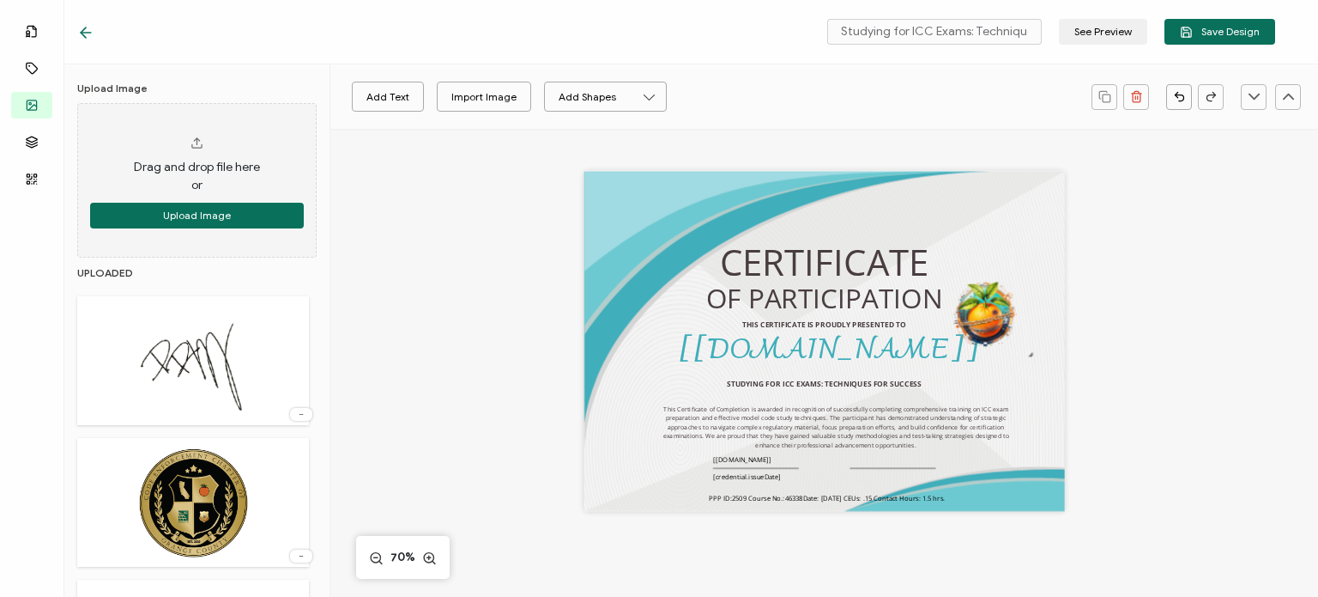
click at [217, 365] on img at bounding box center [192, 361] width 137 height 112
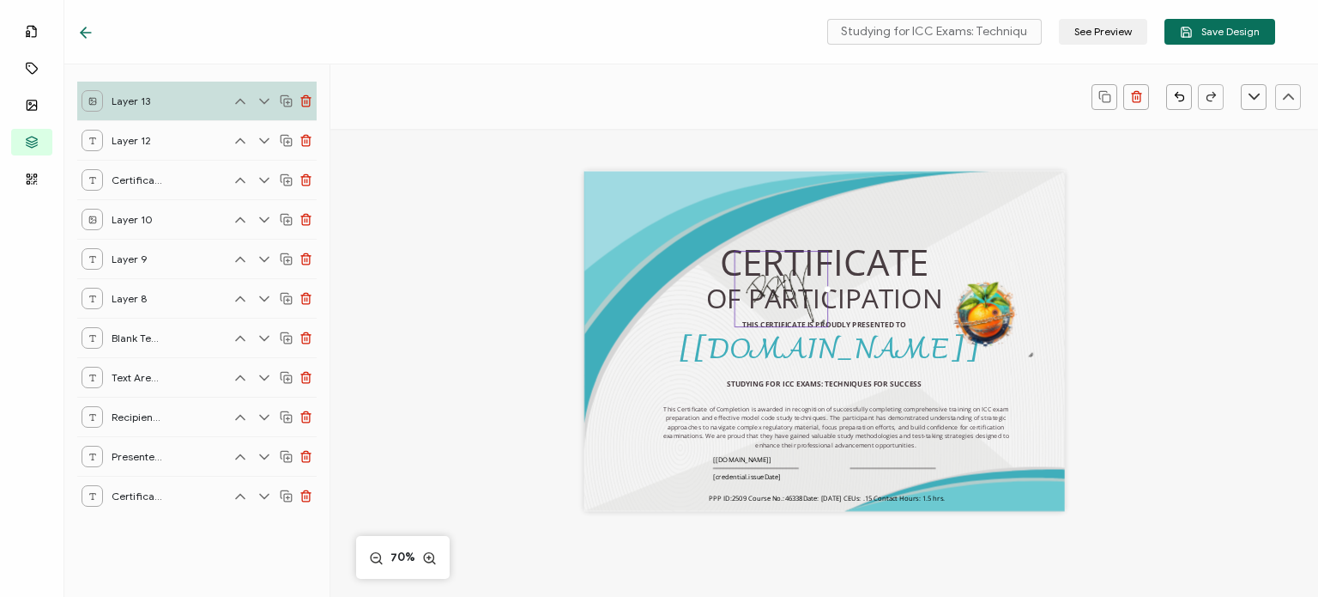
drag, startPoint x: 907, startPoint y: 395, endPoint x: 785, endPoint y: 294, distance: 157.9
click at [785, 294] on div at bounding box center [782, 289] width 94 height 76
drag, startPoint x: 773, startPoint y: 281, endPoint x: 903, endPoint y: 449, distance: 212.4
click at [903, 449] on img at bounding box center [910, 459] width 93 height 76
click at [484, 422] on div "OF PARTICIPATION THIS CERTIFICATE IS PROUDLY PRESENTED TO The recipient’s full …" at bounding box center [825, 362] width 692 height 466
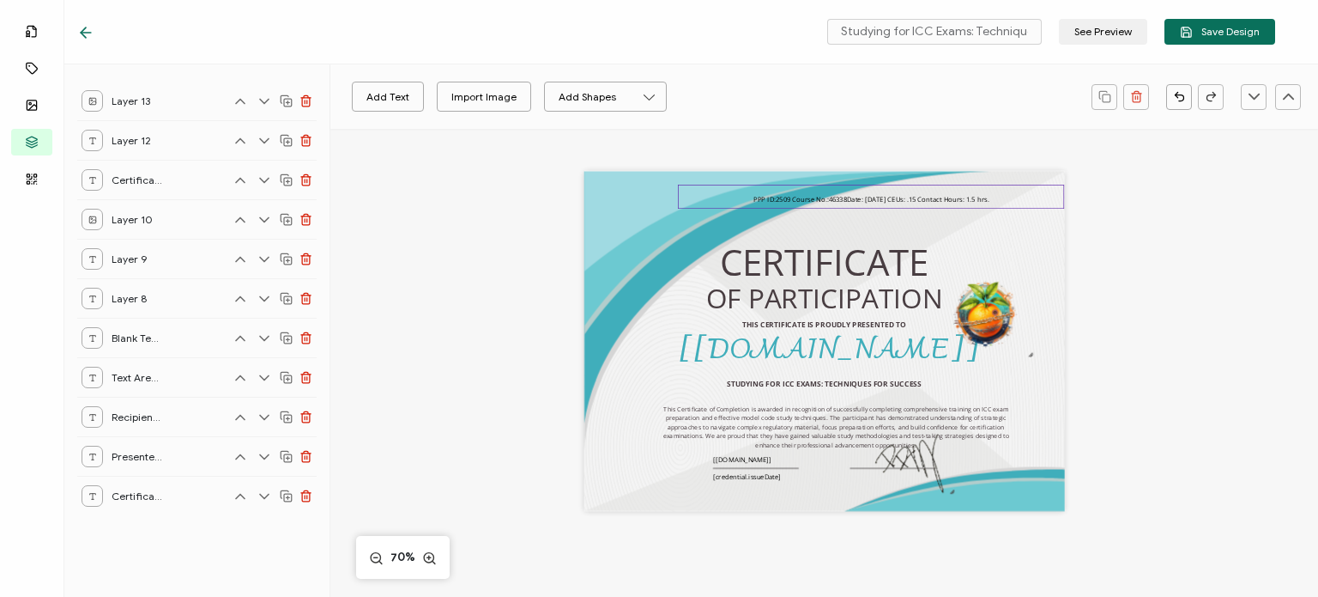
drag, startPoint x: 725, startPoint y: 494, endPoint x: 927, endPoint y: 194, distance: 361.1
click at [887, 195] on span "PPP ID:2509 Course No.: 46338 Date: [DATE] CEUs: .15 Contact Hours: 1.5 hrs." at bounding box center [872, 199] width 236 height 9
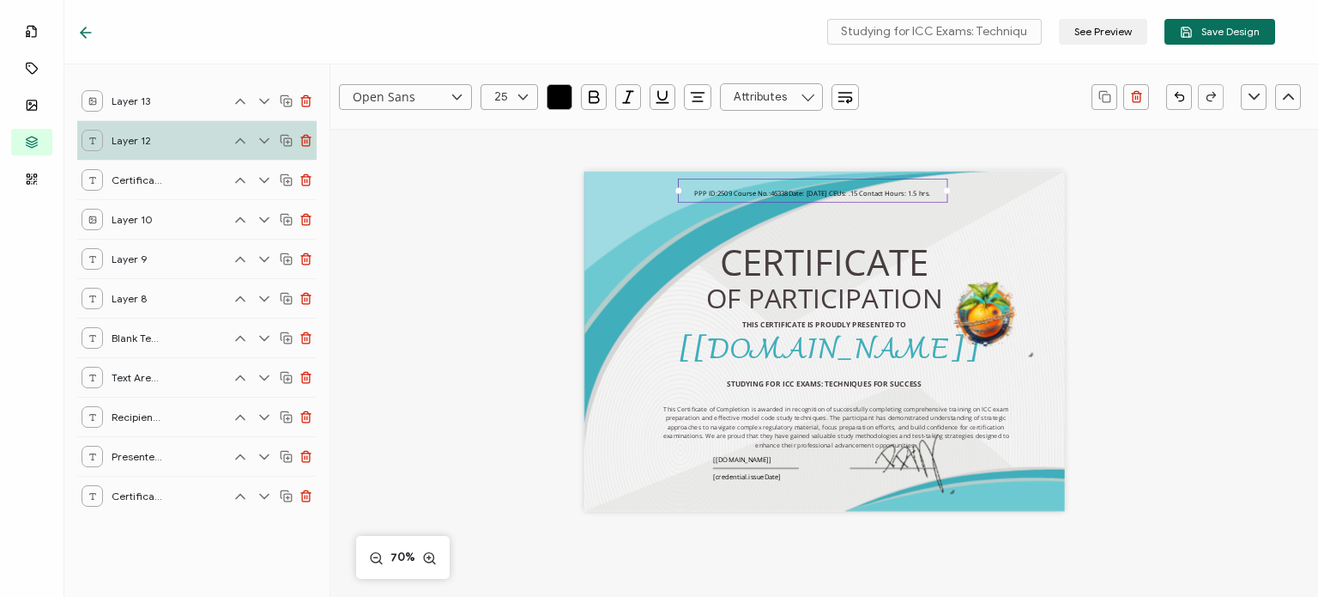
drag, startPoint x: 1058, startPoint y: 191, endPoint x: 893, endPoint y: 190, distance: 165.7
click at [893, 190] on div "PPP ID:2509 Course No.: 46338 Date: [DATE] CEUs: .15 Contact Hours: 1.5 hrs." at bounding box center [813, 191] width 270 height 24
drag, startPoint x: 868, startPoint y: 192, endPoint x: 934, endPoint y: 191, distance: 66.1
click at [930, 191] on span "PPP ID:2509 Course No.: 46338 Date: [DATE] CEUs: .15 Contact Hours: 1.5 hrs." at bounding box center [812, 193] width 236 height 9
type input "11"
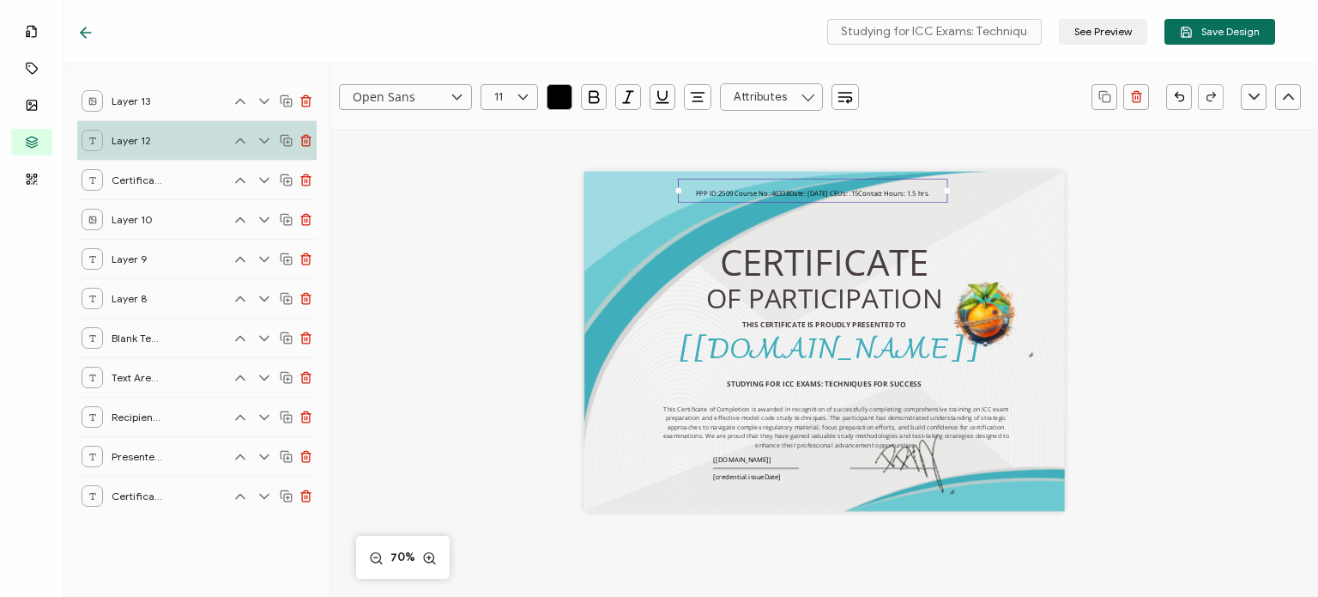
click at [819, 205] on div "OF PARTICIPATION THIS CERTIFICATE IS PROUDLY PRESENTED TO The recipient’s full …" at bounding box center [824, 341] width 481 height 340
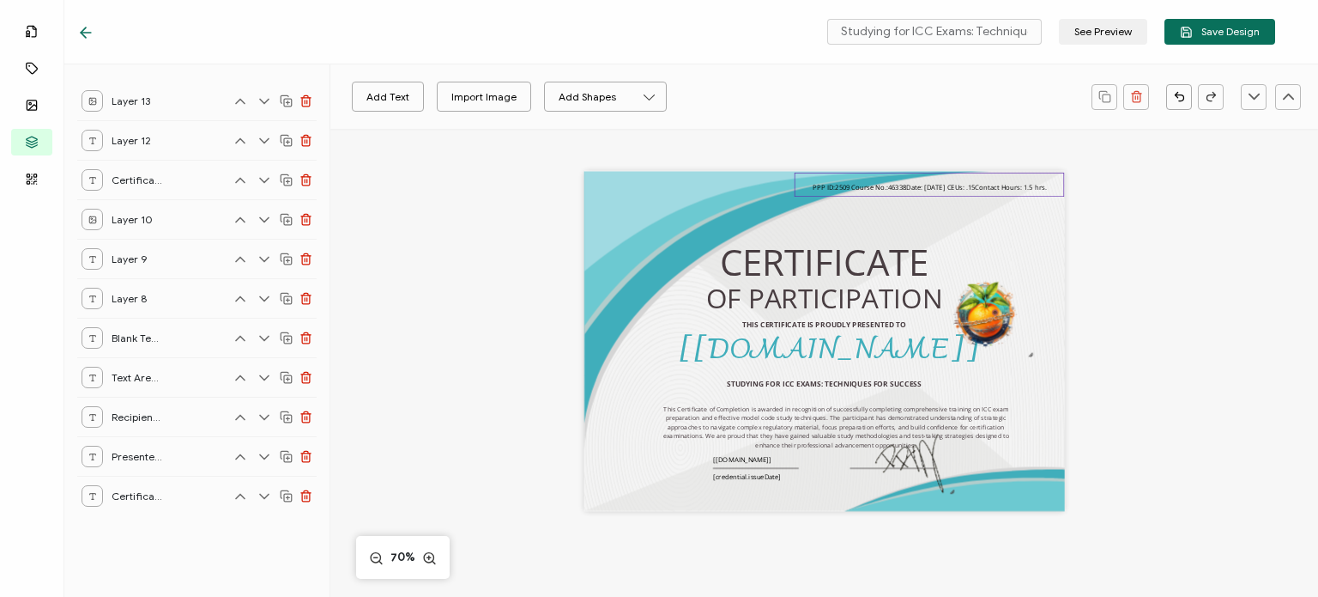
drag, startPoint x: 803, startPoint y: 191, endPoint x: 919, endPoint y: 185, distance: 116.0
click at [919, 185] on span "PPP ID:2509 Course No.: 46338 Date: [DATE] CEUs: .15 Contact Hours: 1.5 hrs ." at bounding box center [930, 187] width 234 height 9
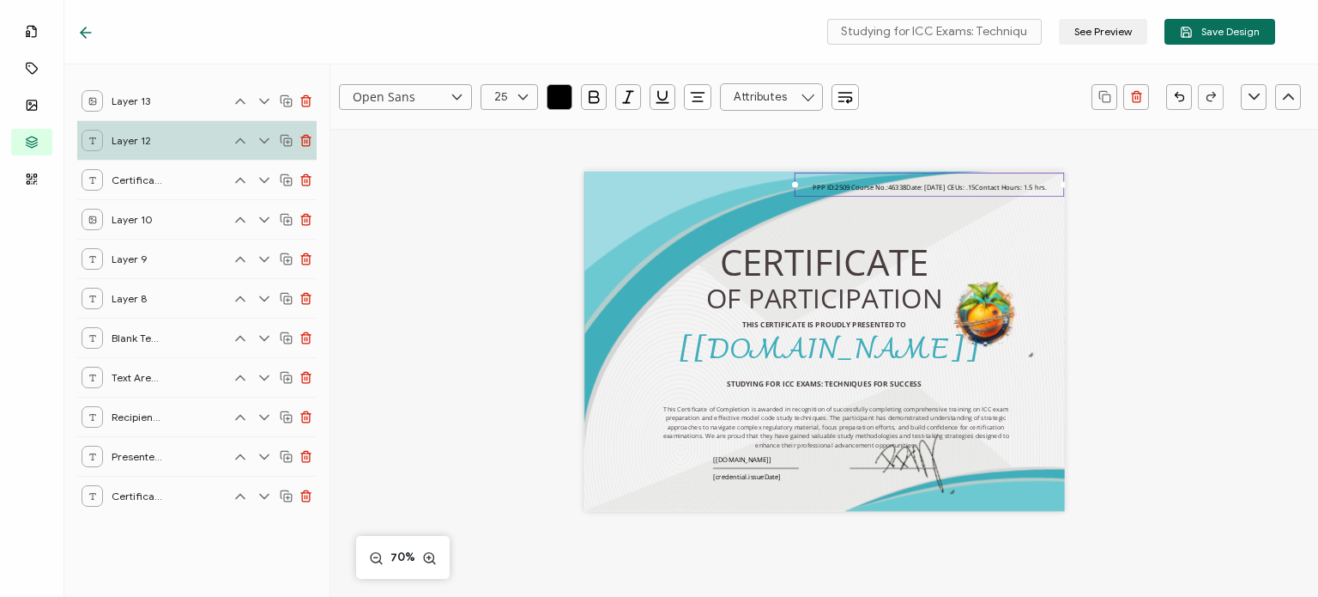
click at [1136, 272] on div "OF PARTICIPATION THIS CERTIFICATE IS PROUDLY PRESENTED TO The recipient’s full …" at bounding box center [825, 362] width 692 height 466
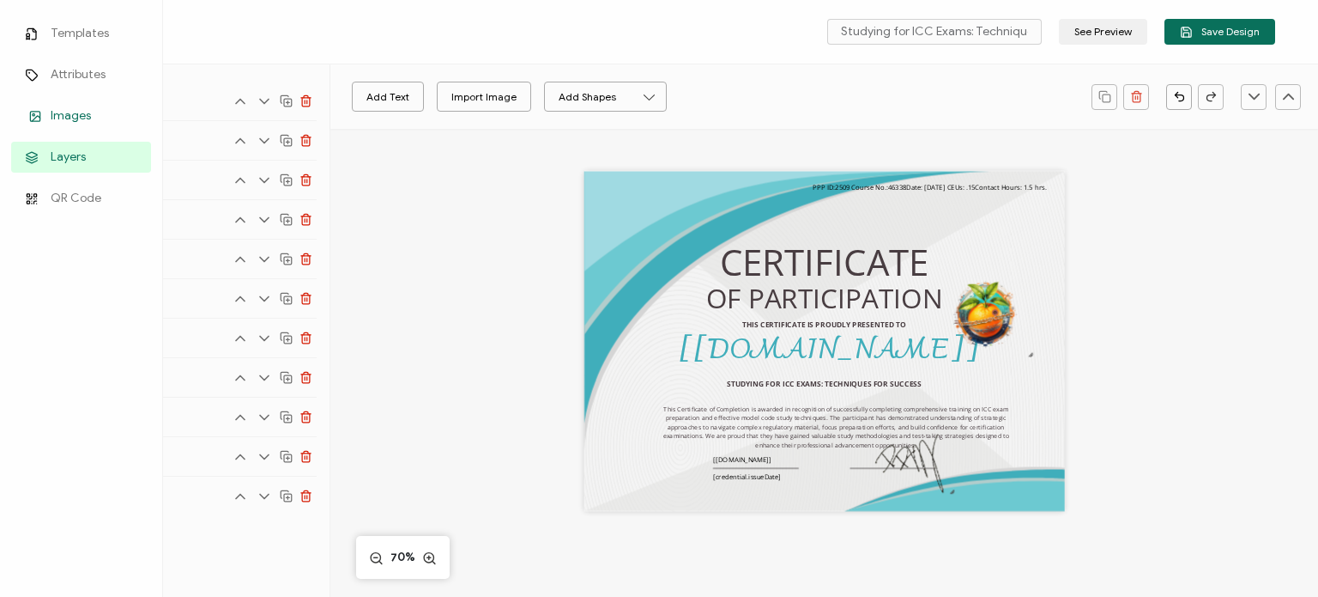
click at [51, 117] on span "Images" at bounding box center [71, 115] width 40 height 17
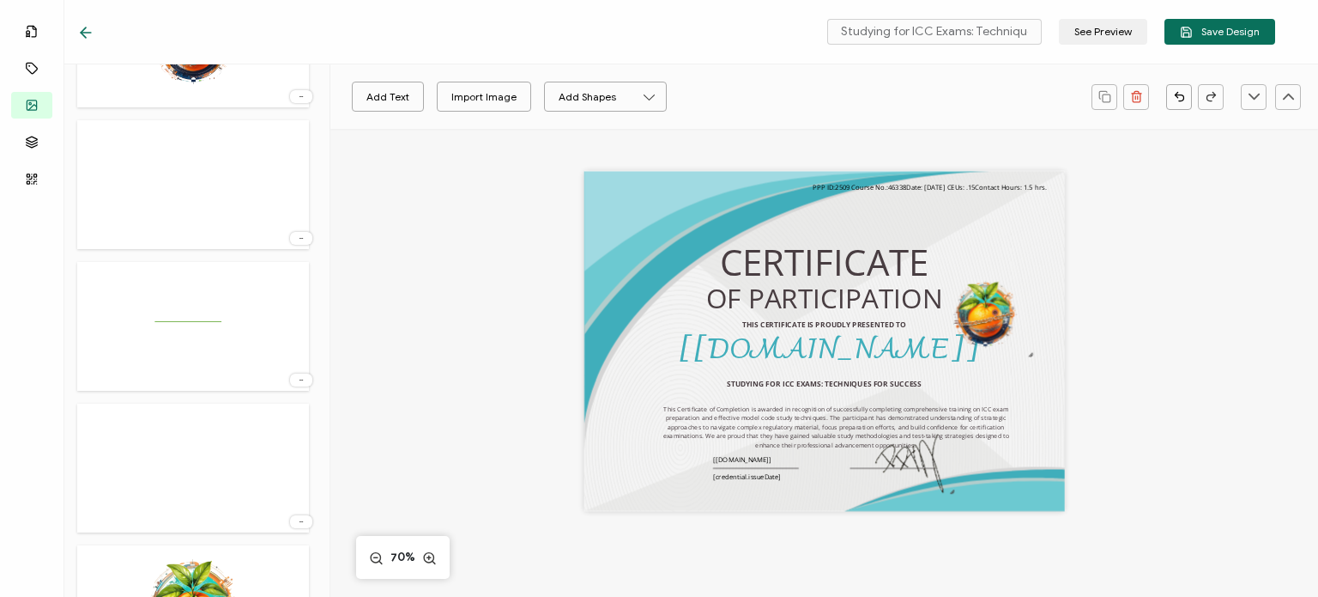
scroll to position [944, 0]
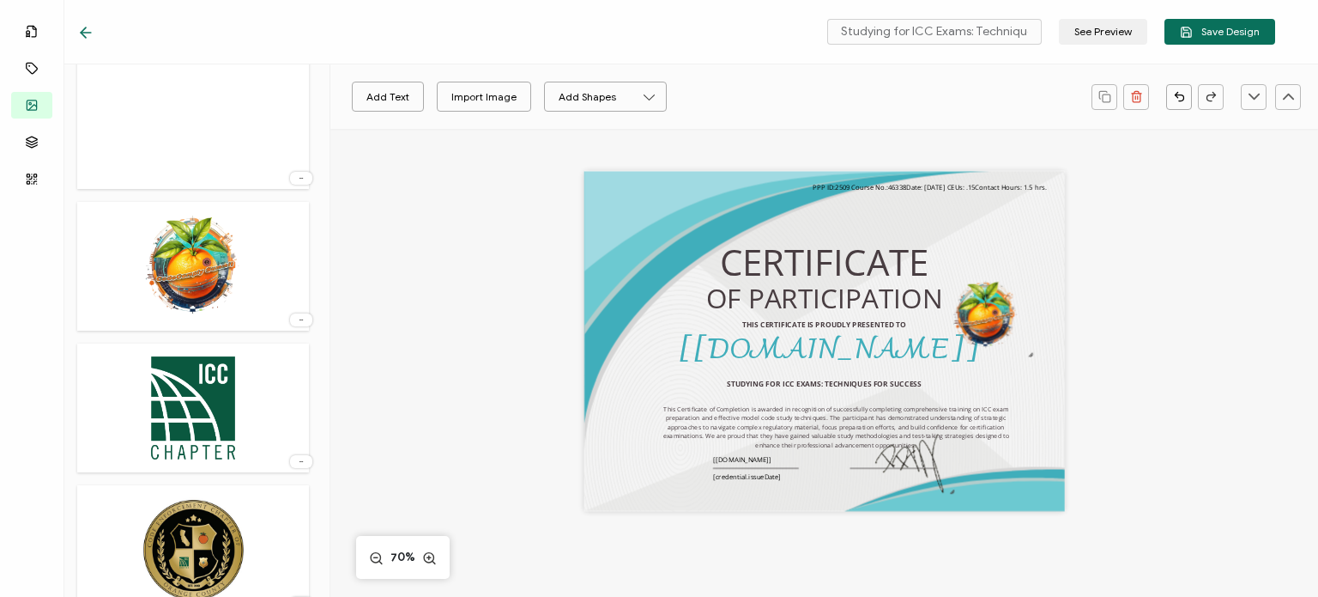
click at [179, 380] on img at bounding box center [194, 408] width 94 height 112
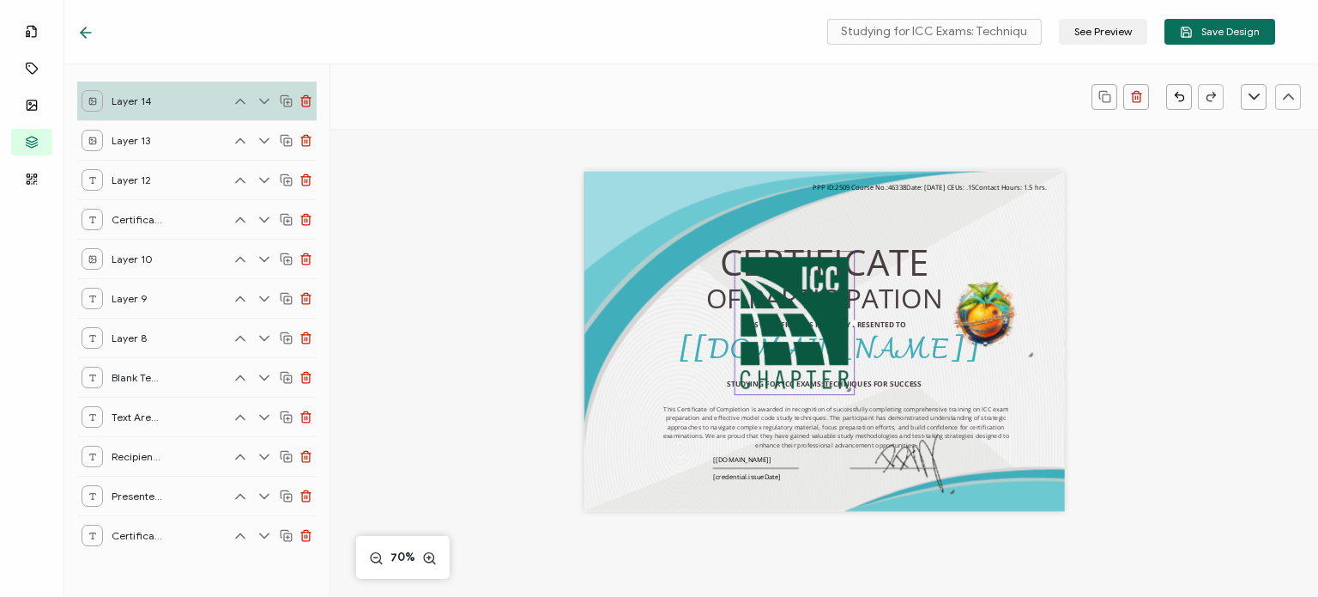
scroll to position [0, 0]
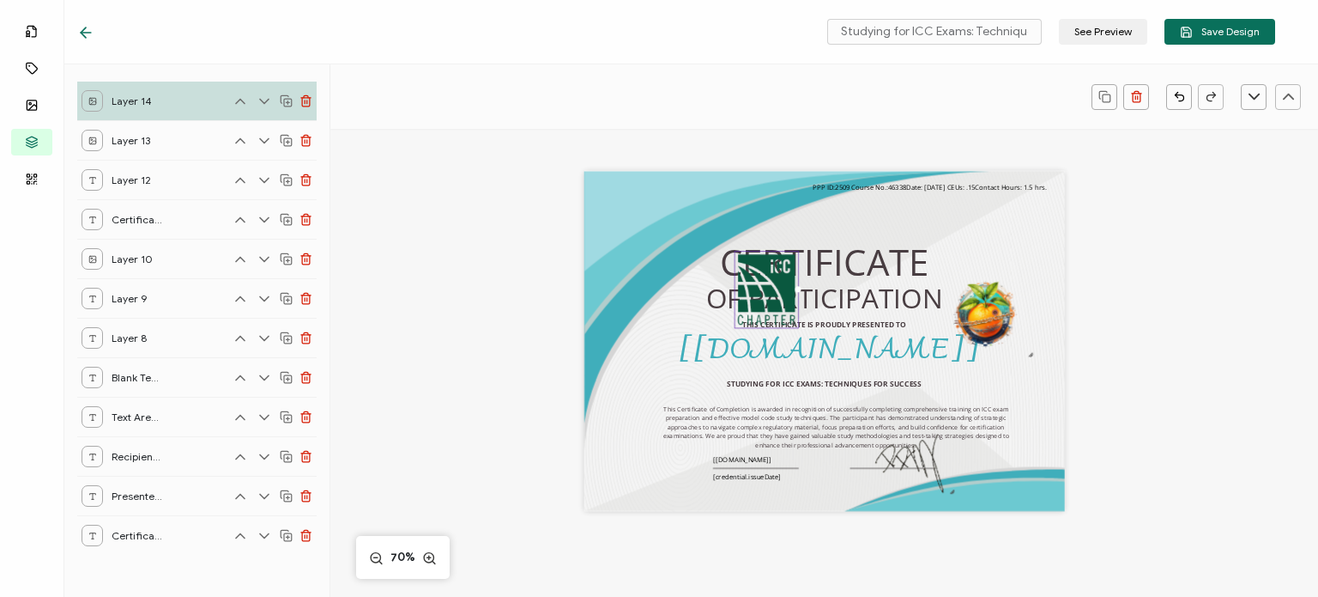
drag, startPoint x: 910, startPoint y: 461, endPoint x: 746, endPoint y: 318, distance: 217.2
click at [746, 318] on div at bounding box center [767, 289] width 64 height 77
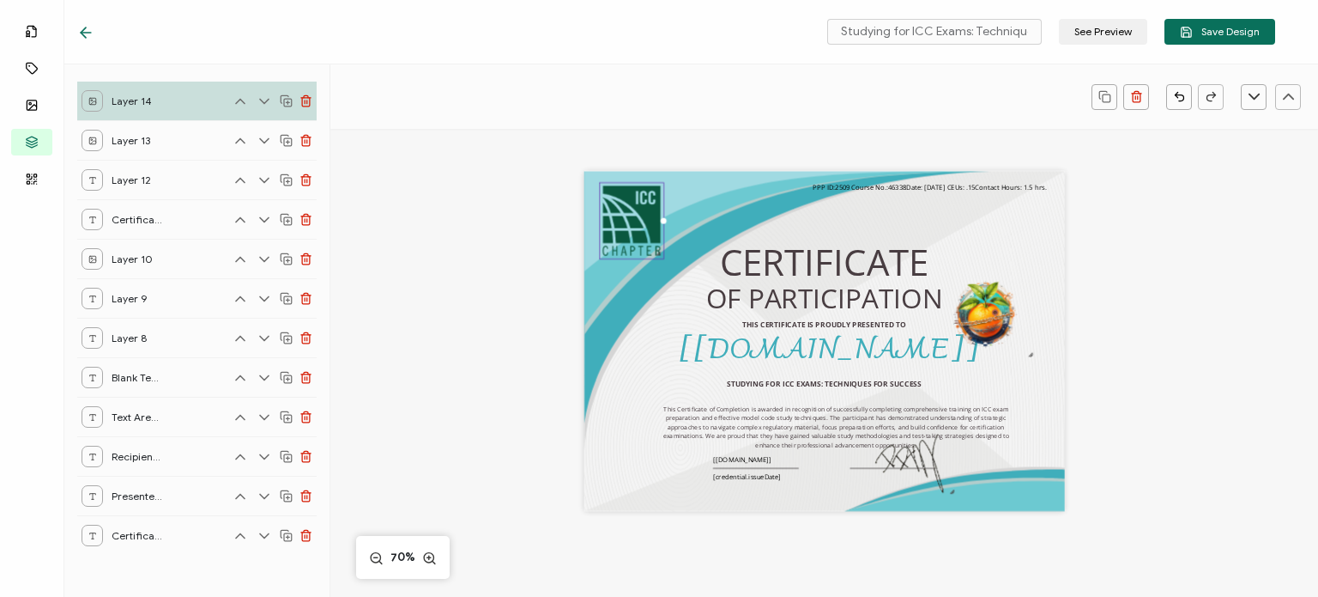
drag, startPoint x: 766, startPoint y: 301, endPoint x: 632, endPoint y: 233, distance: 151.2
click at [632, 233] on img at bounding box center [632, 221] width 64 height 76
click at [503, 251] on div "OF PARTICIPATION THIS CERTIFICATE IS PROUDLY PRESENTED TO The recipient’s full …" at bounding box center [825, 362] width 692 height 466
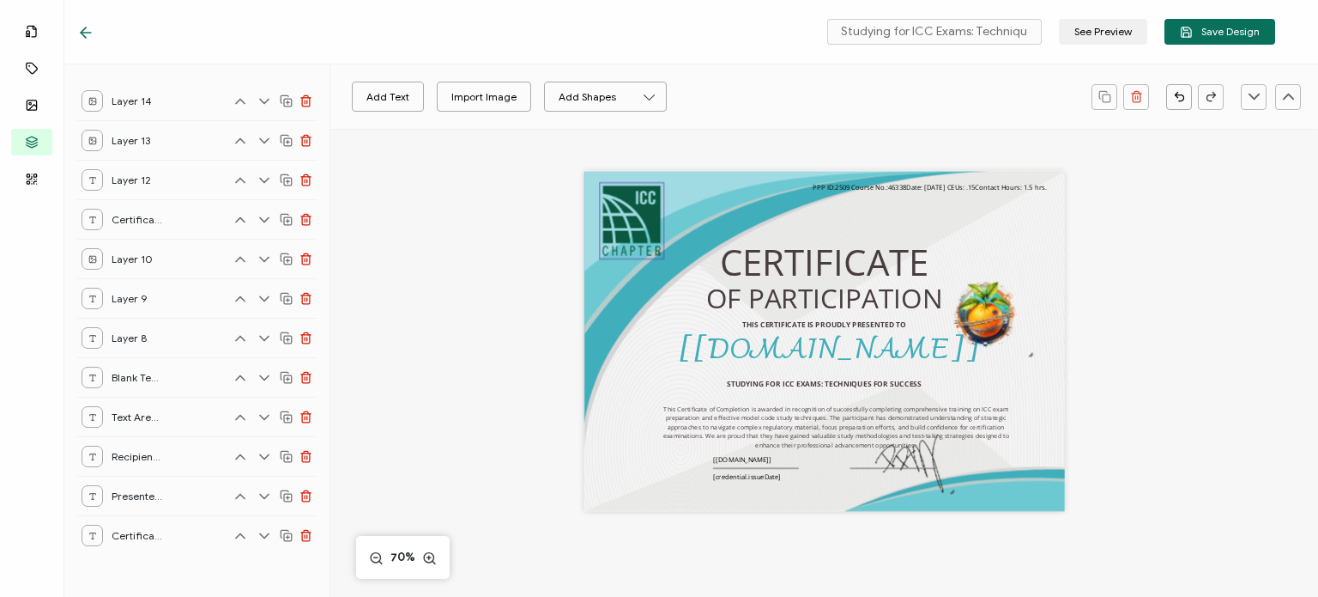
click at [639, 243] on img at bounding box center [632, 221] width 64 height 76
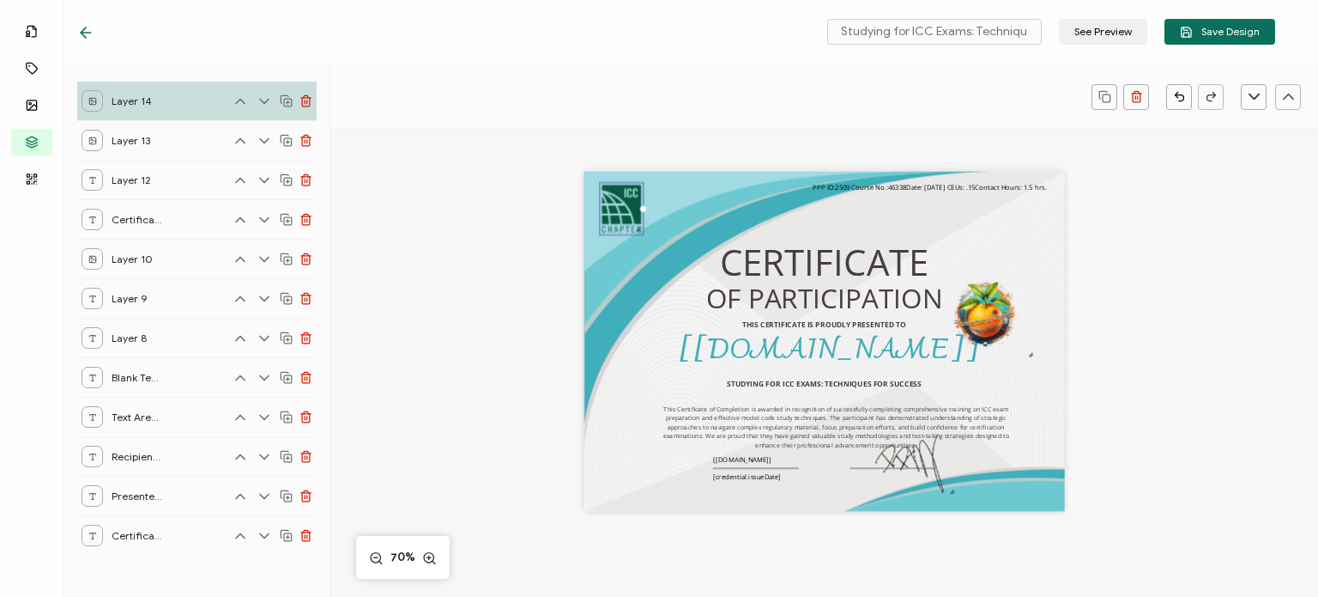
drag, startPoint x: 656, startPoint y: 255, endPoint x: 628, endPoint y: 224, distance: 41.3
click at [628, 224] on div at bounding box center [621, 208] width 45 height 53
click at [617, 205] on img at bounding box center [613, 205] width 43 height 52
click at [476, 281] on div "OF PARTICIPATION THIS CERTIFICATE IS PROUDLY PRESENTED TO The recipient’s full …" at bounding box center [824, 462] width 988 height 666
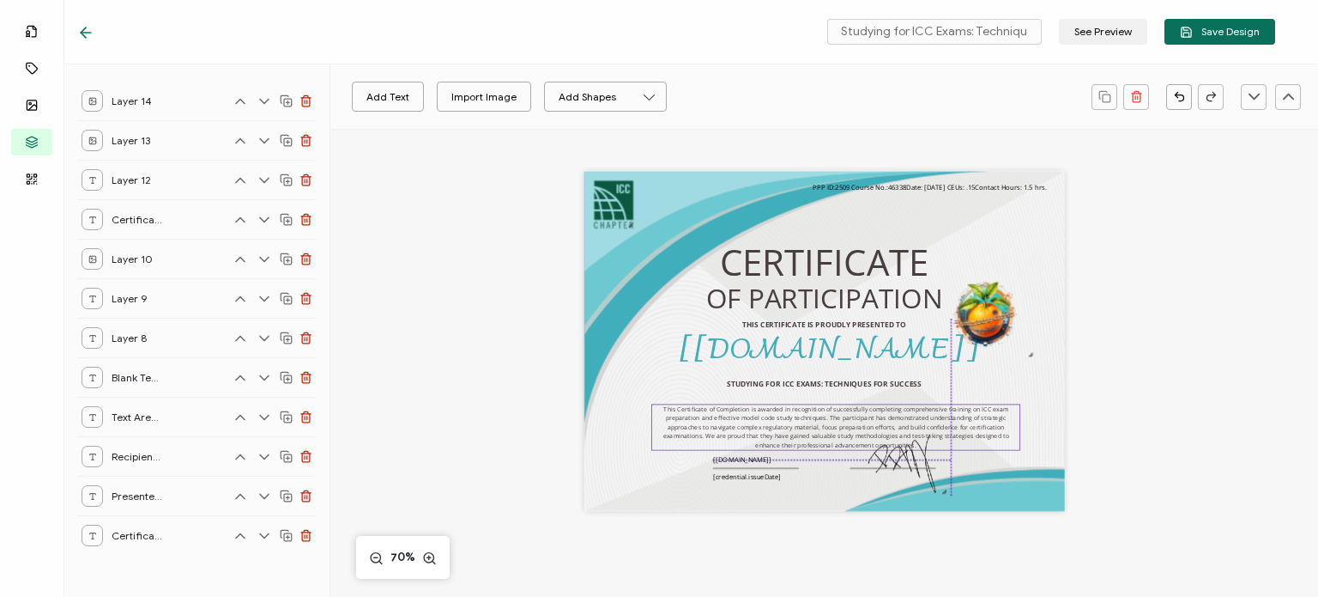
drag, startPoint x: 934, startPoint y: 494, endPoint x: 850, endPoint y: 422, distance: 110.2
click at [929, 492] on img at bounding box center [903, 459] width 93 height 76
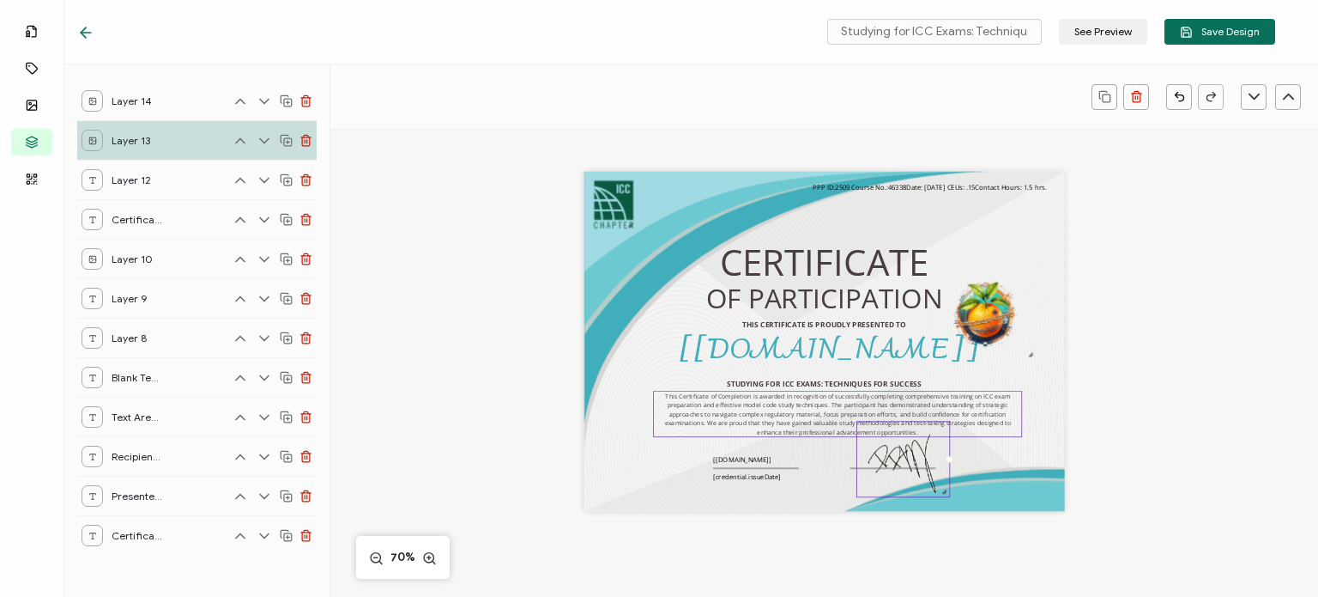
drag, startPoint x: 826, startPoint y: 421, endPoint x: 827, endPoint y: 409, distance: 13.0
click at [827, 409] on div "This Certificate of Completion is awarded in recognition of successfully comple…" at bounding box center [837, 414] width 369 height 46
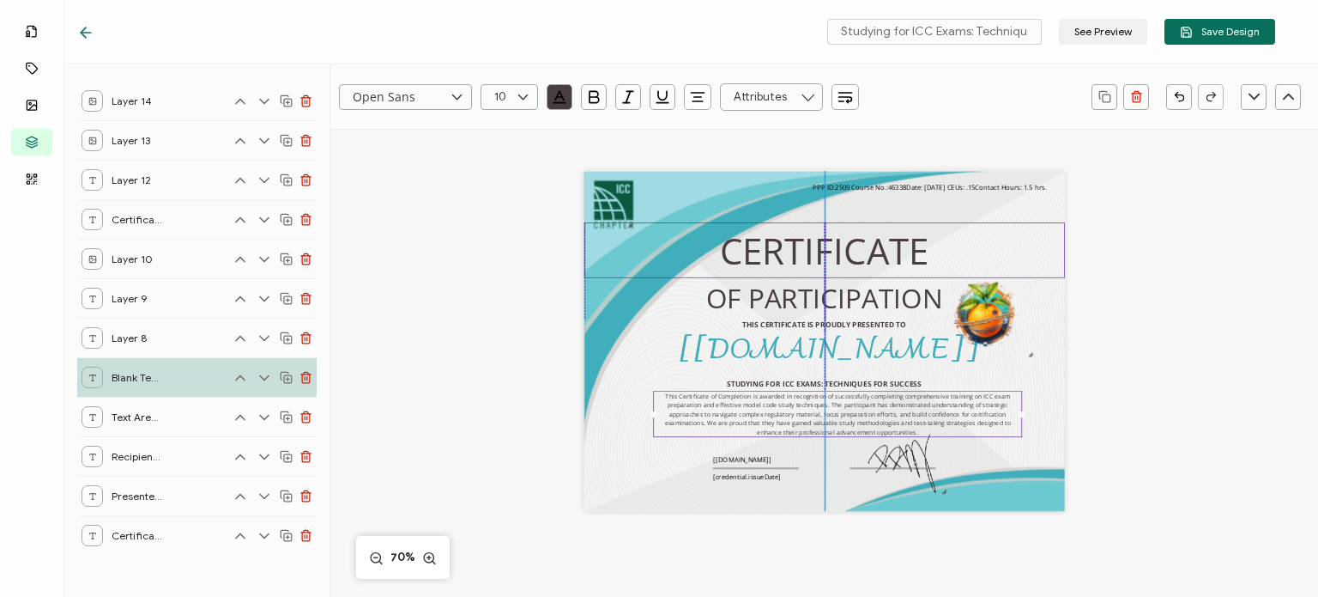
drag, startPoint x: 802, startPoint y: 253, endPoint x: 800, endPoint y: 242, distance: 11.5
click at [800, 242] on pre "CERTIFICATE" at bounding box center [824, 250] width 209 height 49
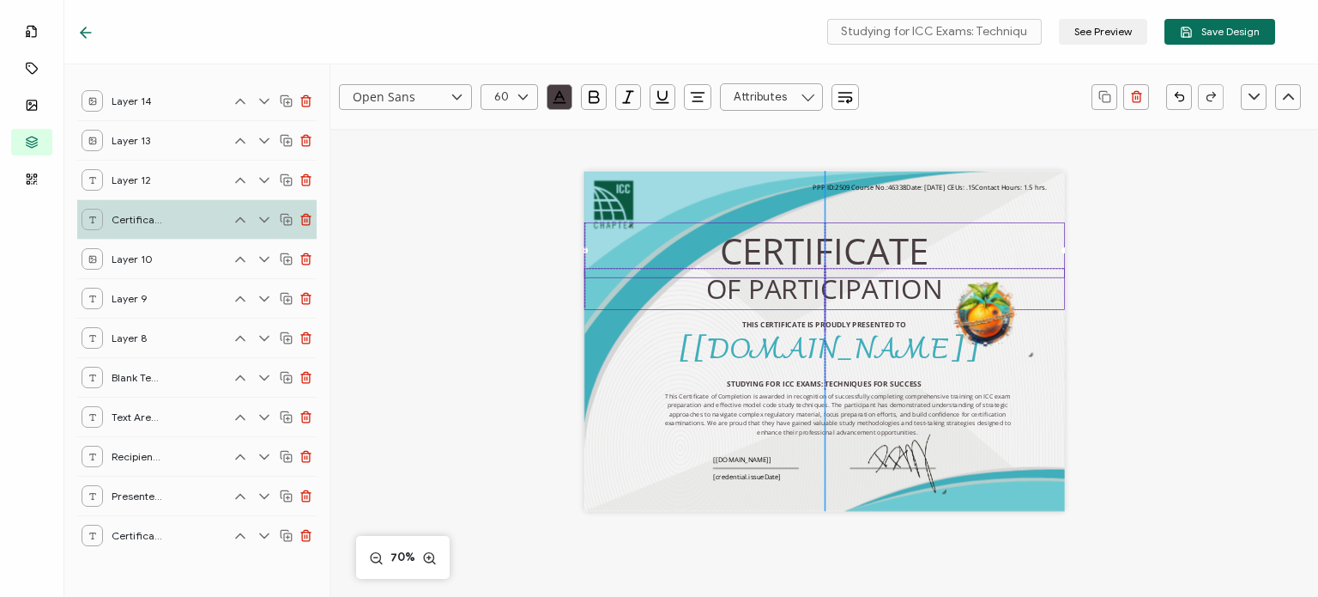
drag, startPoint x: 796, startPoint y: 294, endPoint x: 796, endPoint y: 282, distance: 11.2
click at [796, 282] on pre "OF PARTICIPATION" at bounding box center [824, 288] width 237 height 37
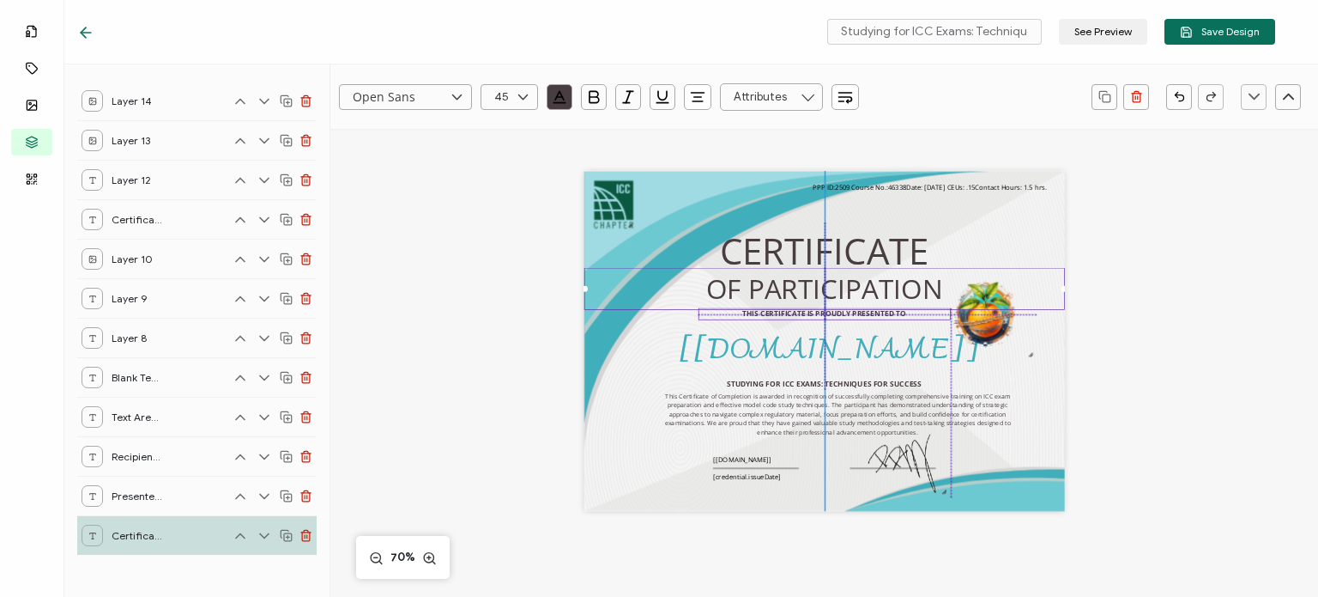
drag, startPoint x: 796, startPoint y: 323, endPoint x: 796, endPoint y: 312, distance: 10.3
click at [796, 312] on pre "THIS CERTIFICATE IS PROUDLY PRESENTED TO" at bounding box center [824, 313] width 164 height 10
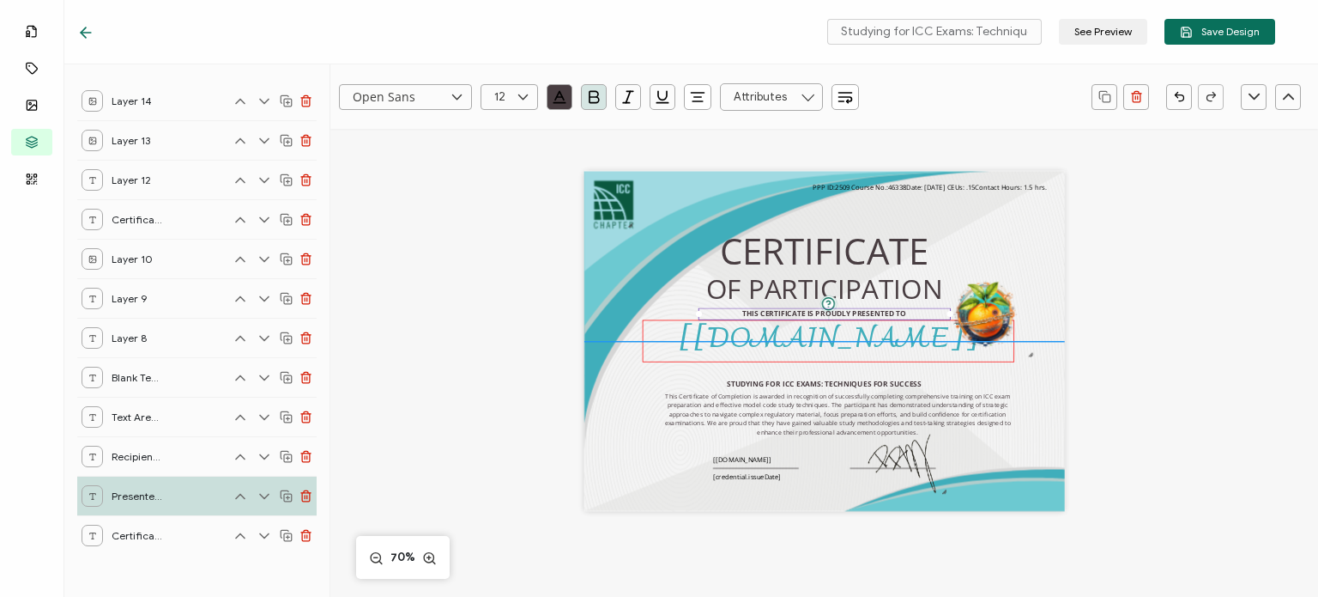
click at [791, 340] on pre "[[DOMAIN_NAME]]" at bounding box center [828, 340] width 301 height 51
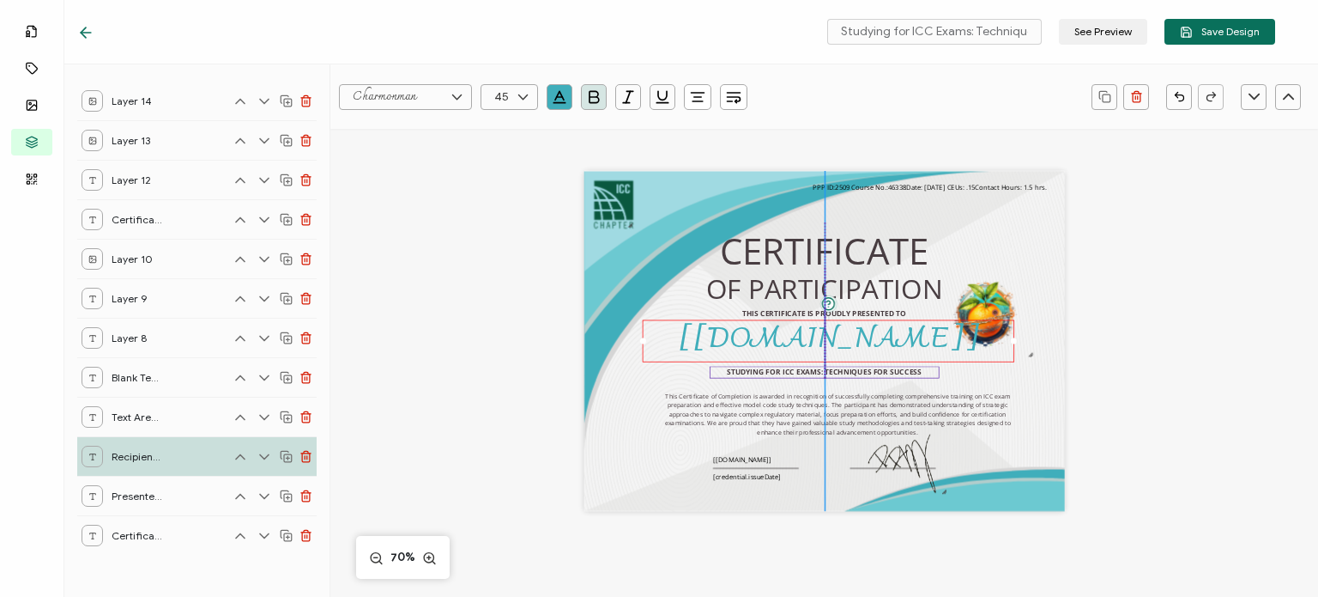
drag, startPoint x: 788, startPoint y: 387, endPoint x: 788, endPoint y: 376, distance: 11.2
click at [788, 376] on pre "STUDYING FOR ICC EXAMS: TECHNIQUES FOR SUCCESS" at bounding box center [825, 371] width 196 height 10
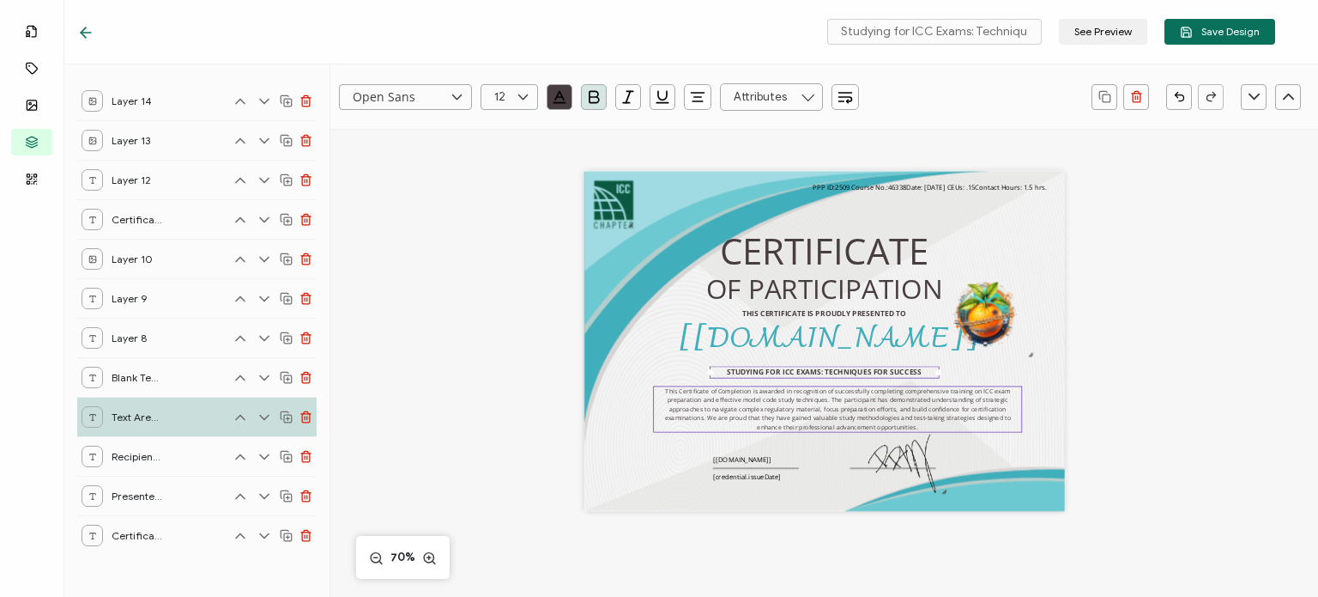
click at [789, 399] on pre "This Certificate of Completion is awarded in recognition of successfully comple…" at bounding box center [839, 408] width 348 height 45
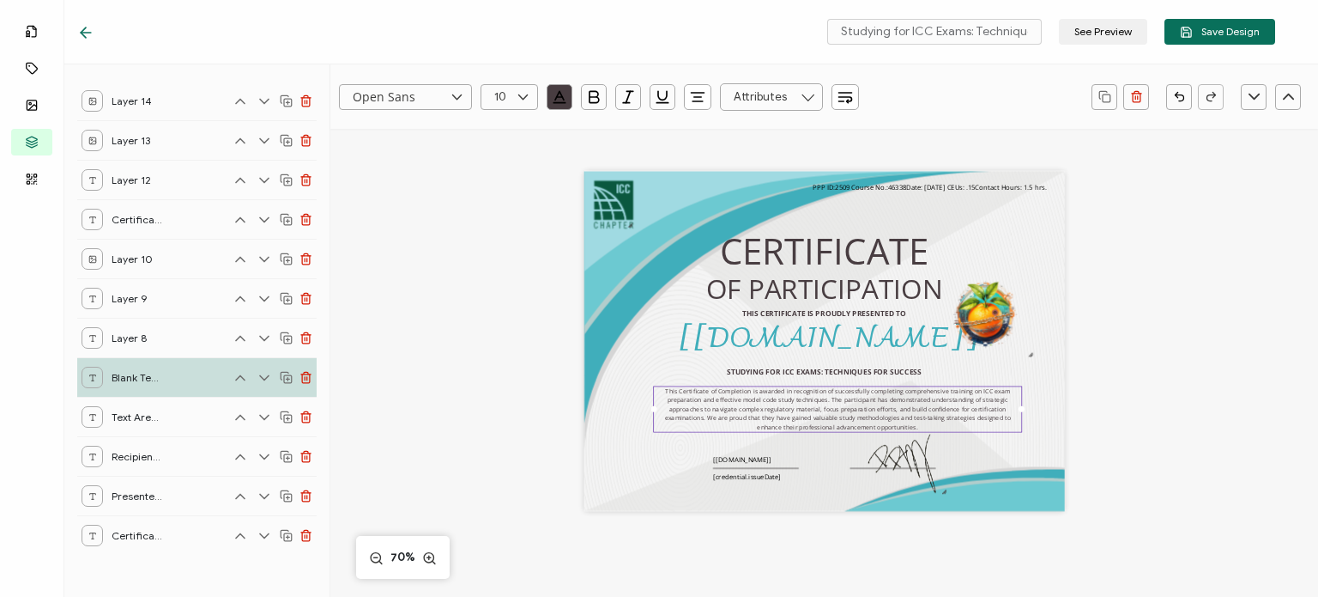
click at [800, 448] on div "OF PARTICIPATION THIS CERTIFICATE IS PROUDLY PRESENTED TO [[DOMAIN_NAME]] STUDY…" at bounding box center [824, 341] width 481 height 340
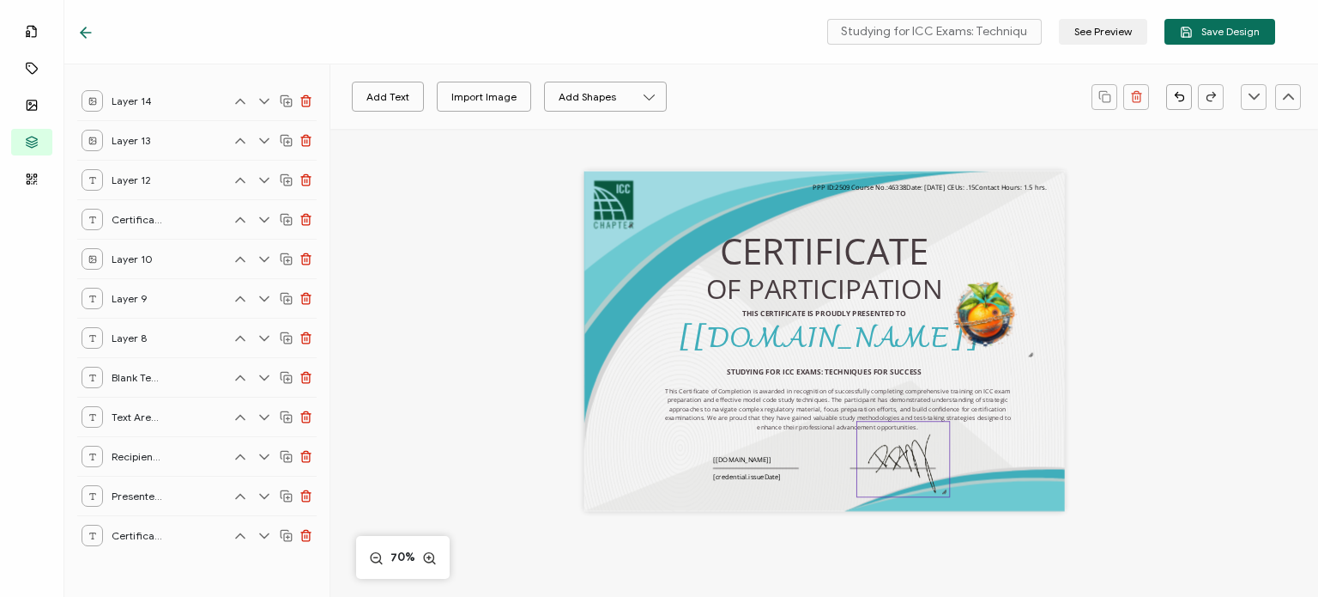
click at [872, 498] on div at bounding box center [903, 497] width 93 height 4
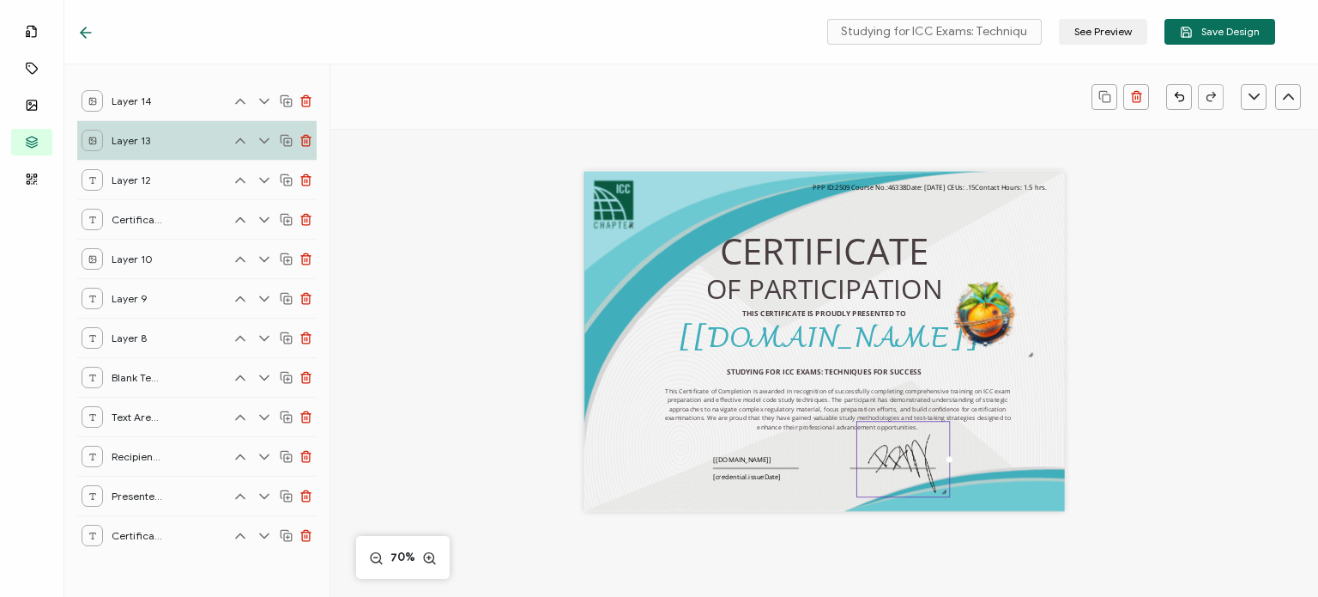
click at [807, 498] on div "OF PARTICIPATION THIS CERTIFICATE IS PROUDLY PRESENTED TO [[DOMAIN_NAME]] STUDY…" at bounding box center [824, 341] width 481 height 340
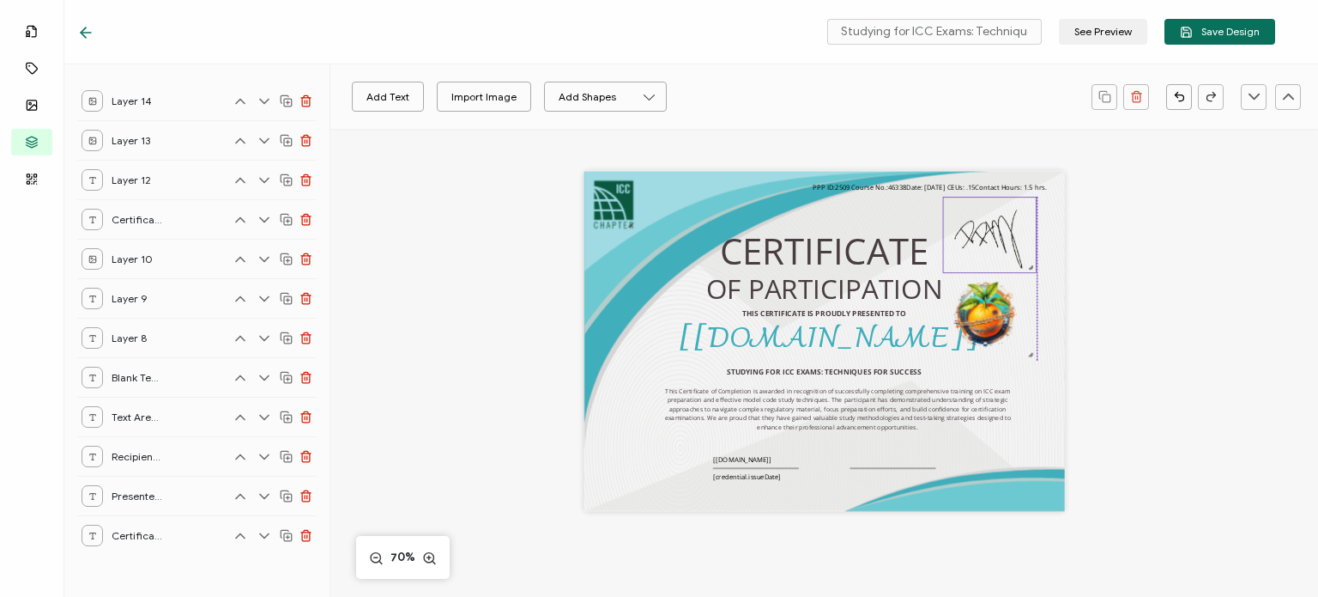
drag, startPoint x: 882, startPoint y: 449, endPoint x: 968, endPoint y: 225, distance: 239.9
click at [968, 225] on img at bounding box center [989, 235] width 93 height 76
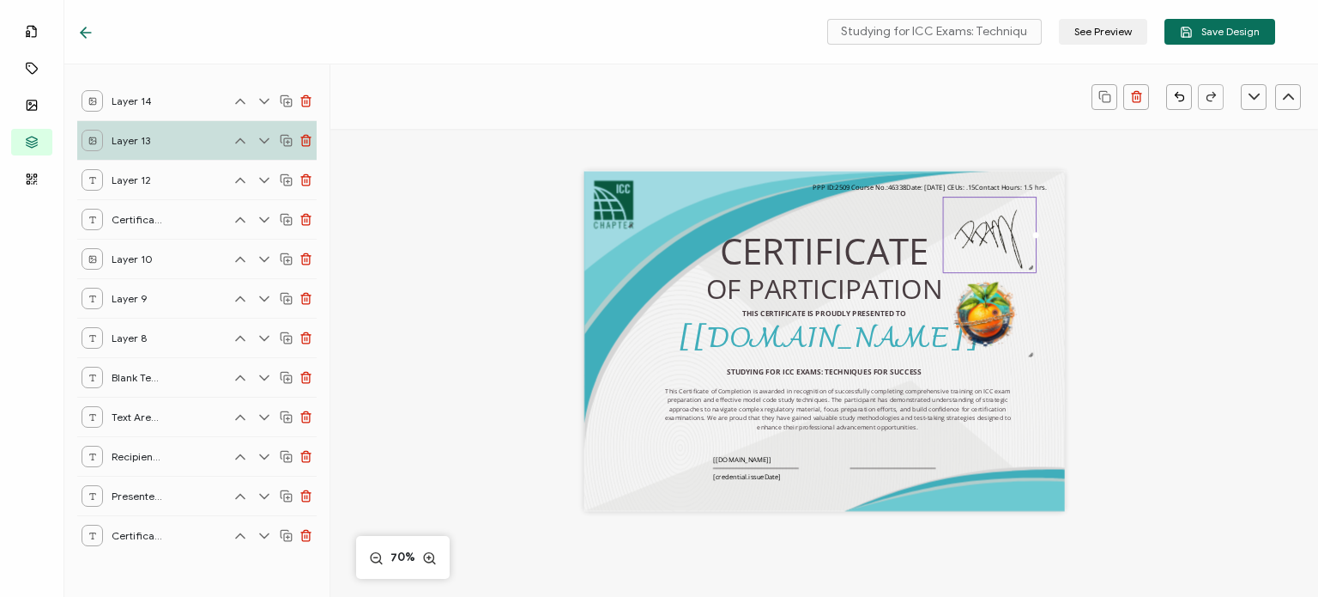
click at [896, 212] on div "OF PARTICIPATION THIS CERTIFICATE IS PROUDLY PRESENTED TO [[DOMAIN_NAME]] STUDY…" at bounding box center [824, 341] width 481 height 340
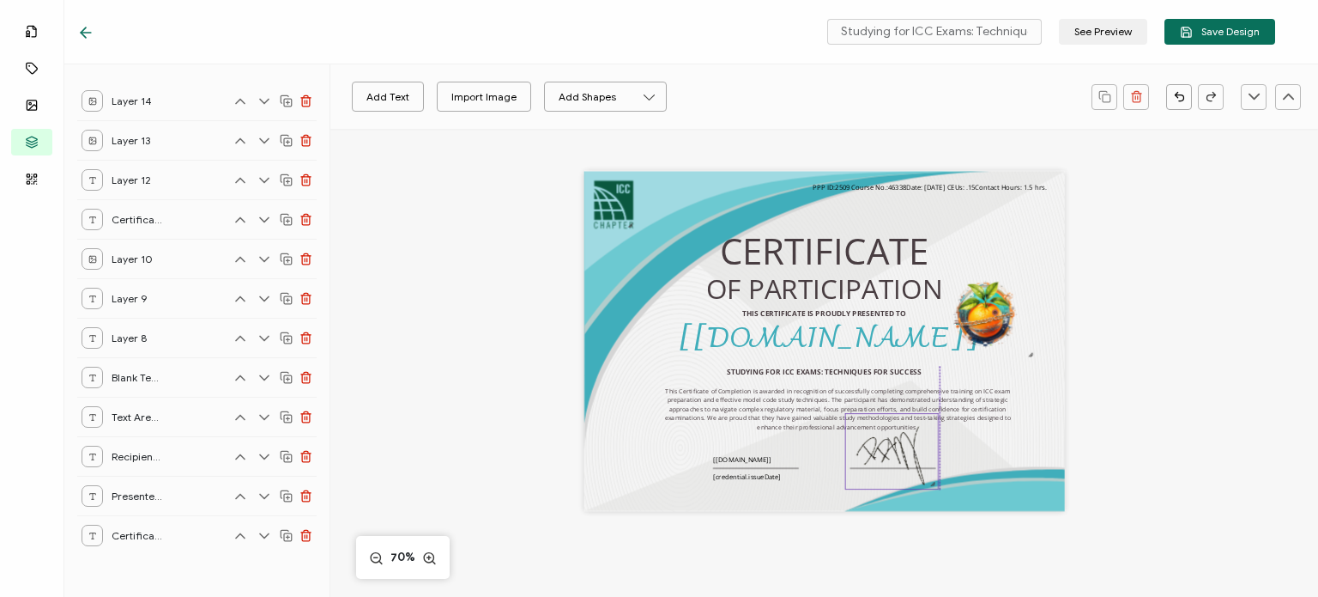
drag, startPoint x: 977, startPoint y: 225, endPoint x: 878, endPoint y: 441, distance: 237.7
click at [878, 441] on img at bounding box center [891, 452] width 93 height 76
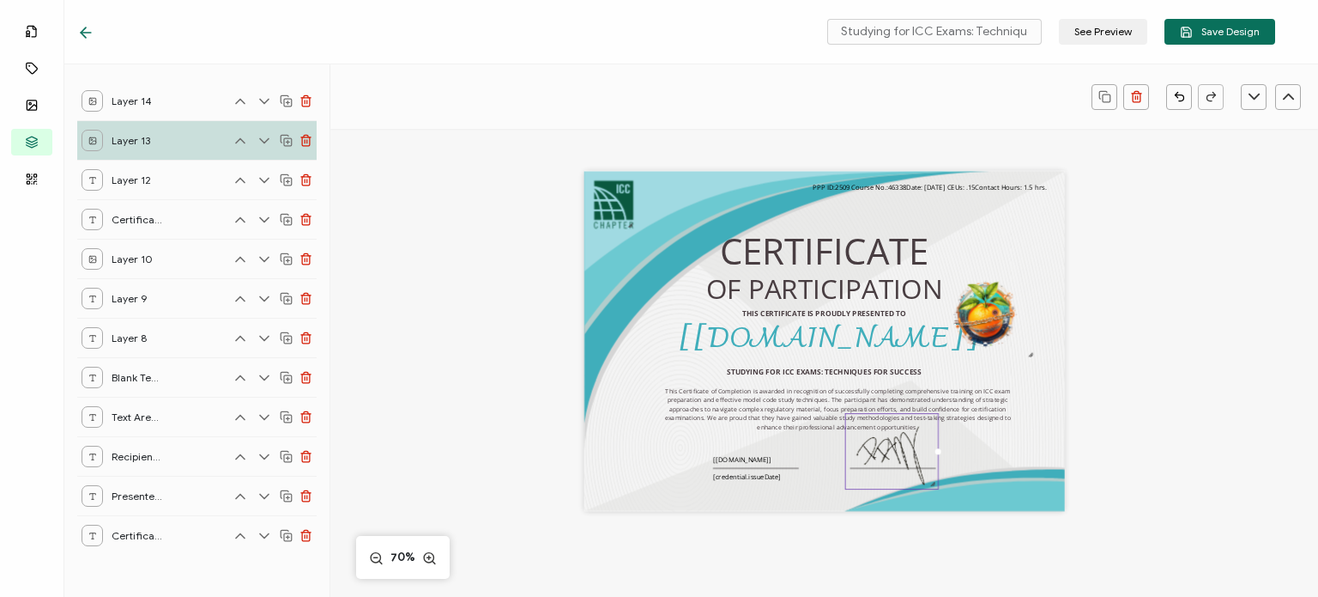
click at [735, 565] on div "OF PARTICIPATION THIS CERTIFICATE IS PROUDLY PRESENTED TO [[DOMAIN_NAME]] STUDY…" at bounding box center [825, 362] width 692 height 466
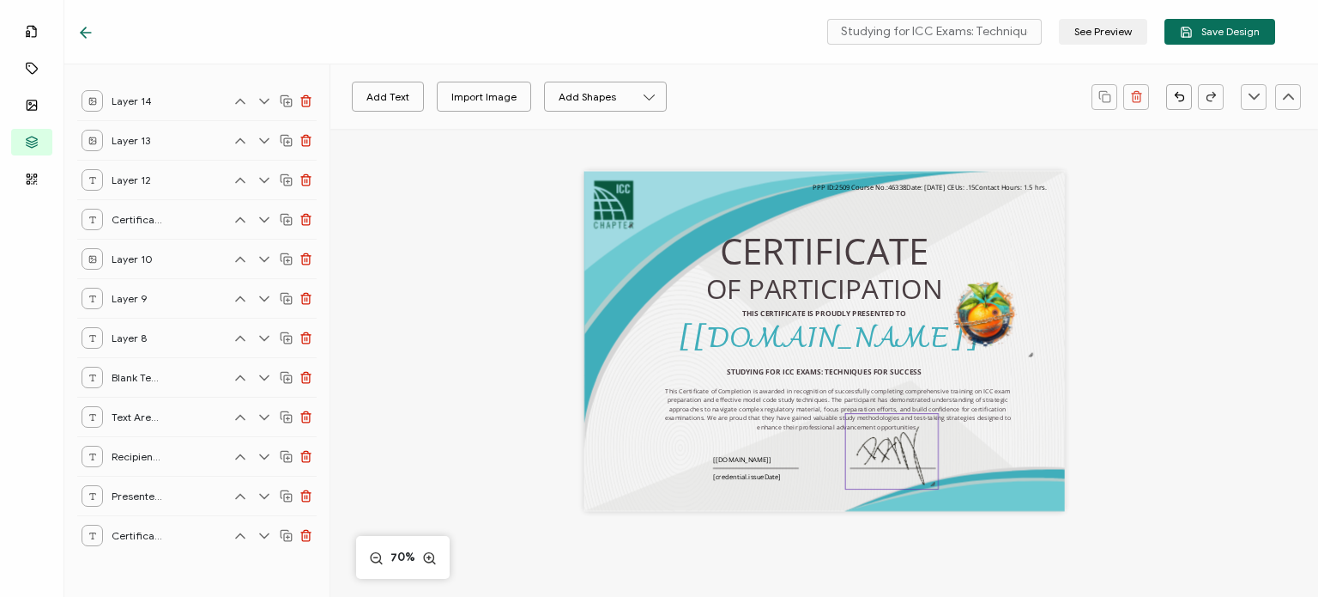
click at [888, 451] on img at bounding box center [891, 452] width 93 height 76
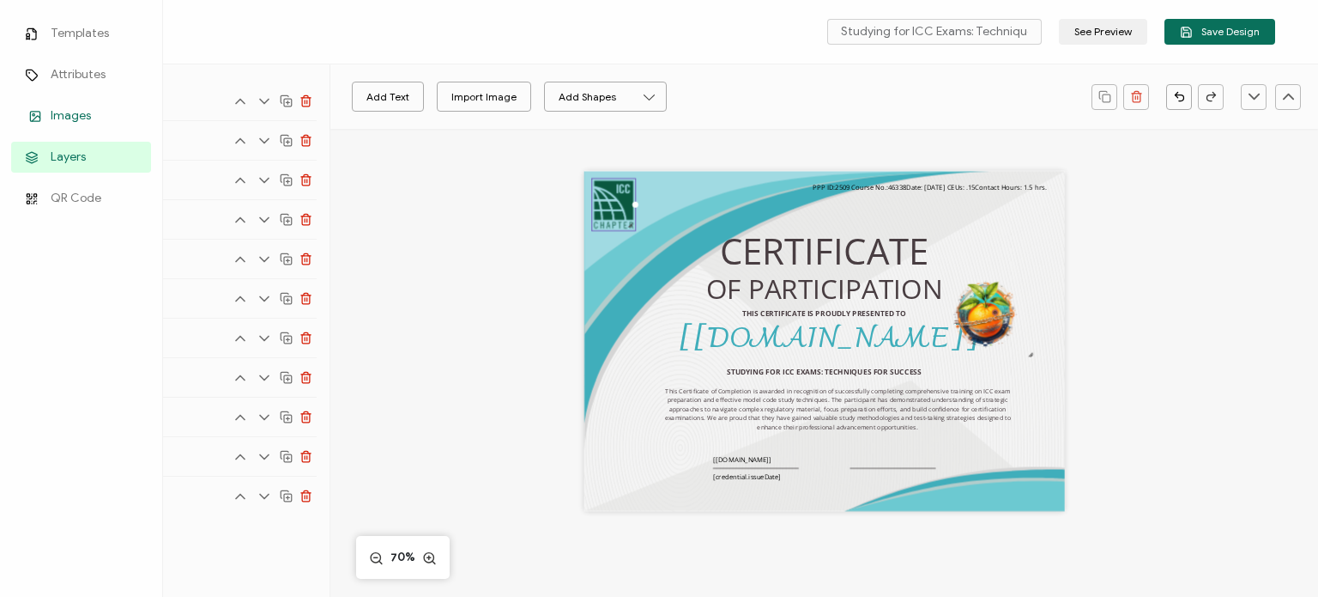
click at [69, 116] on span "Images" at bounding box center [71, 115] width 40 height 17
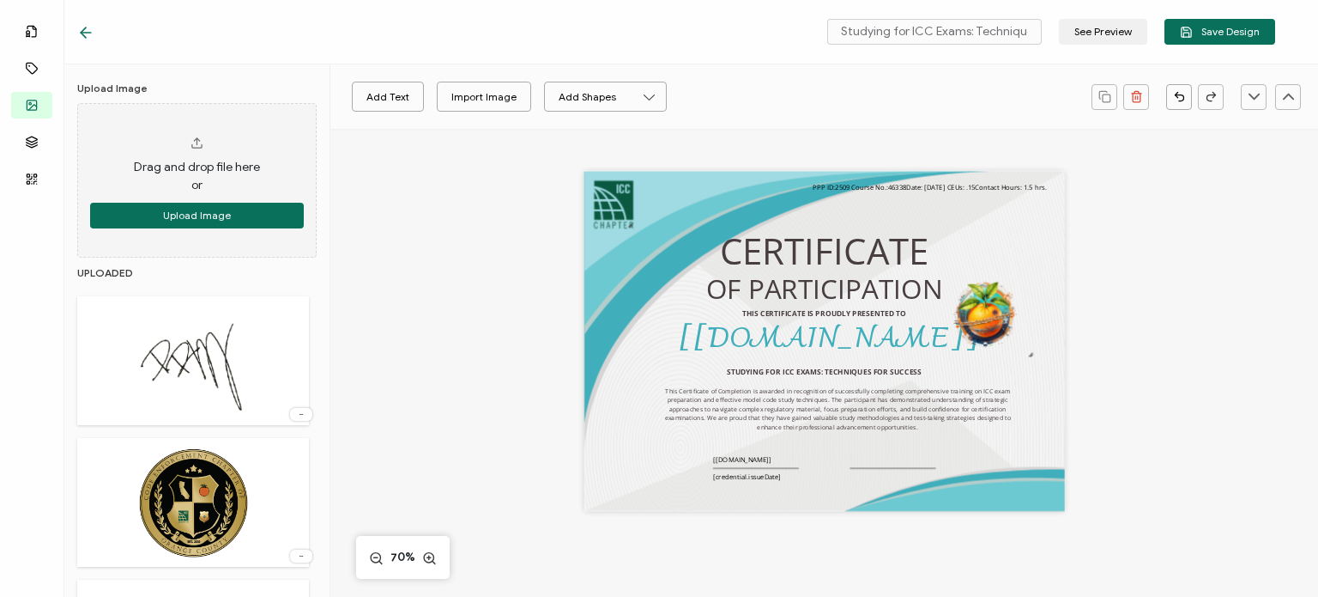
click at [292, 416] on div at bounding box center [301, 414] width 22 height 13
click at [220, 380] on img at bounding box center [192, 361] width 137 height 112
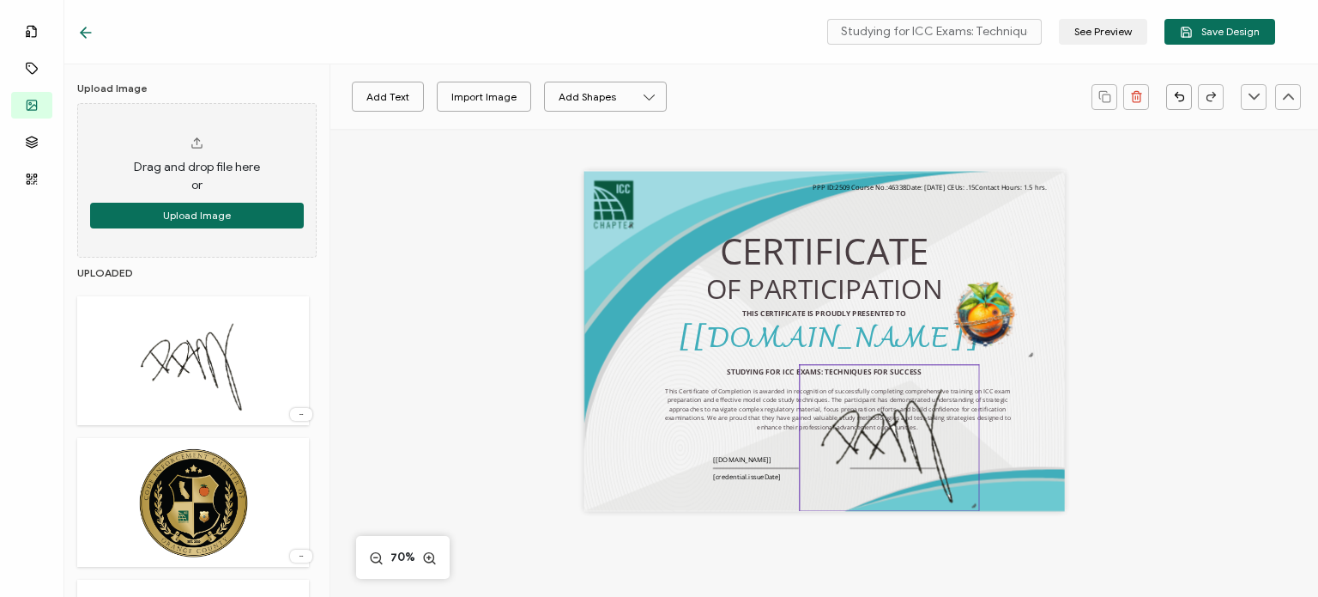
drag, startPoint x: 807, startPoint y: 318, endPoint x: 887, endPoint y: 444, distance: 148.6
click at [868, 461] on img at bounding box center [889, 437] width 179 height 145
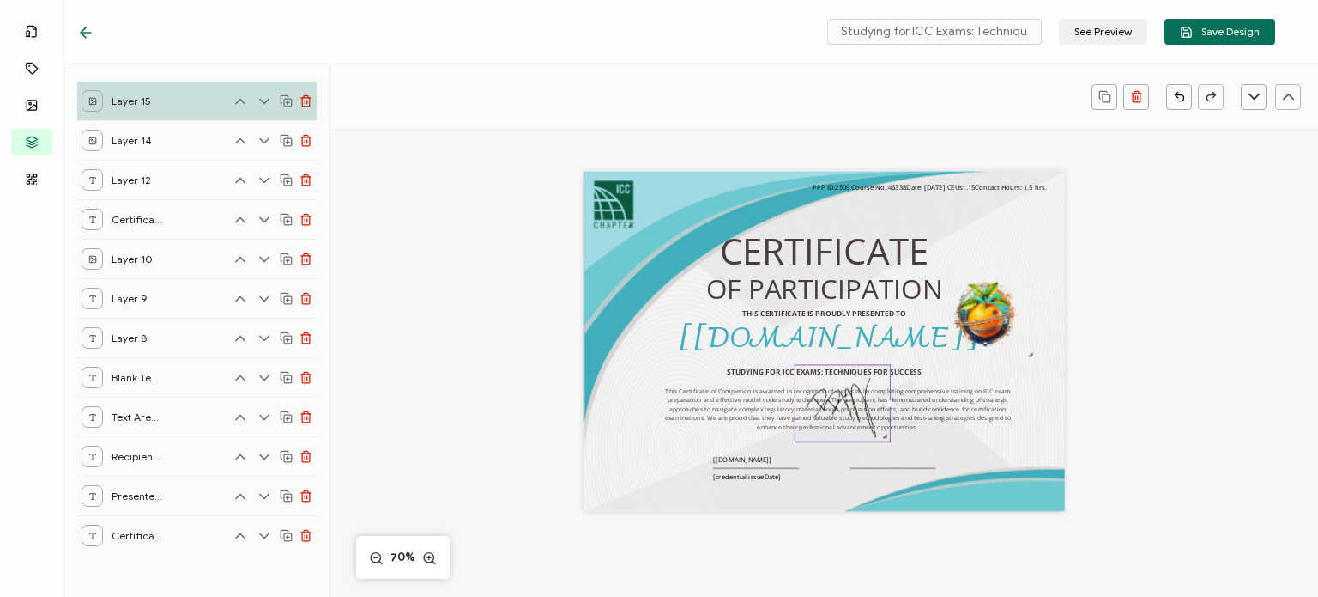
drag, startPoint x: 956, startPoint y: 494, endPoint x: 848, endPoint y: 425, distance: 128.6
click at [848, 425] on div at bounding box center [843, 403] width 96 height 78
drag, startPoint x: 1232, startPoint y: 390, endPoint x: 1223, endPoint y: 391, distance: 8.6
click at [1230, 390] on div "OF PARTICIPATION THIS CERTIFICATE IS PROUDLY PRESENTED TO [[DOMAIN_NAME]] STUDY…" at bounding box center [824, 462] width 988 height 666
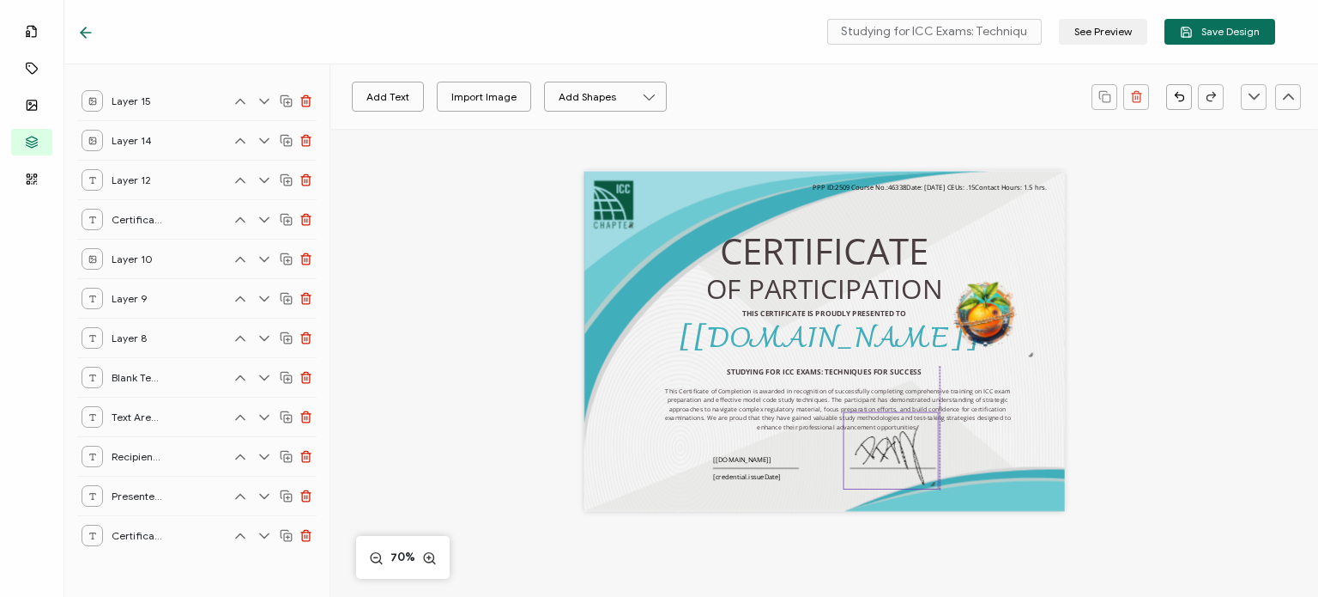
drag, startPoint x: 861, startPoint y: 411, endPoint x: 910, endPoint y: 458, distance: 68.0
click at [910, 458] on img at bounding box center [891, 450] width 94 height 76
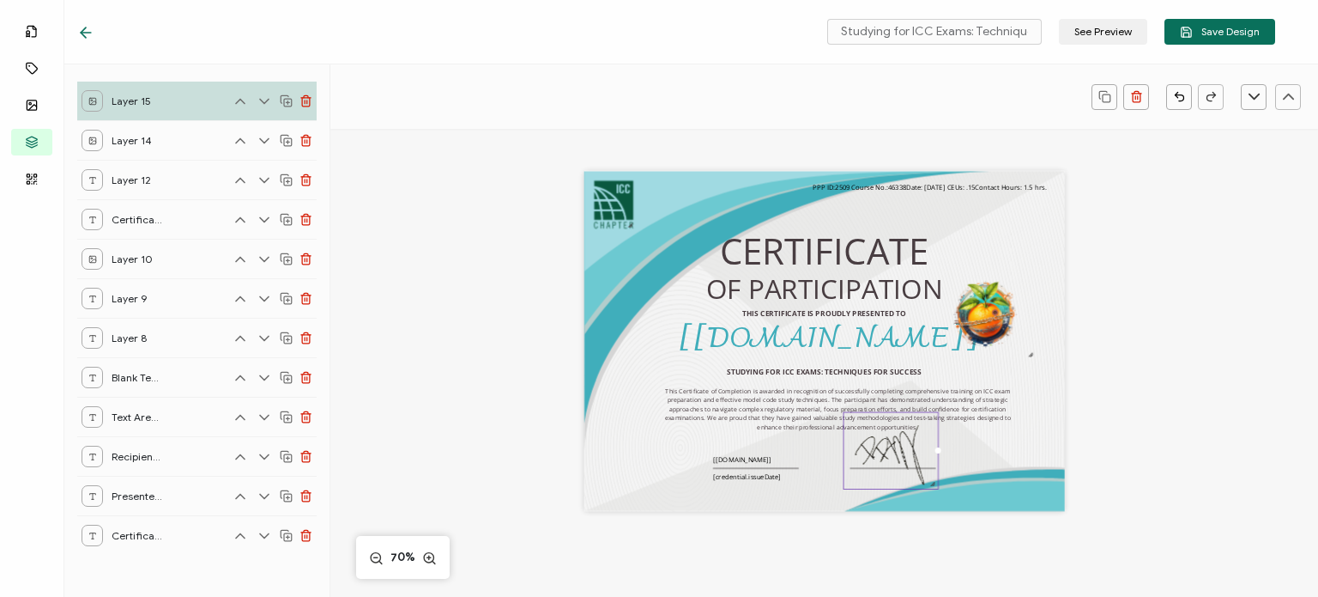
click at [1132, 442] on div "OF PARTICIPATION THIS CERTIFICATE IS PROUDLY PRESENTED TO [[DOMAIN_NAME]] STUDY…" at bounding box center [825, 362] width 692 height 466
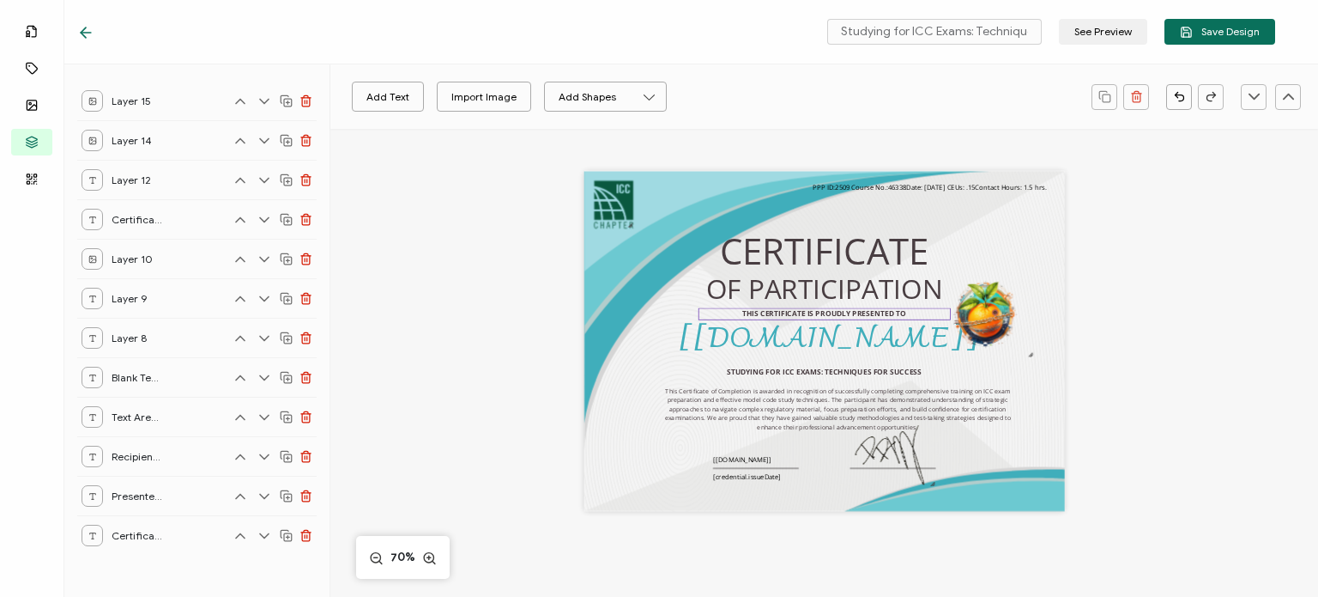
click at [777, 312] on pre "THIS CERTIFICATE IS PROUDLY PRESENTED TO" at bounding box center [824, 313] width 164 height 10
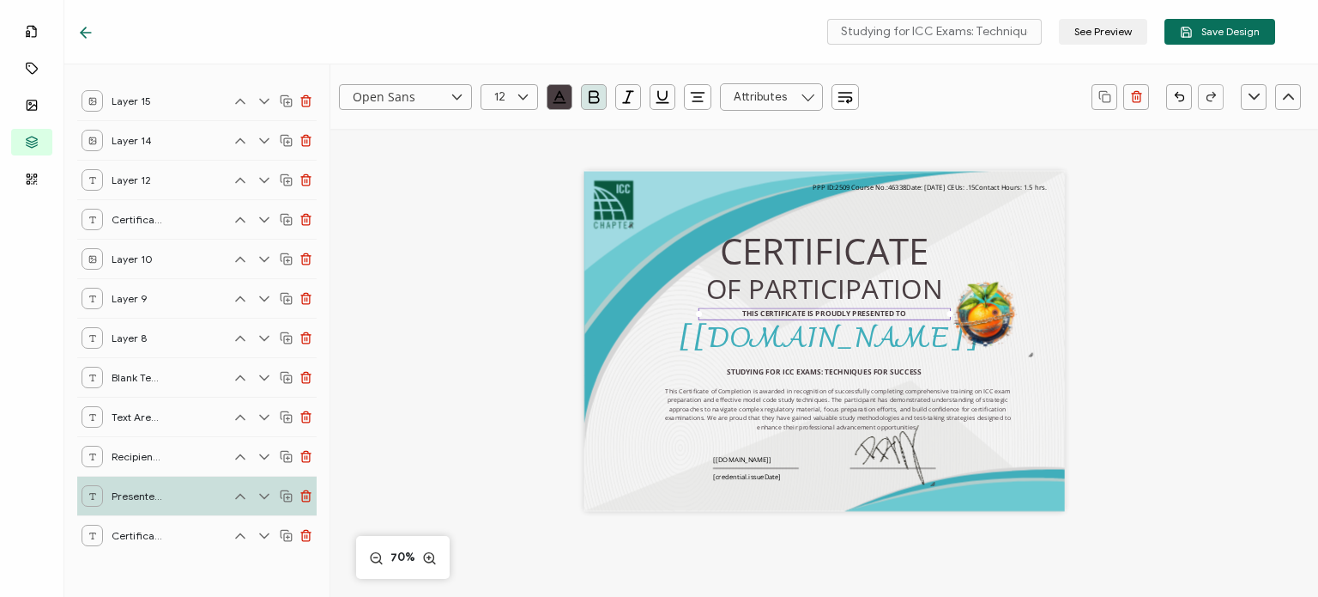
click at [289, 494] on rect at bounding box center [288, 498] width 8 height 8
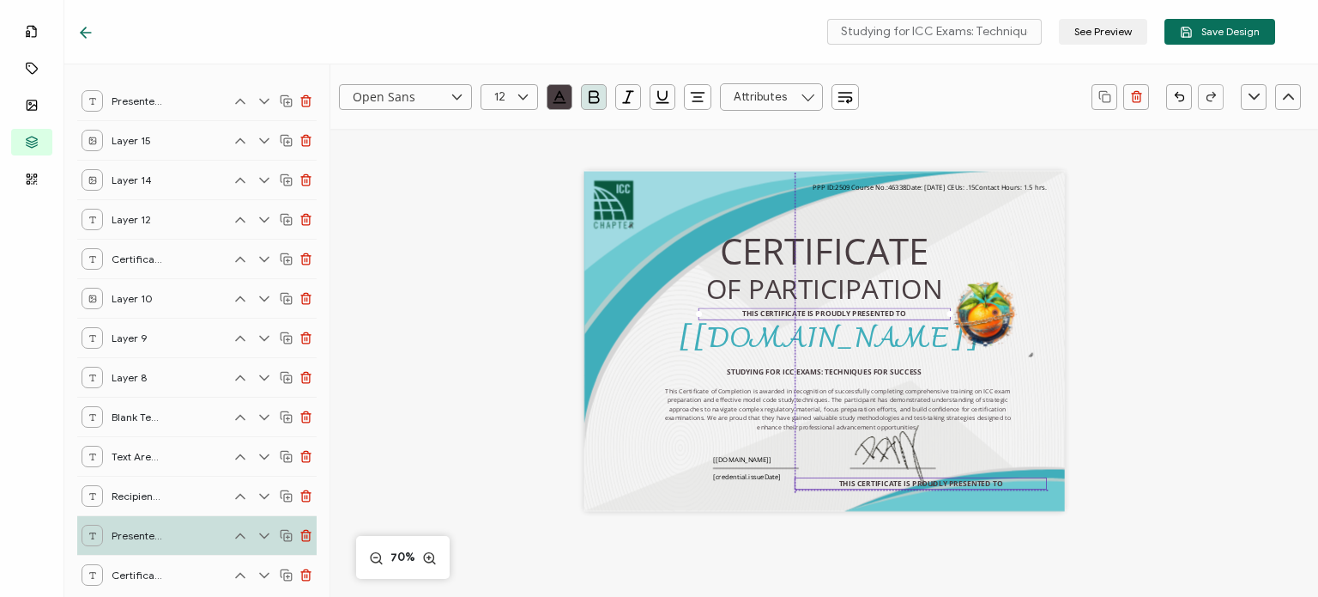
drag, startPoint x: 796, startPoint y: 320, endPoint x: 888, endPoint y: 487, distance: 190.2
click at [888, 487] on pre "THIS CERTIFICATE IS PROUDLY PRESENTED TO" at bounding box center [921, 483] width 164 height 10
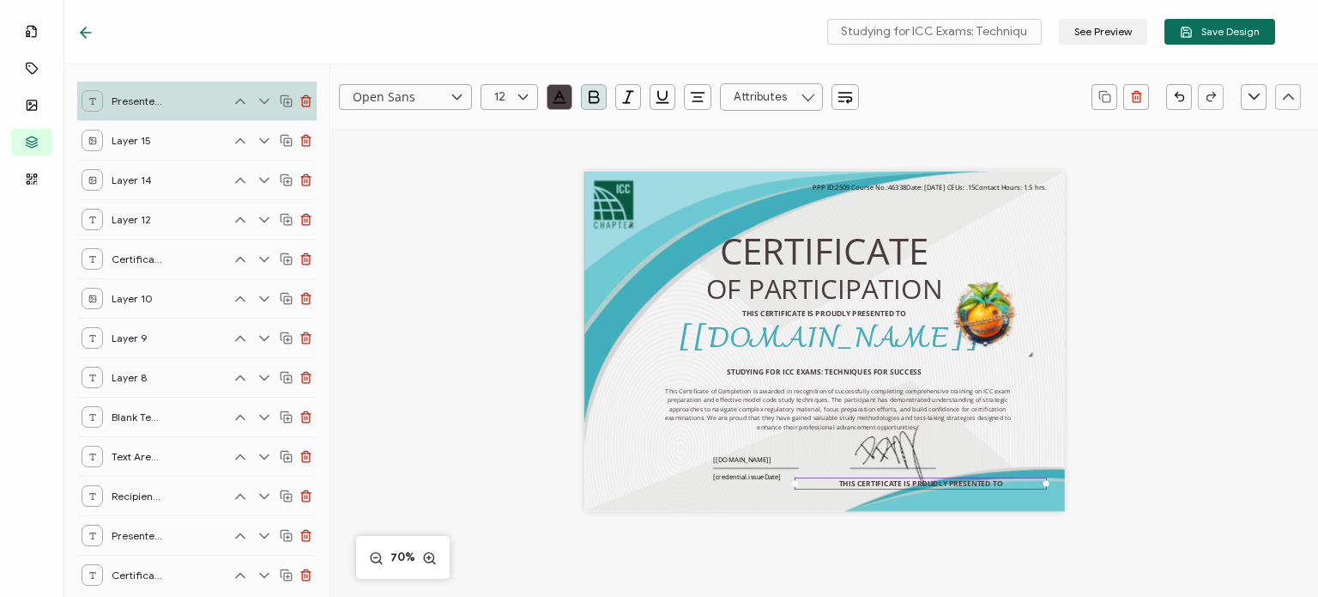
click at [879, 485] on pre "THIS CERTIFICATE IS PROUDLY PRESENTED TO" at bounding box center [921, 483] width 164 height 10
click at [878, 483] on pre "THIS CERTIFICATE IS PROUDLY PRESENTED TO" at bounding box center [921, 483] width 164 height 10
drag, startPoint x: 1045, startPoint y: 488, endPoint x: 858, endPoint y: 489, distance: 186.3
click at [858, 489] on div "[PERSON_NAME], ICC CECOC Vice-President" at bounding box center [855, 488] width 121 height 23
drag, startPoint x: 841, startPoint y: 500, endPoint x: 869, endPoint y: 496, distance: 27.7
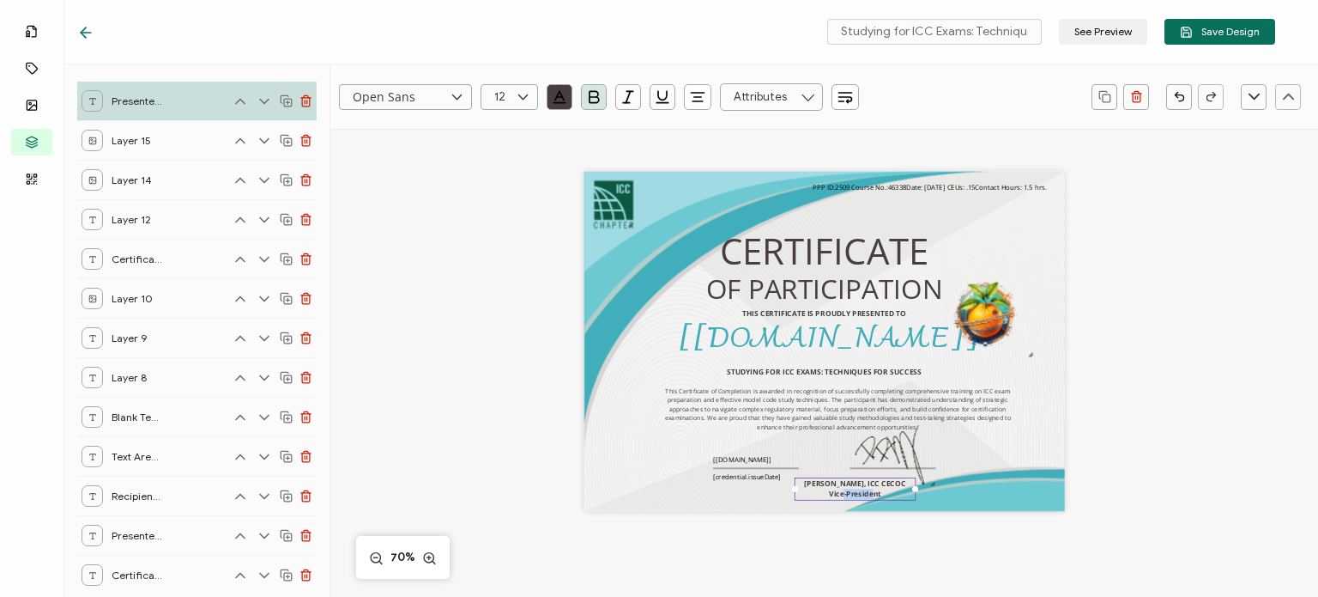
click at [869, 496] on div "[PERSON_NAME], ICC CECOC Vice-President" at bounding box center [855, 488] width 121 height 23
click at [911, 528] on div "OF PARTICIPATION THIS CERTIFICATE IS PROUDLY PRESENTED TO [[DOMAIN_NAME]] STUDY…" at bounding box center [825, 362] width 692 height 466
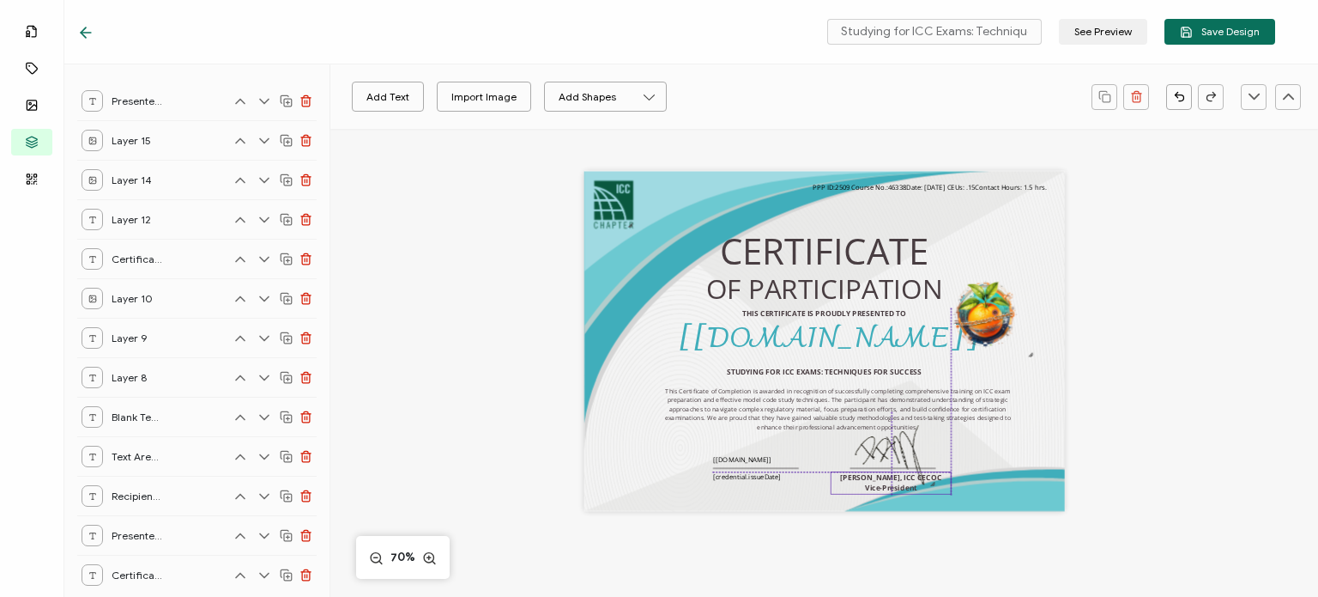
drag, startPoint x: 857, startPoint y: 490, endPoint x: 892, endPoint y: 485, distance: 34.7
click at [892, 485] on pre "[PERSON_NAME], ICC CECOC Vice-President" at bounding box center [890, 482] width 101 height 21
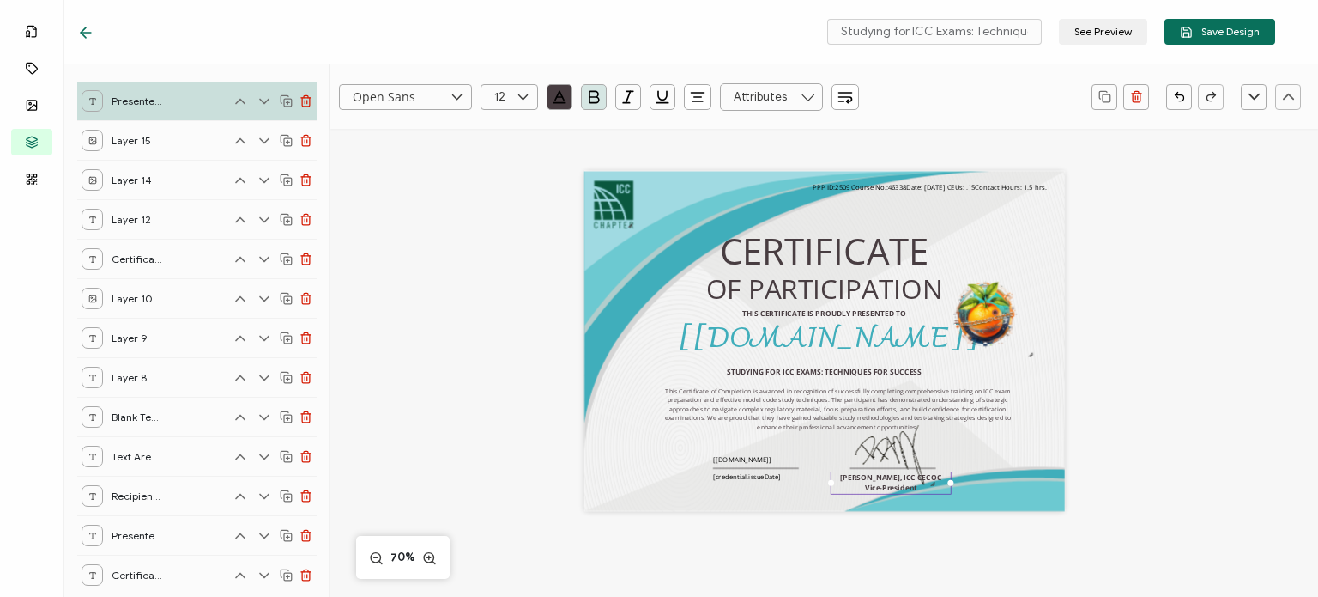
click at [1045, 535] on div "OF PARTICIPATION THIS CERTIFICATE IS PROUDLY PRESENTED TO [[DOMAIN_NAME]] STUDY…" at bounding box center [825, 362] width 692 height 466
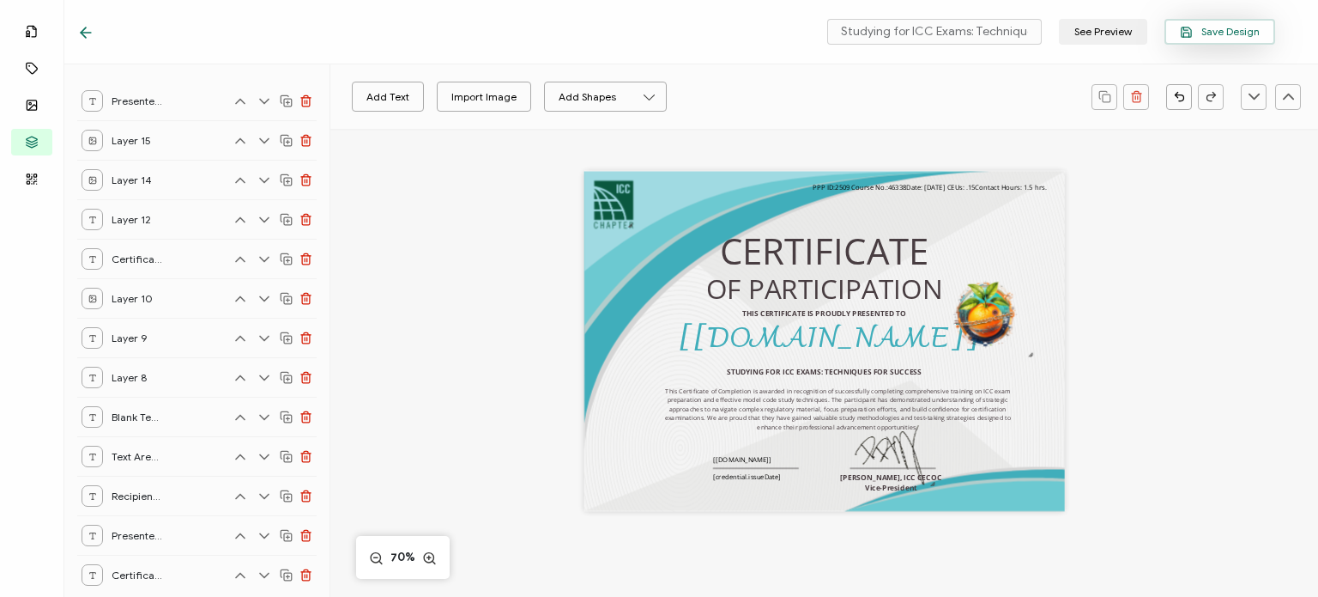
click at [1221, 30] on span "Save Design" at bounding box center [1220, 32] width 80 height 13
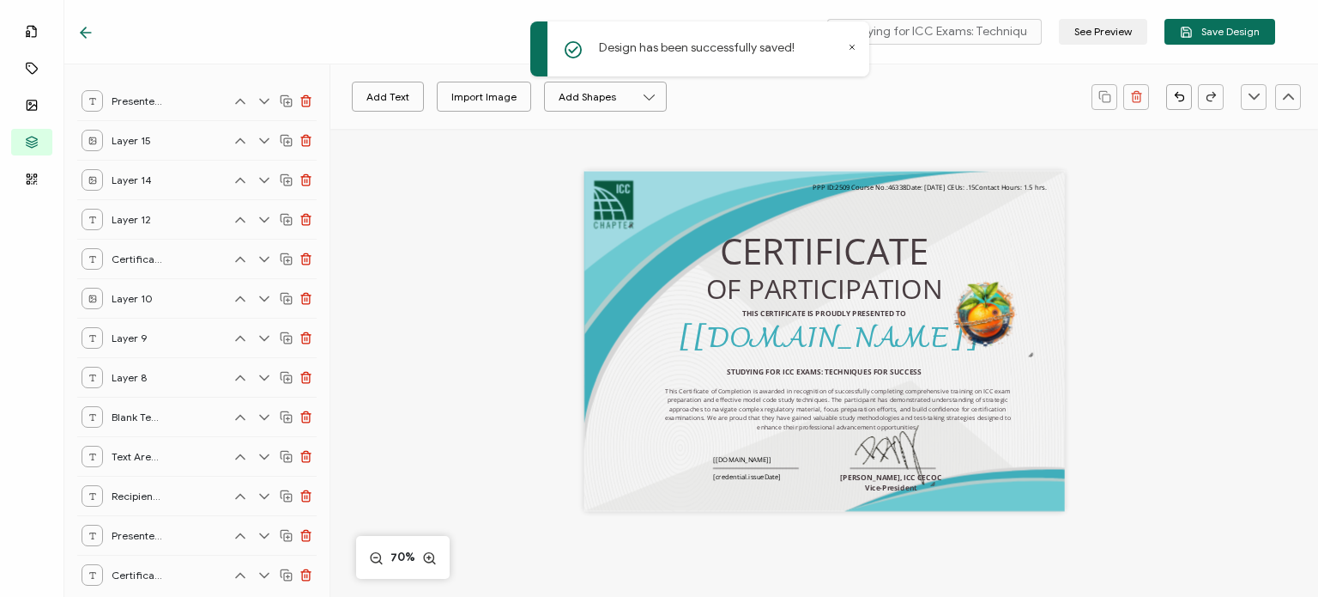
click at [82, 36] on icon at bounding box center [85, 32] width 17 height 17
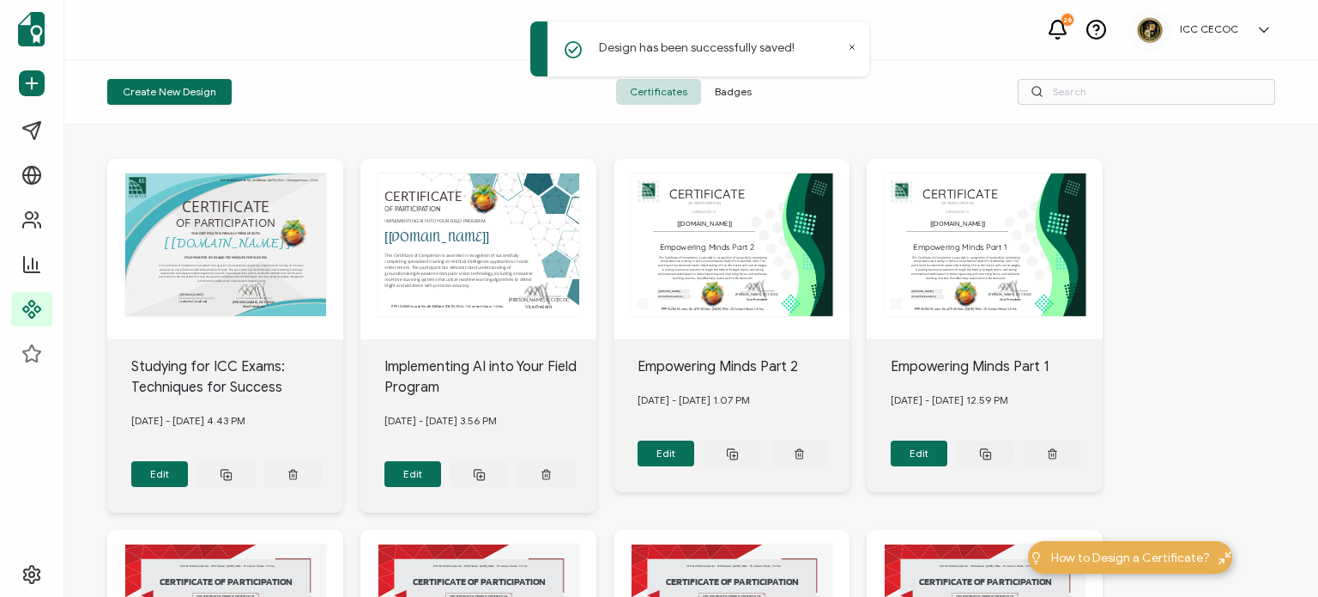
click at [728, 88] on span "Badges" at bounding box center [733, 92] width 64 height 26
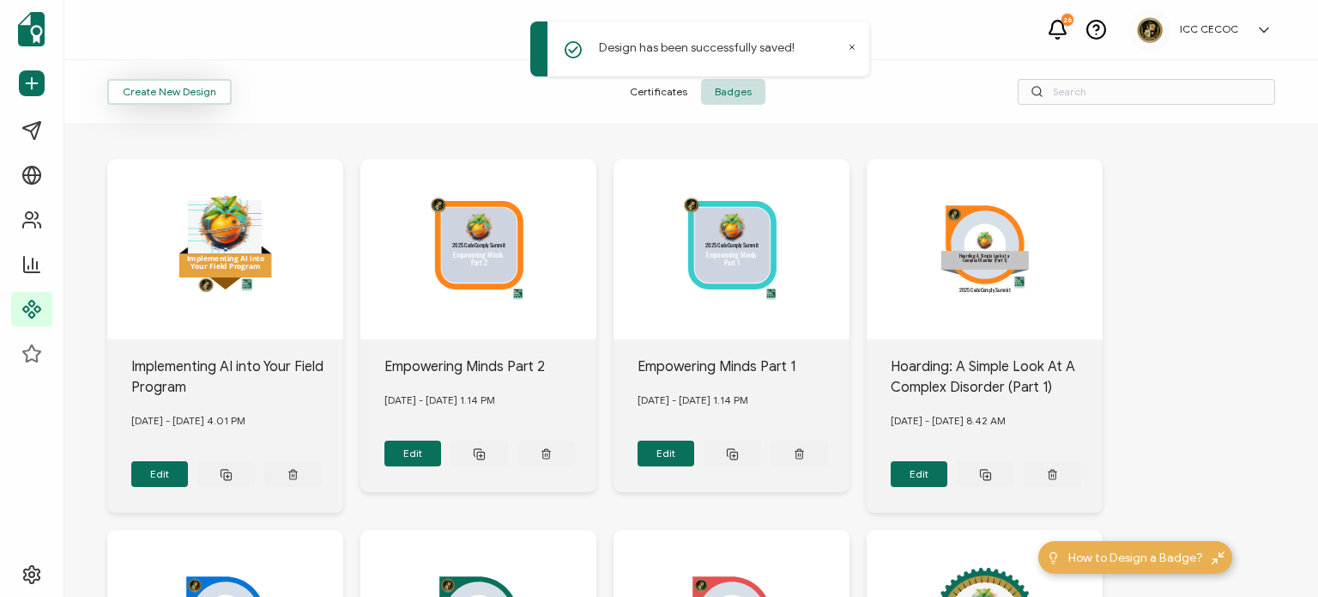
click at [221, 85] on button "Create New Design" at bounding box center [169, 92] width 124 height 26
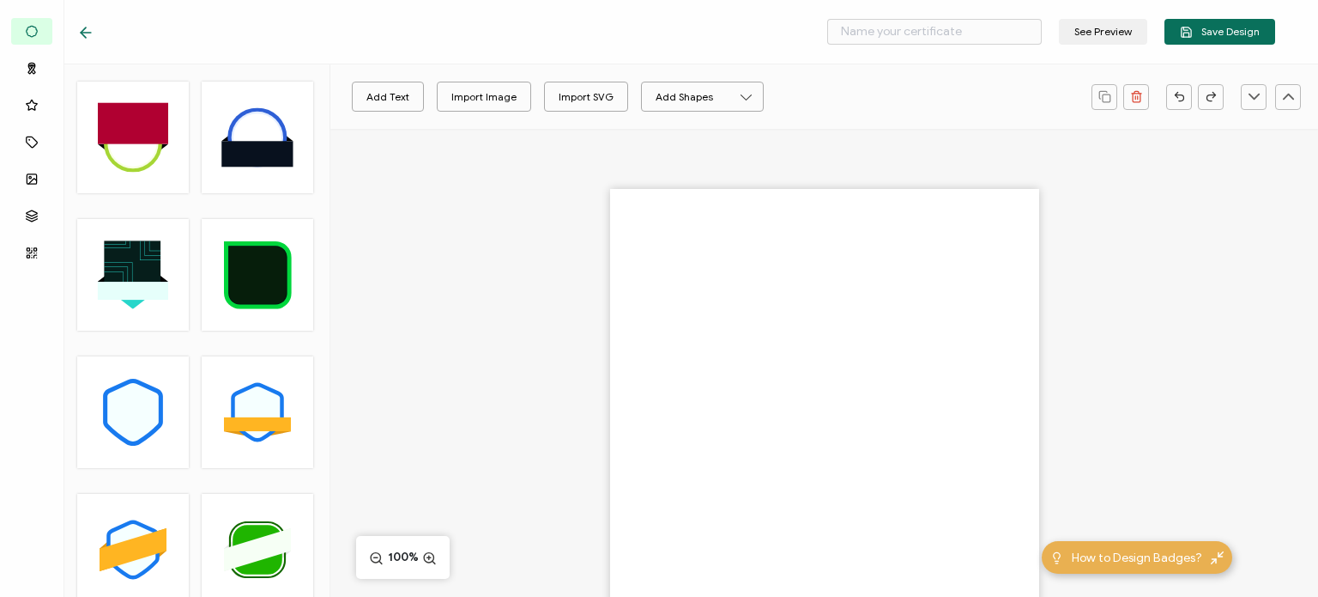
click at [140, 545] on polygon at bounding box center [133, 549] width 67 height 43
type input "Leto"
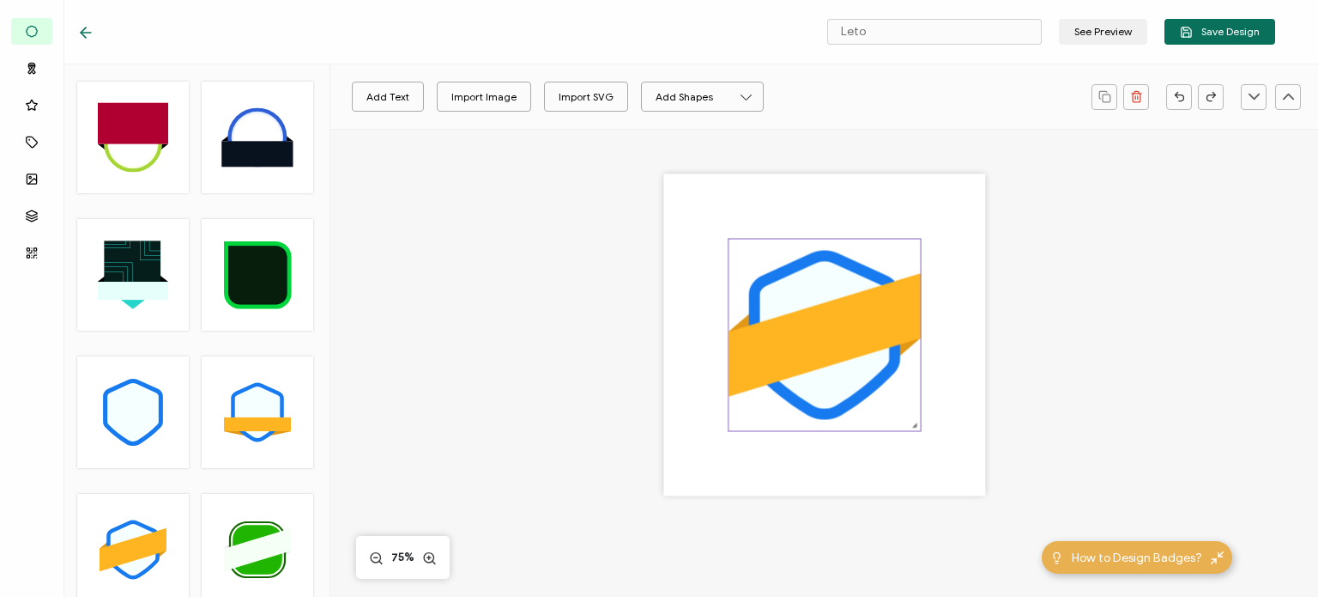
click at [784, 350] on polygon at bounding box center [825, 334] width 192 height 123
click at [498, 99] on icon "brush" at bounding box center [502, 96] width 12 height 12
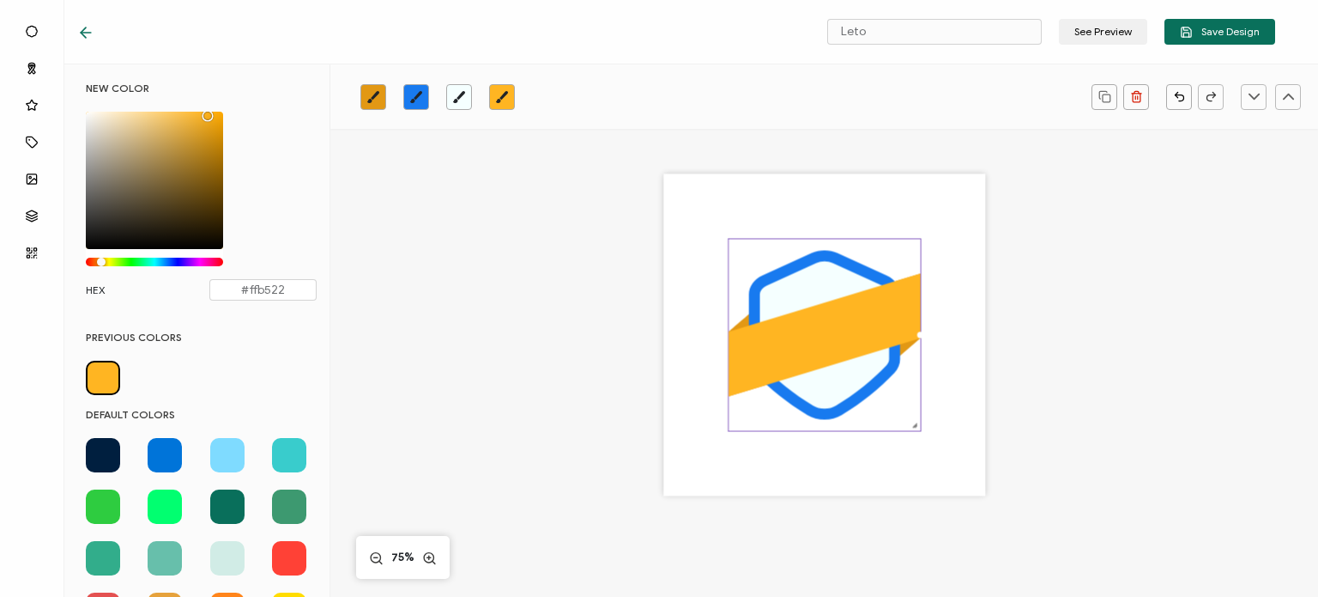
click at [108, 557] on span at bounding box center [103, 558] width 34 height 34
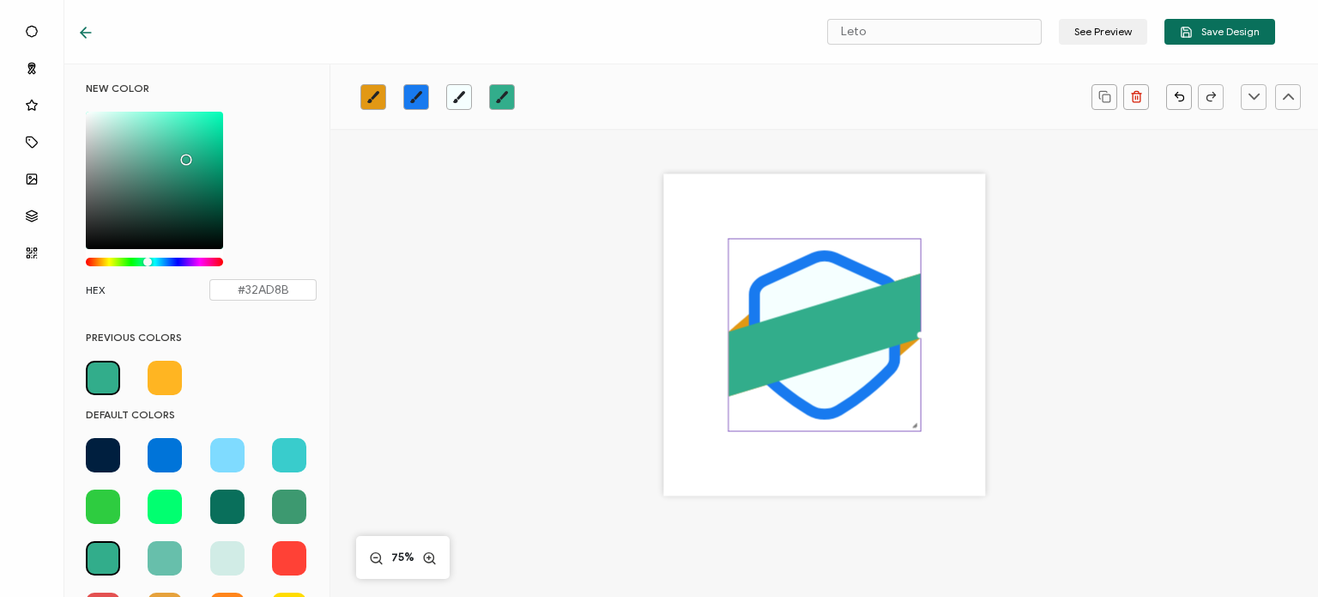
click at [233, 509] on span at bounding box center [227, 506] width 34 height 34
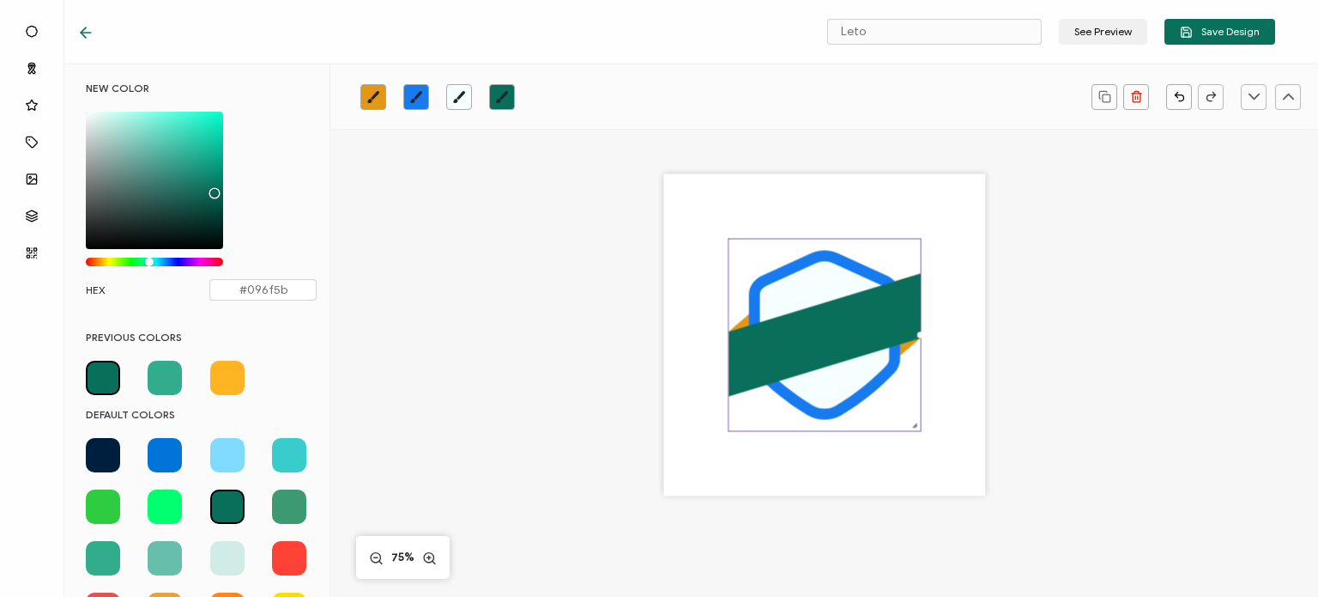
drag, startPoint x: 381, startPoint y: 94, endPoint x: 360, endPoint y: 106, distance: 24.2
click at [379, 94] on link at bounding box center [373, 97] width 26 height 26
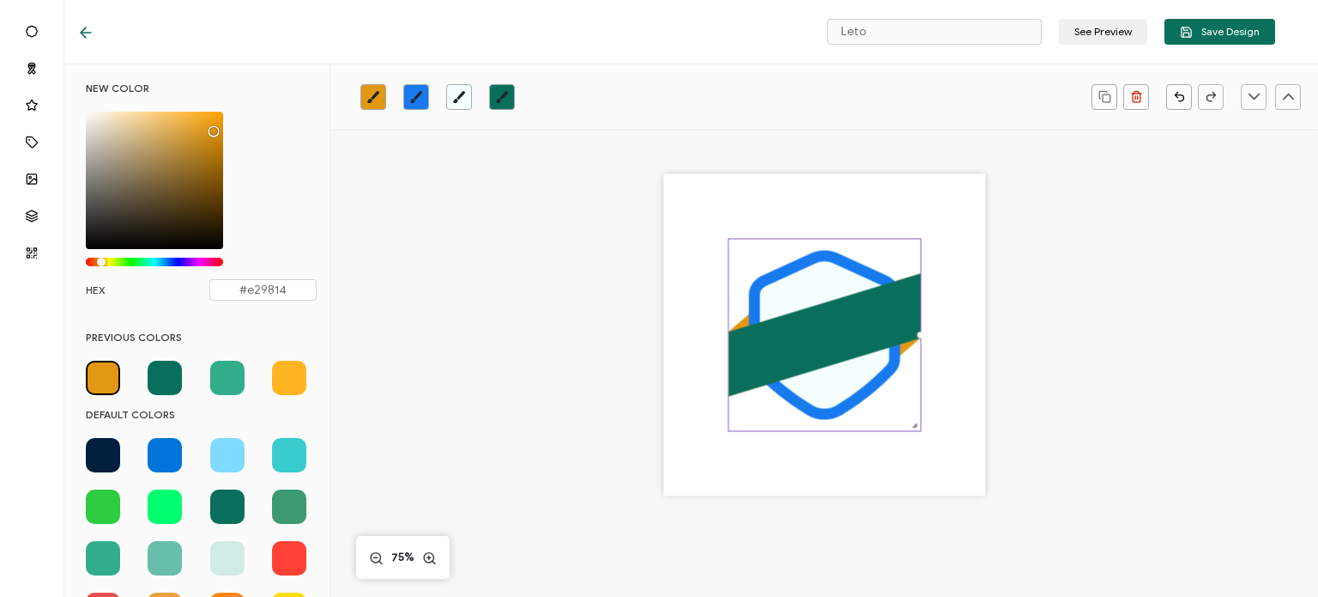
click at [282, 497] on span at bounding box center [289, 506] width 34 height 34
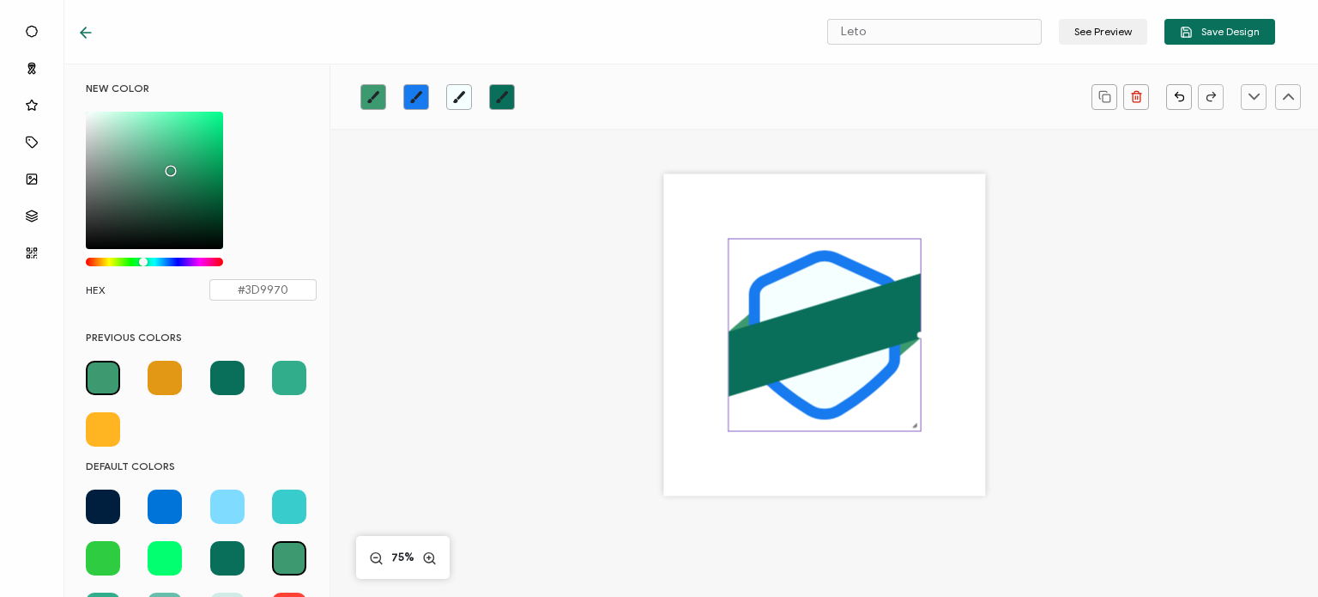
click at [453, 99] on icon "brush" at bounding box center [459, 97] width 14 height 14
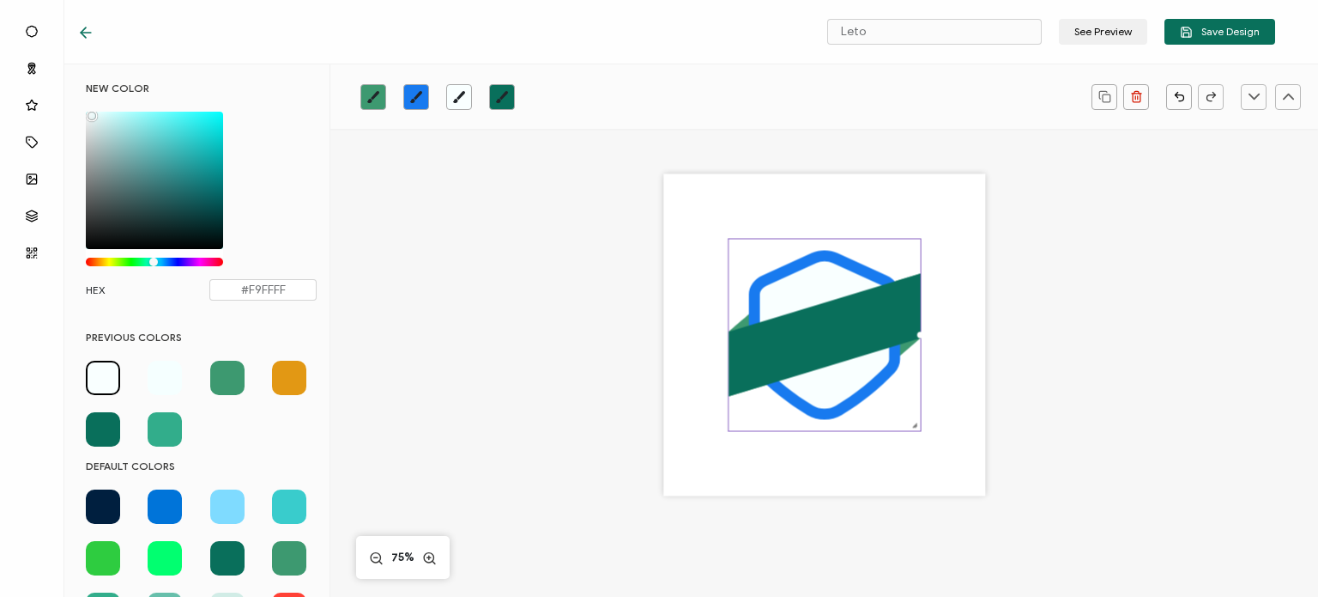
type input "#F7FFFF"
click at [90, 110] on div "NEW COLOR #F7FFFF hex 247 r 255 g 255 b 1 a 180 h 100% s 98% l 1 a HEX #F7FFFF" at bounding box center [201, 200] width 257 height 236
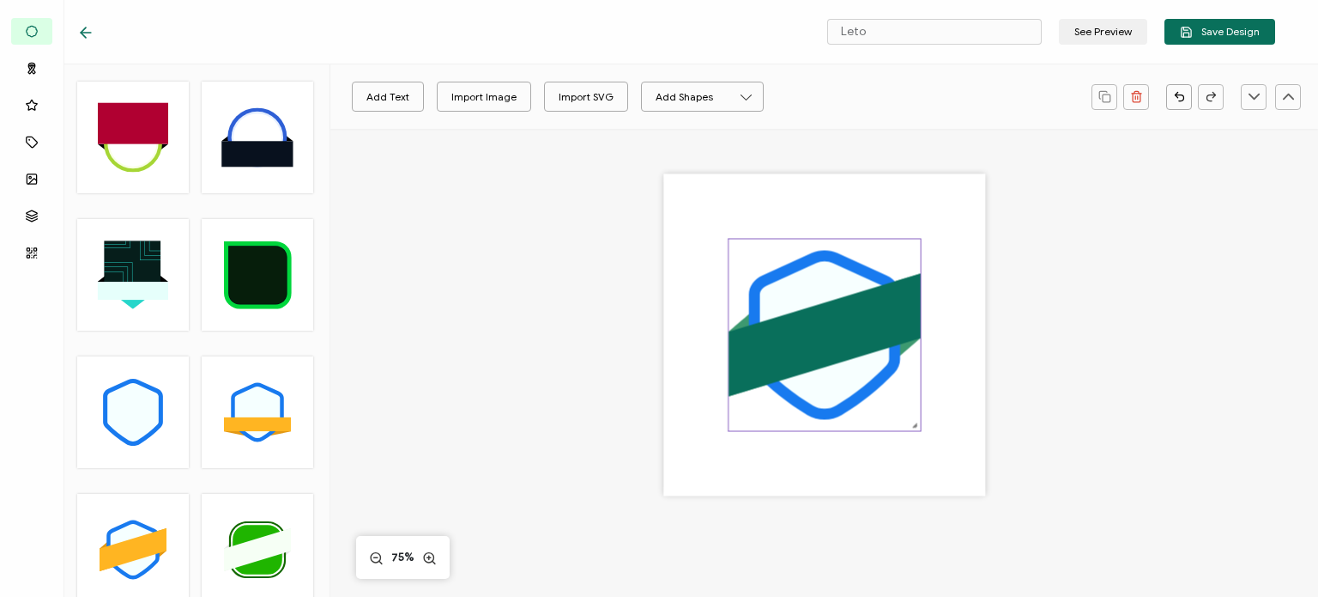
click at [752, 294] on icon at bounding box center [823, 334] width 151 height 169
click at [406, 93] on link at bounding box center [416, 97] width 26 height 26
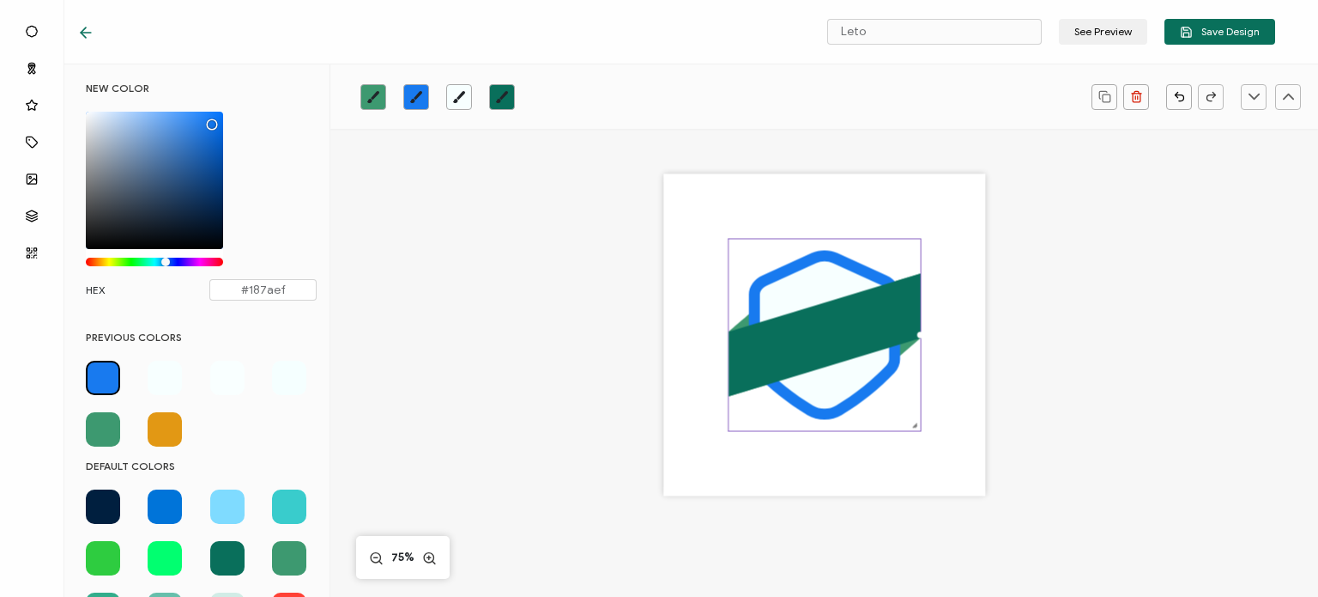
click at [160, 427] on span at bounding box center [165, 429] width 34 height 34
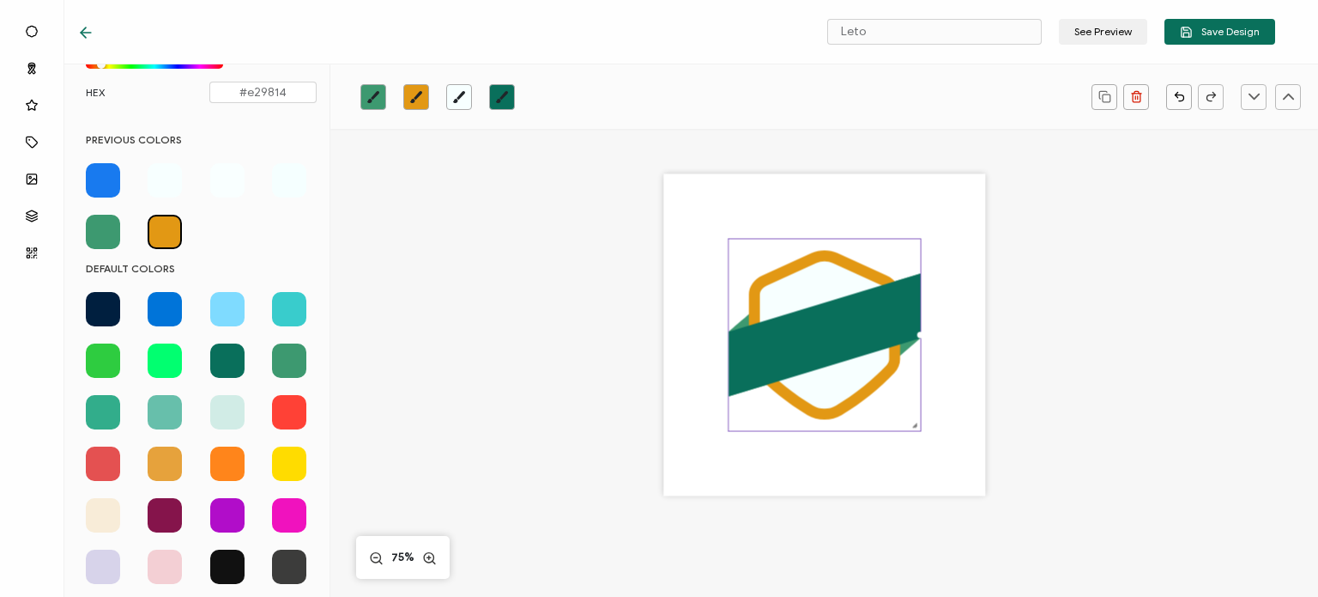
scroll to position [244, 0]
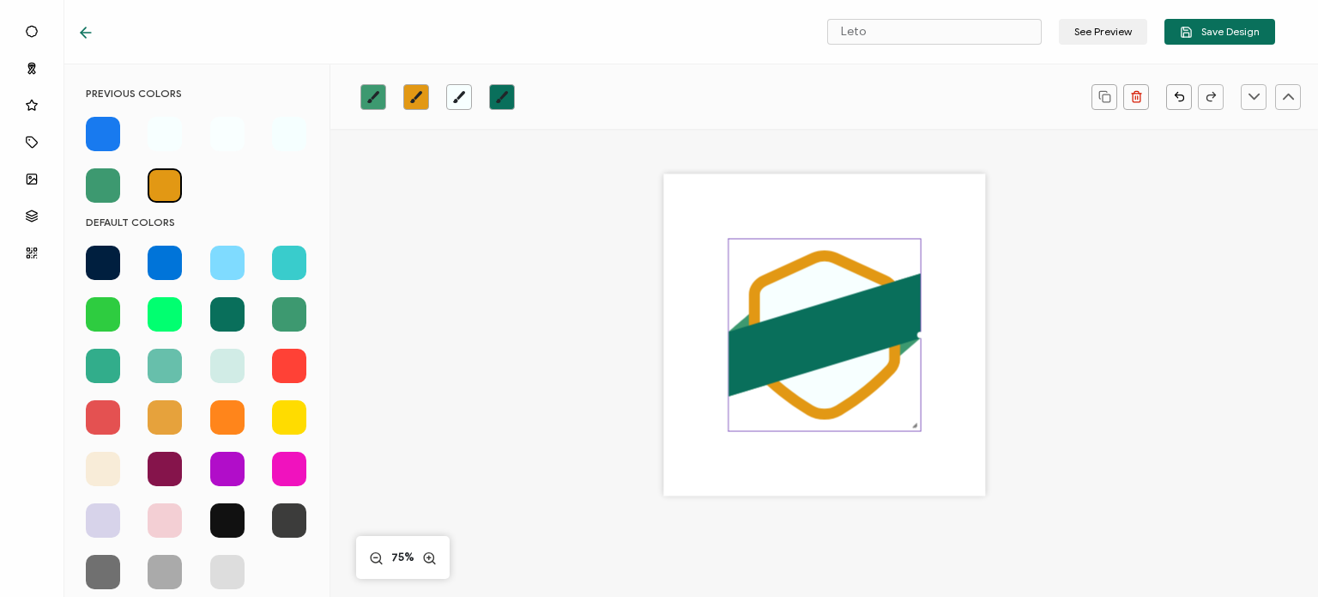
drag, startPoint x: 230, startPoint y: 412, endPoint x: 221, endPoint y: 415, distance: 10.0
click at [227, 414] on span at bounding box center [227, 417] width 34 height 34
type input "#FF851B"
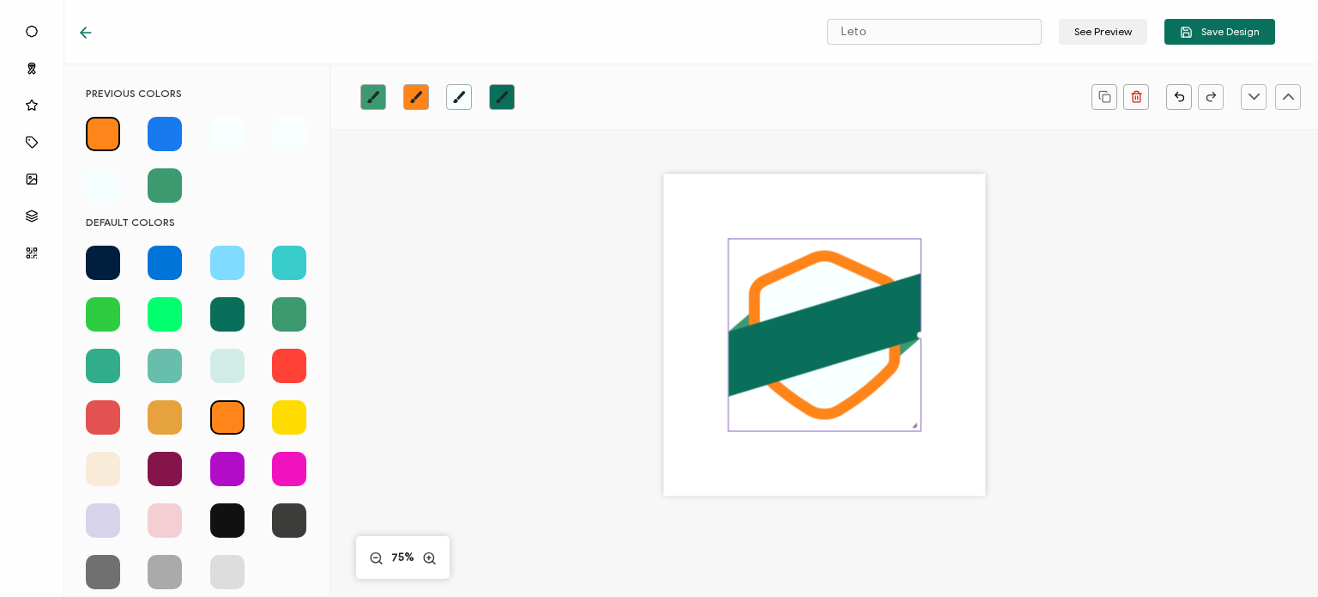
click at [421, 190] on div ".uuid-b06ebba1-4726-4e91-8962-e40fb42ef6b9{}.uuid-39eea4b2-4555-4292-b4b9-40696…" at bounding box center [824, 433] width 988 height 609
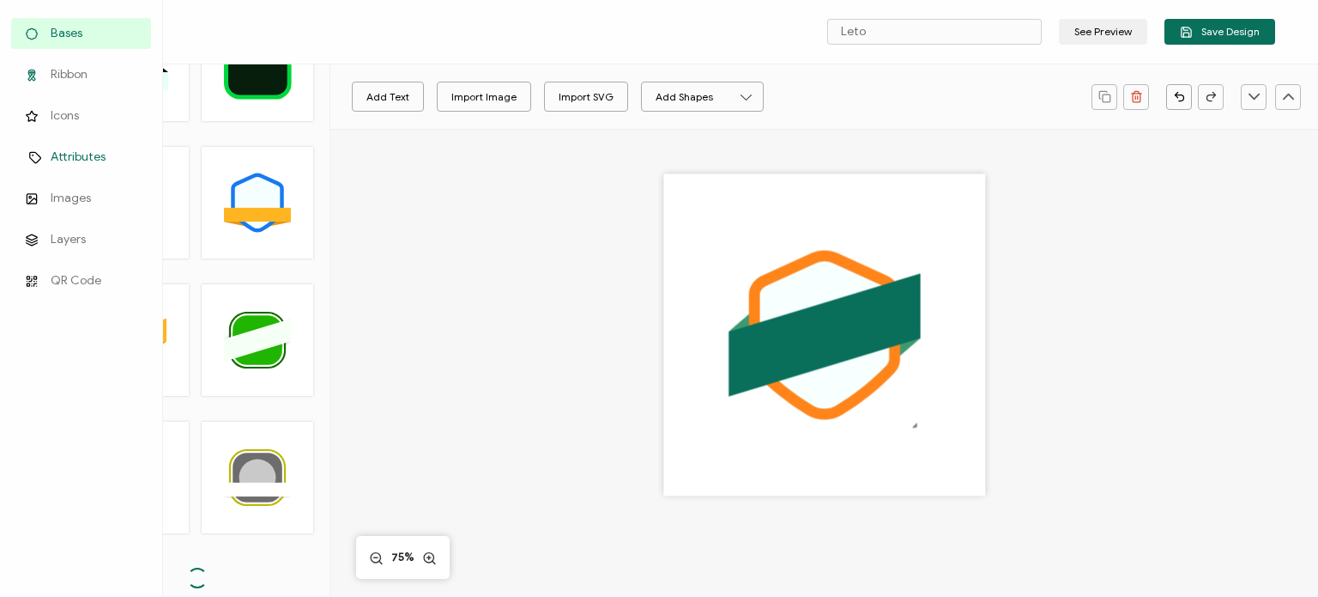
scroll to position [172, 0]
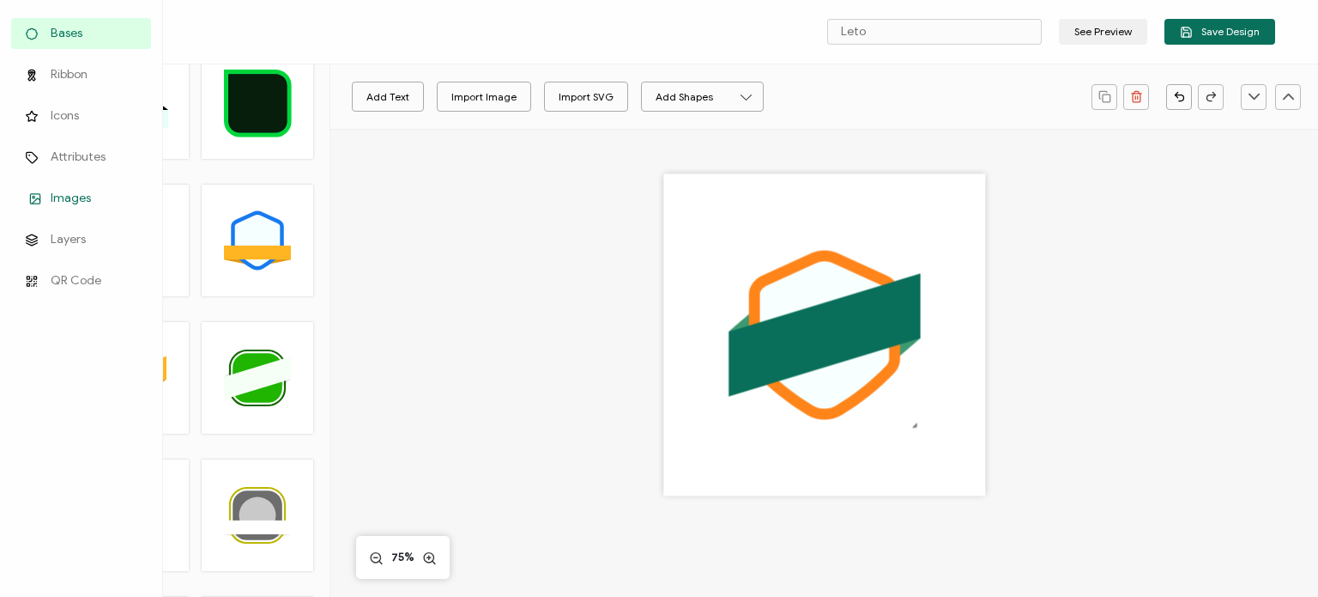
click at [59, 201] on span "Images" at bounding box center [71, 198] width 40 height 17
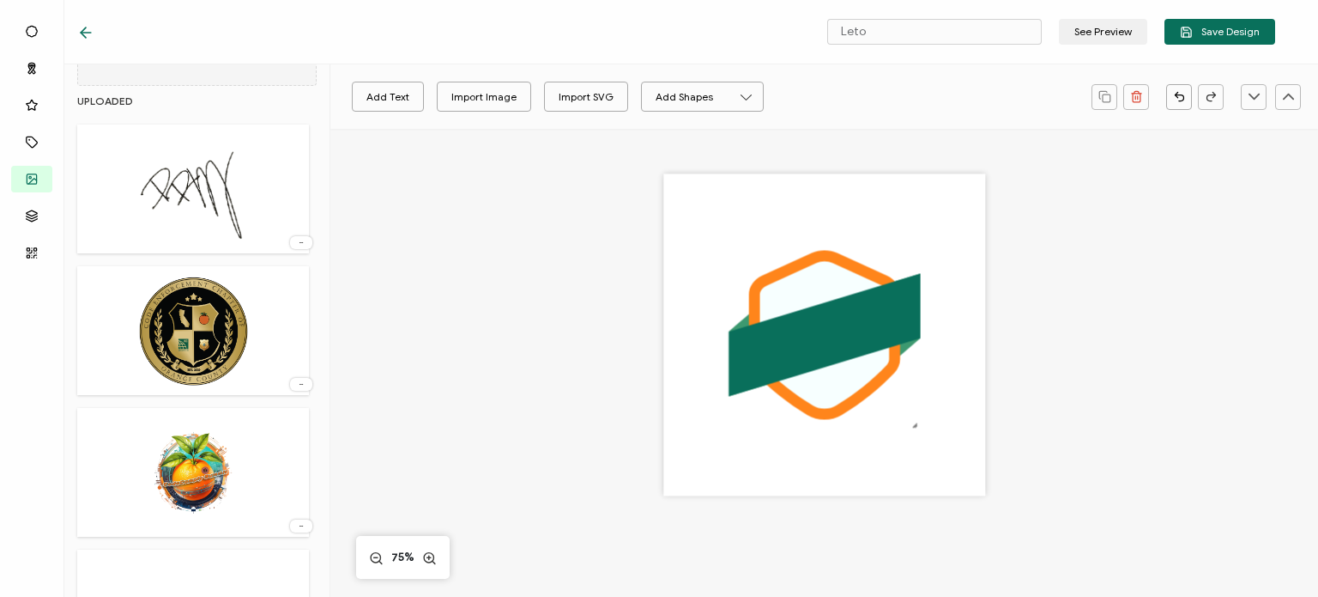
click at [191, 451] on img at bounding box center [193, 472] width 124 height 112
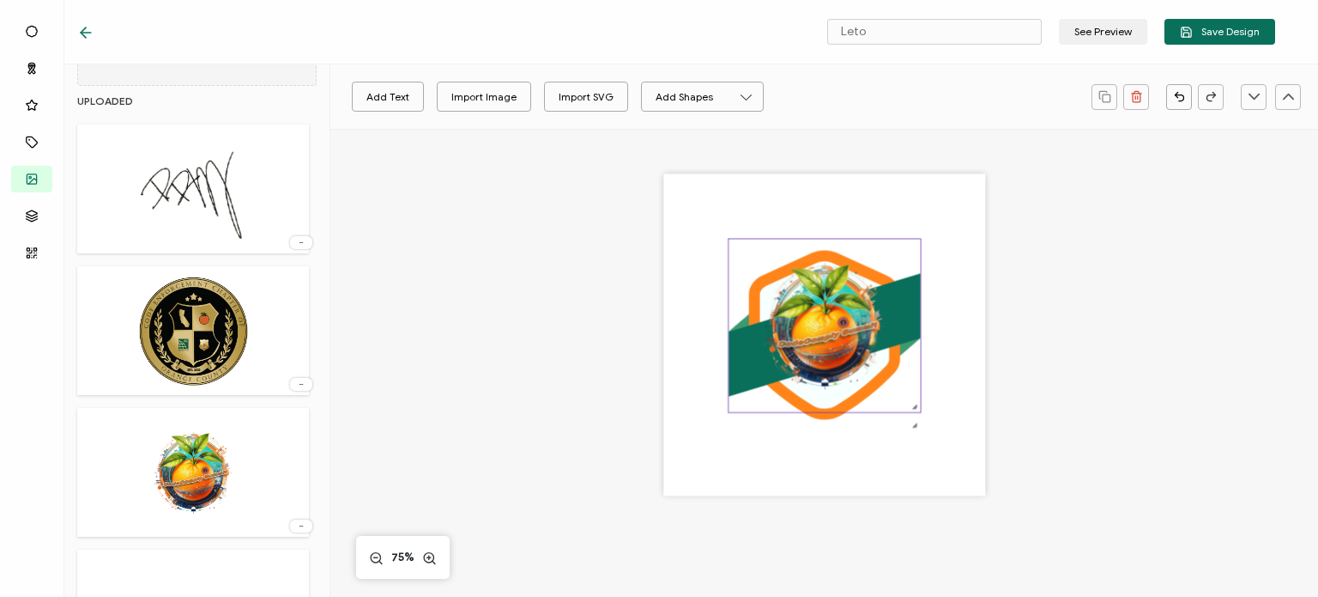
click at [838, 312] on img at bounding box center [825, 325] width 192 height 173
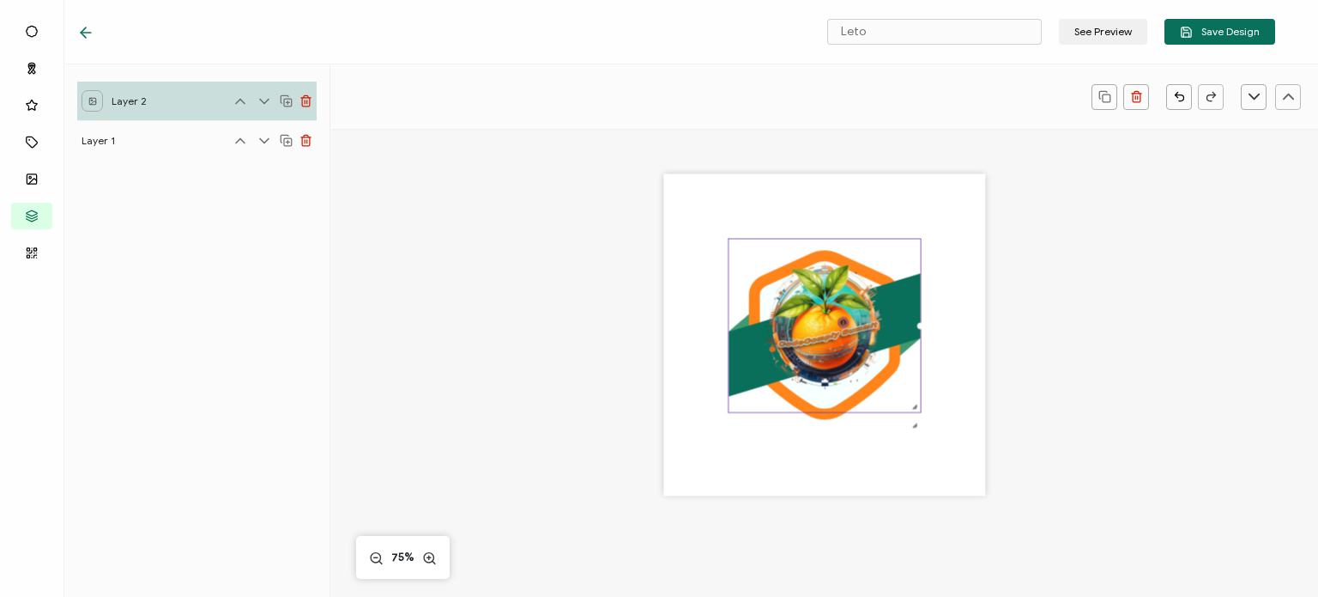
scroll to position [0, 0]
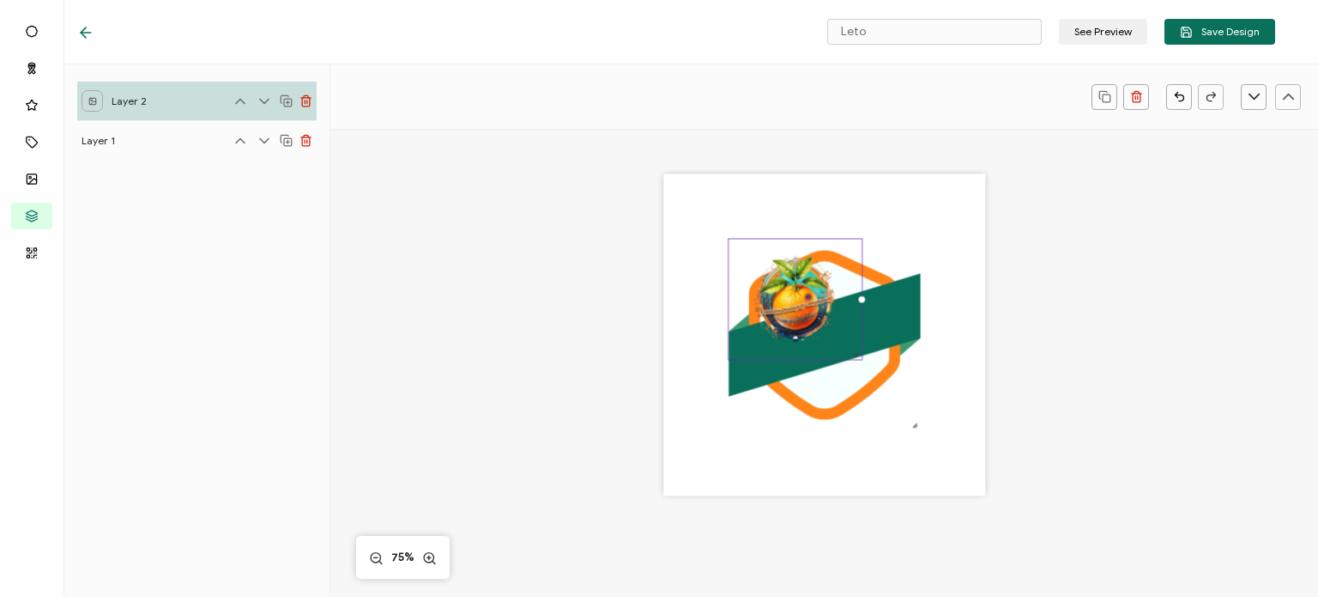
drag, startPoint x: 915, startPoint y: 407, endPoint x: 796, endPoint y: 297, distance: 162.2
click at [838, 318] on div at bounding box center [795, 300] width 135 height 122
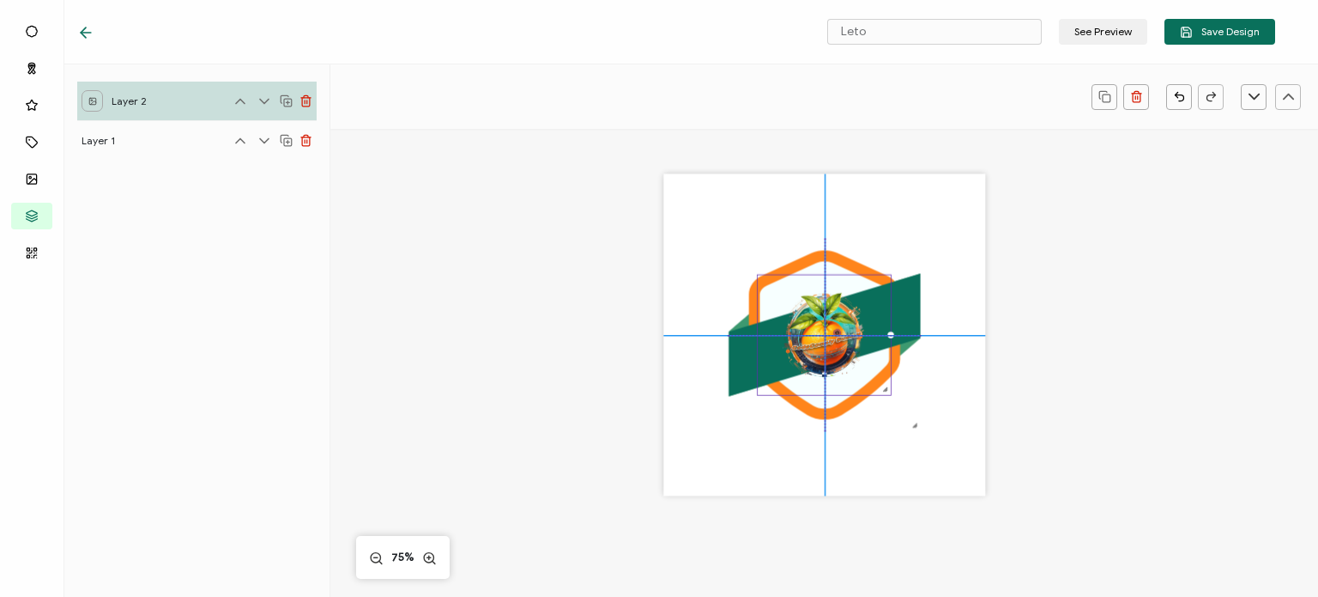
drag, startPoint x: 788, startPoint y: 295, endPoint x: 818, endPoint y: 331, distance: 46.9
click at [818, 331] on img at bounding box center [824, 335] width 133 height 120
click at [1010, 356] on div ".uuid-b06ebba1-4726-4e91-8962-e40fb42ef6b9{}.uuid-39eea4b2-4555-4292-b4b9-40696…" at bounding box center [824, 357] width 741 height 457
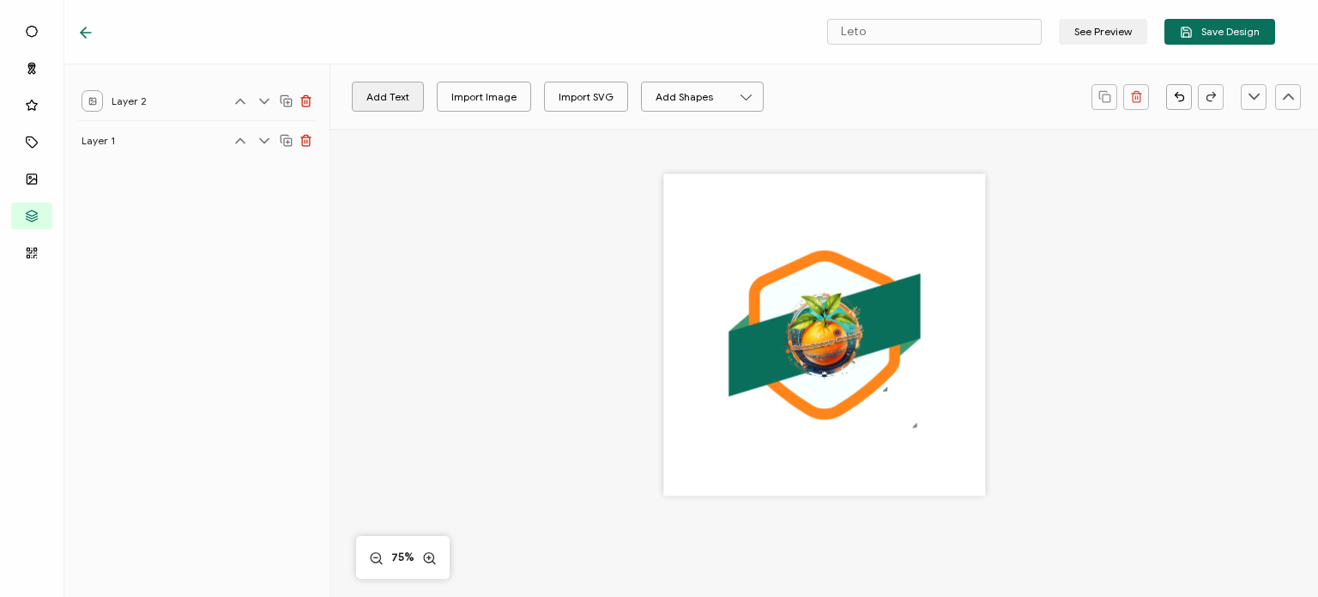
click at [393, 95] on button "Add Text" at bounding box center [388, 97] width 72 height 30
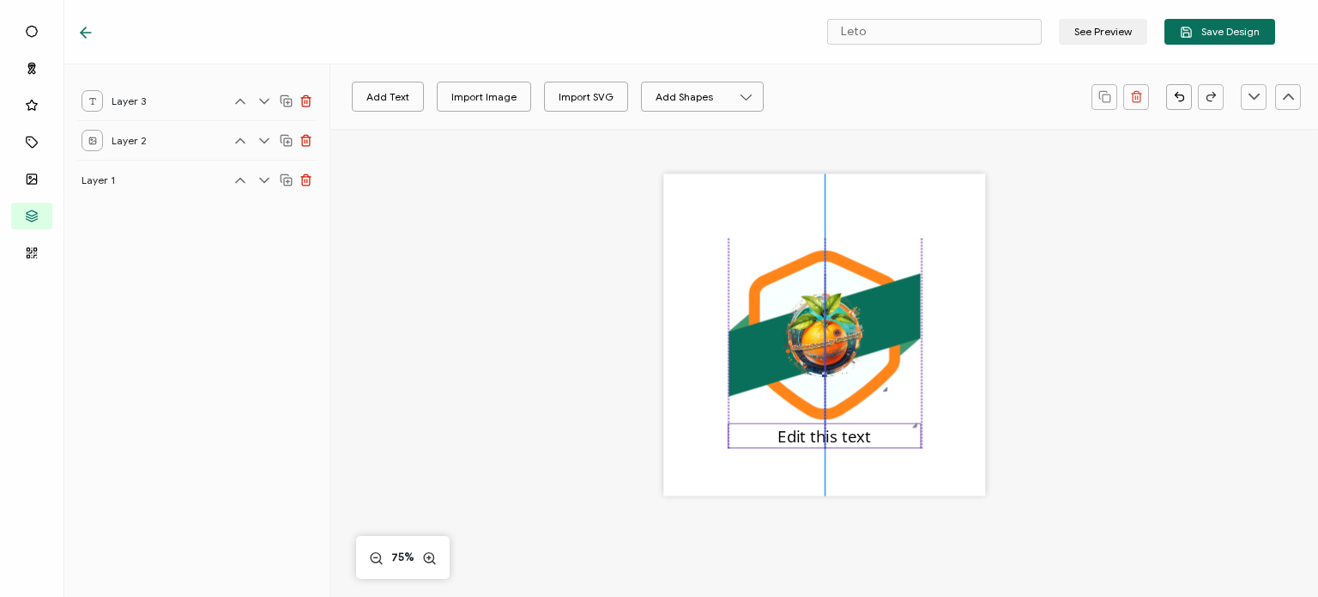
drag, startPoint x: 809, startPoint y: 338, endPoint x: 806, endPoint y: 439, distance: 100.5
click at [806, 439] on pre "Edit this text" at bounding box center [825, 435] width 94 height 22
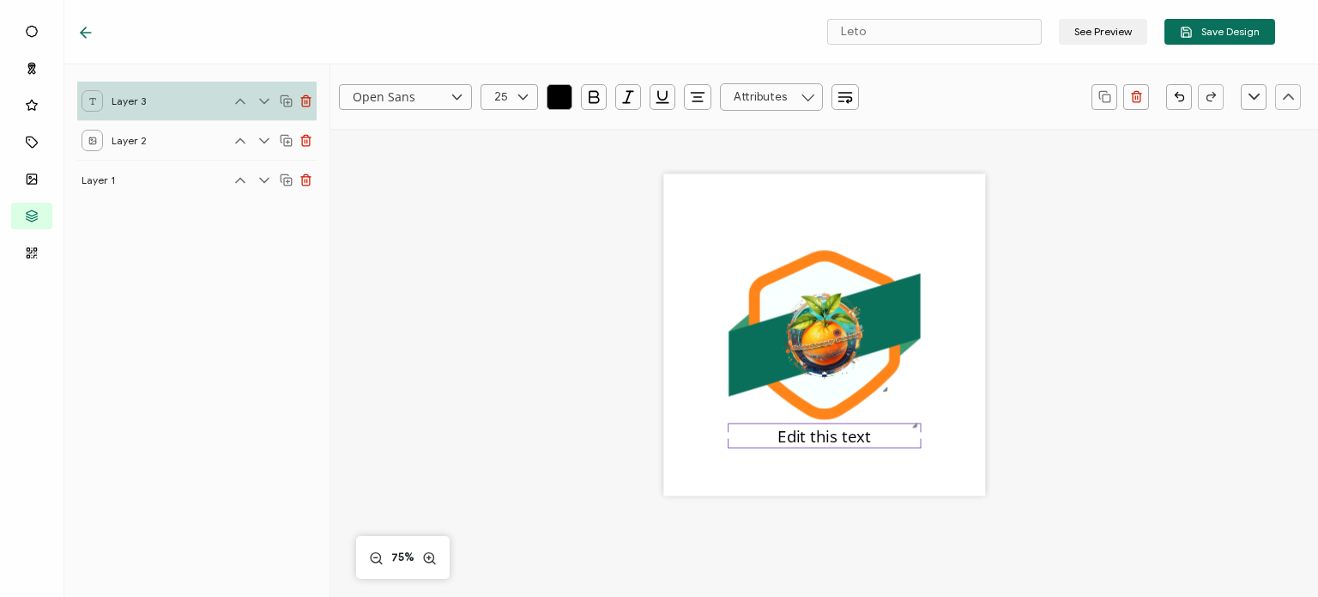
click at [793, 435] on pre "Edit this text" at bounding box center [825, 435] width 94 height 22
click at [793, 436] on pre "Edit this text" at bounding box center [825, 435] width 94 height 22
drag, startPoint x: 776, startPoint y: 441, endPoint x: 879, endPoint y: 442, distance: 103.0
click at [879, 442] on div "Edit this text" at bounding box center [824, 435] width 193 height 26
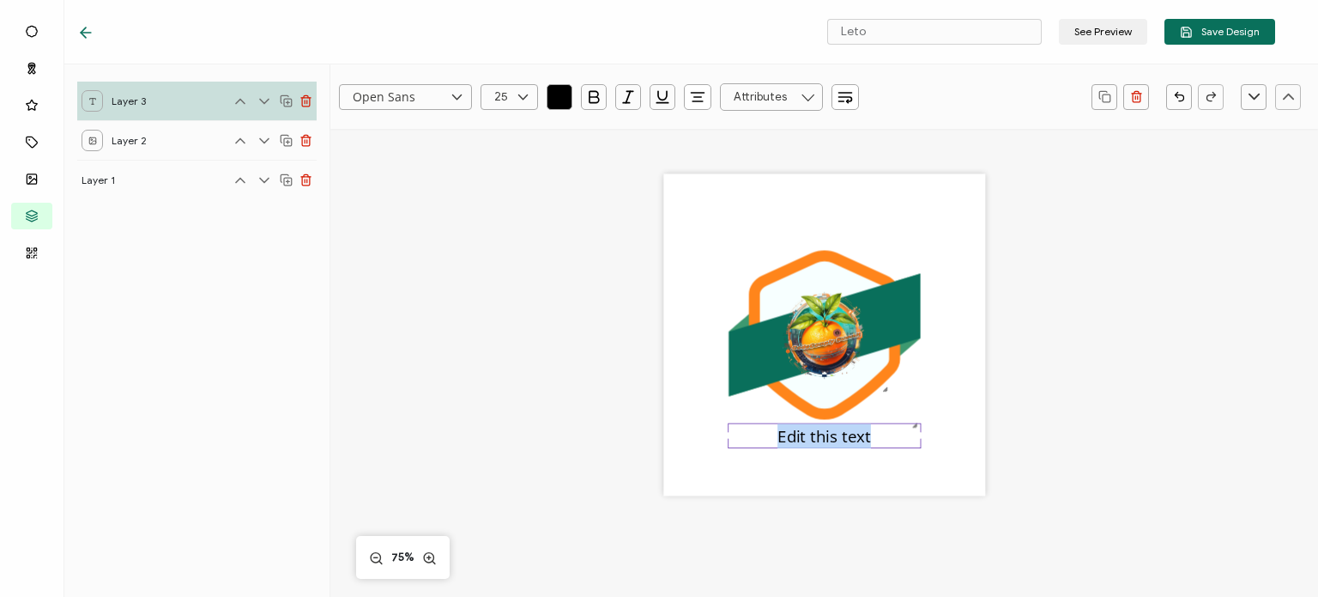
paste pre
click at [515, 102] on icon at bounding box center [522, 97] width 21 height 26
click at [508, 149] on li "25" at bounding box center [511, 160] width 61 height 29
type input "25"
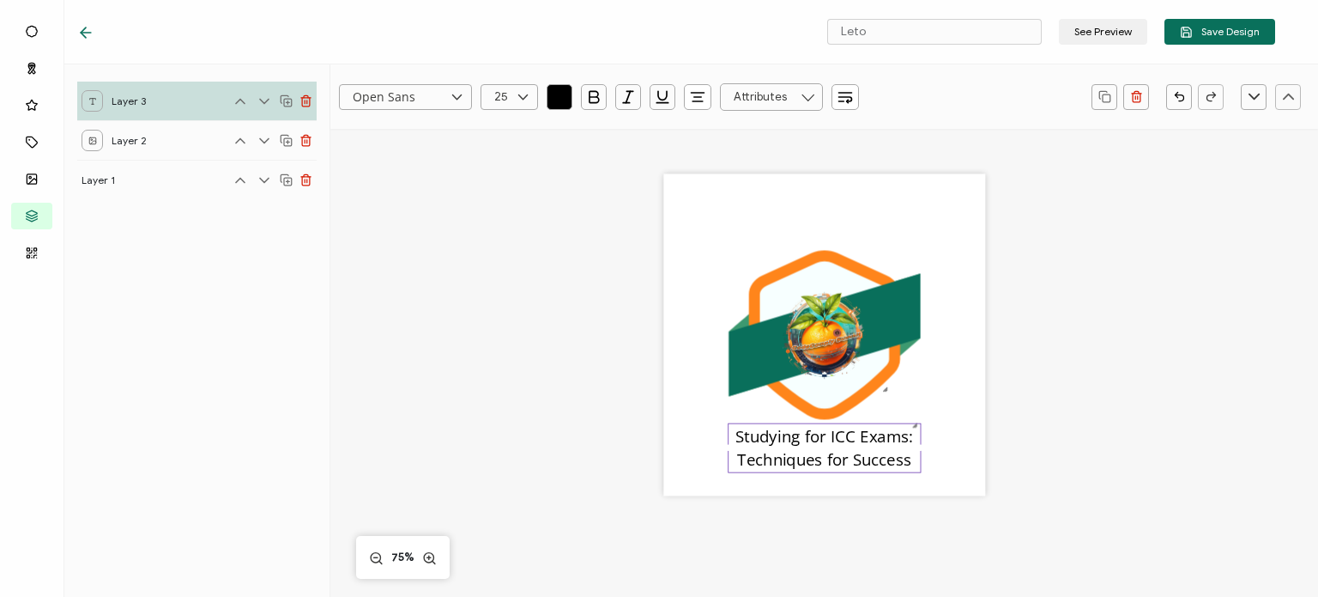
click at [453, 91] on icon at bounding box center [456, 97] width 21 height 26
click at [390, 332] on li "[PERSON_NAME]" at bounding box center [421, 333] width 162 height 29
type input "[PERSON_NAME]"
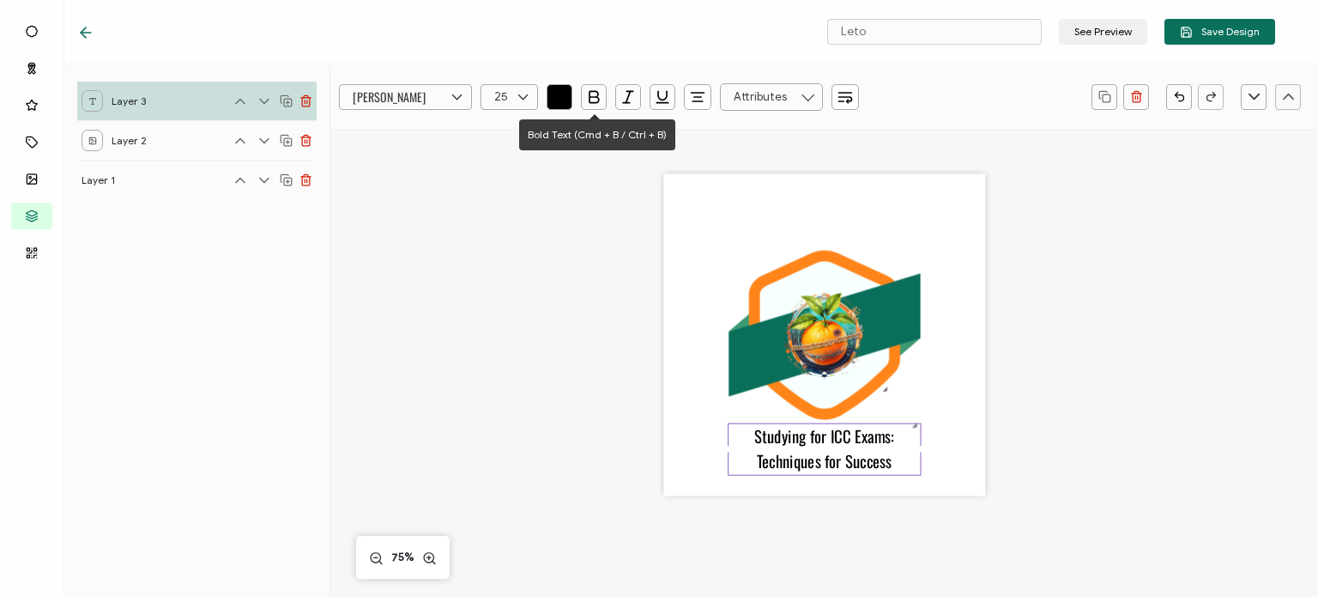
click at [593, 88] on icon "button" at bounding box center [593, 96] width 17 height 17
click at [1111, 294] on div ".uuid-b06ebba1-4726-4e91-8962-e40fb42ef6b9{}.uuid-39eea4b2-4555-4292-b4b9-40696…" at bounding box center [824, 357] width 741 height 457
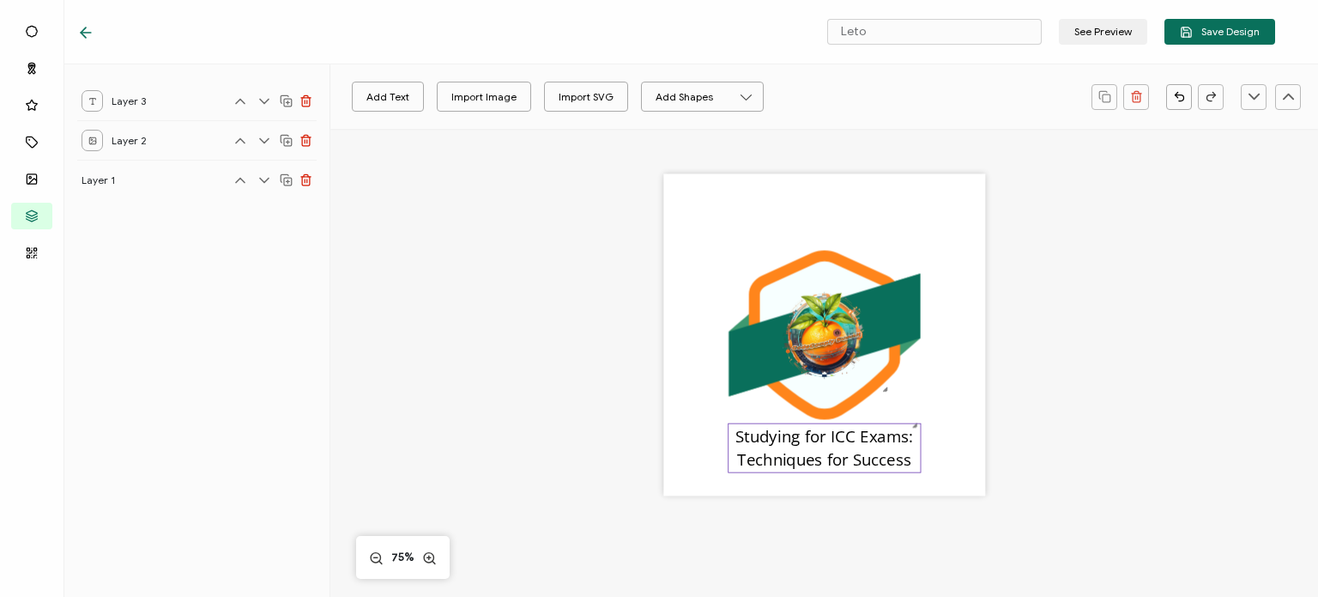
click at [832, 436] on pre "Studying for ICC Exams: Techniques for Success" at bounding box center [827, 447] width 183 height 46
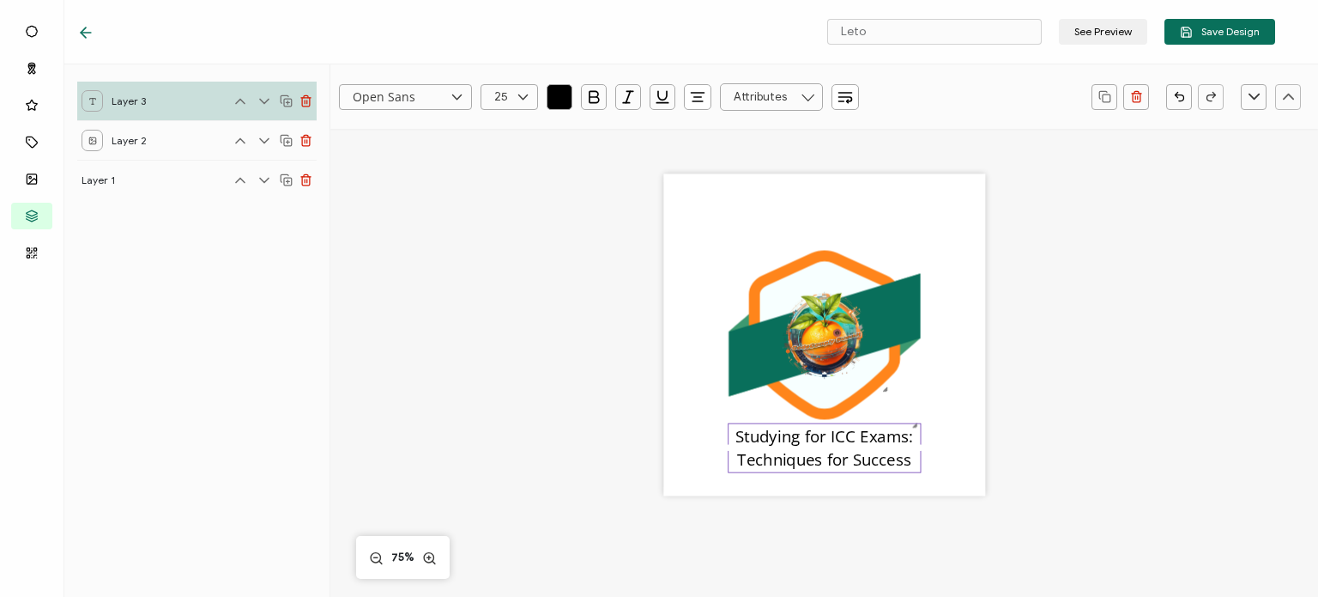
click at [522, 97] on icon at bounding box center [522, 97] width 21 height 26
type input "25"
click at [410, 88] on input "Open Sans" at bounding box center [405, 97] width 133 height 26
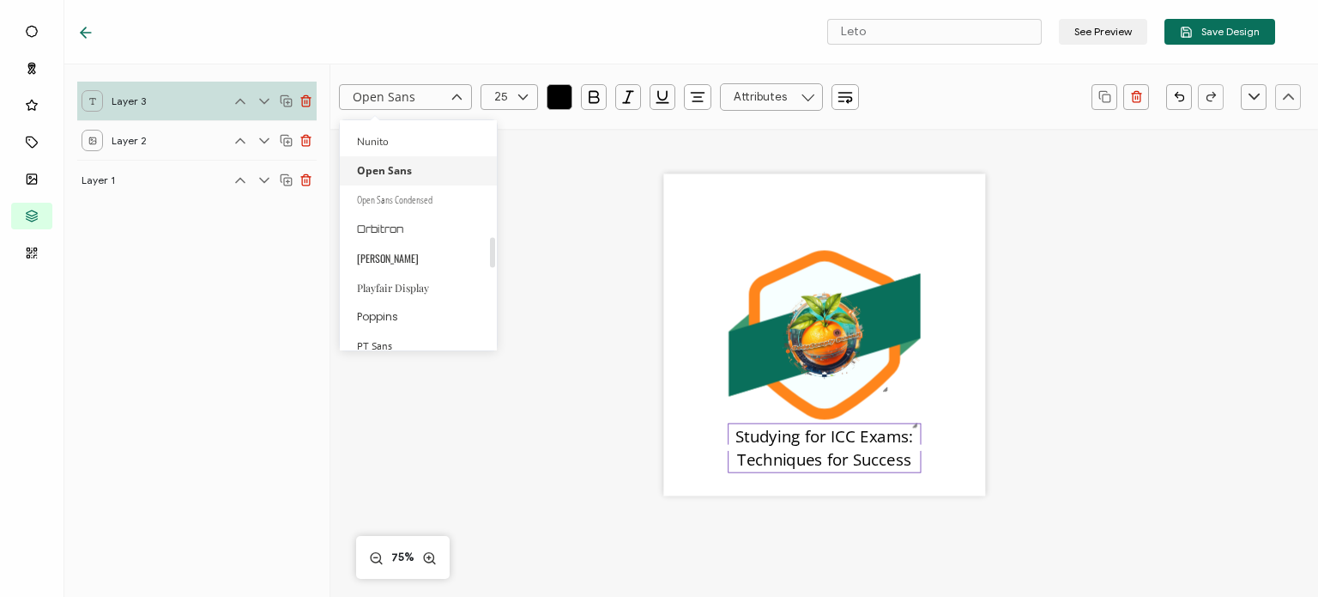
scroll to position [972, 0]
click at [391, 237] on li "[PERSON_NAME]" at bounding box center [421, 247] width 162 height 29
type input "[PERSON_NAME]"
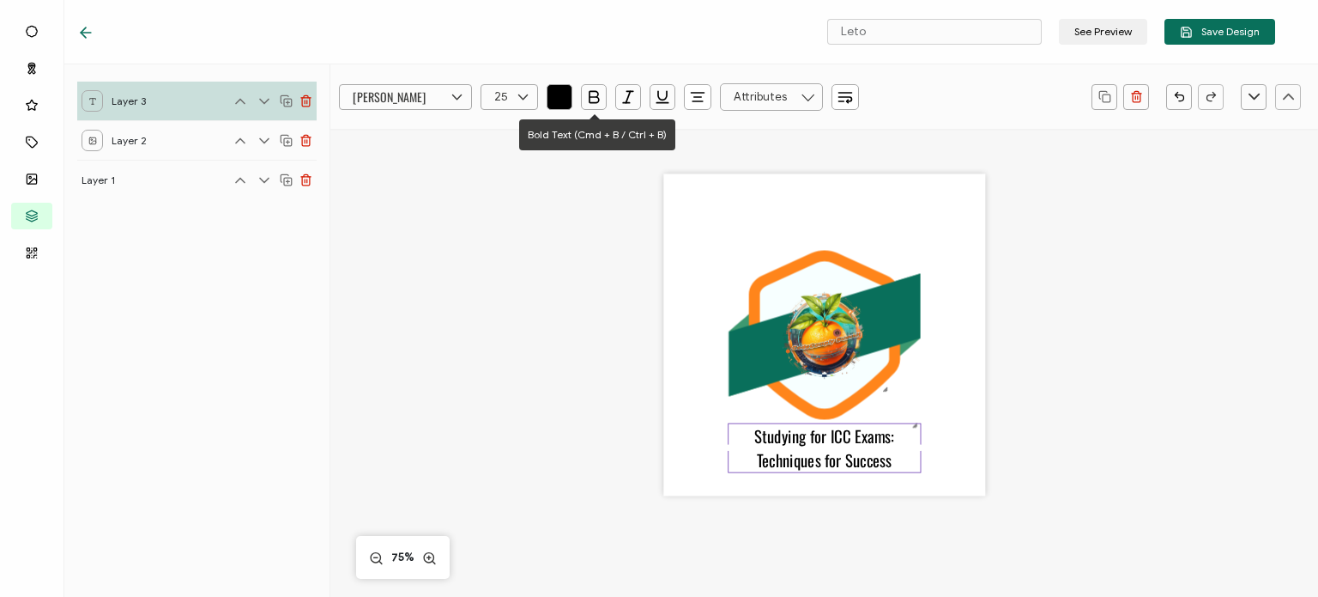
click at [604, 85] on button "button" at bounding box center [594, 97] width 26 height 26
click at [1090, 370] on div ".uuid-b06ebba1-4726-4e91-8962-e40fb42ef6b9{}.uuid-39eea4b2-4555-4292-b4b9-40696…" at bounding box center [824, 357] width 741 height 457
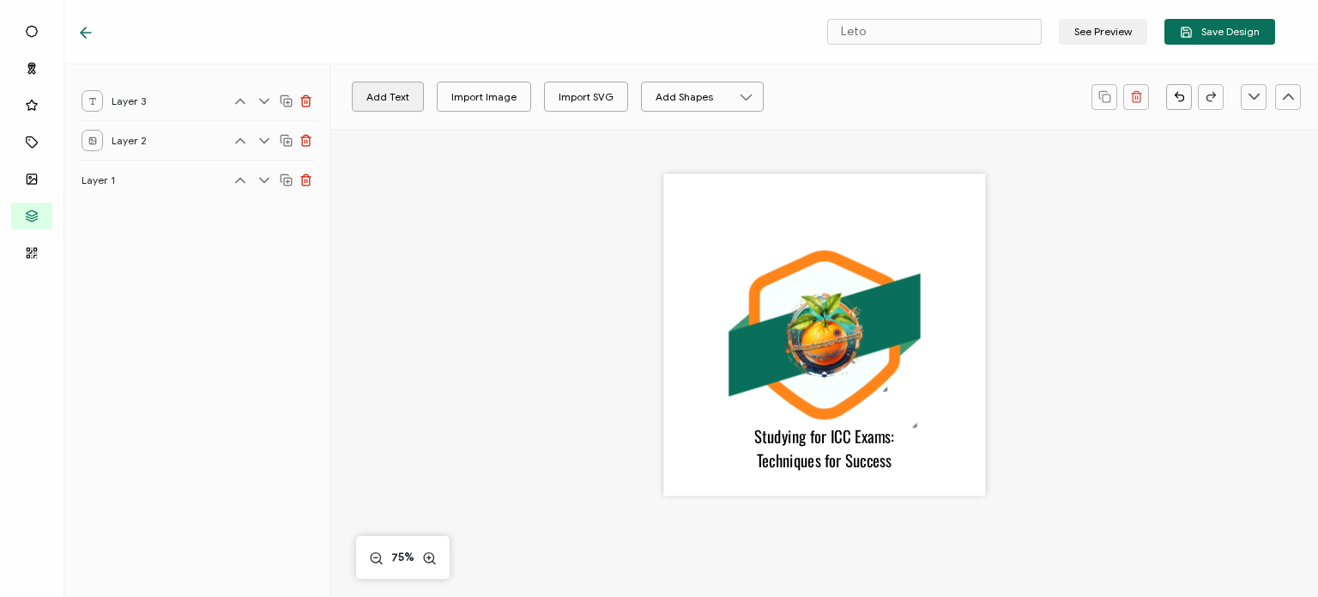
click at [400, 100] on button "Add Text" at bounding box center [388, 97] width 72 height 30
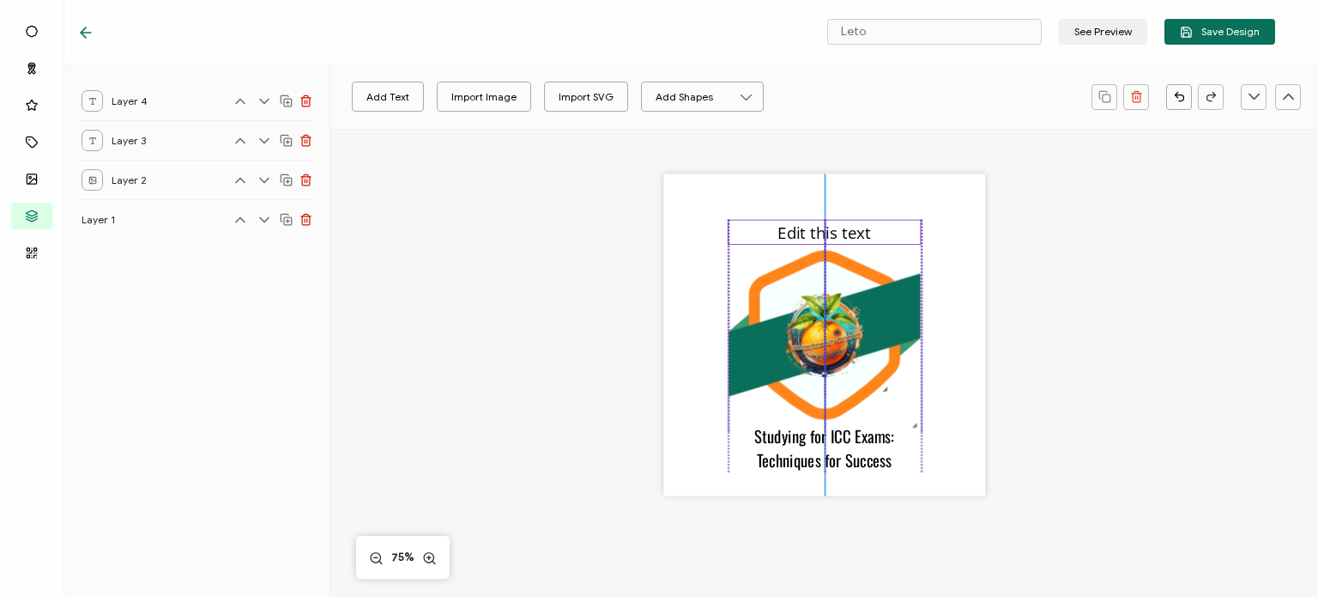
drag, startPoint x: 821, startPoint y: 336, endPoint x: 820, endPoint y: 234, distance: 102.1
click at [820, 234] on pre "Edit this text" at bounding box center [825, 232] width 94 height 22
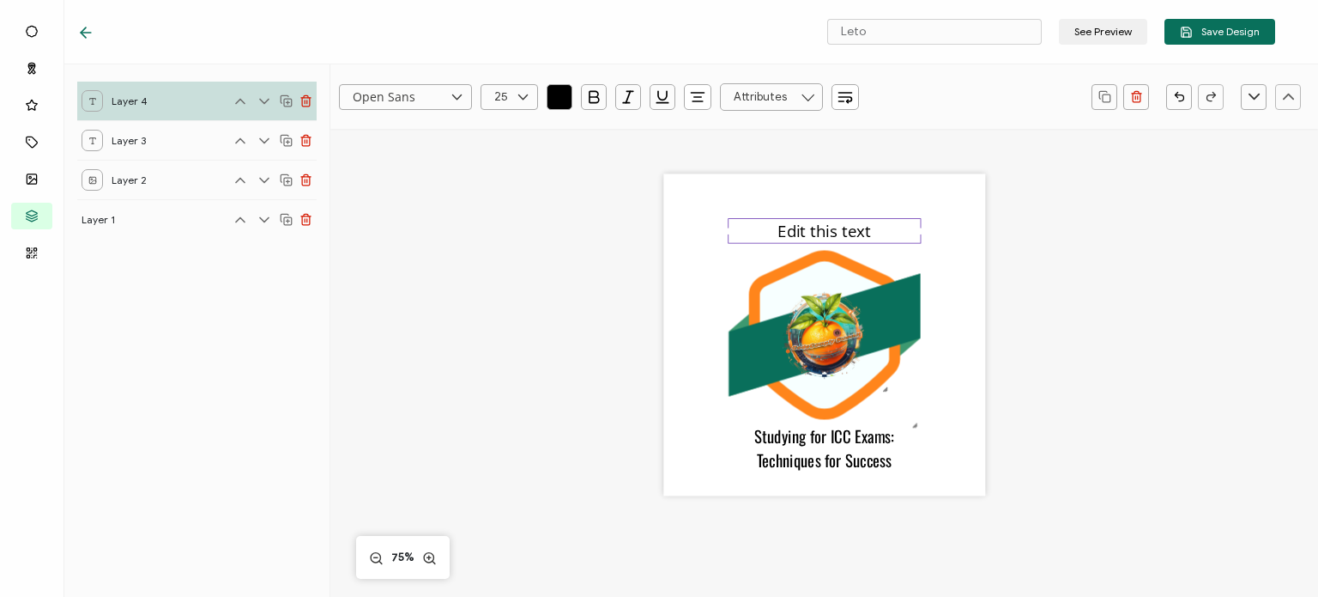
click at [815, 232] on pre "Edit this text" at bounding box center [825, 231] width 94 height 22
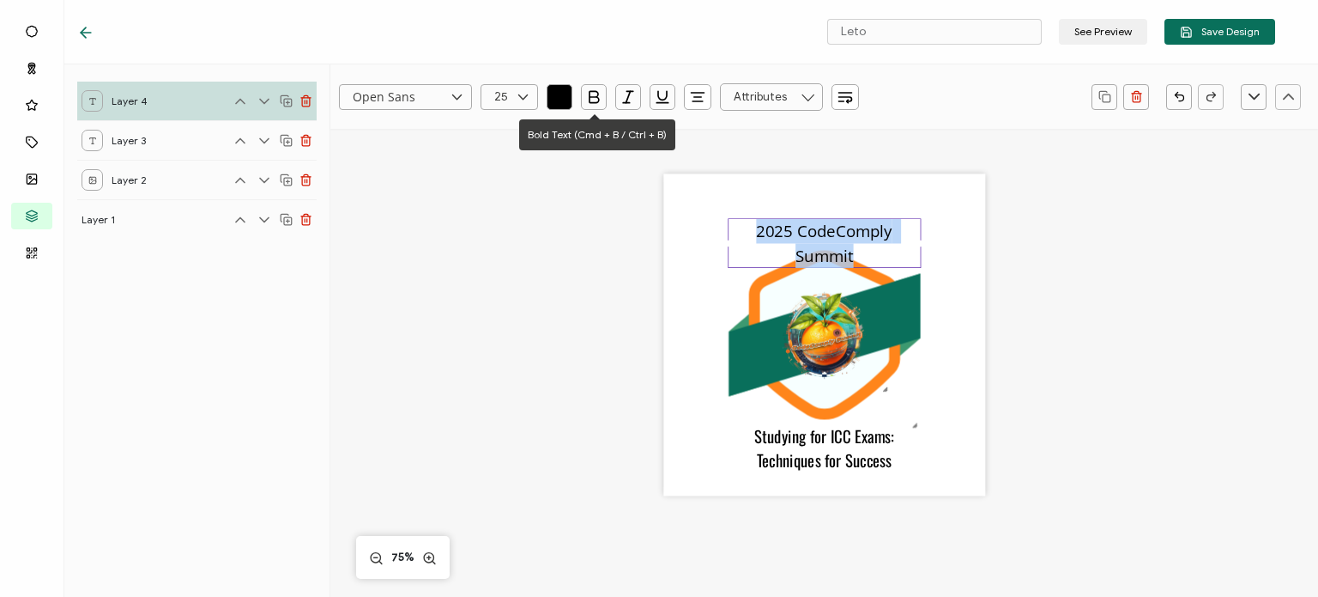
click at [597, 101] on icon "button" at bounding box center [594, 96] width 9 height 11
type input ""Open Sans""
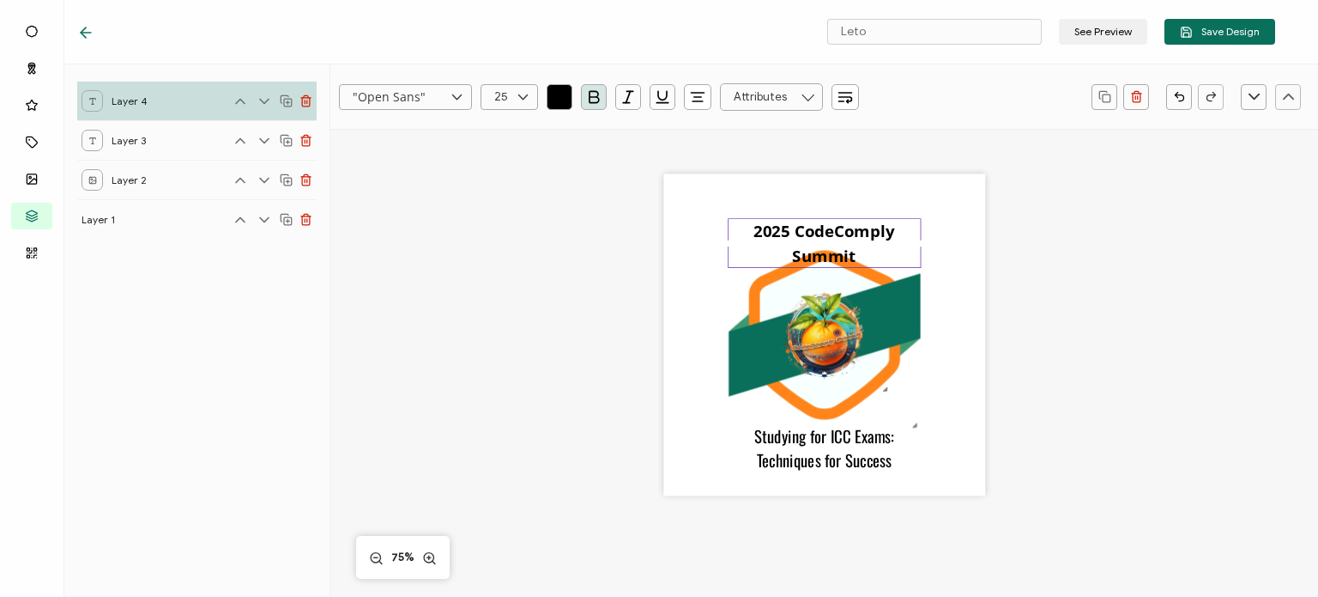
click at [439, 99] on input ""Open Sans"" at bounding box center [405, 97] width 133 height 26
click at [385, 281] on li "[PERSON_NAME]" at bounding box center [421, 275] width 162 height 29
click at [523, 102] on icon at bounding box center [522, 97] width 21 height 26
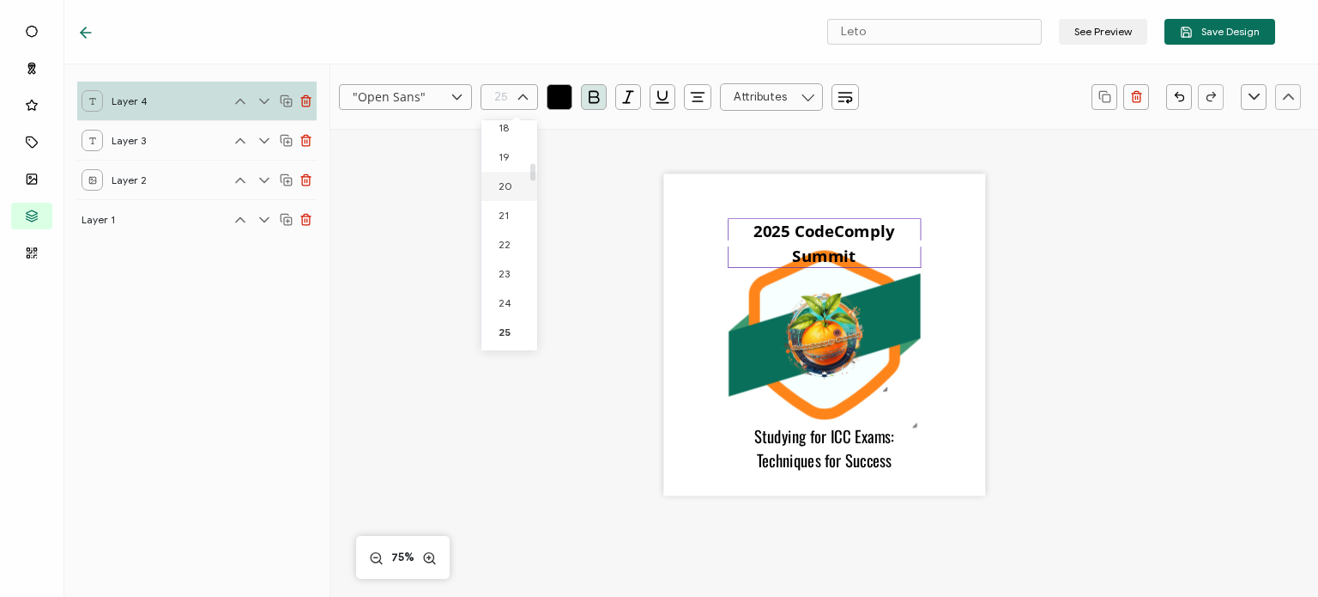
click at [500, 191] on span "20" at bounding box center [506, 185] width 14 height 13
type input "20"
click at [1244, 292] on div ""Open Sans" 20 RECIPIENT Recipient Name Recipient E-Mail CREDENTIAL Credential …" at bounding box center [824, 433] width 988 height 609
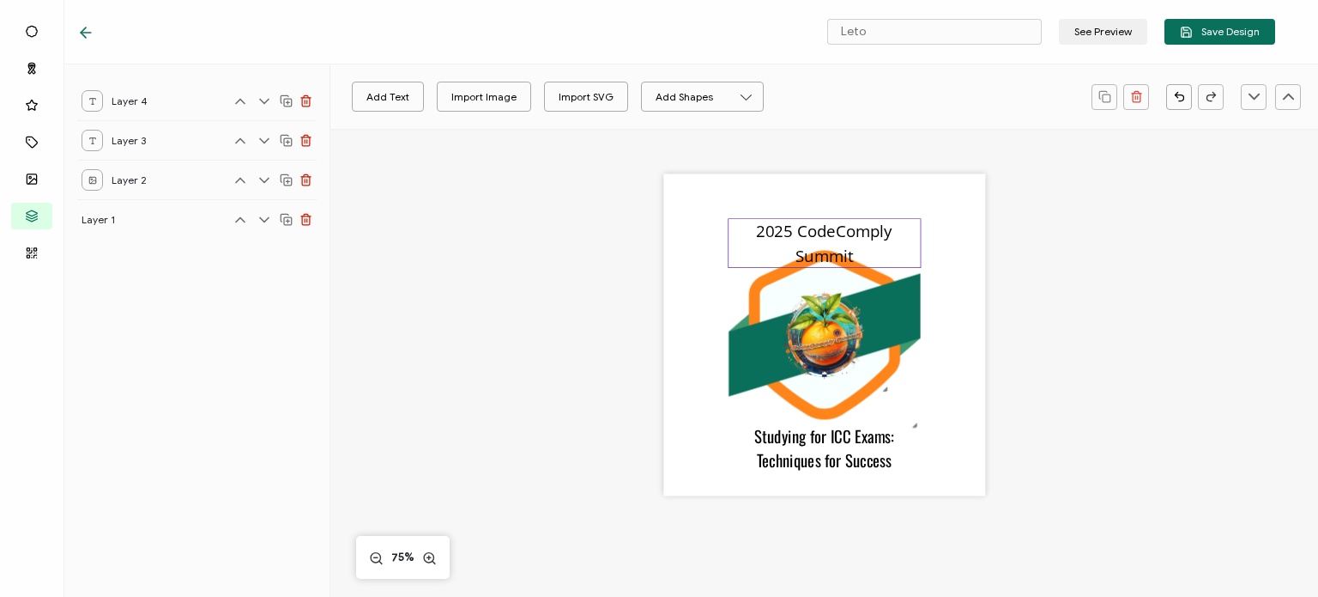
click at [845, 231] on pre "2025 CodeComply Summit" at bounding box center [826, 243] width 141 height 46
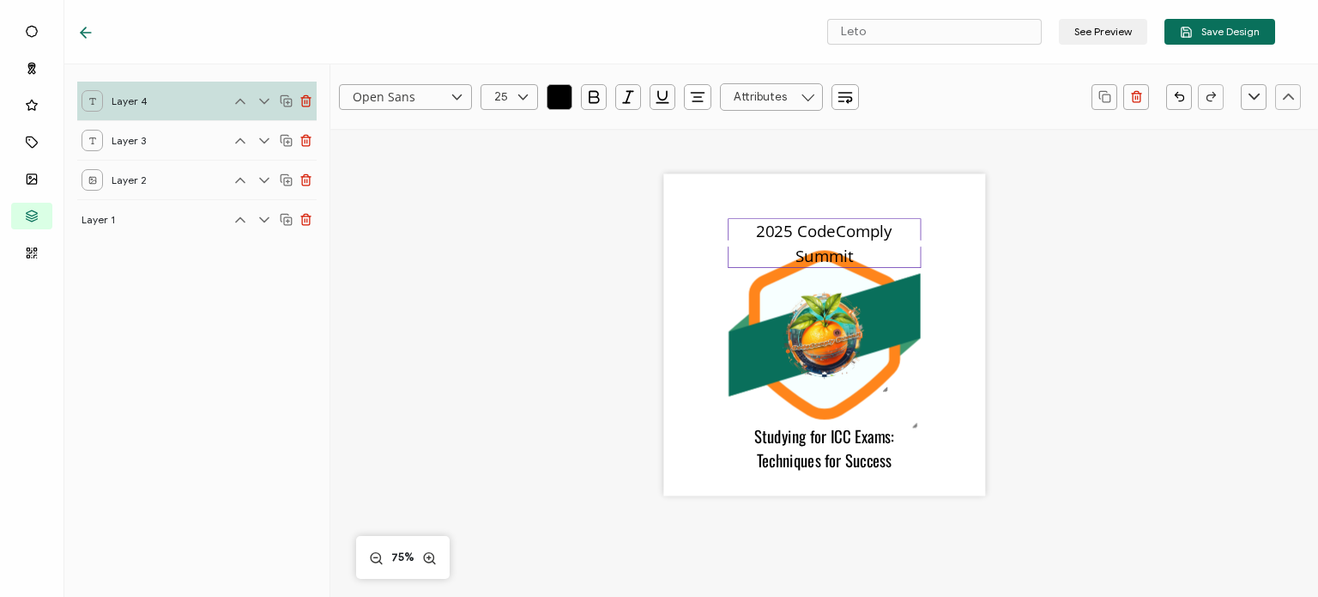
click at [844, 231] on pre "2025 CodeComply Summit" at bounding box center [826, 243] width 141 height 46
click at [516, 95] on icon at bounding box center [522, 97] width 21 height 26
click at [505, 131] on span "18" at bounding box center [504, 127] width 10 height 13
type input "18"
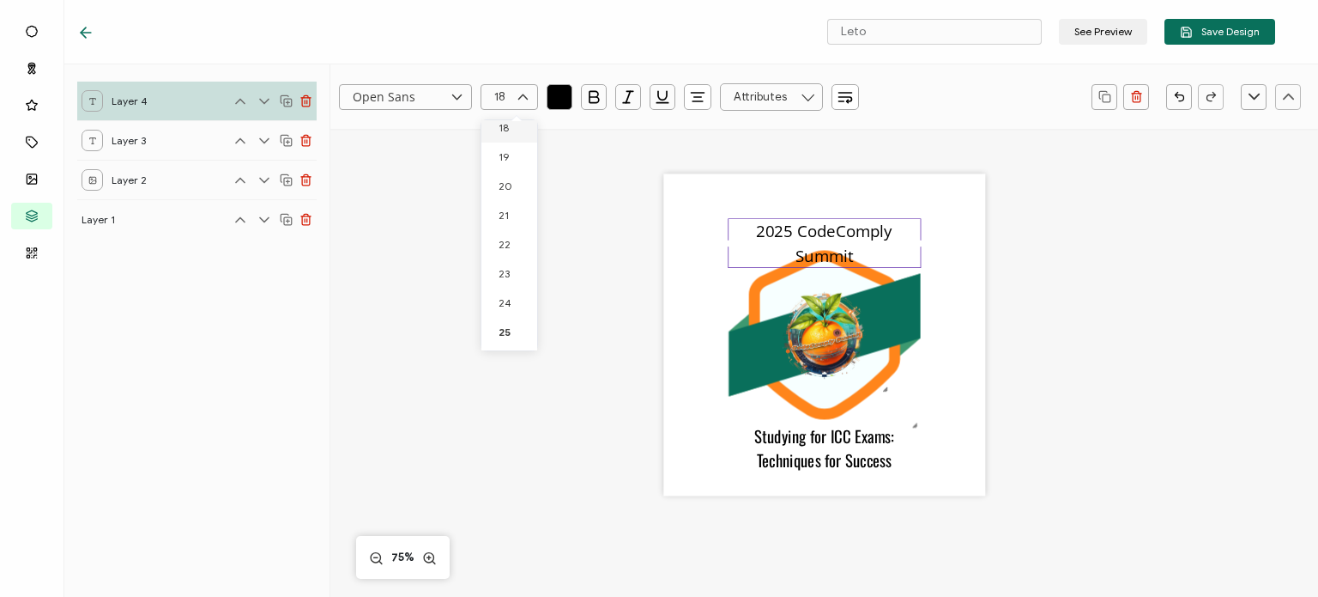
scroll to position [530, 0]
click at [595, 95] on icon "button" at bounding box center [593, 96] width 17 height 17
click at [422, 101] on input ""Open Sans"" at bounding box center [405, 97] width 133 height 26
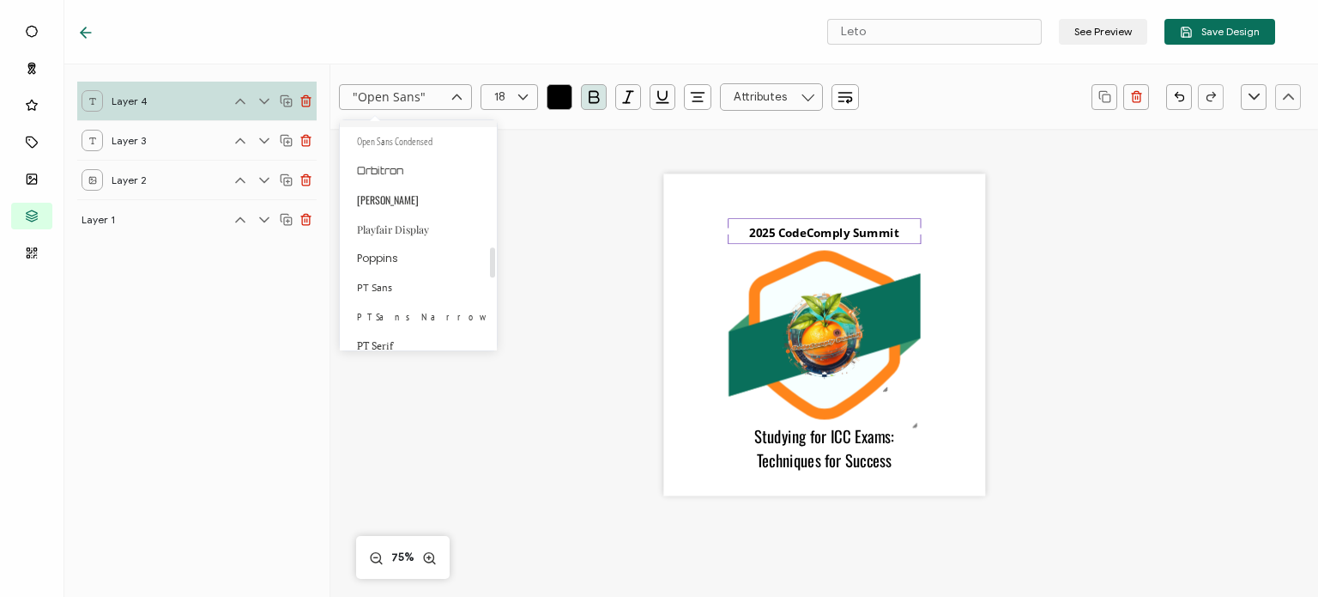
scroll to position [1030, 0]
click at [384, 198] on li "[PERSON_NAME]" at bounding box center [421, 189] width 162 height 29
click at [425, 100] on input ""Open Sans"" at bounding box center [405, 97] width 133 height 26
click at [389, 193] on li "[PERSON_NAME]" at bounding box center [421, 189] width 162 height 29
click at [751, 236] on span "2025 CodeComply Summit" at bounding box center [824, 232] width 150 height 15
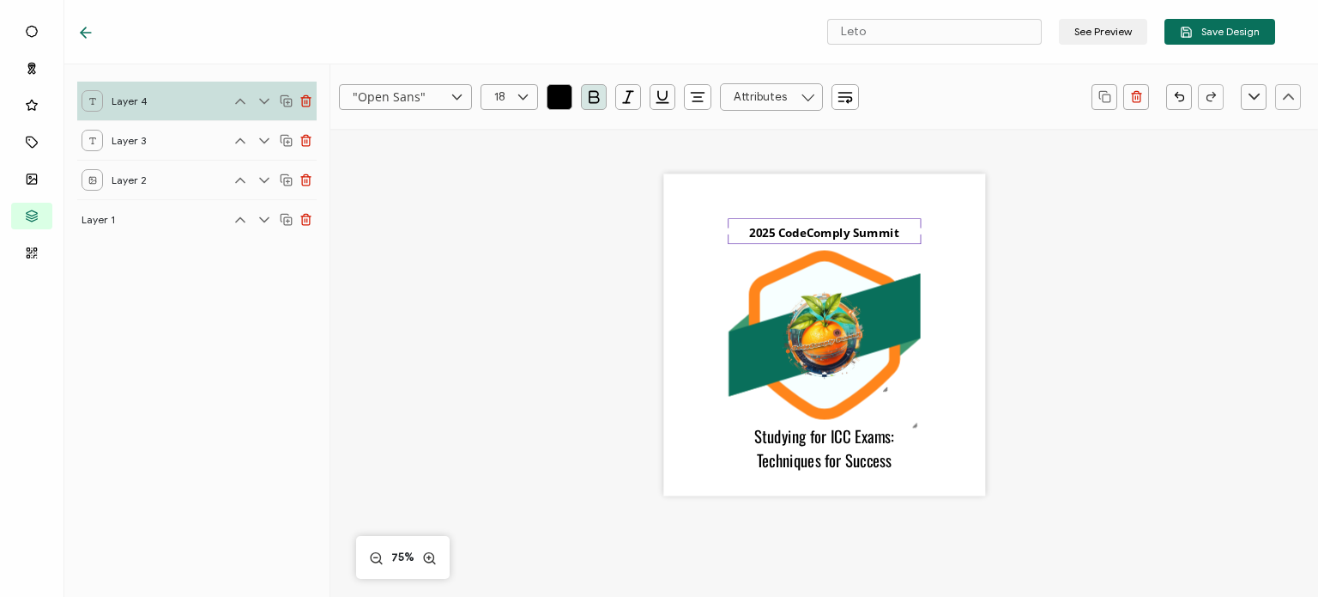
type input "Open Sans"
type input "25"
type input ""Open Sans""
type input "18"
click at [451, 98] on icon at bounding box center [456, 97] width 21 height 26
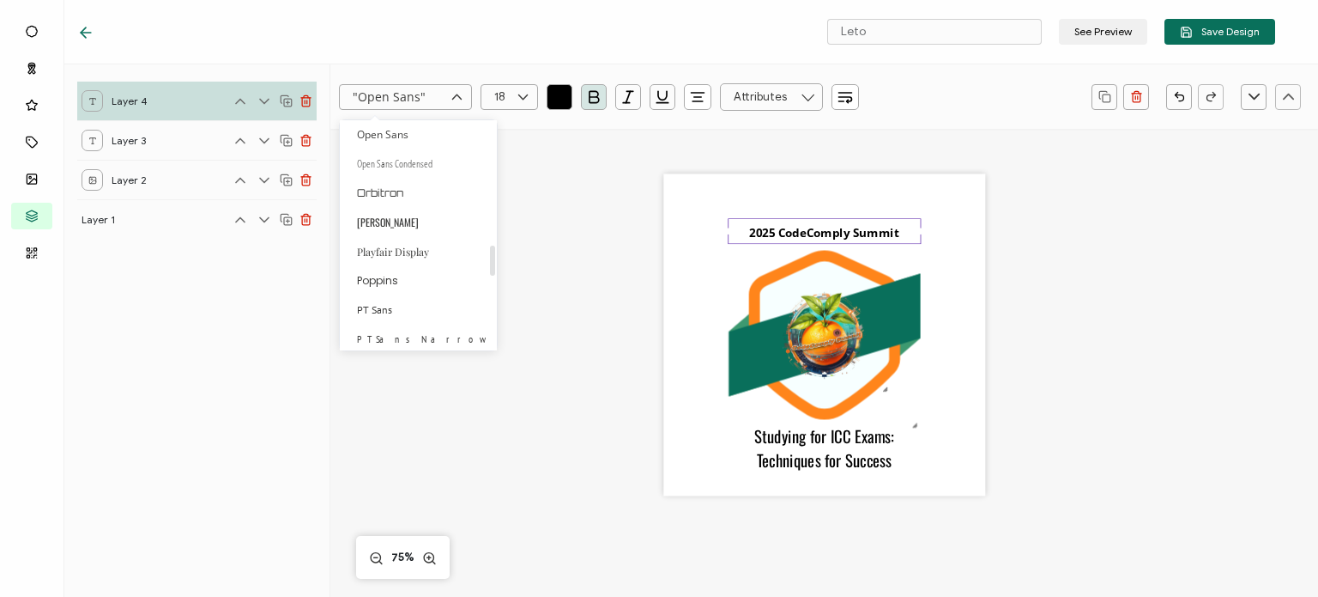
scroll to position [944, 0]
click at [376, 281] on span "[PERSON_NAME]" at bounding box center [388, 275] width 62 height 15
click at [821, 227] on span "2025 CodeComply Summit" at bounding box center [824, 232] width 150 height 15
type input "Open Sans"
type input "25"
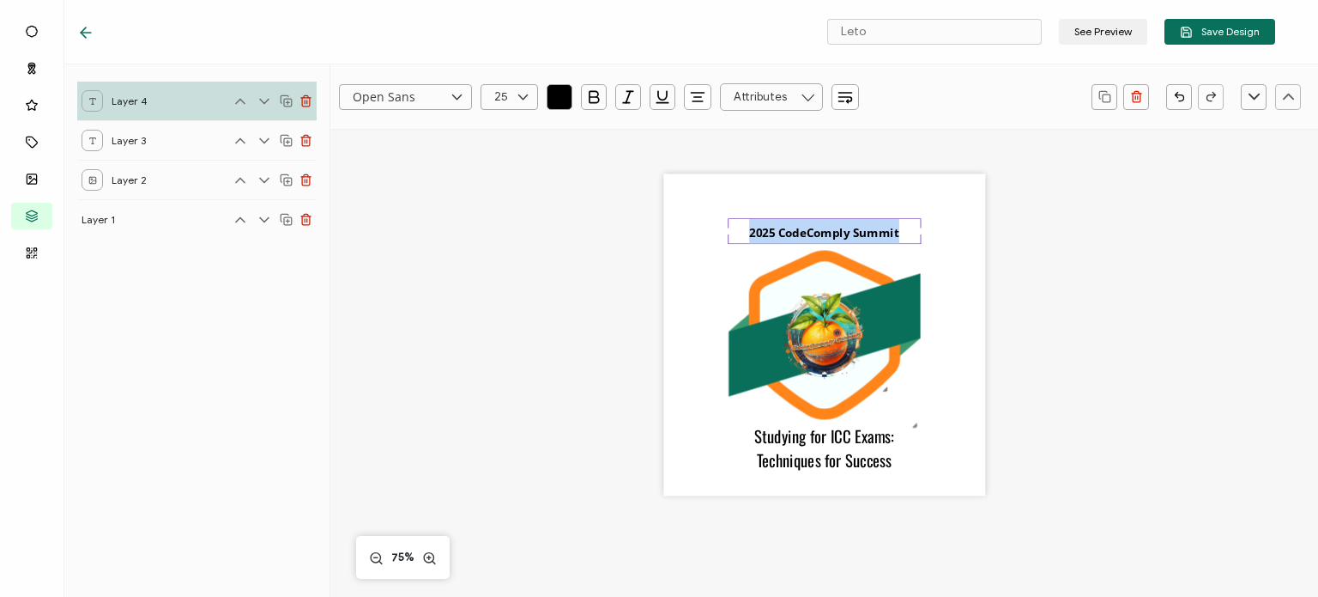
type input ""Open Sans""
type input "18"
click at [410, 88] on input ""Open Sans"" at bounding box center [405, 97] width 133 height 26
click at [760, 238] on span "2025 CodeComply Summit" at bounding box center [824, 232] width 150 height 15
type input "Open Sans"
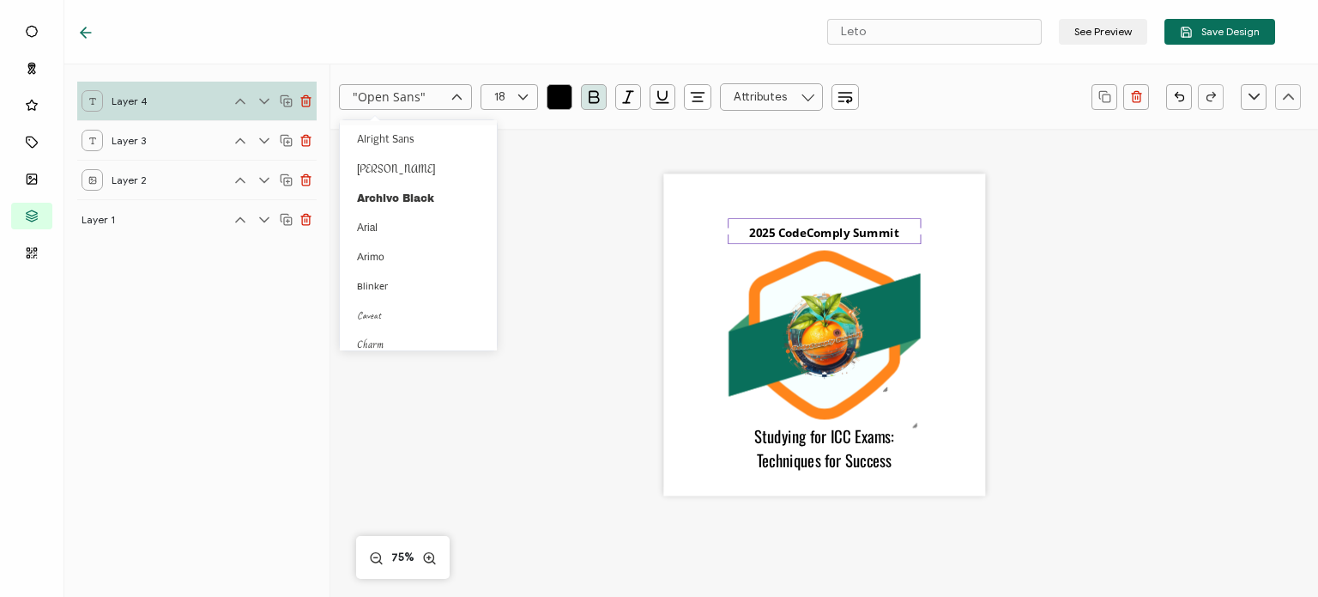
type input "25"
type input ""Open Sans""
type input "18"
click at [463, 98] on icon at bounding box center [456, 97] width 21 height 26
click at [398, 260] on li "Arimo" at bounding box center [421, 256] width 162 height 29
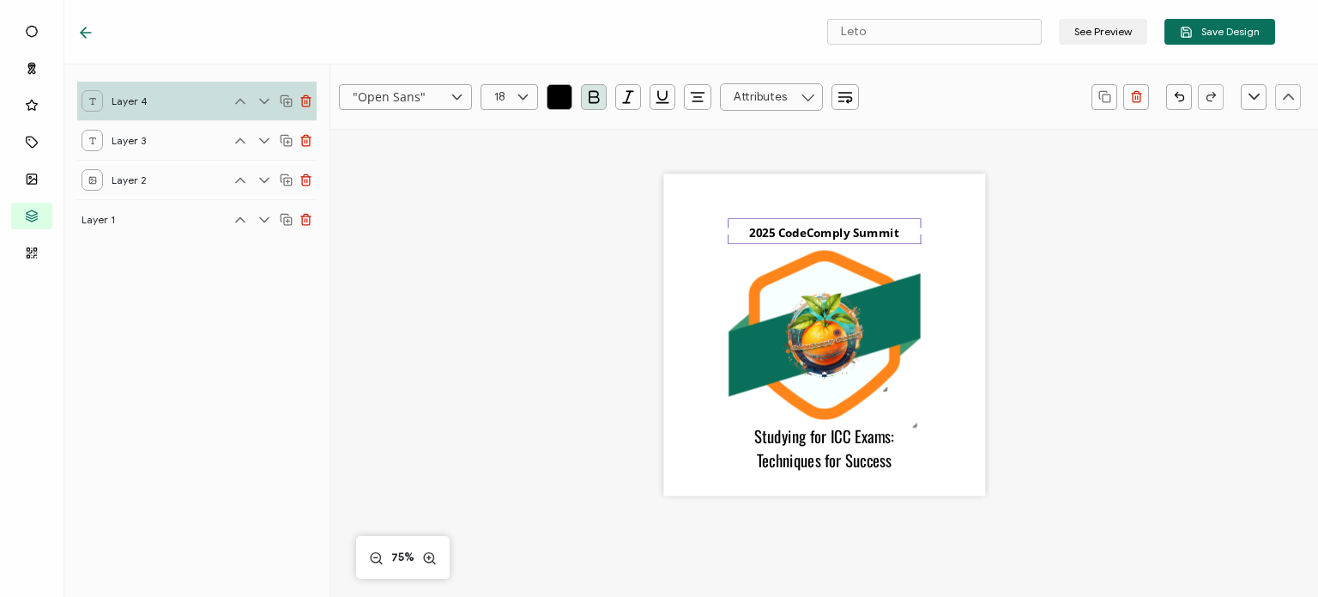
click at [1073, 476] on div ".uuid-b06ebba1-4726-4e91-8962-e40fb42ef6b9{}.uuid-39eea4b2-4555-4292-b4b9-40696…" at bounding box center [824, 357] width 741 height 457
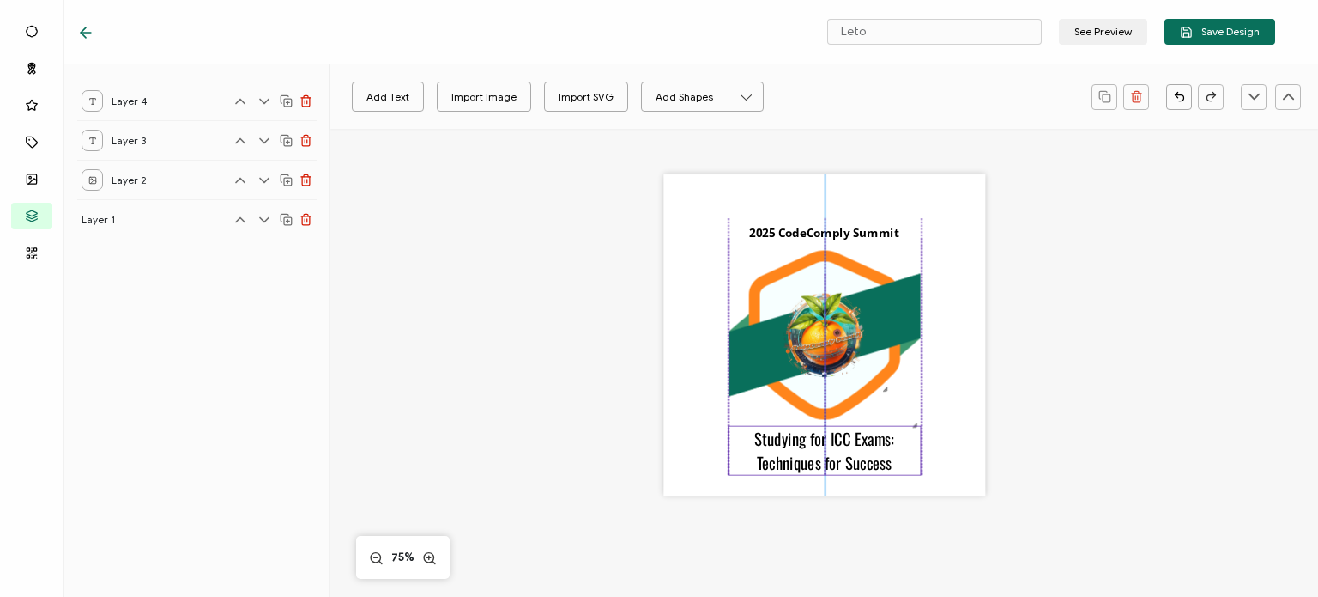
click at [796, 443] on pre "Studying for ICC Exams: Techniques for Success" at bounding box center [825, 450] width 143 height 48
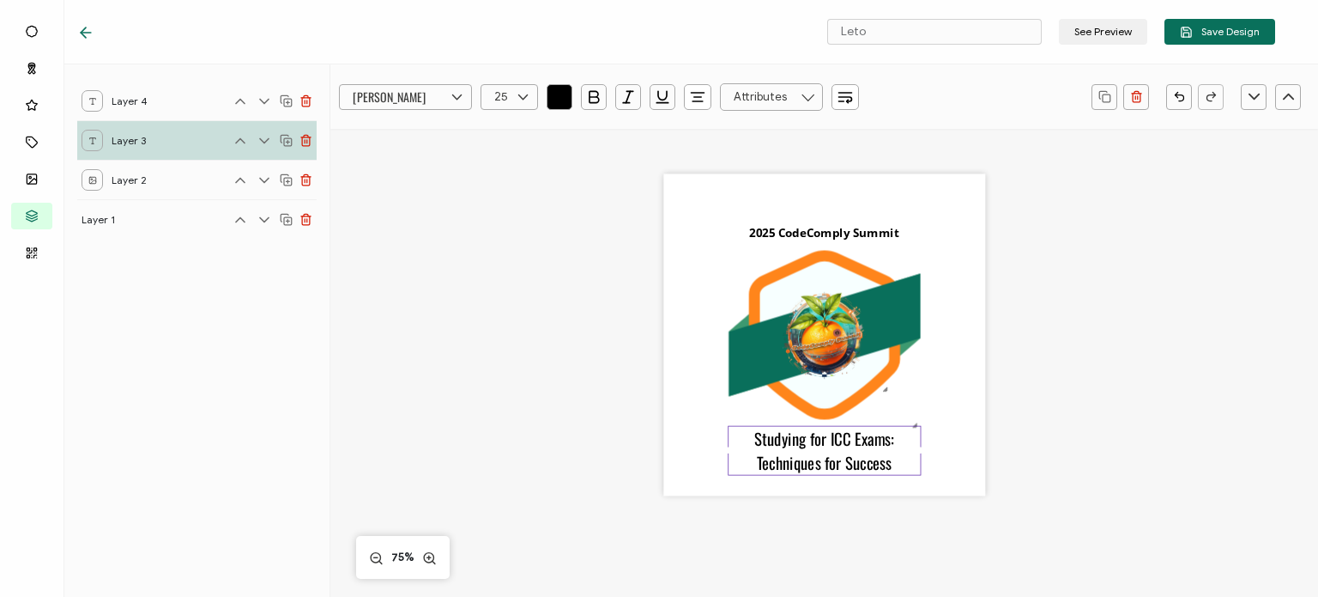
click at [601, 357] on div ".uuid-b06ebba1-4726-4e91-8962-e40fb42ef6b9{}.uuid-39eea4b2-4555-4292-b4b9-40696…" at bounding box center [824, 357] width 741 height 457
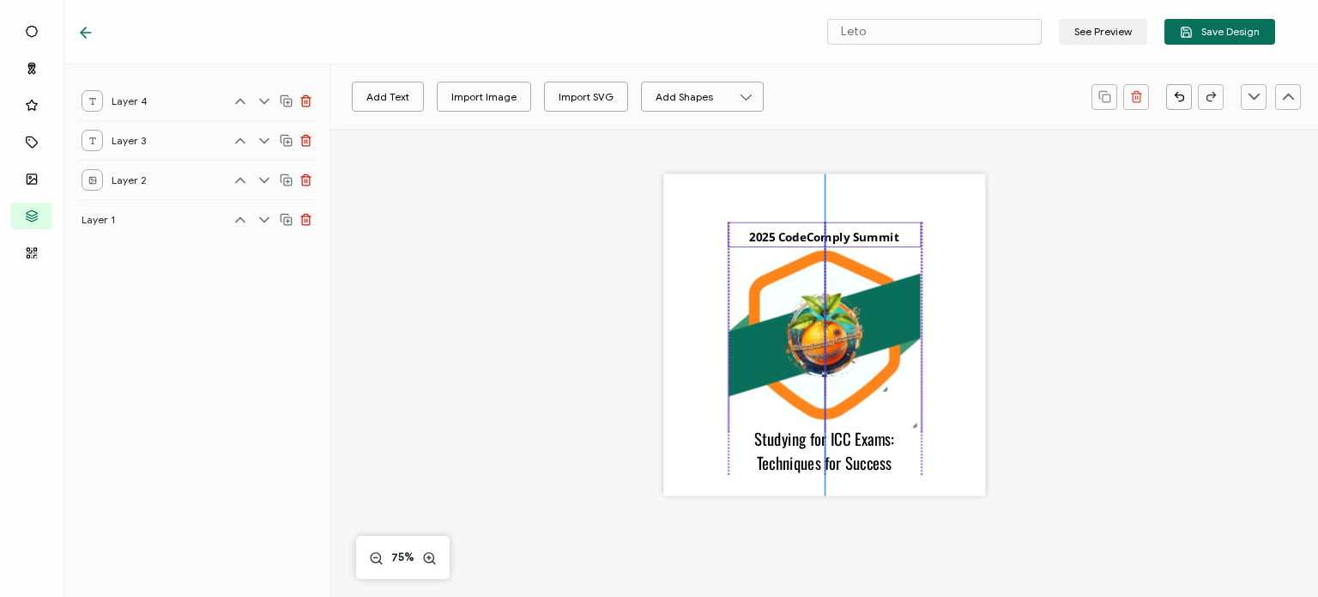
click at [779, 245] on pre "2025 CodeComply Summit" at bounding box center [824, 234] width 150 height 22
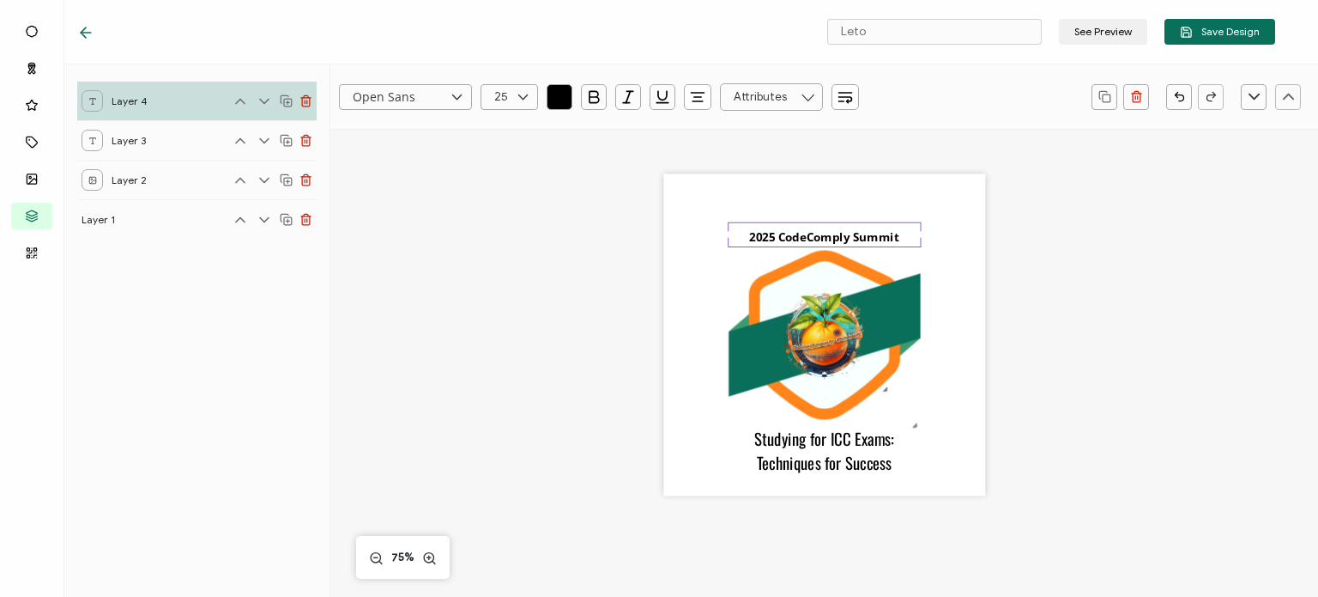
click at [457, 99] on icon at bounding box center [456, 97] width 21 height 26
click at [396, 334] on li "[PERSON_NAME]" at bounding box center [421, 333] width 162 height 29
type input "[PERSON_NAME]"
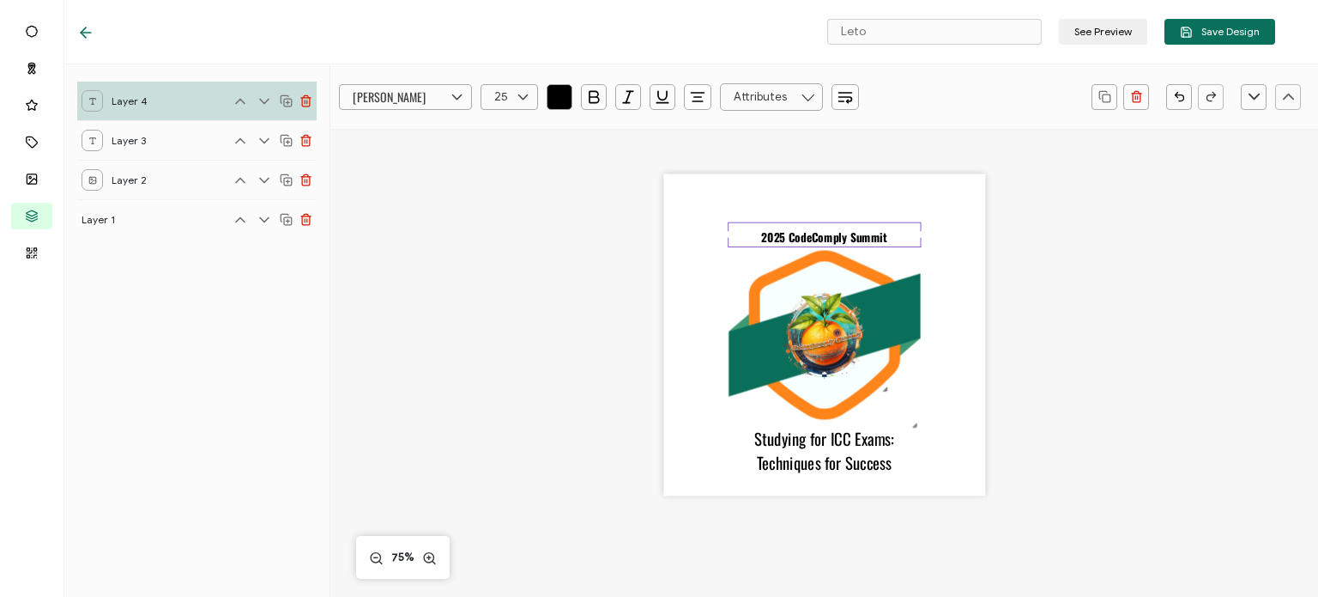
click at [488, 324] on div ".uuid-b06ebba1-4726-4e91-8962-e40fb42ef6b9{}.uuid-39eea4b2-4555-4292-b4b9-40696…" at bounding box center [824, 357] width 741 height 457
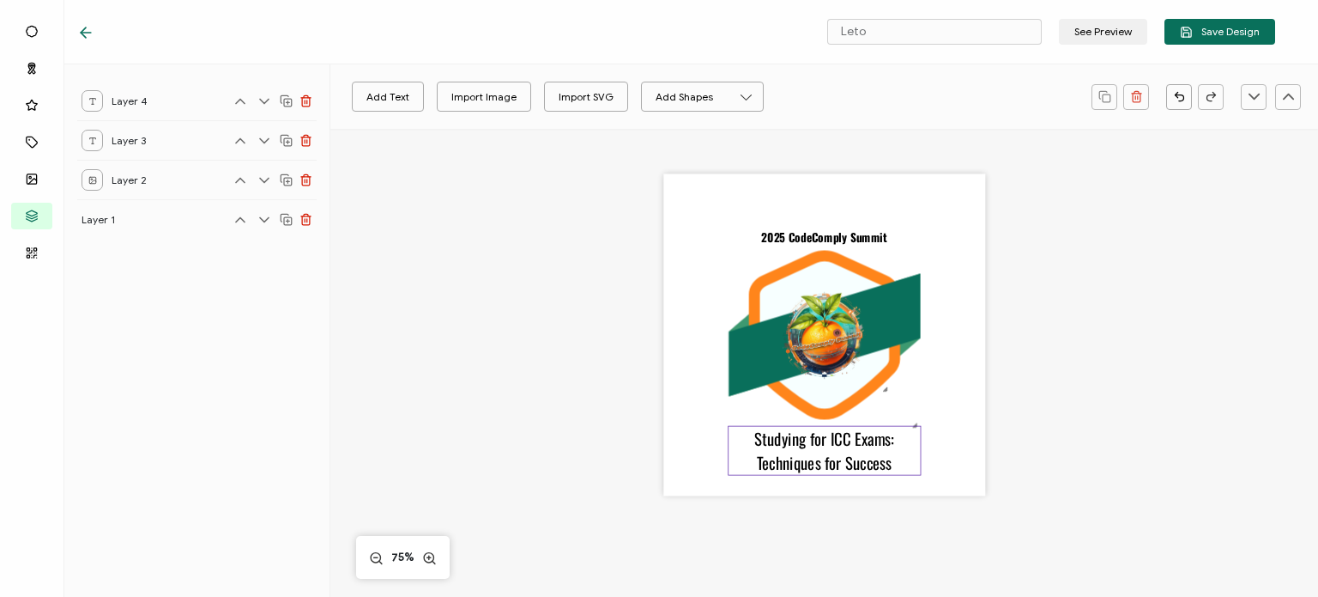
click at [818, 447] on pre "Studying for ICC Exams: Techniques for Success" at bounding box center [825, 450] width 143 height 48
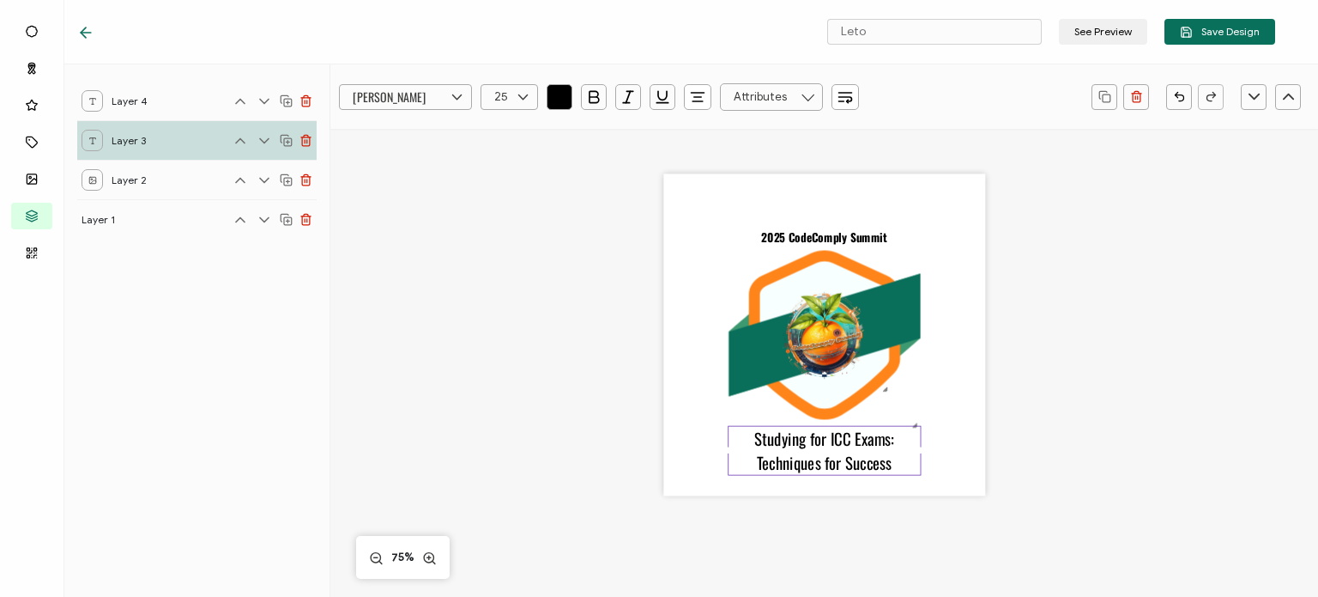
click at [558, 94] on icon "button" at bounding box center [559, 95] width 9 height 9
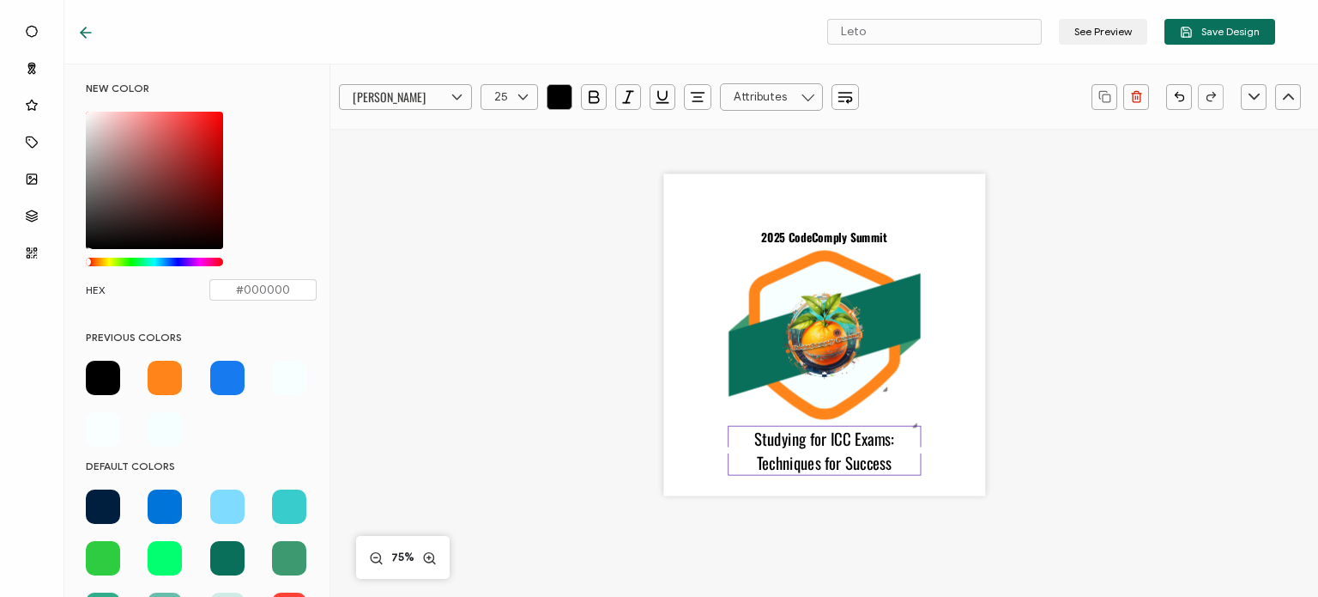
scroll to position [244, 0]
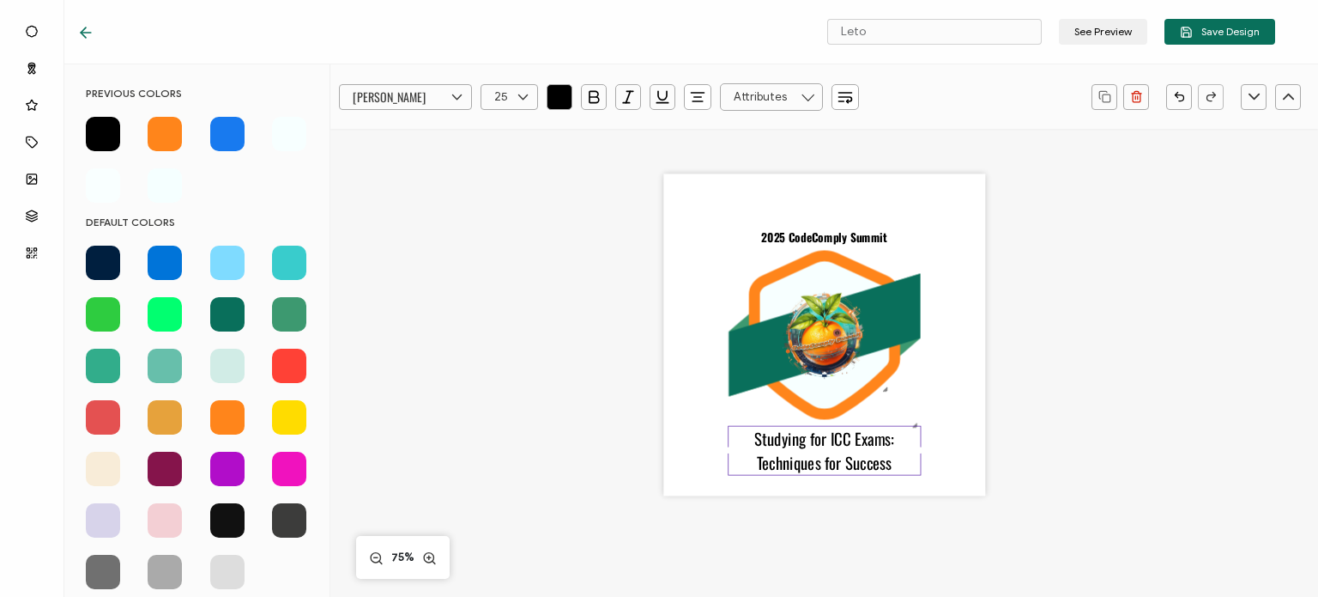
click at [160, 415] on span at bounding box center [165, 417] width 34 height 34
type input "#E6A23C"
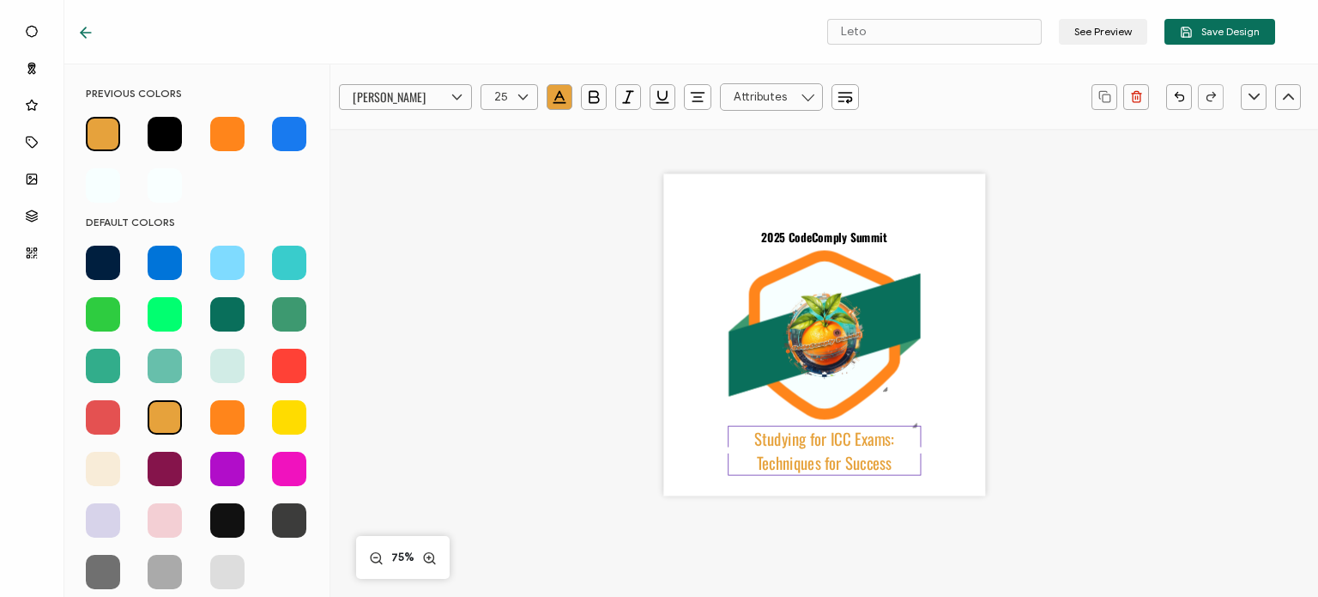
click at [365, 425] on div "[PERSON_NAME] Alright Sans [PERSON_NAME] Archivo Black Arial Arimo Blinker Cave…" at bounding box center [824, 433] width 988 height 609
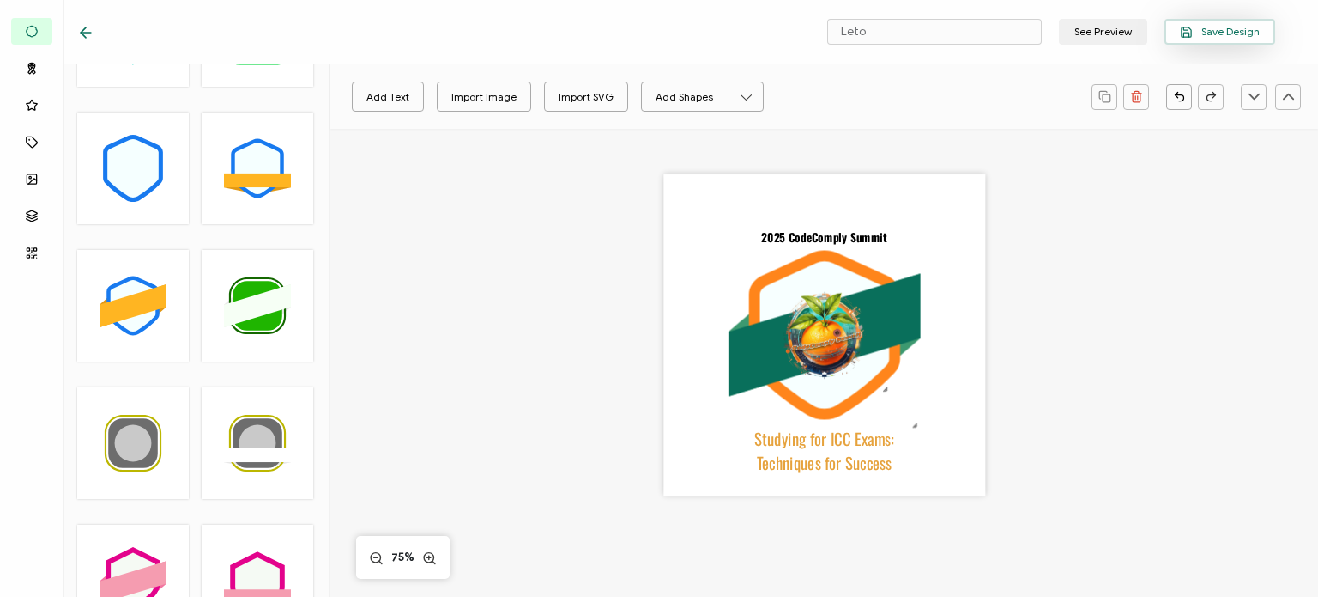
click at [1211, 30] on span "Save Design" at bounding box center [1220, 32] width 80 height 13
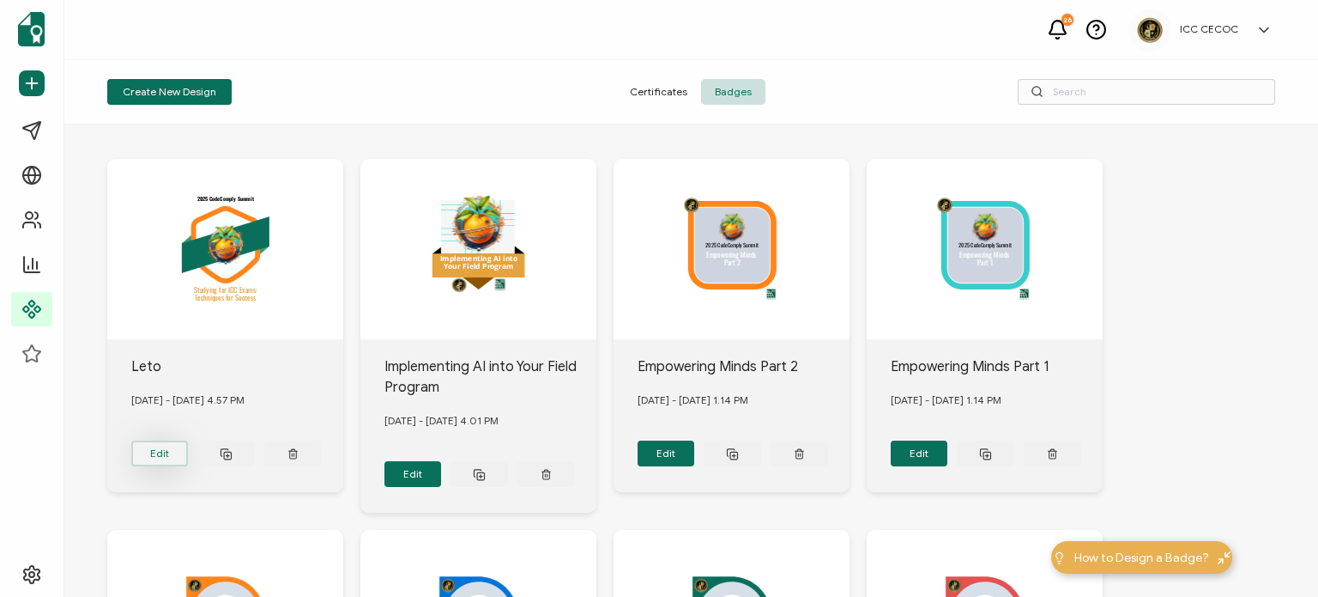
click at [159, 451] on button "Edit" at bounding box center [160, 453] width 58 height 26
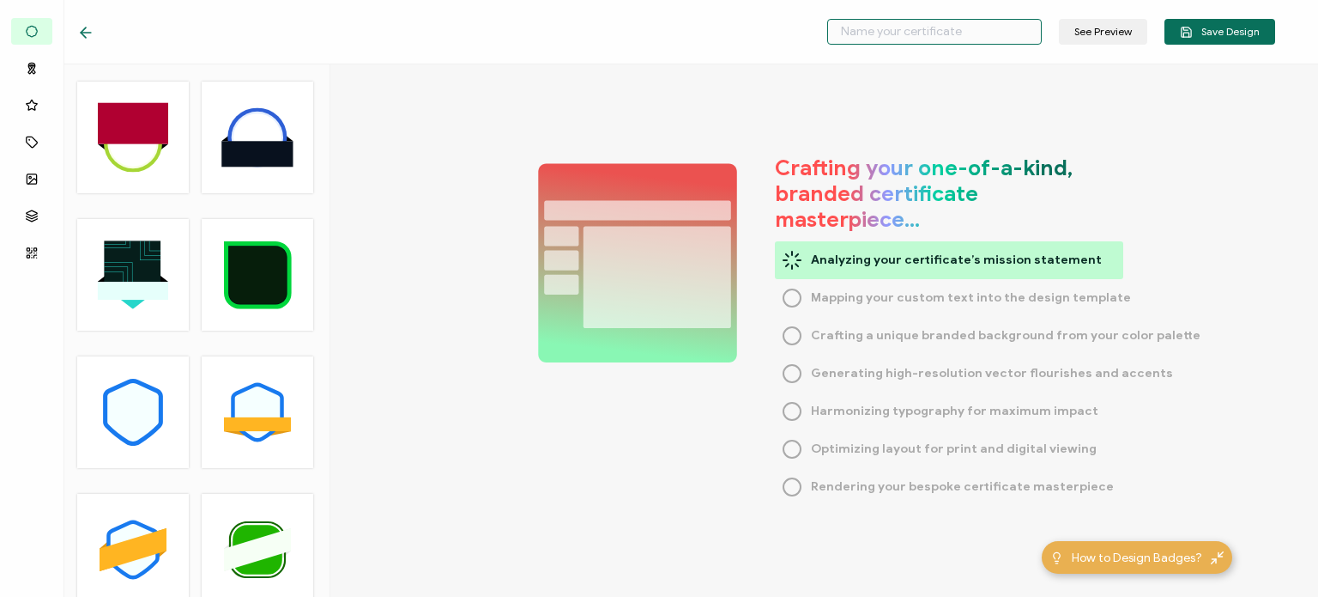
click at [910, 25] on input "text" at bounding box center [934, 32] width 215 height 26
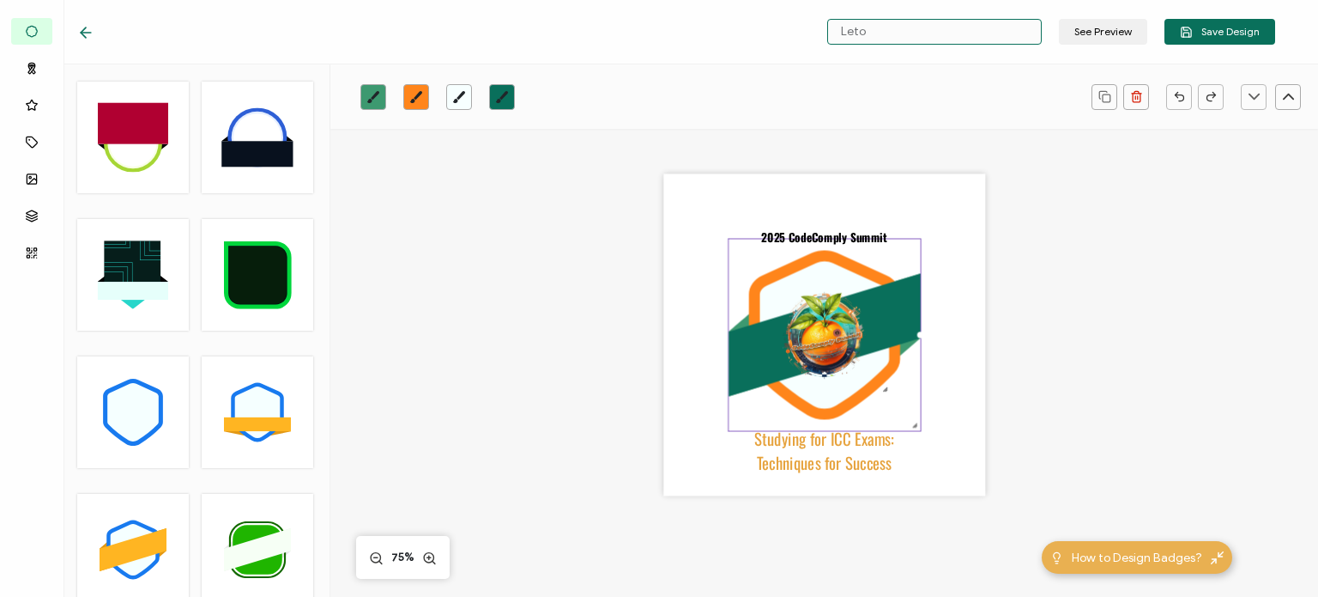
drag, startPoint x: 886, startPoint y: 30, endPoint x: 817, endPoint y: 33, distance: 68.7
click at [817, 33] on div "Leto See Preview Save Design" at bounding box center [676, 32] width 1284 height 64
paste input "Studying for ICC Exams: Techniques for Success"
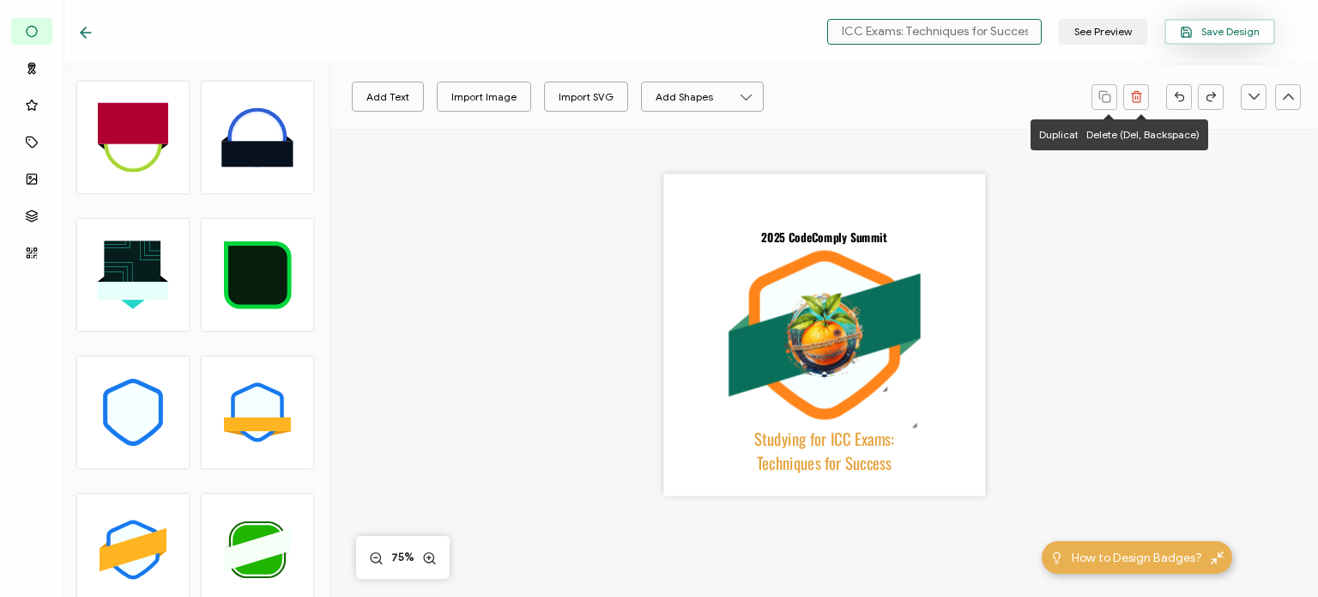
type input "Studying for ICC Exams: Techniques for Success"
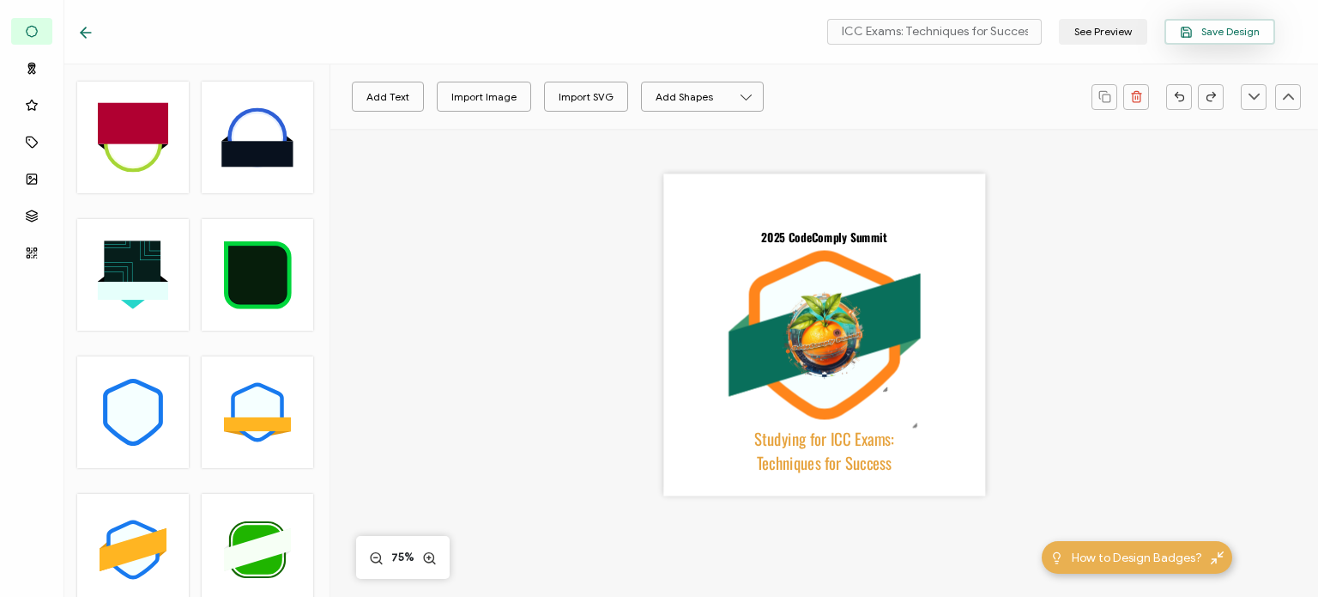
click at [1208, 38] on button "Save Design" at bounding box center [1220, 32] width 111 height 26
click at [1210, 33] on span "Save Design" at bounding box center [1220, 32] width 80 height 13
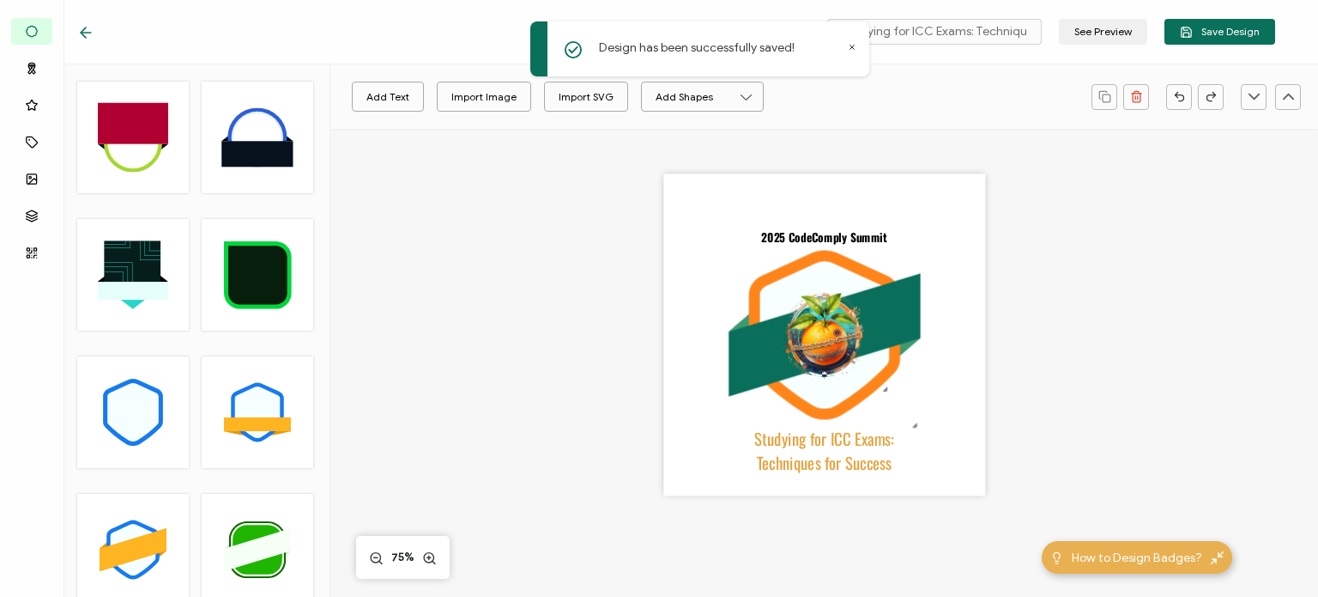
click at [91, 32] on icon at bounding box center [85, 32] width 17 height 17
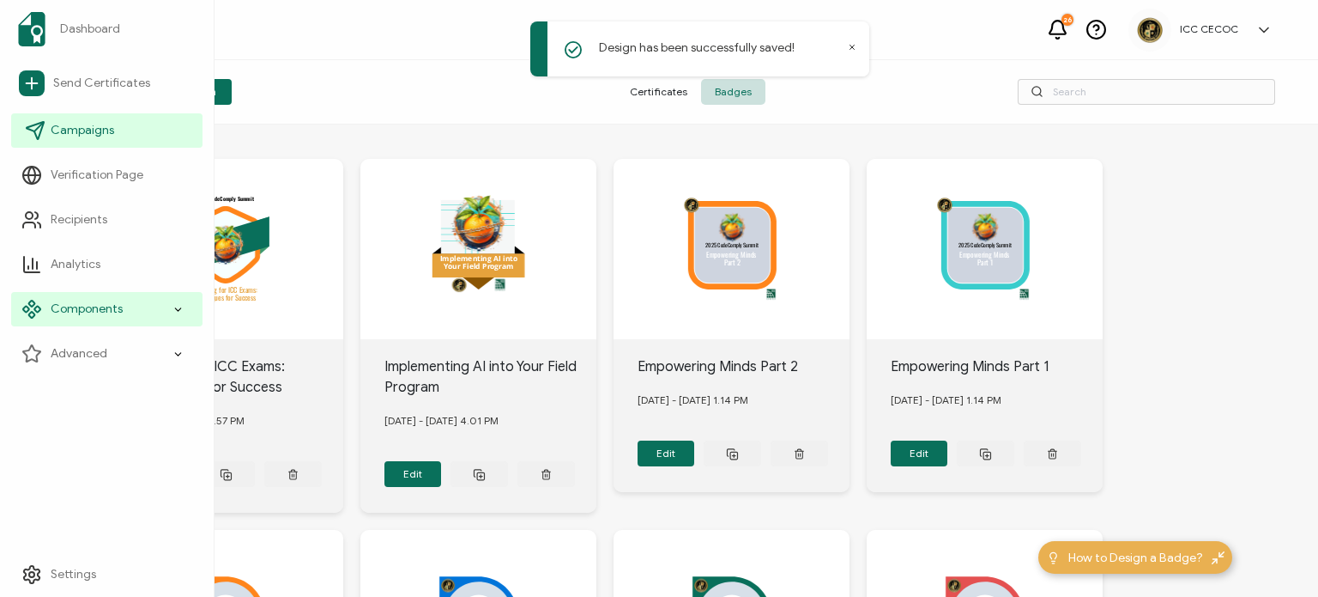
click at [73, 139] on link "Campaigns" at bounding box center [106, 130] width 191 height 34
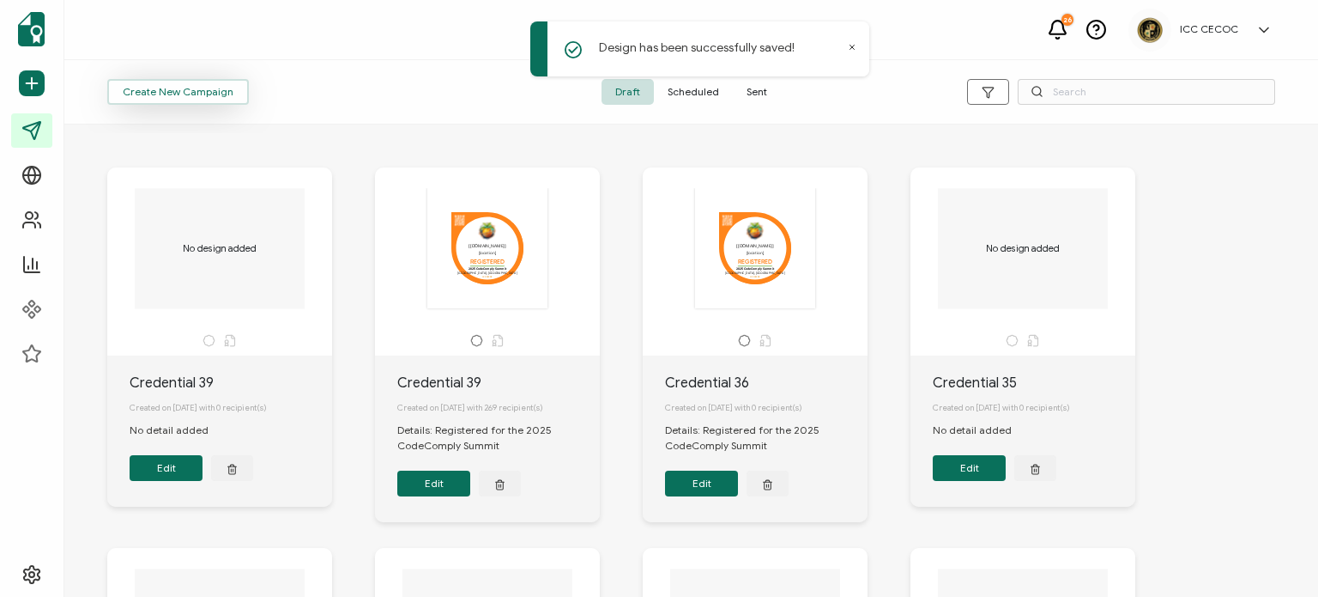
click at [191, 99] on button "Create New Campaign" at bounding box center [178, 92] width 142 height 26
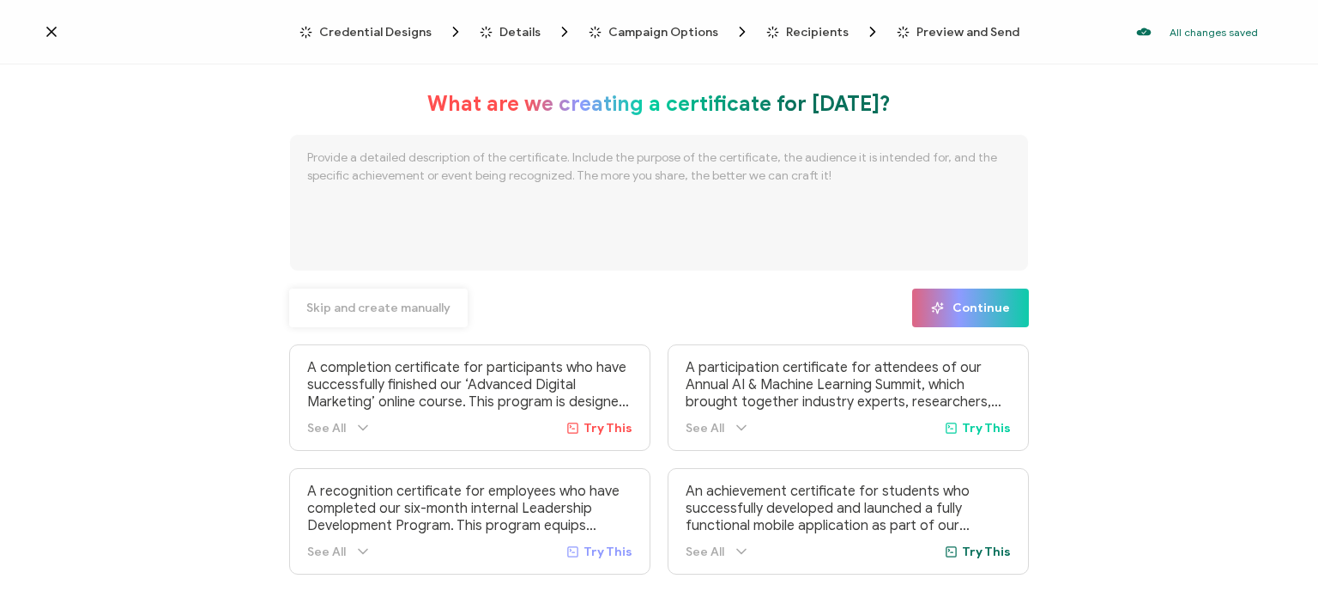
click at [371, 316] on button "Skip and create manually" at bounding box center [378, 307] width 179 height 39
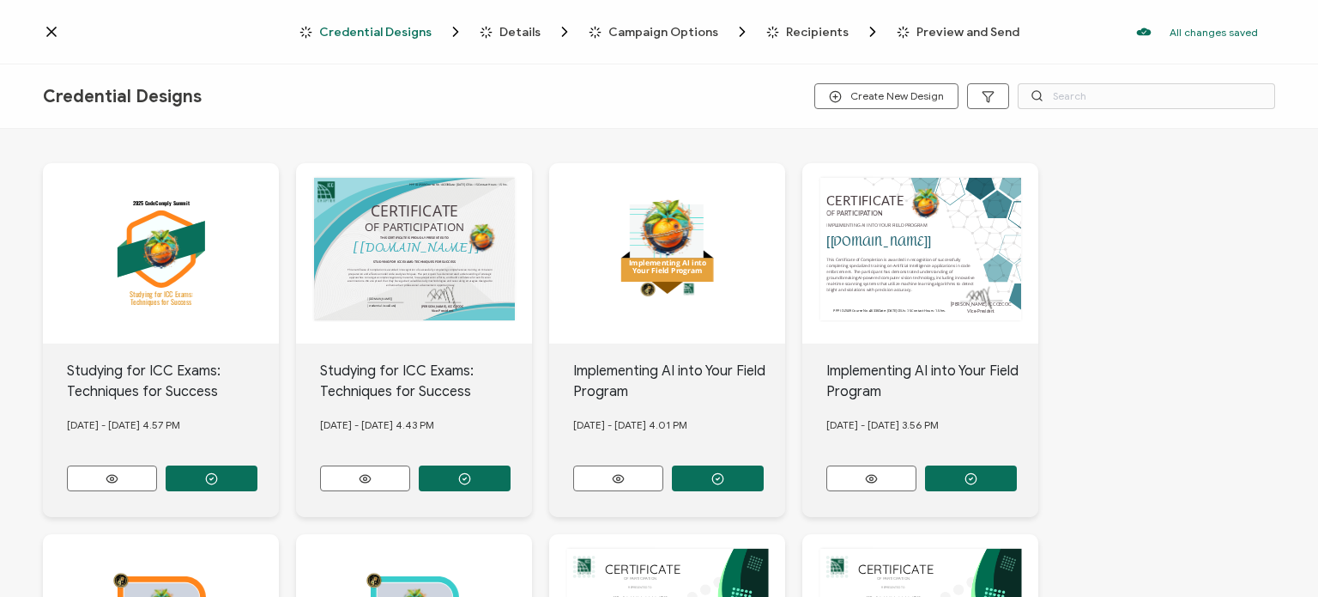
click at [279, 316] on div "OF PARTICIPATION THIS CERTIFICATE IS PROUDLY PRESENTED TO [[DOMAIN_NAME]] STUDY…" at bounding box center [161, 253] width 236 height 180
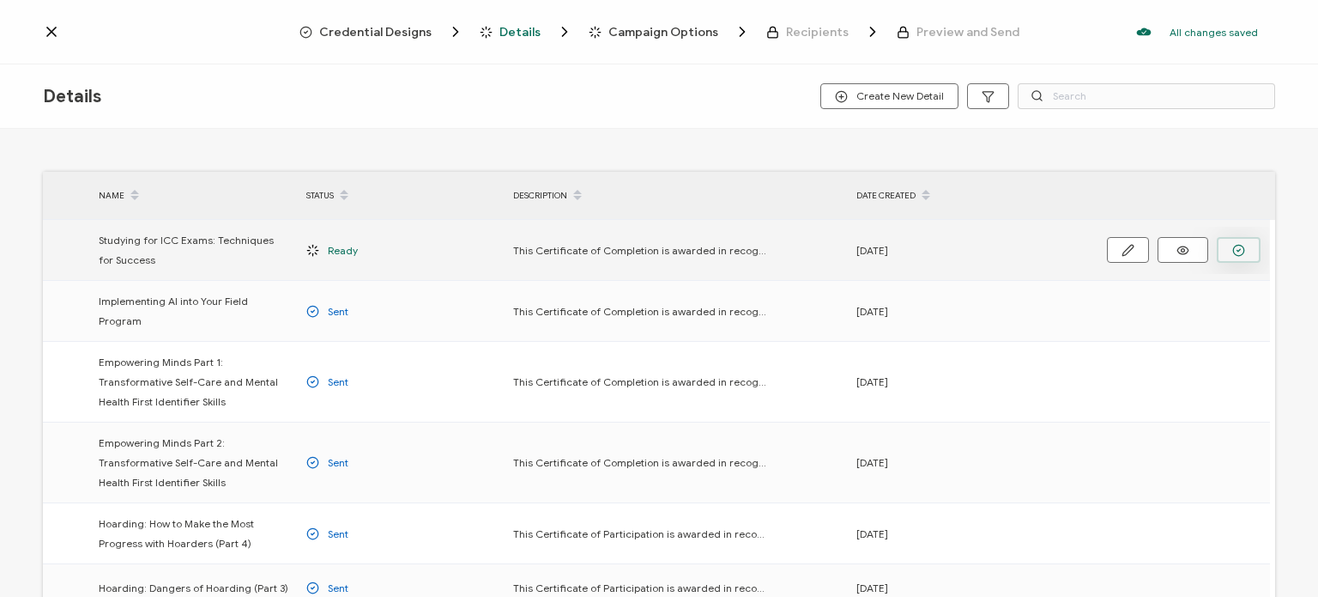
click at [1234, 249] on icon "button" at bounding box center [1239, 250] width 13 height 13
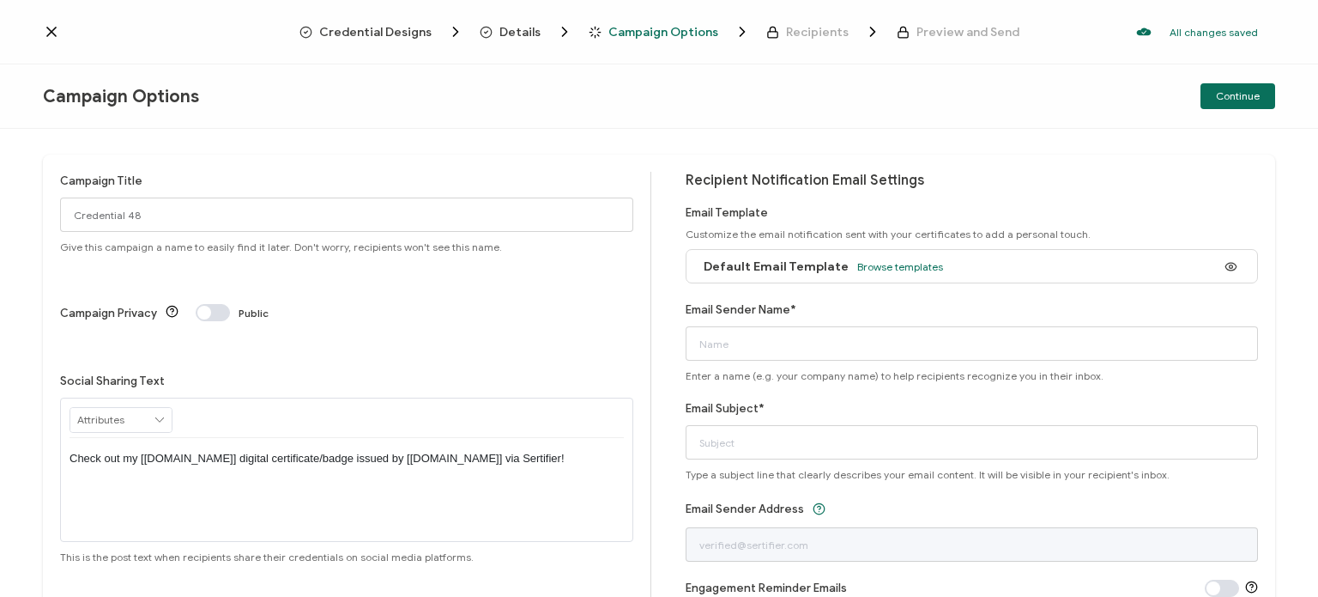
click at [384, 37] on span "Credential Designs" at bounding box center [375, 32] width 112 height 13
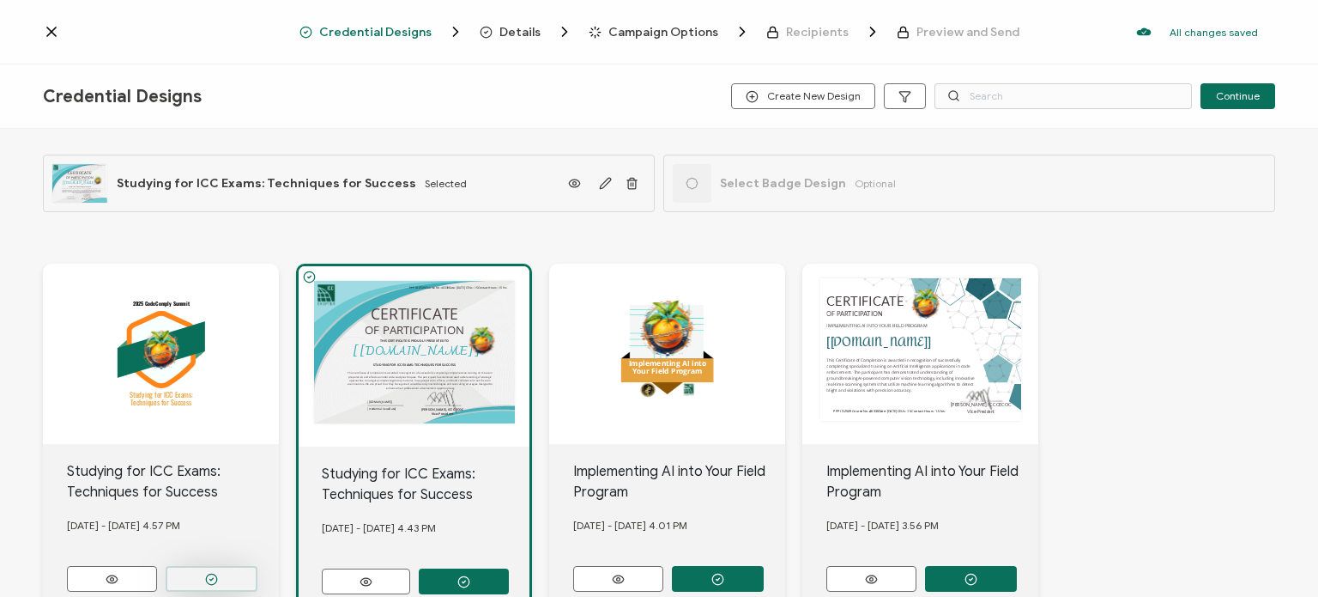
click at [216, 578] on icon "button" at bounding box center [211, 578] width 13 height 13
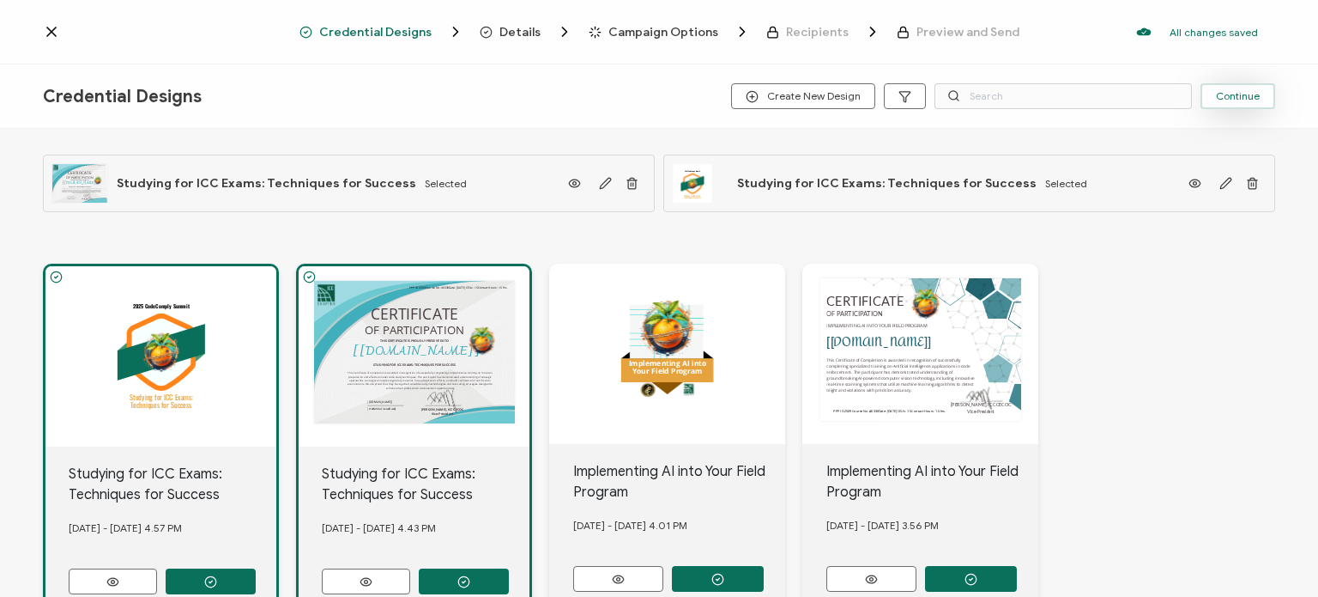
click at [1222, 96] on span "Continue" at bounding box center [1238, 96] width 44 height 10
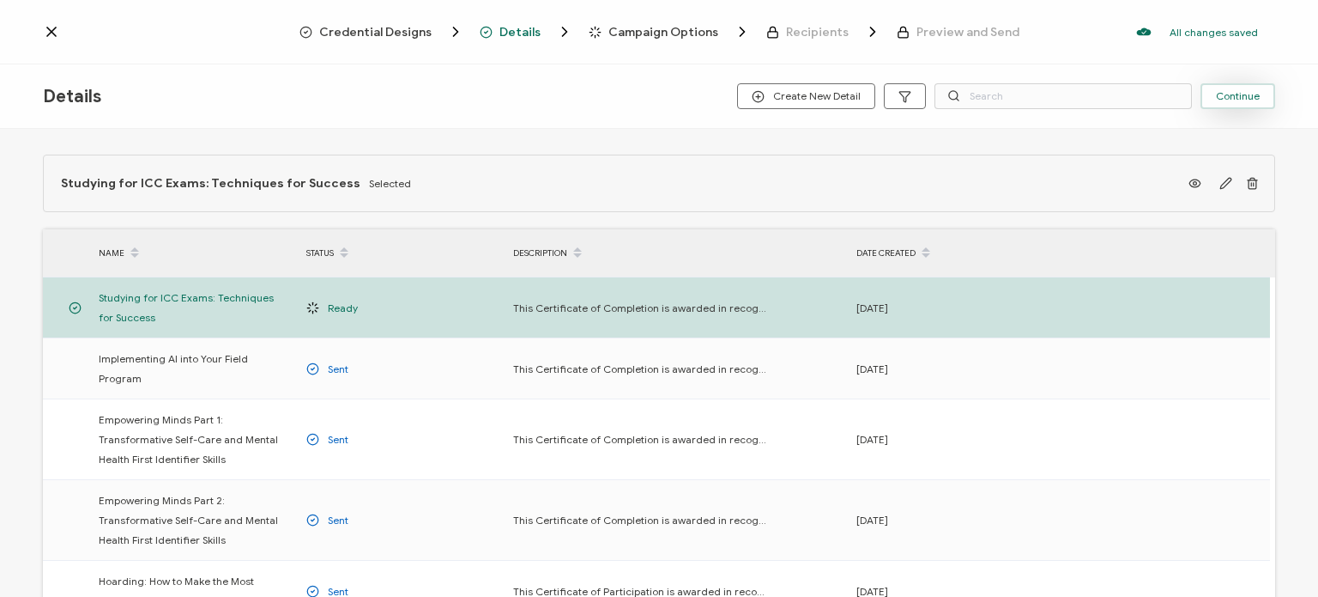
click at [1253, 99] on span "Continue" at bounding box center [1238, 96] width 44 height 10
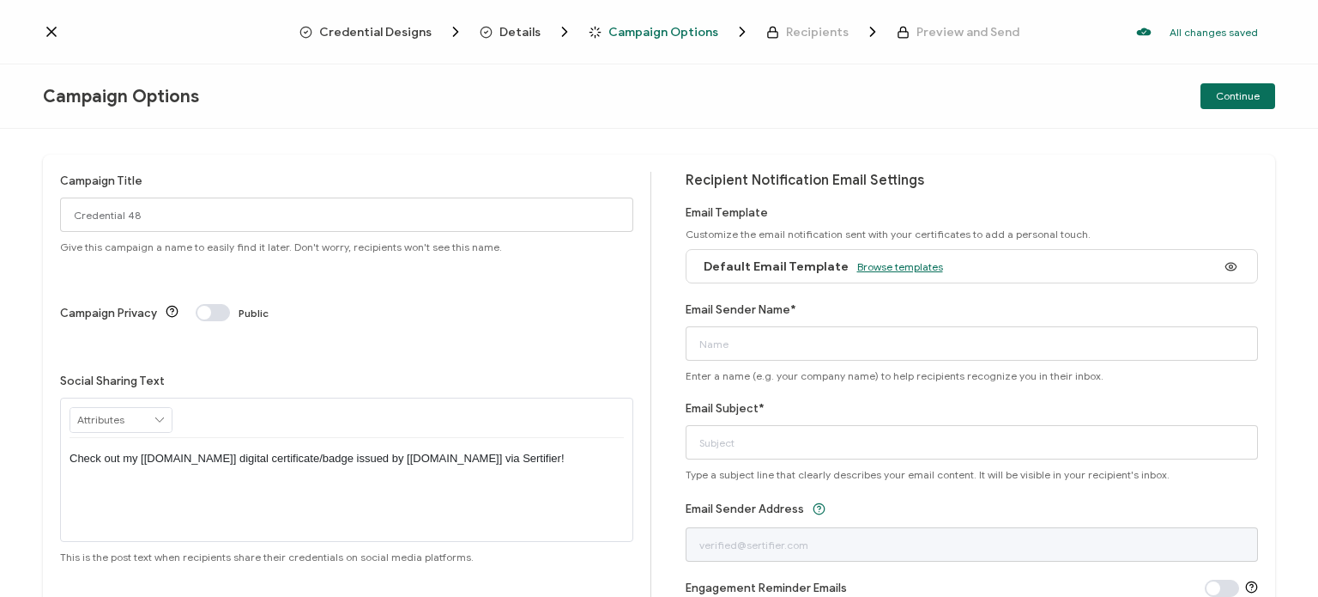
click at [868, 263] on span "Browse templates" at bounding box center [900, 266] width 86 height 13
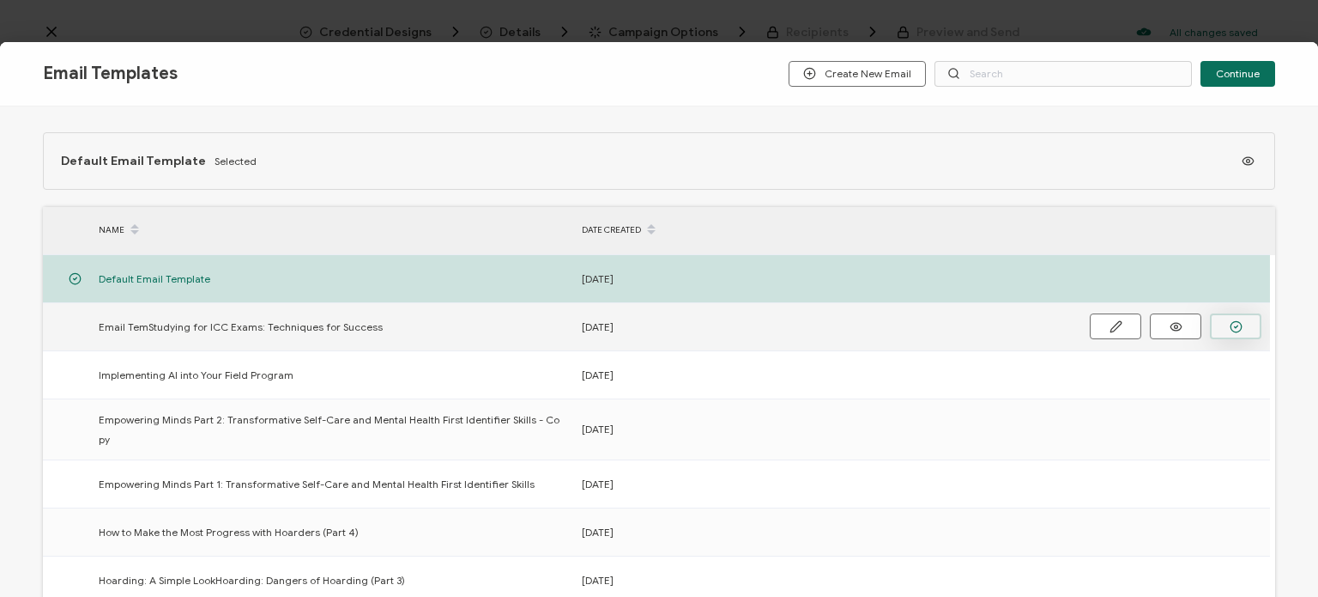
click at [1231, 324] on circle "button" at bounding box center [1236, 326] width 11 height 11
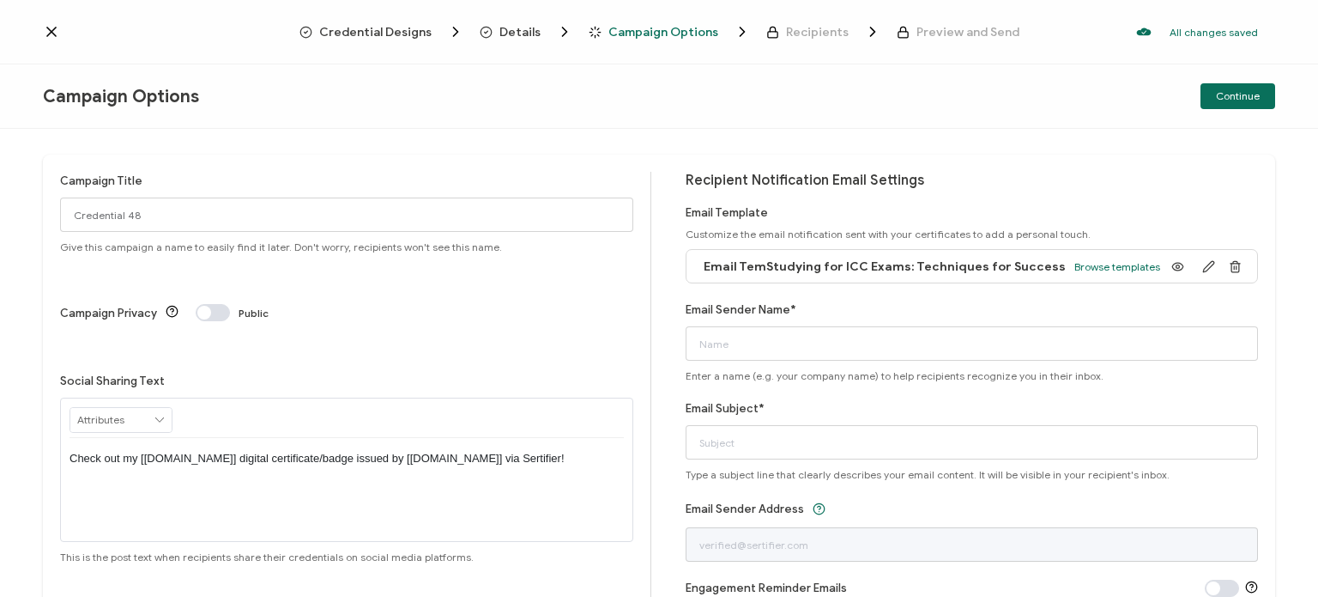
click at [704, 267] on span "Email TemStudying for ICC Exams: Techniques for Success" at bounding box center [885, 266] width 362 height 15
drag, startPoint x: 764, startPoint y: 267, endPoint x: 1034, endPoint y: 269, distance: 270.4
click at [1034, 269] on div "Email TemStudying for ICC Exams: Techniques for Success Browse templates" at bounding box center [927, 266] width 465 height 39
copy span "Studying for ICC Exams: Techniques for Success"
drag, startPoint x: 295, startPoint y: 214, endPoint x: 0, endPoint y: 199, distance: 295.6
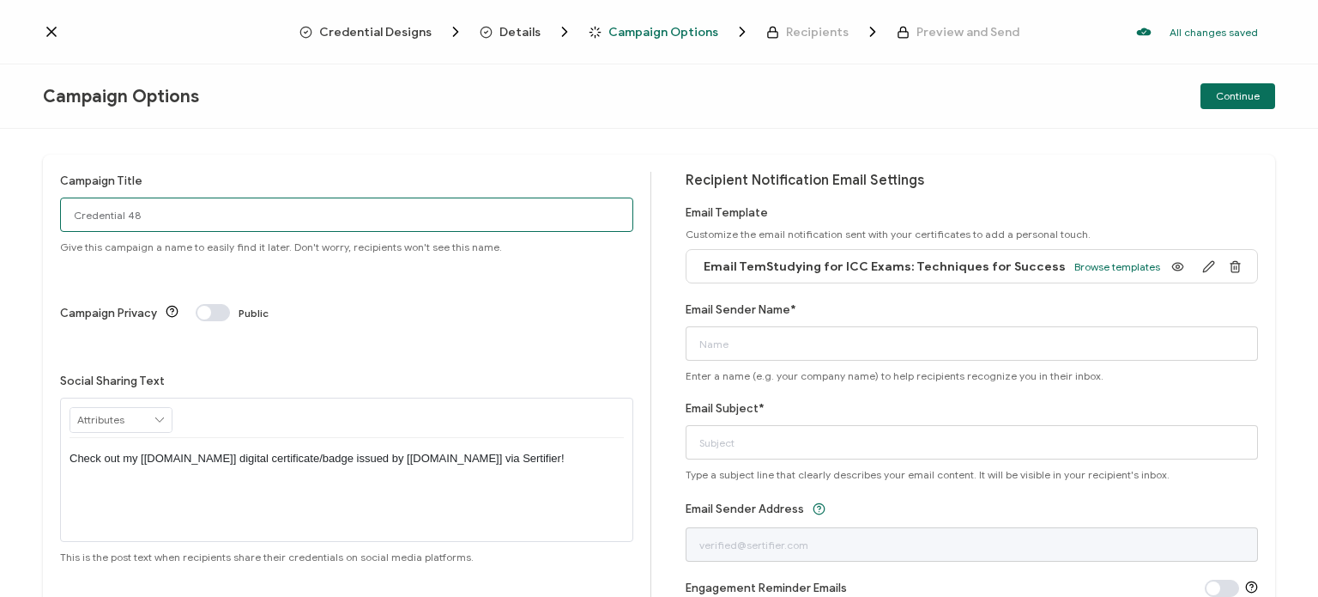
click at [0, 199] on div "Campaign Title Credential 48 Give this campaign a name to easily find it later.…" at bounding box center [659, 363] width 1318 height 468
paste input "Studying for ICC Exams: Techniques for Success"
type input "Studying for ICC Exams: Techniques for Success"
click at [1202, 272] on icon "button" at bounding box center [1208, 266] width 13 height 13
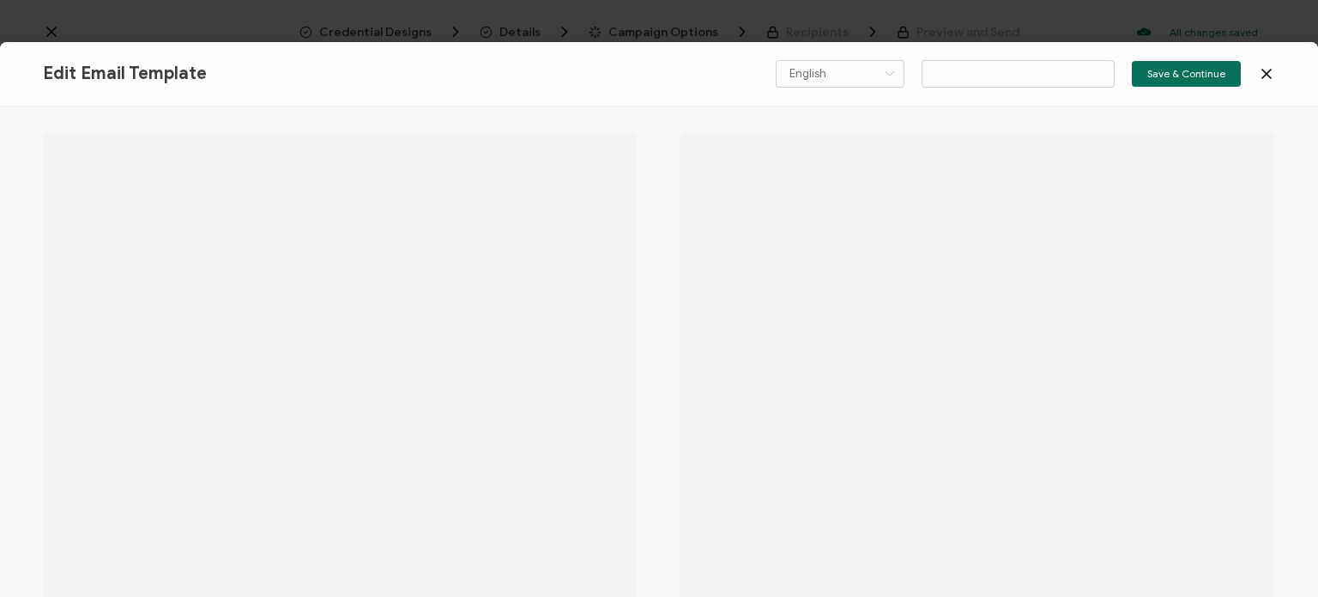
type input "Email TemStudying for ICC Exams: Techniques for Success"
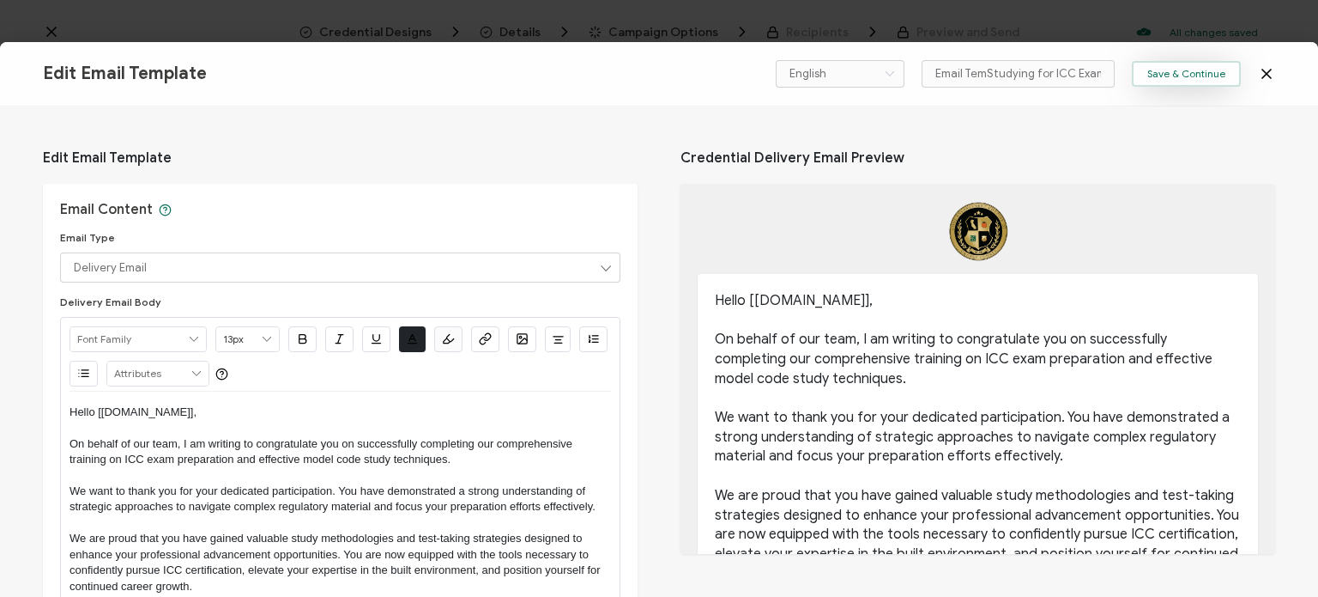
click at [1196, 69] on span "Save & Continue" at bounding box center [1187, 74] width 78 height 10
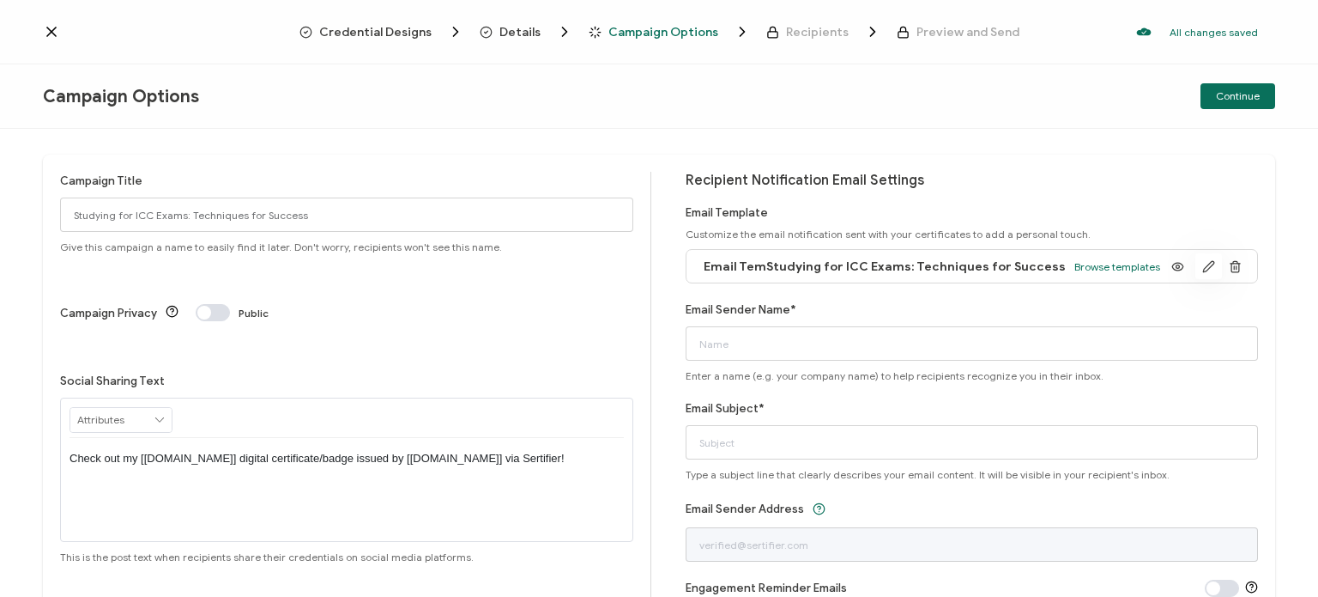
click at [1203, 268] on icon "button" at bounding box center [1208, 266] width 10 height 10
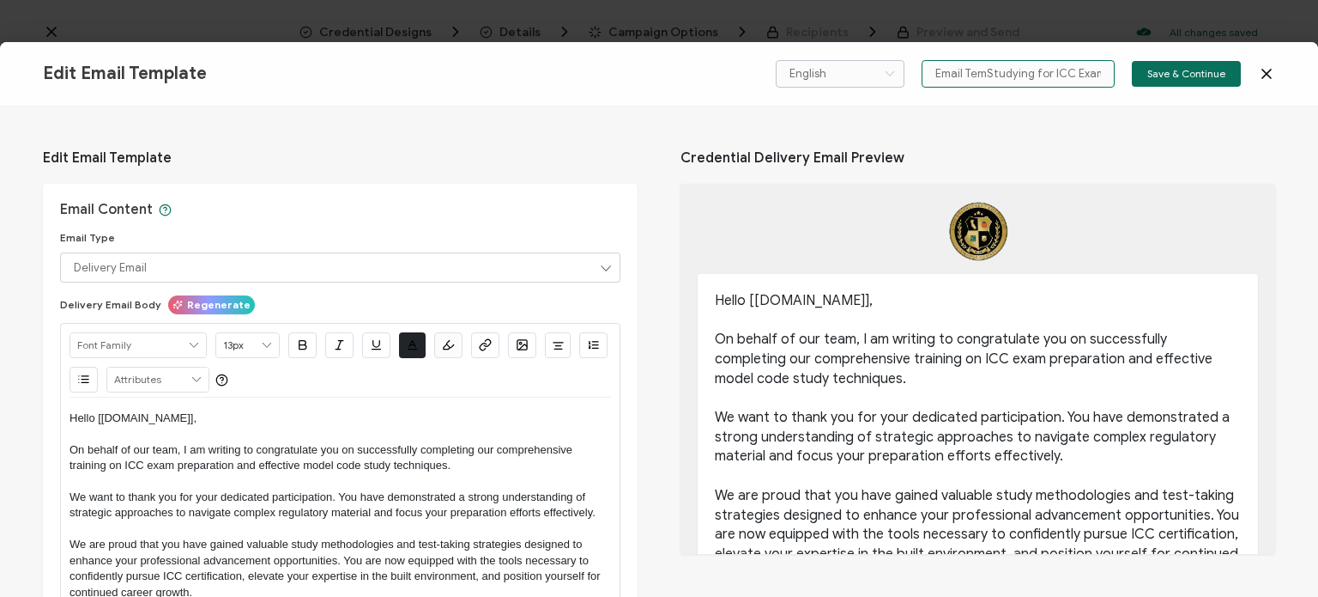
drag, startPoint x: 958, startPoint y: 72, endPoint x: 851, endPoint y: 83, distance: 107.0
click at [851, 83] on div "English Bahasa indonesia Deutsch English Español Français Italiano Magyar Portu…" at bounding box center [1008, 73] width 465 height 27
drag, startPoint x: 988, startPoint y: 75, endPoint x: 872, endPoint y: 80, distance: 116.0
click at [872, 80] on div "English Bahasa indonesia Deutsch English Español Français Italiano Magyar Portu…" at bounding box center [1008, 73] width 465 height 27
type input "Studying for ICC Exams: Techniques for Success"
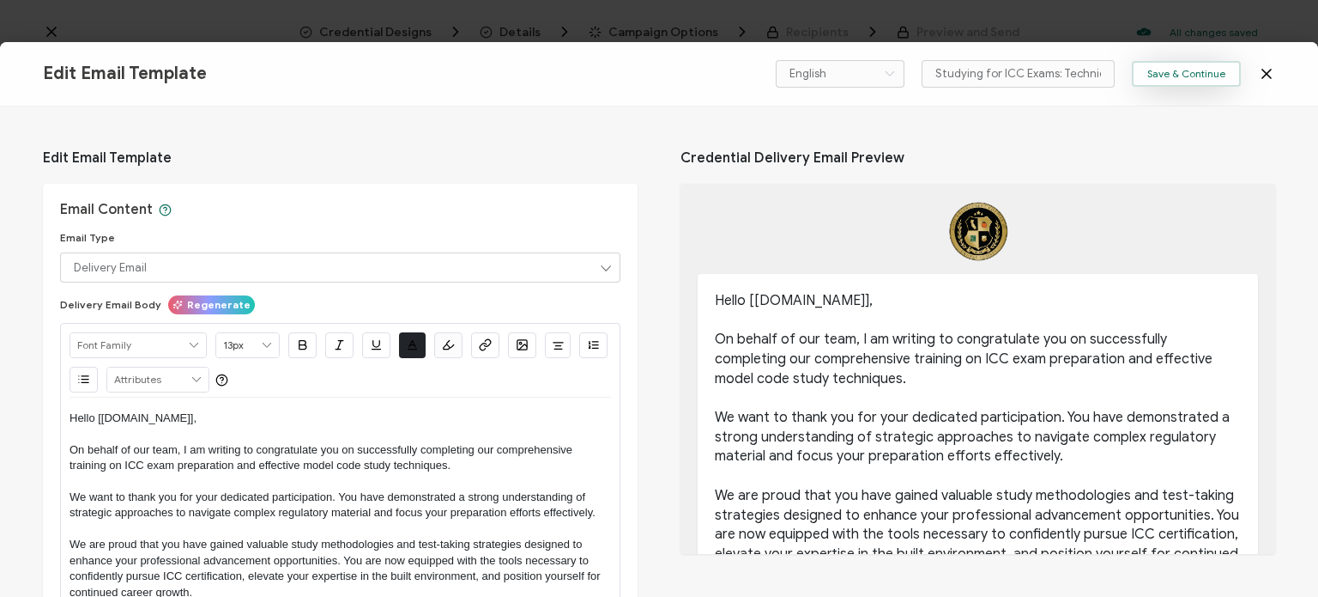
click at [1220, 73] on span "Save & Continue" at bounding box center [1187, 74] width 78 height 10
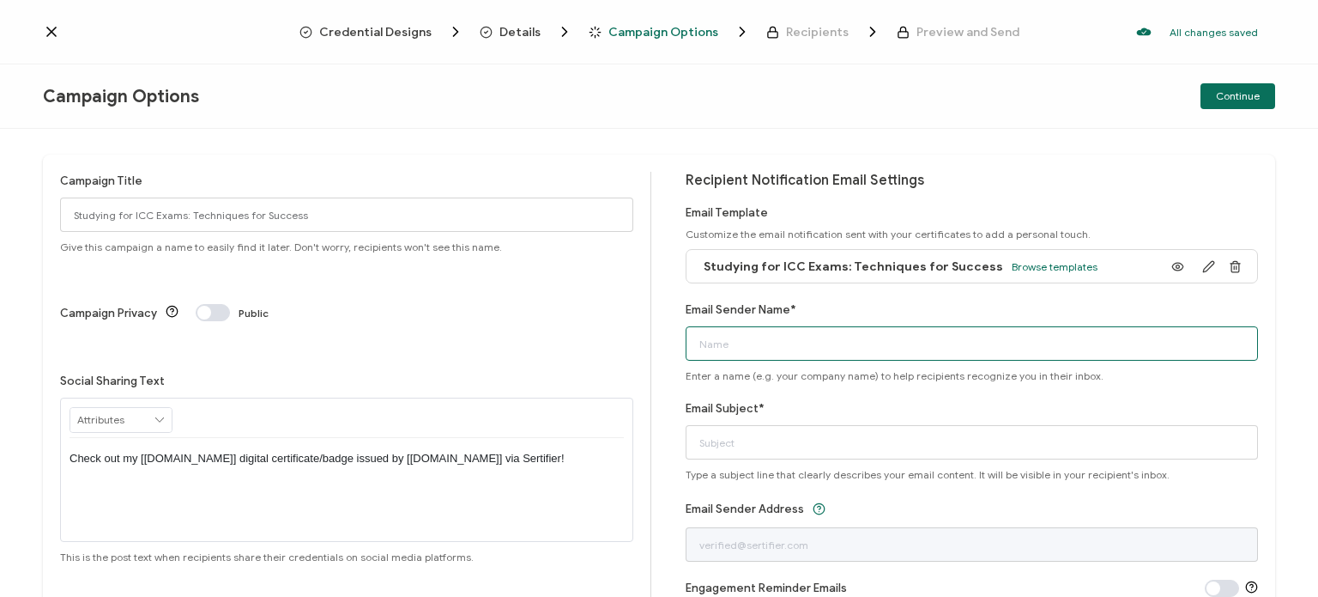
click at [784, 348] on input "Email Sender Name*" at bounding box center [972, 343] width 573 height 34
type input "ICC CECOC"
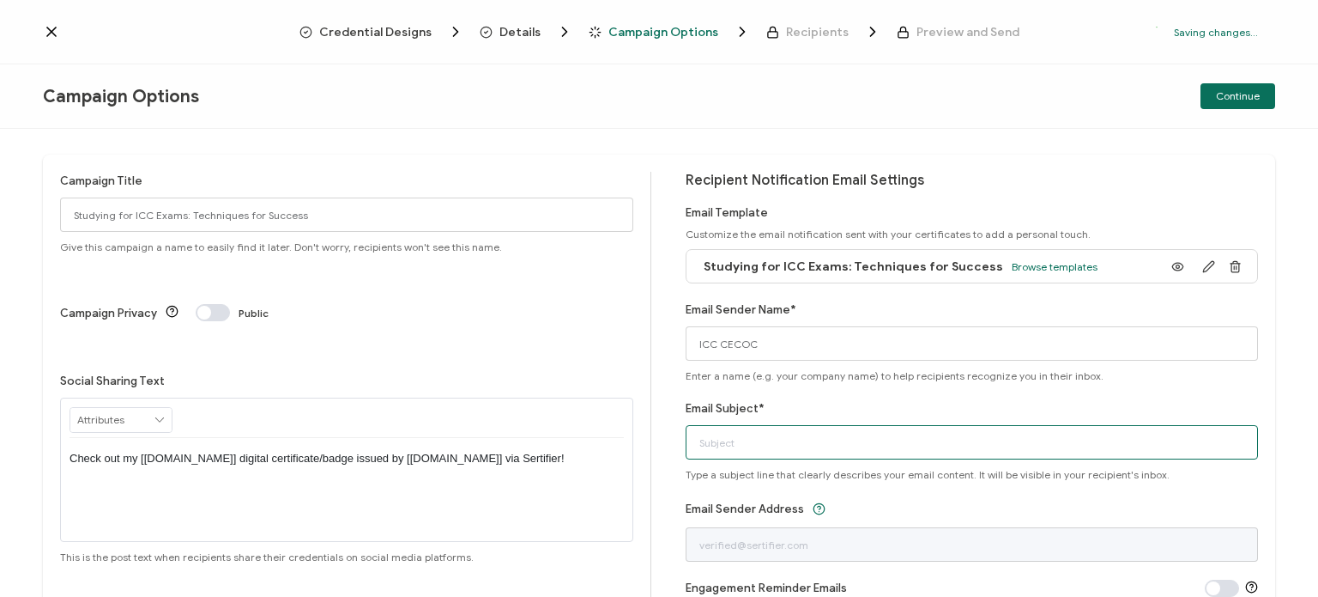
click at [784, 450] on input "Email Subject*" at bounding box center [972, 442] width 573 height 34
paste input "Studying for ICC Exams: Techniques for Success"
click at [859, 443] on input "Certificate: Studying for ICC Exams: Techniques for Success" at bounding box center [972, 442] width 573 height 34
click at [857, 441] on input "Certificate: Studying for ICC Exams: Techniques for Success" at bounding box center [972, 442] width 573 height 34
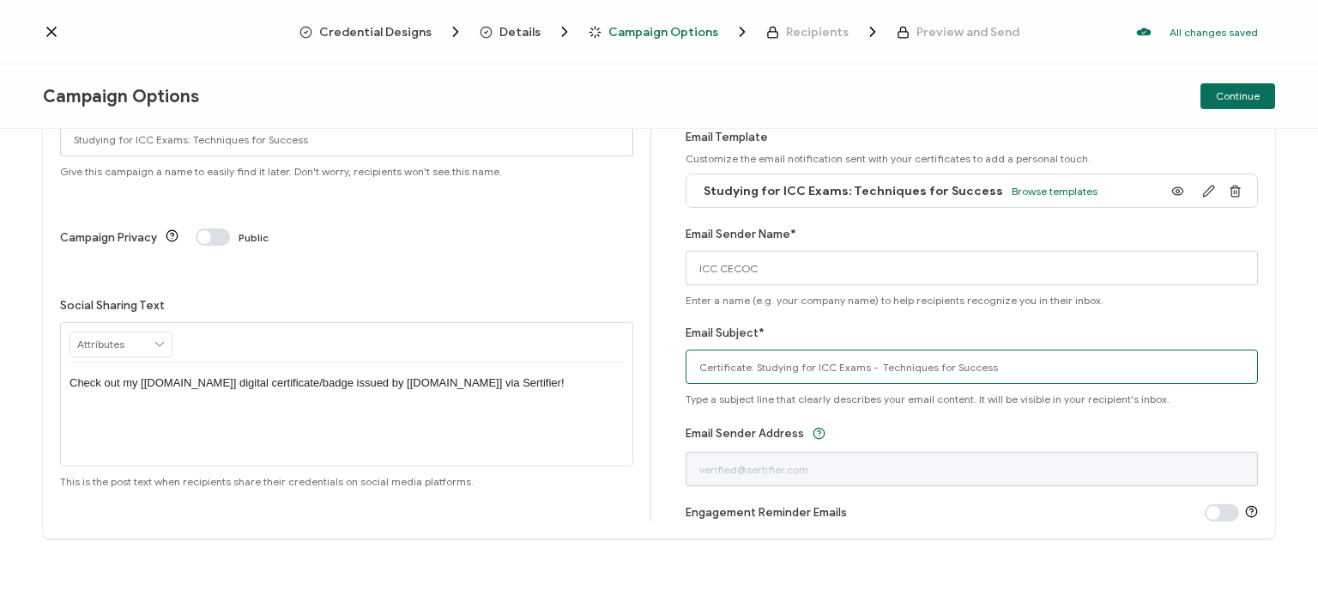
scroll to position [76, 0]
type input "Certificate: Studying for ICC Exams - Techniques for Success"
click at [1230, 106] on button "Continue" at bounding box center [1238, 96] width 75 height 26
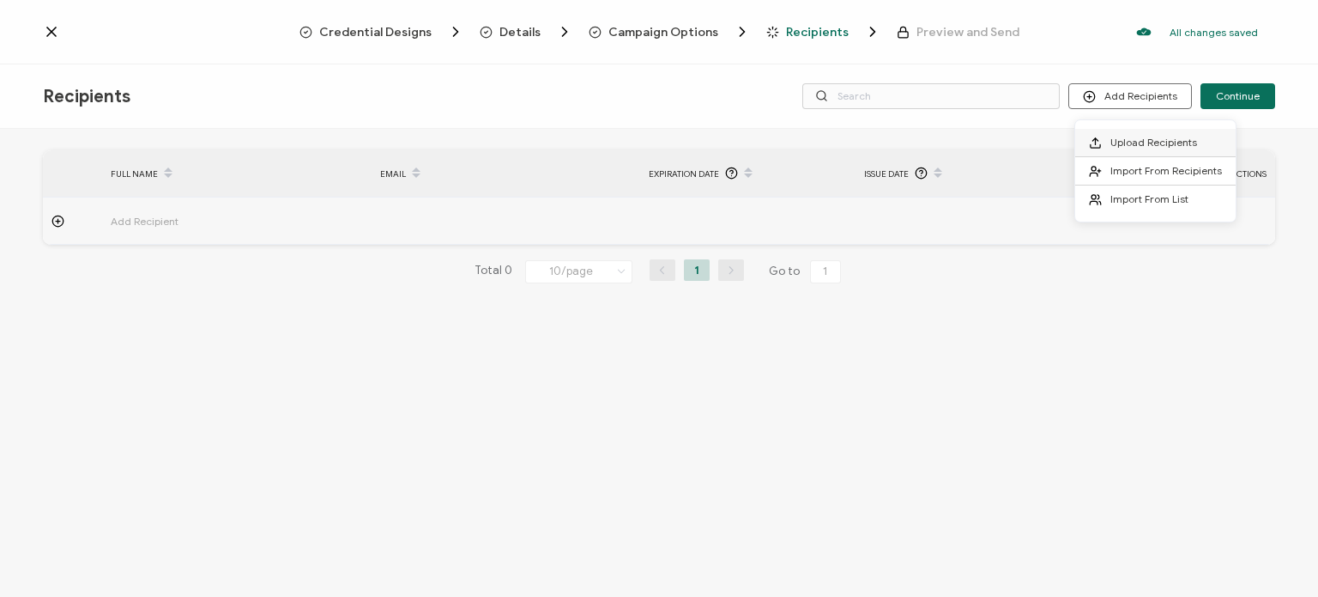
drag, startPoint x: 1111, startPoint y: 101, endPoint x: 1130, endPoint y: 140, distance: 43.0
click at [1130, 140] on body "Credential Designs Details Campaign Options Recipients Preview and Send All cha…" at bounding box center [659, 298] width 1318 height 597
click at [1130, 140] on span "Upload Recipients" at bounding box center [1154, 142] width 87 height 13
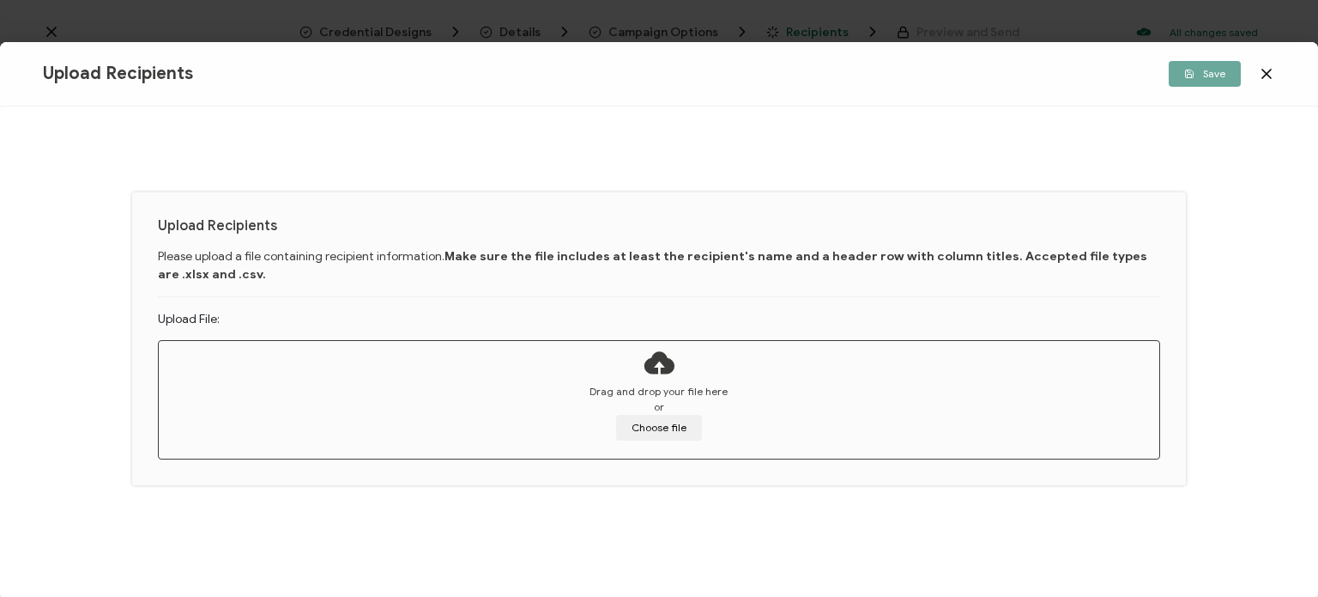
click at [650, 364] on icon at bounding box center [659, 362] width 34 height 43
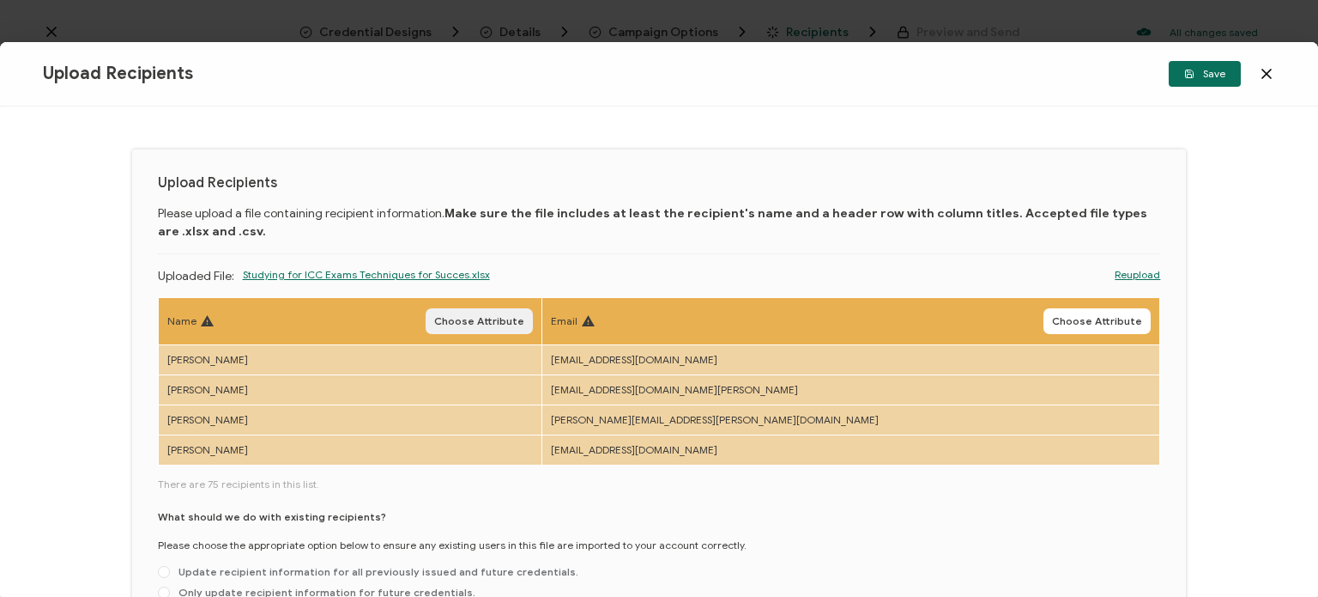
click at [524, 322] on span "Choose Attribute" at bounding box center [479, 321] width 90 height 10
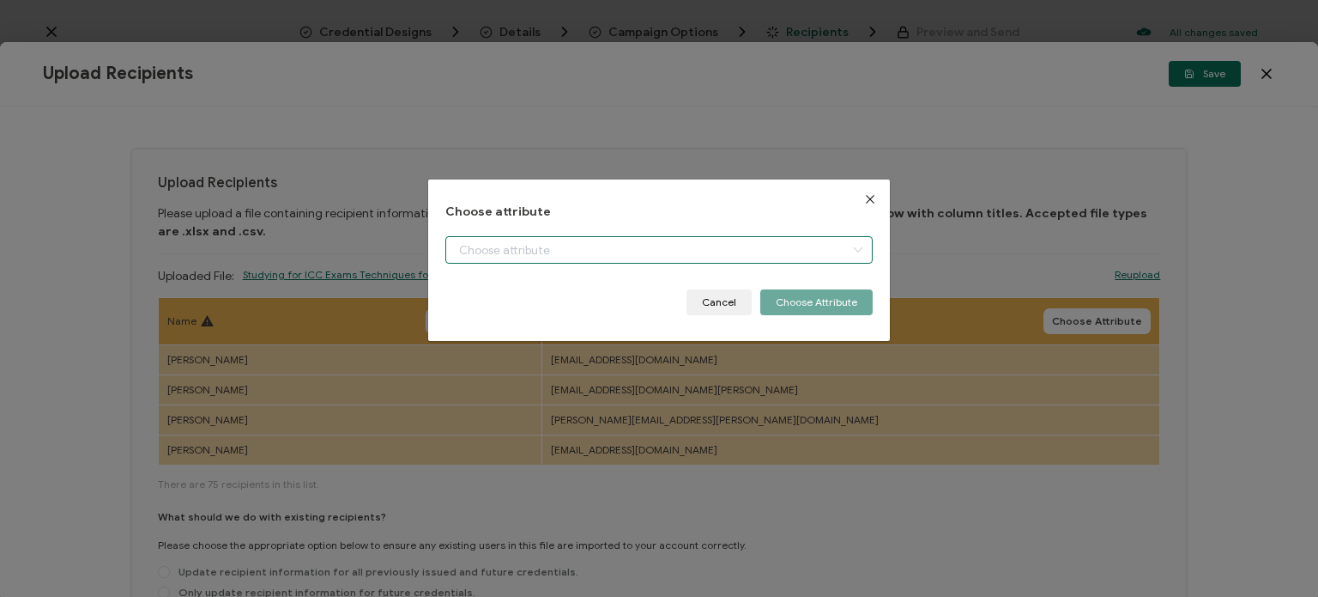
click at [593, 259] on input "dialog" at bounding box center [658, 249] width 427 height 27
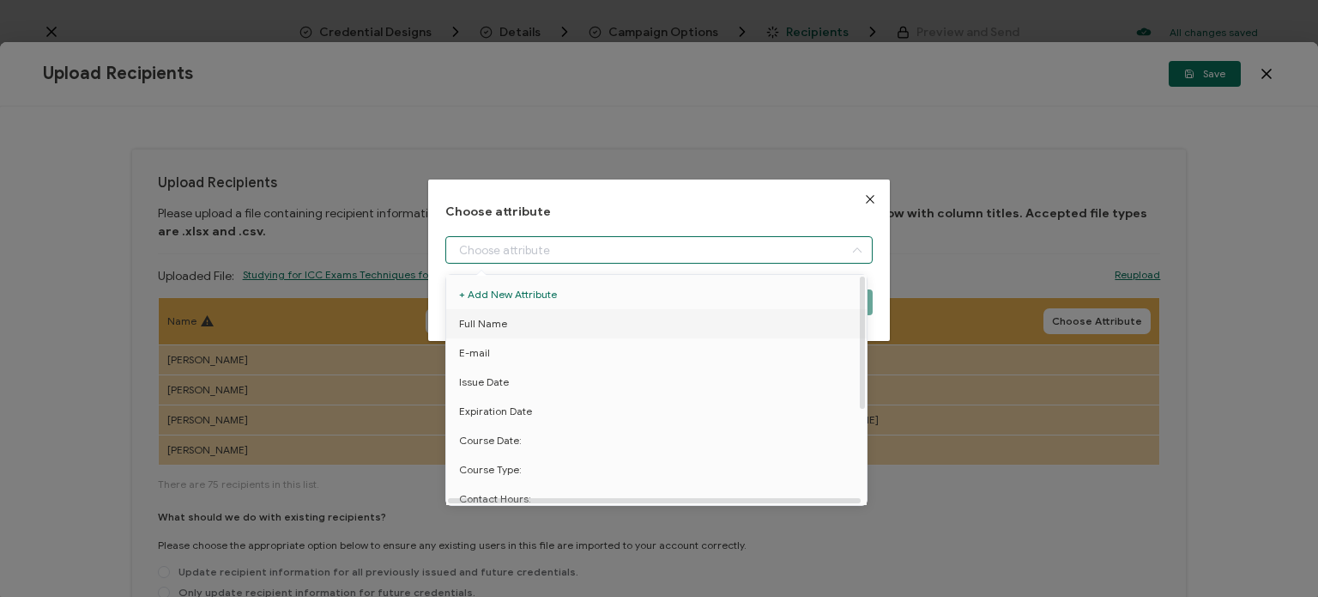
click at [542, 329] on li "Full Name" at bounding box center [659, 323] width 434 height 29
type input "Full Name"
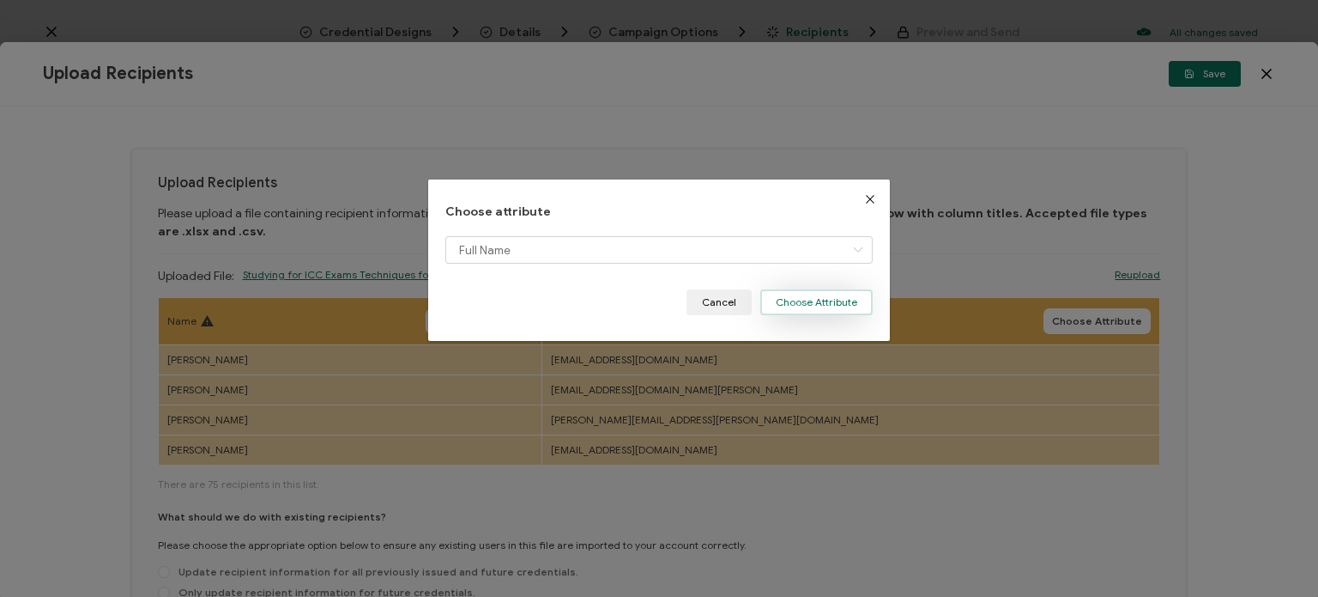
click at [825, 308] on button "Choose Attribute" at bounding box center [816, 302] width 112 height 26
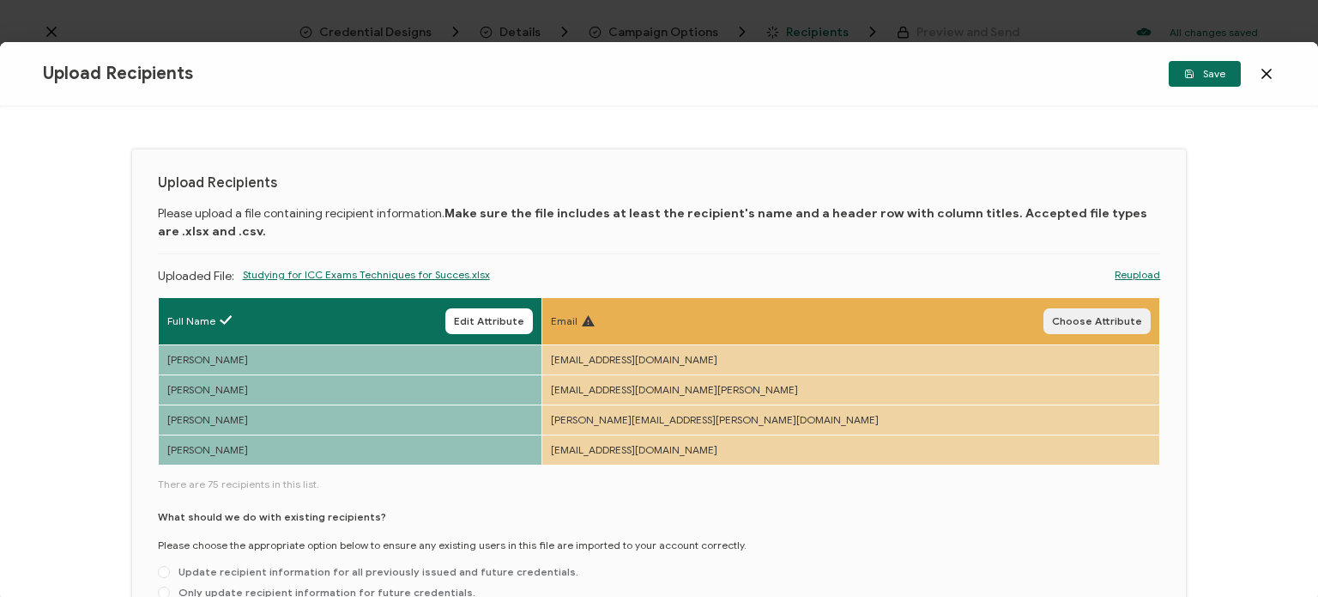
click at [1092, 326] on button "Choose Attribute" at bounding box center [1097, 321] width 107 height 26
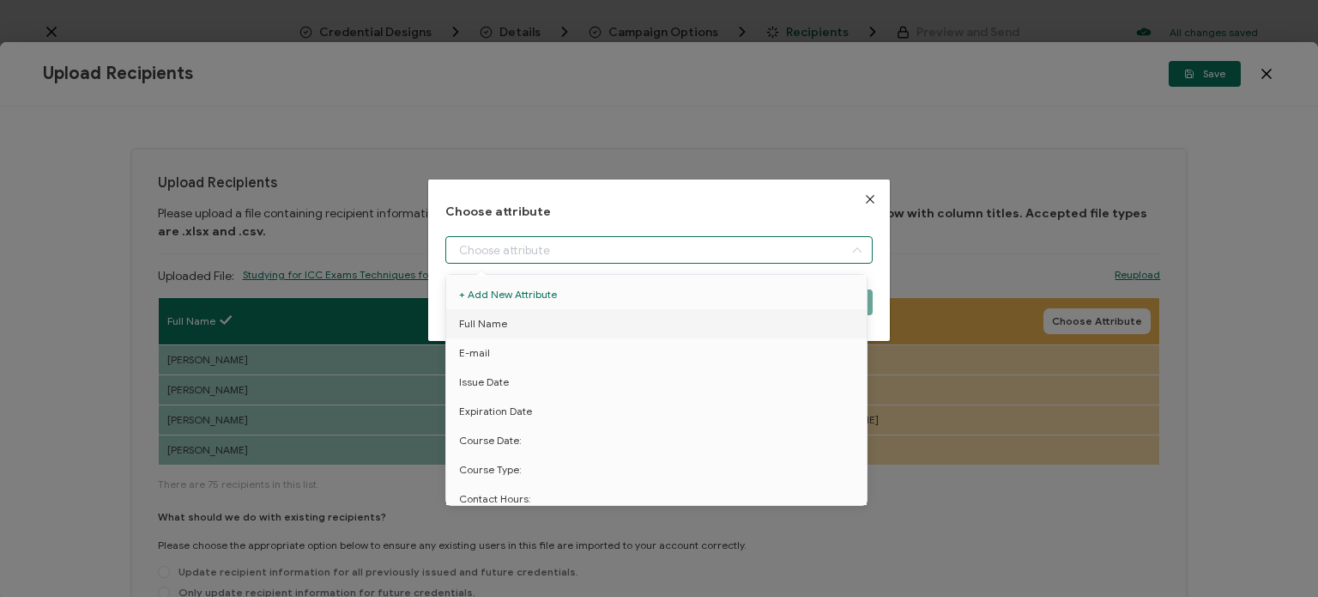
click at [714, 253] on input "dialog" at bounding box center [658, 249] width 427 height 27
click at [600, 357] on li "E-mail" at bounding box center [659, 352] width 434 height 29
type input "E-mail"
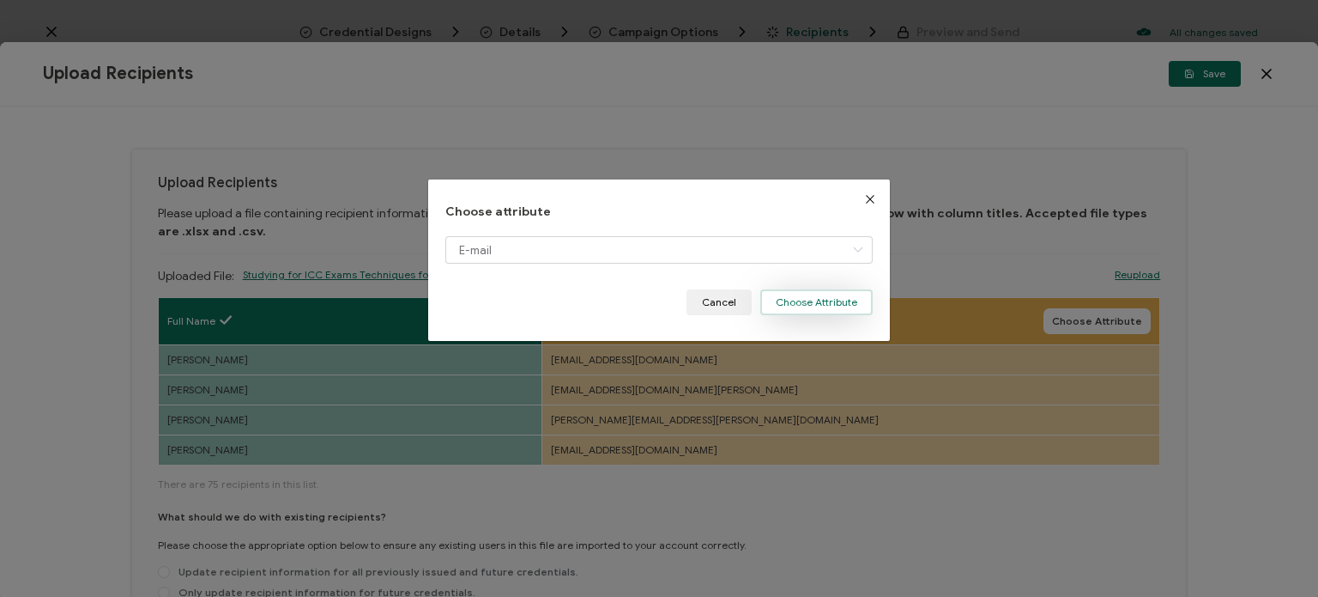
click at [810, 312] on button "Choose Attribute" at bounding box center [816, 302] width 112 height 26
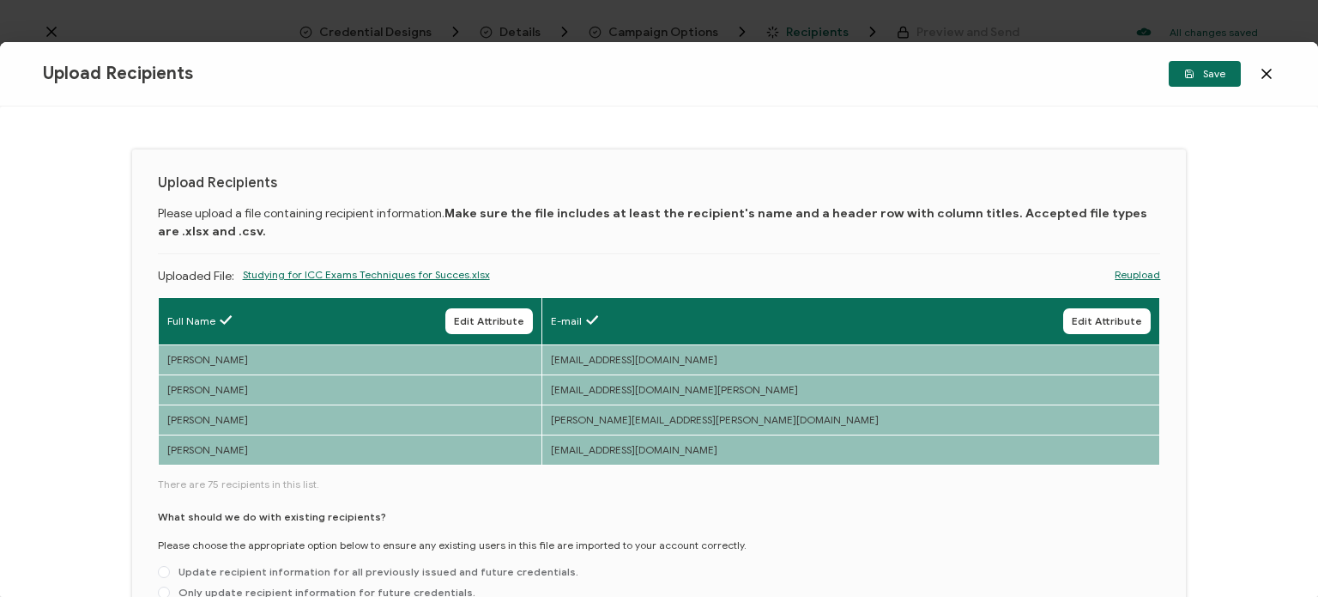
scroll to position [142, 0]
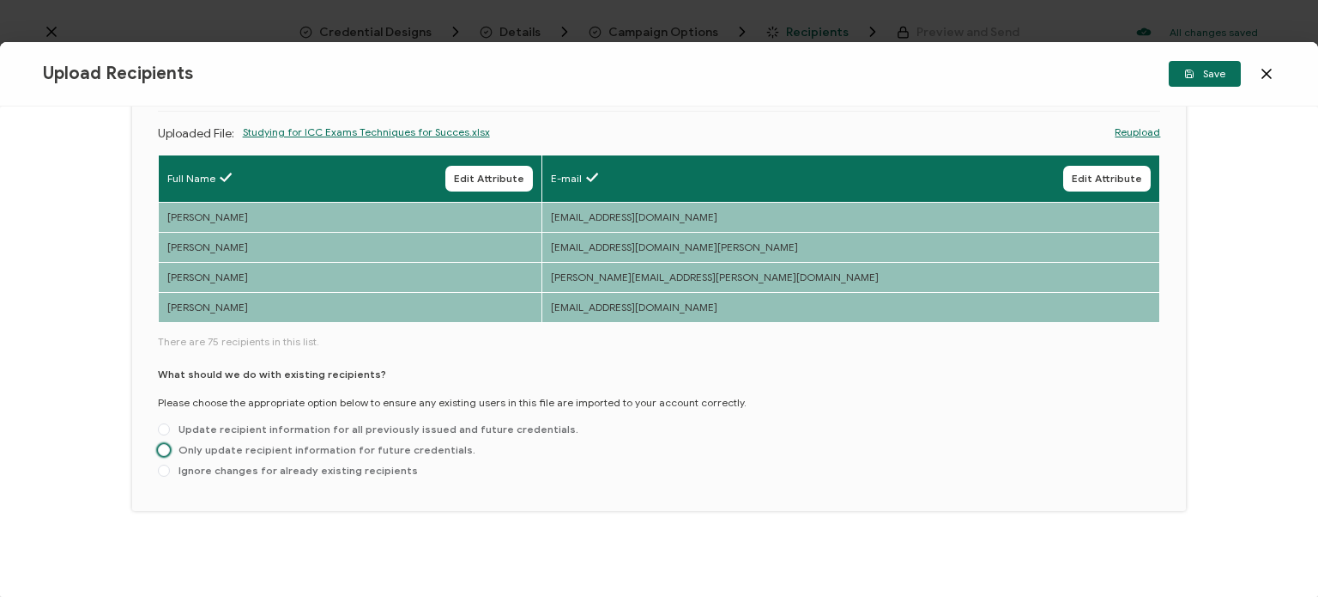
click at [172, 455] on span "Only update recipient information for future credentials." at bounding box center [323, 449] width 306 height 13
click at [170, 455] on input "Only update recipient information for future credentials." at bounding box center [164, 451] width 12 height 14
radio input "true"
click at [1203, 70] on span "Save" at bounding box center [1204, 74] width 41 height 10
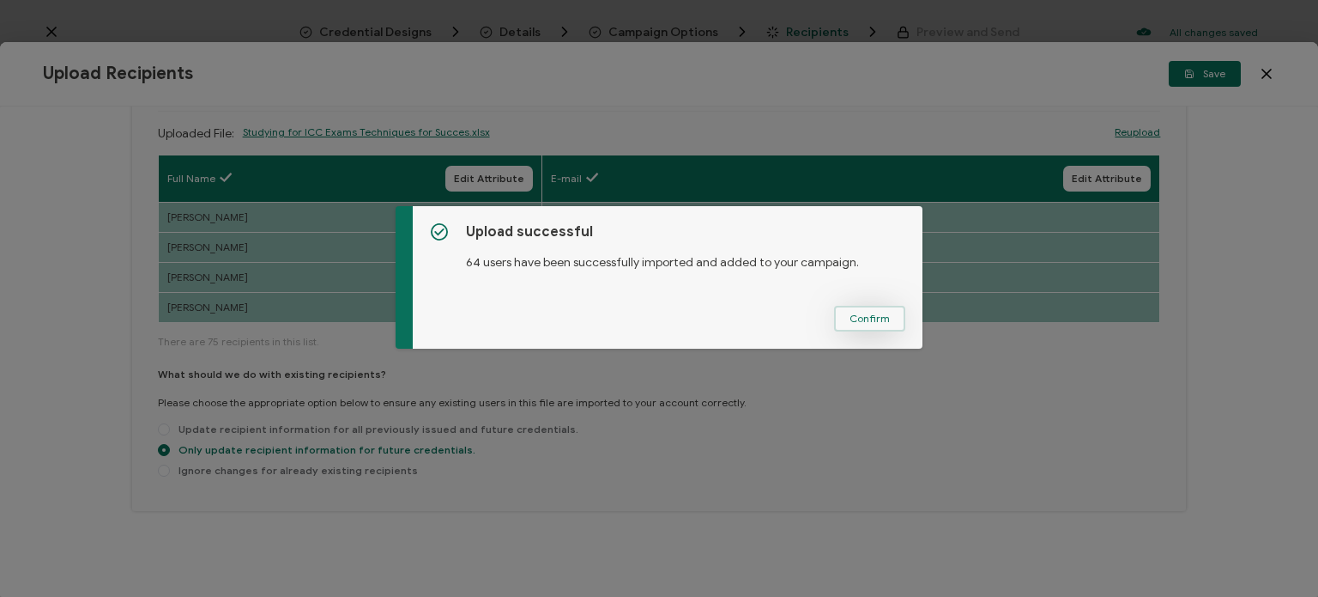
click at [879, 323] on span "Confirm" at bounding box center [870, 318] width 40 height 10
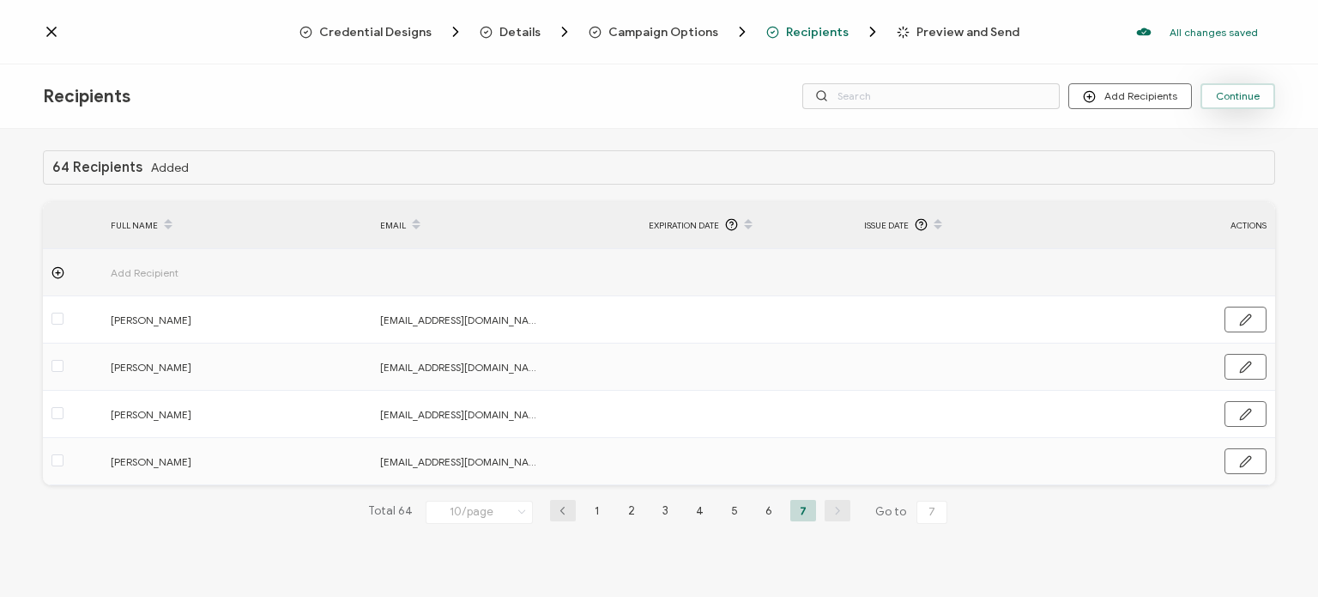
click at [1240, 107] on button "Continue" at bounding box center [1238, 96] width 75 height 26
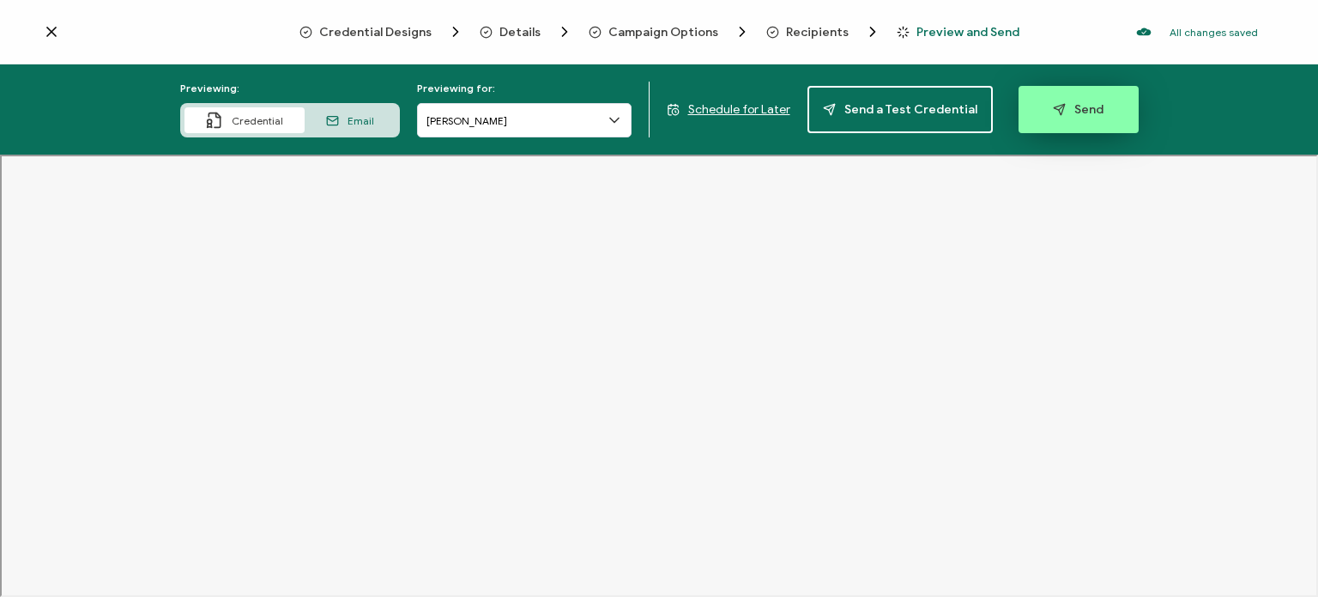
click at [1084, 112] on span "Send" at bounding box center [1078, 109] width 51 height 13
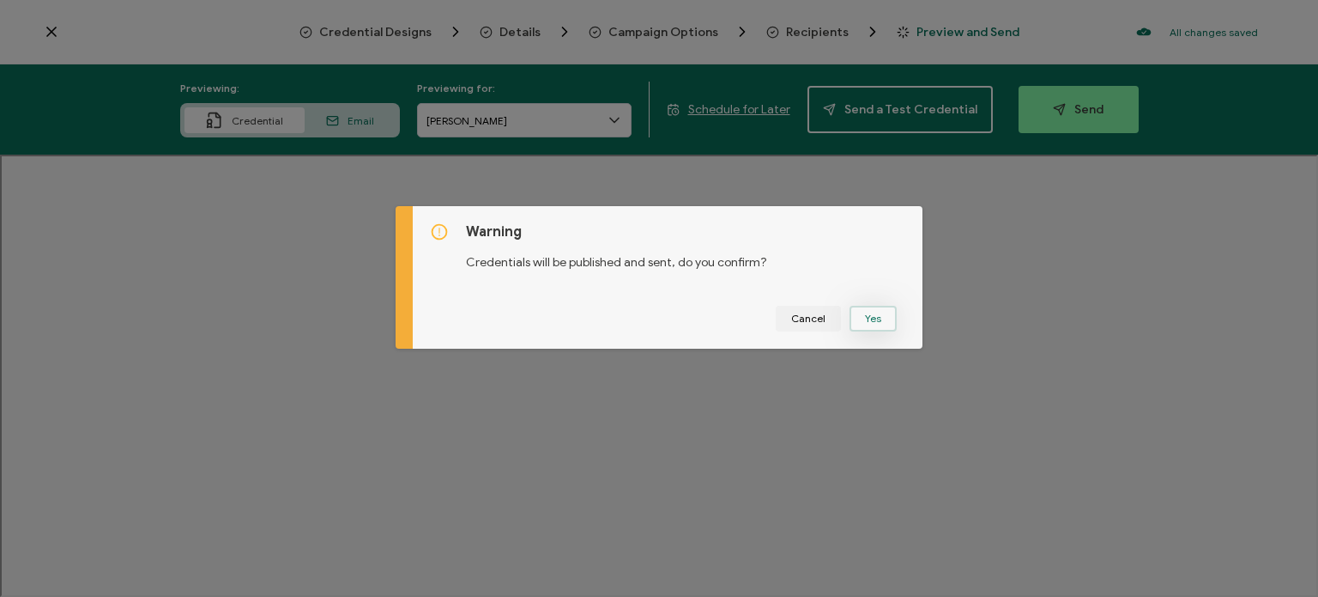
click at [866, 322] on button "Yes" at bounding box center [873, 319] width 47 height 26
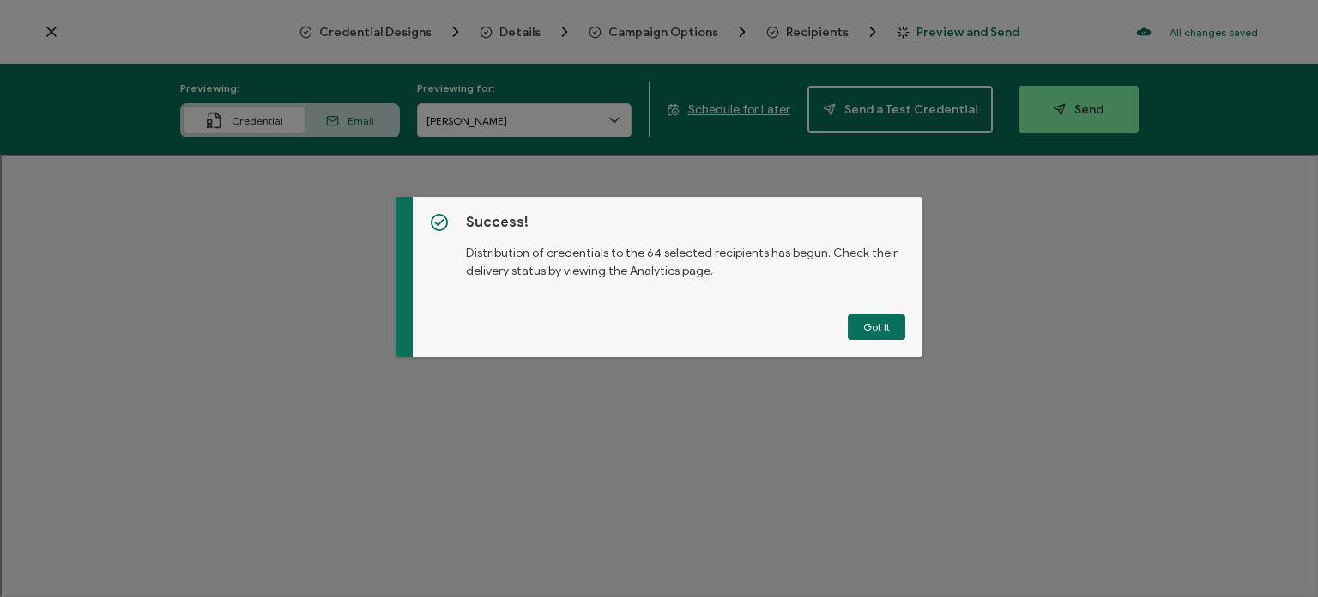
click at [858, 309] on div "Success! Distribution of credentials to the 64 selected recipients has begun. C…" at bounding box center [668, 277] width 510 height 160
drag, startPoint x: 858, startPoint y: 309, endPoint x: 860, endPoint y: 299, distance: 10.4
click at [860, 299] on div "Success! Distribution of credentials to the 64 selected recipients has begun. C…" at bounding box center [668, 277] width 510 height 160
click at [863, 326] on button "Got It" at bounding box center [877, 327] width 58 height 26
